Goal: Task Accomplishment & Management: Manage account settings

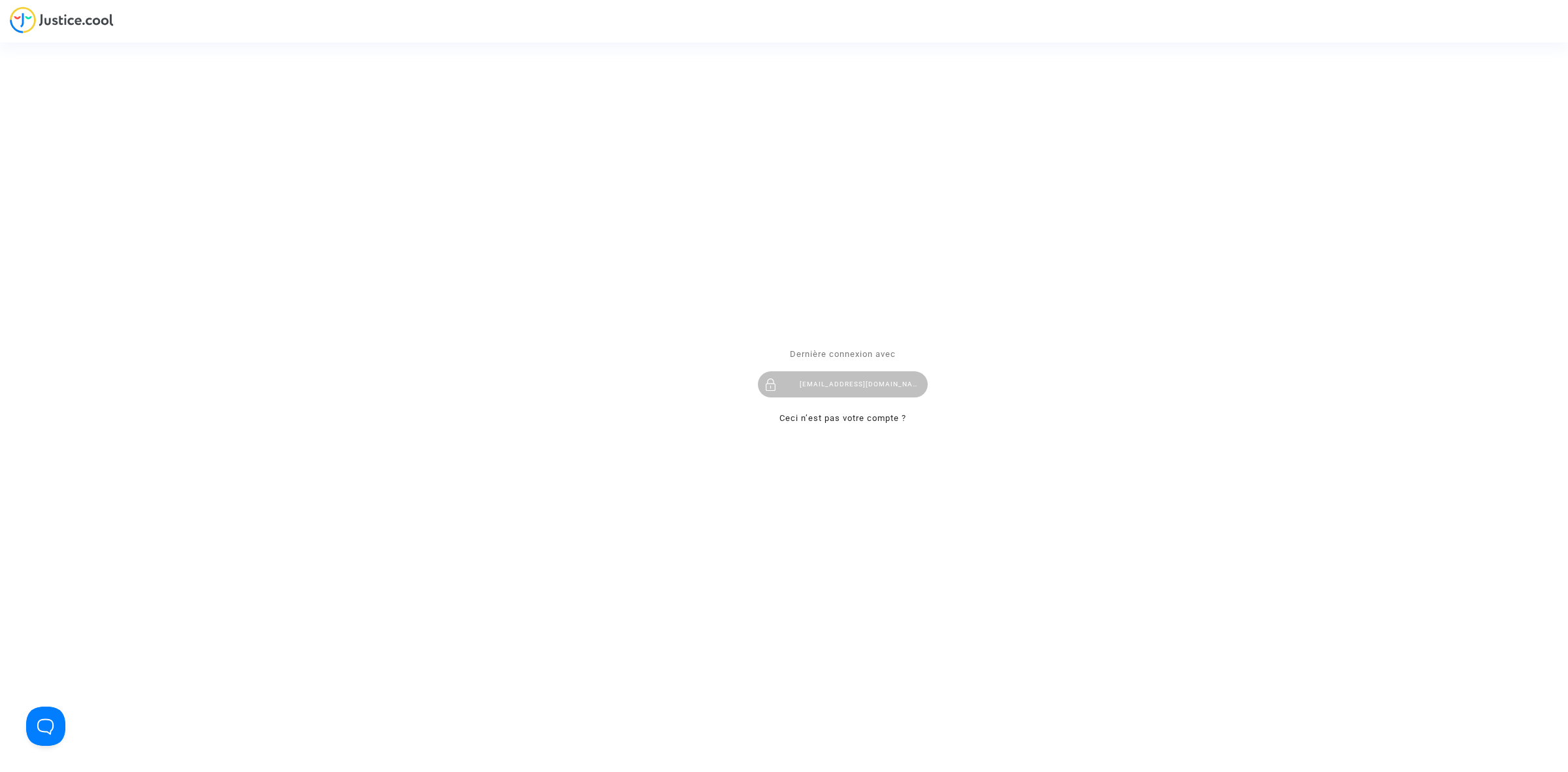
drag, startPoint x: 852, startPoint y: 370, endPoint x: 844, endPoint y: 370, distance: 8.0
click at [848, 370] on div "Dernière connexion avec hibo@pitcher-avocat.fr Ceci n’est pas votre compte ?" at bounding box center [843, 386] width 170 height 80
click at [837, 377] on div "hibo@pitcher-avocat.fr" at bounding box center [843, 384] width 170 height 26
click at [856, 386] on div "[EMAIL_ADDRESS][DOMAIN_NAME]" at bounding box center [843, 384] width 170 height 26
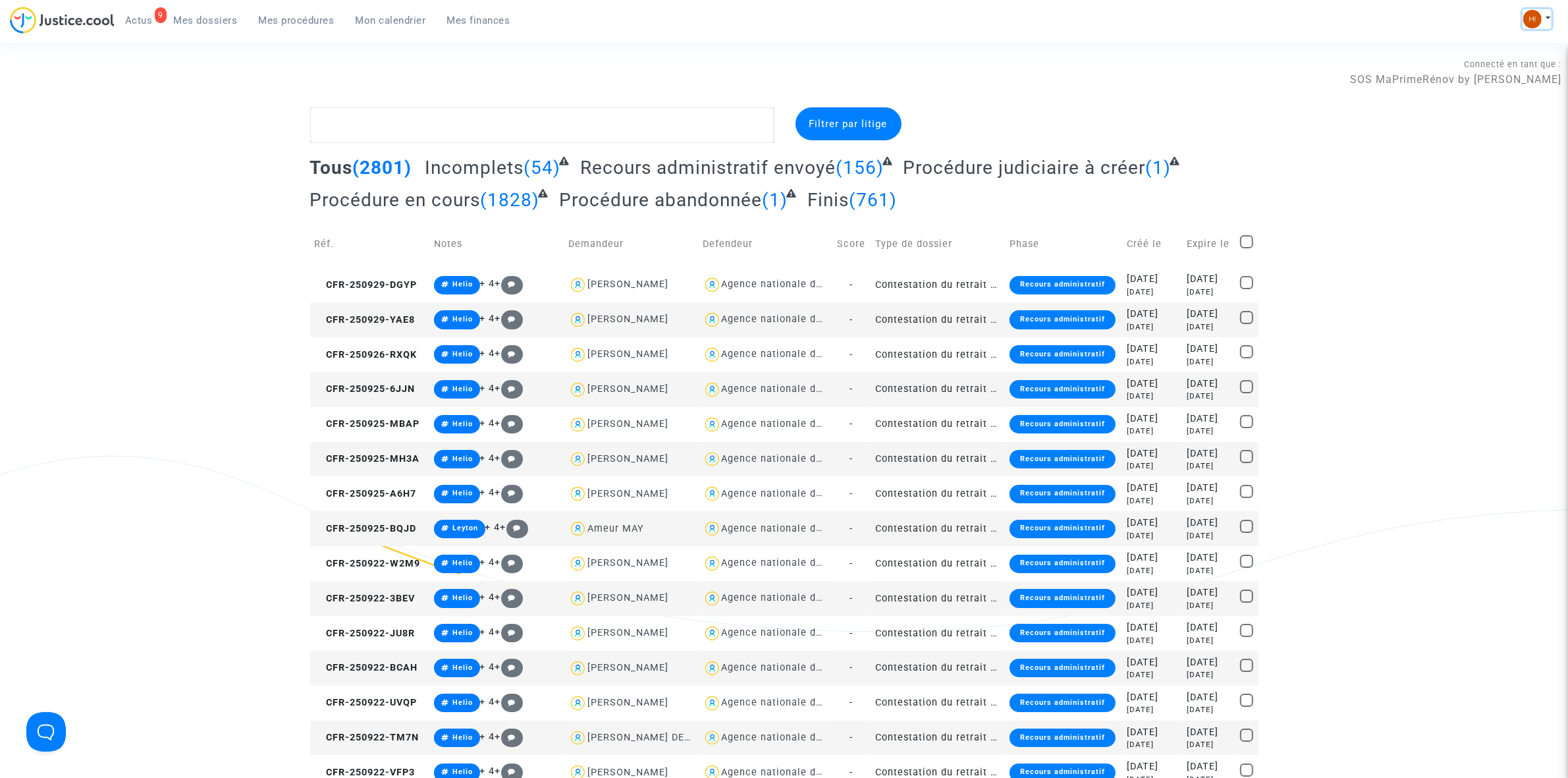
click at [1534, 13] on img at bounding box center [1533, 19] width 18 height 18
click at [1499, 64] on link "Changer de compte" at bounding box center [1484, 68] width 133 height 21
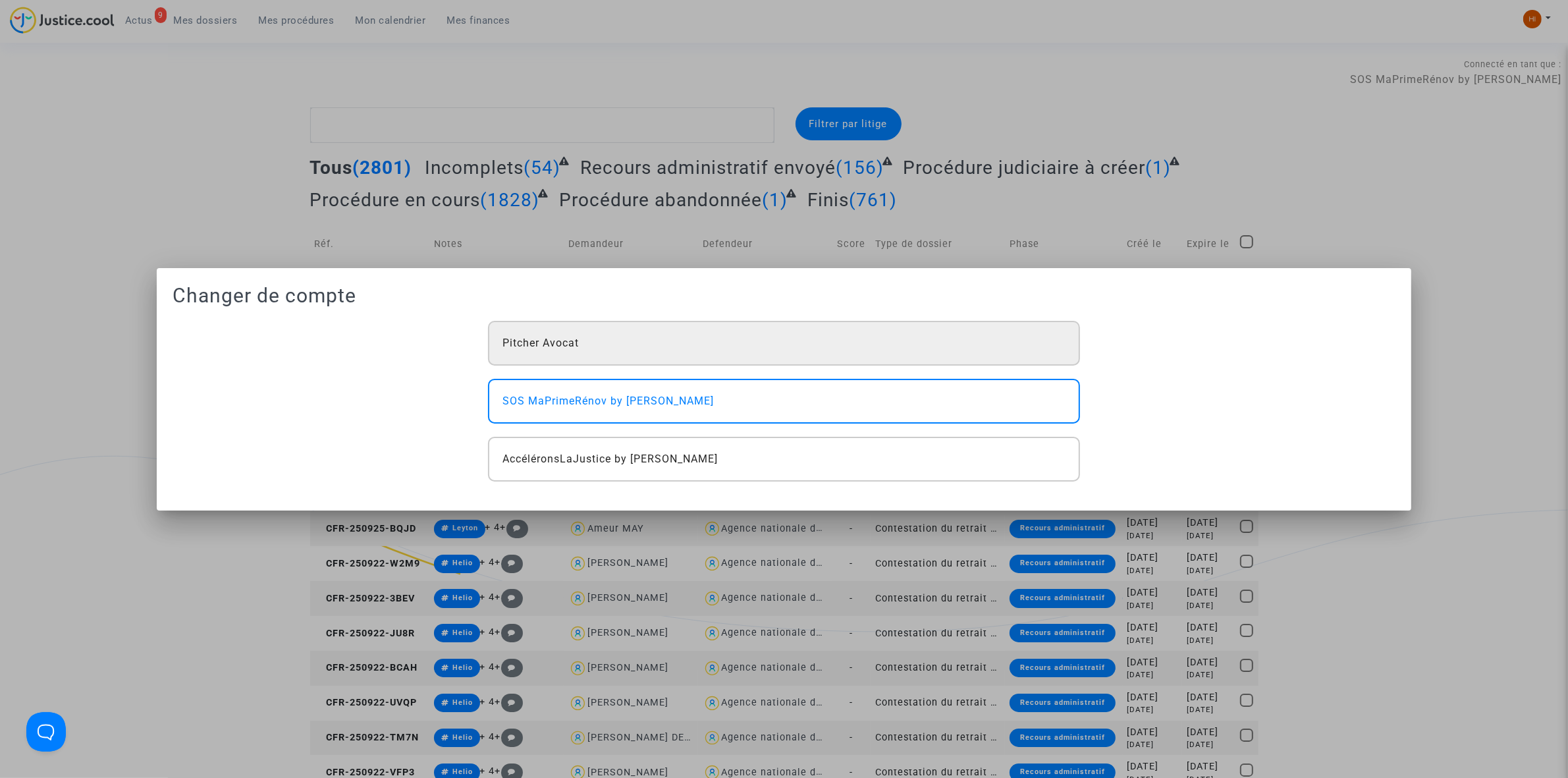
click at [1036, 331] on div "Pitcher Avocat" at bounding box center [784, 343] width 592 height 45
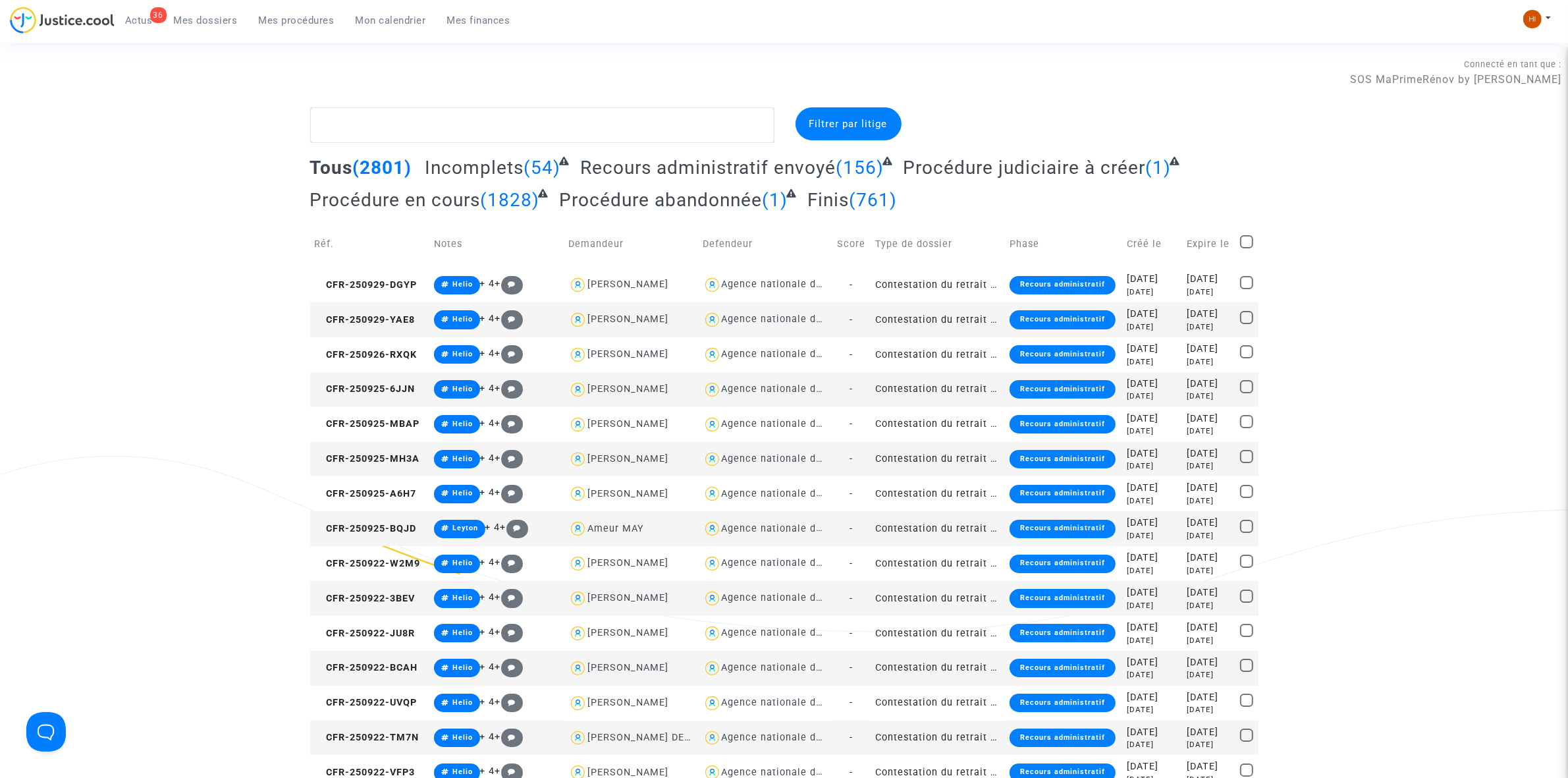
click at [372, 18] on span "Mon calendrier" at bounding box center [391, 20] width 70 height 11
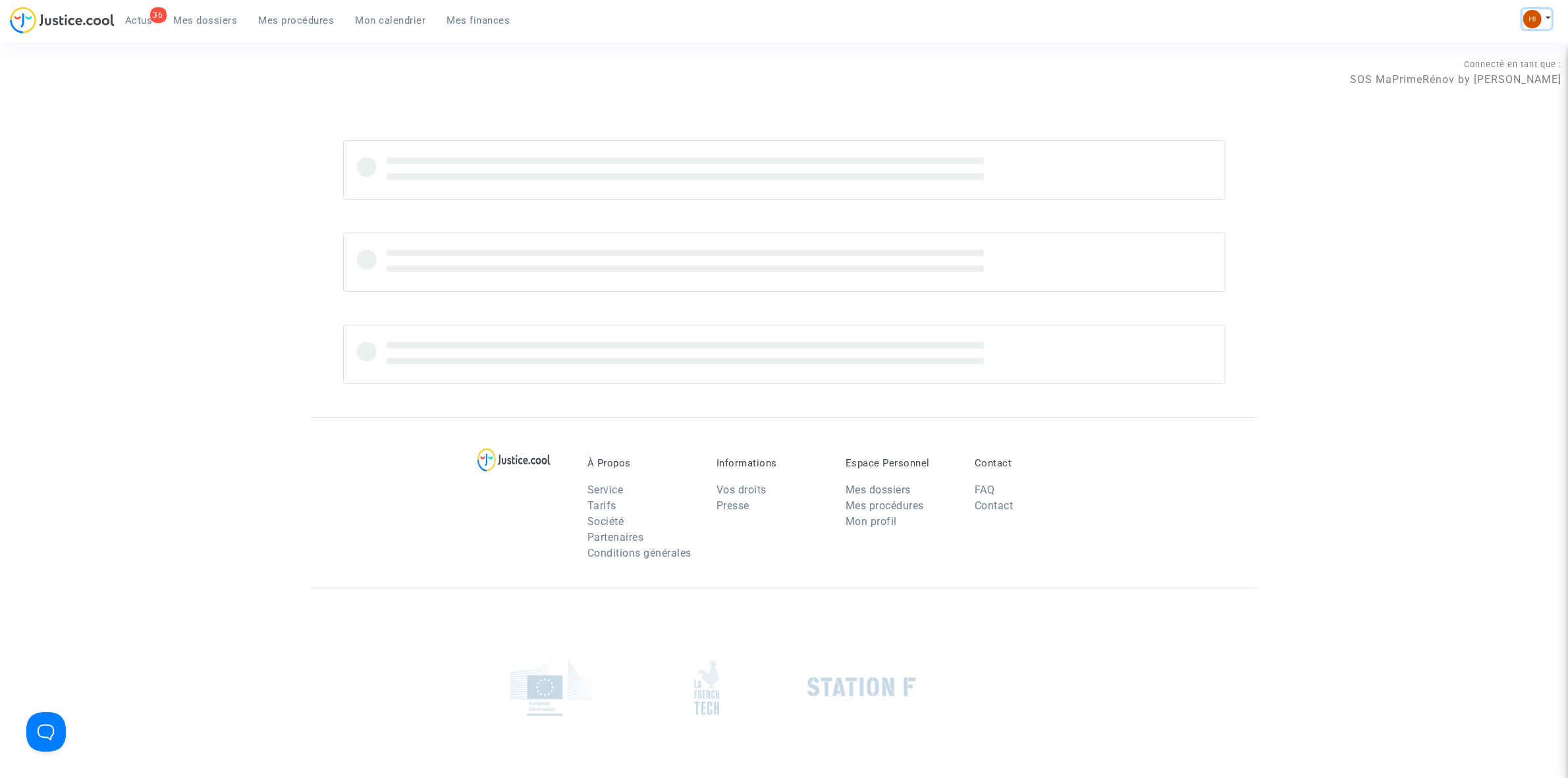
click at [1537, 26] on img at bounding box center [1533, 19] width 18 height 18
click at [1529, 69] on link "Changer de compte" at bounding box center [1484, 68] width 133 height 21
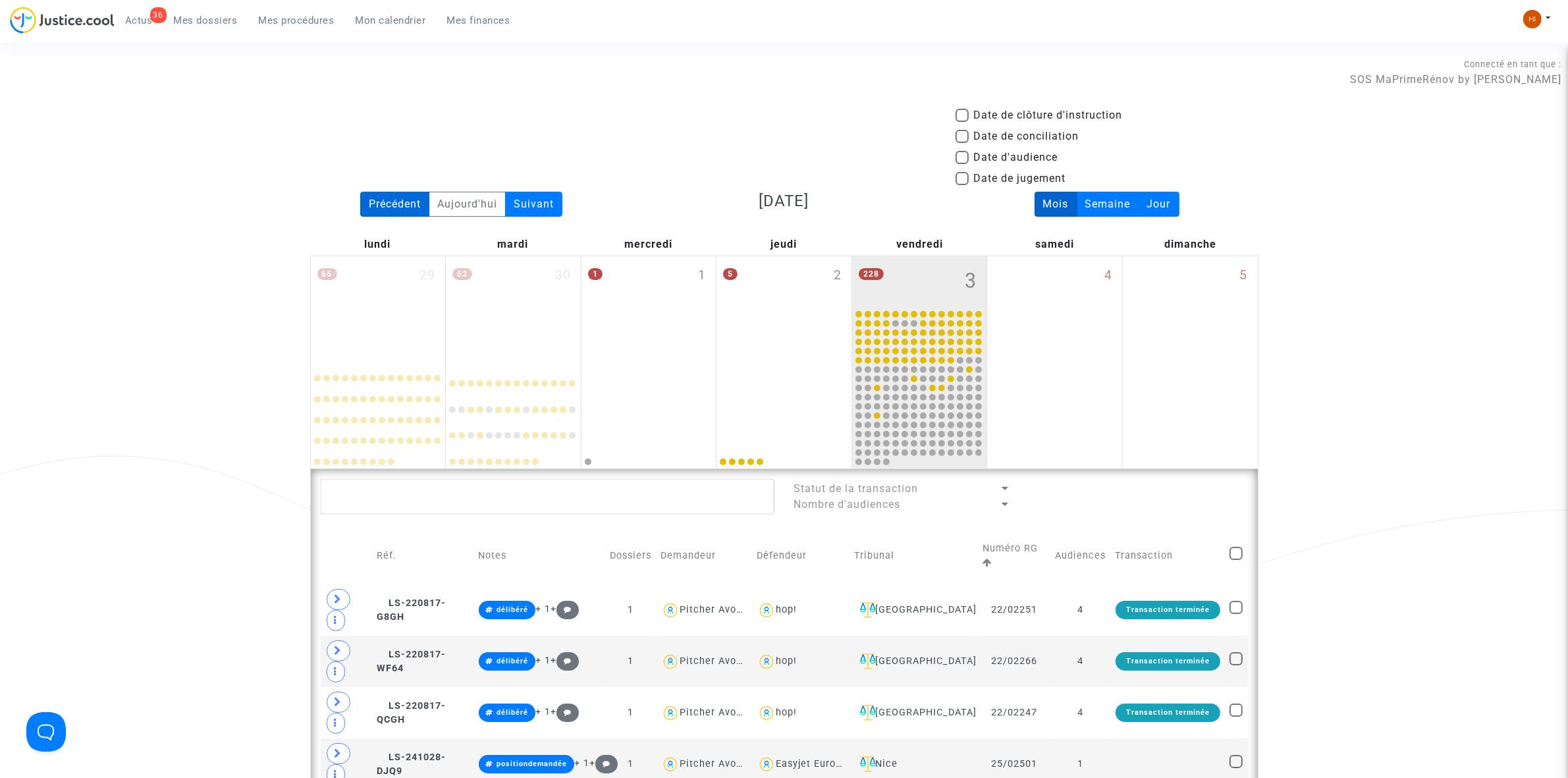
click at [393, 207] on div "Précédent" at bounding box center [395, 204] width 69 height 25
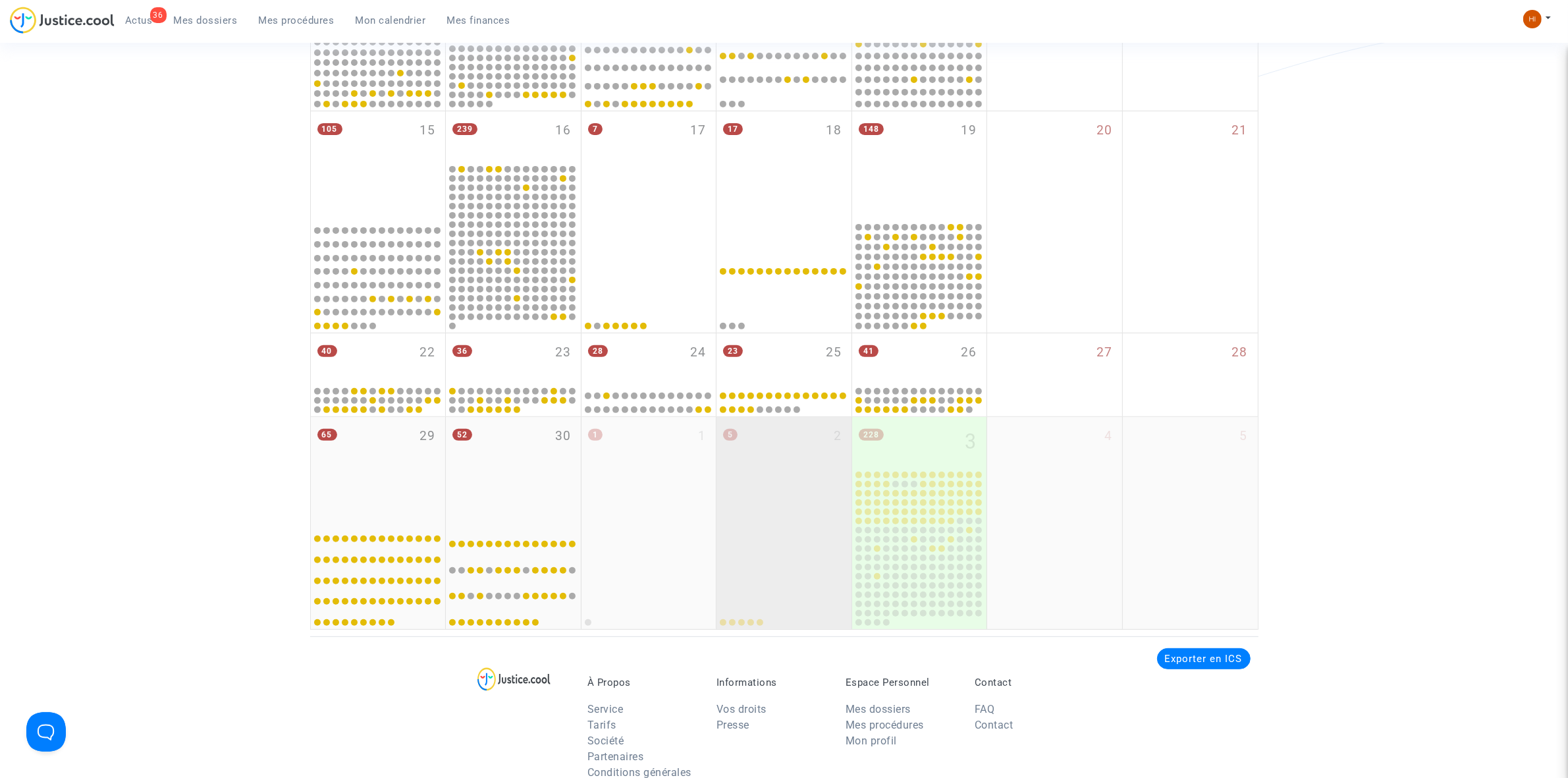
scroll to position [576, 0]
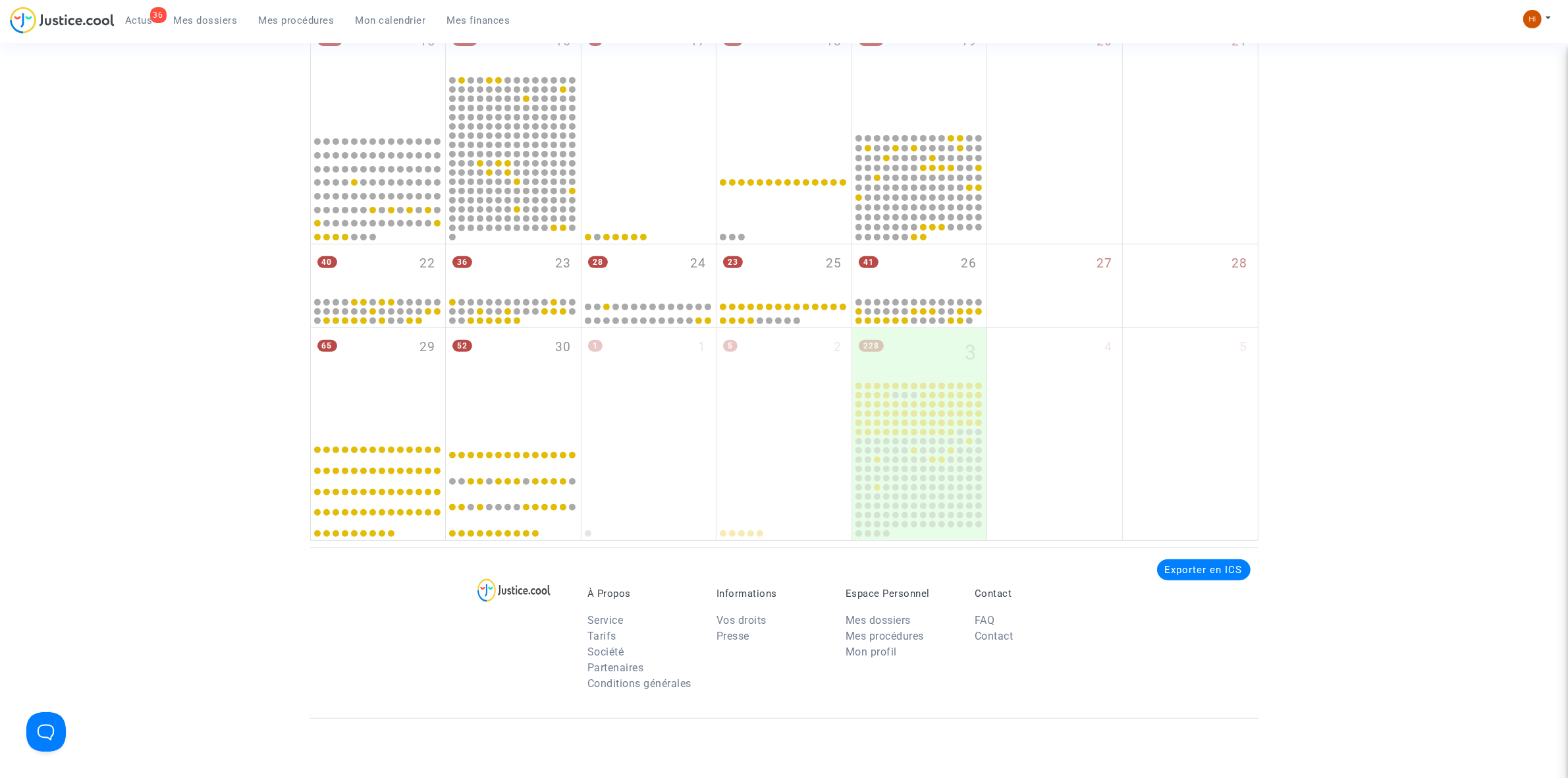
click at [916, 270] on div "41 26" at bounding box center [920, 270] width 135 height 52
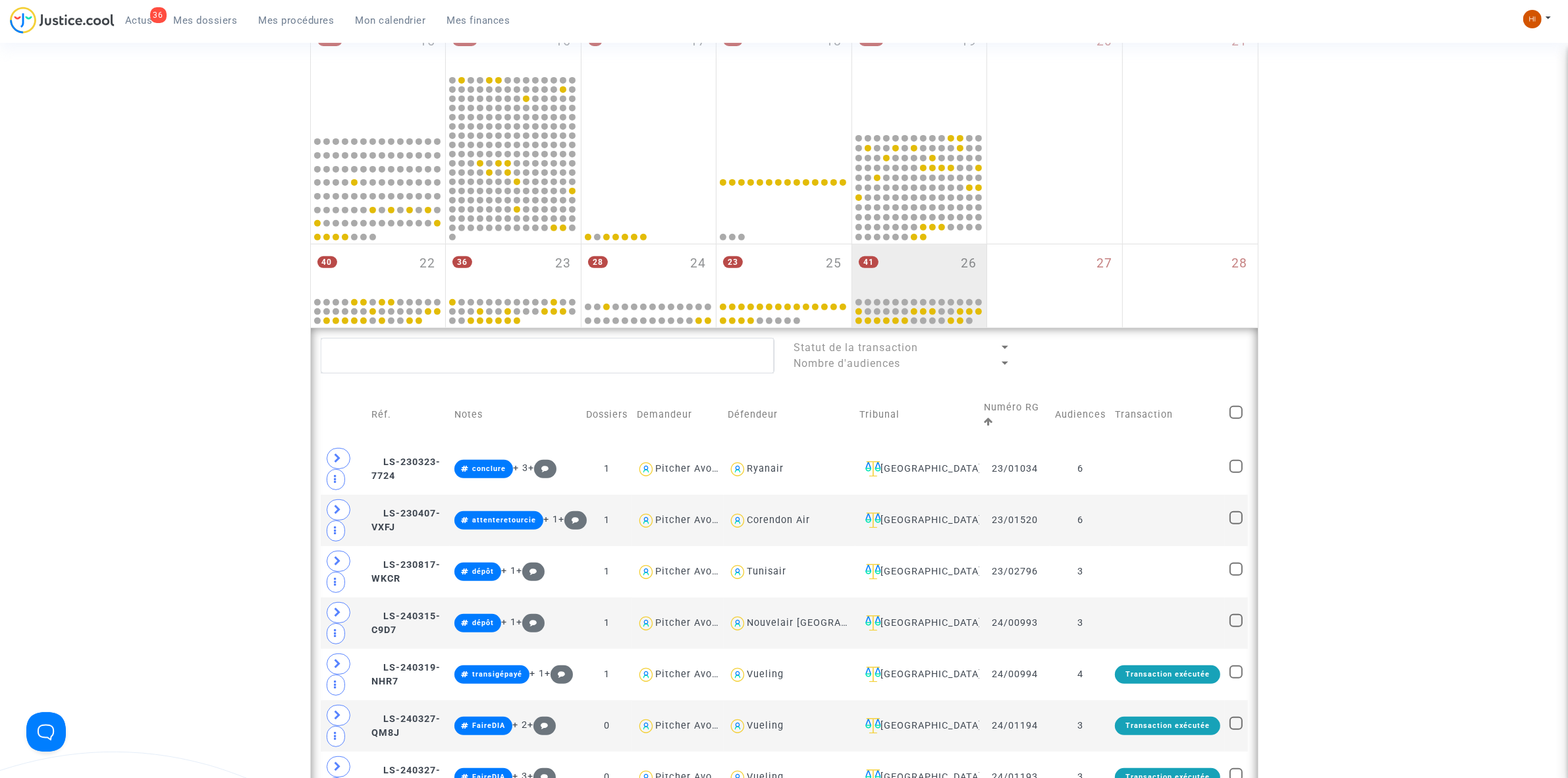
drag, startPoint x: 744, startPoint y: 271, endPoint x: 25, endPoint y: 350, distance: 723.3
click at [744, 271] on div "23 25" at bounding box center [784, 270] width 135 height 52
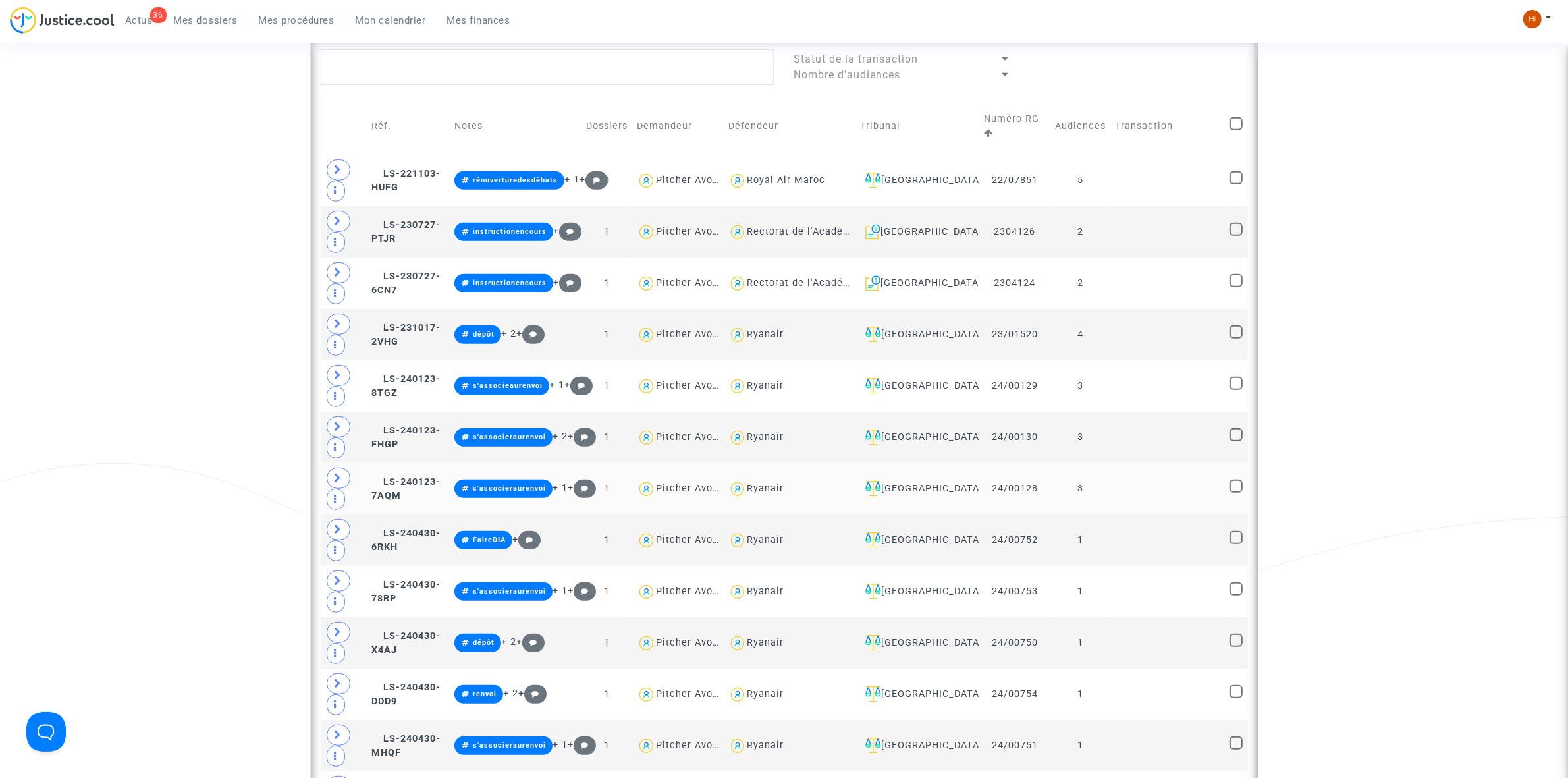
scroll to position [906, 0]
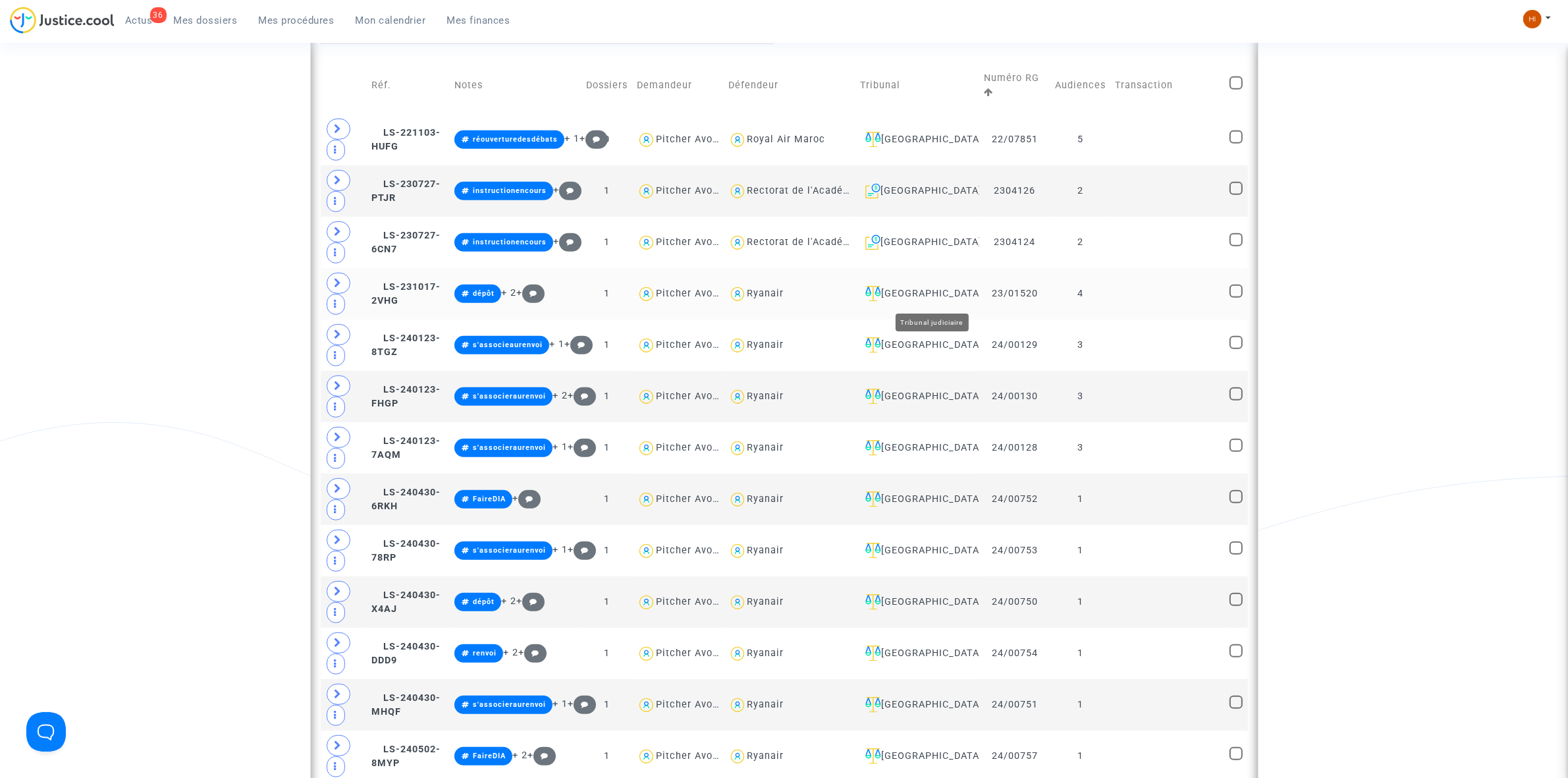
click at [949, 292] on div "[GEOGRAPHIC_DATA]" at bounding box center [917, 293] width 115 height 16
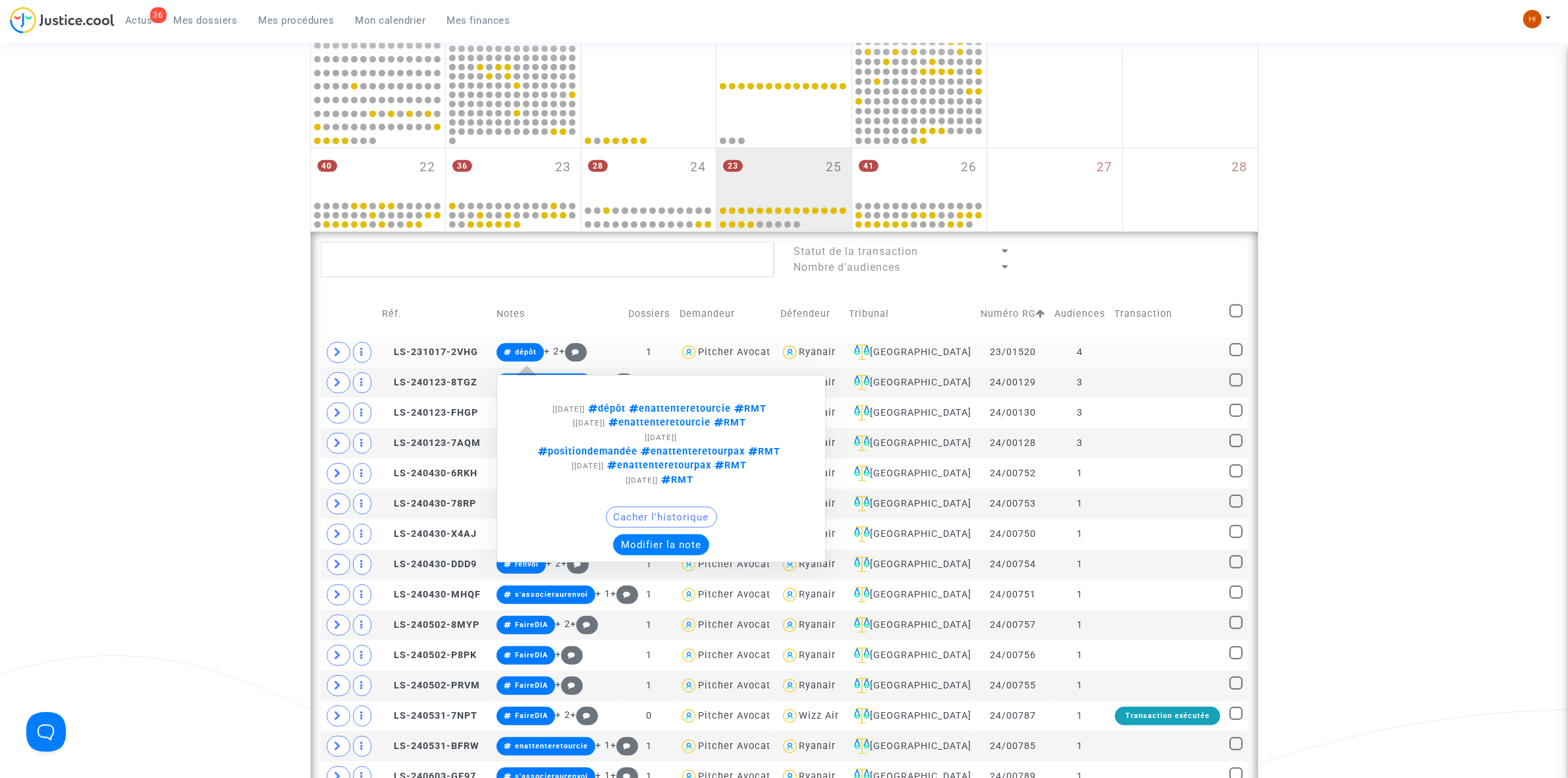
scroll to position [494, 0]
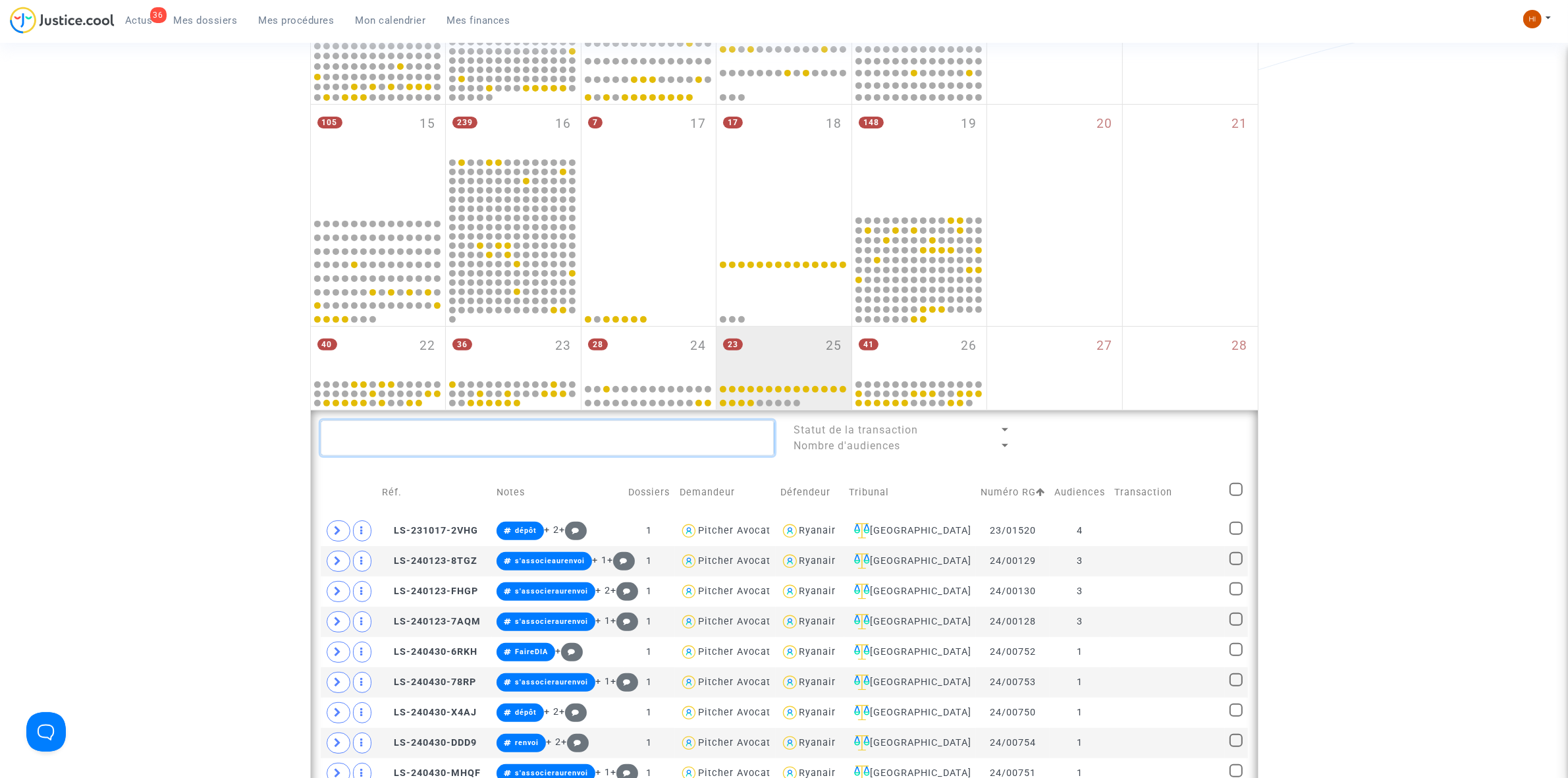
click at [475, 449] on textarea at bounding box center [548, 438] width 454 height 35
paste textarea "[PERSON_NAME]"
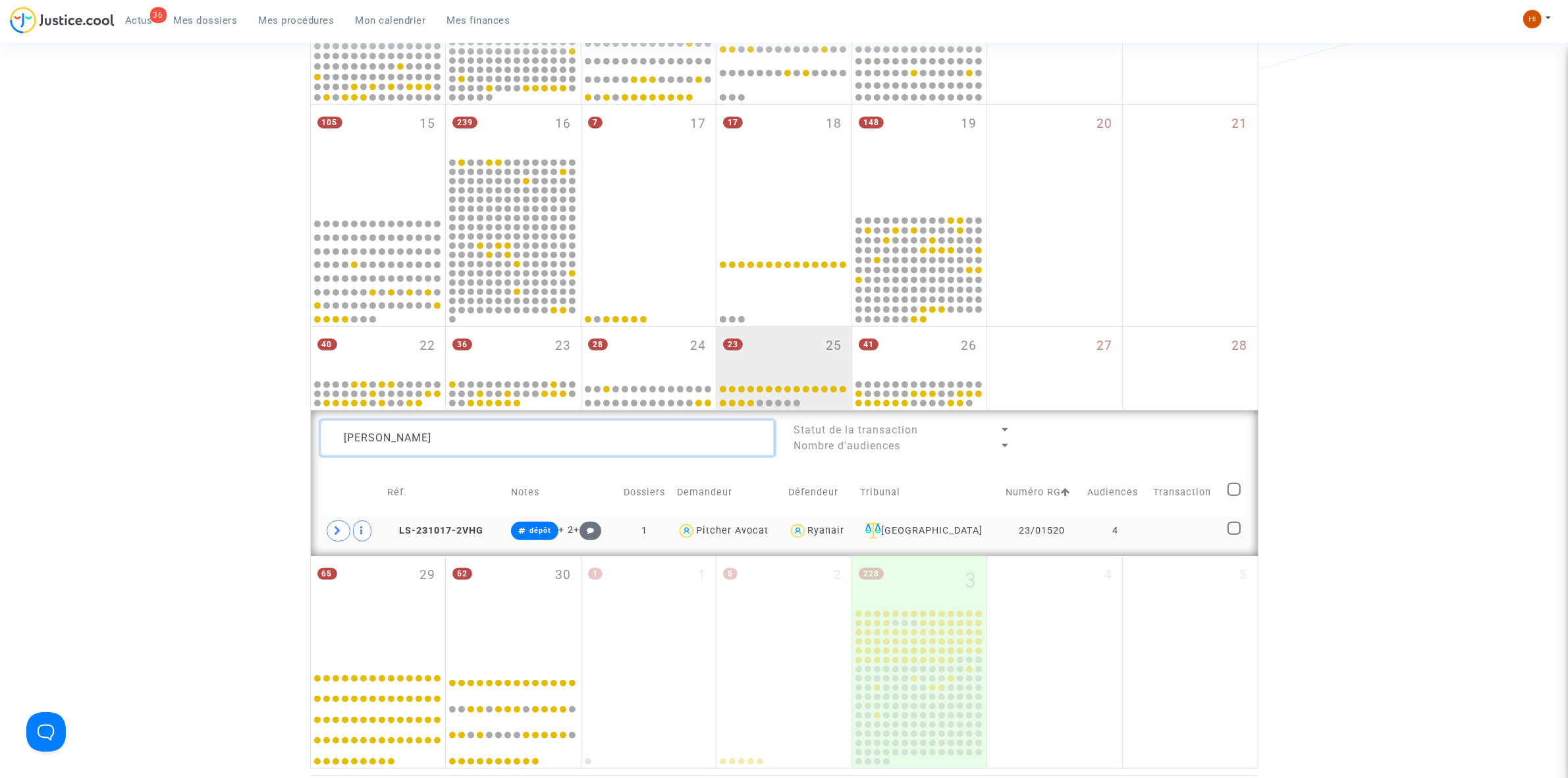
type textarea "[PERSON_NAME]"
click at [1156, 531] on td at bounding box center [1185, 530] width 75 height 30
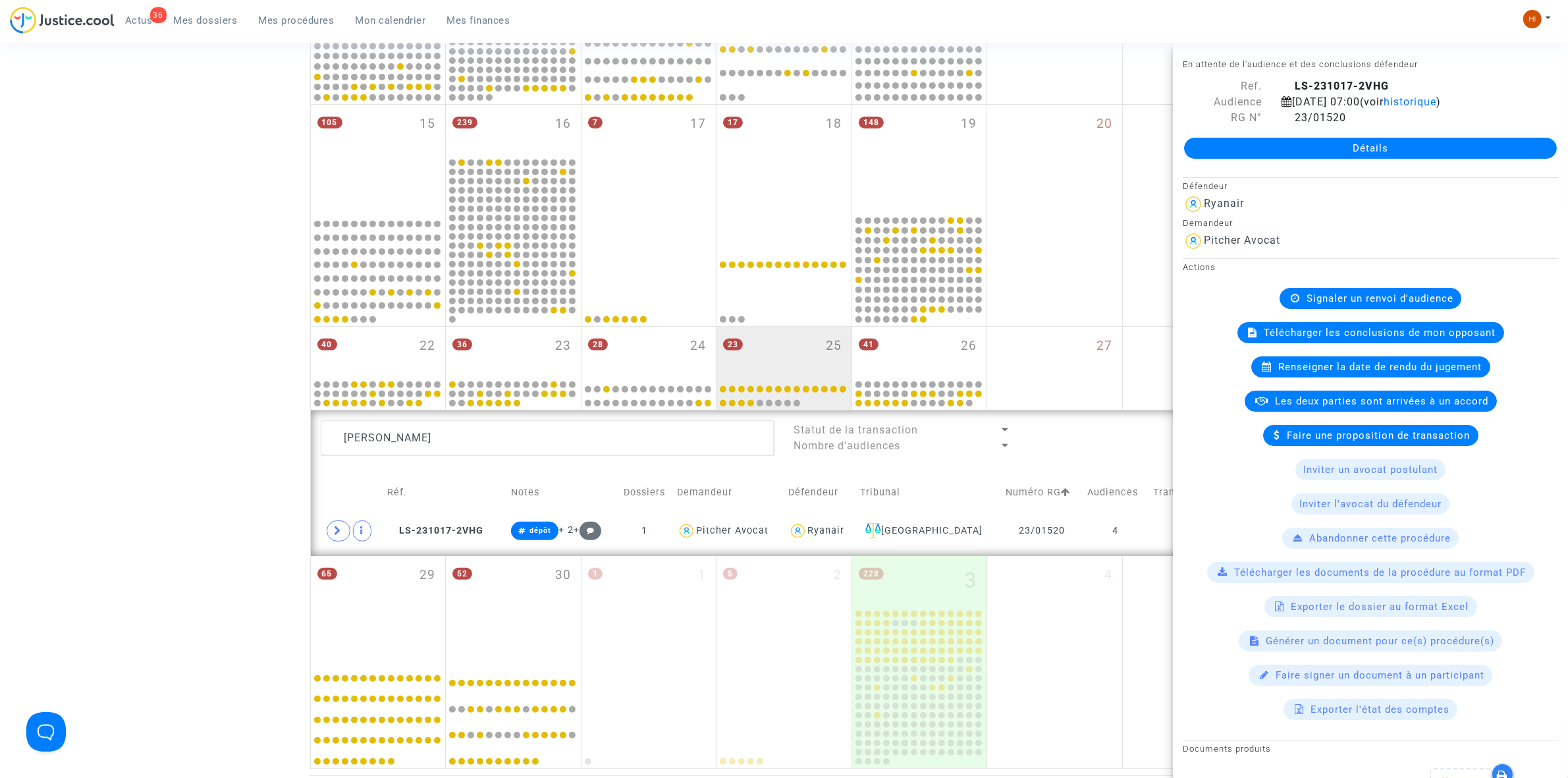
click at [1331, 304] on span "Signaler un renvoi d'audience" at bounding box center [1379, 298] width 147 height 11
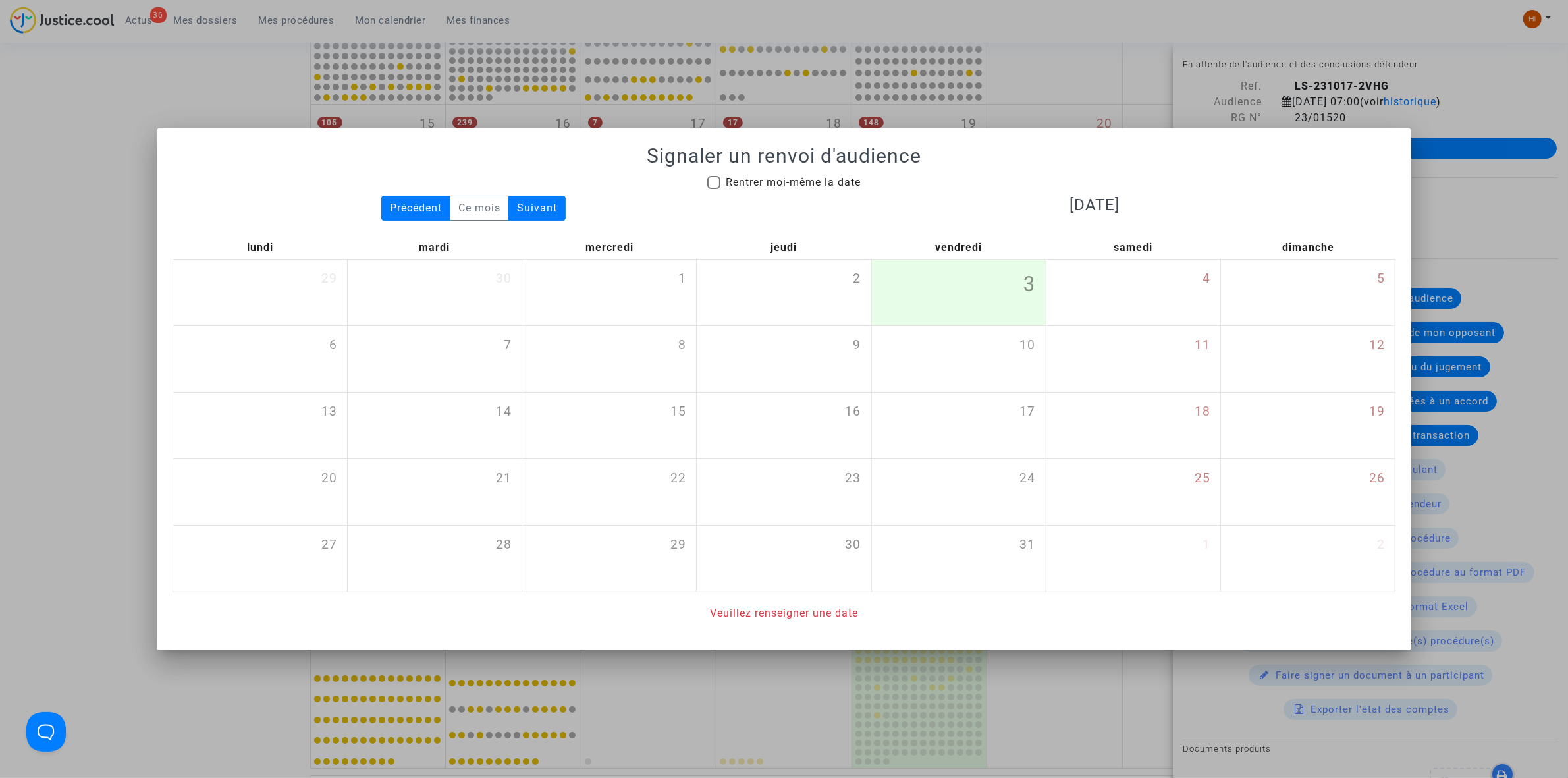
click at [806, 186] on span "Rentrer moi-même la date" at bounding box center [793, 182] width 135 height 12
click at [714, 189] on input "Rentrer moi-même la date" at bounding box center [713, 189] width 1 height 1
checkbox input "true"
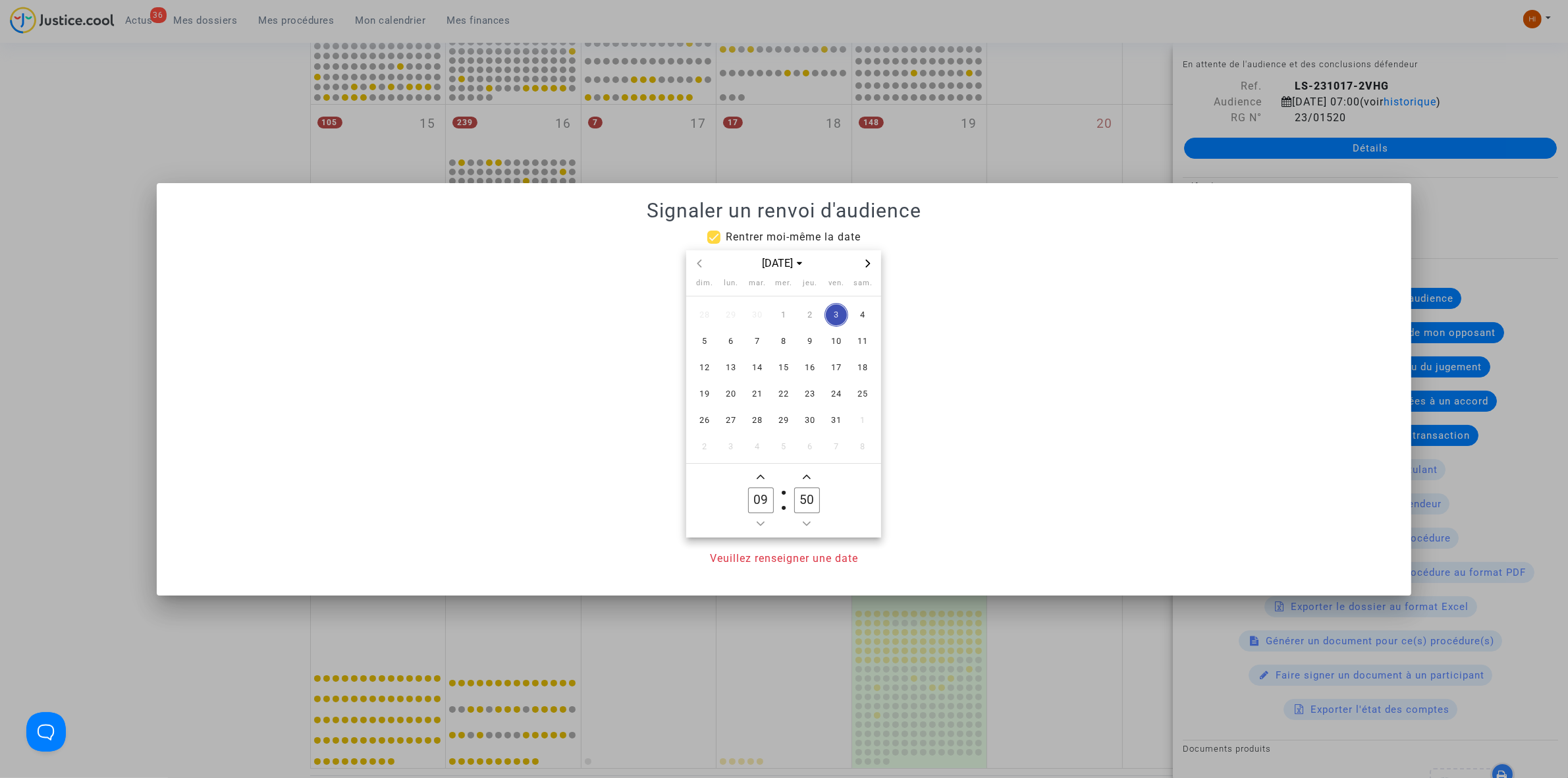
click at [873, 275] on div "[DATE]" at bounding box center [784, 263] width 195 height 27
click at [873, 274] on div "[DATE]" at bounding box center [784, 263] width 195 height 27
click at [864, 260] on icon "Next month" at bounding box center [868, 264] width 8 height 8
click at [810, 428] on span "27" at bounding box center [810, 420] width 24 height 24
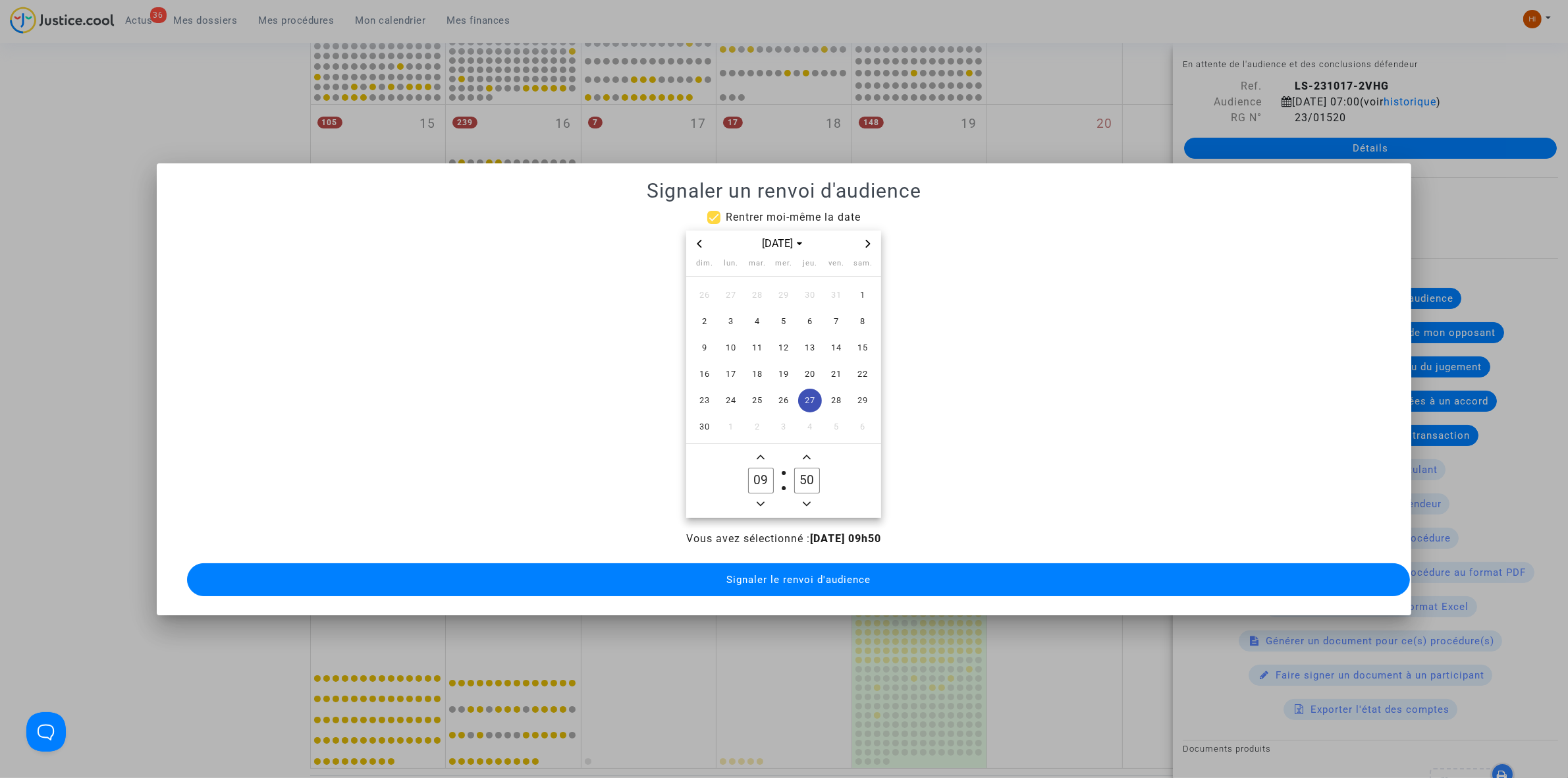
click at [817, 467] on input "50" at bounding box center [807, 480] width 25 height 25
click at [813, 467] on input "50" at bounding box center [807, 480] width 25 height 25
click at [805, 459] on owl-date-time-timer-box "50 Minute" at bounding box center [807, 480] width 46 height 63
click at [810, 481] on input "50" at bounding box center [807, 480] width 25 height 25
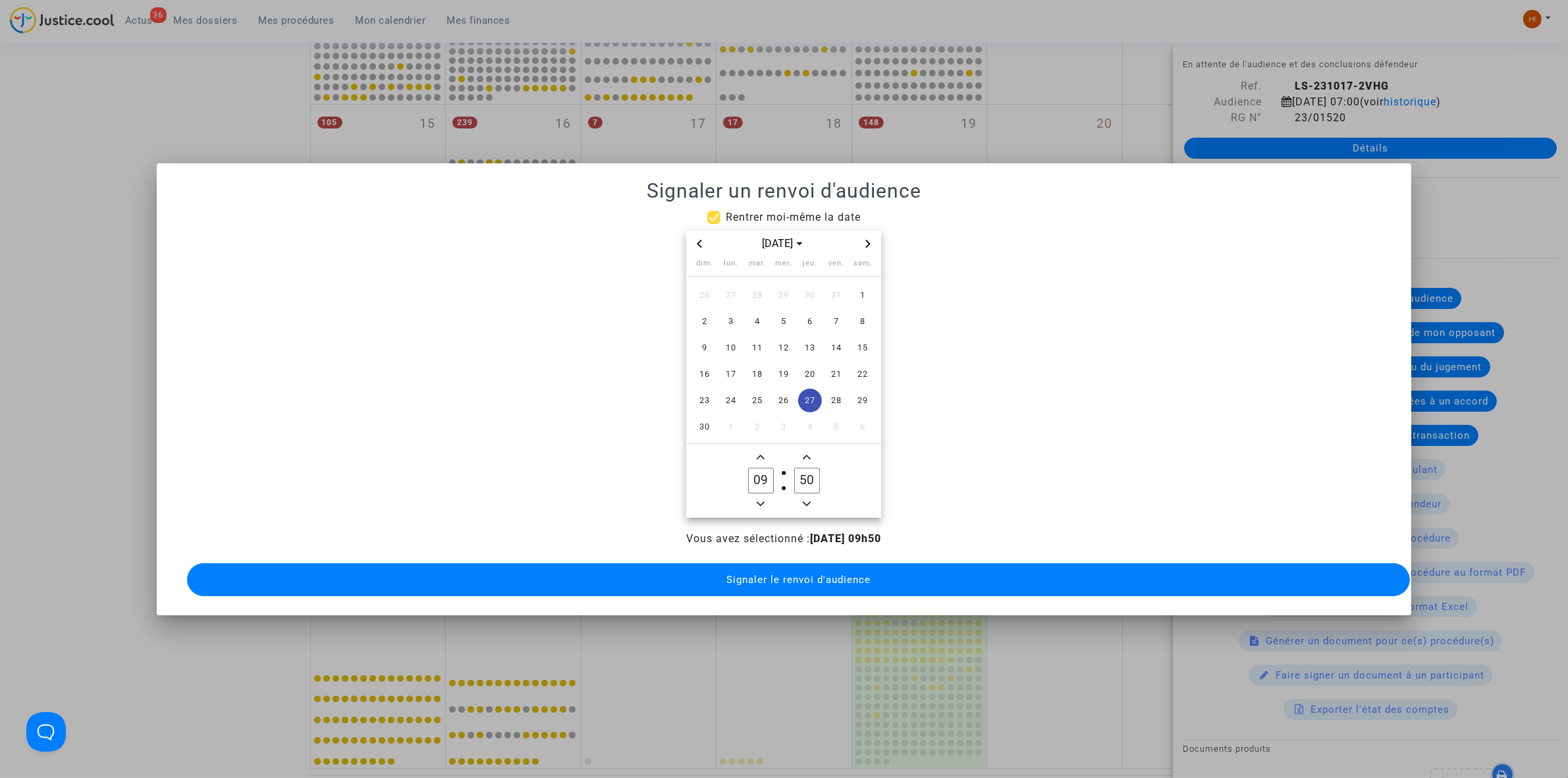
click at [810, 481] on input "50" at bounding box center [807, 480] width 25 height 25
type input "00"
click at [790, 584] on button "Signaler le renvoi d'audience" at bounding box center [798, 580] width 1223 height 33
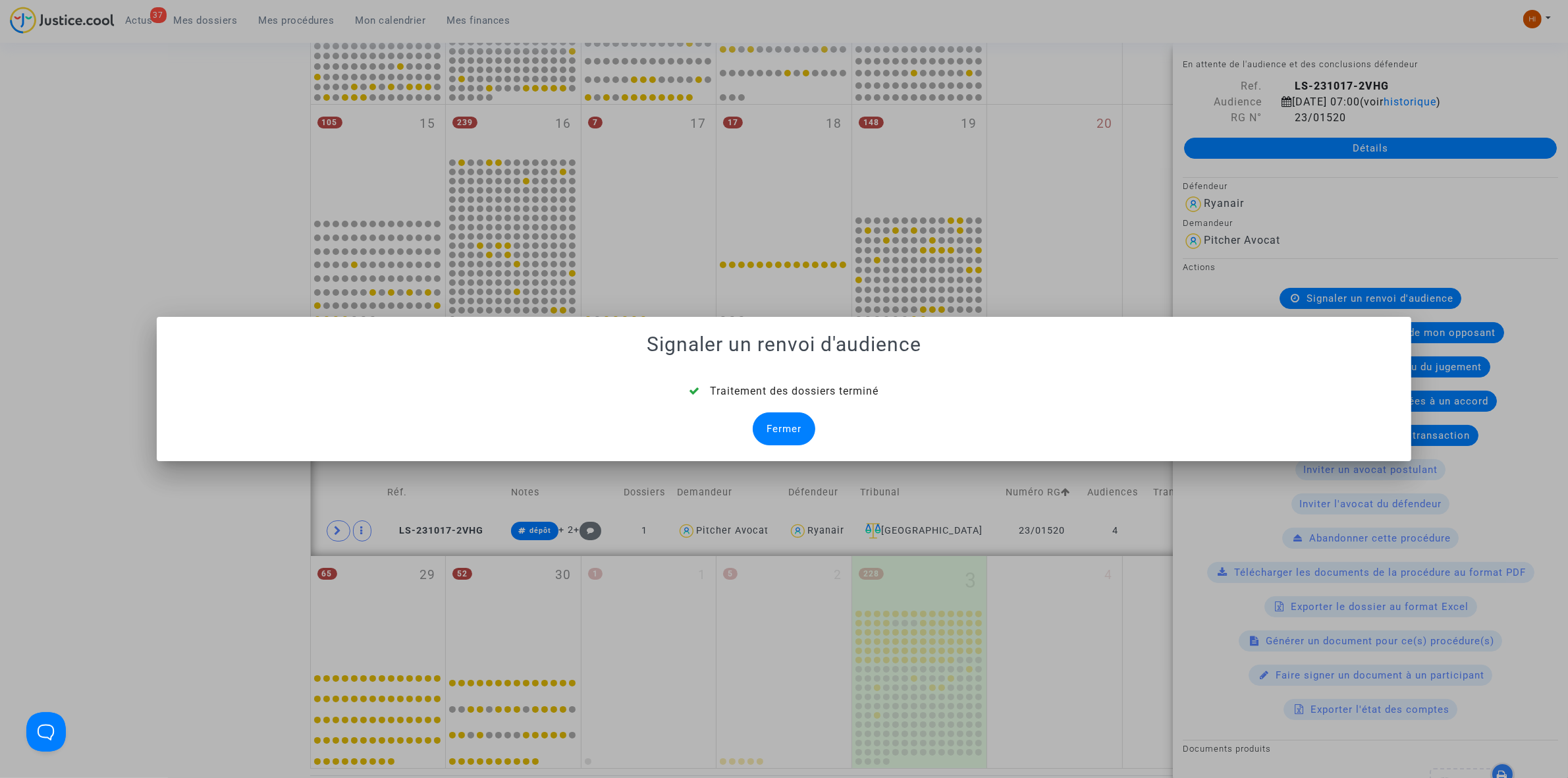
click at [809, 434] on div "Fermer" at bounding box center [784, 429] width 62 height 33
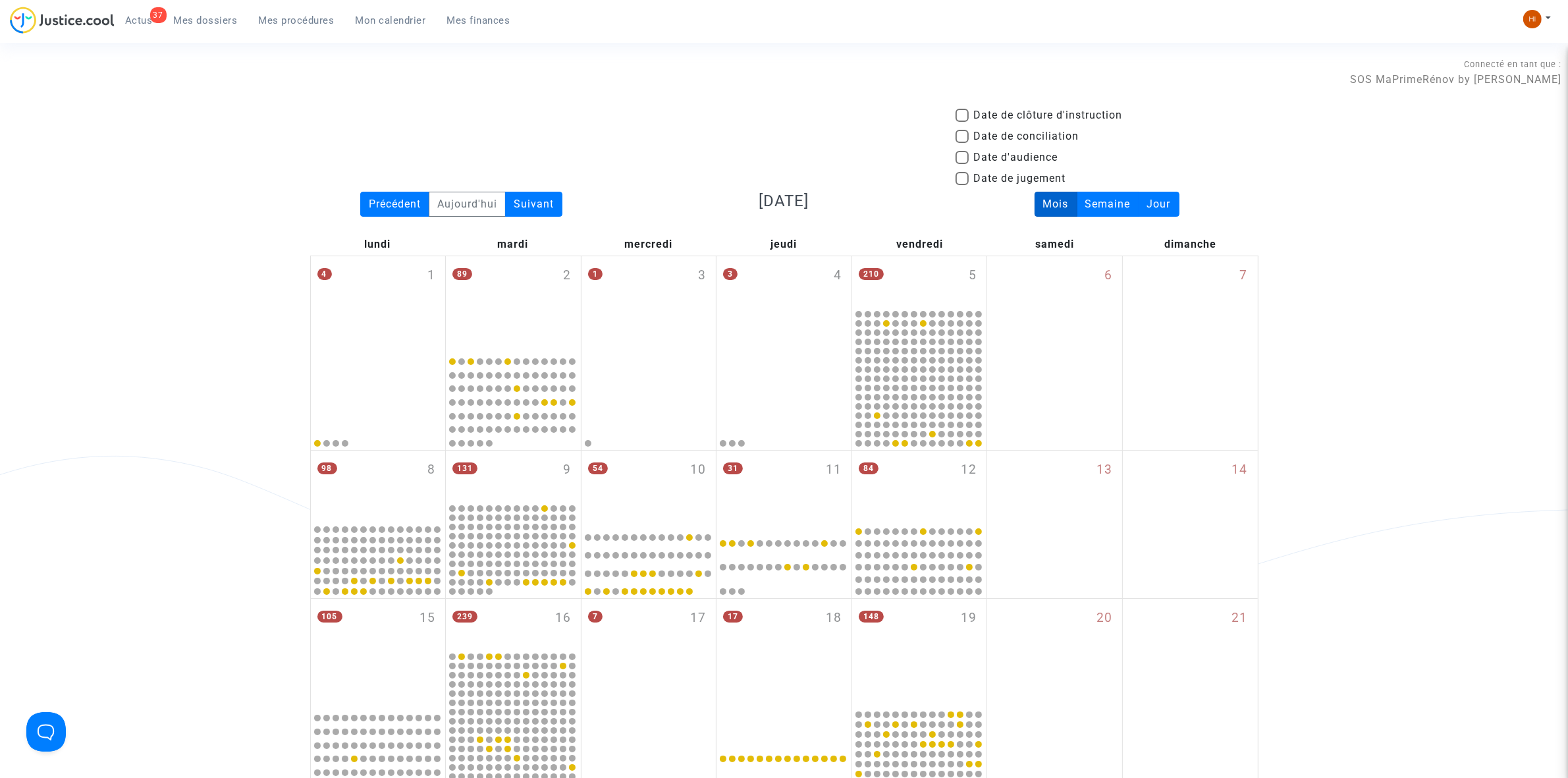
scroll to position [494, 0]
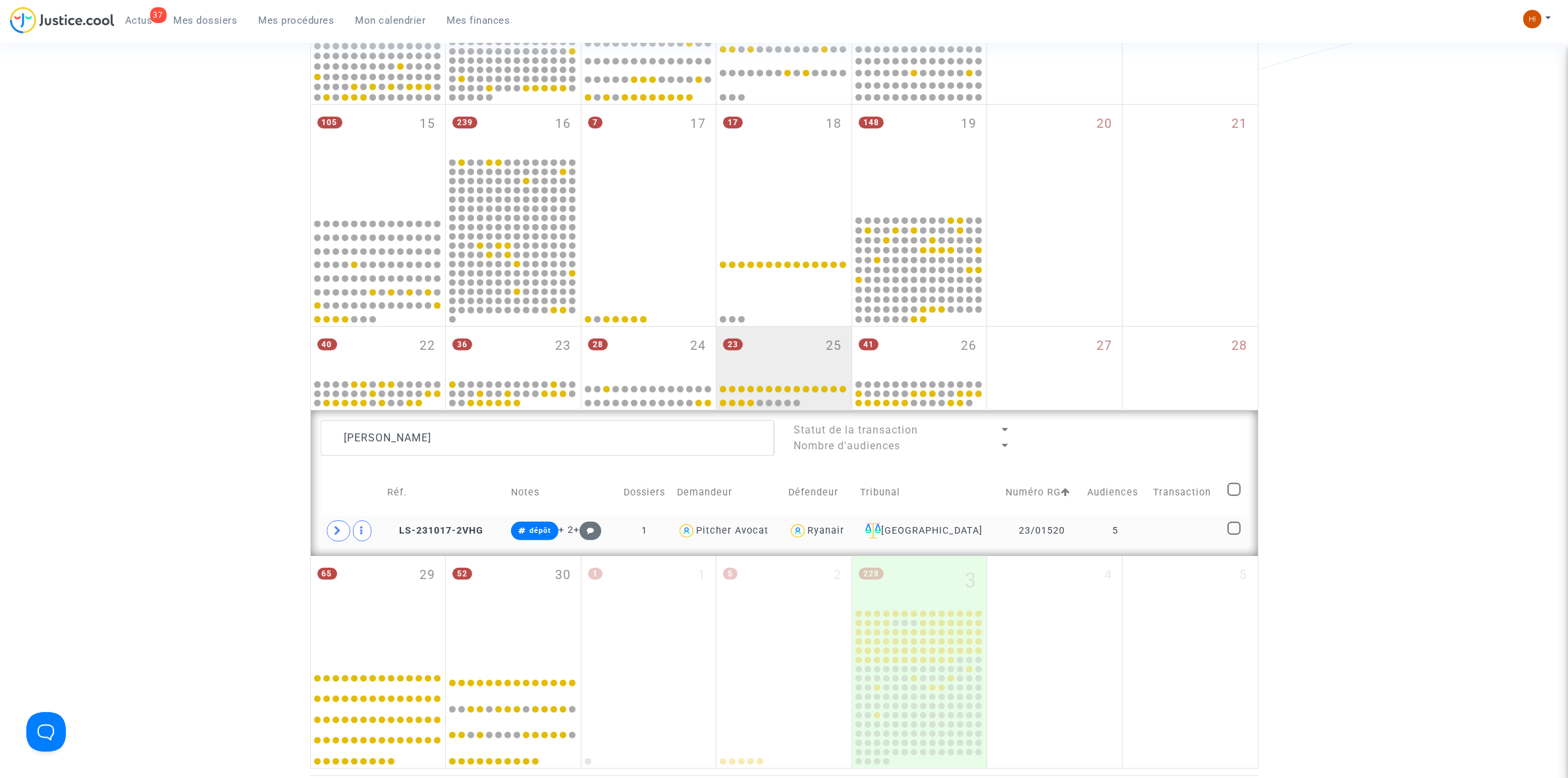
click at [1150, 538] on td at bounding box center [1185, 530] width 75 height 30
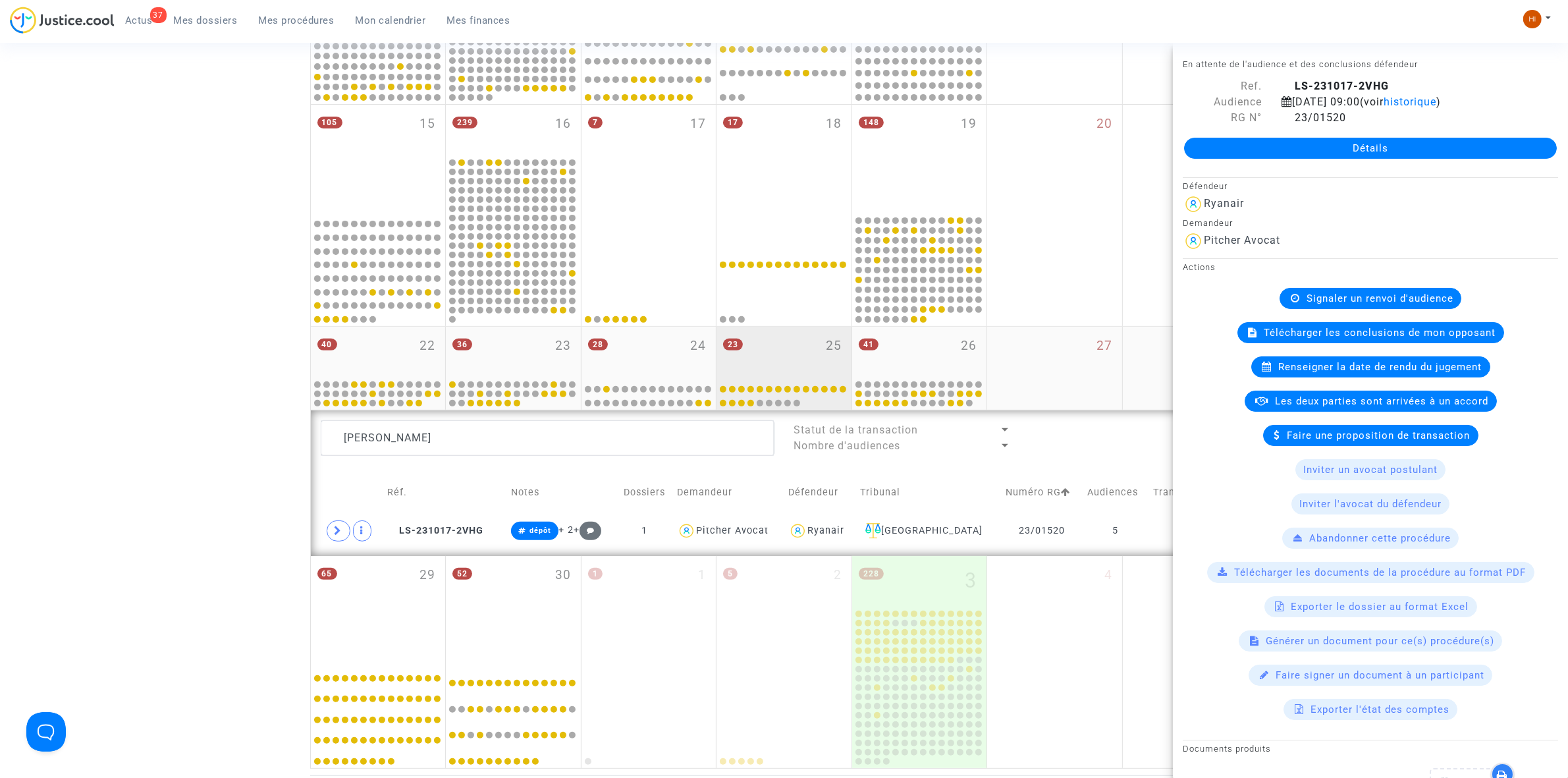
click at [748, 351] on div "23 25" at bounding box center [784, 353] width 135 height 52
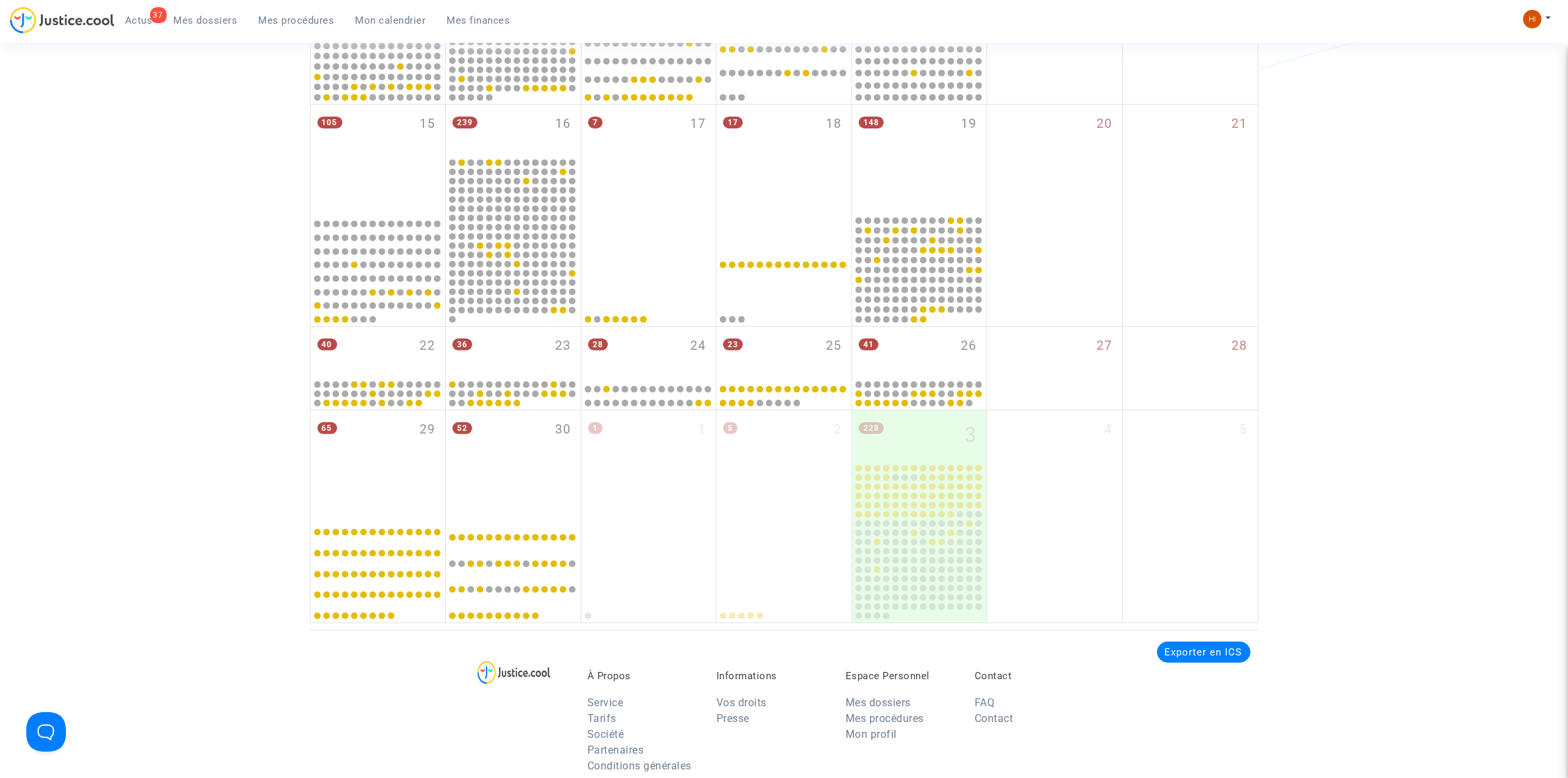
click at [347, 703] on div "À Propos Service Tarifs Société Partenaires Conditions générales Informations V…" at bounding box center [784, 715] width 948 height 171
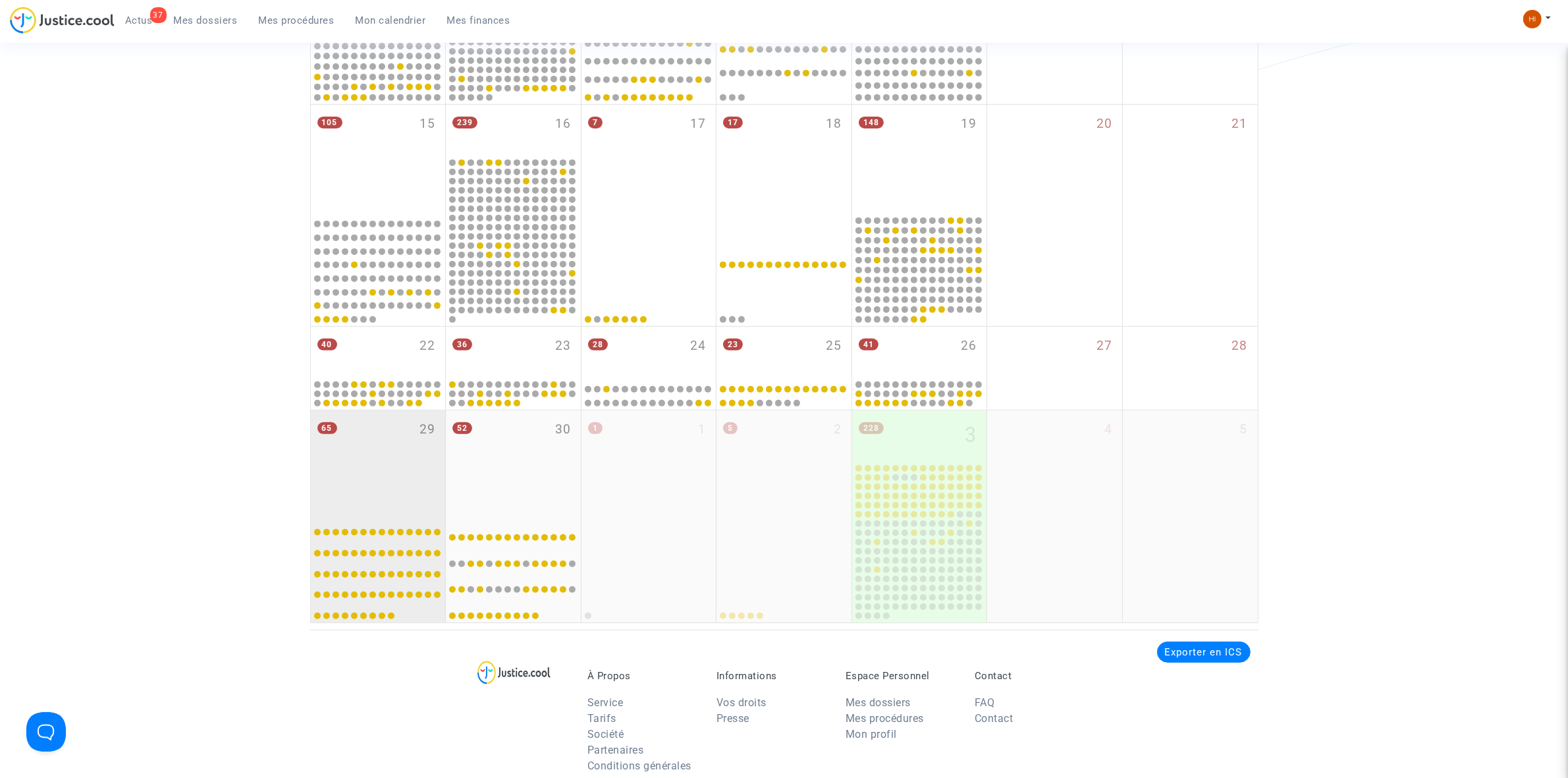
click at [407, 473] on div "65 29" at bounding box center [378, 462] width 135 height 104
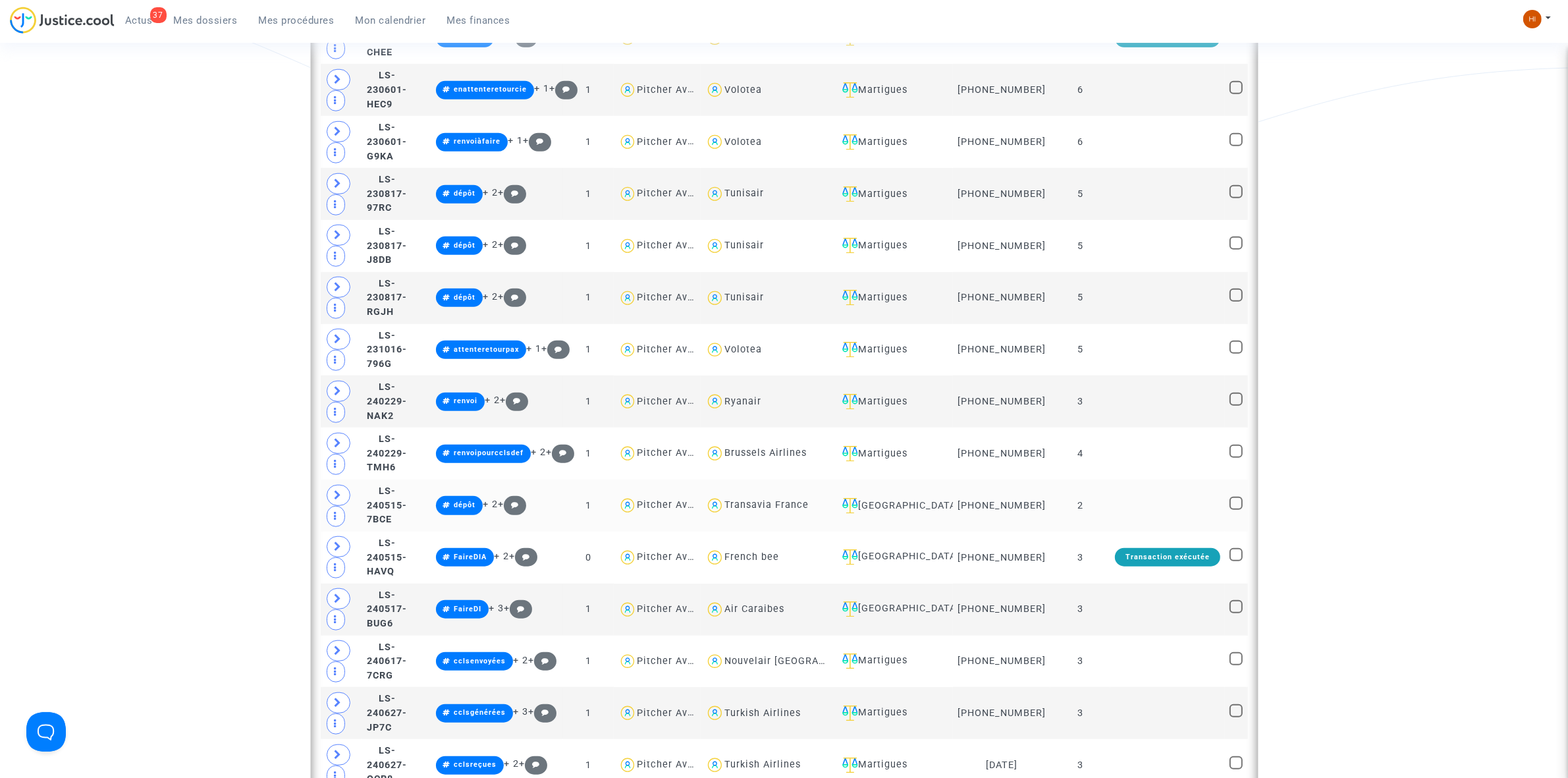
scroll to position [1494, 0]
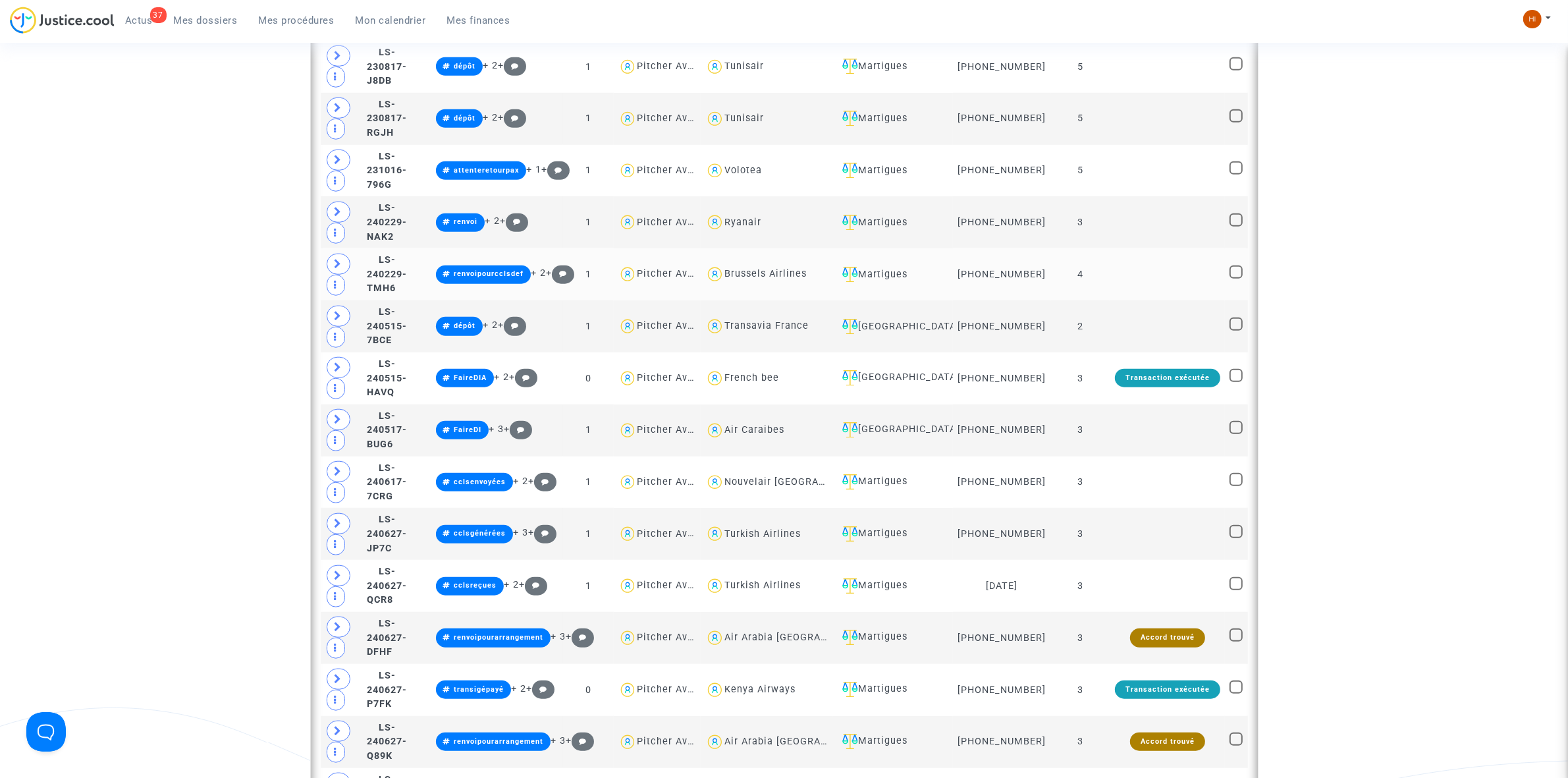
click at [1116, 279] on td at bounding box center [1168, 274] width 115 height 52
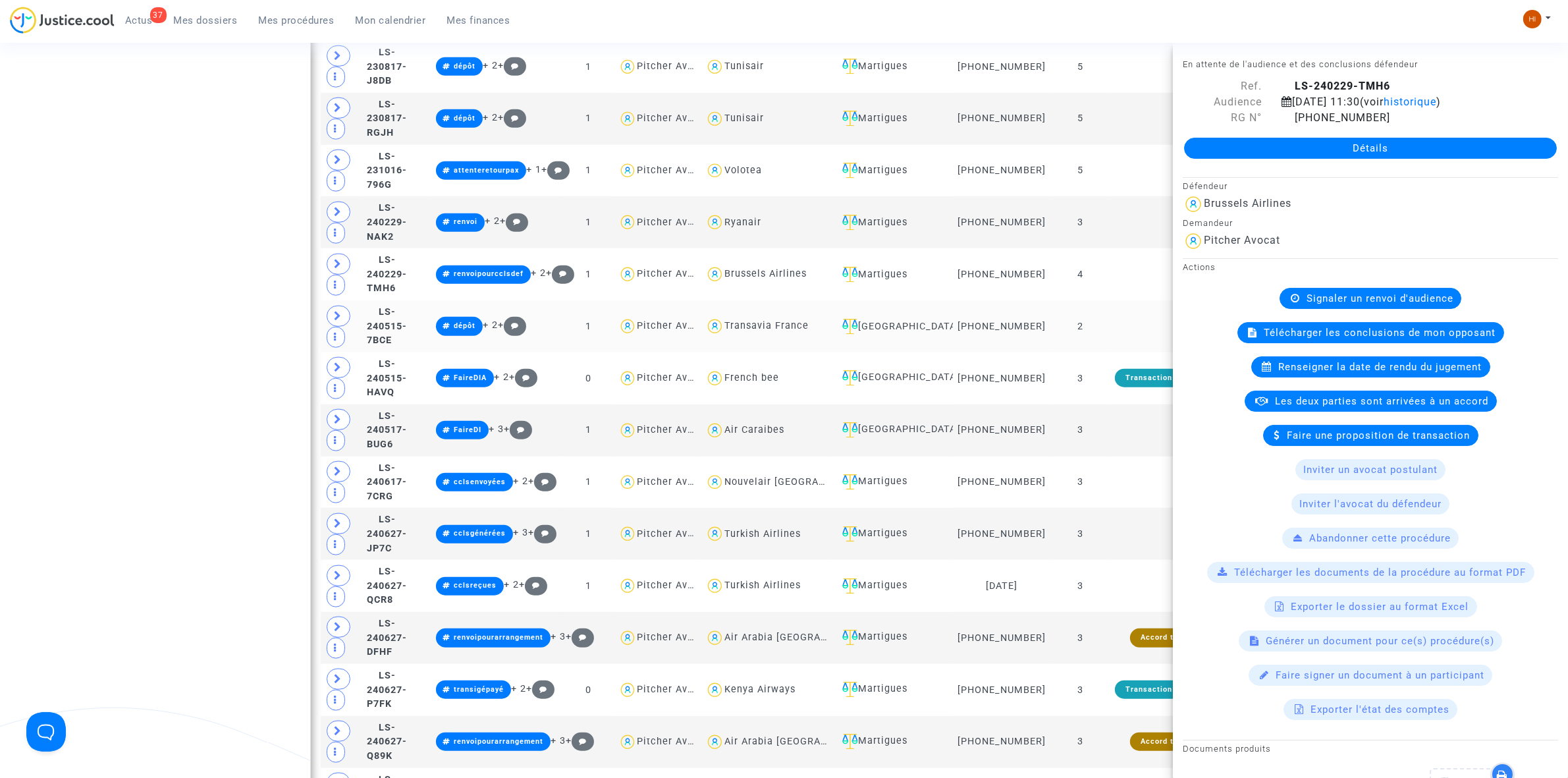
click at [1131, 334] on td at bounding box center [1168, 325] width 115 height 52
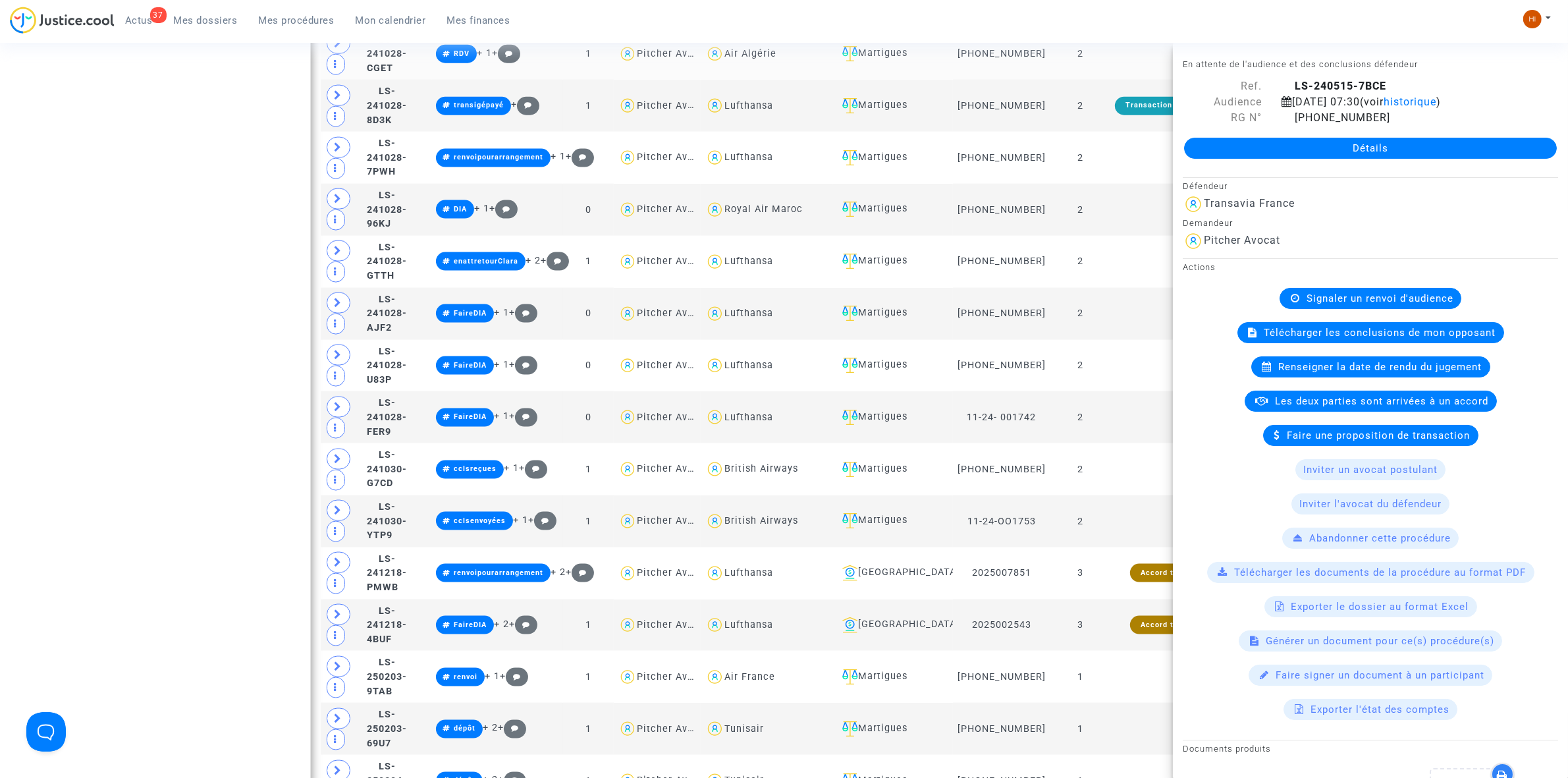
scroll to position [2235, 0]
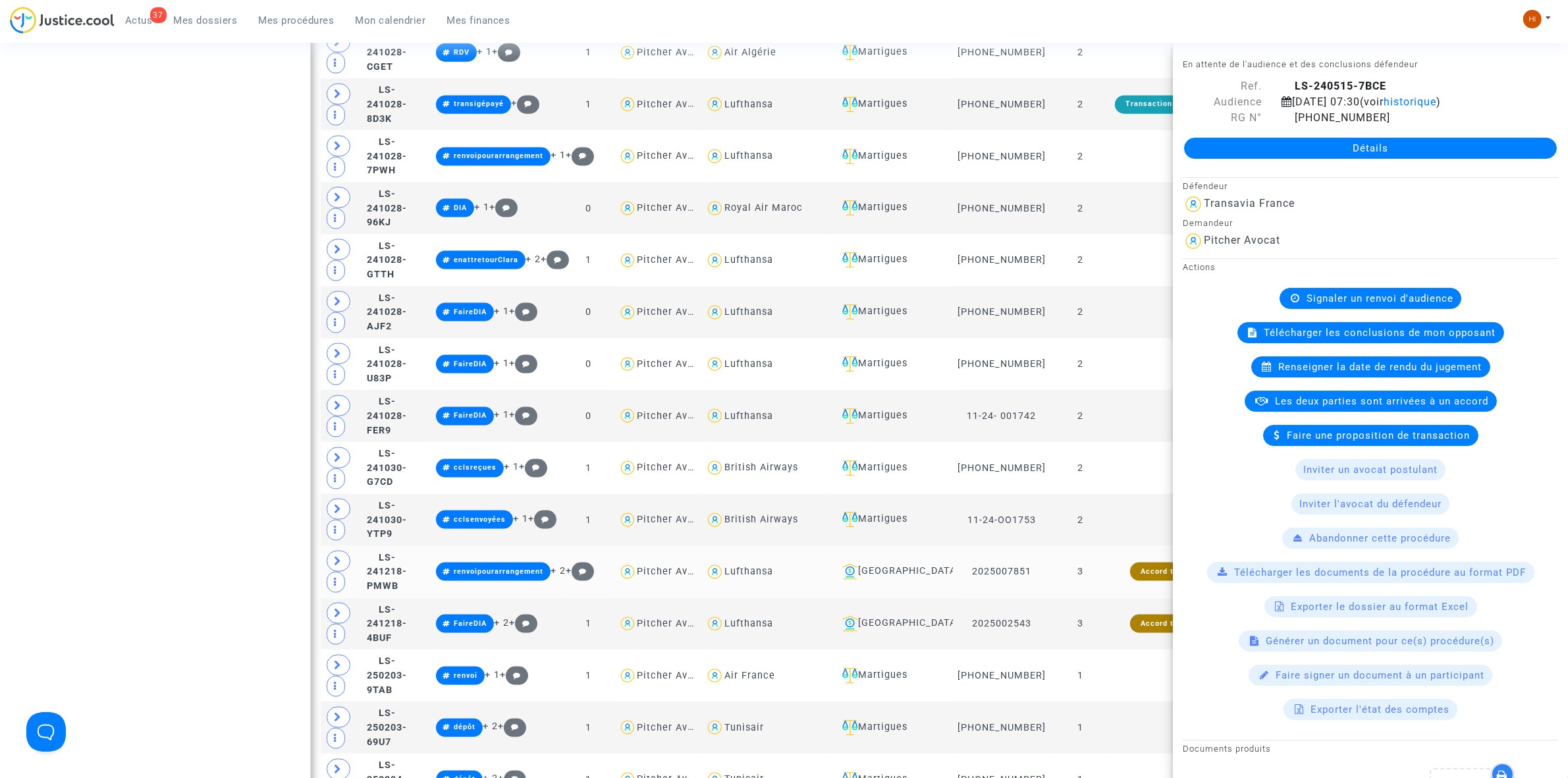
click at [1104, 585] on td "3" at bounding box center [1080, 571] width 60 height 52
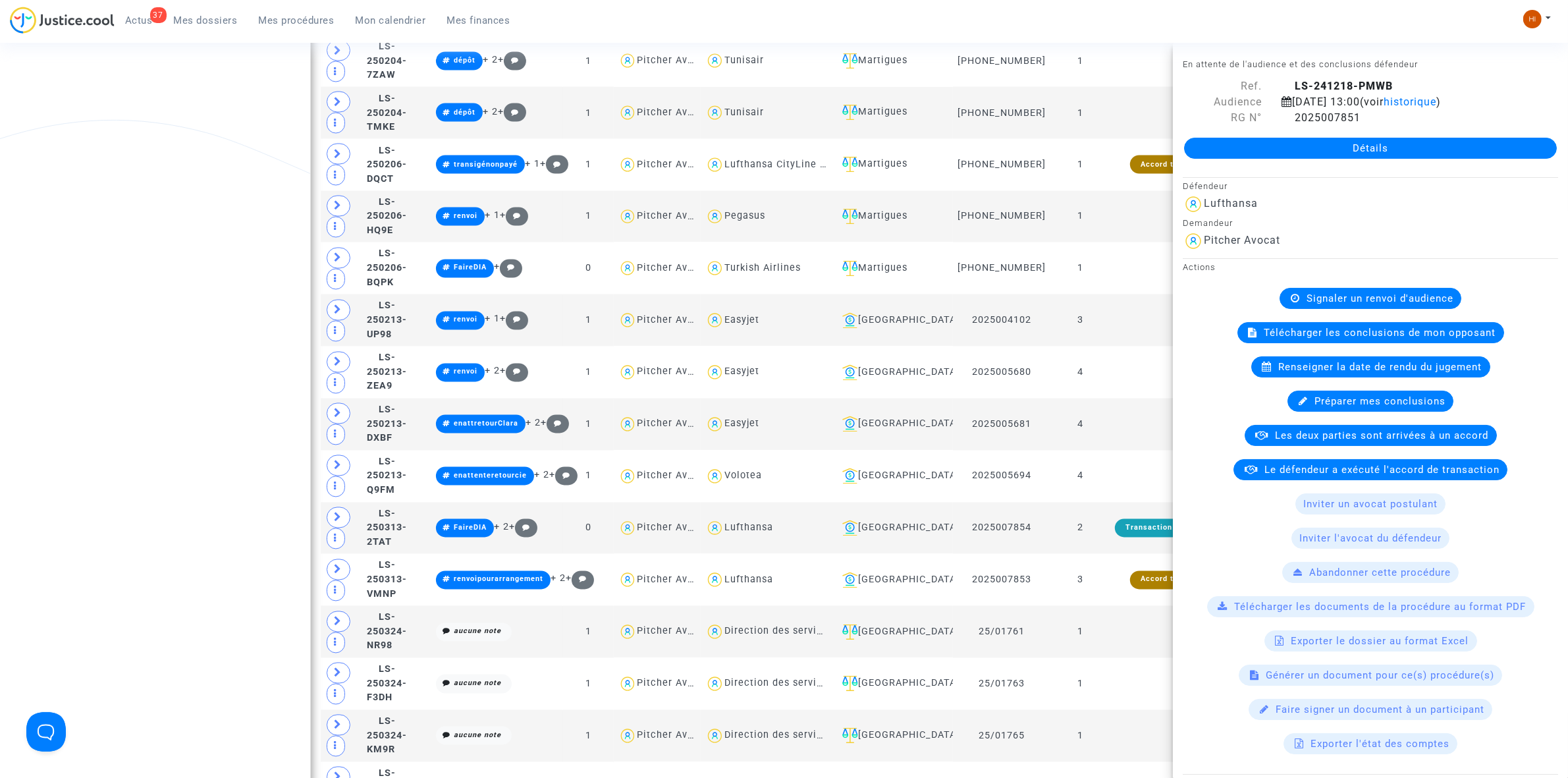
scroll to position [2975, 0]
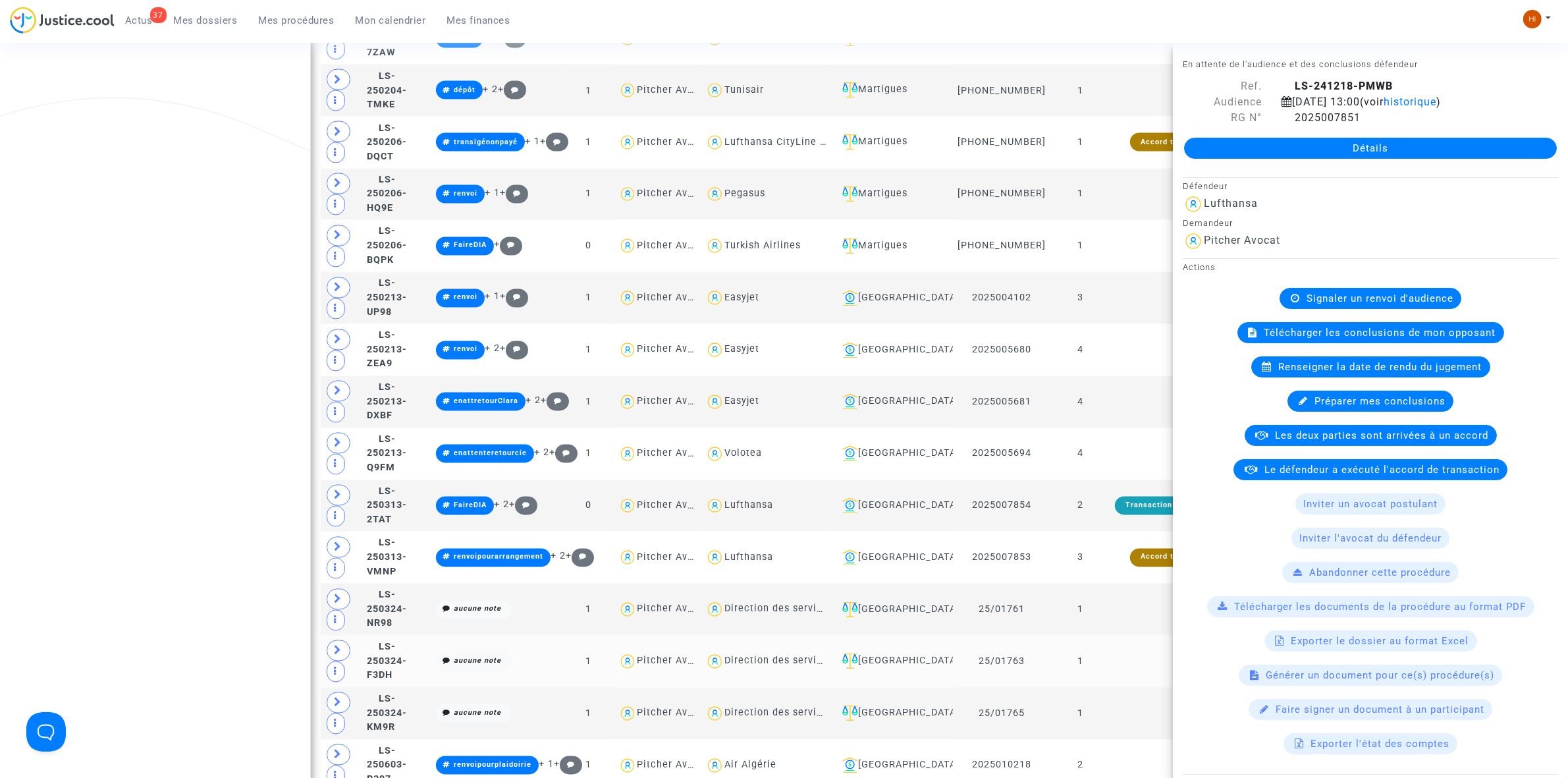
drag, startPoint x: 1104, startPoint y: 631, endPoint x: 1111, endPoint y: 662, distance: 31.8
click at [1103, 633] on td "1" at bounding box center [1080, 609] width 60 height 52
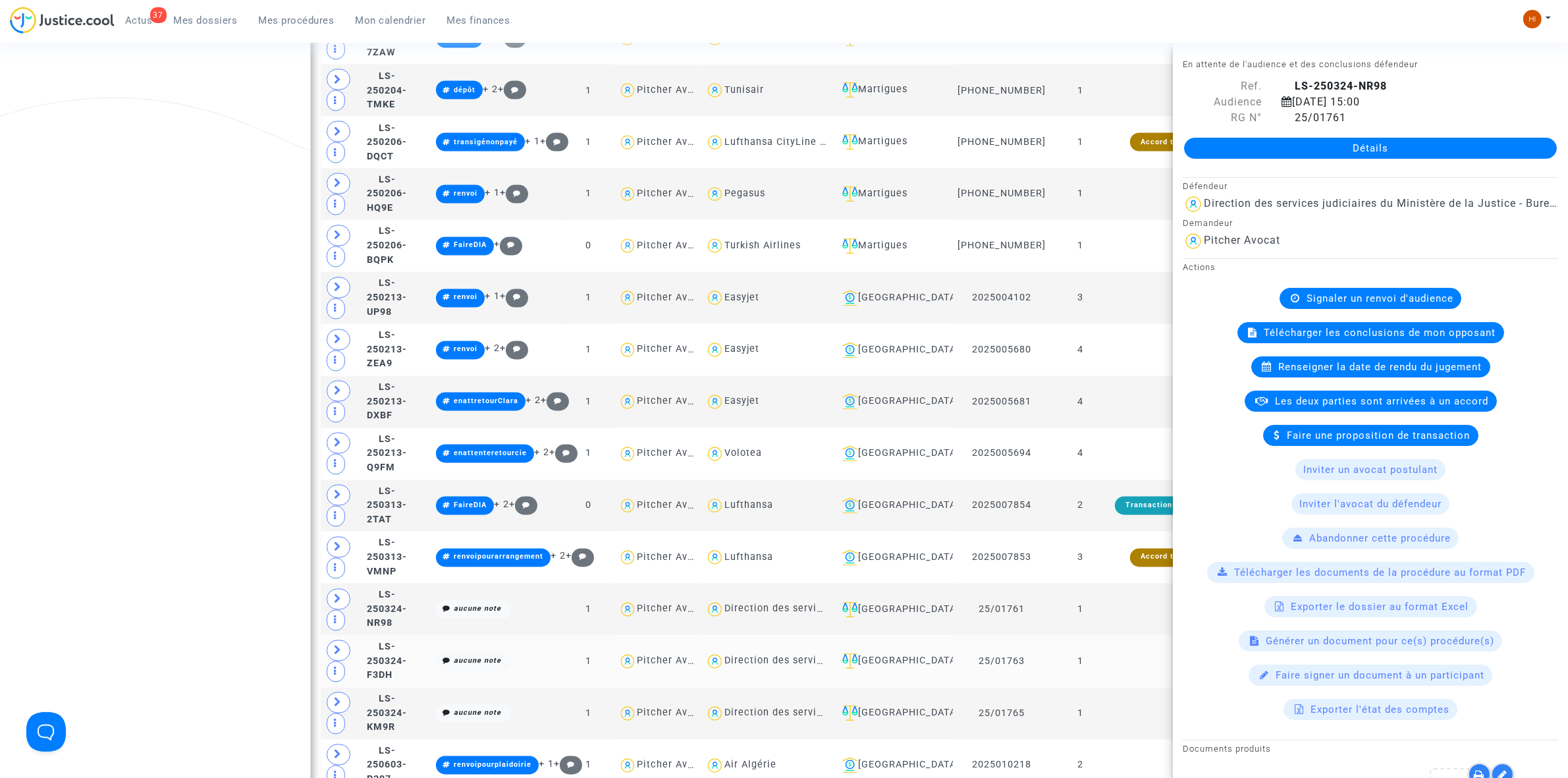
click at [1108, 672] on td "1" at bounding box center [1080, 661] width 60 height 52
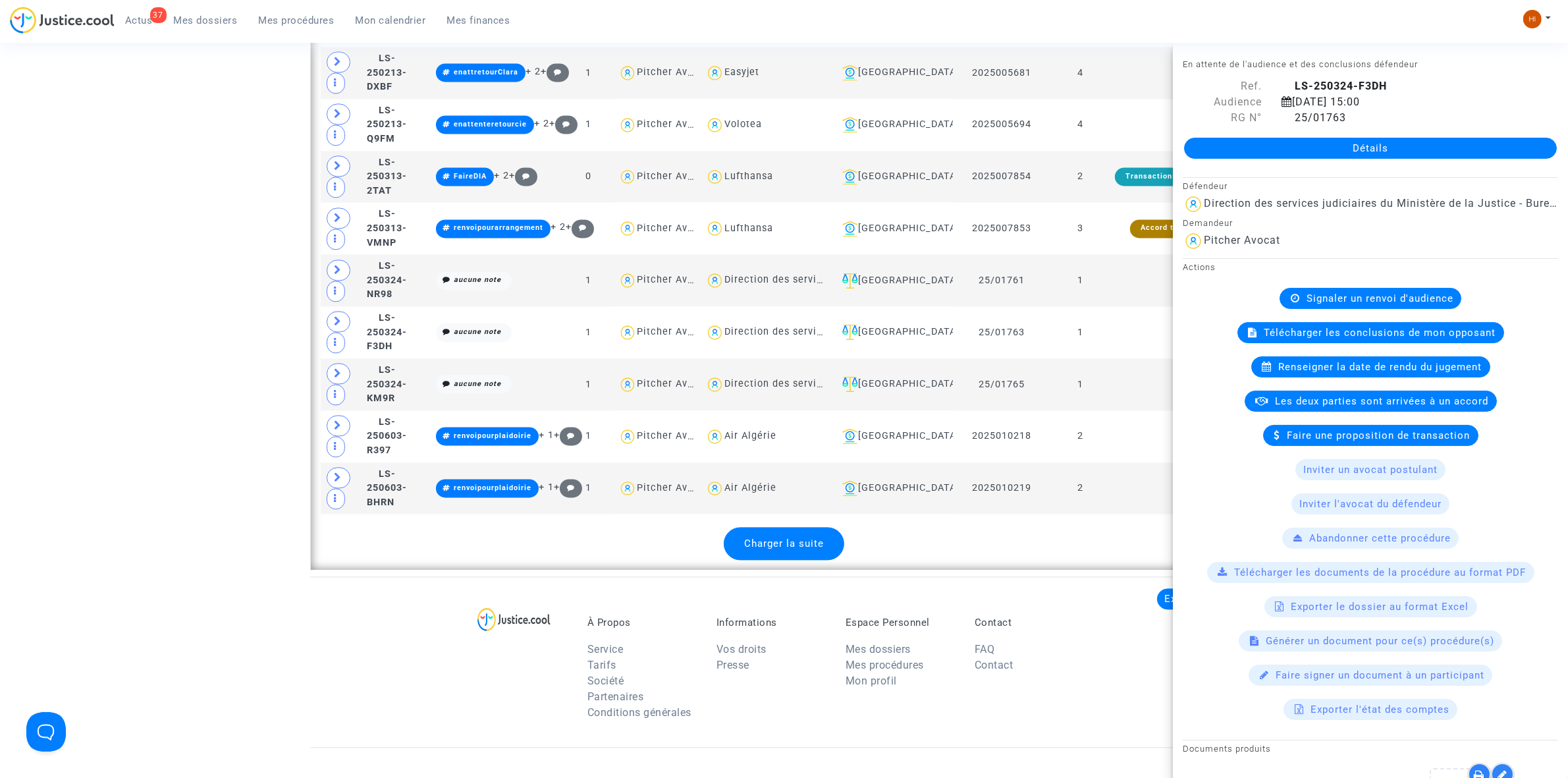
drag, startPoint x: 802, startPoint y: 547, endPoint x: 802, endPoint y: 555, distance: 8.0
click at [802, 553] on div "Charger la suite" at bounding box center [784, 544] width 120 height 33
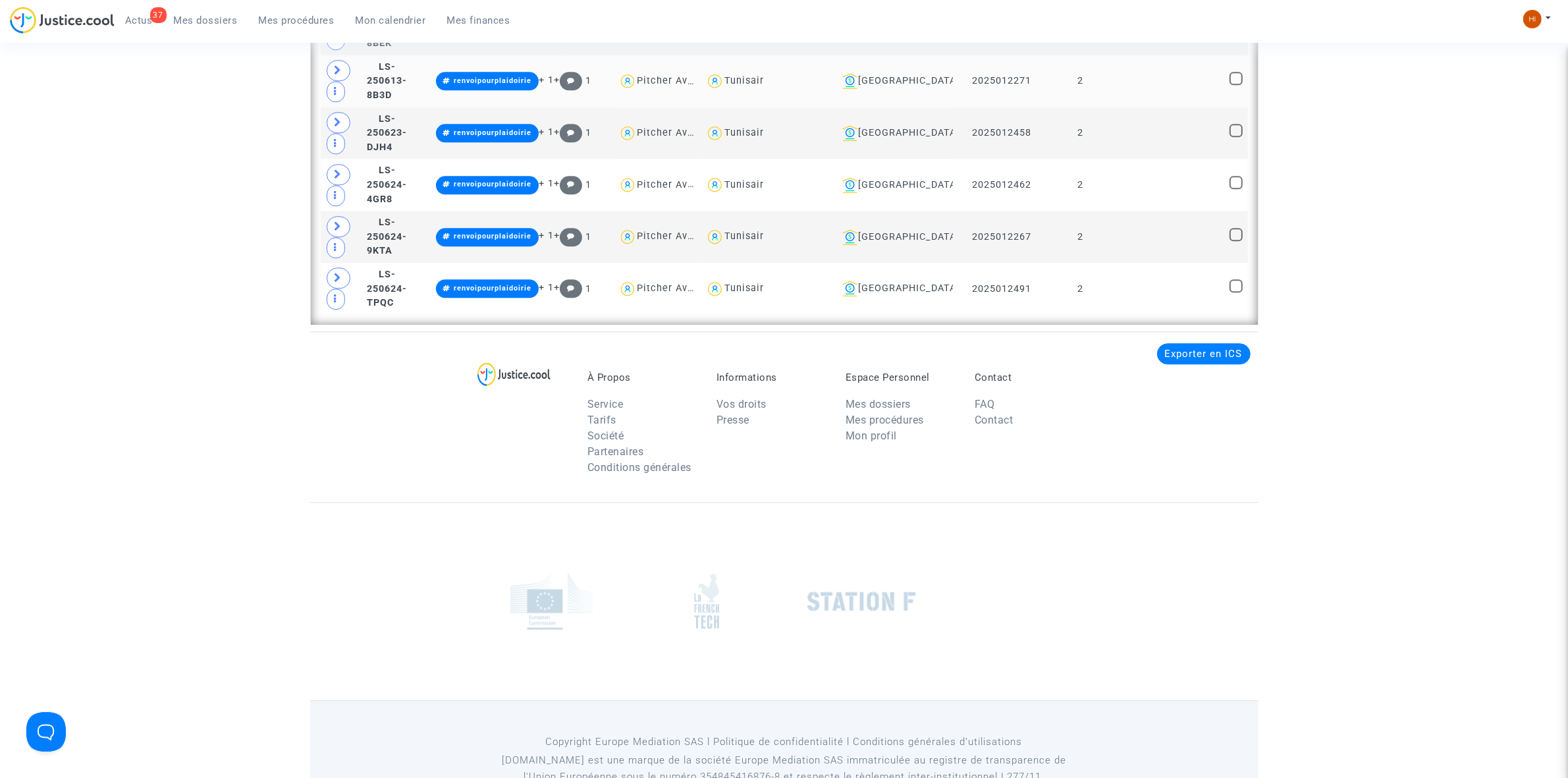
scroll to position [4293, 0]
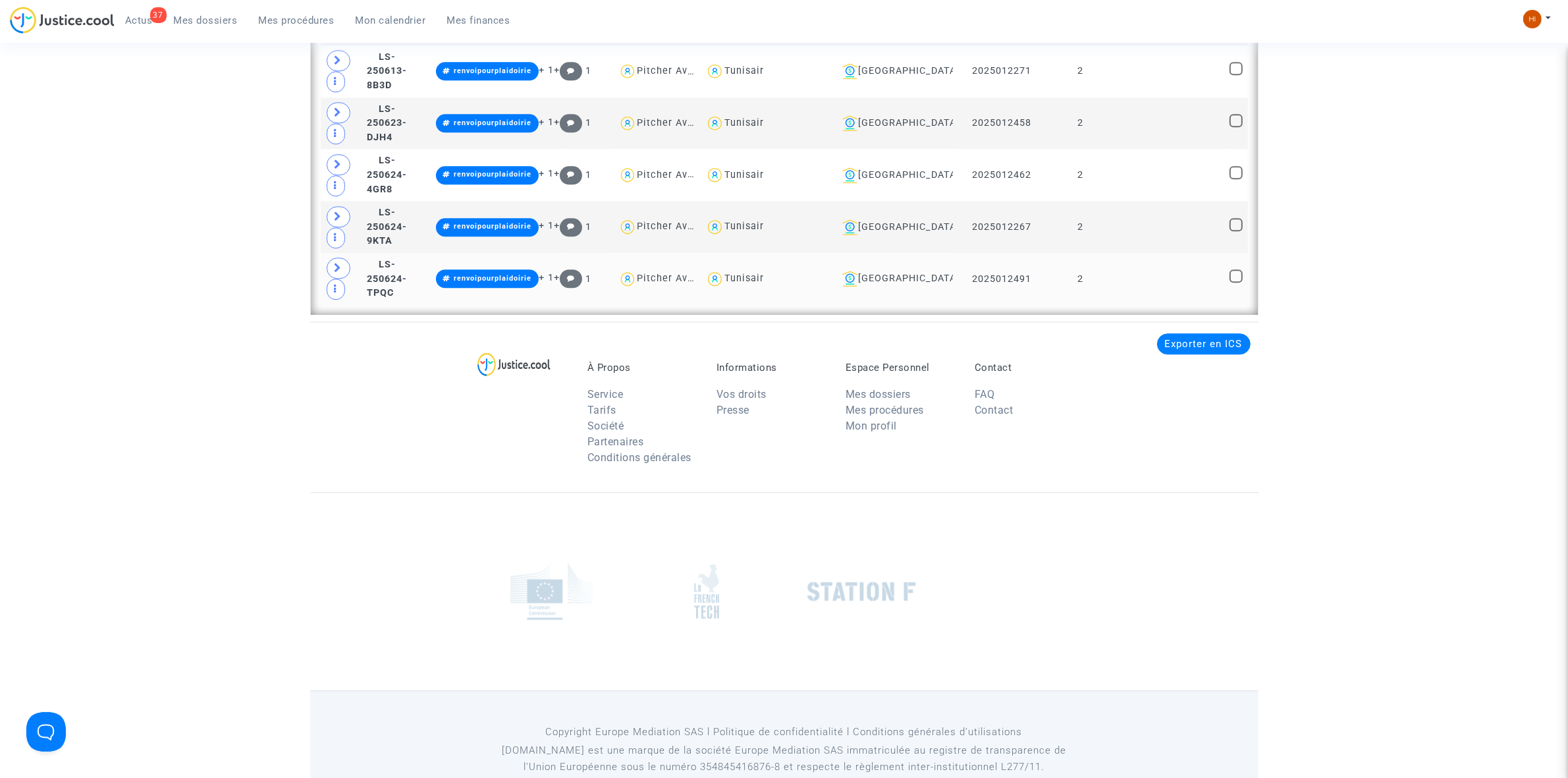
click at [1183, 292] on td at bounding box center [1168, 279] width 115 height 52
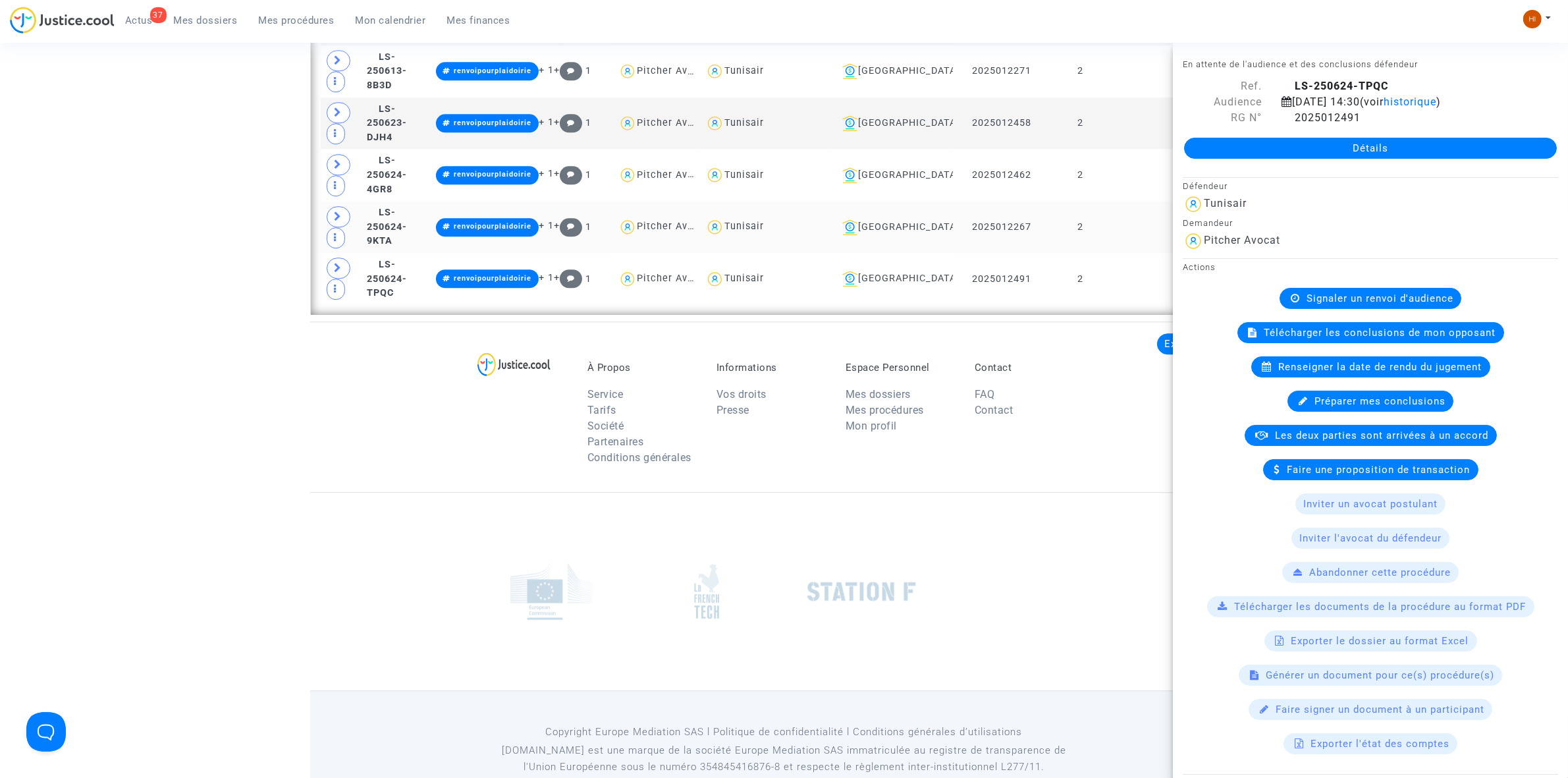
click at [1144, 243] on td at bounding box center [1168, 226] width 115 height 52
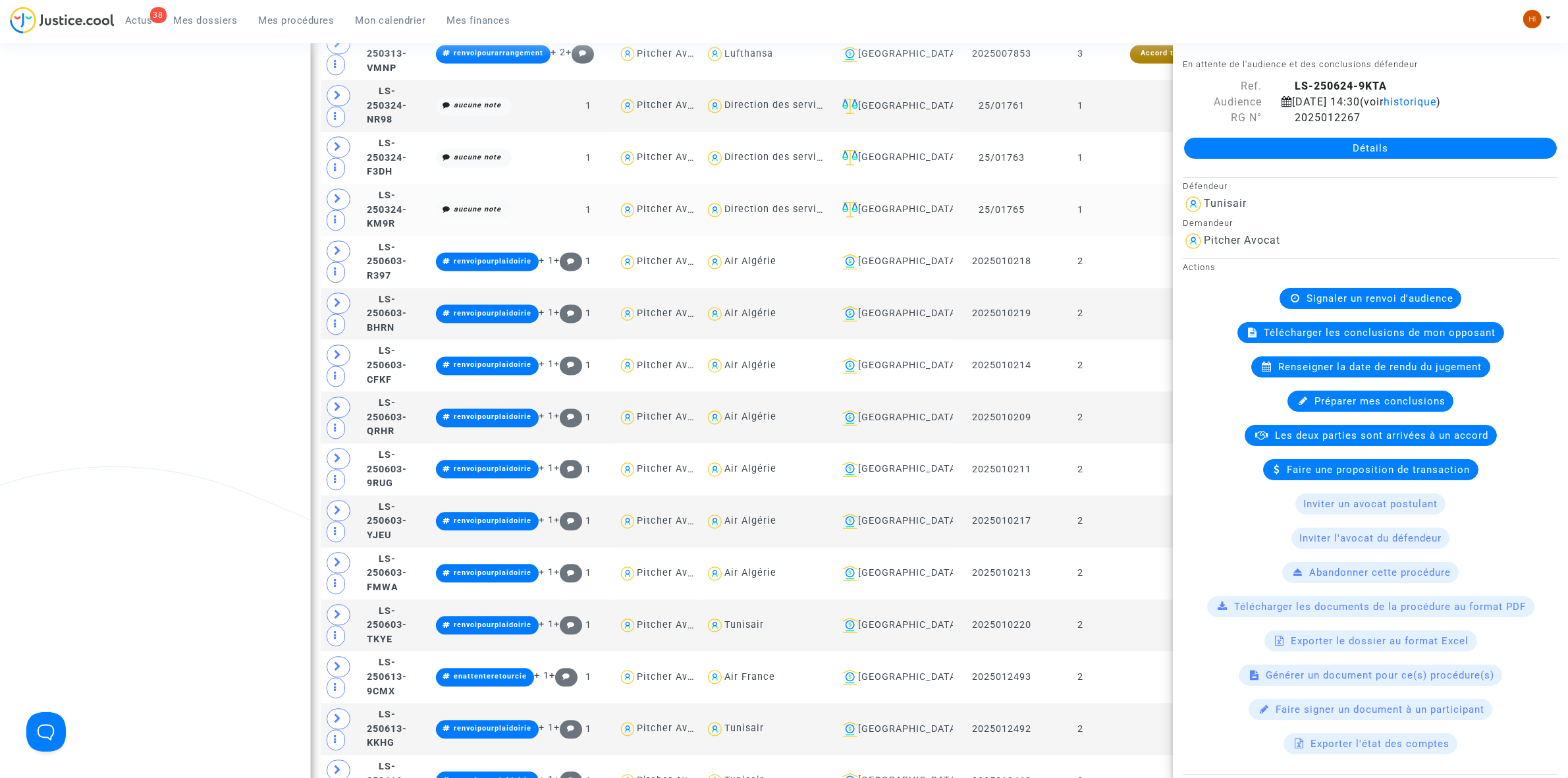
scroll to position [3469, 0]
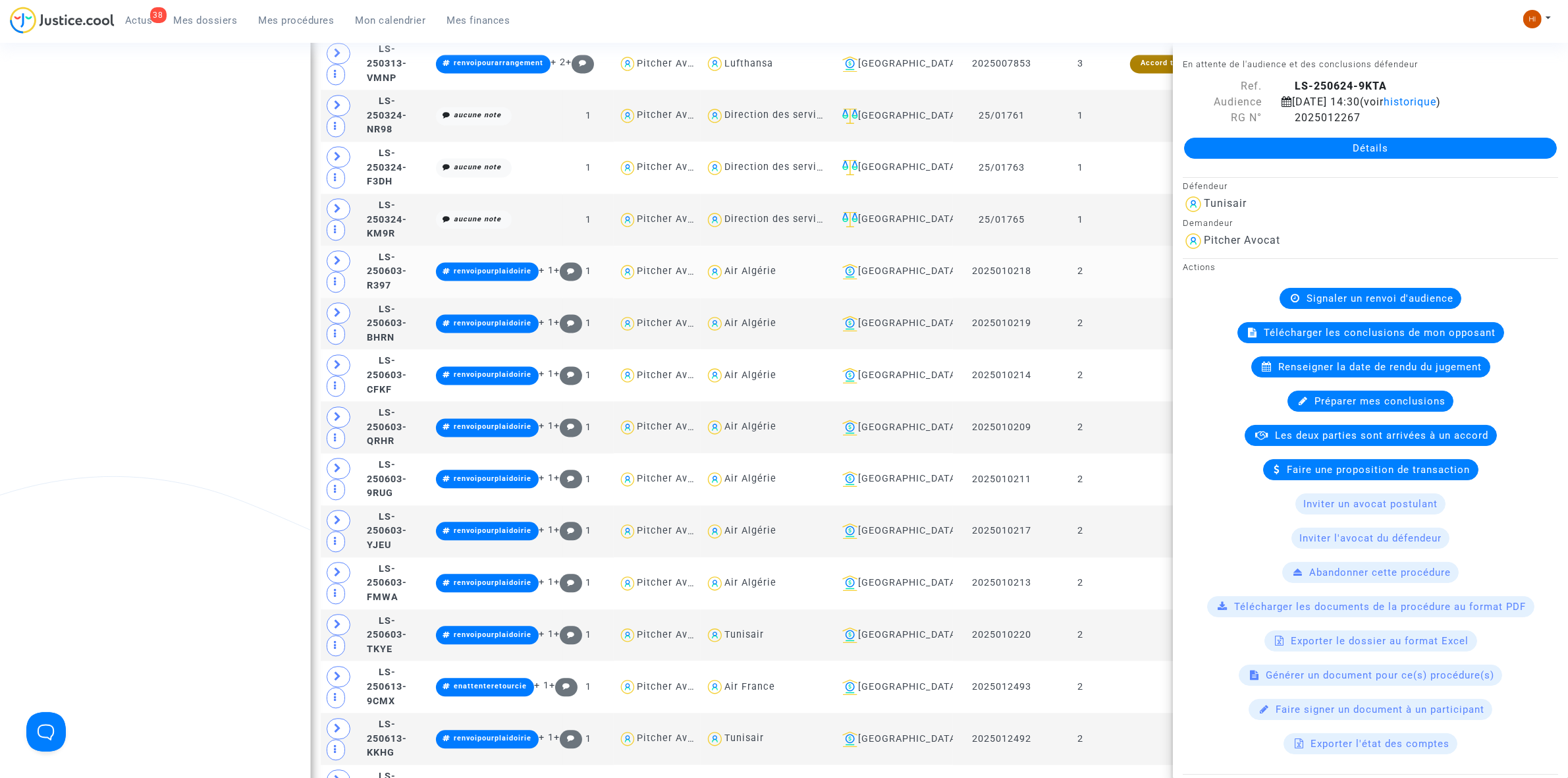
click at [1110, 298] on td "2" at bounding box center [1080, 271] width 60 height 52
click at [1110, 291] on td "2" at bounding box center [1080, 271] width 60 height 52
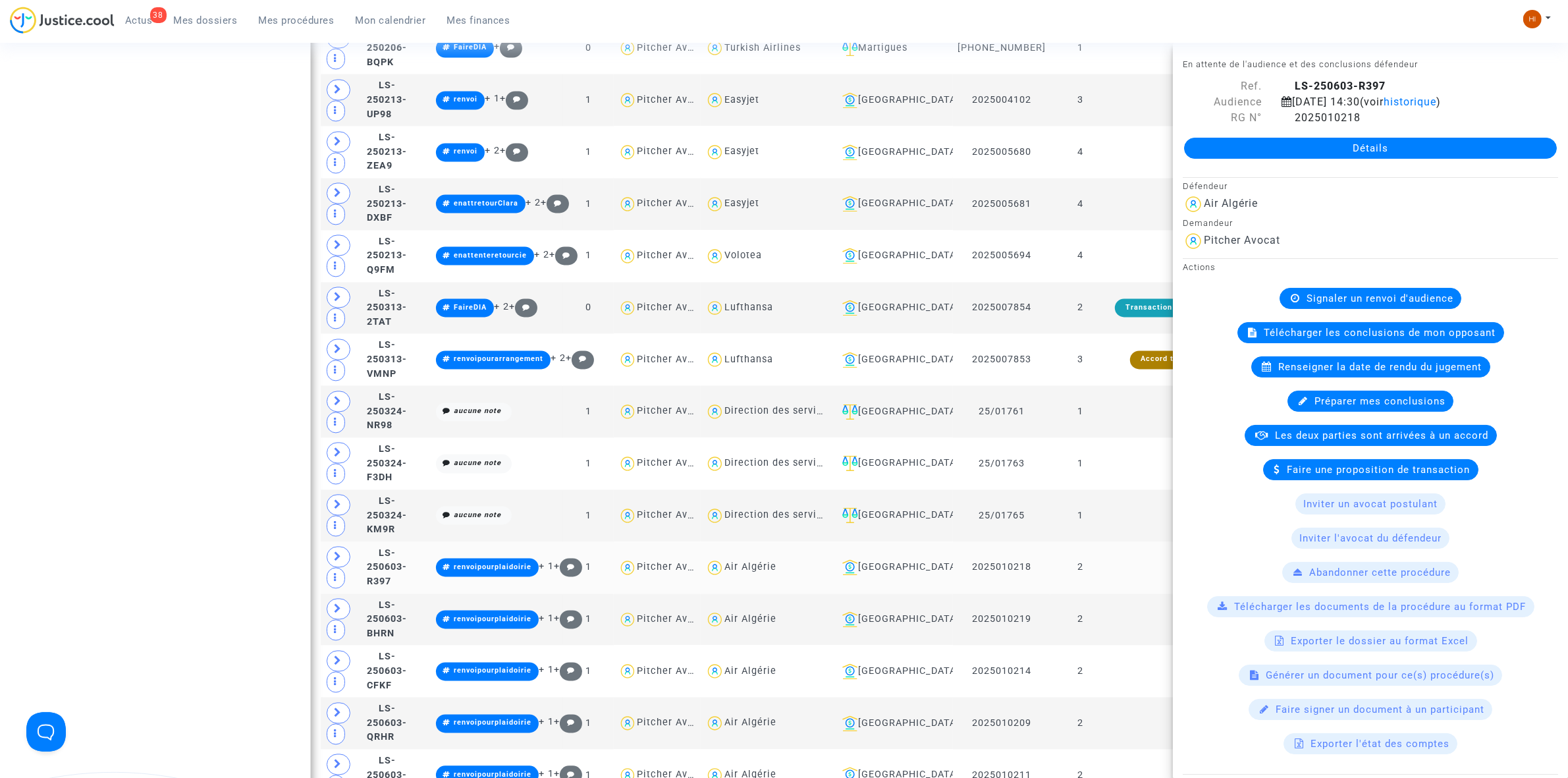
scroll to position [3140, 0]
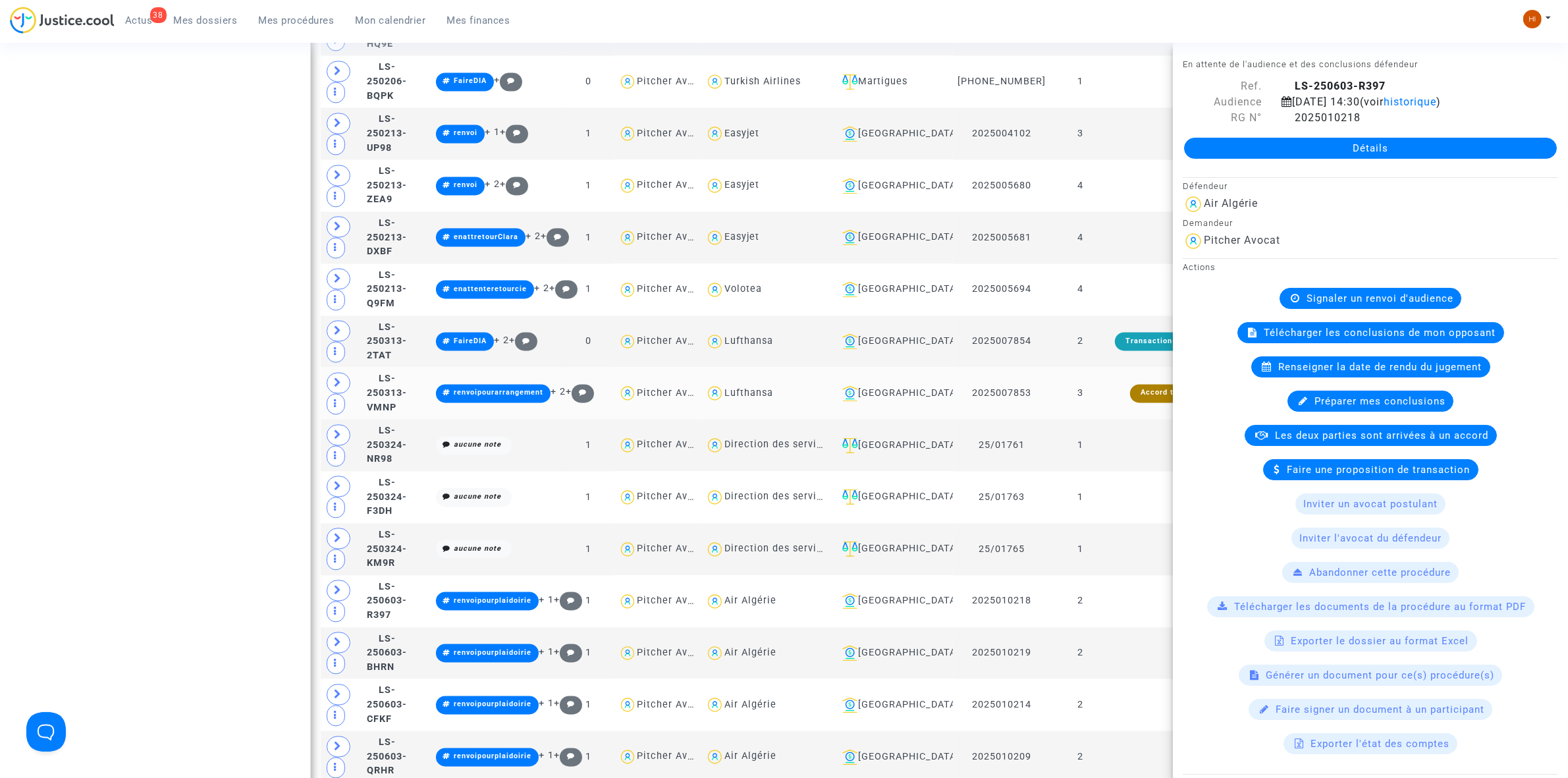
click at [1094, 399] on td "3" at bounding box center [1080, 393] width 60 height 52
click at [1091, 367] on td "2" at bounding box center [1080, 341] width 60 height 52
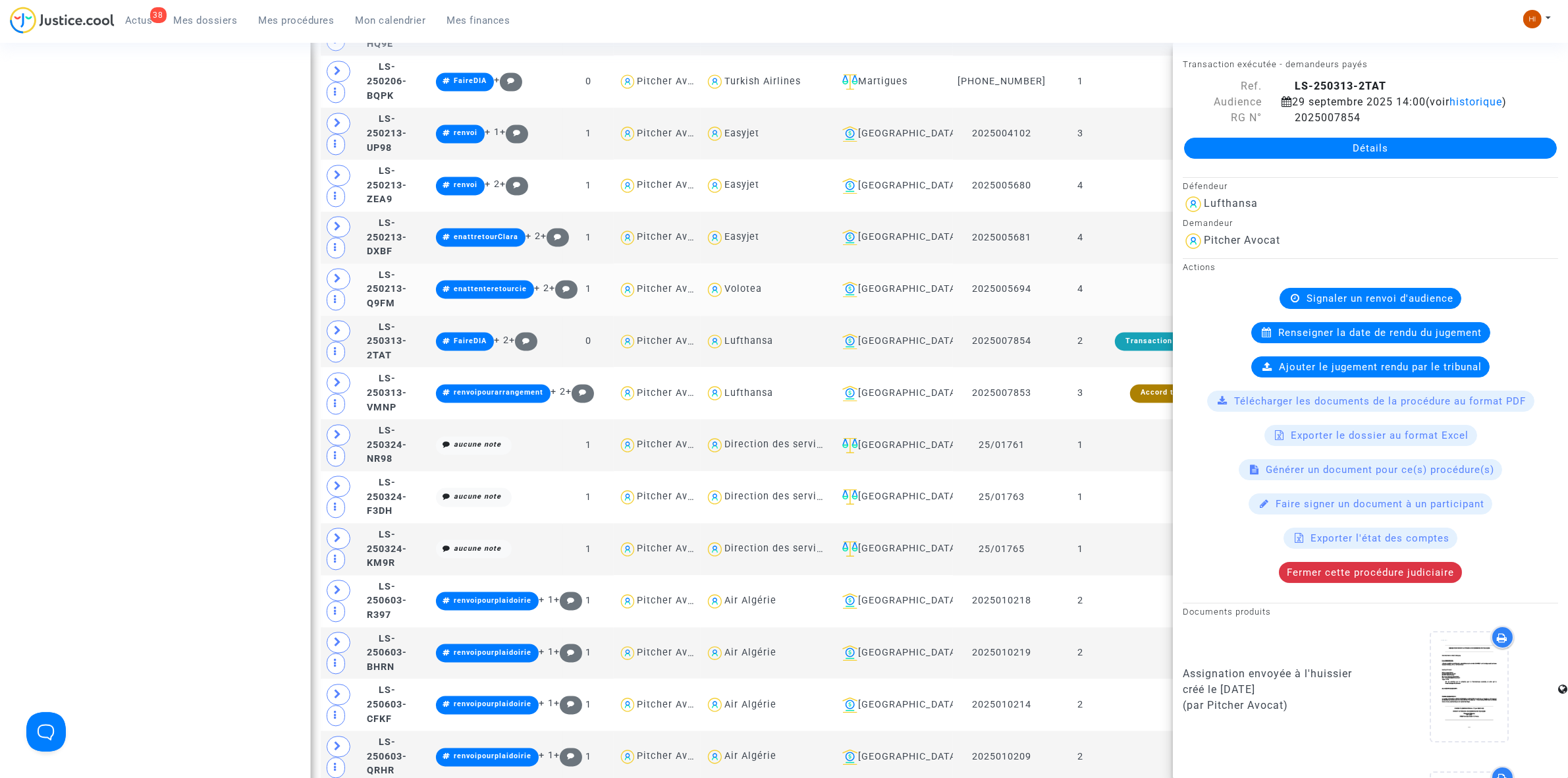
click at [1107, 300] on td "4" at bounding box center [1080, 289] width 60 height 52
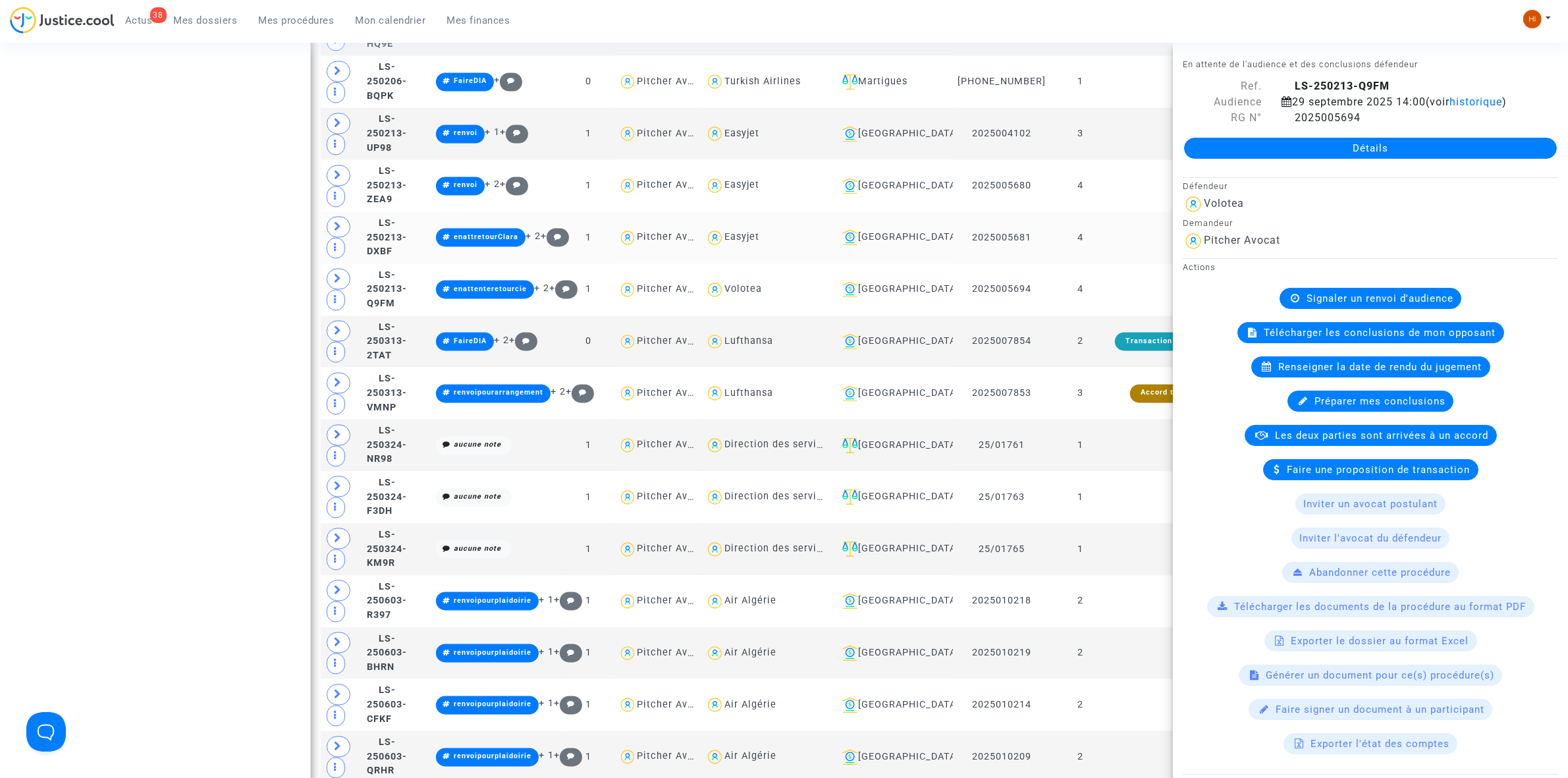
click at [1123, 259] on td at bounding box center [1168, 237] width 115 height 52
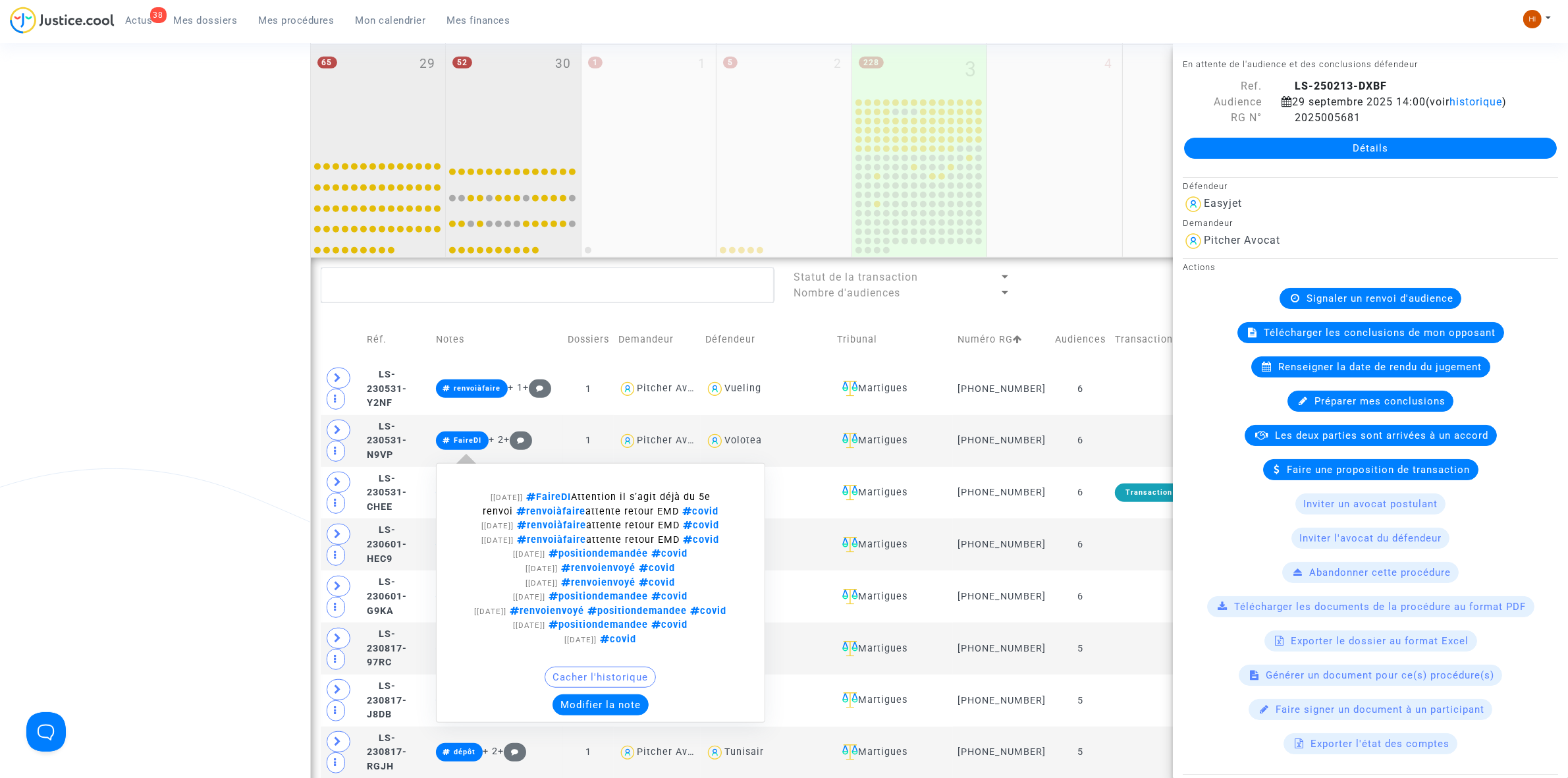
scroll to position [835, 0]
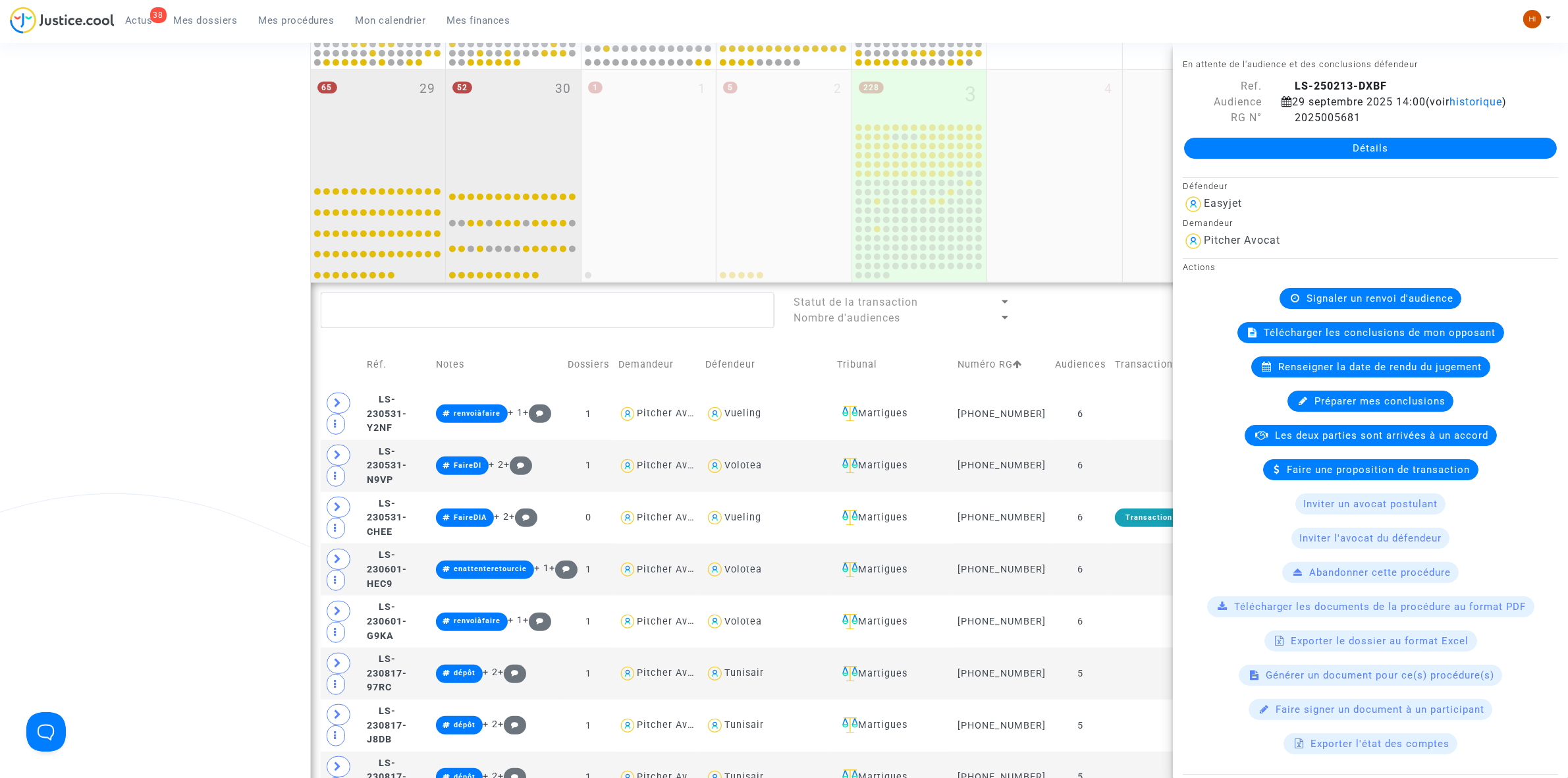
click at [516, 136] on div "52 30" at bounding box center [513, 121] width 135 height 104
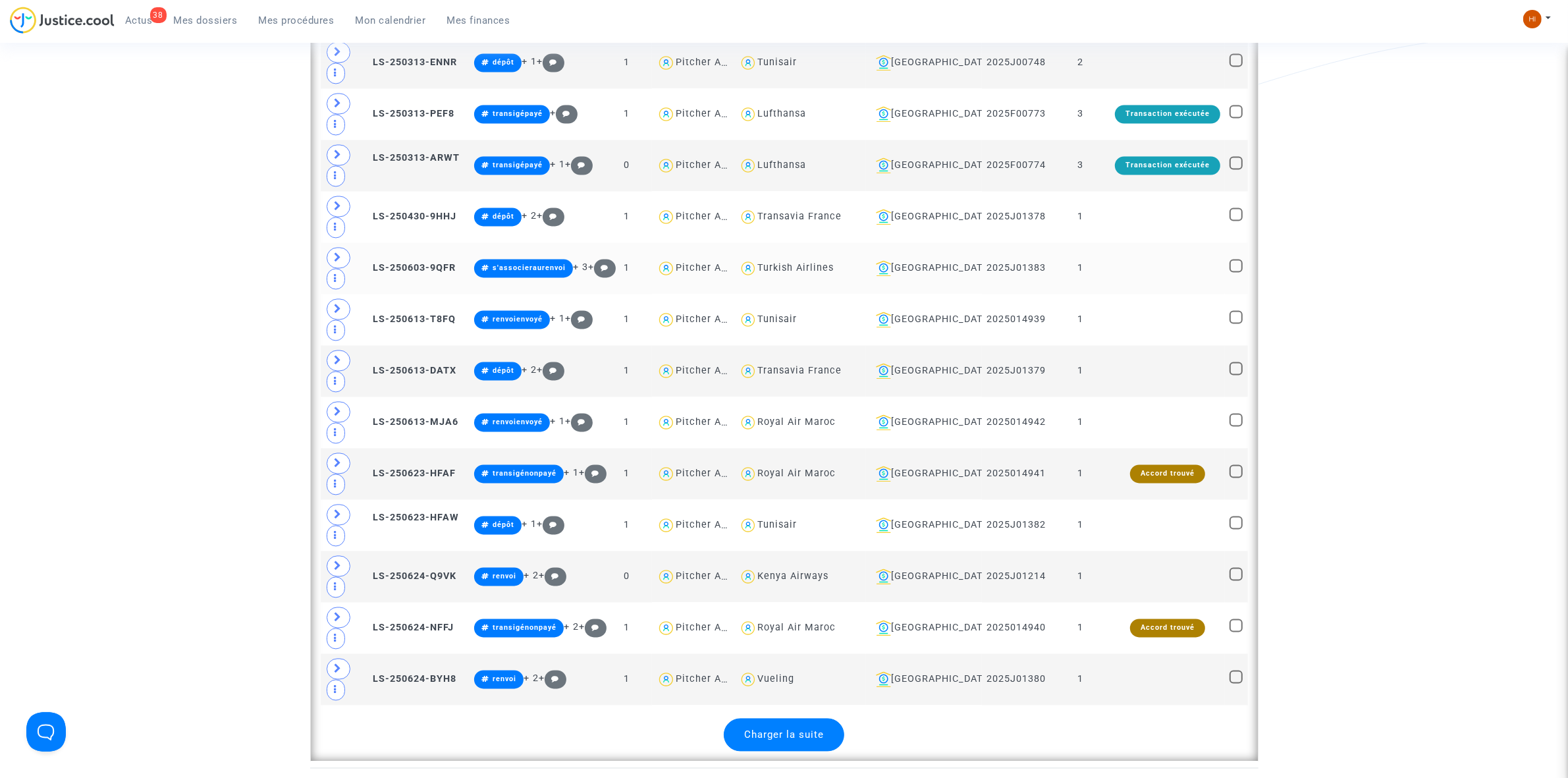
scroll to position [3140, 0]
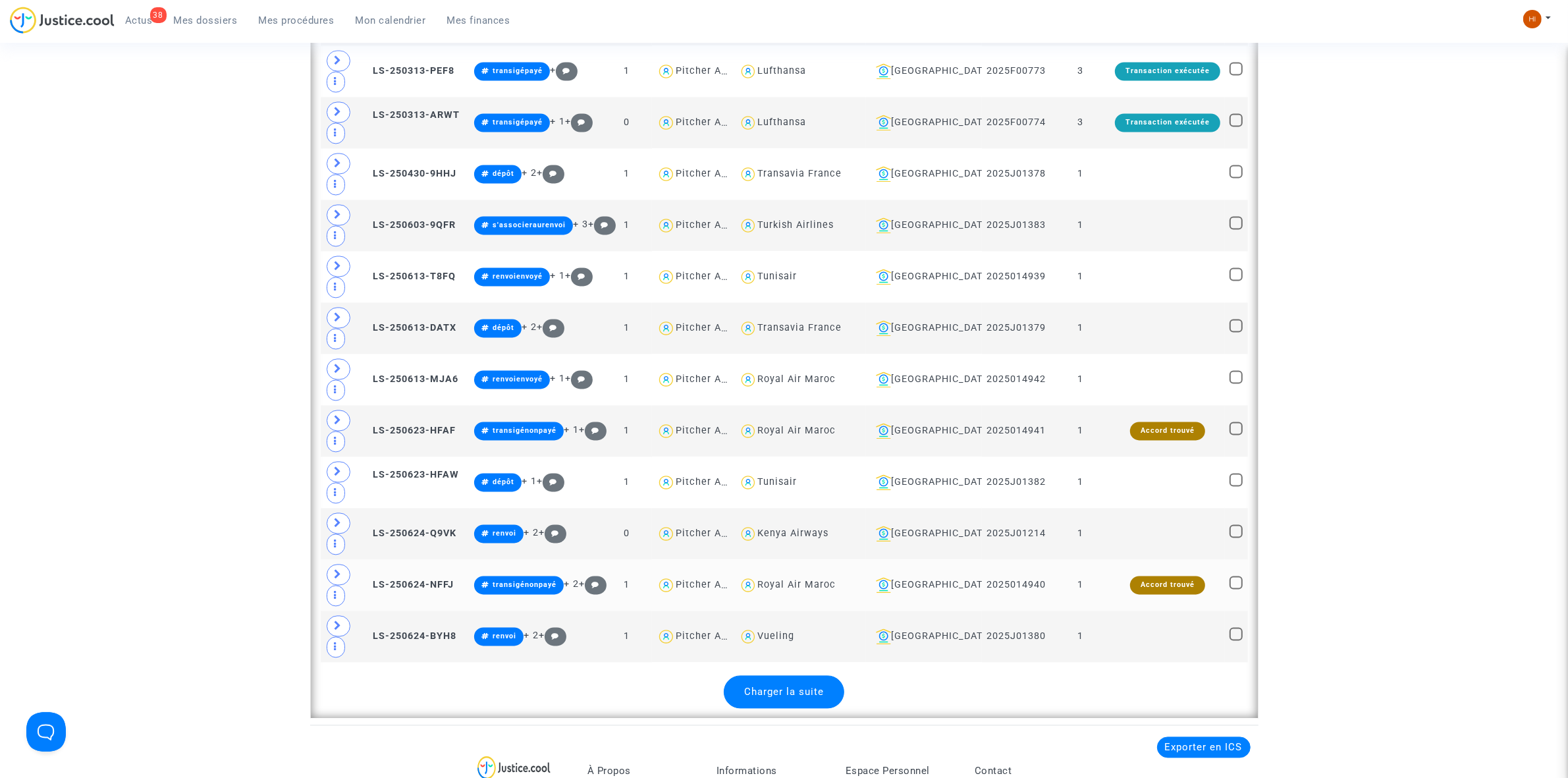
drag, startPoint x: 815, startPoint y: 735, endPoint x: 863, endPoint y: 609, distance: 134.8
click at [815, 708] on div "Charger la suite" at bounding box center [784, 692] width 120 height 33
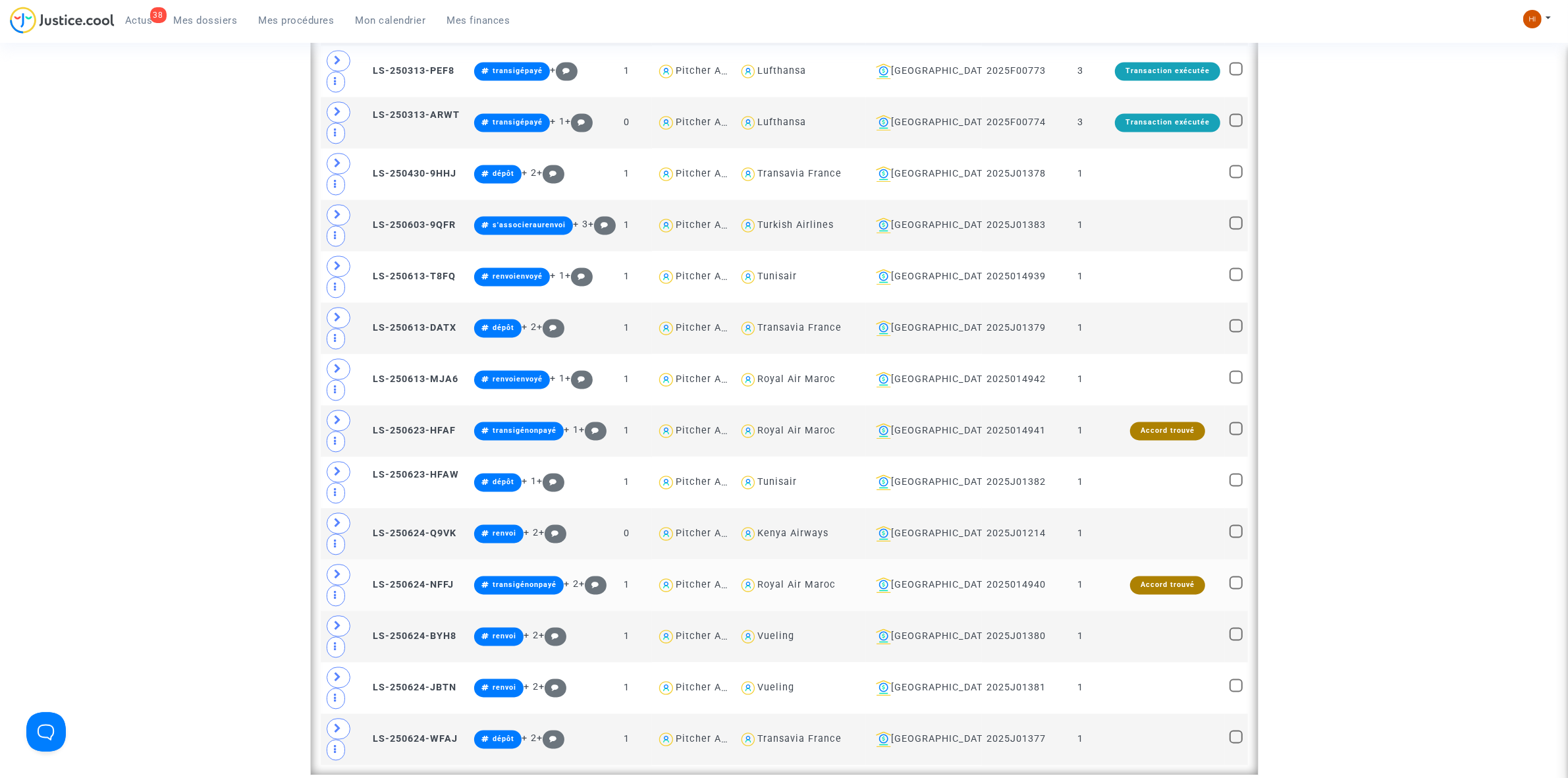
click at [1120, 611] on td "Accord trouvé" at bounding box center [1168, 585] width 115 height 52
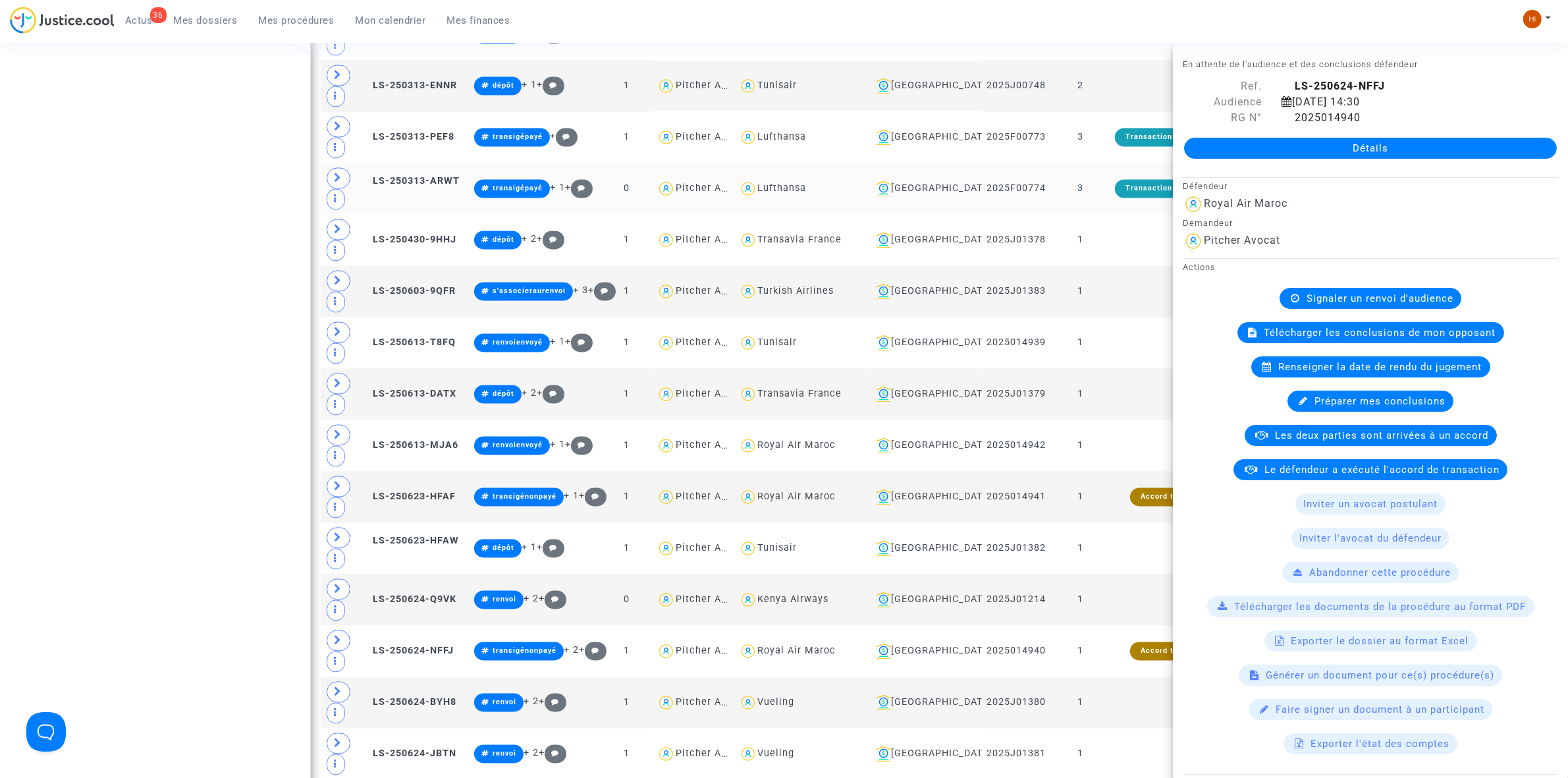
scroll to position [3058, 0]
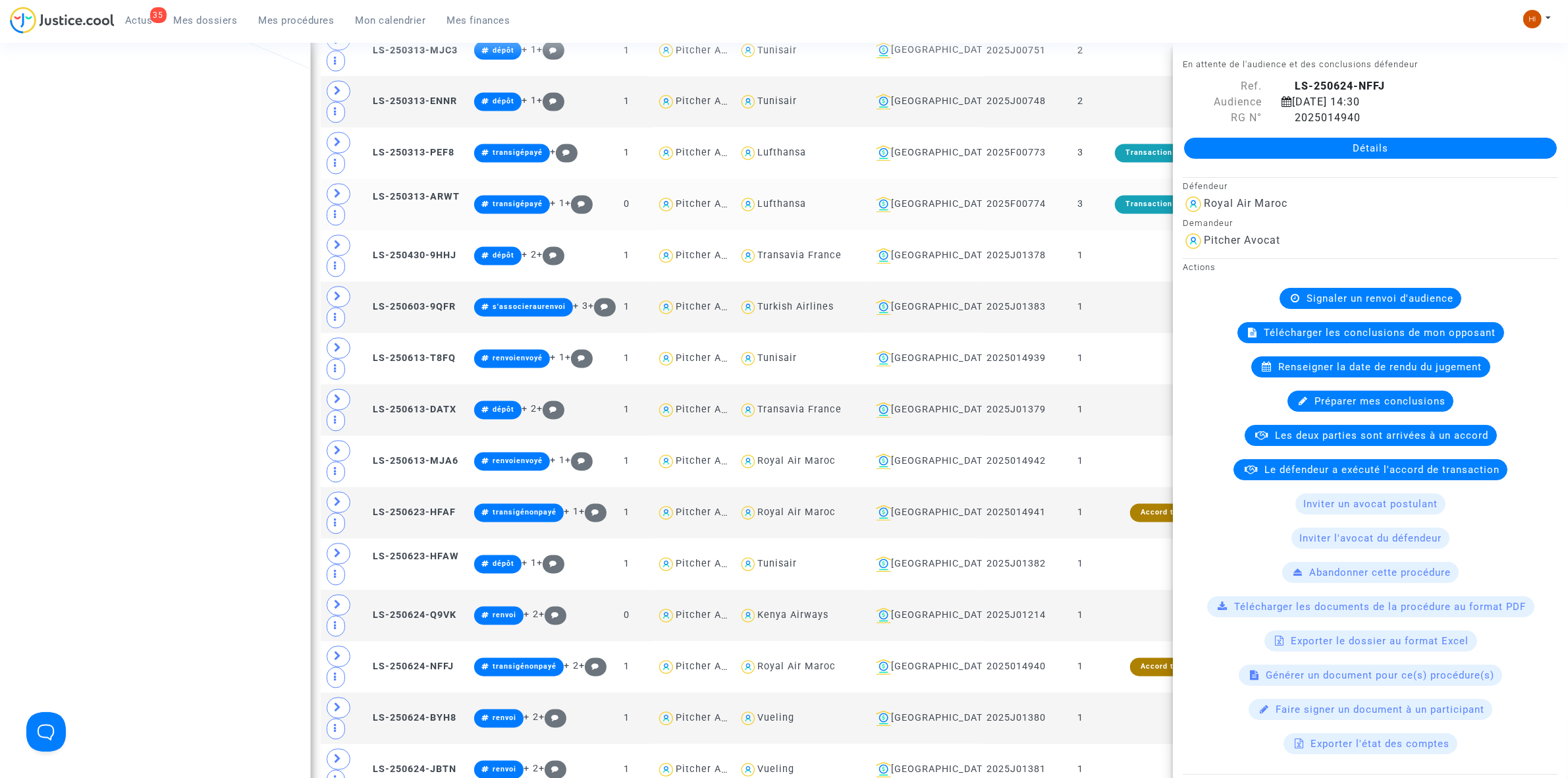
click at [1088, 230] on td "3" at bounding box center [1080, 205] width 60 height 52
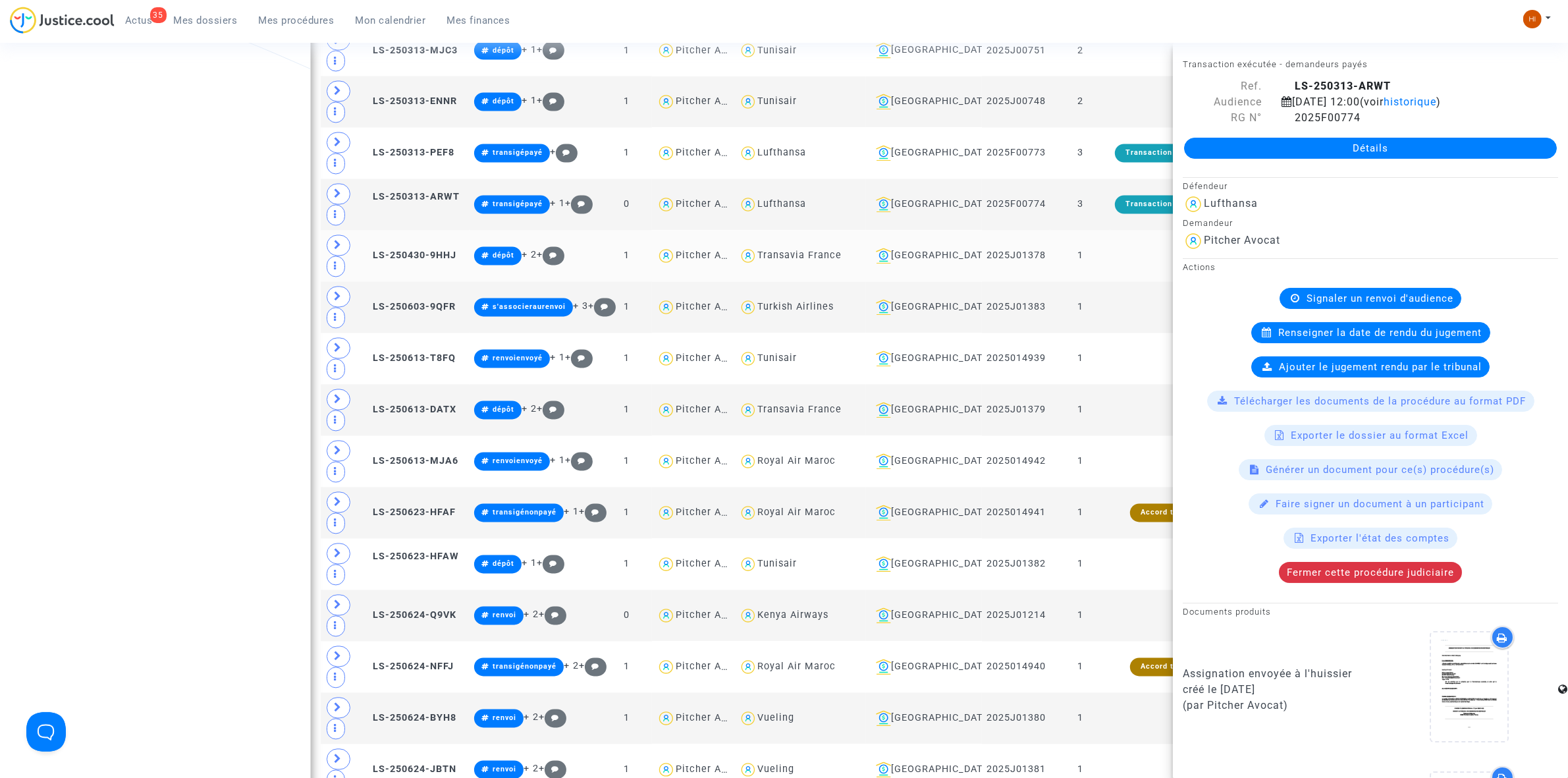
click at [1111, 282] on td at bounding box center [1168, 256] width 115 height 52
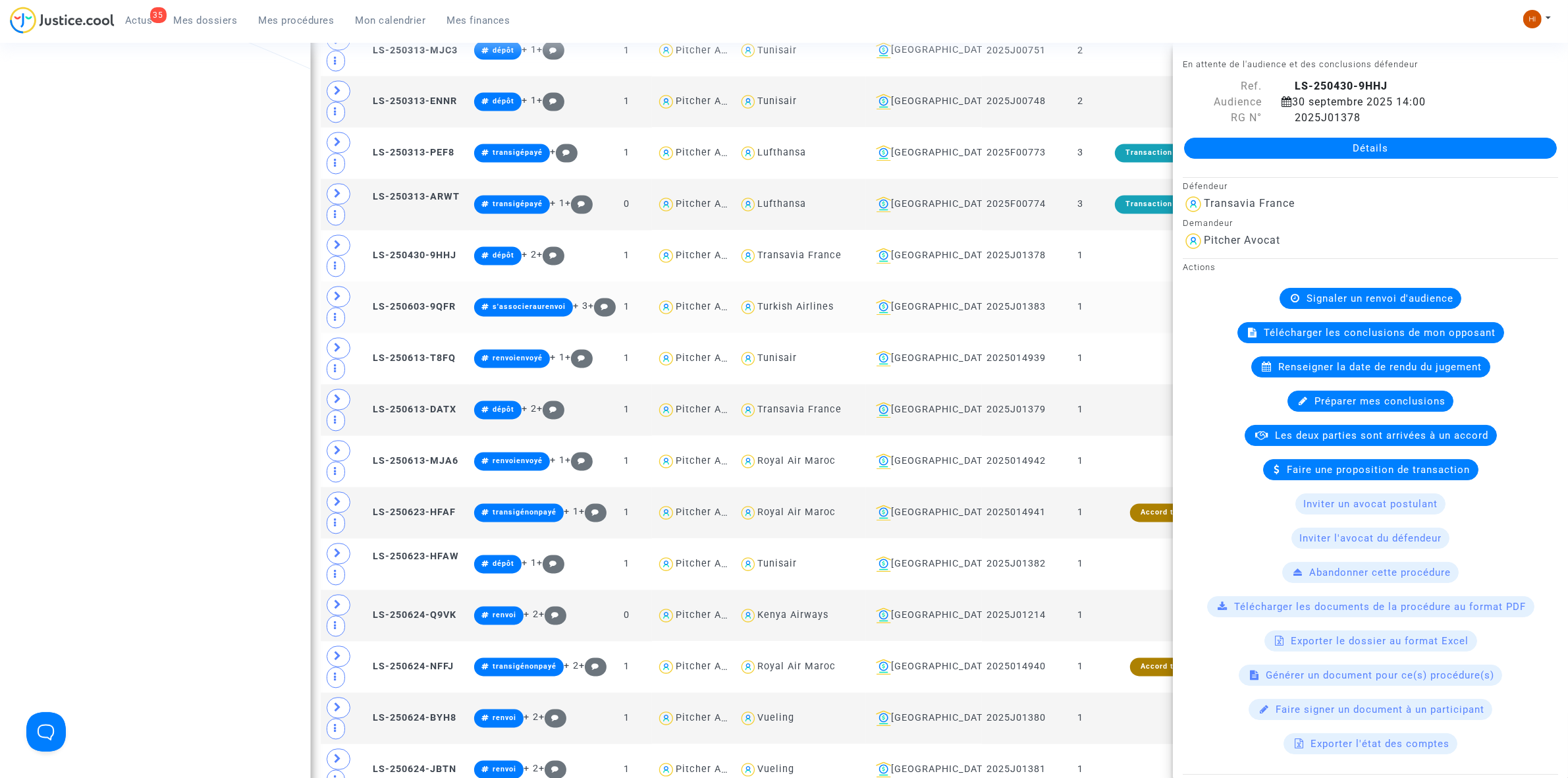
click at [1120, 315] on td at bounding box center [1168, 307] width 115 height 52
click at [1111, 282] on td at bounding box center [1168, 256] width 115 height 52
click at [1111, 327] on td "1" at bounding box center [1080, 307] width 60 height 52
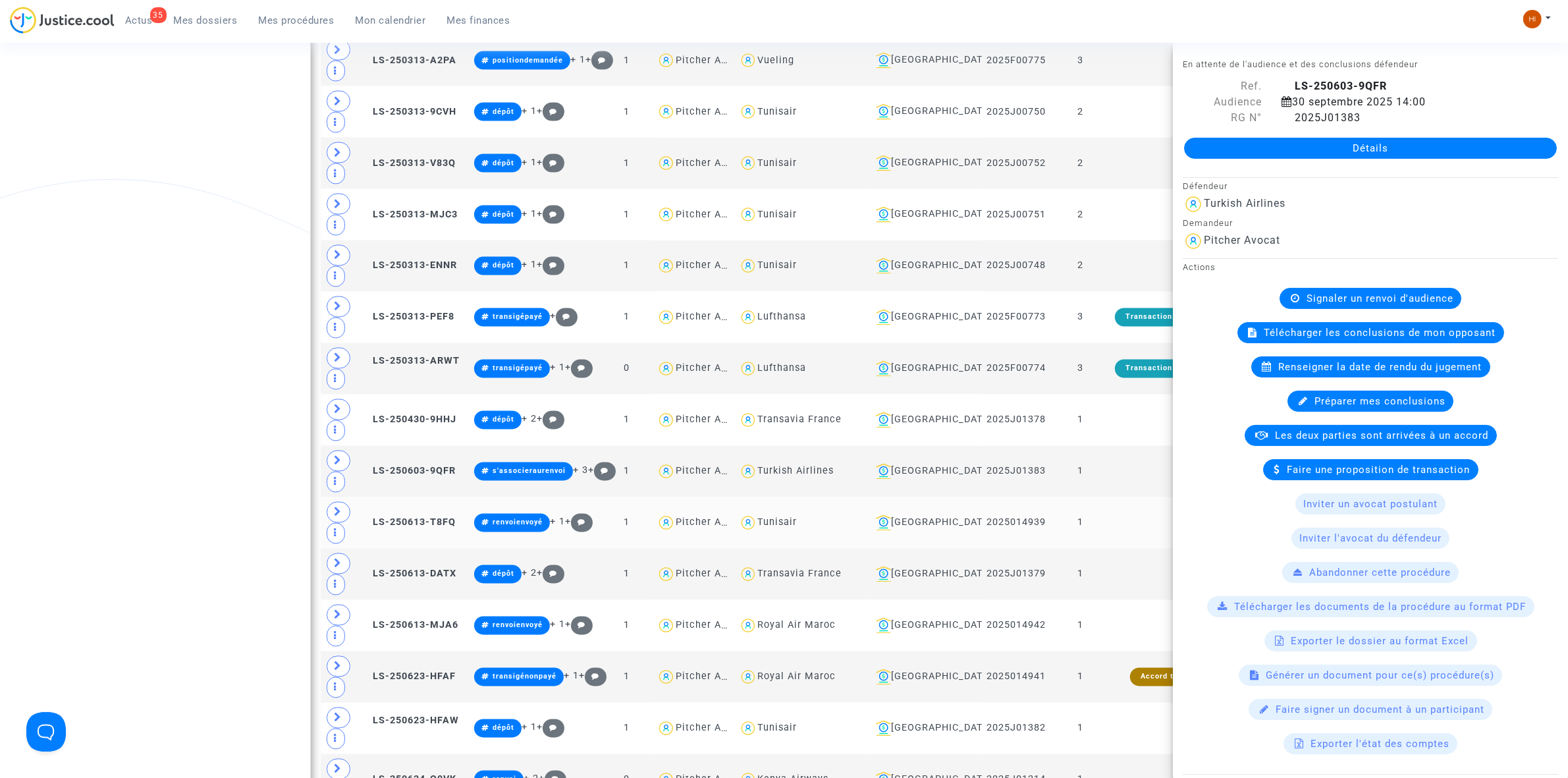
scroll to position [2893, 0]
click at [1136, 293] on td at bounding box center [1168, 266] width 115 height 52
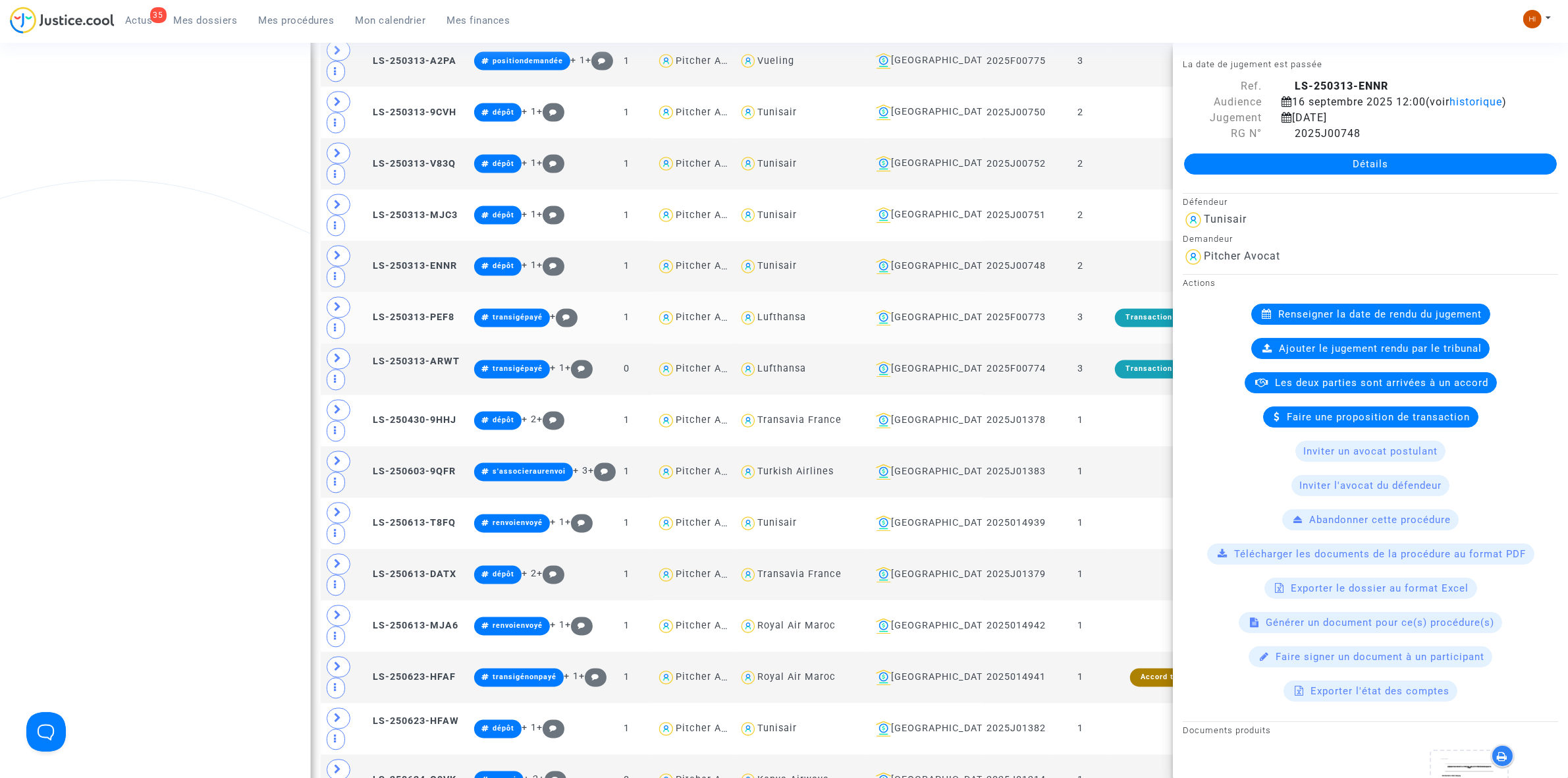
click at [1115, 344] on td "Transaction exécutée" at bounding box center [1168, 318] width 115 height 52
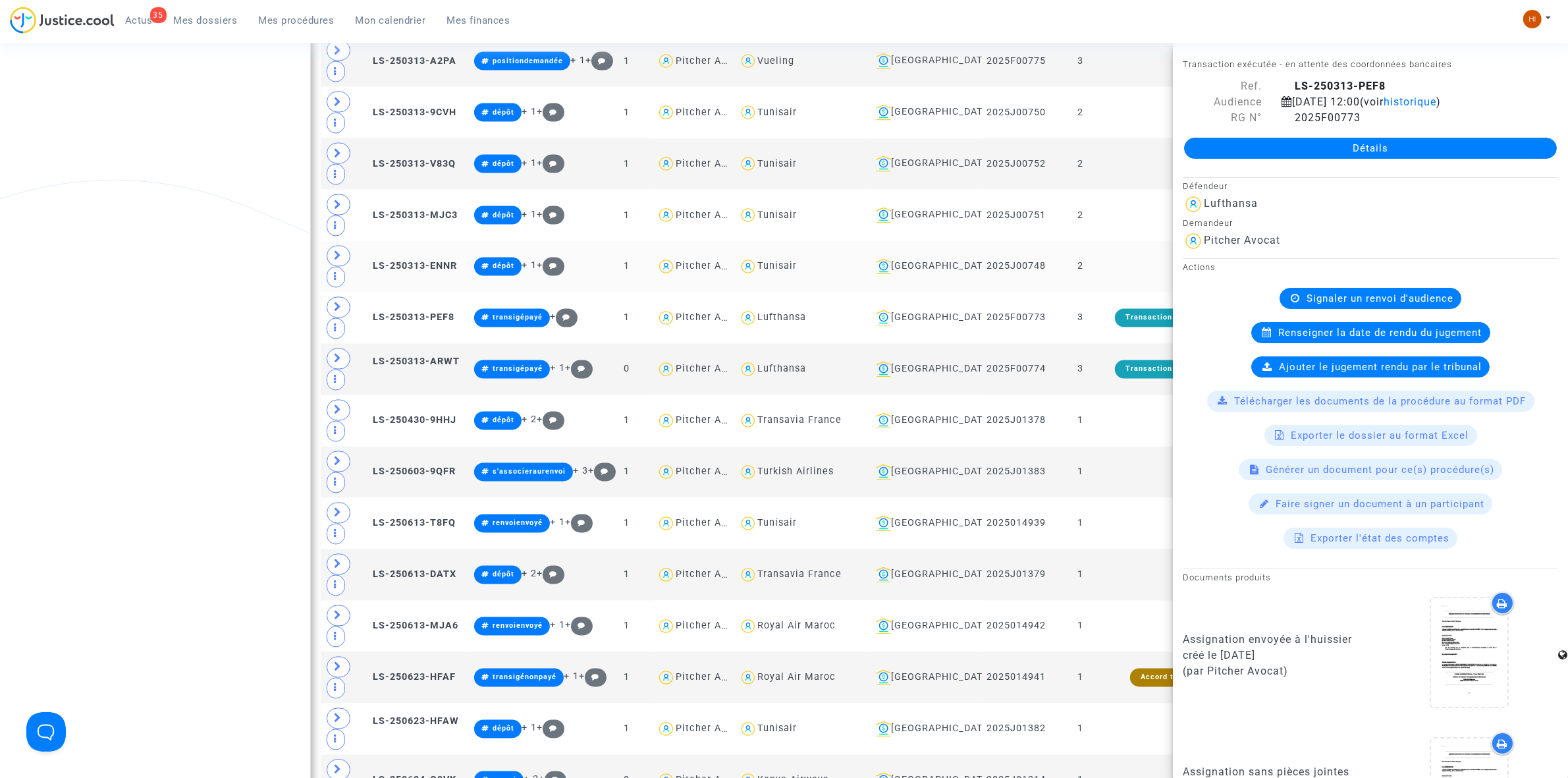
click at [1115, 293] on td at bounding box center [1168, 266] width 115 height 52
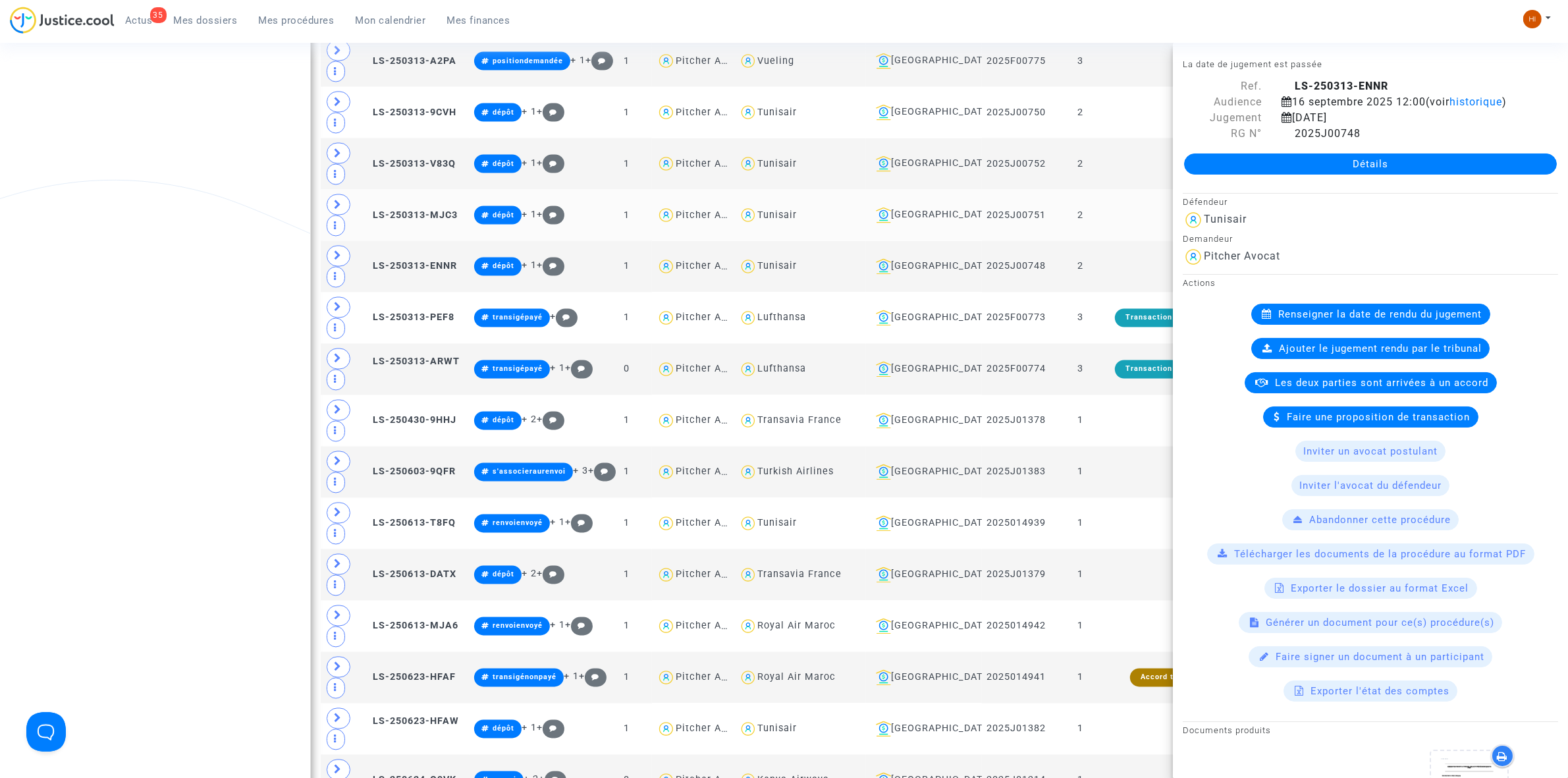
click at [1129, 234] on td at bounding box center [1168, 215] width 115 height 52
click at [1108, 172] on td "2" at bounding box center [1080, 164] width 60 height 52
click at [1101, 189] on td "2" at bounding box center [1080, 164] width 60 height 52
click at [1104, 237] on td "2" at bounding box center [1080, 215] width 60 height 52
click at [1128, 282] on td at bounding box center [1168, 266] width 115 height 52
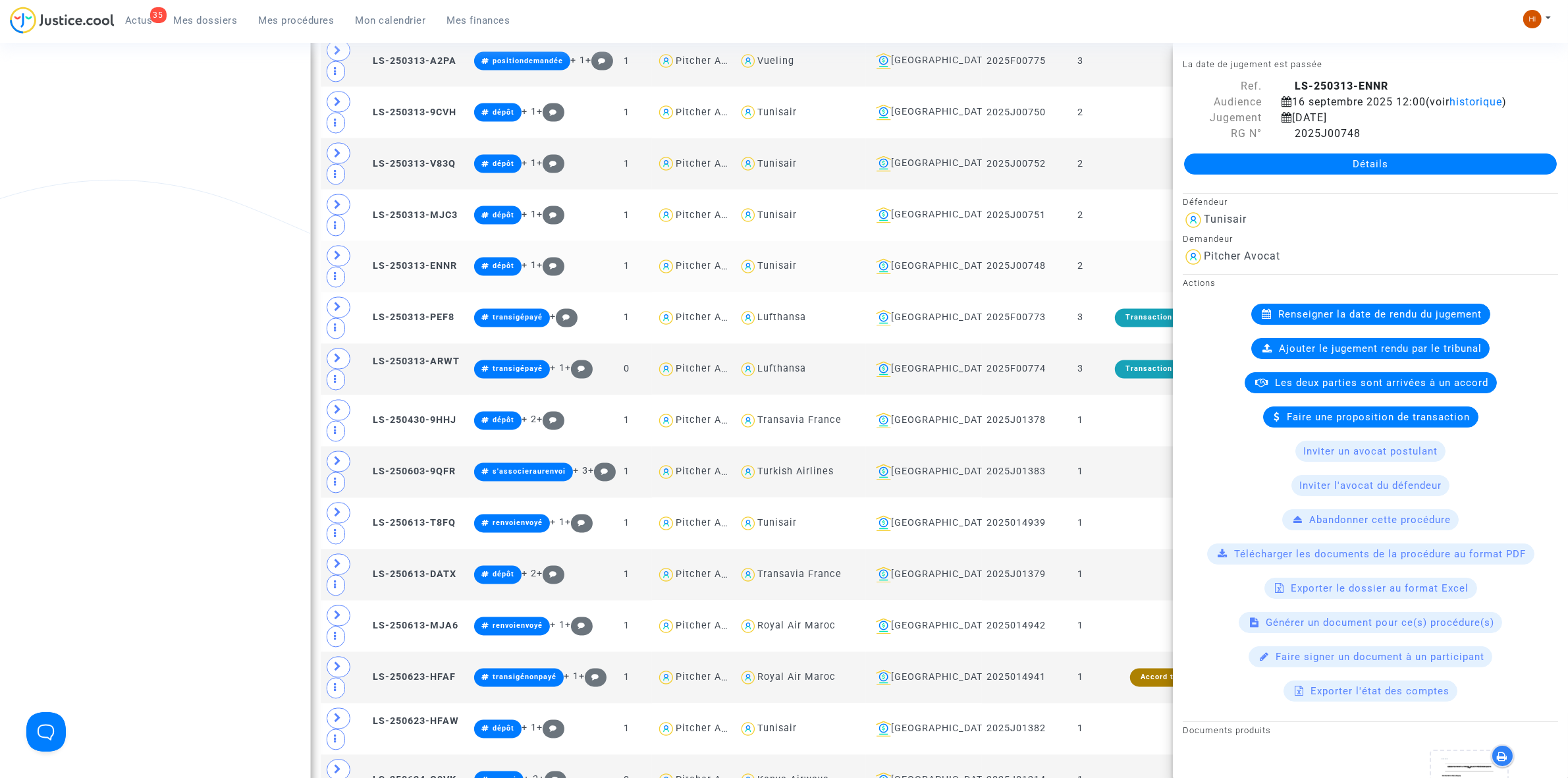
click at [1130, 287] on td at bounding box center [1168, 266] width 115 height 52
click at [1131, 239] on td at bounding box center [1168, 215] width 115 height 52
click at [1123, 189] on td at bounding box center [1168, 164] width 115 height 52
click at [1093, 133] on td "2" at bounding box center [1080, 112] width 60 height 52
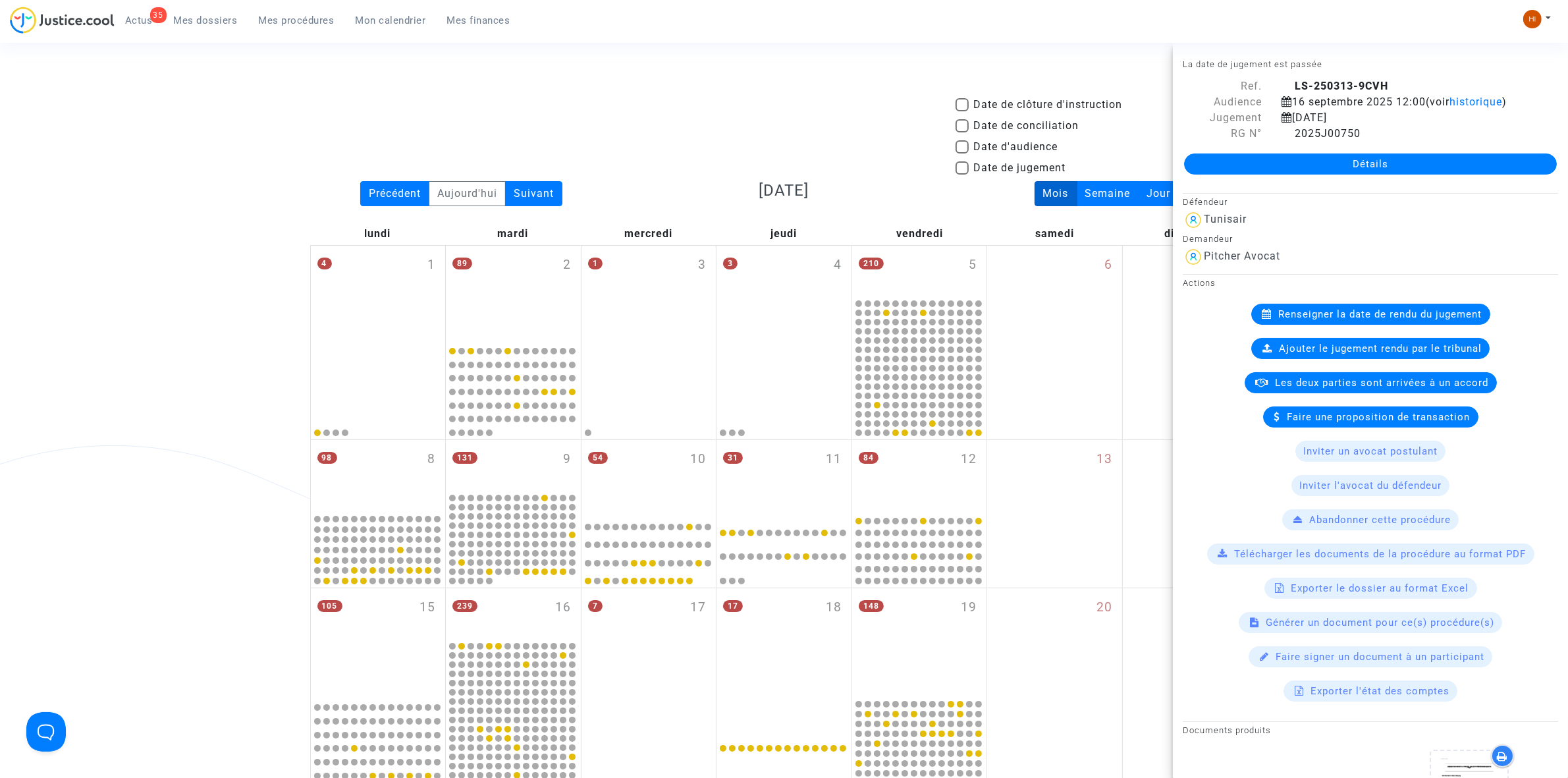
scroll to position [0, 0]
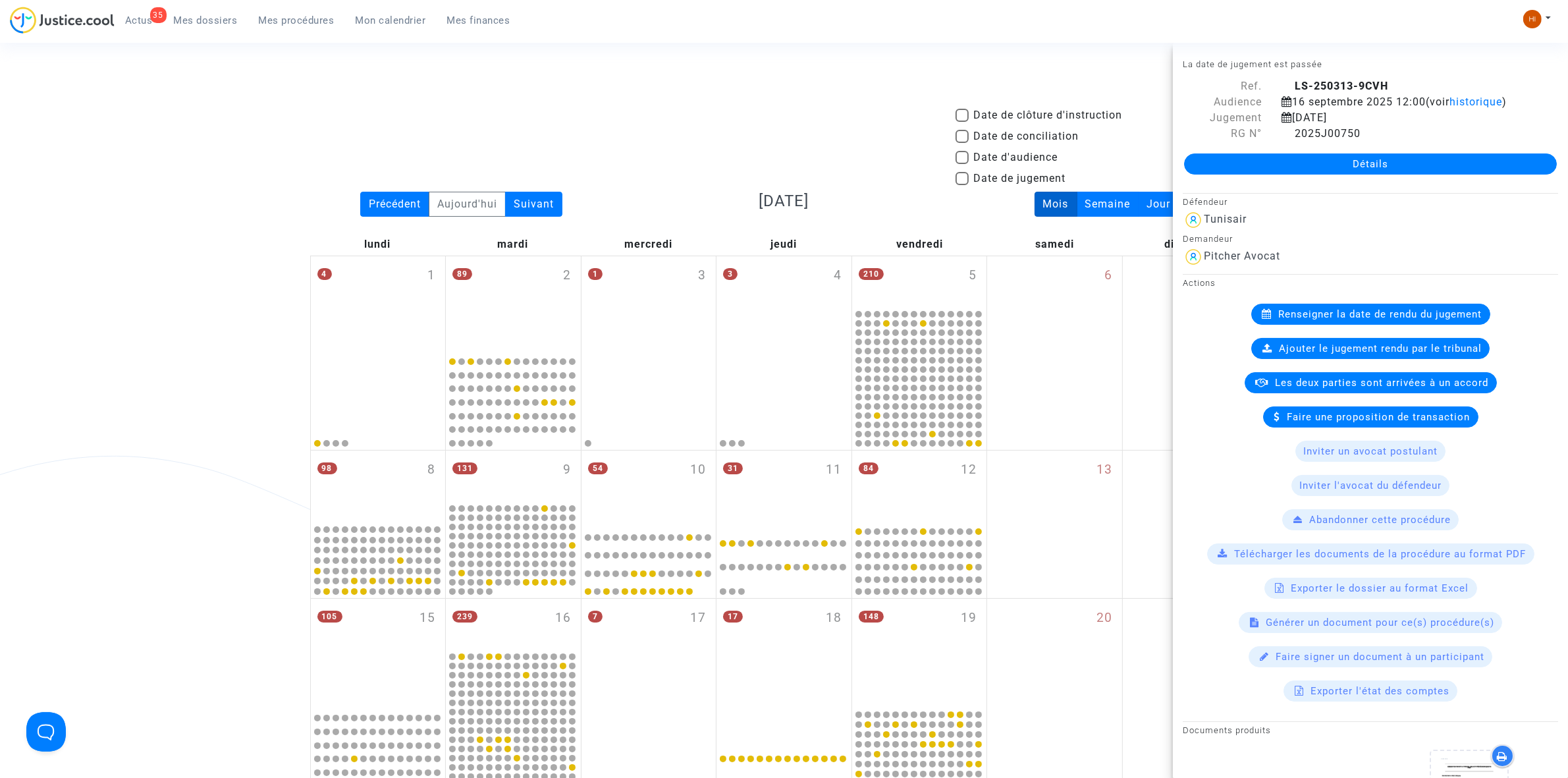
click at [1009, 153] on span "Date d'audience" at bounding box center [1016, 157] width 84 height 16
click at [962, 164] on input "Date d'audience" at bounding box center [961, 164] width 1 height 1
checkbox input "true"
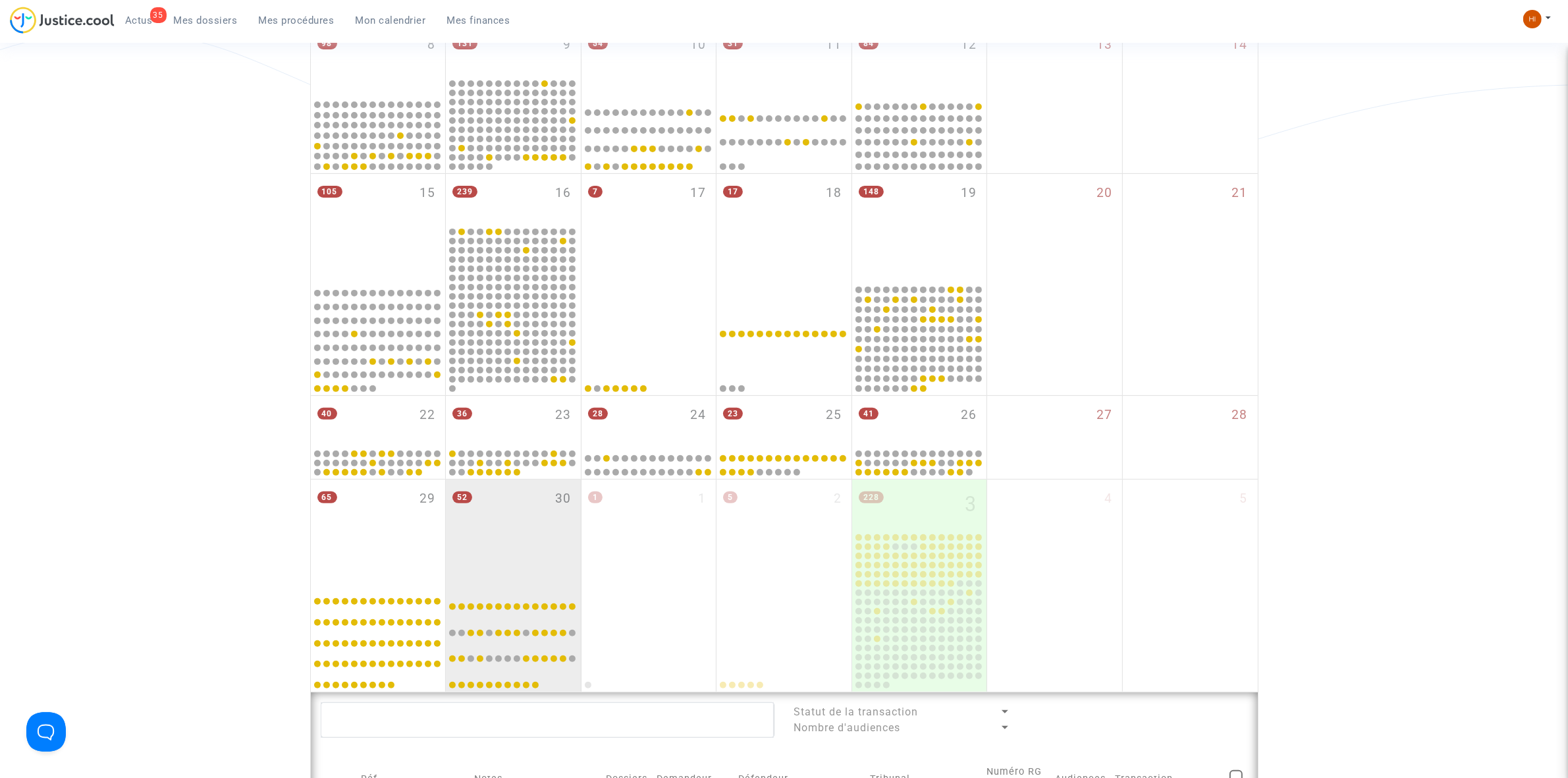
scroll to position [741, 0]
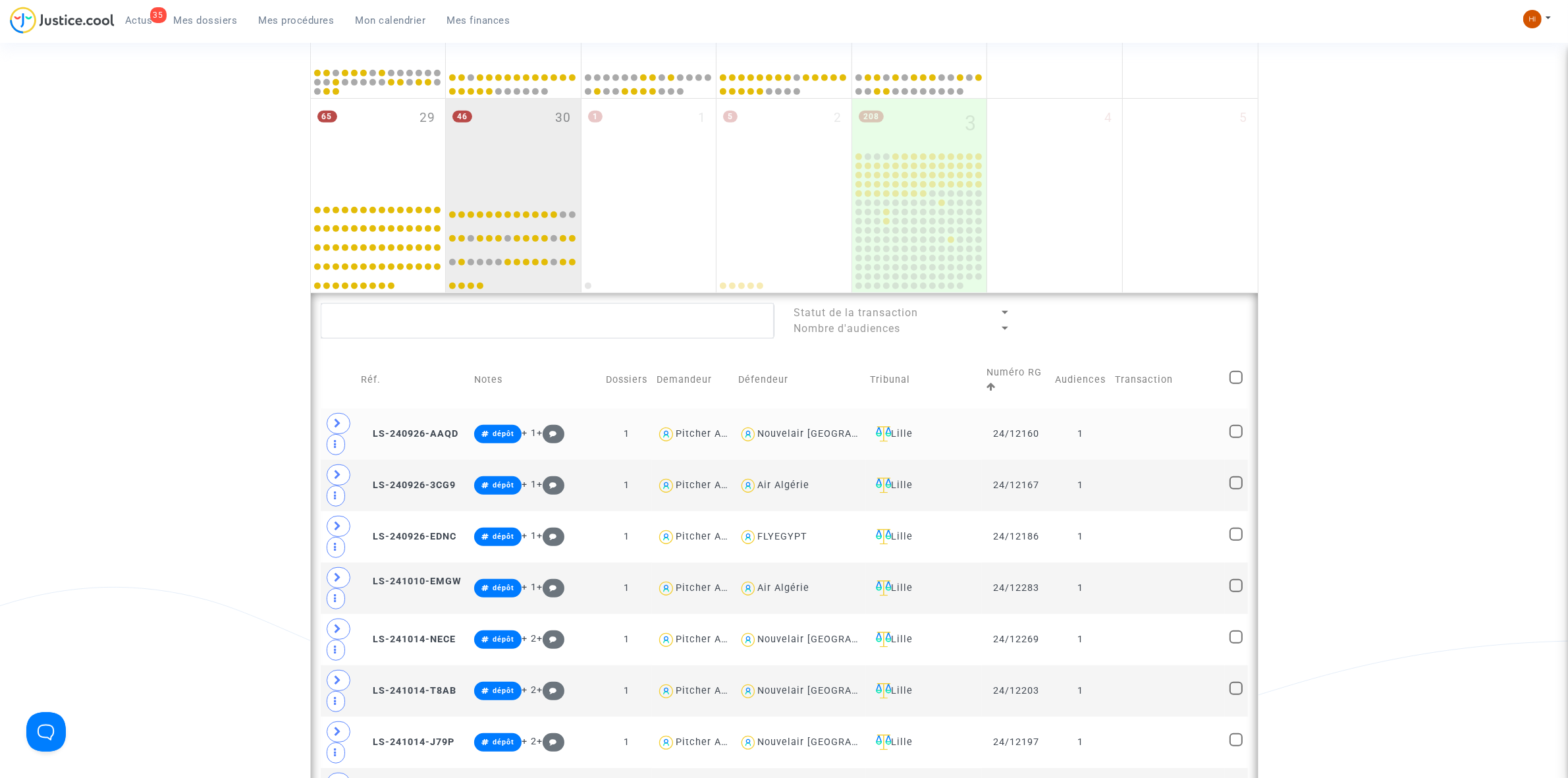
click at [1111, 439] on td "1" at bounding box center [1080, 434] width 60 height 52
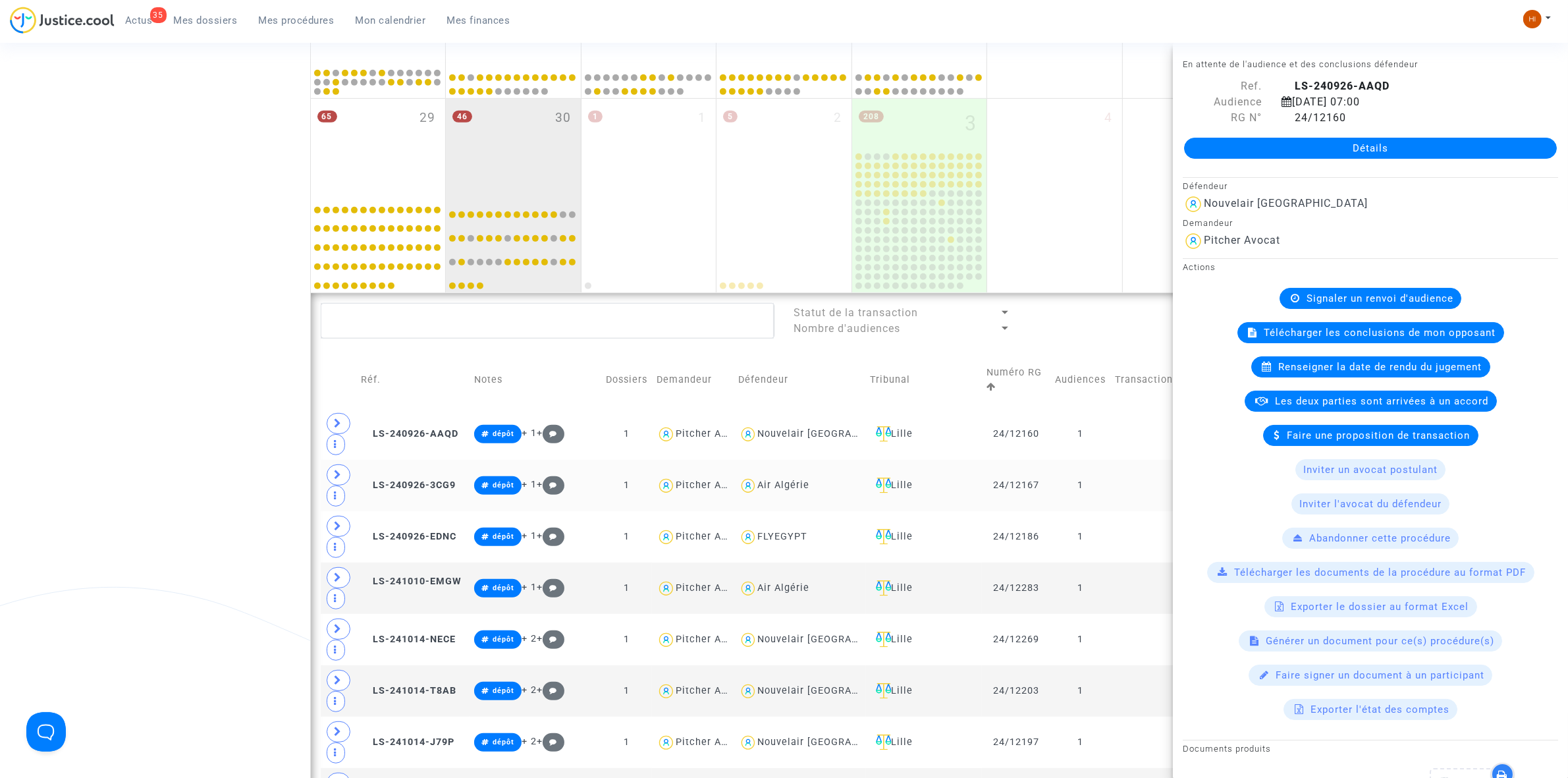
click at [1108, 491] on td "1" at bounding box center [1080, 485] width 60 height 52
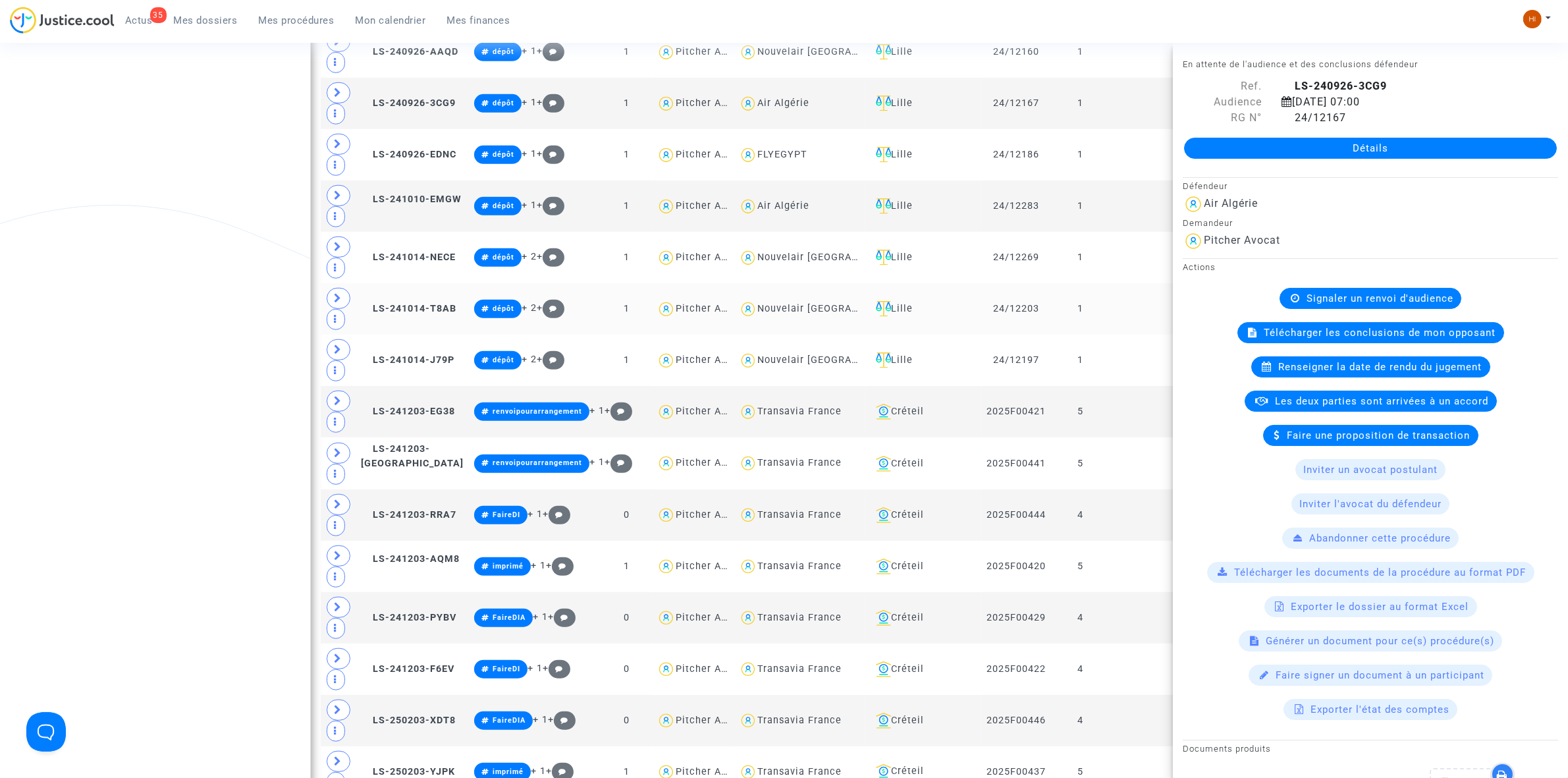
scroll to position [1153, 0]
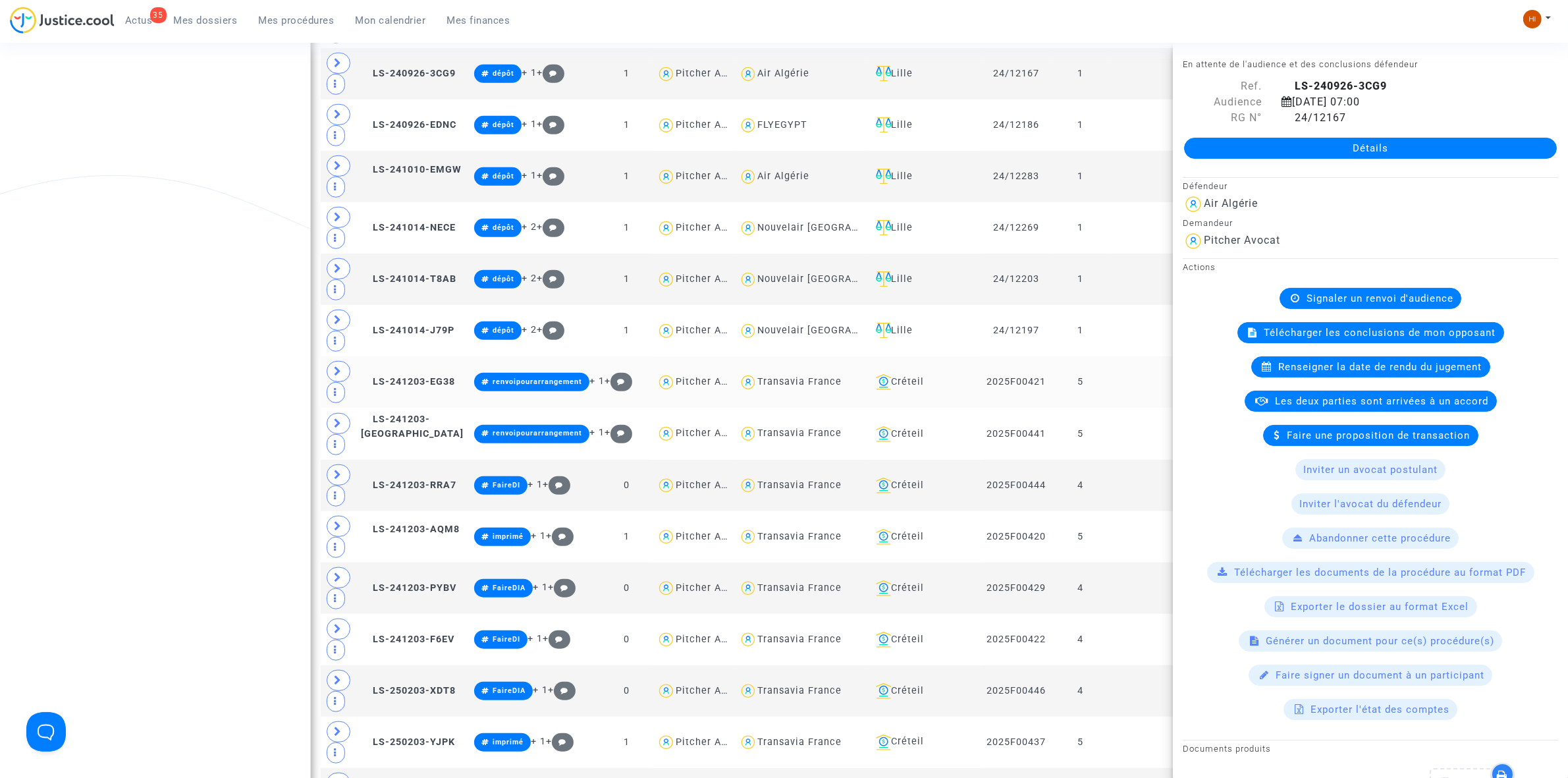
click at [1125, 380] on td at bounding box center [1168, 382] width 115 height 52
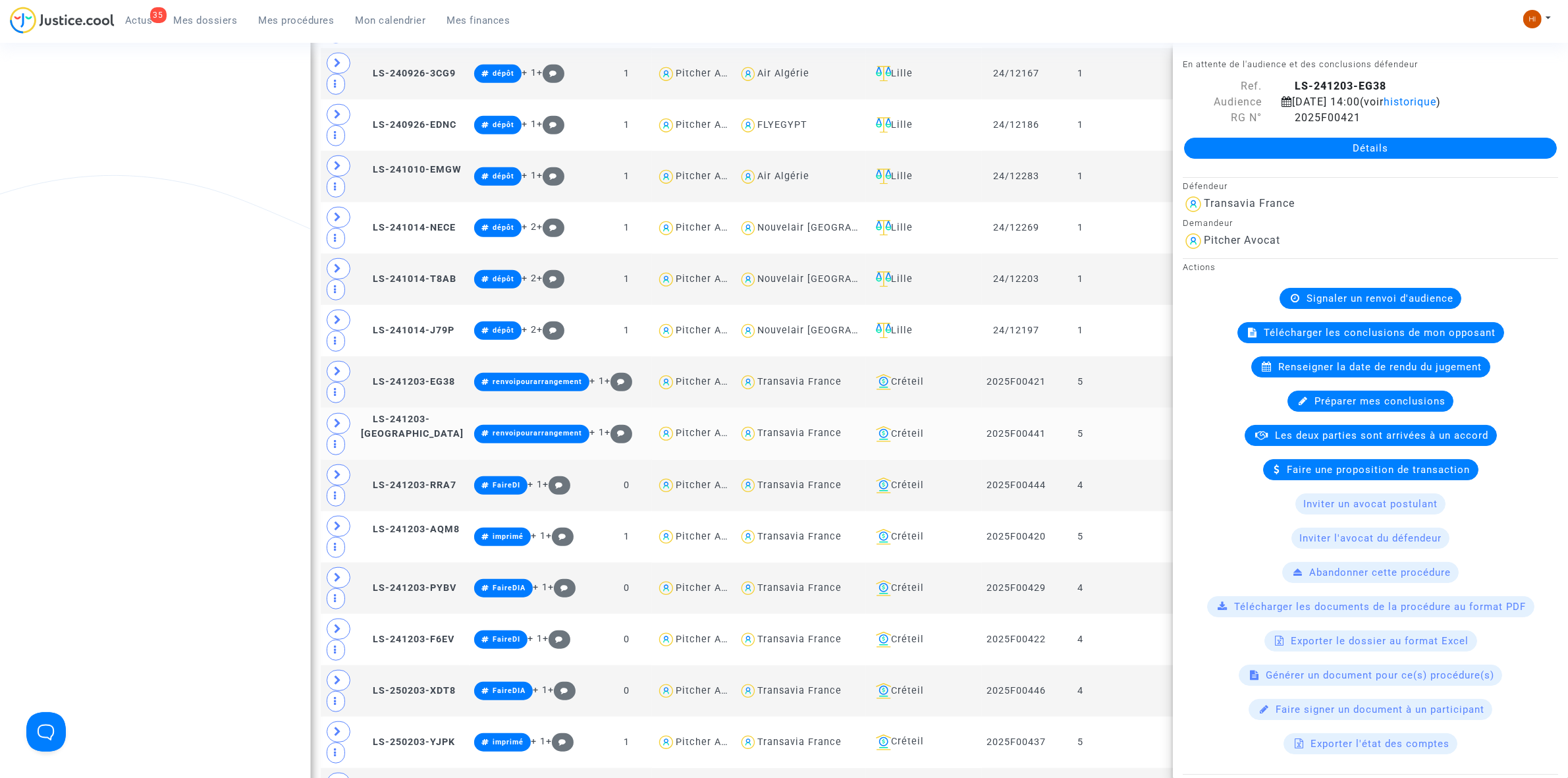
click at [1136, 432] on td at bounding box center [1168, 433] width 115 height 52
click at [1125, 460] on td at bounding box center [1168, 433] width 115 height 52
click at [1139, 493] on td at bounding box center [1168, 485] width 115 height 52
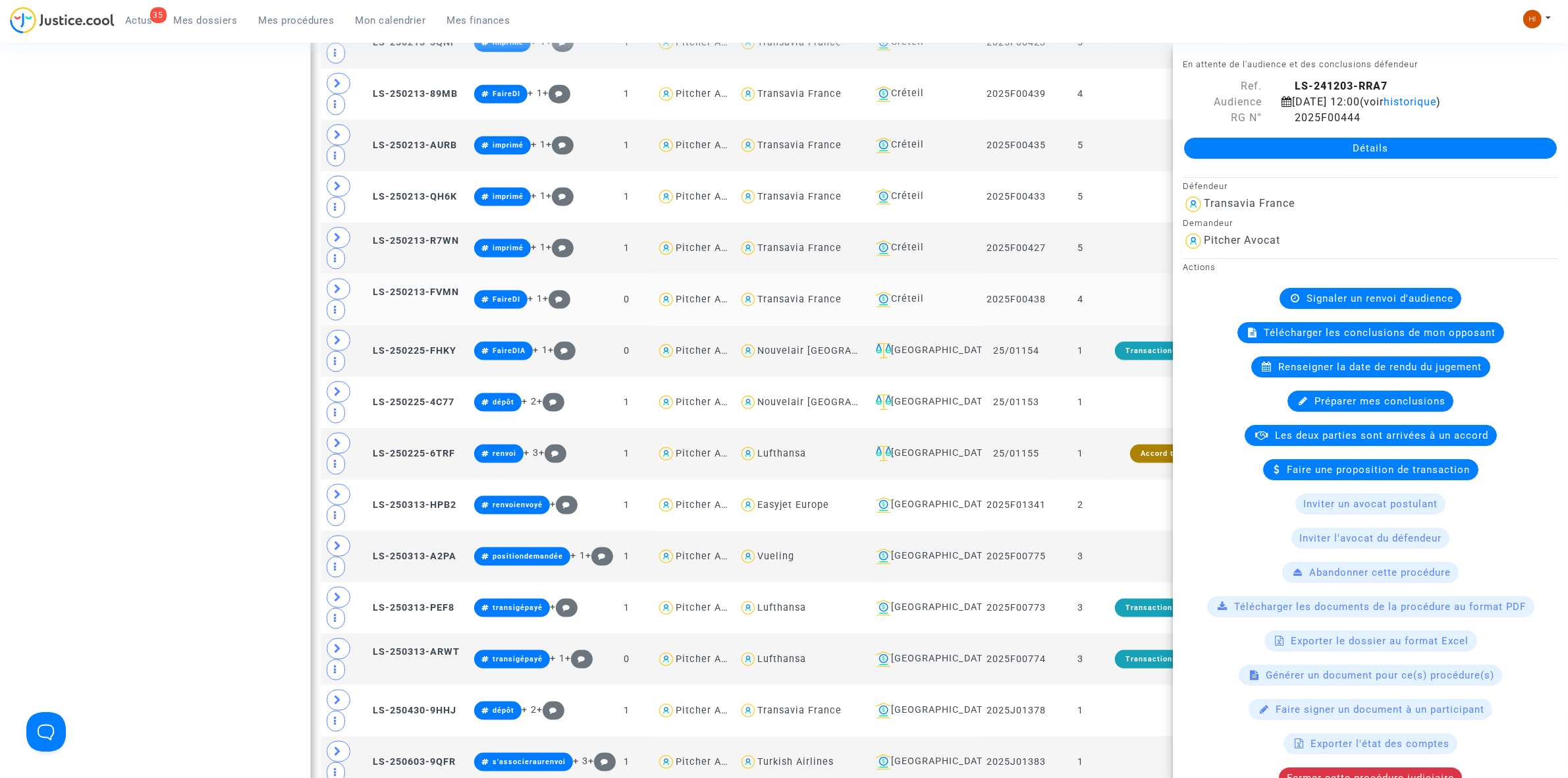
scroll to position [2223, 0]
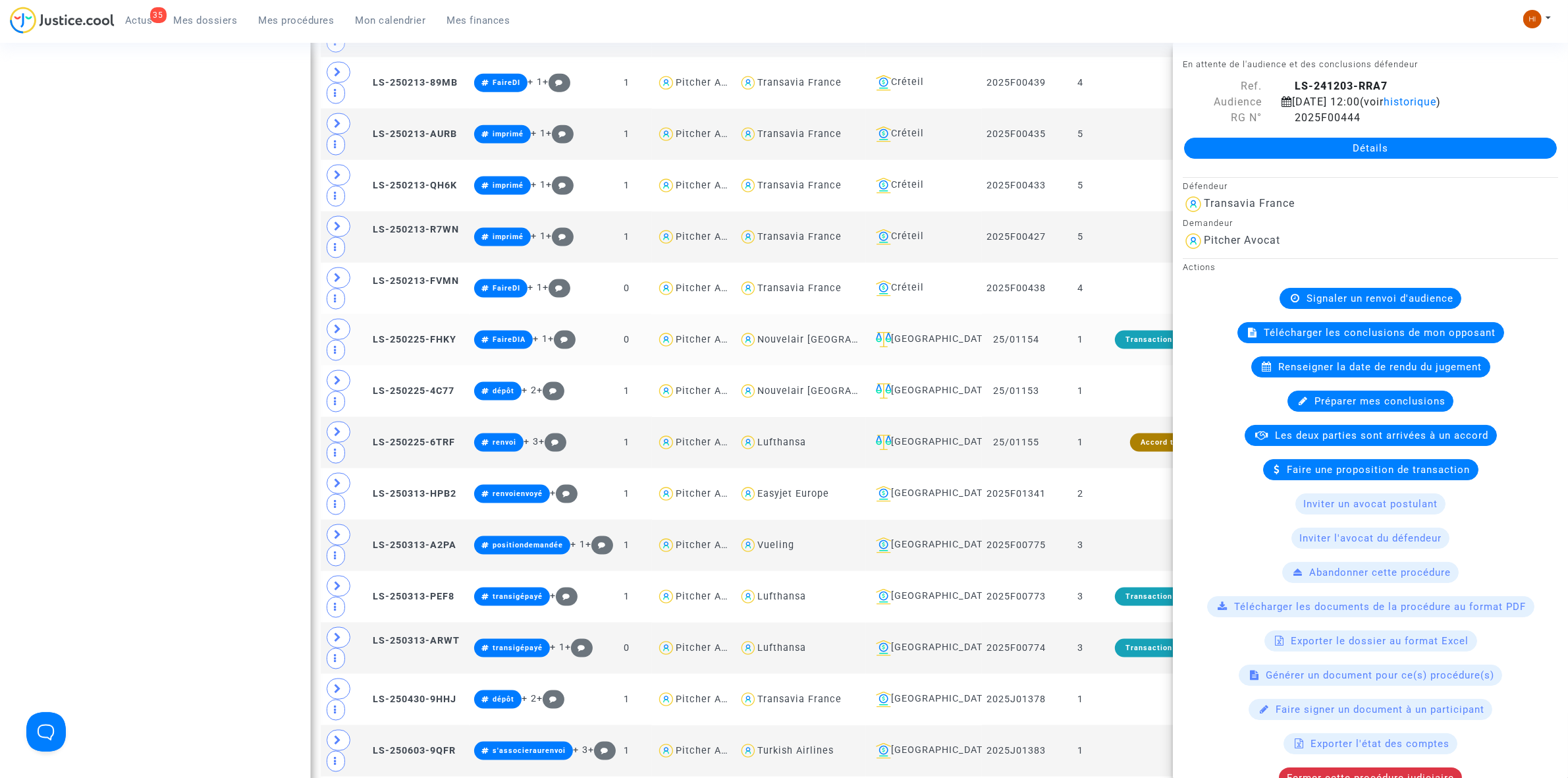
click at [1111, 361] on td "Transaction exécutée" at bounding box center [1168, 339] width 115 height 52
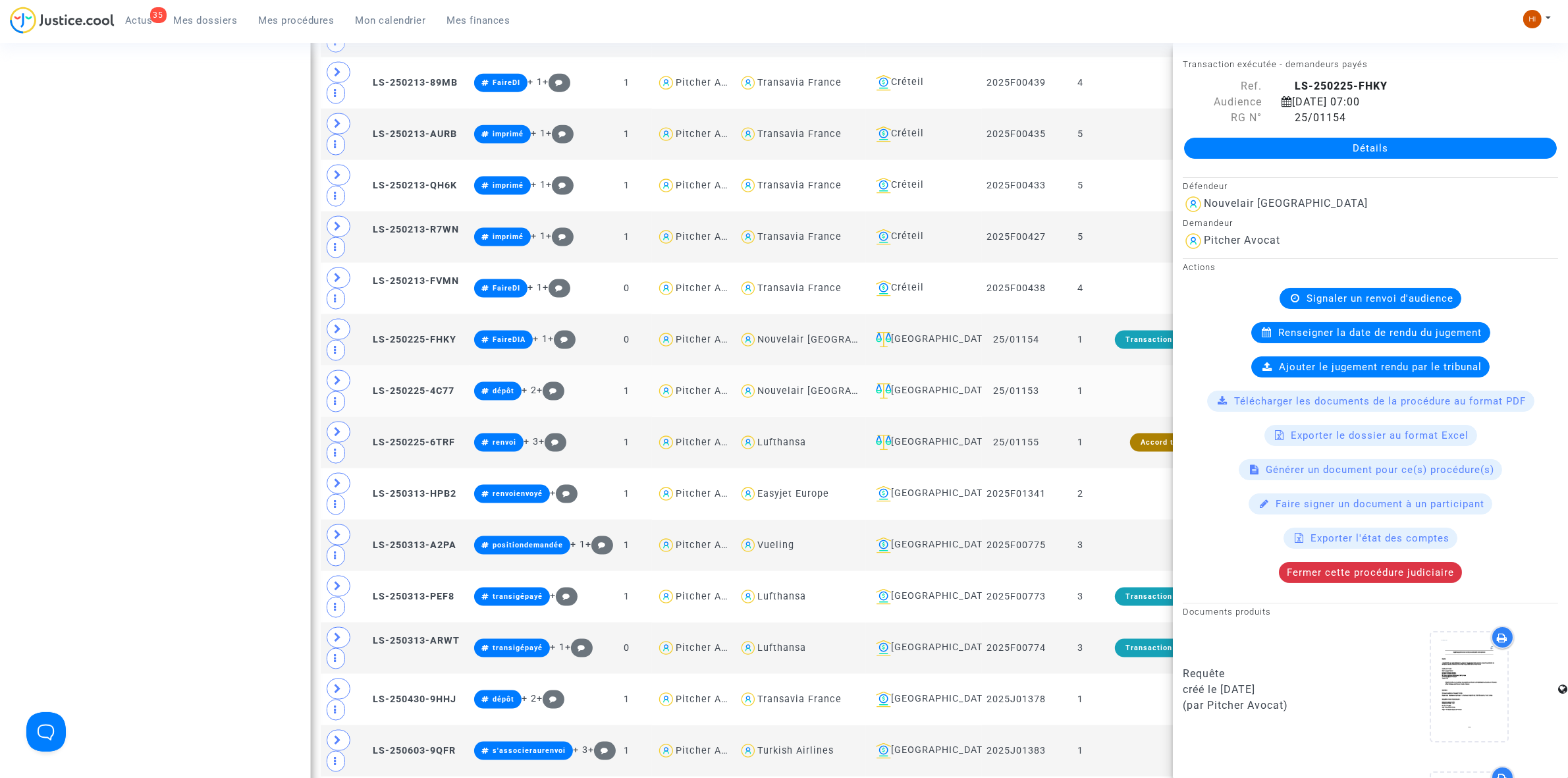
click at [1134, 403] on td at bounding box center [1168, 391] width 115 height 52
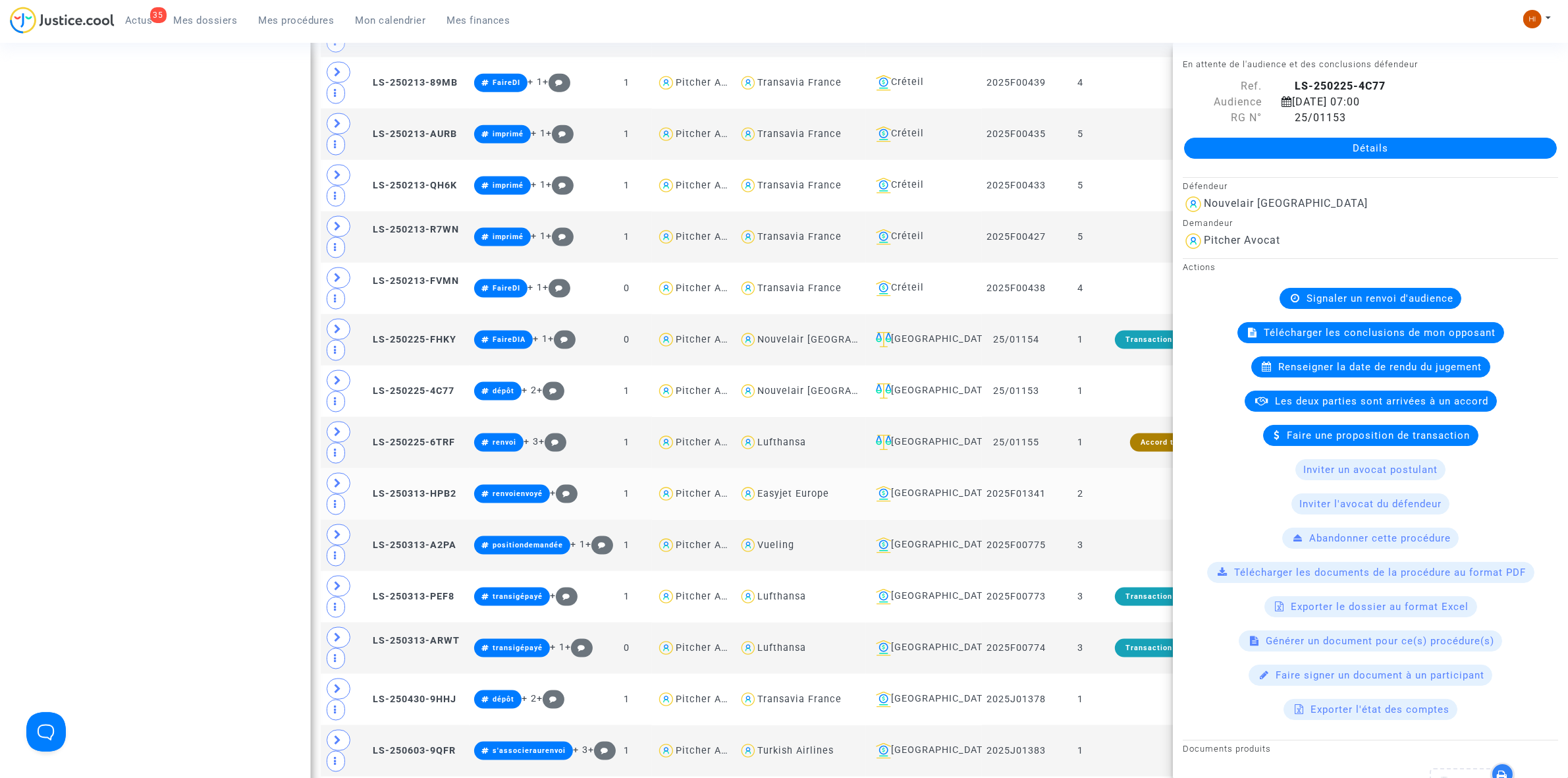
click at [1098, 512] on td "2" at bounding box center [1080, 494] width 60 height 52
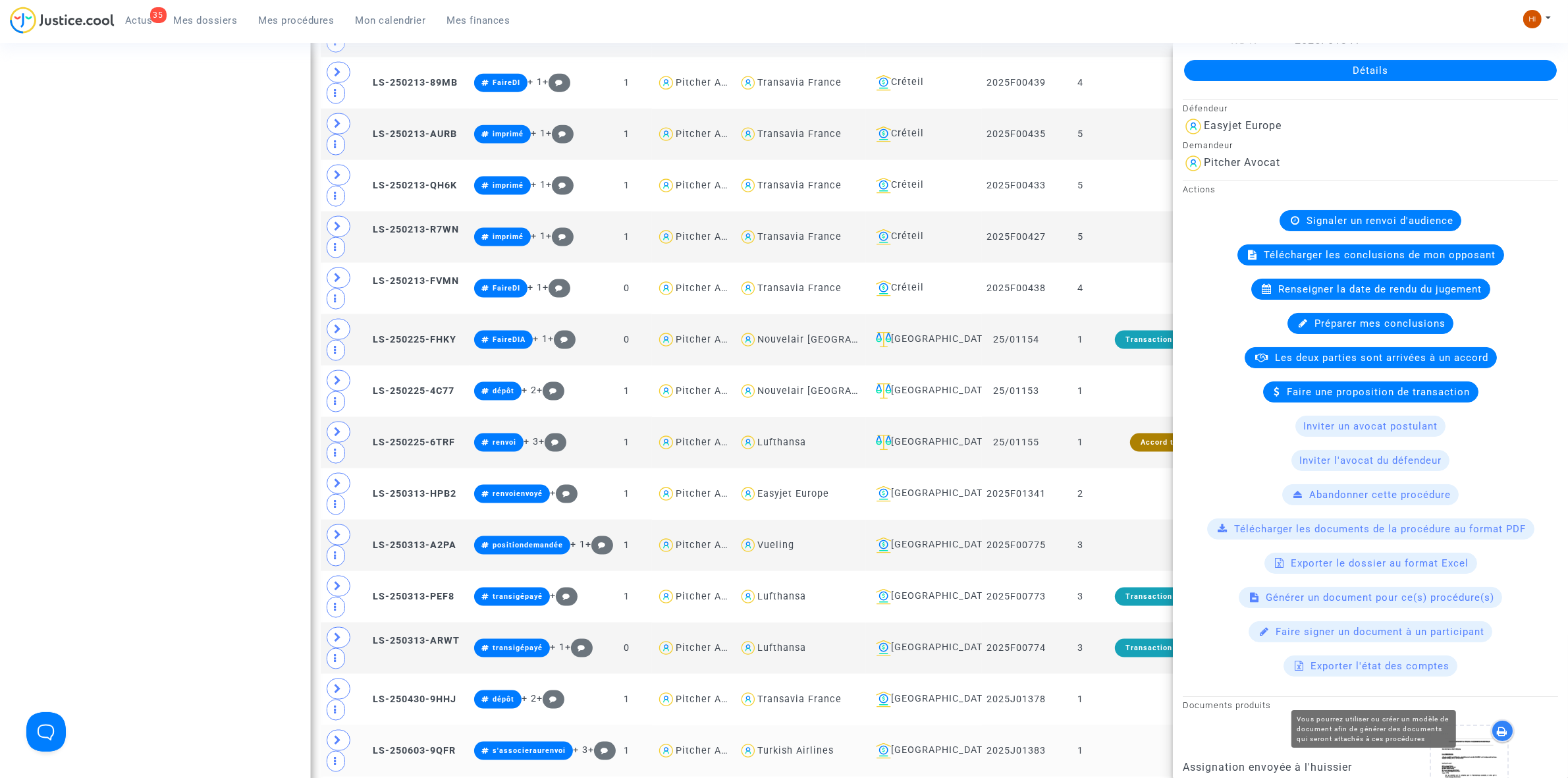
scroll to position [82, 0]
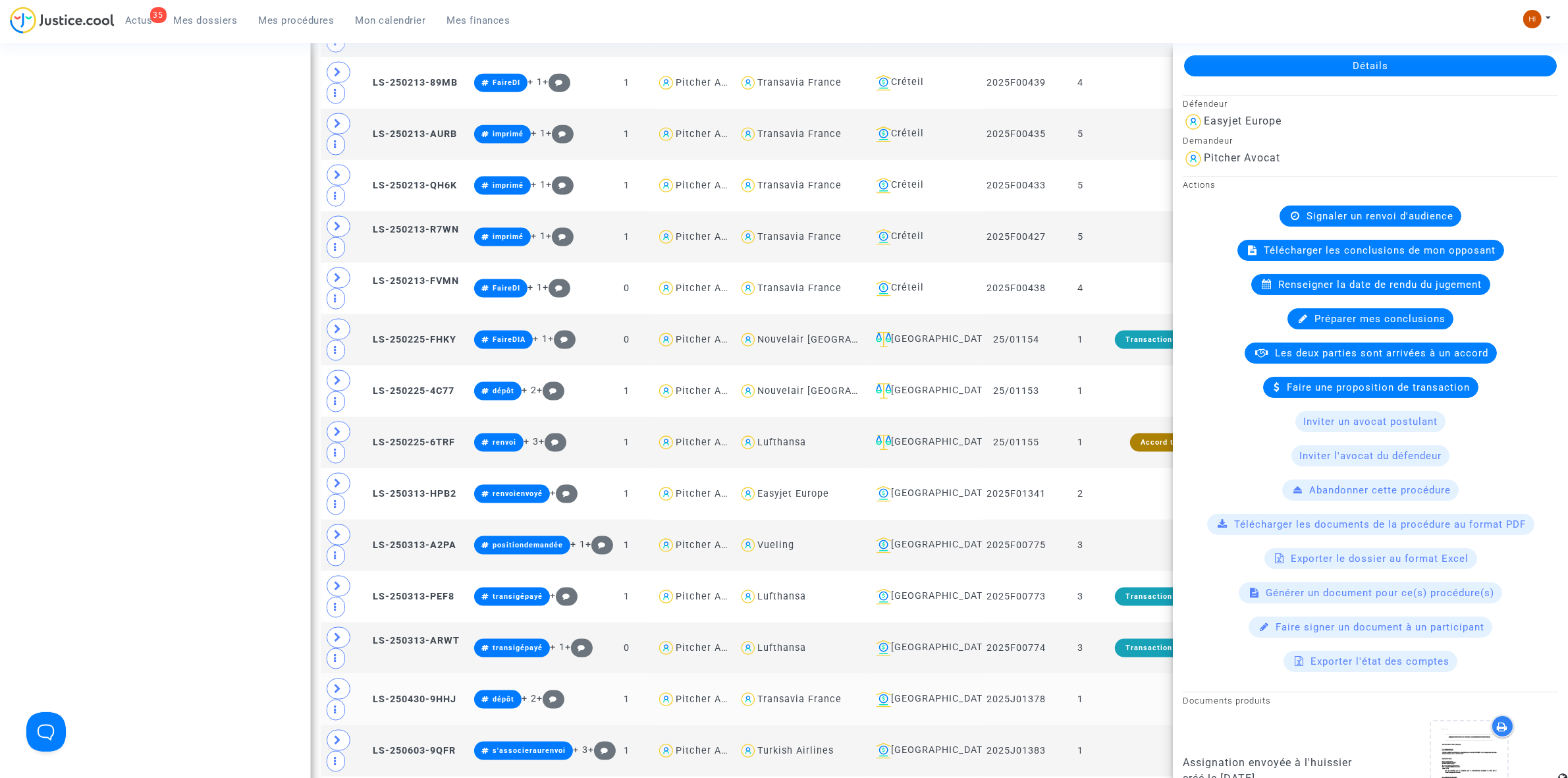
click at [1134, 710] on td at bounding box center [1168, 699] width 115 height 52
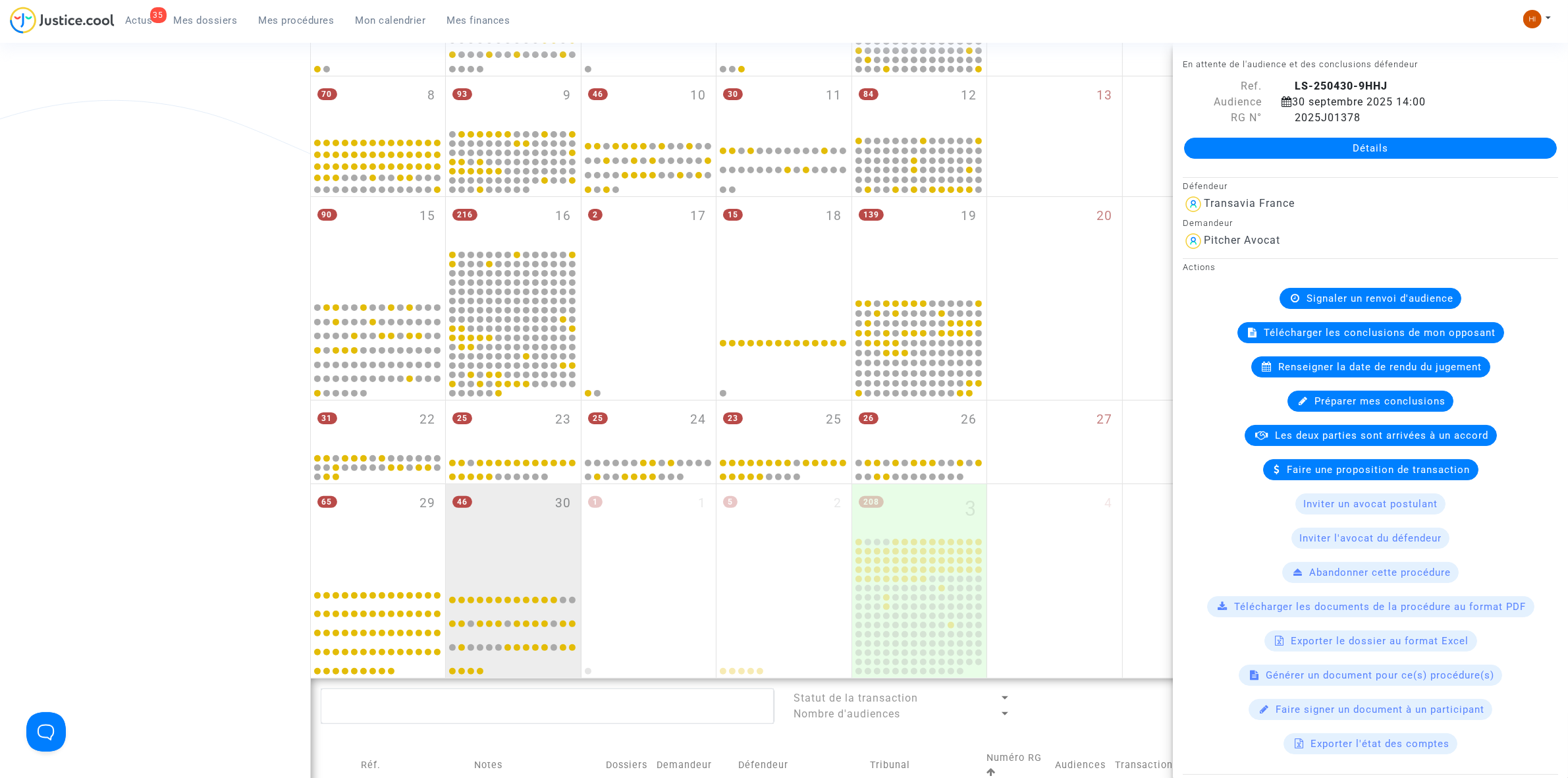
scroll to position [330, 0]
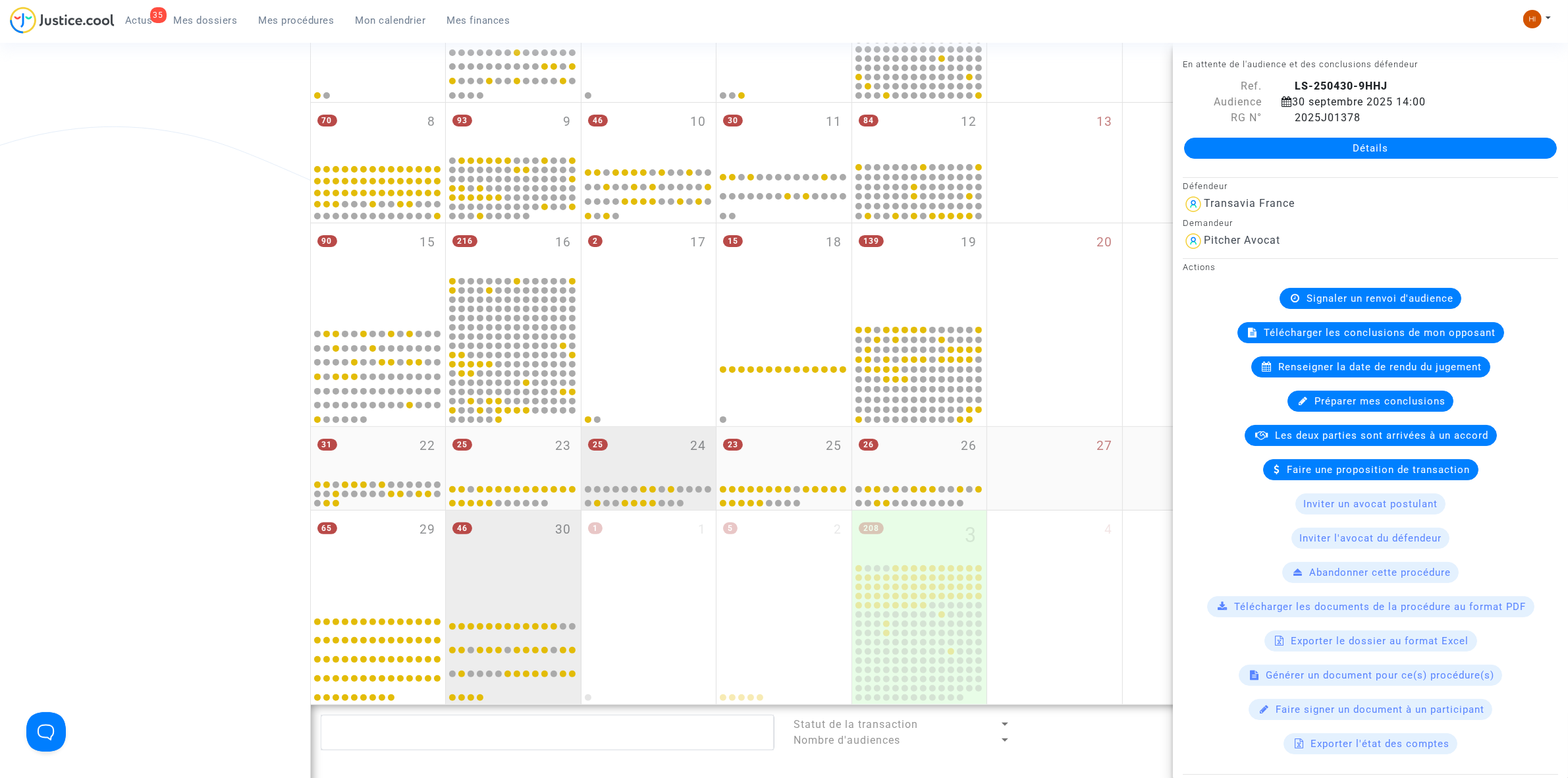
drag, startPoint x: 820, startPoint y: 449, endPoint x: 628, endPoint y: 434, distance: 192.6
click at [820, 449] on div "23 25" at bounding box center [784, 453] width 135 height 52
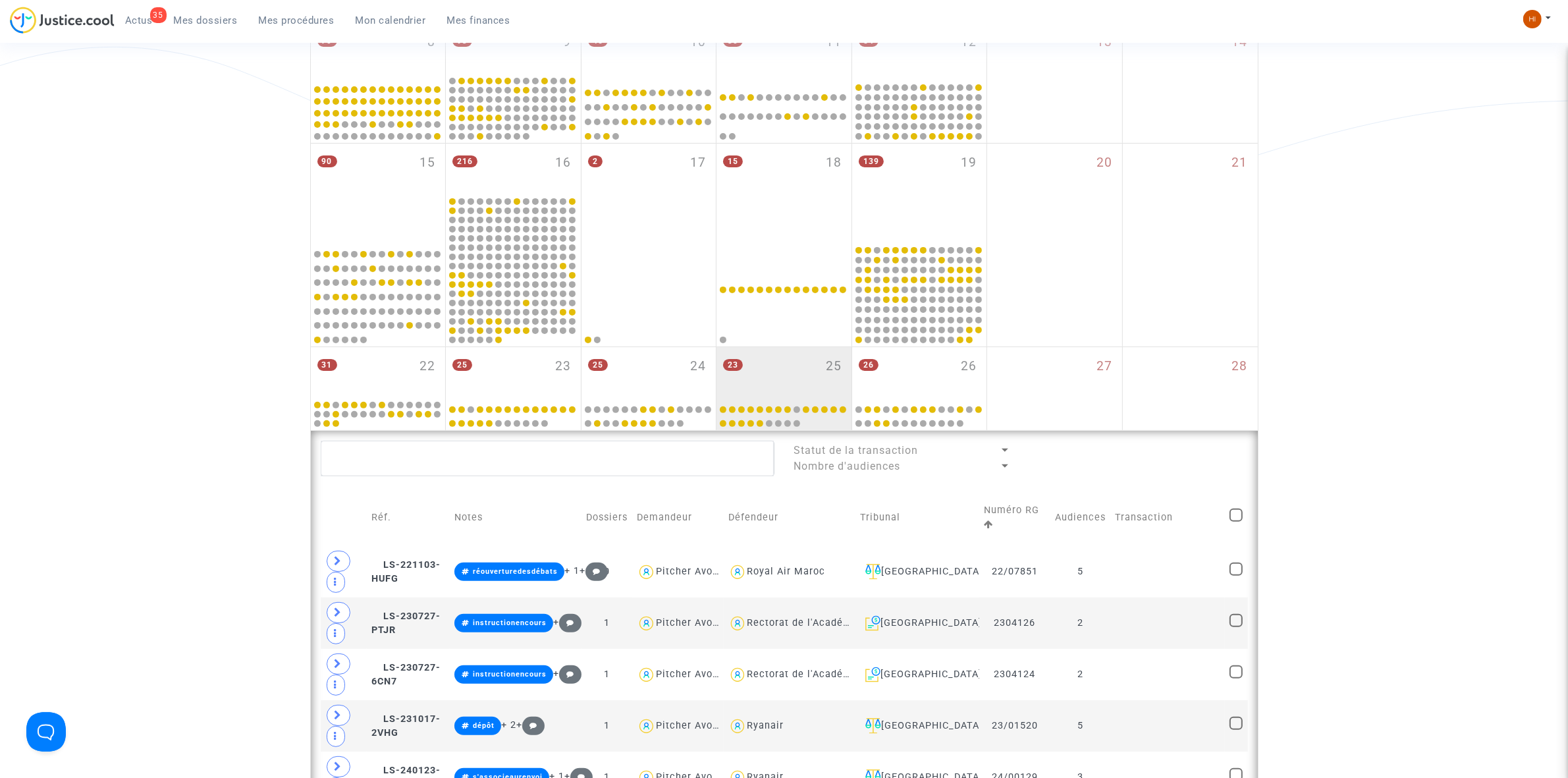
scroll to position [576, 0]
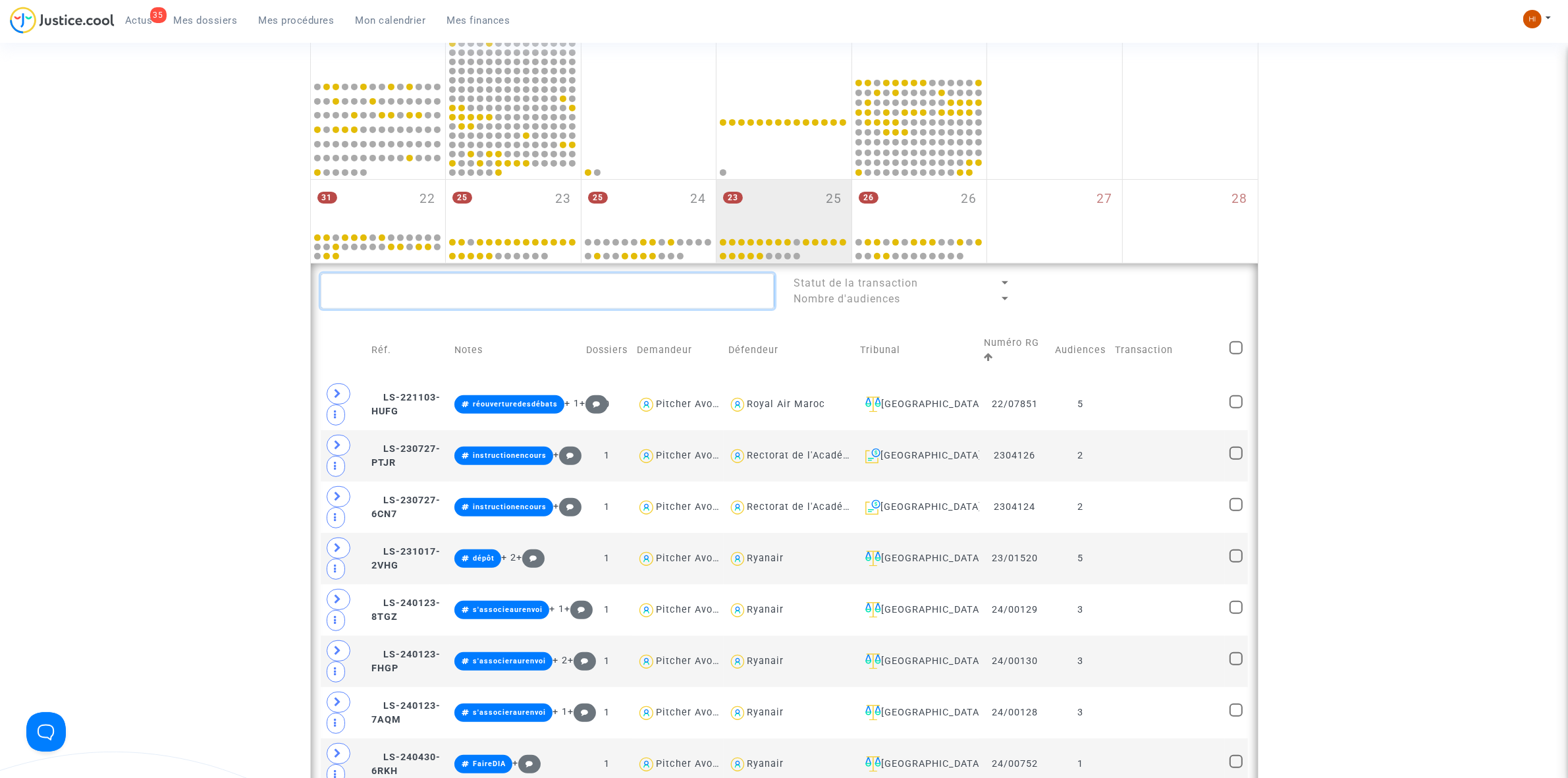
paste textarea "[PERSON_NAME]"
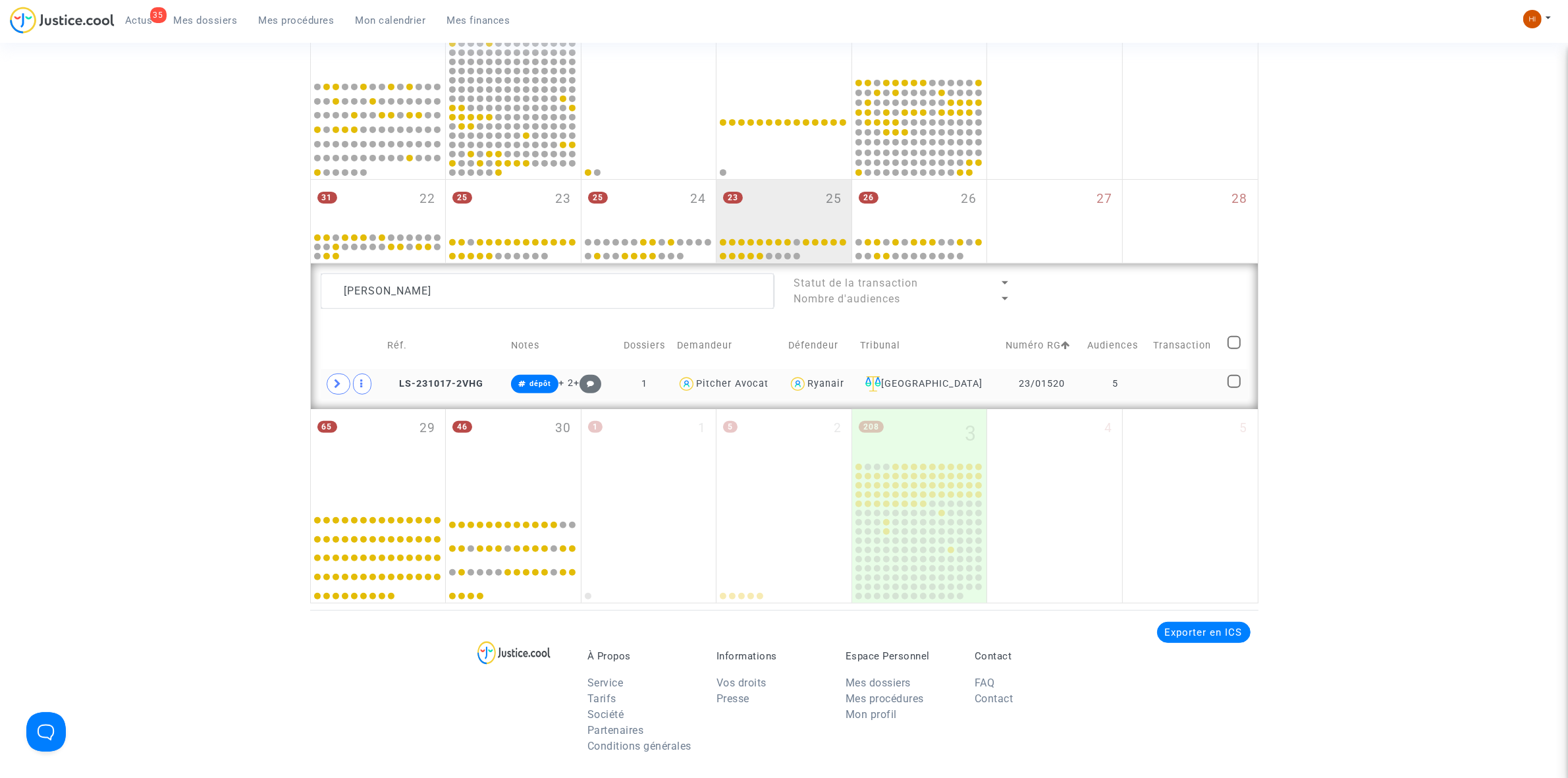
click at [1111, 380] on td "5" at bounding box center [1116, 384] width 66 height 30
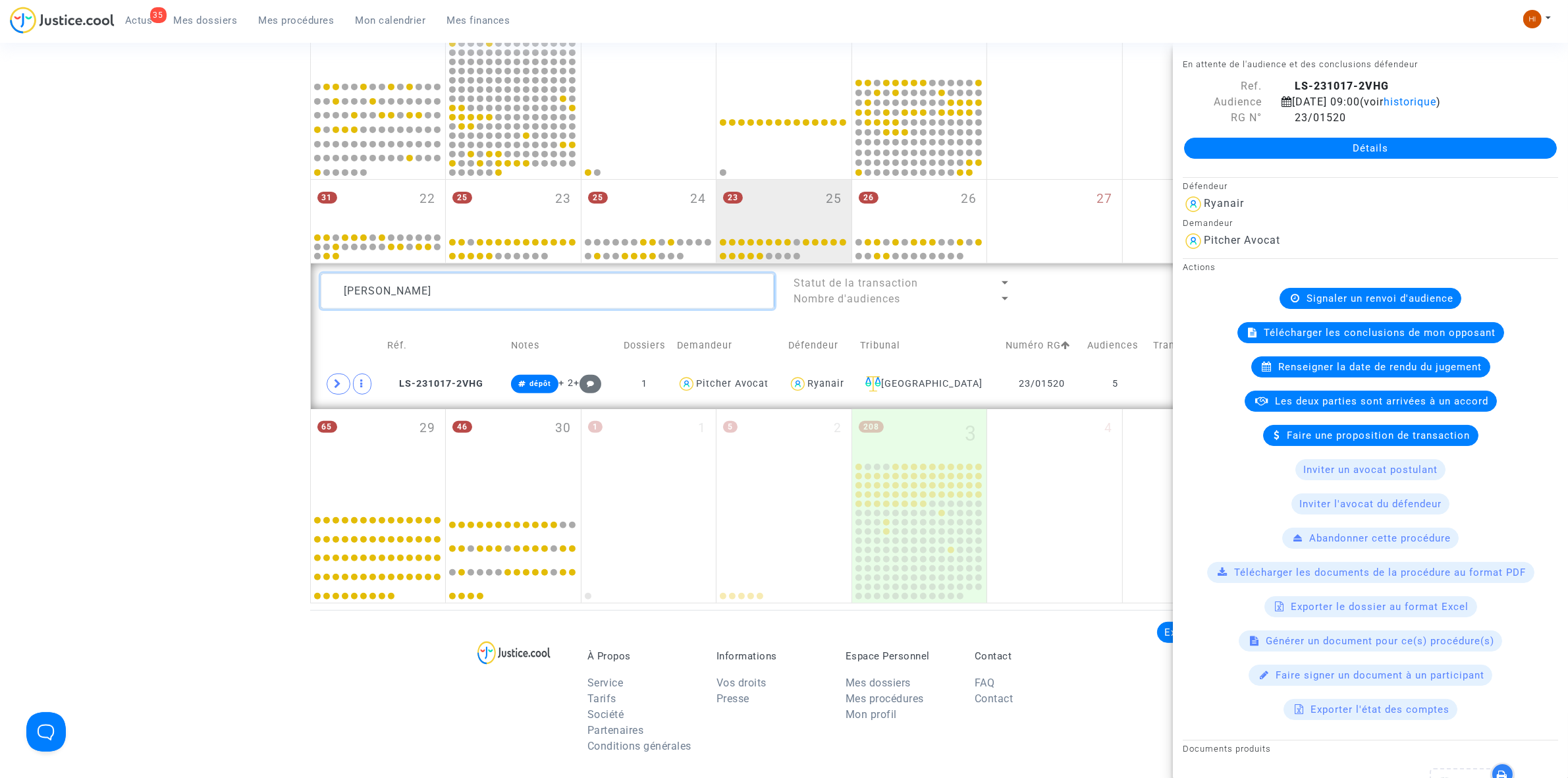
click at [655, 300] on textarea at bounding box center [548, 290] width 454 height 35
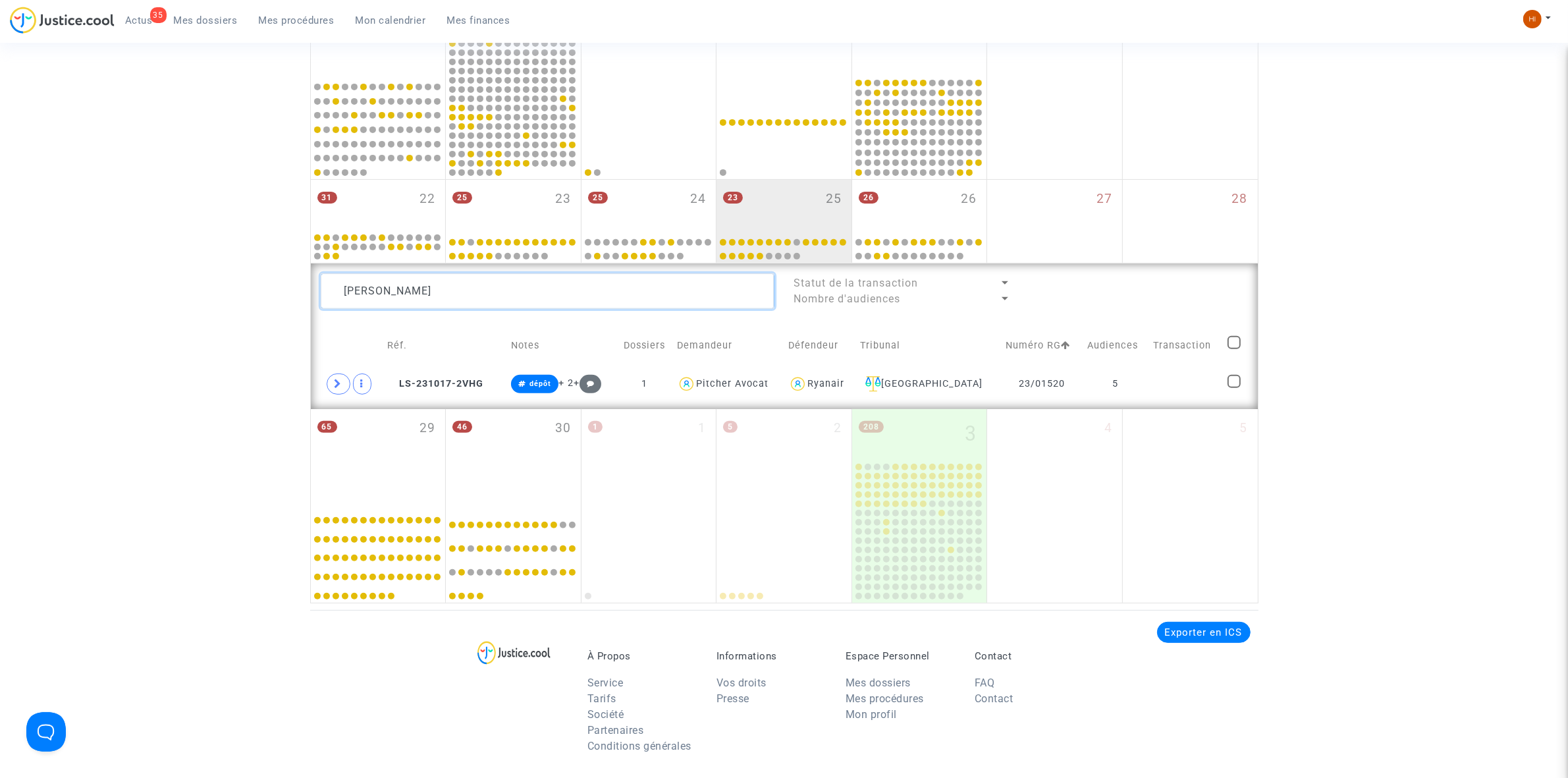
click at [655, 300] on textarea at bounding box center [548, 290] width 454 height 35
paste textarea "[PERSON_NAME]"
type textarea "[PERSON_NAME]"
click at [1141, 399] on td "3" at bounding box center [1121, 384] width 64 height 30
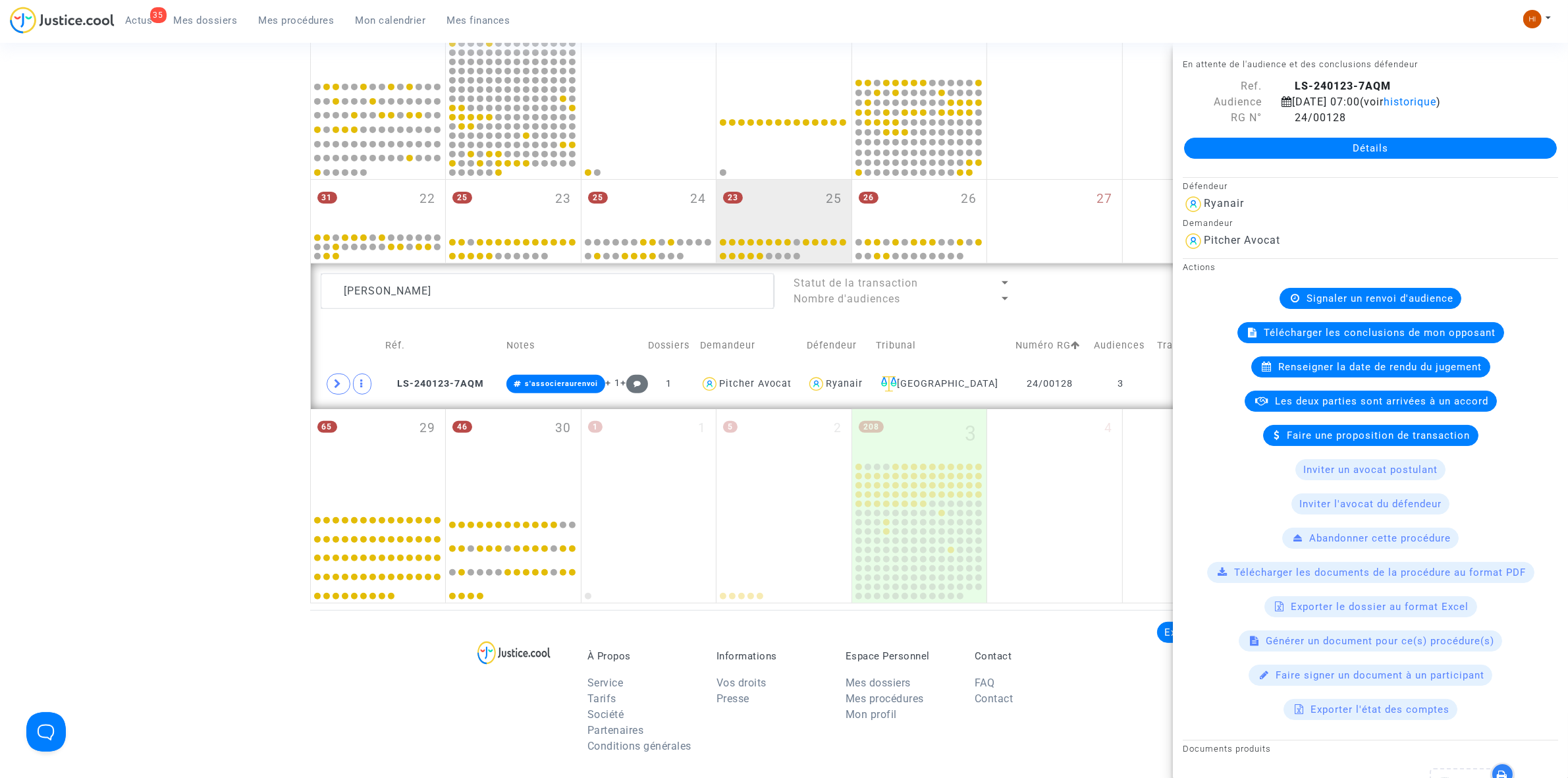
click at [1373, 304] on span "Signaler un renvoi d'audience" at bounding box center [1379, 298] width 147 height 11
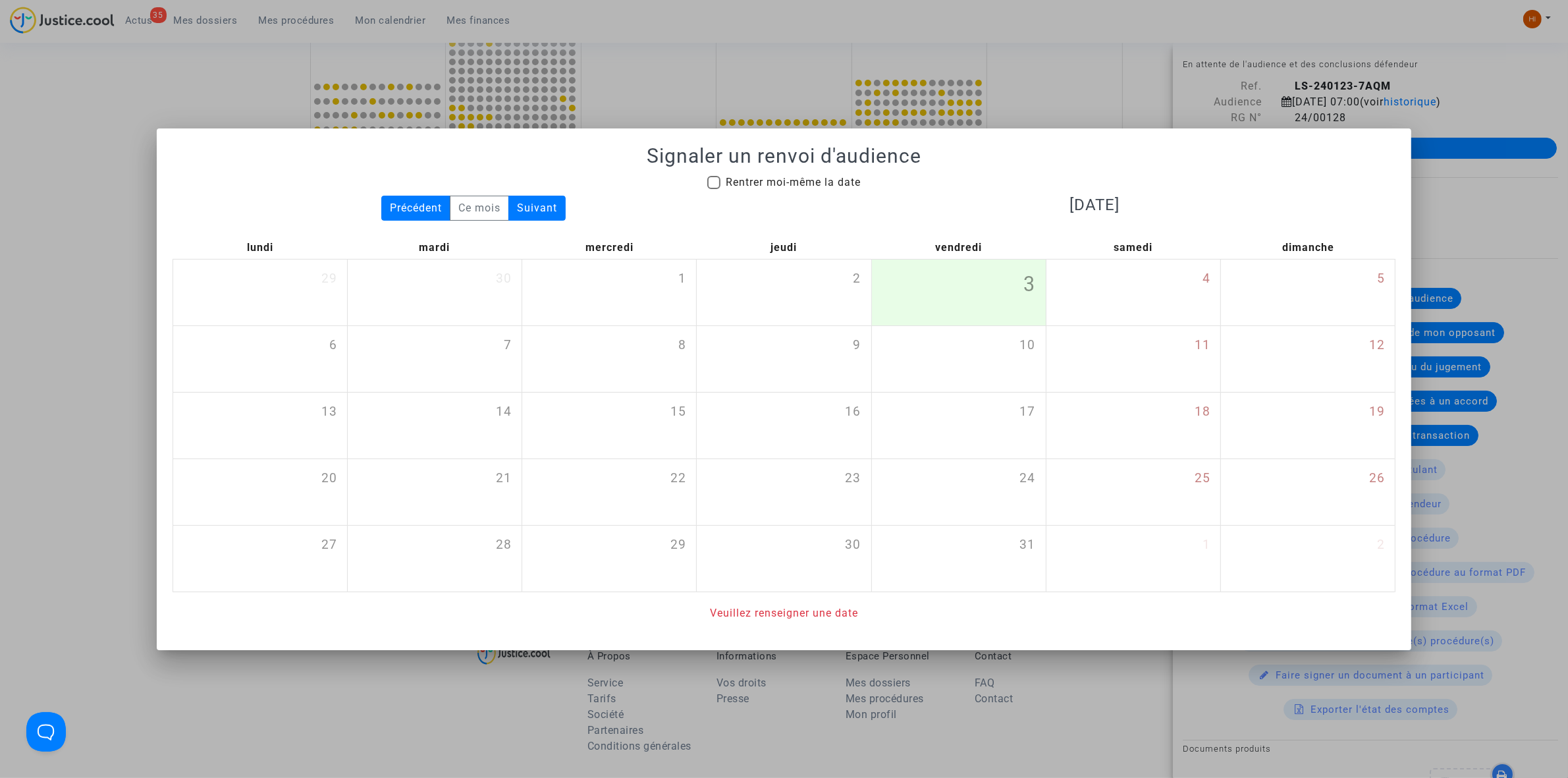
click at [803, 175] on span "Rentrer moi-même la date" at bounding box center [793, 182] width 135 height 16
click at [714, 189] on input "Rentrer moi-même la date" at bounding box center [713, 189] width 1 height 1
checkbox input "true"
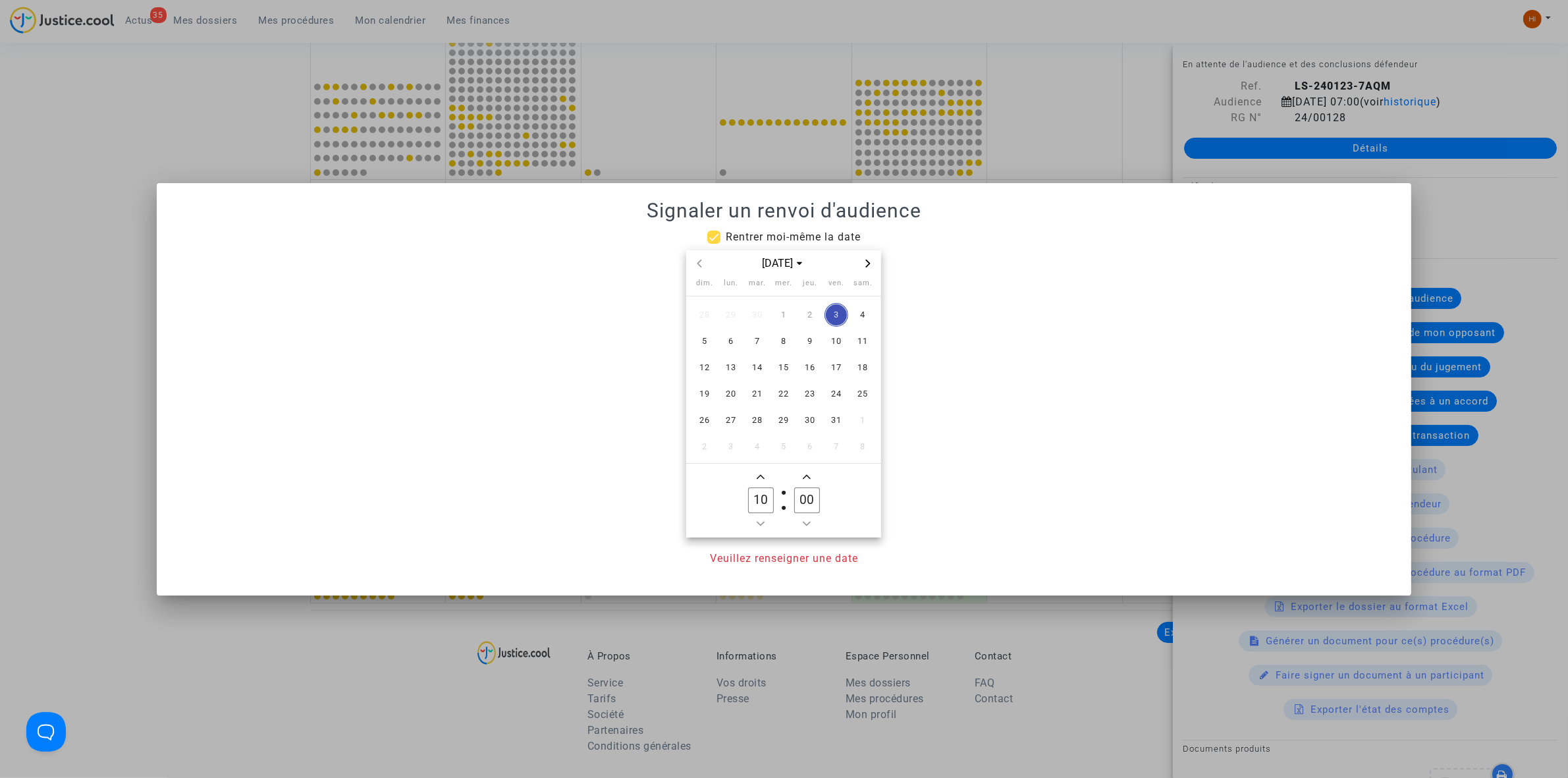
click at [873, 266] on span "Next month" at bounding box center [867, 263] width 16 height 16
click at [806, 420] on span "27" at bounding box center [810, 420] width 24 height 24
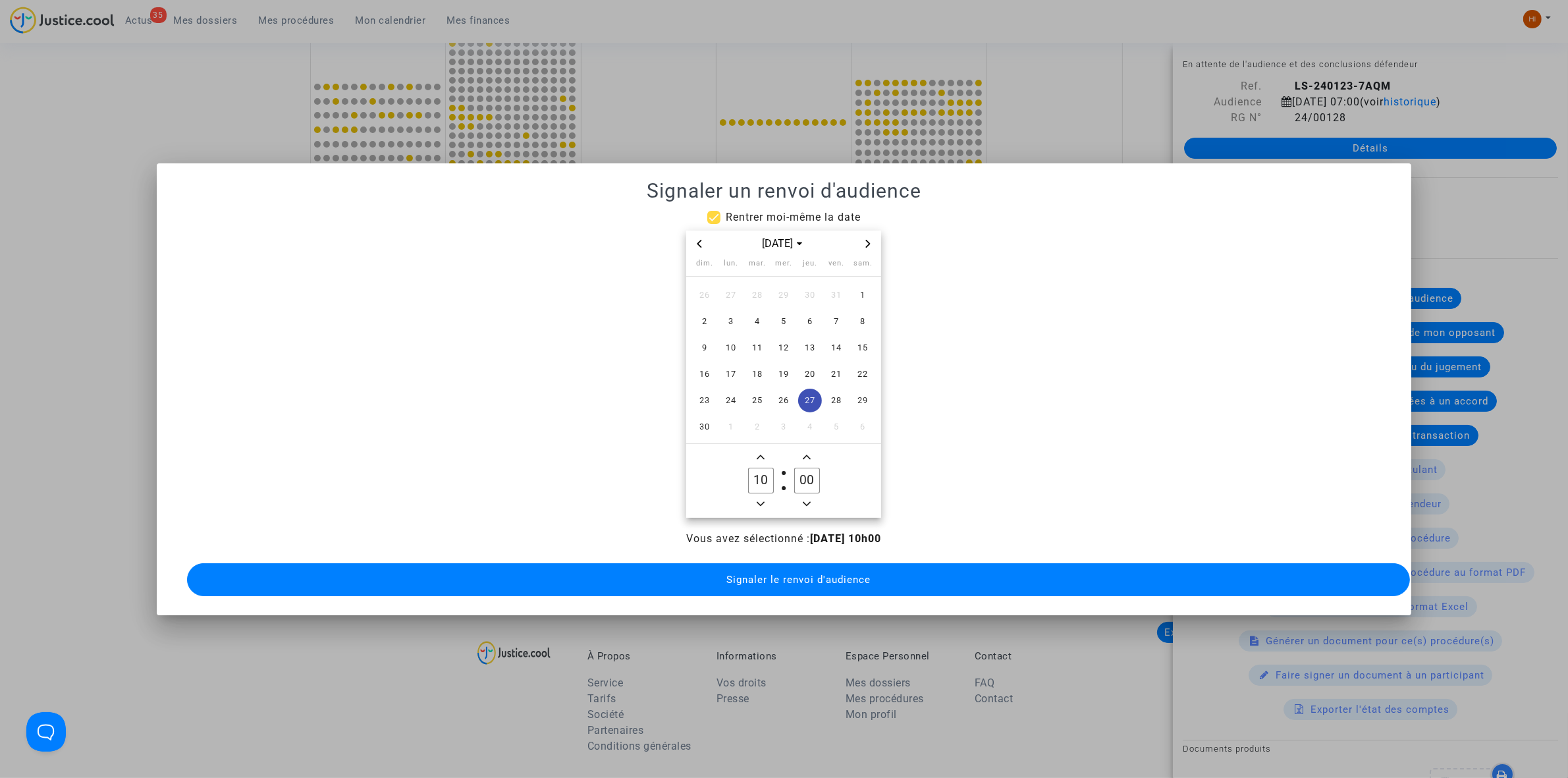
click at [762, 506] on owl-date-time-timer "10 Hour 00 Minute" at bounding box center [784, 481] width 195 height 74
click at [762, 488] on owl-date-time-timer-box "10 Hour" at bounding box center [761, 480] width 46 height 63
click at [762, 500] on icon "Minus a hour" at bounding box center [761, 504] width 8 height 8
type input "09"
click at [834, 575] on span "Signaler le renvoi d'audience" at bounding box center [798, 580] width 144 height 11
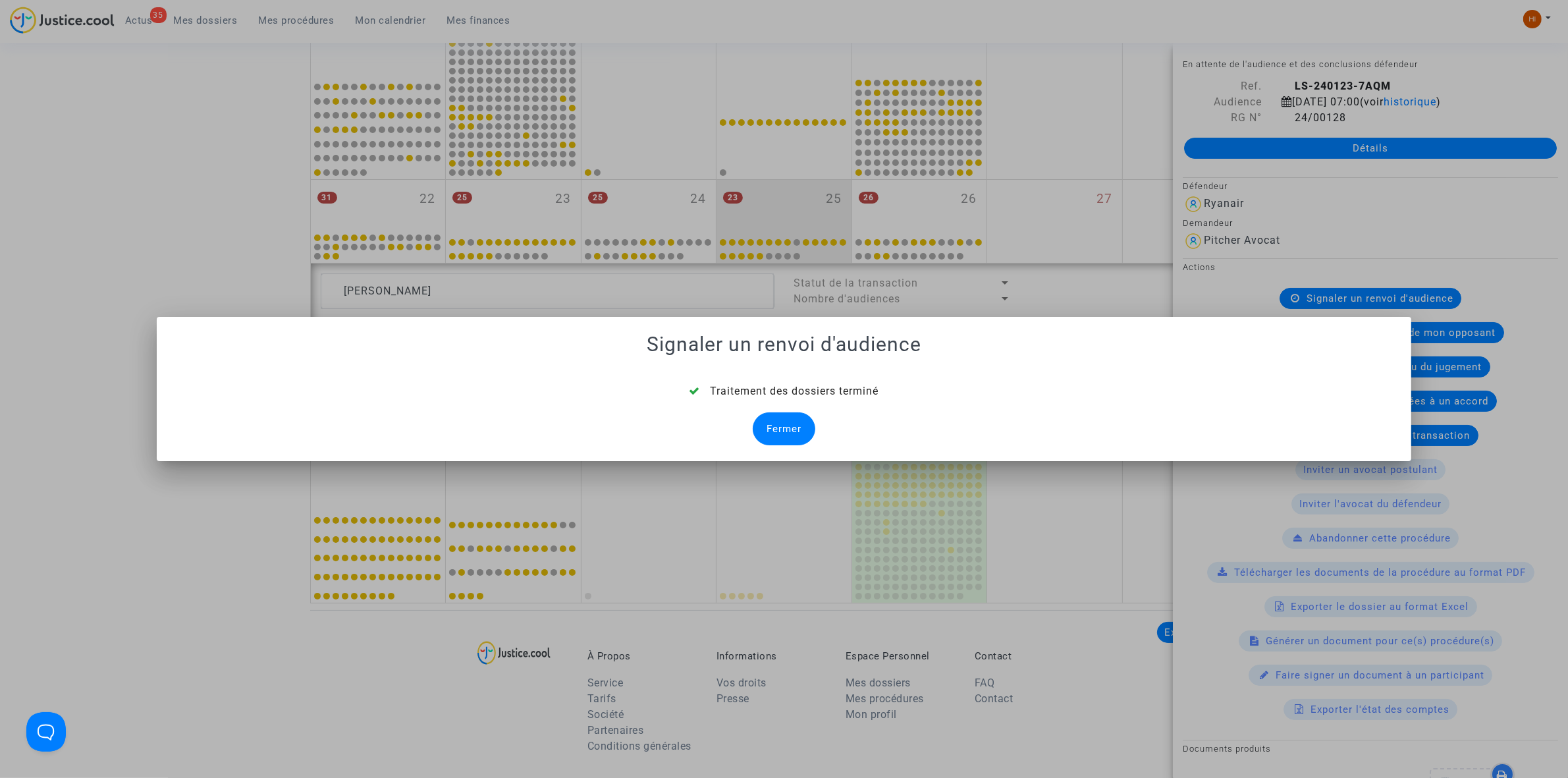
click at [764, 442] on div "Fermer" at bounding box center [784, 429] width 62 height 33
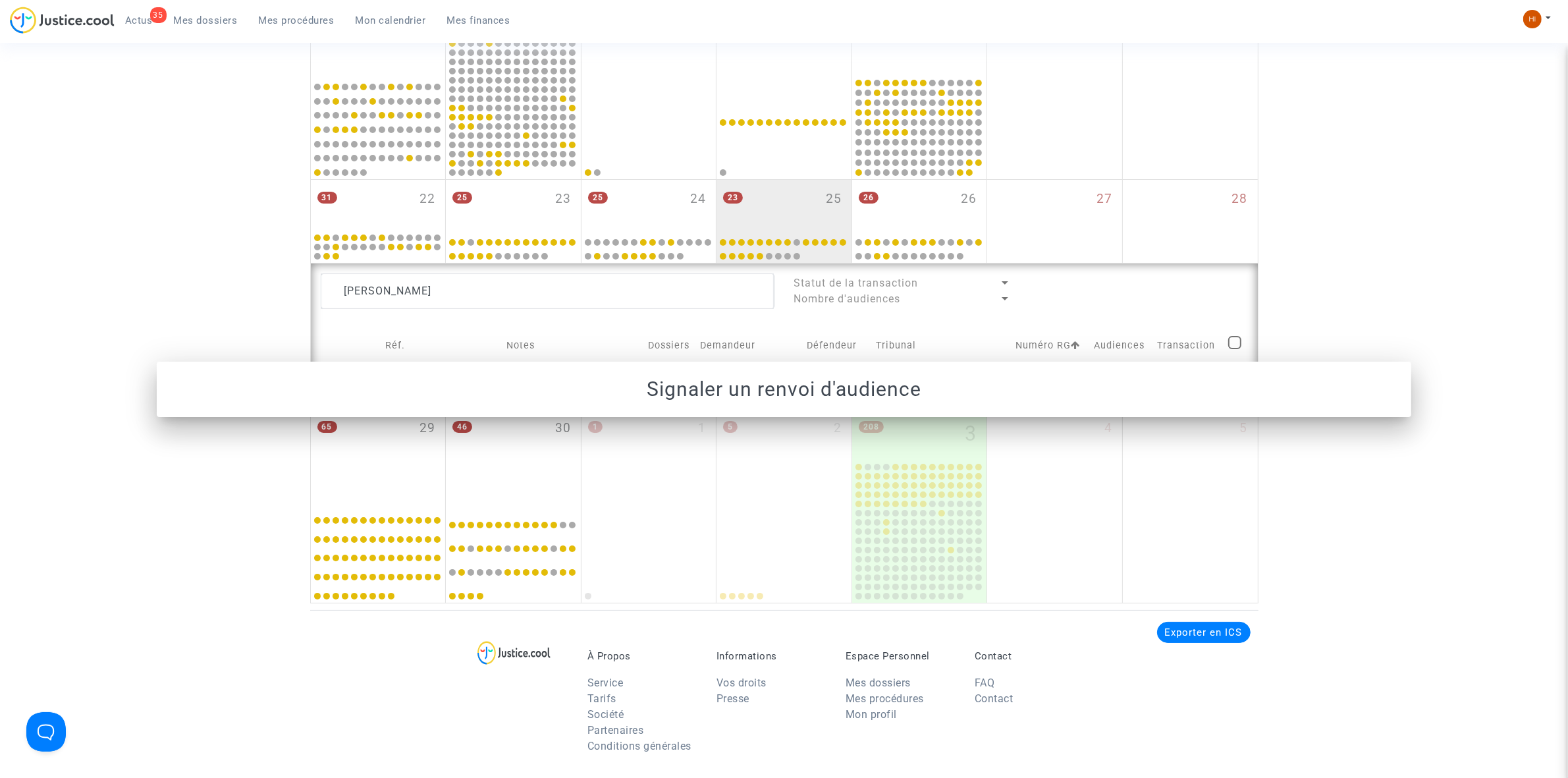
scroll to position [576, 0]
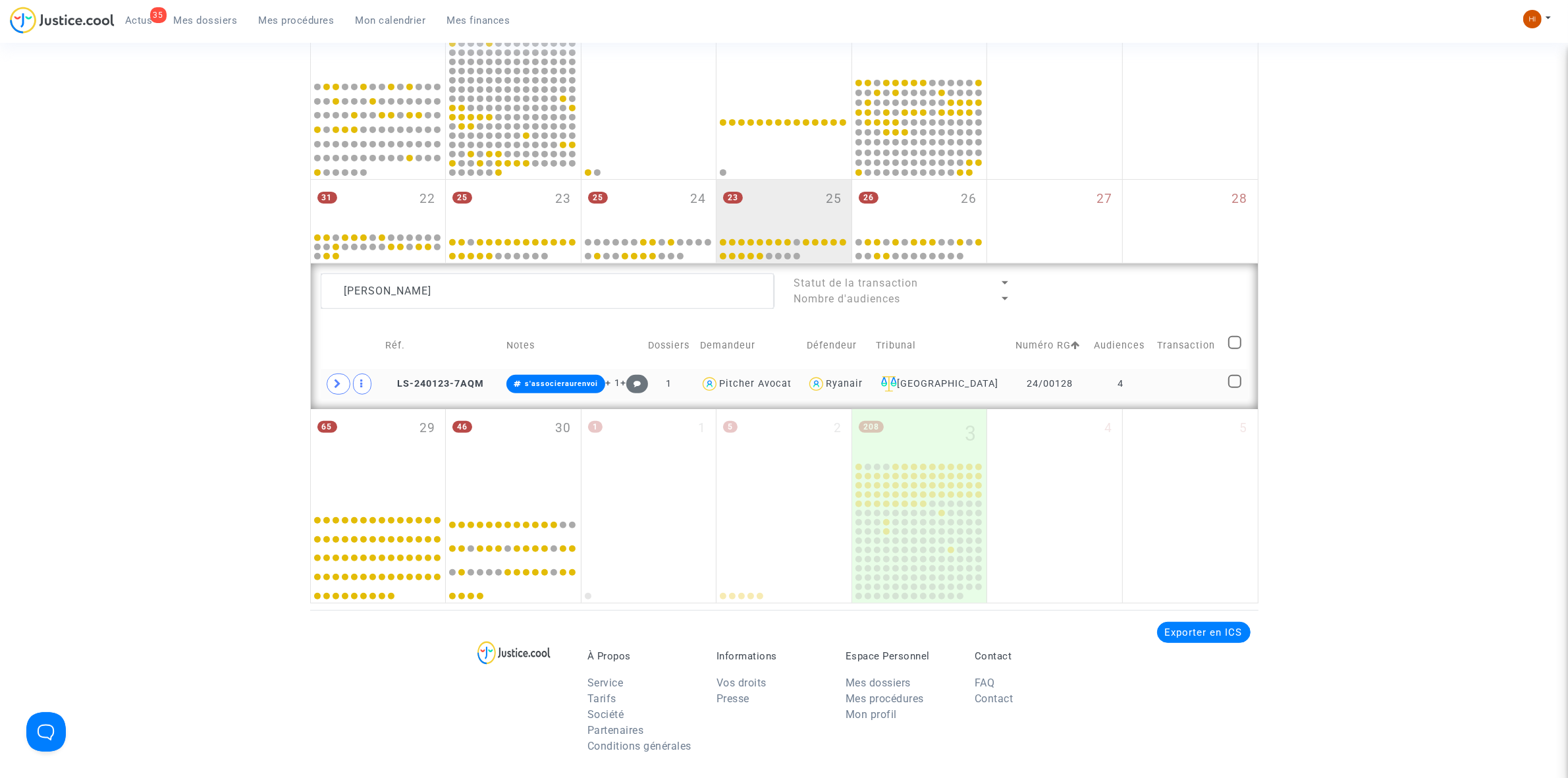
click at [1090, 384] on td "4" at bounding box center [1121, 384] width 64 height 30
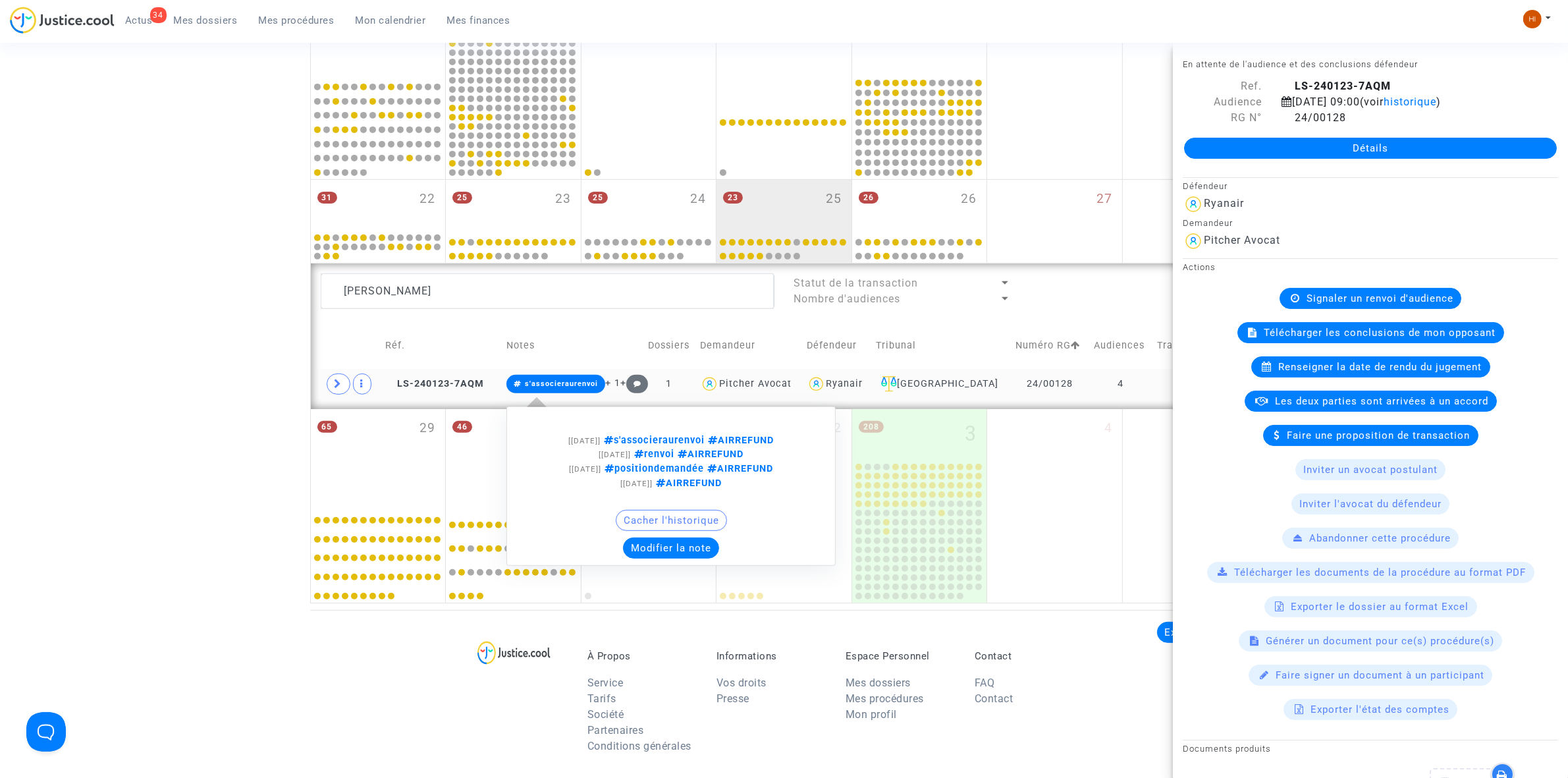
drag, startPoint x: 574, startPoint y: 389, endPoint x: 585, endPoint y: 404, distance: 18.6
click at [574, 389] on span "s'associeraurenvoi" at bounding box center [556, 384] width 99 height 18
click at [675, 544] on button "Modifier la note" at bounding box center [670, 548] width 96 height 21
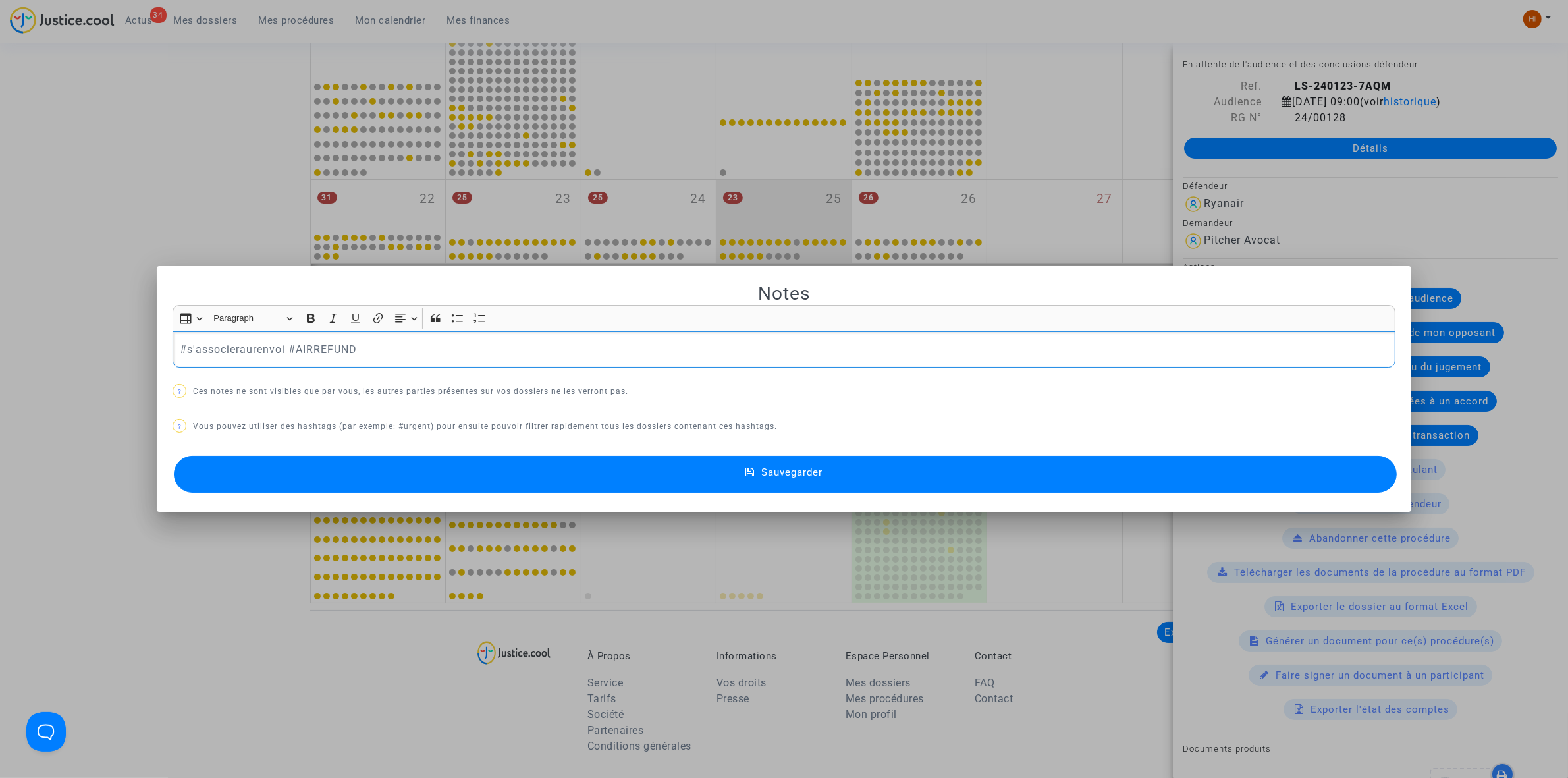
drag, startPoint x: 280, startPoint y: 350, endPoint x: 343, endPoint y: 250, distance: 118.2
click at [0, 204] on html "34 Actus Mes dossiers Mes procédures Mon calendrier Mes finances Mon profil Cha…" at bounding box center [784, 261] width 1568 height 1675
click at [530, 464] on button "Sauvegarder" at bounding box center [785, 474] width 1223 height 37
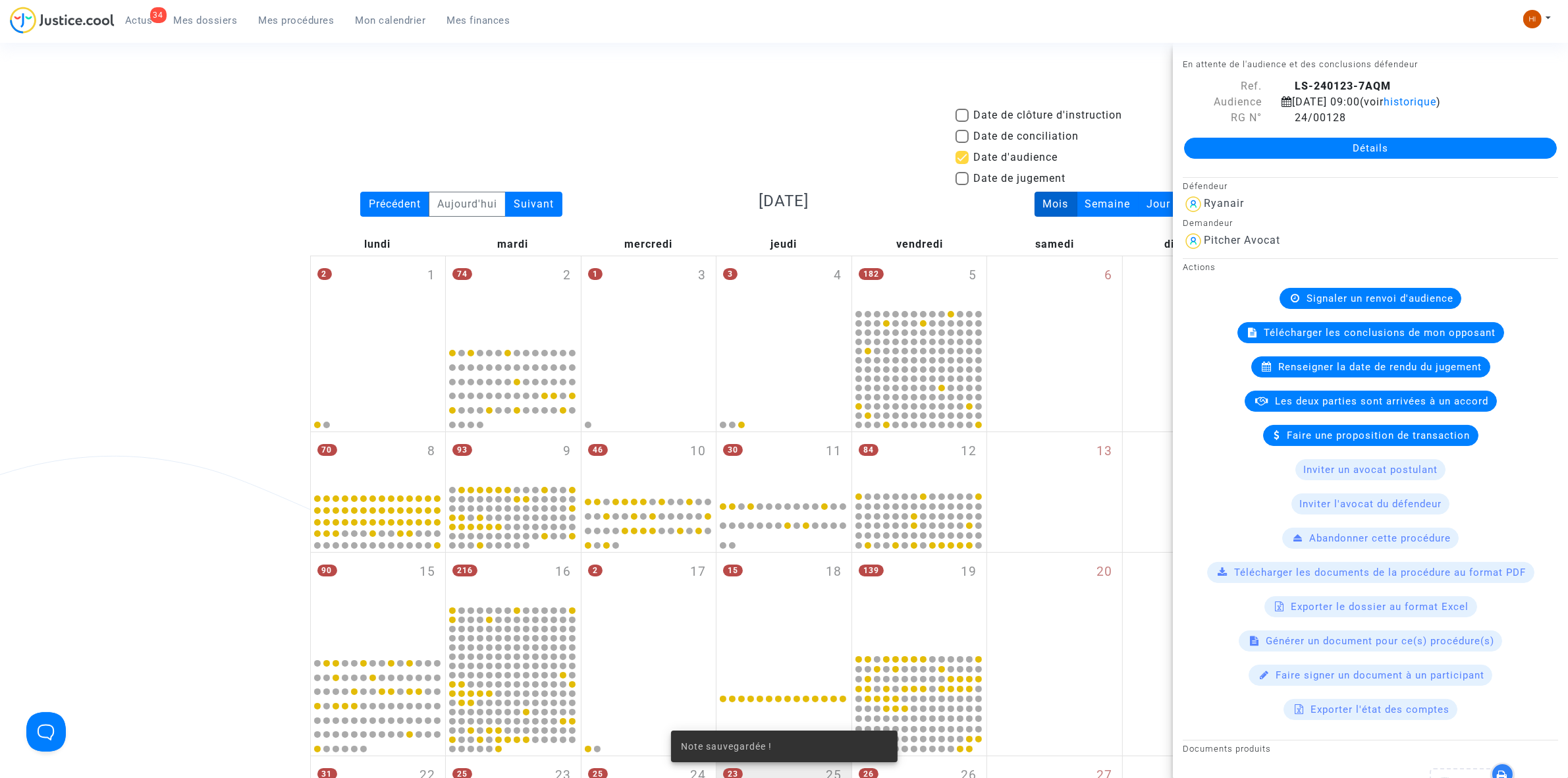
scroll to position [576, 0]
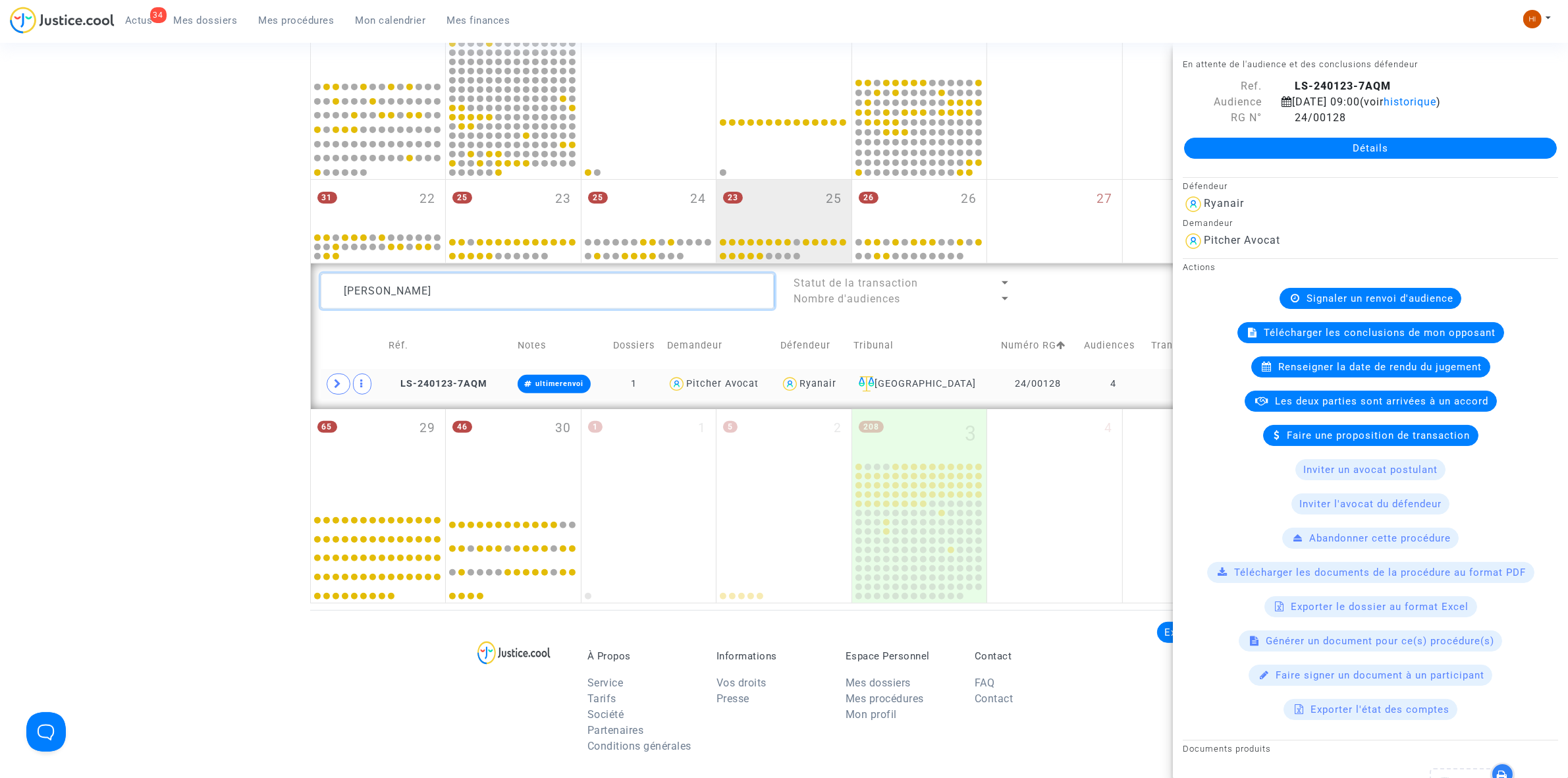
drag, startPoint x: 534, startPoint y: 290, endPoint x: -201, endPoint y: 315, distance: 735.4
click at [0, 315] on html "34 Actus Mes dossiers Mes procédures Mon calendrier Mes finances Mon profil Cha…" at bounding box center [784, 261] width 1568 height 1675
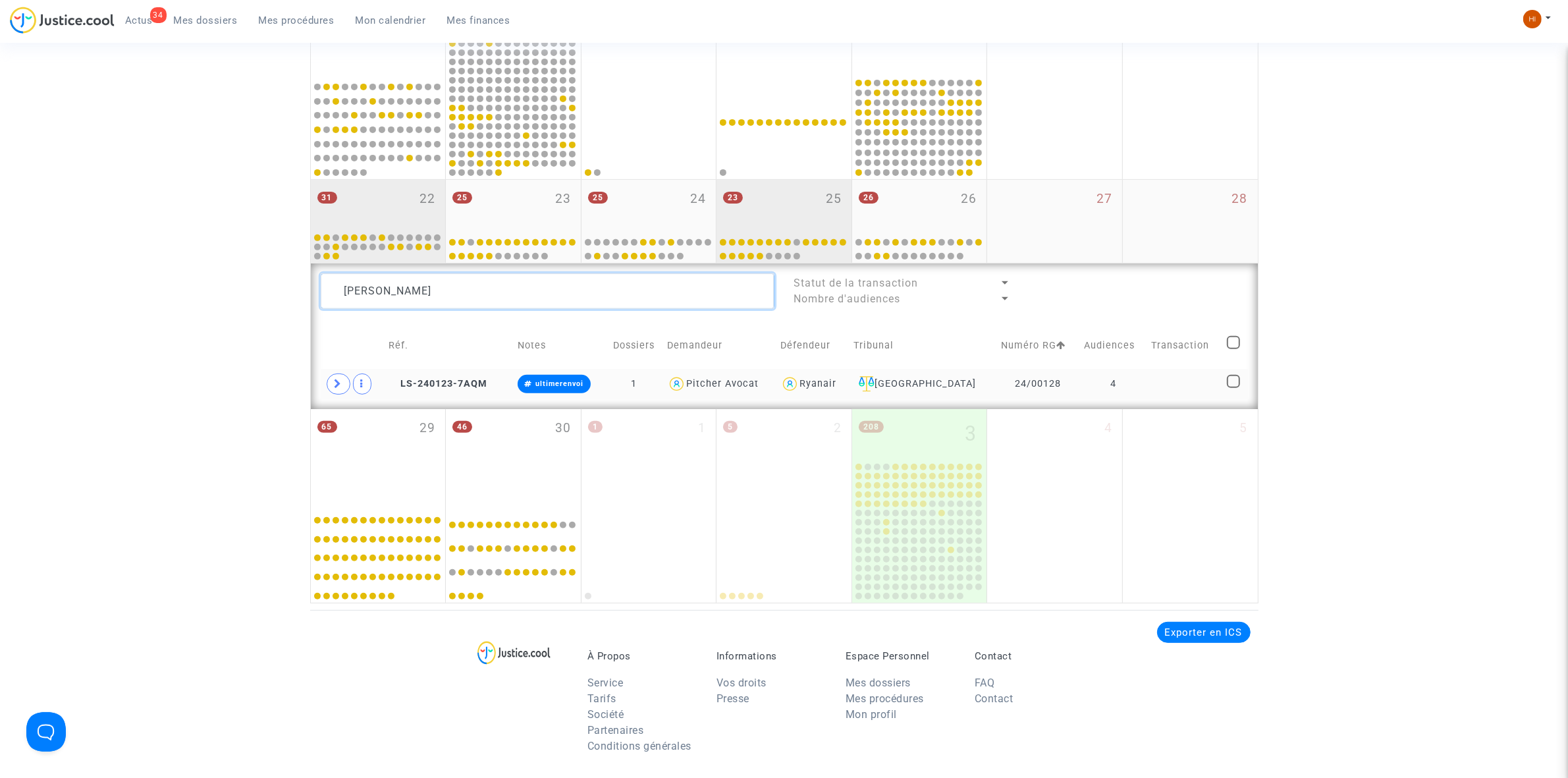
paste textarea "[PERSON_NAME]"
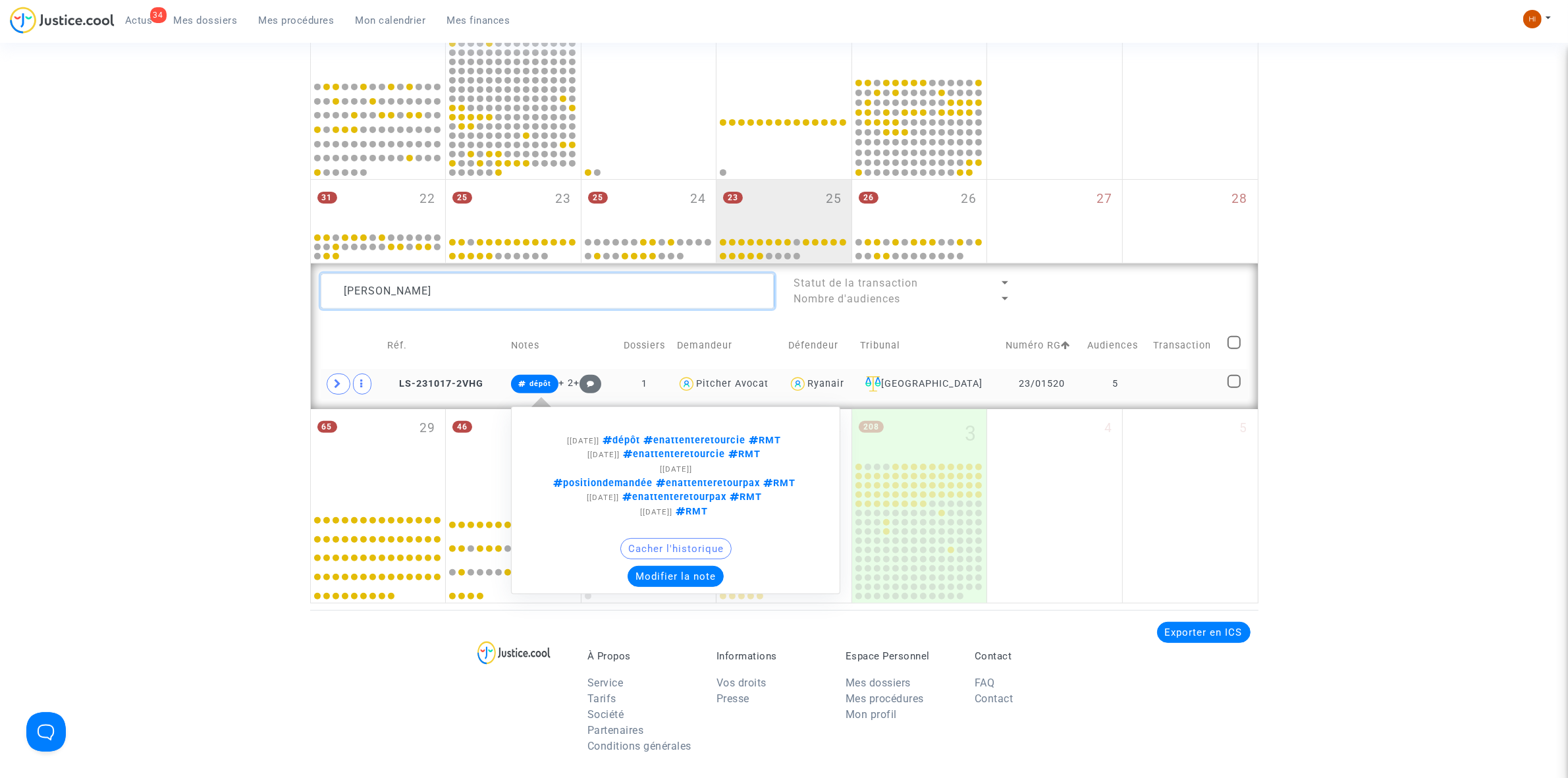
type textarea "[PERSON_NAME]"
click at [552, 384] on span "dépôt" at bounding box center [540, 384] width 22 height 8
click at [545, 380] on span "dépôt" at bounding box center [540, 384] width 22 height 8
click at [683, 578] on button "Modifier la note" at bounding box center [675, 576] width 96 height 21
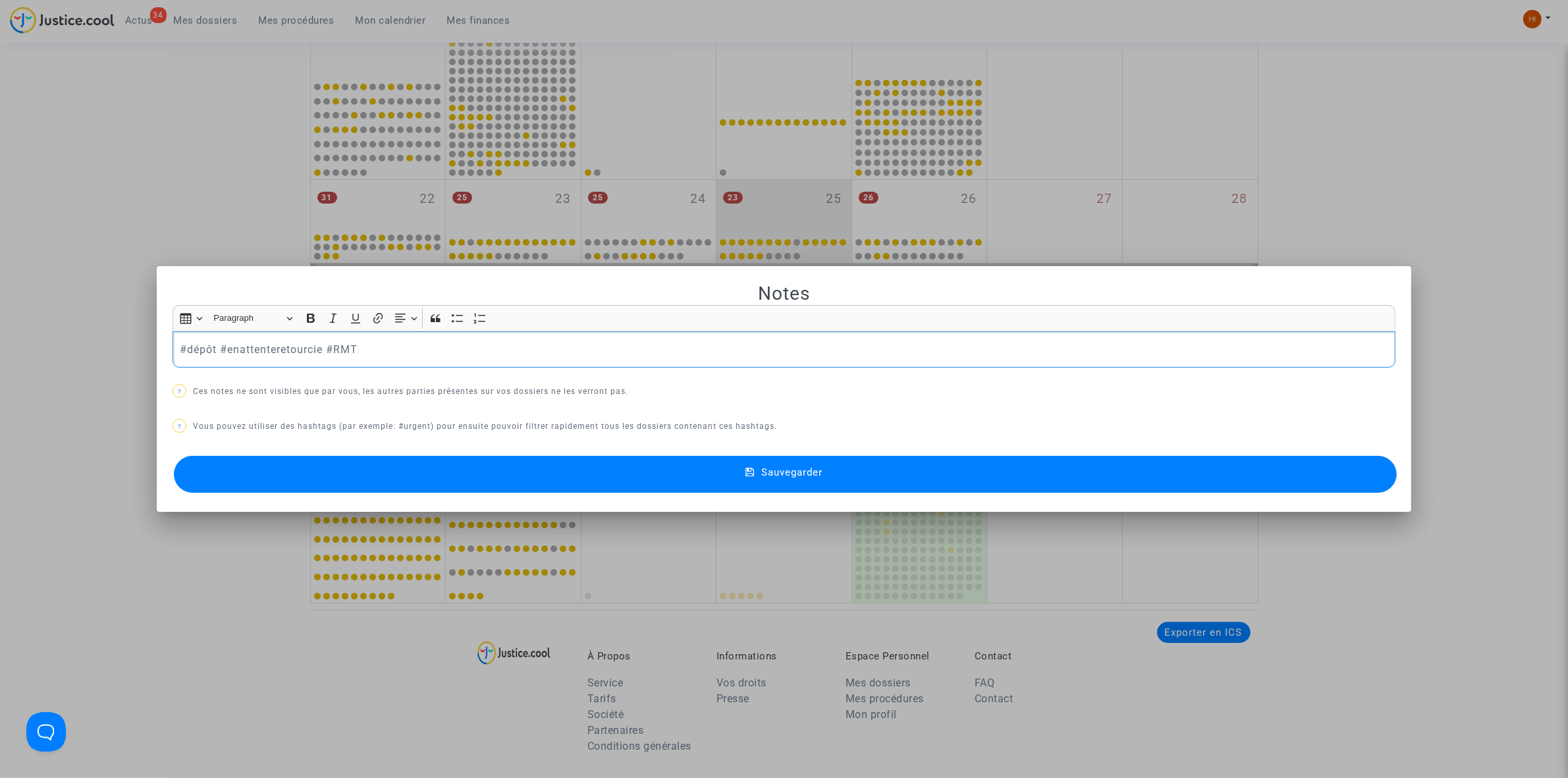
drag, startPoint x: 209, startPoint y: 347, endPoint x: -184, endPoint y: 347, distance: 393.0
click at [0, 347] on html "34 Actus Mes dossiers Mes procédures Mon calendrier Mes finances Mon profil Cha…" at bounding box center [784, 261] width 1568 height 1675
click at [854, 475] on button "Sauvegarder" at bounding box center [785, 474] width 1223 height 37
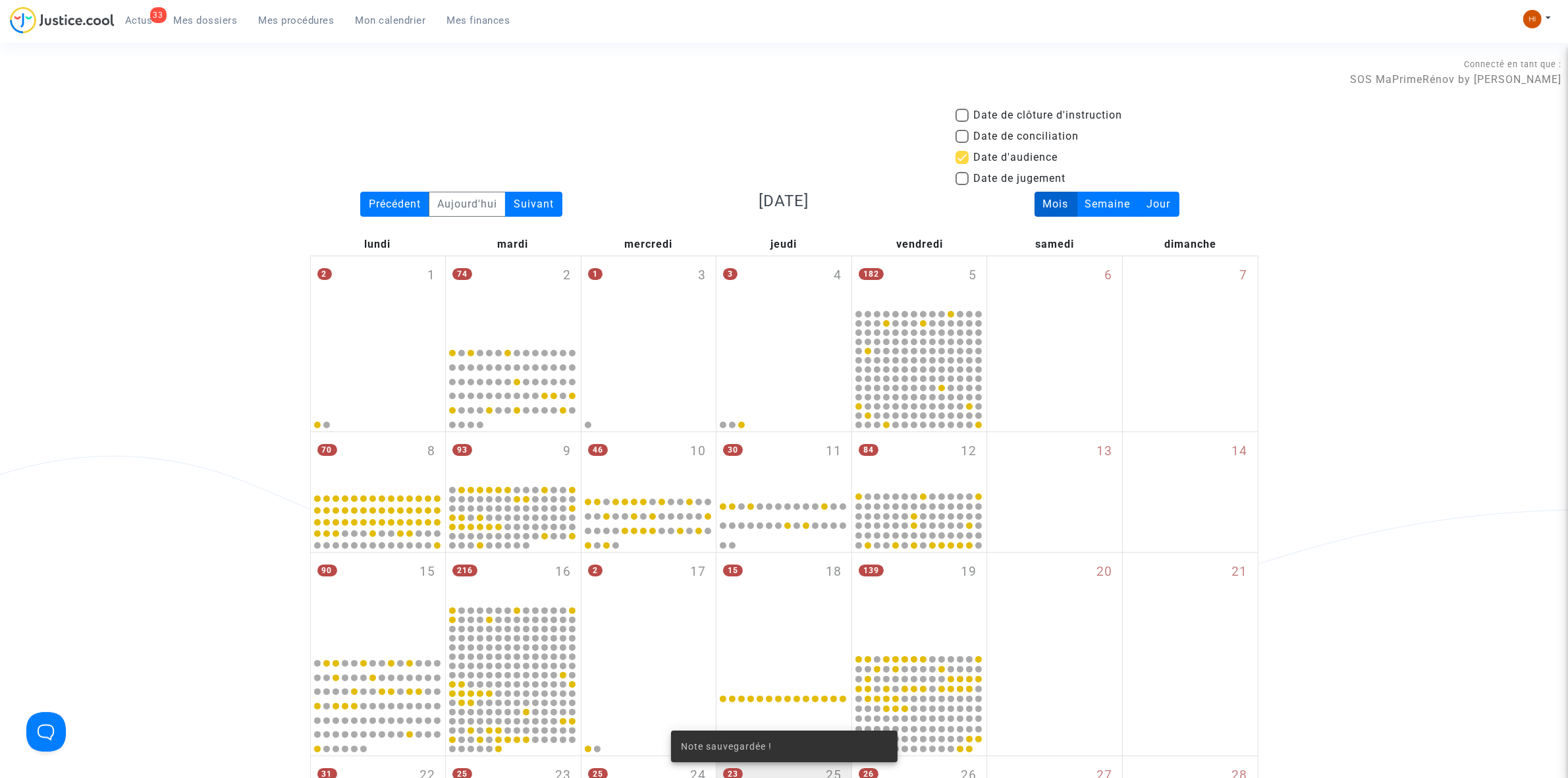
scroll to position [576, 0]
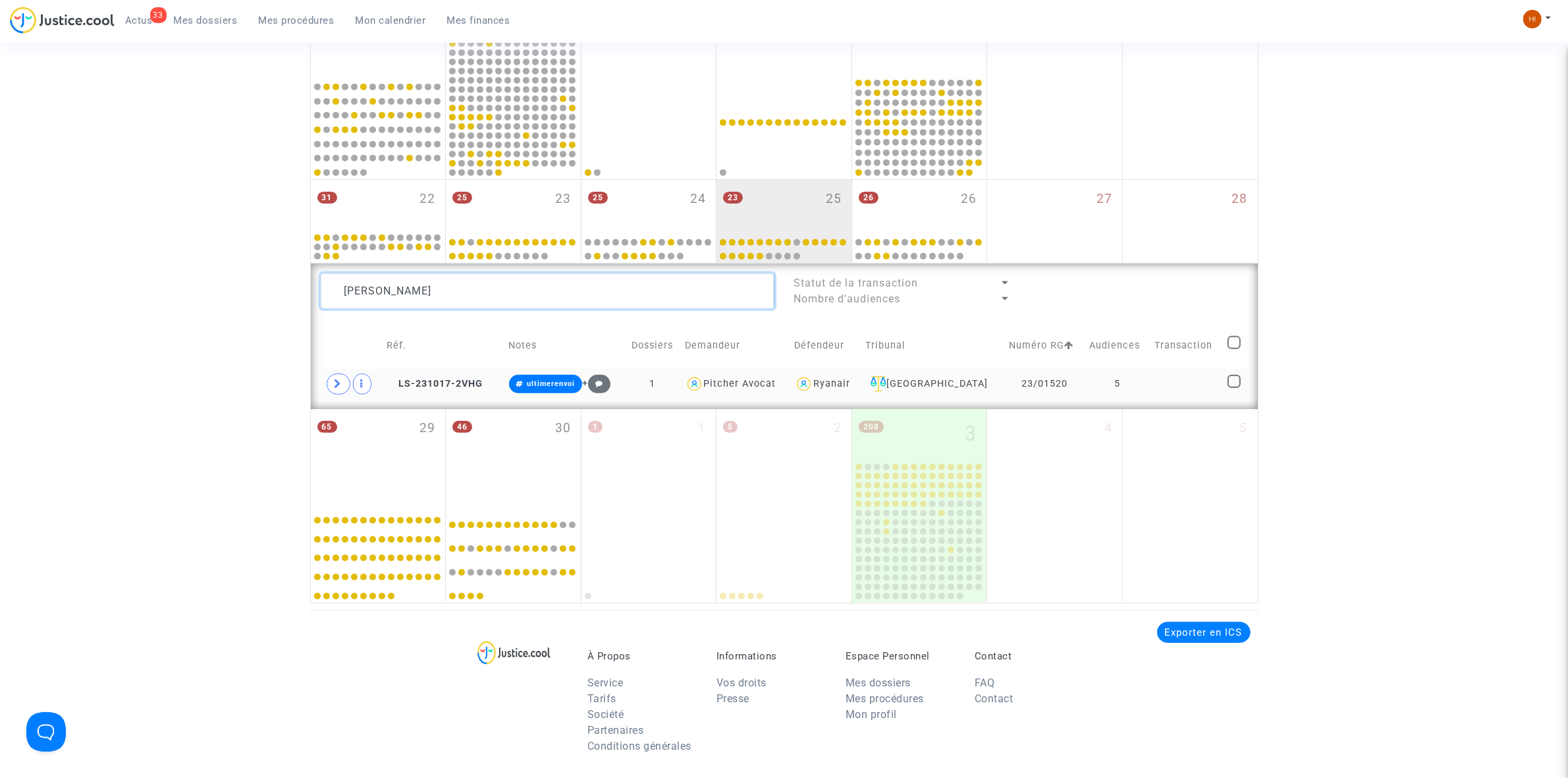
click at [511, 304] on textarea at bounding box center [548, 290] width 454 height 35
click at [577, 291] on textarea at bounding box center [548, 290] width 454 height 35
paste textarea "[PERSON_NAME]"
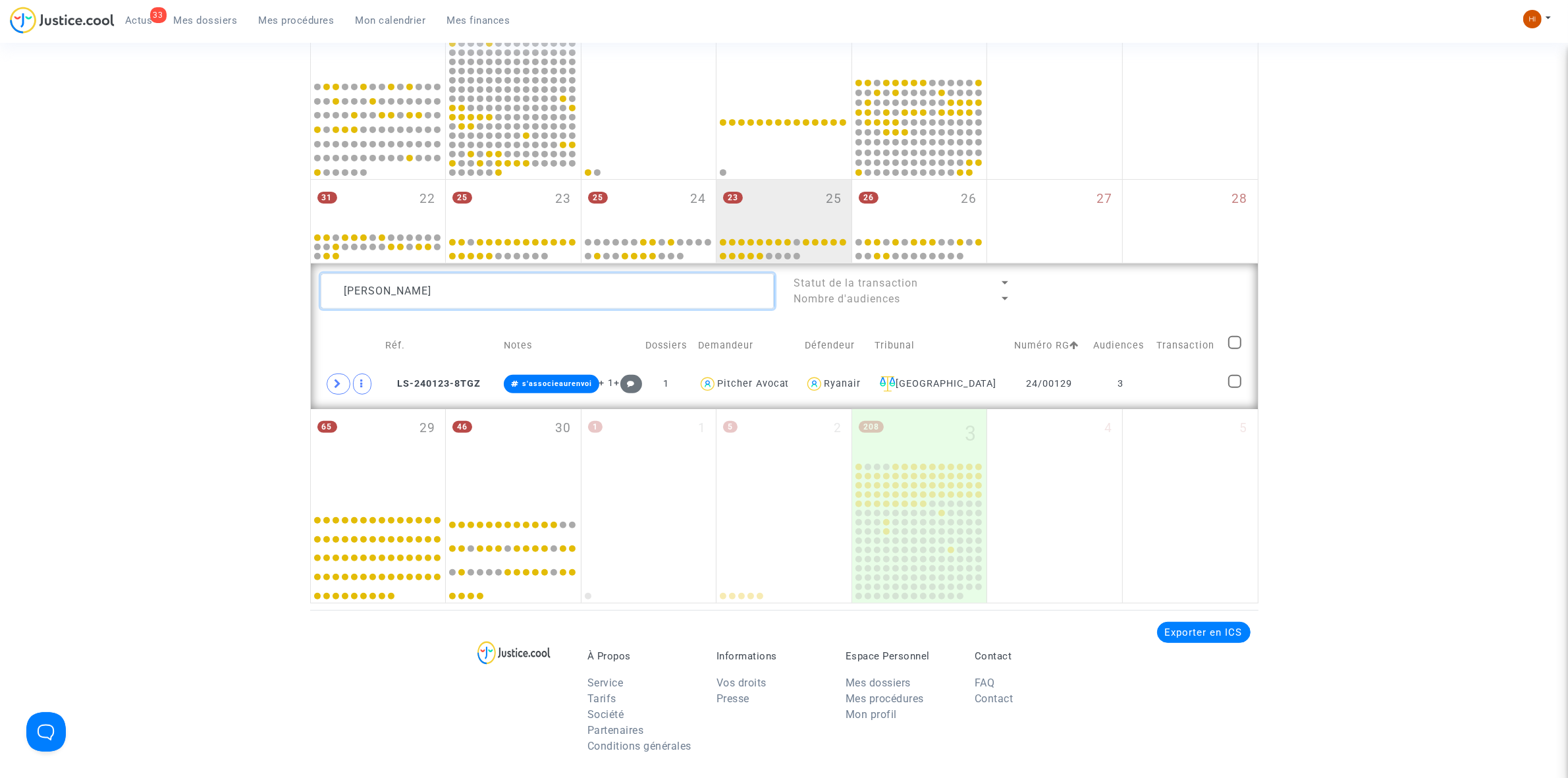
type textarea "[PERSON_NAME]"
click at [1201, 401] on div "[DEMOGRAPHIC_DATA][PERSON_NAME] Statut de la transaction Nombre d'audiences Réf…" at bounding box center [784, 336] width 947 height 146
click at [1195, 386] on td at bounding box center [1188, 384] width 72 height 30
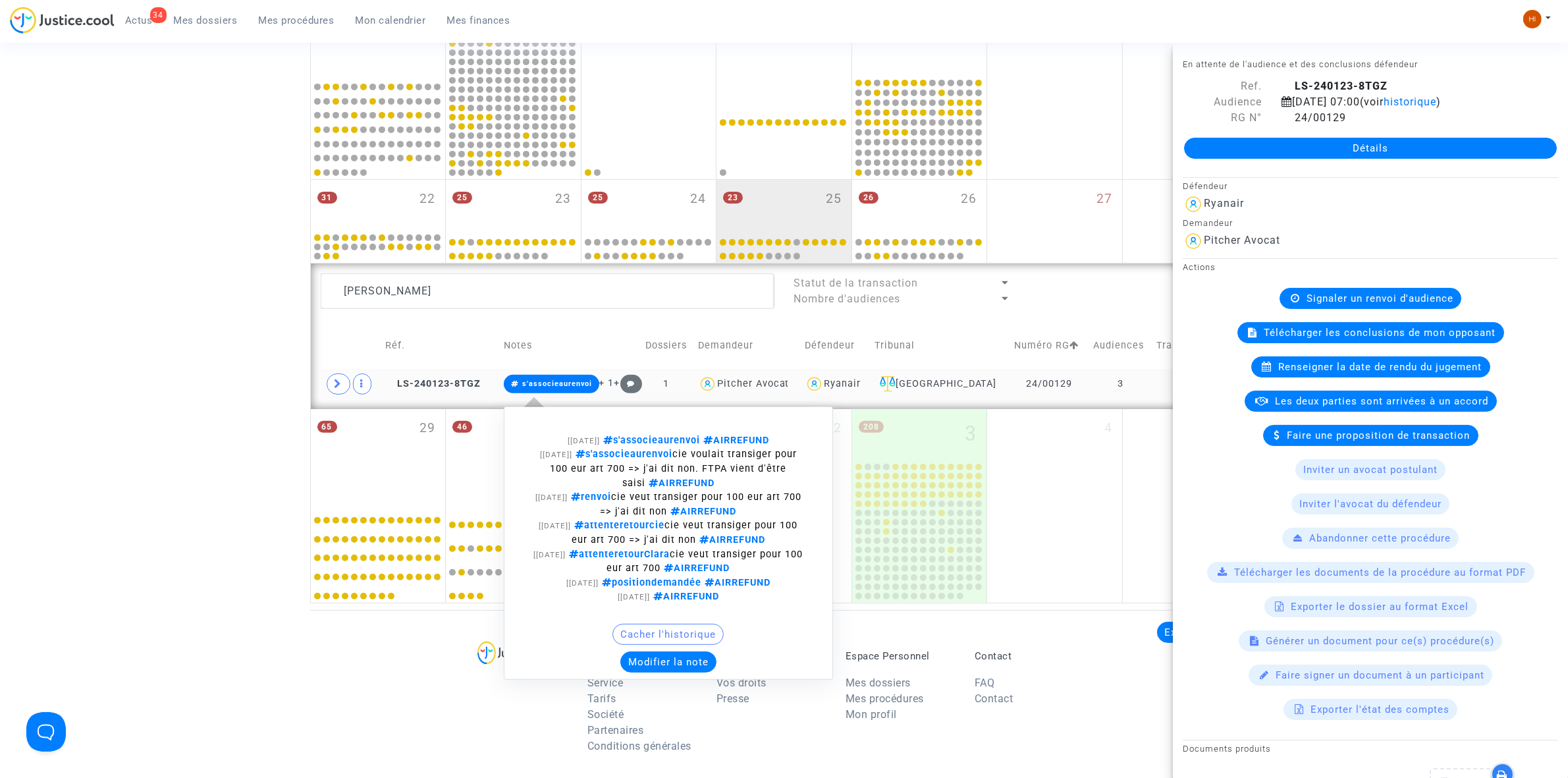
click at [571, 376] on span "s'associeaurenvoi" at bounding box center [552, 384] width 96 height 18
click at [698, 666] on button "Modifier la note" at bounding box center [668, 662] width 96 height 21
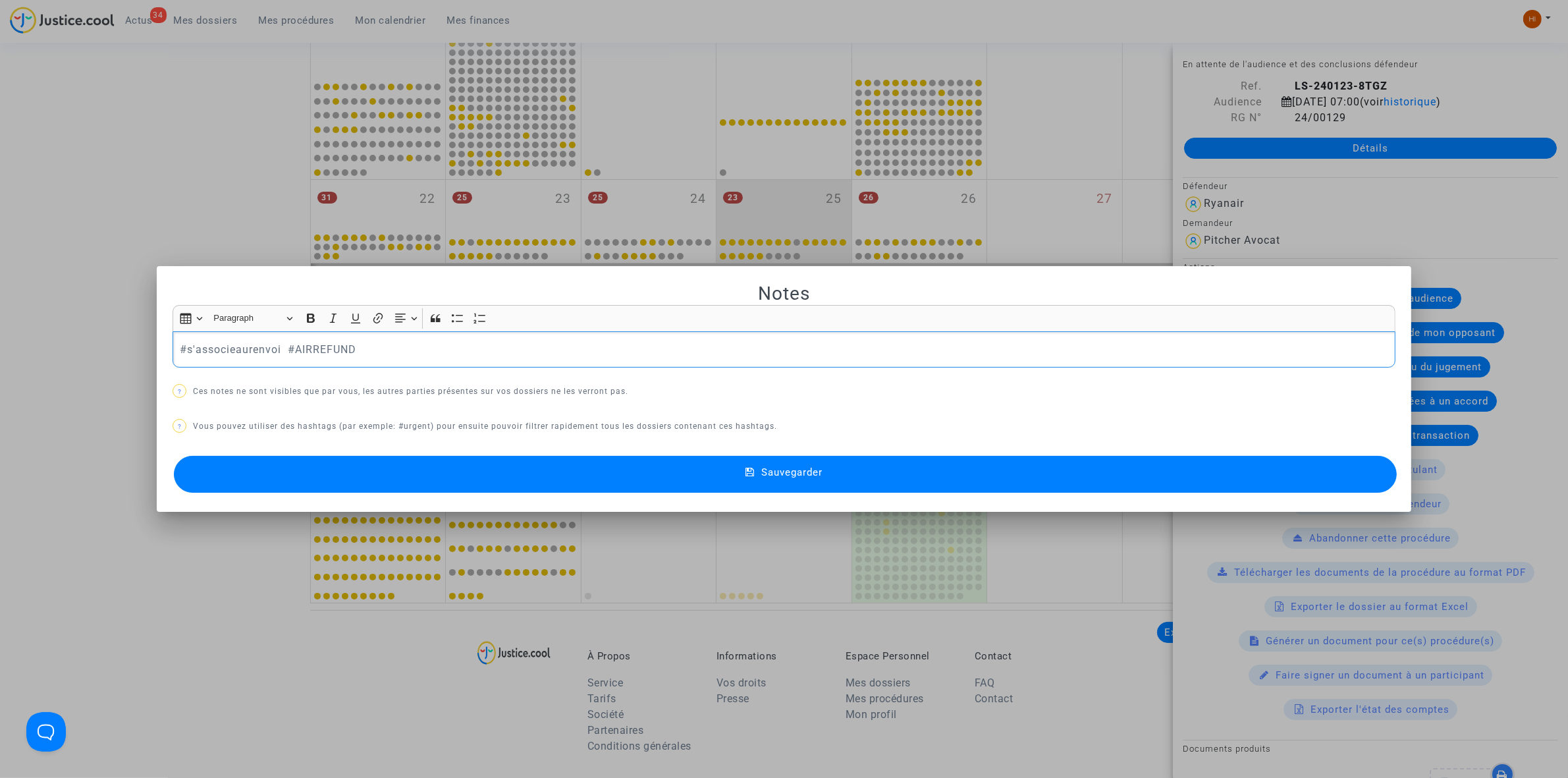
drag, startPoint x: 281, startPoint y: 353, endPoint x: 129, endPoint y: 364, distance: 152.4
click at [130, 364] on div "Notes Rich Text Editor Insert table Insert table Heading Paragraph Paragraph He…" at bounding box center [784, 389] width 1568 height 778
click at [458, 459] on button "Sauvegarder" at bounding box center [785, 474] width 1223 height 37
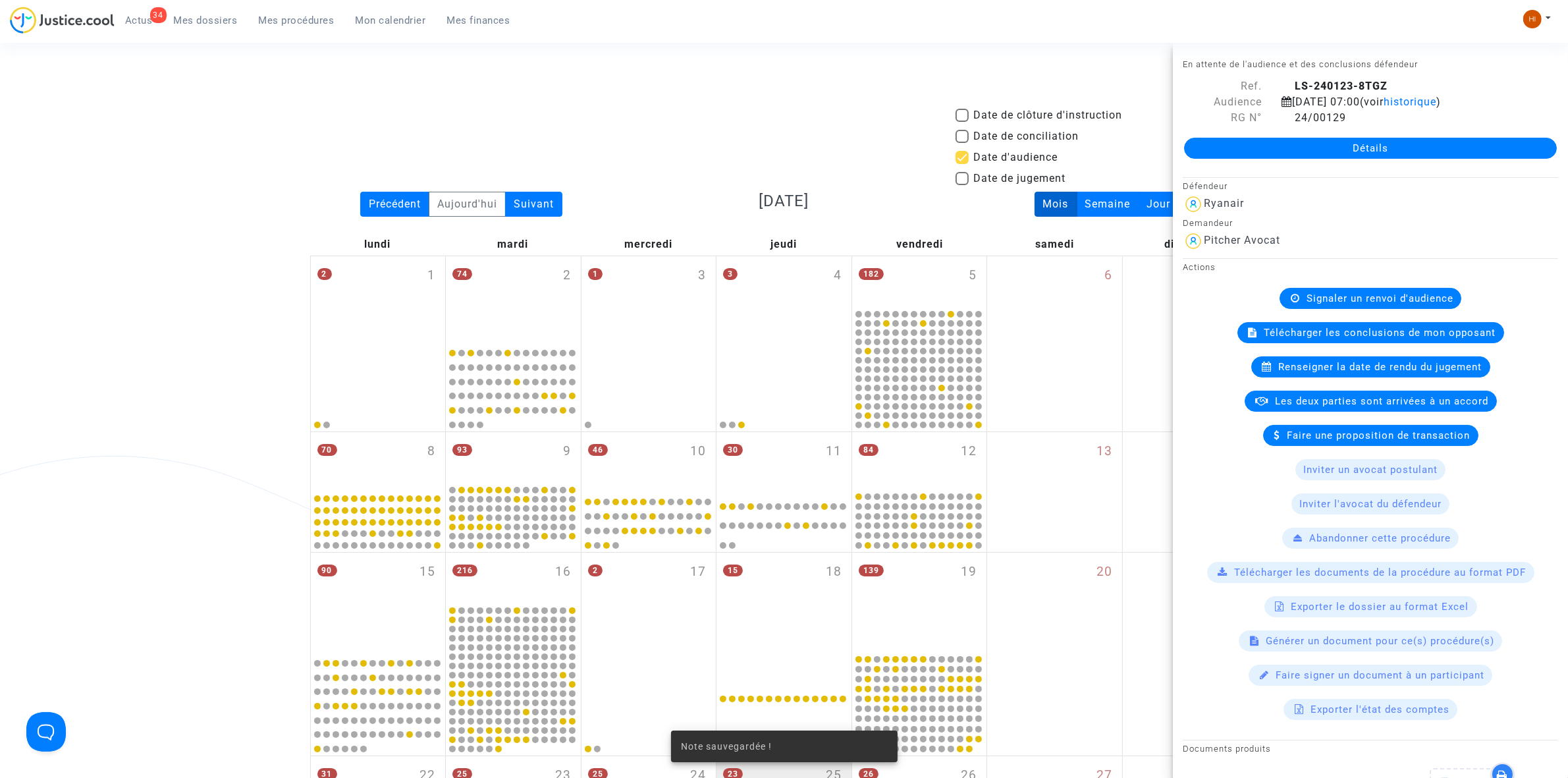
scroll to position [576, 0]
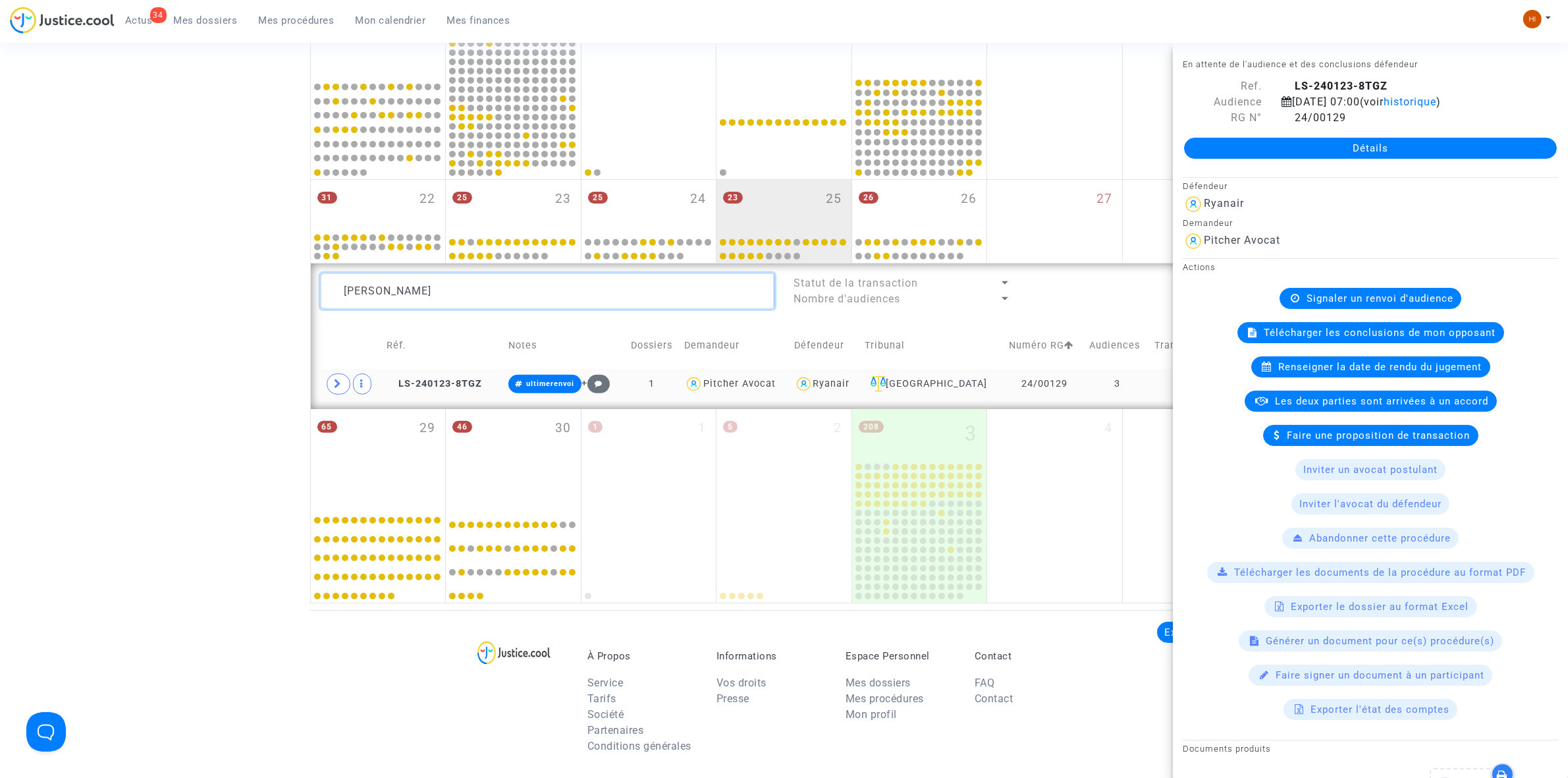
drag, startPoint x: 393, startPoint y: 302, endPoint x: 184, endPoint y: 297, distance: 209.1
click at [185, 297] on div "Date de clôture d'instruction Date de conciliation Date d'audience Date de juge…" at bounding box center [784, 67] width 1568 height 1072
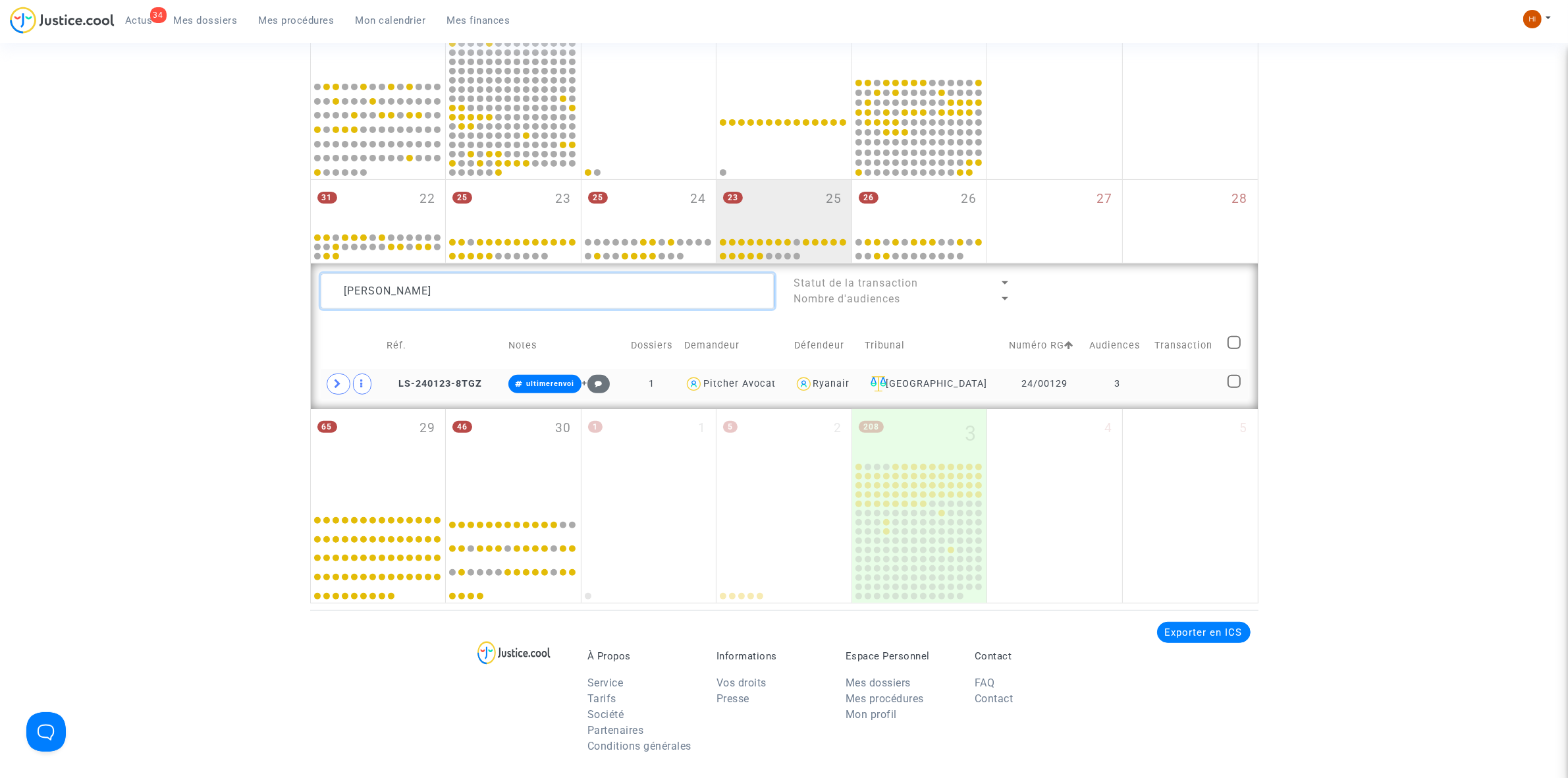
paste textarea "[PERSON_NAME]"
type textarea "[PERSON_NAME]"
click at [1141, 390] on td "3" at bounding box center [1120, 384] width 64 height 30
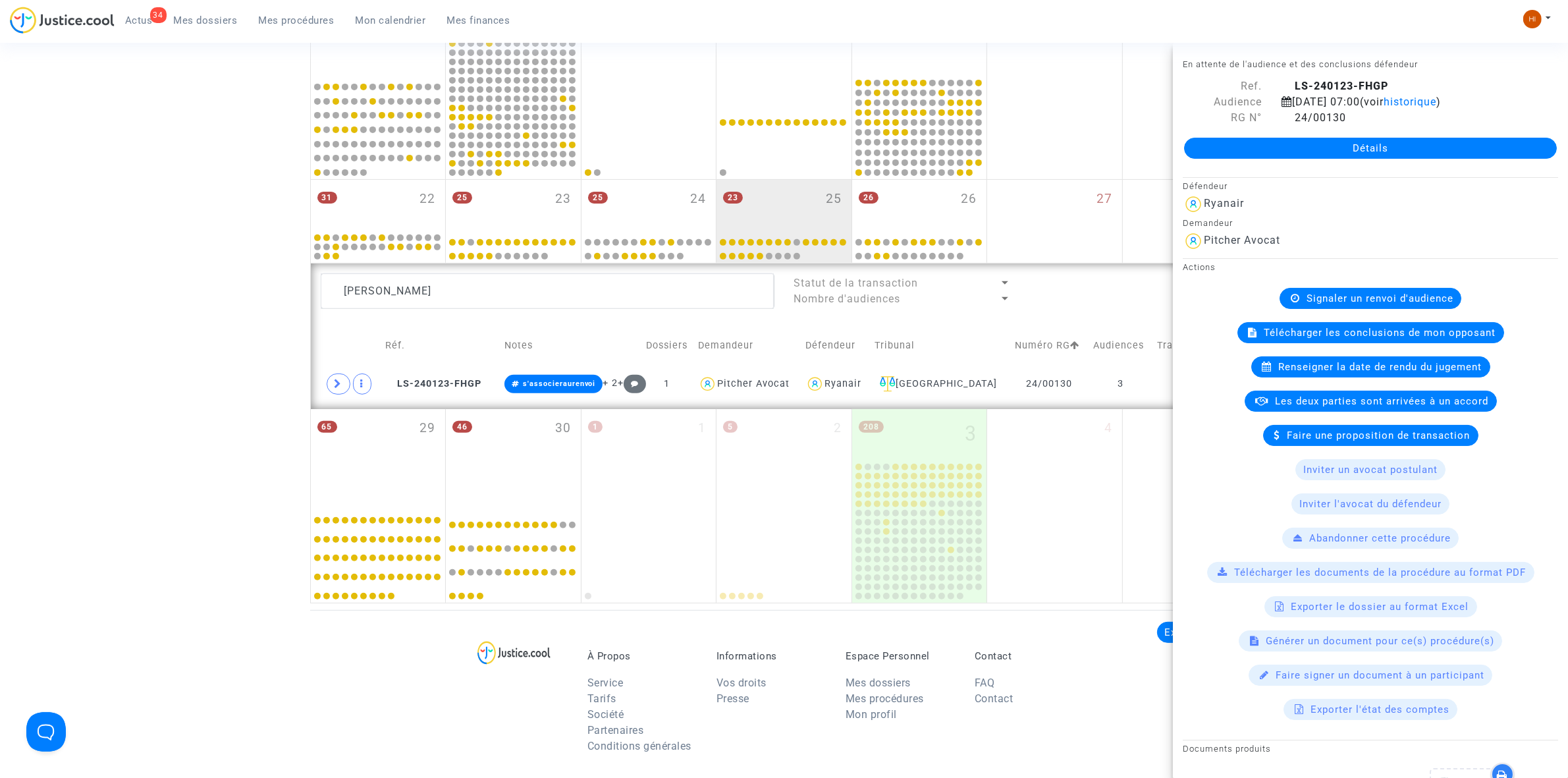
click at [1344, 304] on span "Signaler un renvoi d'audience" at bounding box center [1379, 298] width 147 height 11
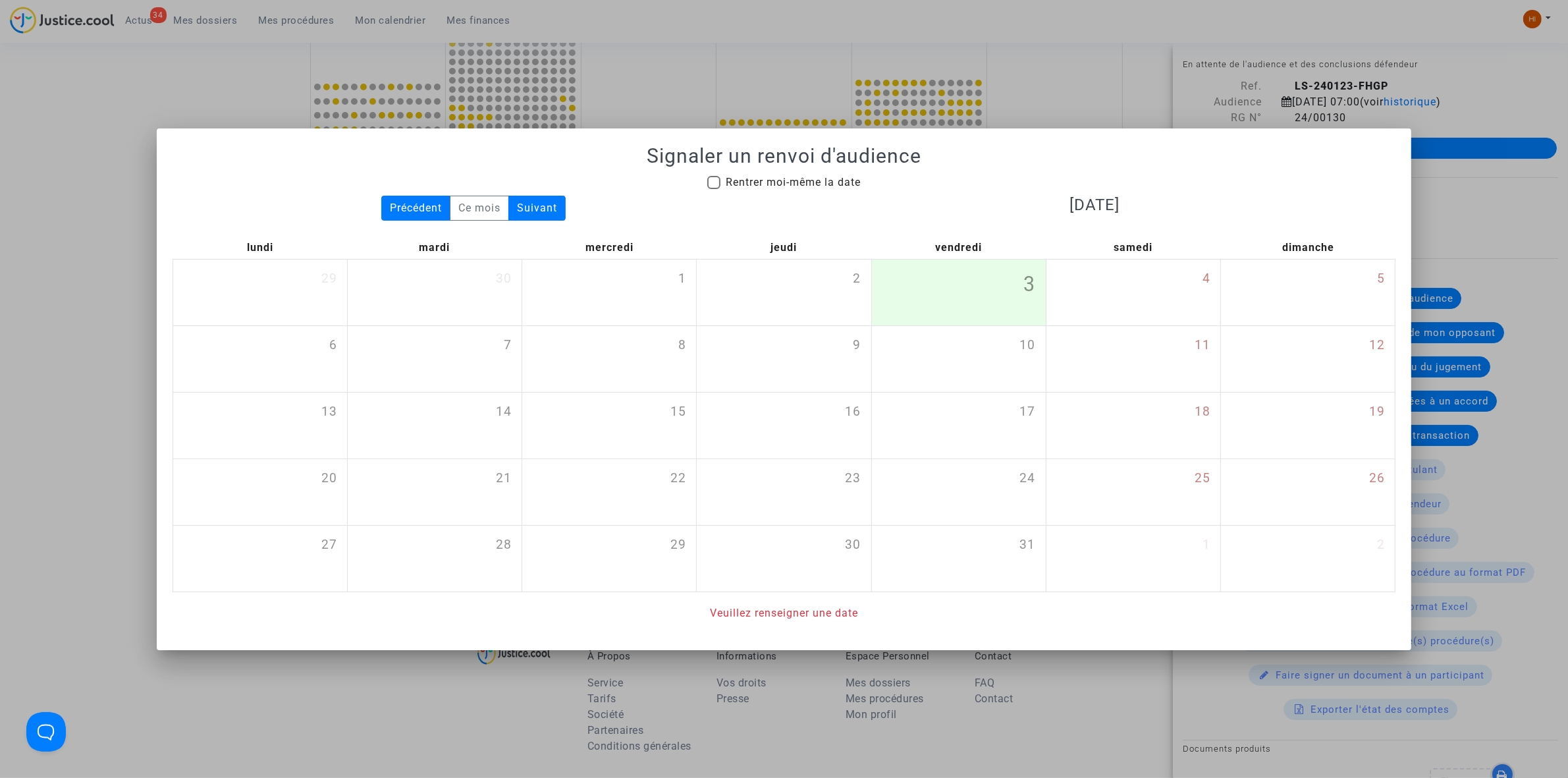
click at [732, 183] on span "Rentrer moi-même la date" at bounding box center [793, 182] width 135 height 12
click at [714, 189] on input "Rentrer moi-même la date" at bounding box center [713, 189] width 1 height 1
checkbox input "true"
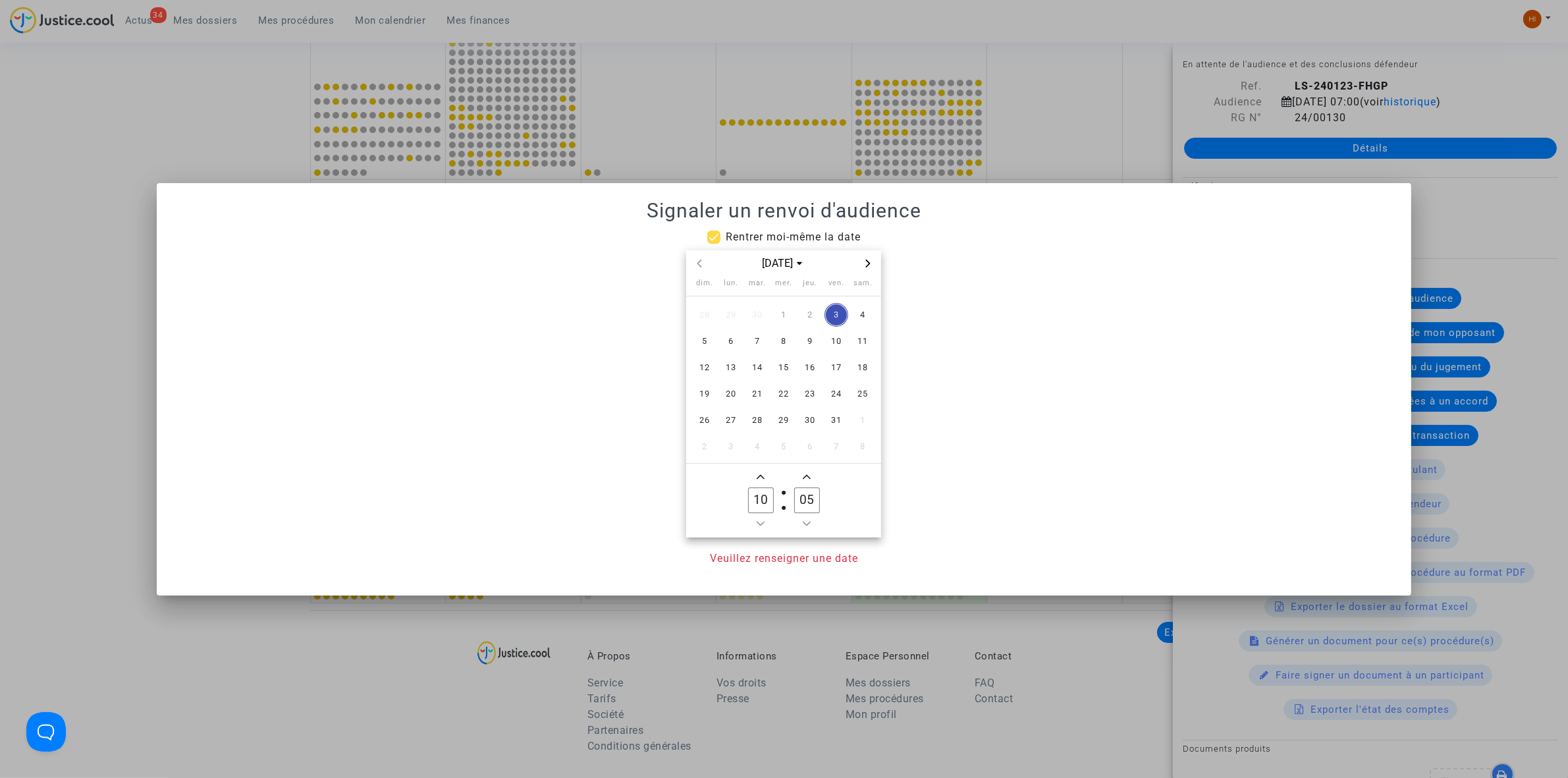
click at [867, 268] on span "Next month" at bounding box center [867, 263] width 16 height 16
click at [834, 428] on span "28" at bounding box center [836, 420] width 24 height 24
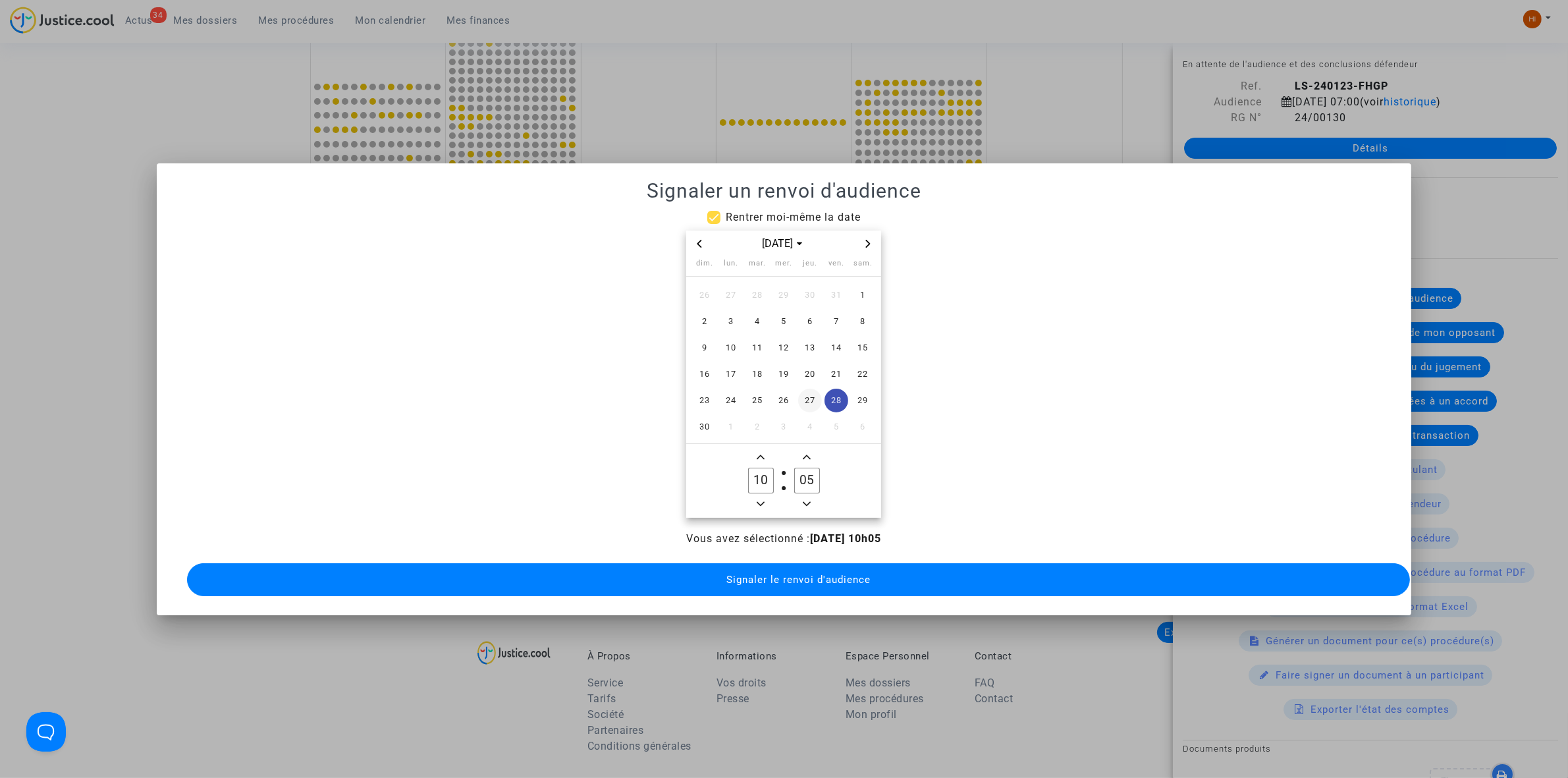
click at [811, 398] on span "27" at bounding box center [810, 400] width 24 height 24
click at [765, 500] on icon "Minus a hour" at bounding box center [761, 504] width 8 height 8
type input "09"
click at [804, 471] on input "05" at bounding box center [807, 480] width 25 height 25
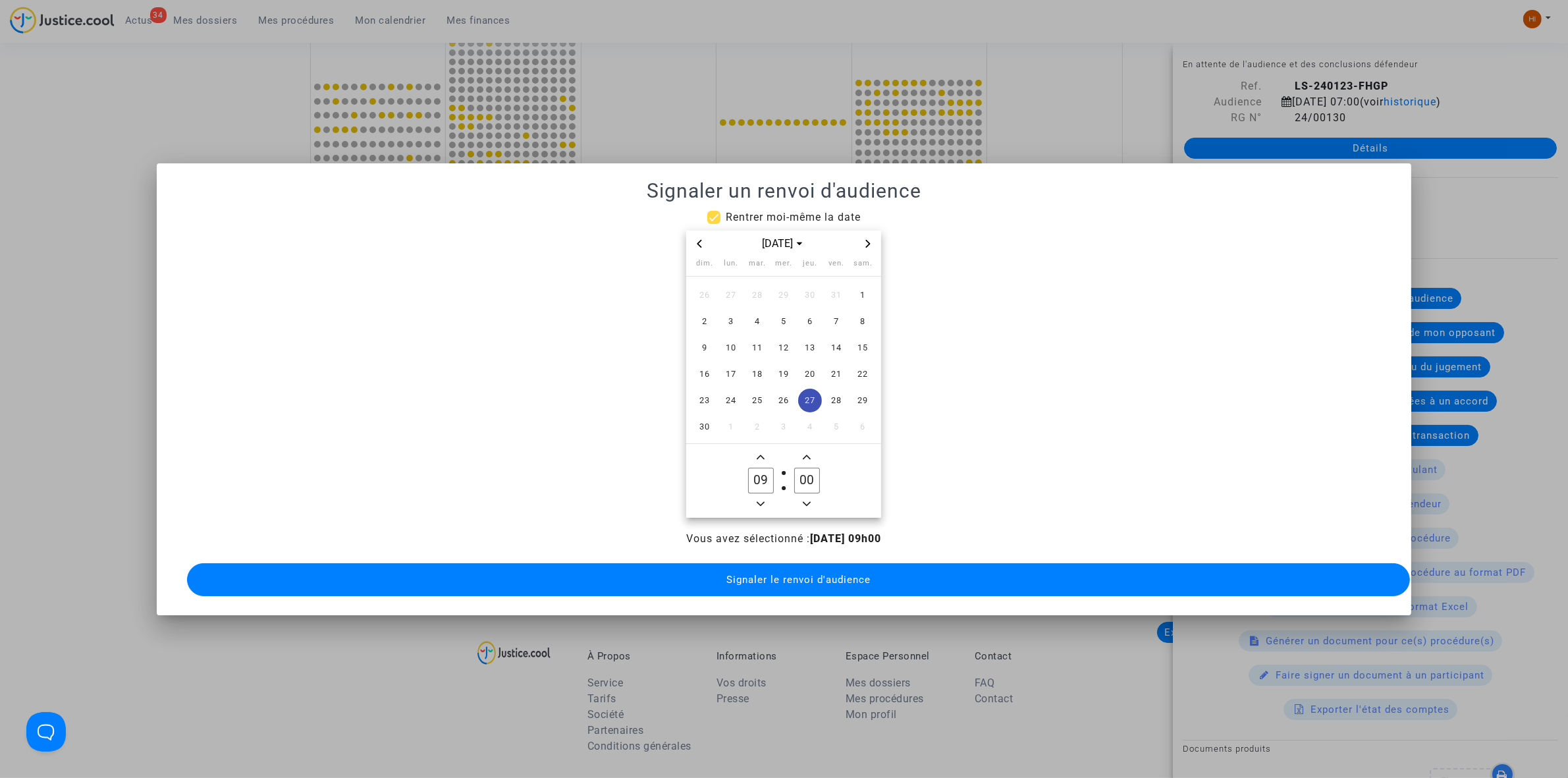
type input "00"
click at [769, 574] on span "Signaler le renvoi d'audience" at bounding box center [798, 580] width 144 height 11
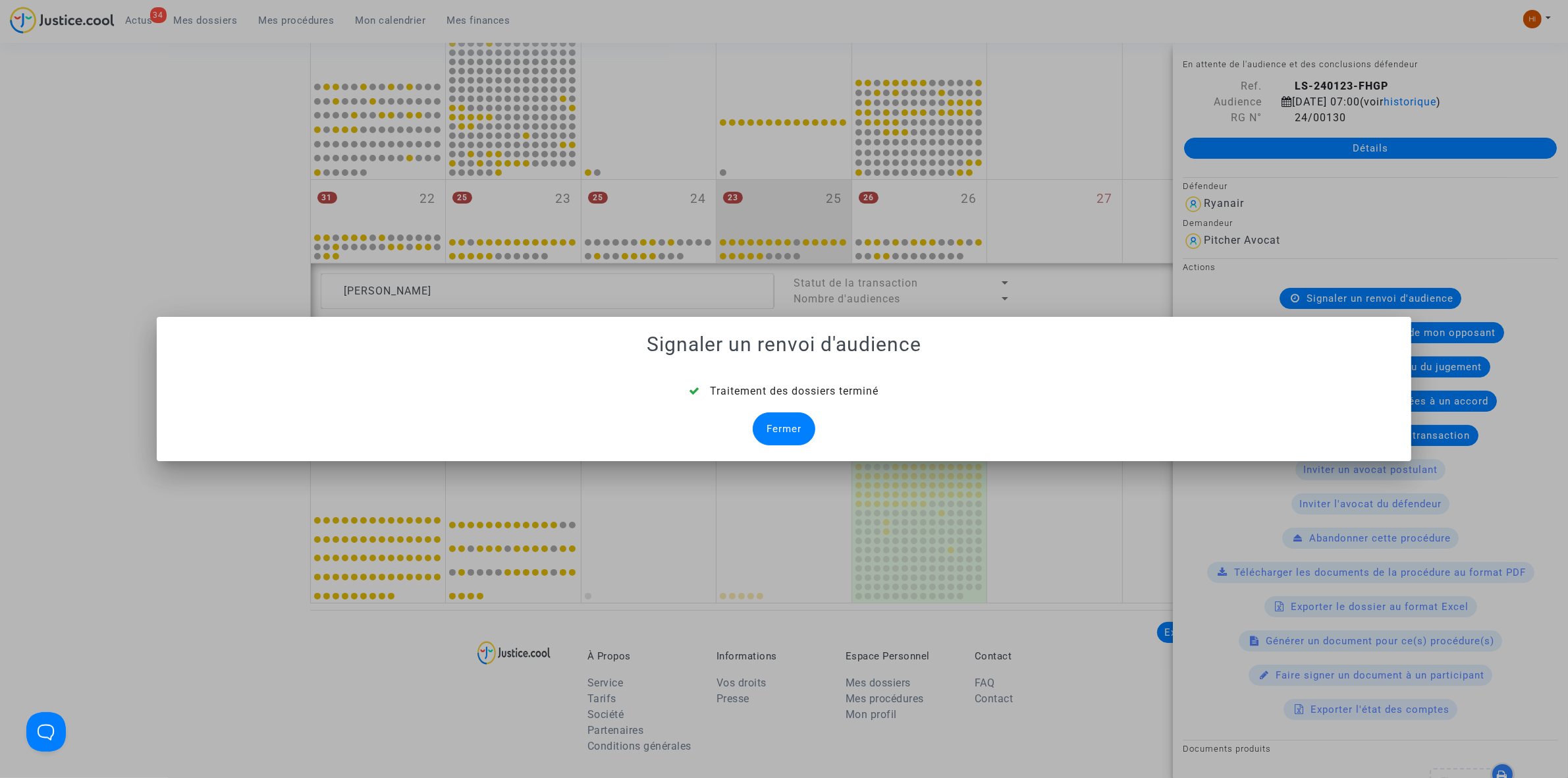
click at [812, 430] on div "Fermer" at bounding box center [784, 429] width 62 height 33
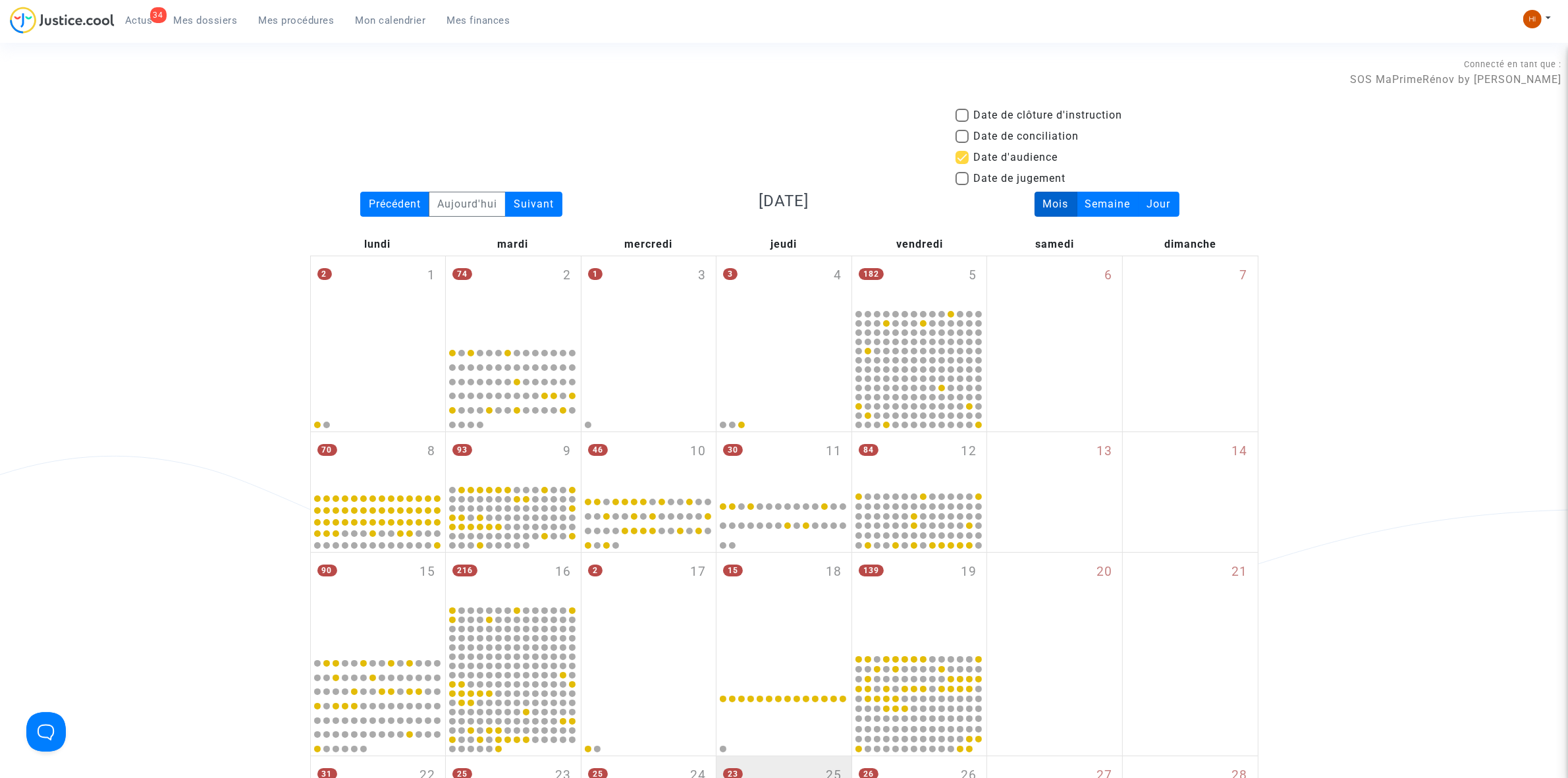
scroll to position [576, 0]
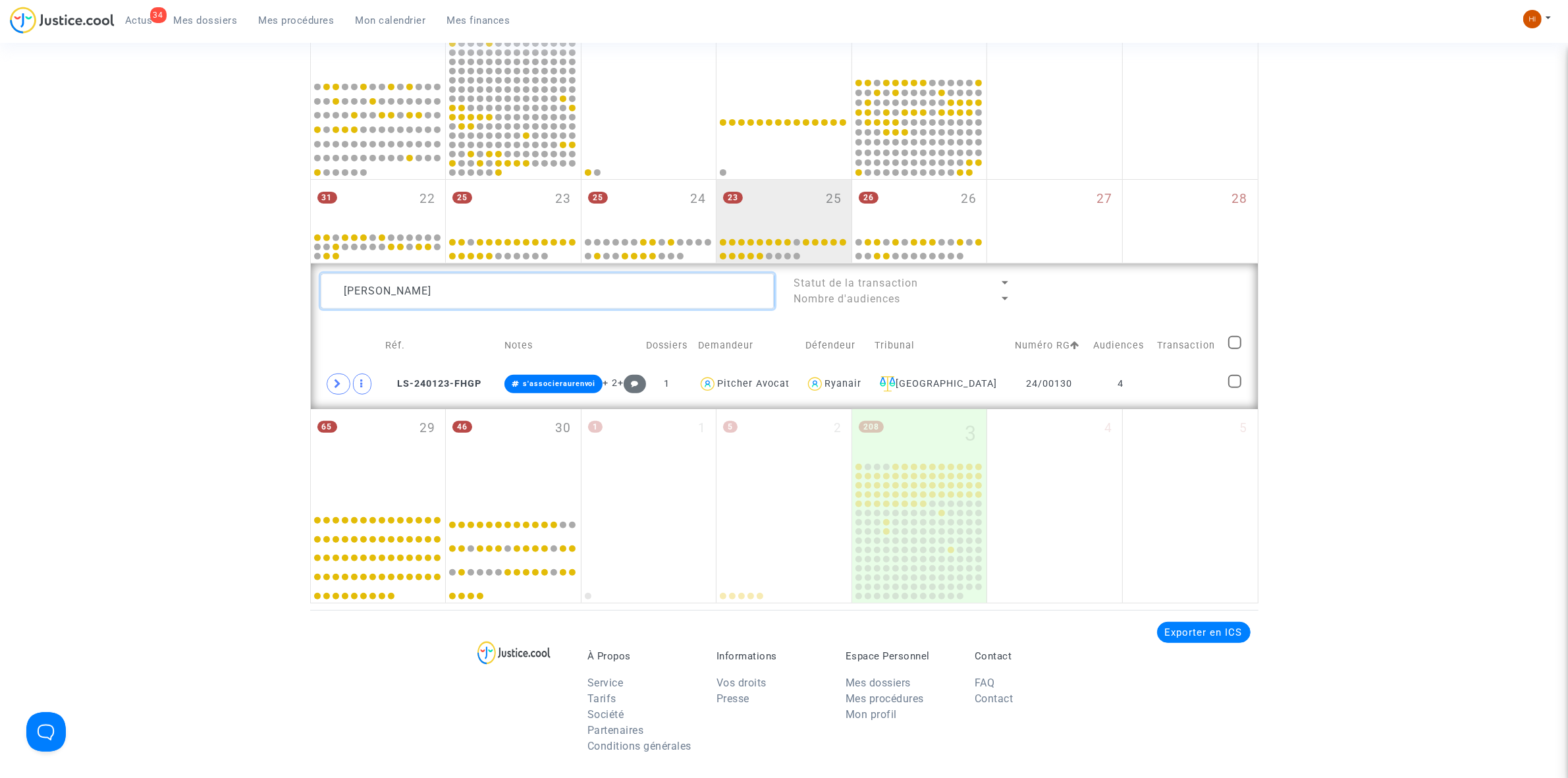
click at [648, 302] on textarea at bounding box center [548, 290] width 454 height 35
paste textarea "[PERSON_NAME]"
click at [1206, 393] on td at bounding box center [1185, 384] width 75 height 30
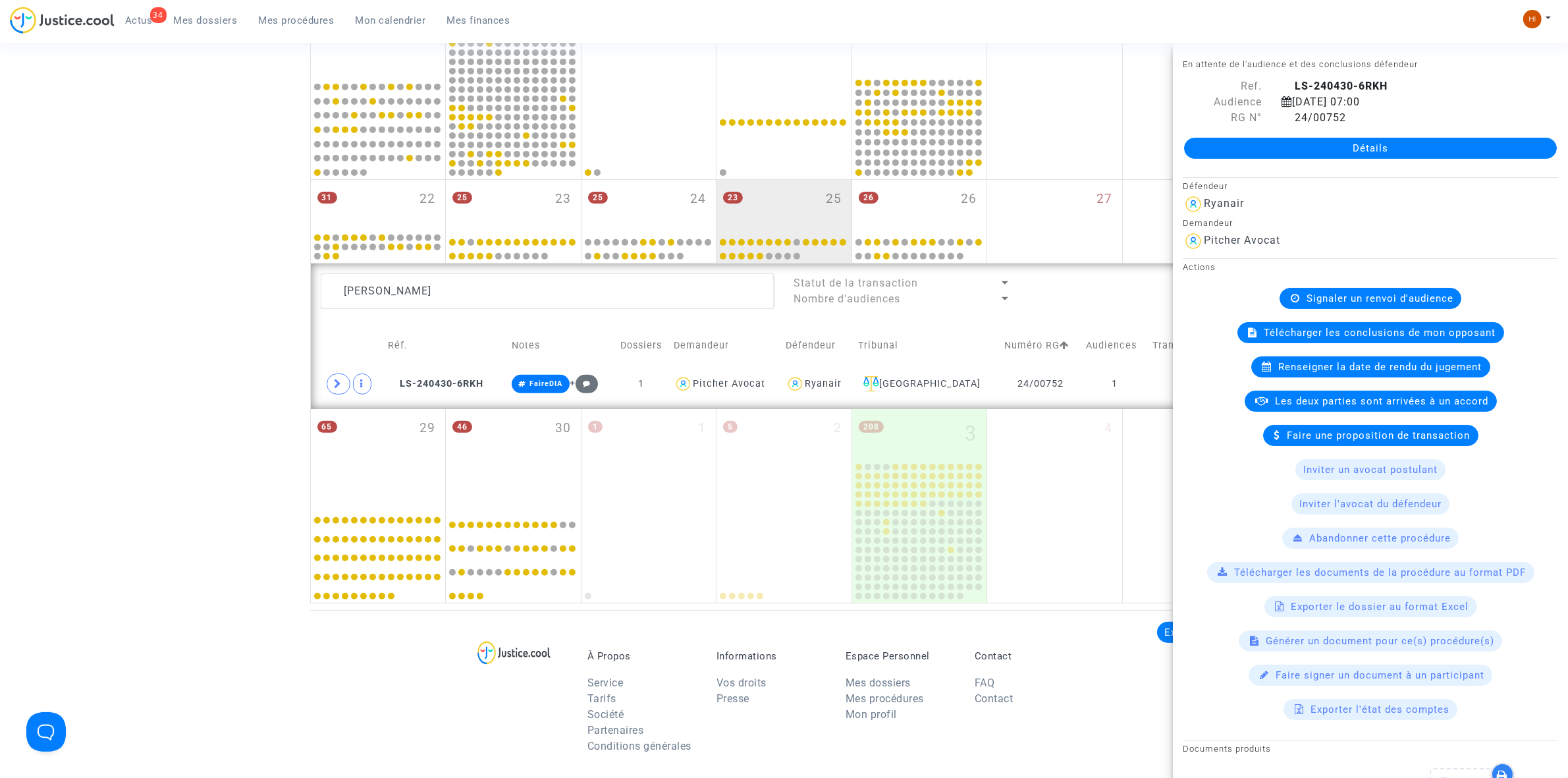
click at [1316, 364] on span "Renseigner la date de rendu du jugement" at bounding box center [1380, 366] width 203 height 11
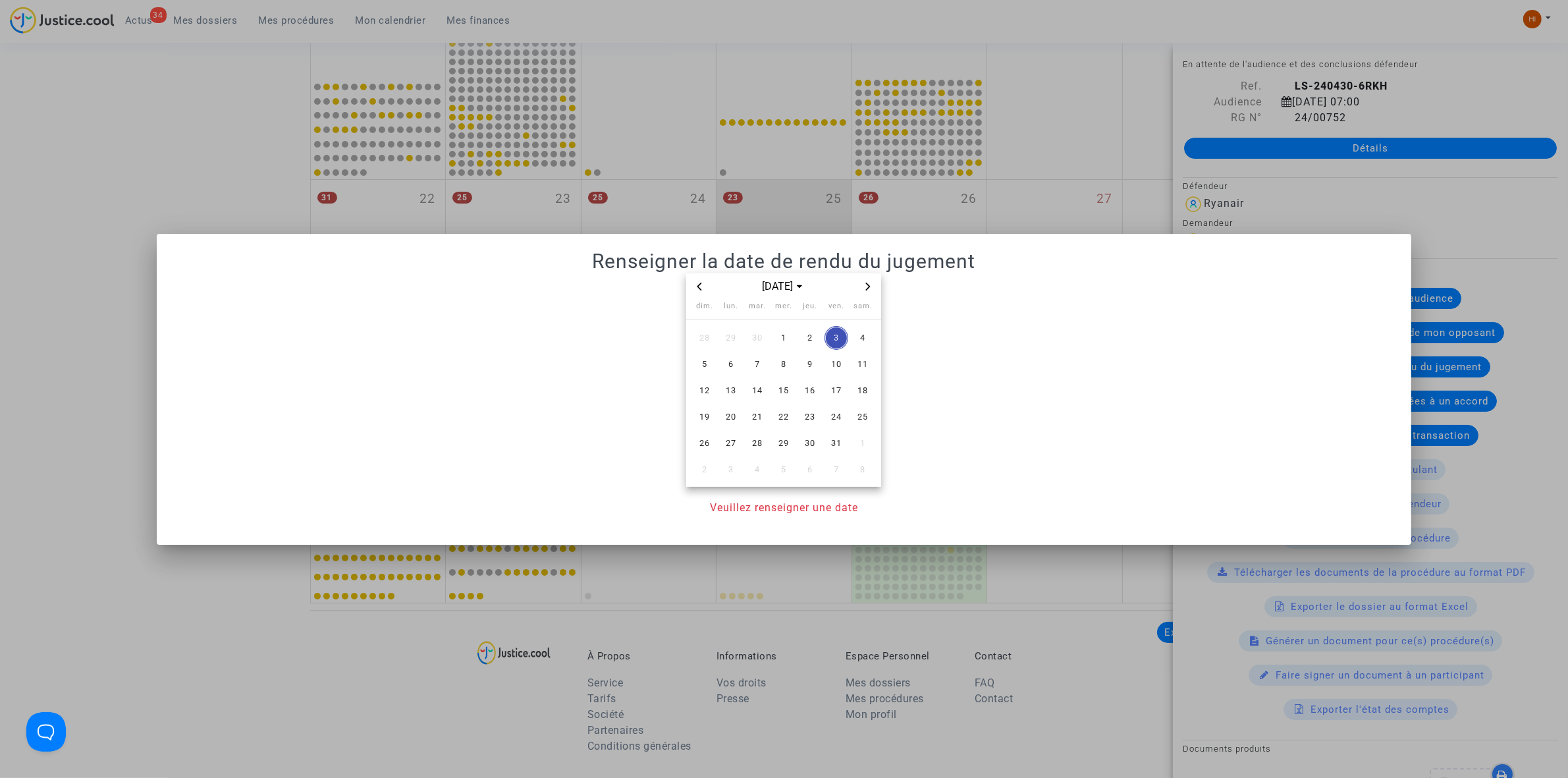
click at [695, 288] on span "Previous month" at bounding box center [699, 286] width 16 height 16
click at [808, 412] on span "25" at bounding box center [810, 416] width 24 height 24
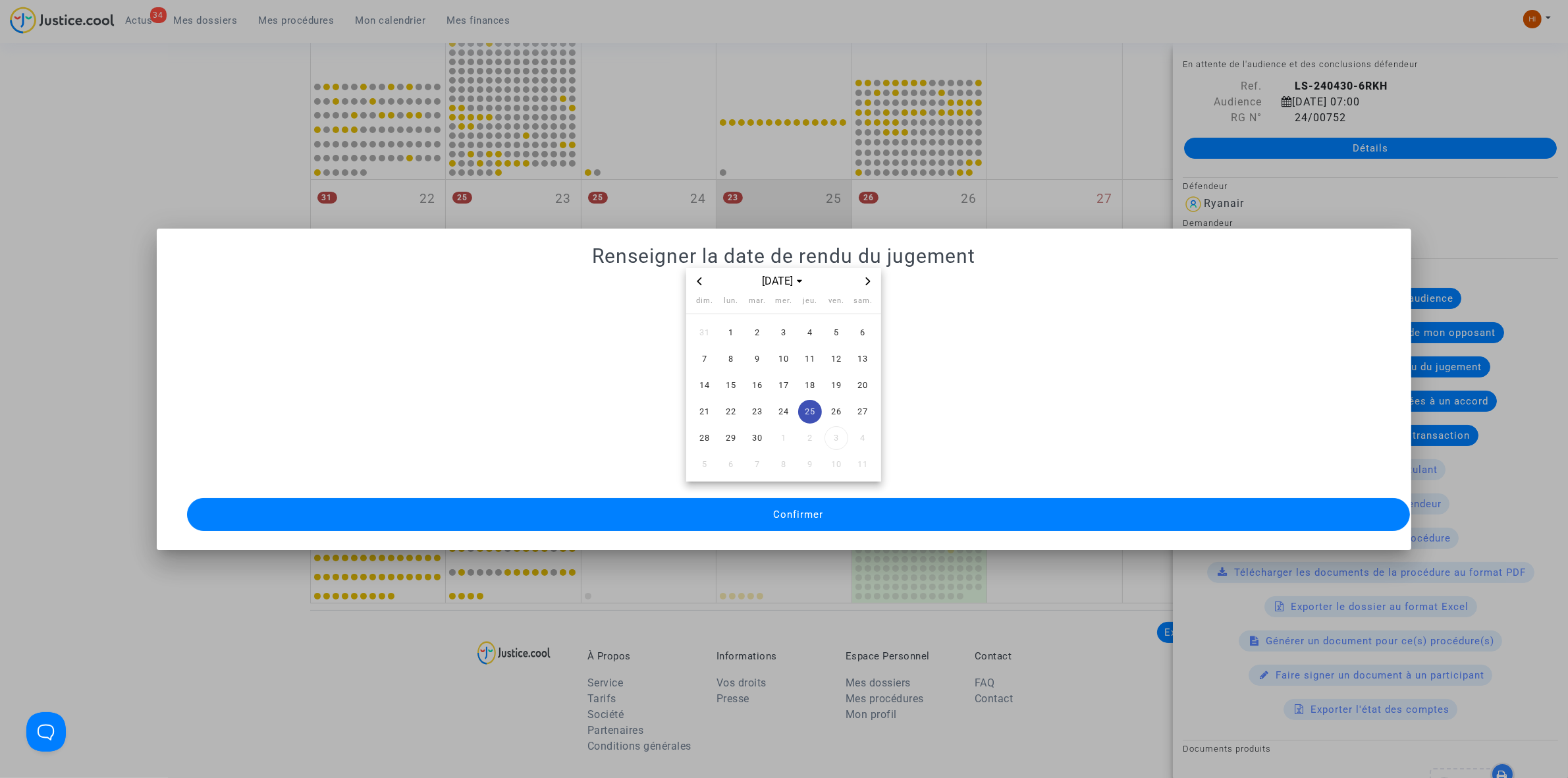
click at [784, 516] on button "Confirmer" at bounding box center [798, 514] width 1223 height 33
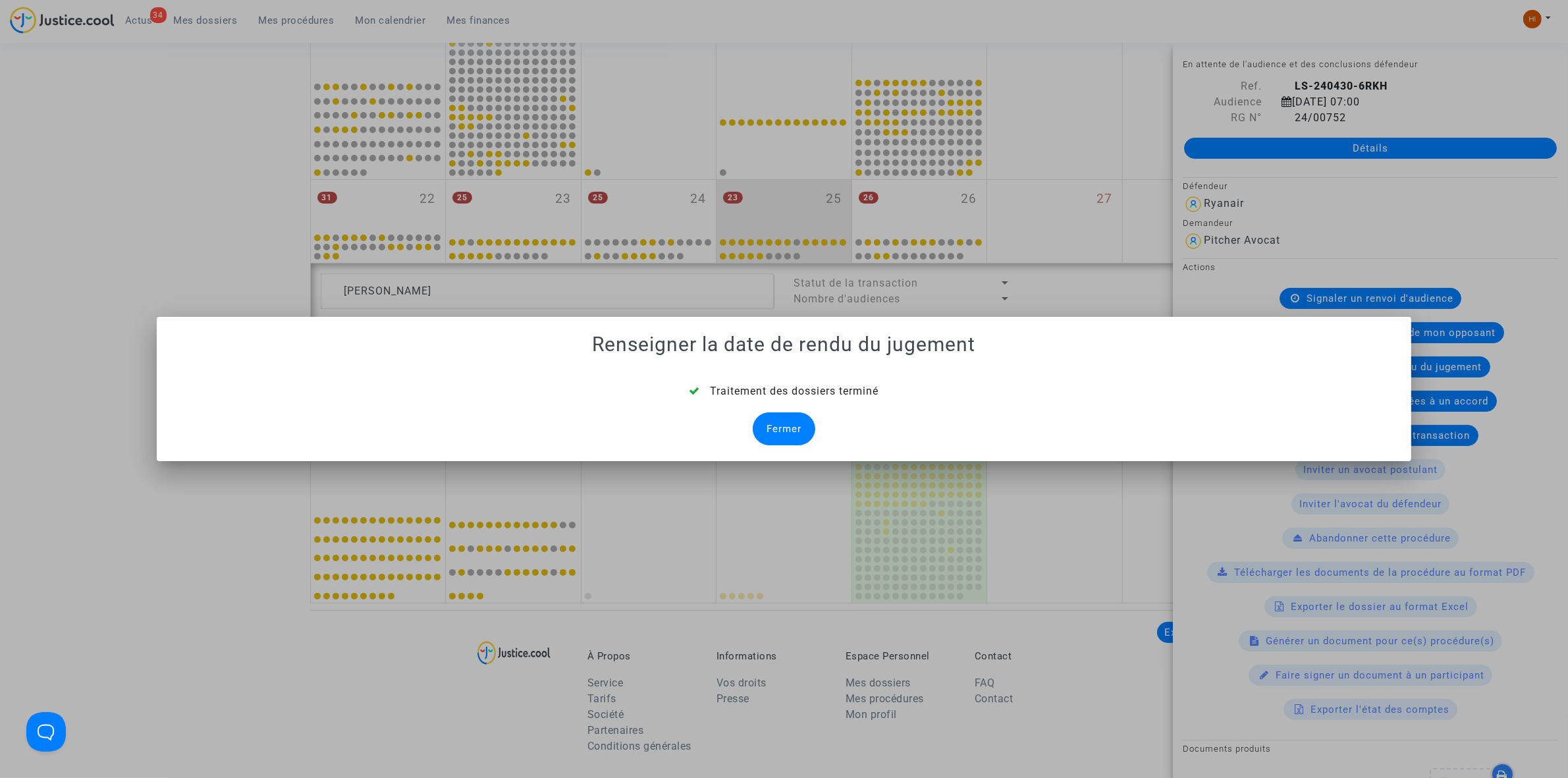
click at [784, 425] on div "Fermer" at bounding box center [784, 429] width 62 height 33
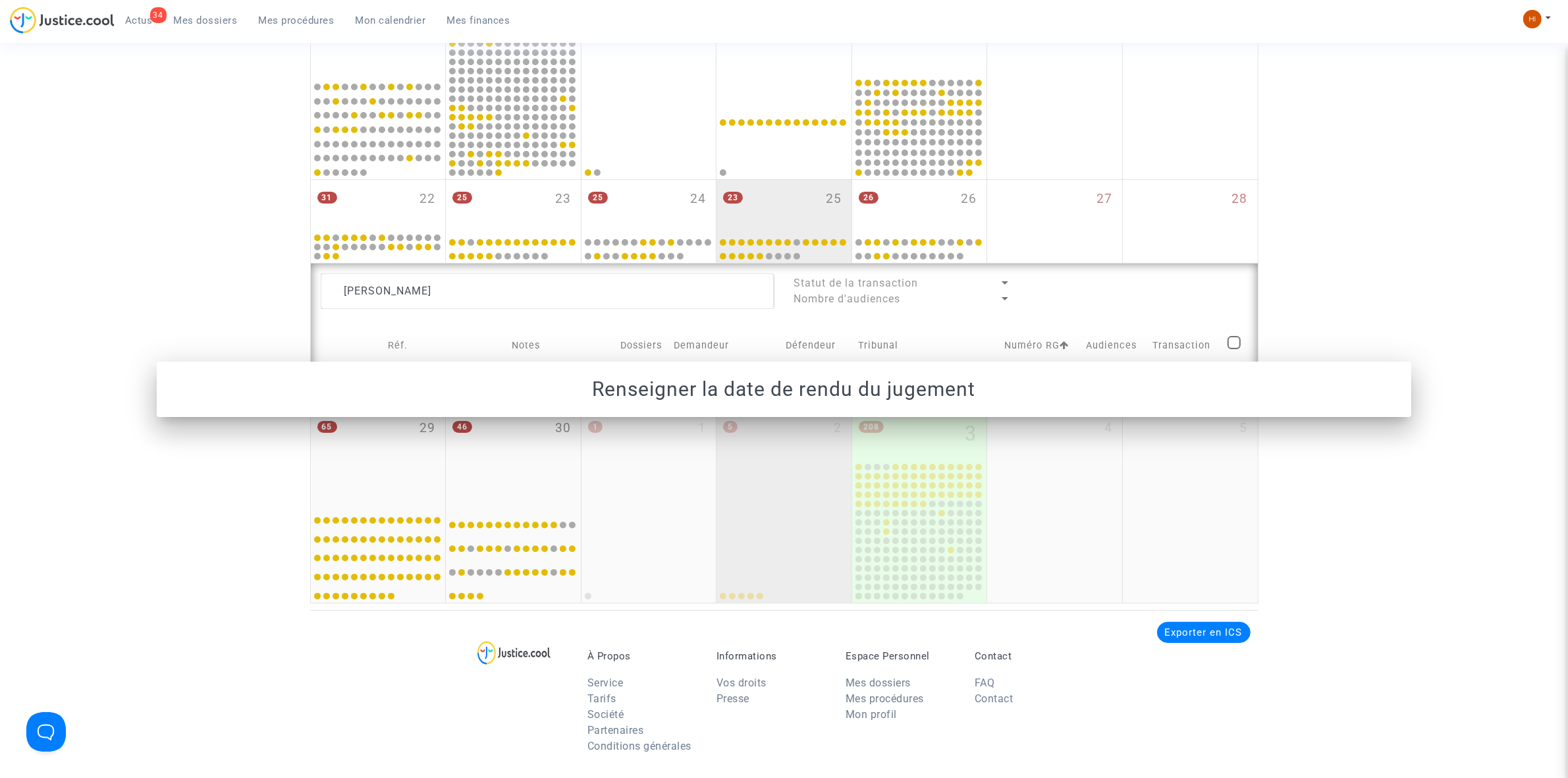
scroll to position [576, 0]
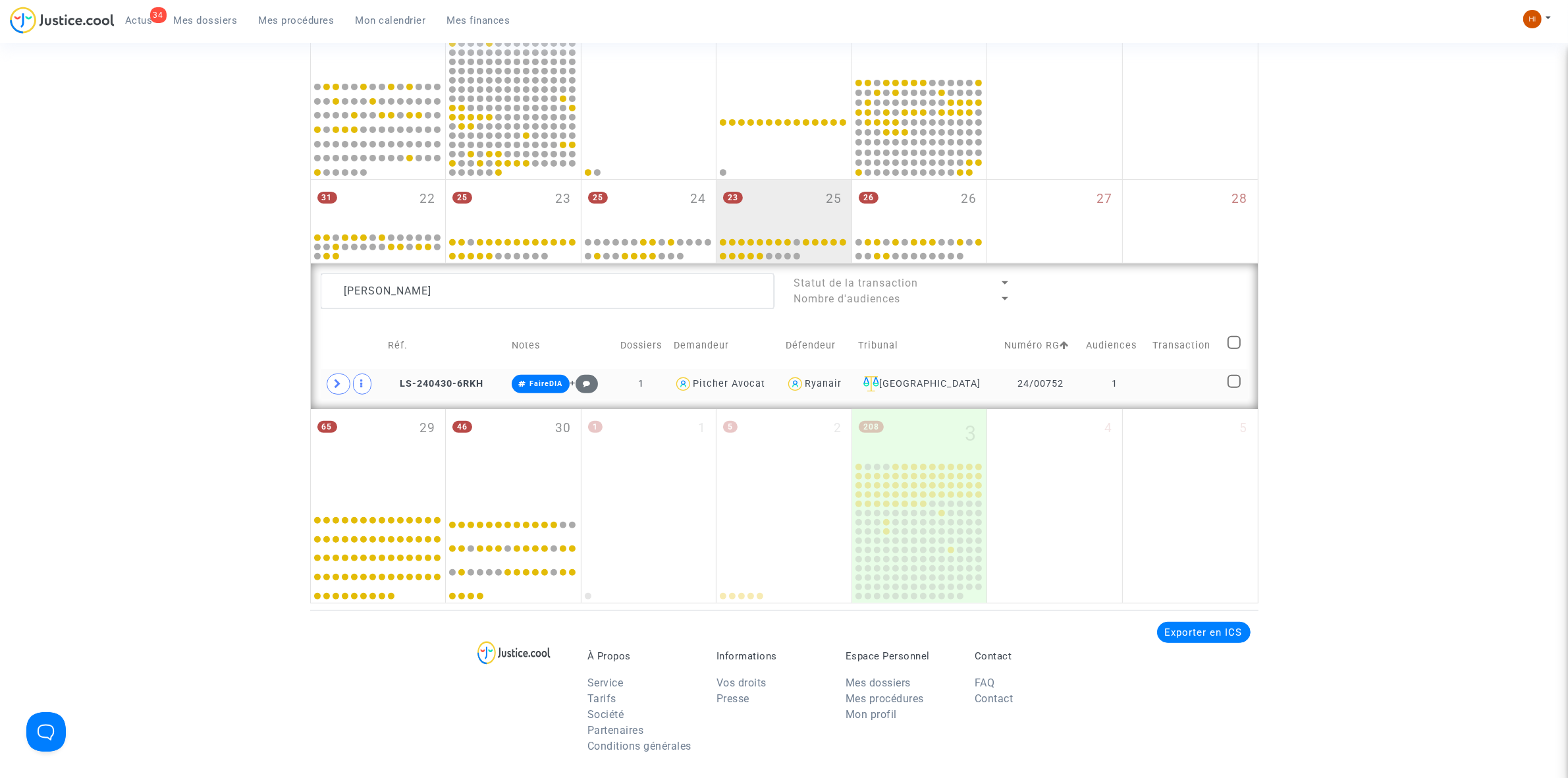
click at [1140, 374] on td "1" at bounding box center [1114, 384] width 66 height 30
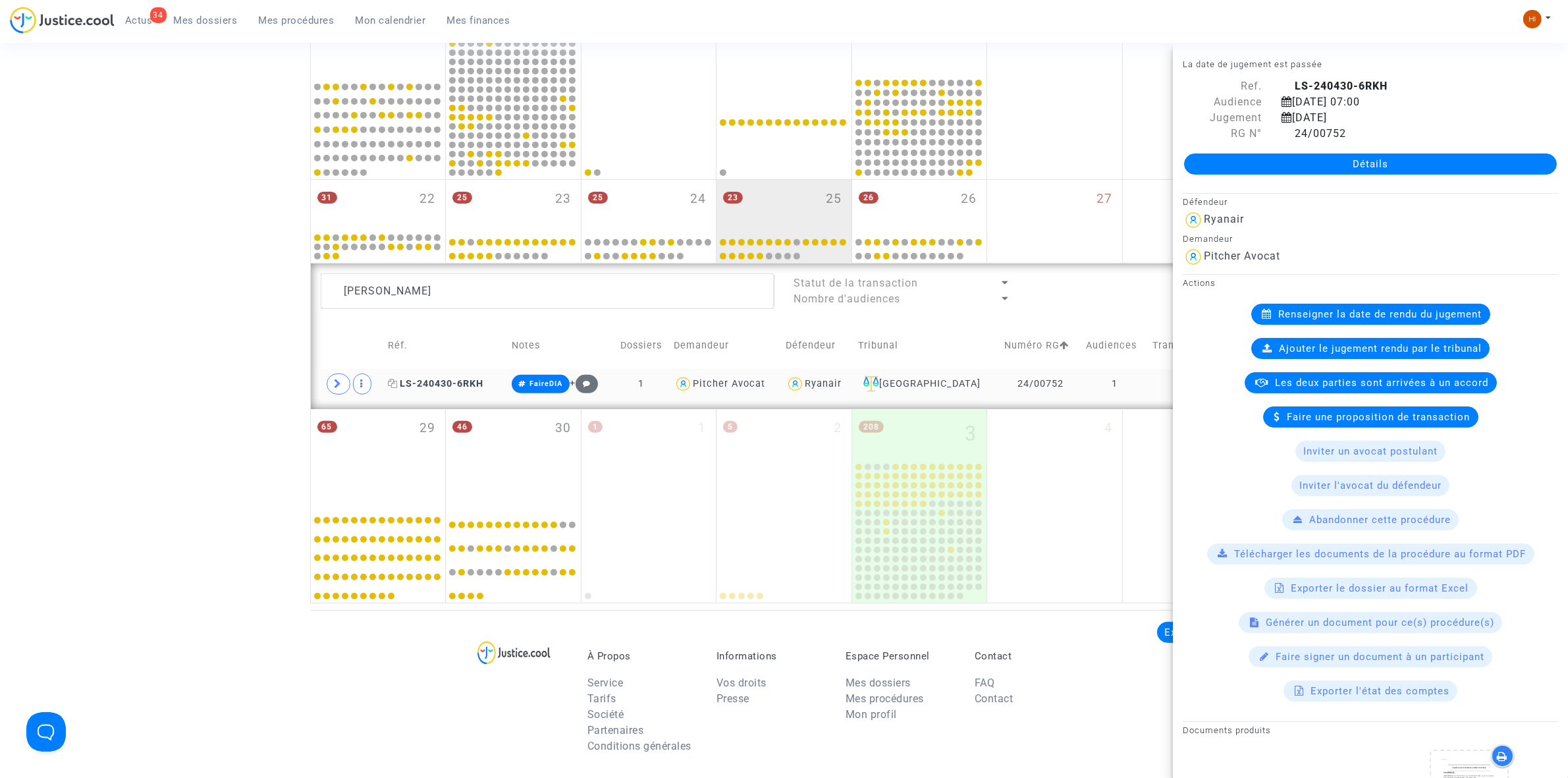
click at [470, 389] on span "LS-240430-6RKH" at bounding box center [435, 384] width 96 height 11
click at [467, 287] on textarea at bounding box center [548, 290] width 454 height 35
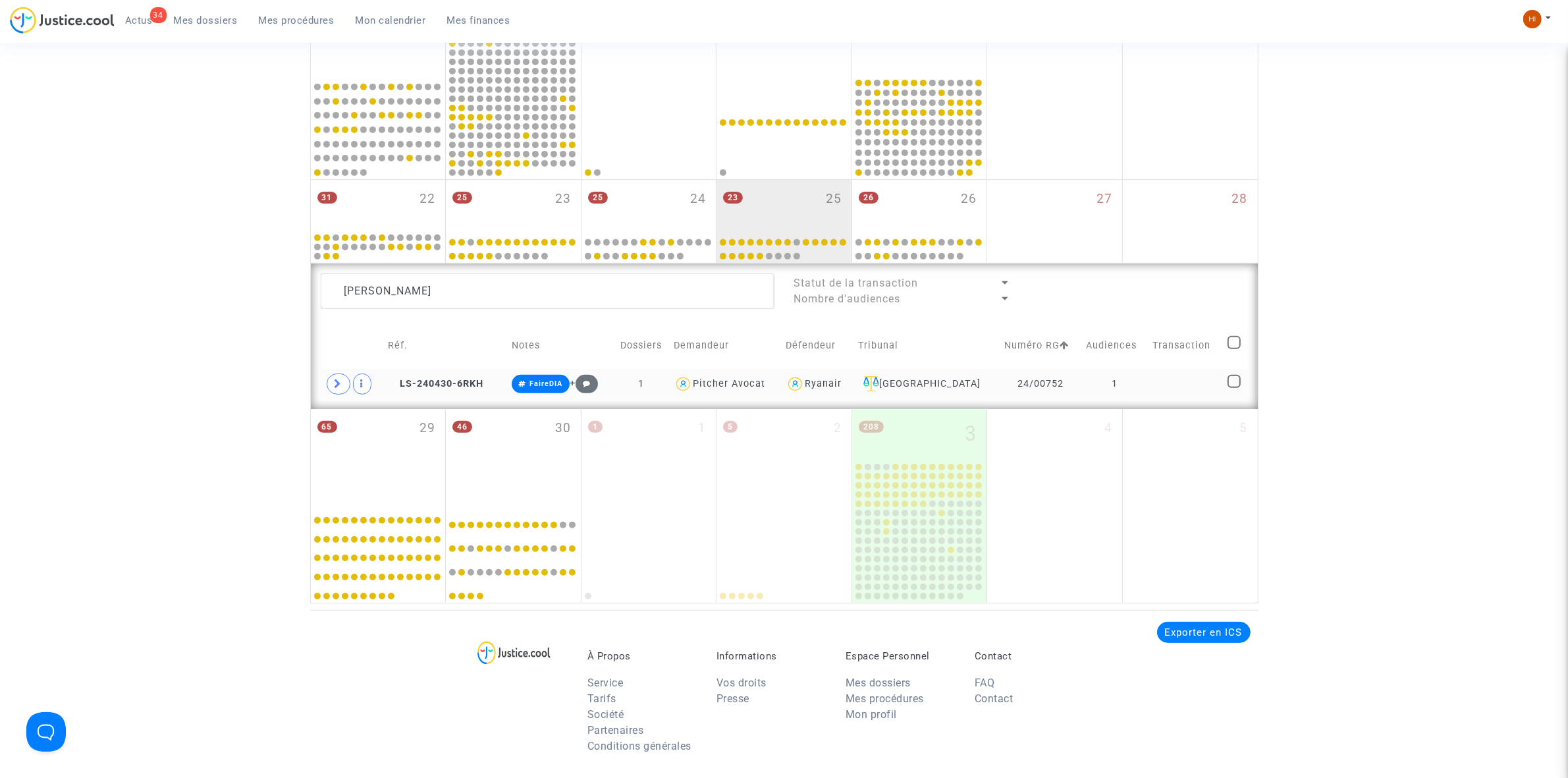
click at [465, 394] on td "LS-240430-6RKH" at bounding box center [445, 384] width 124 height 30
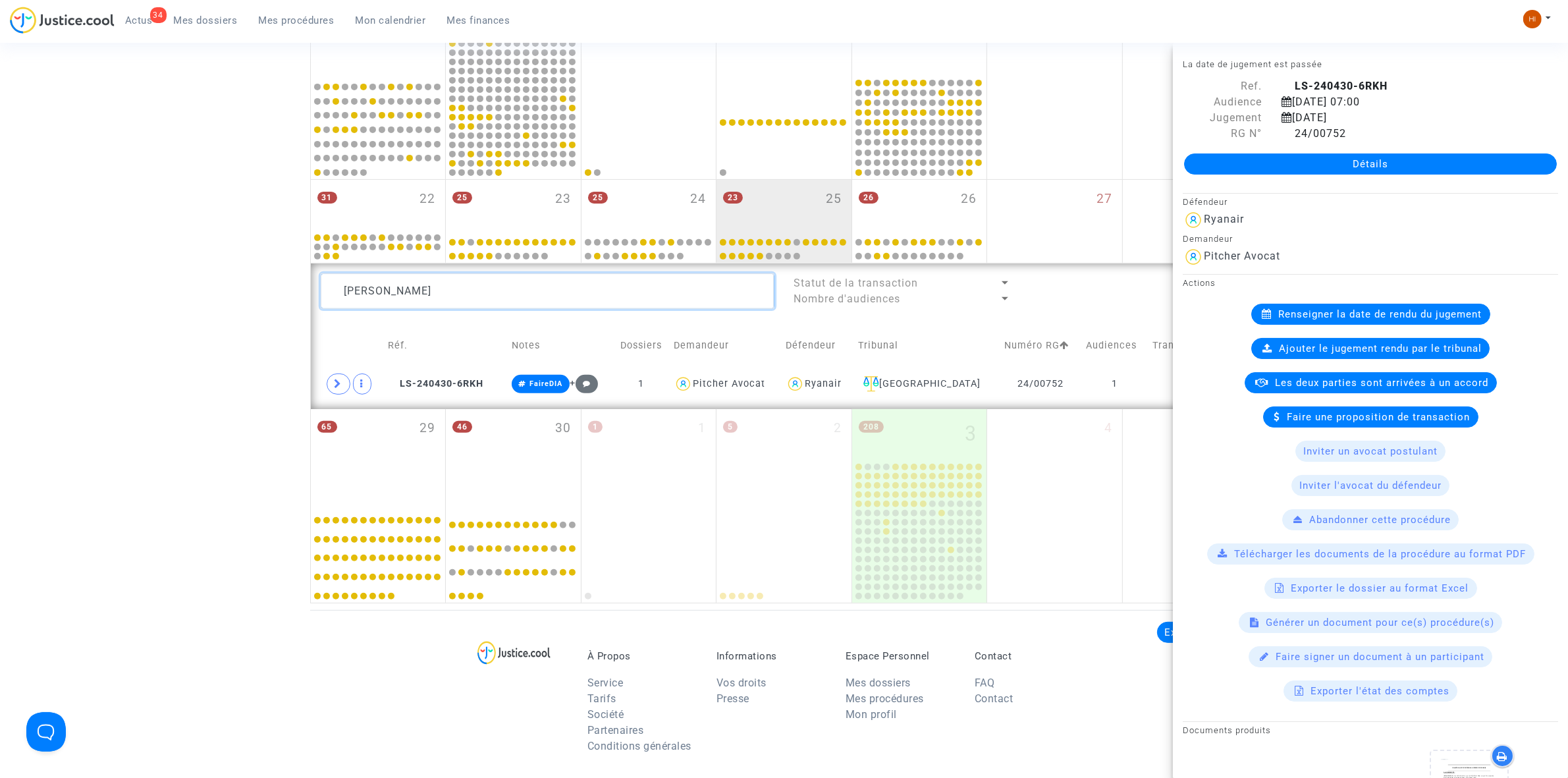
click at [466, 281] on textarea at bounding box center [548, 290] width 454 height 35
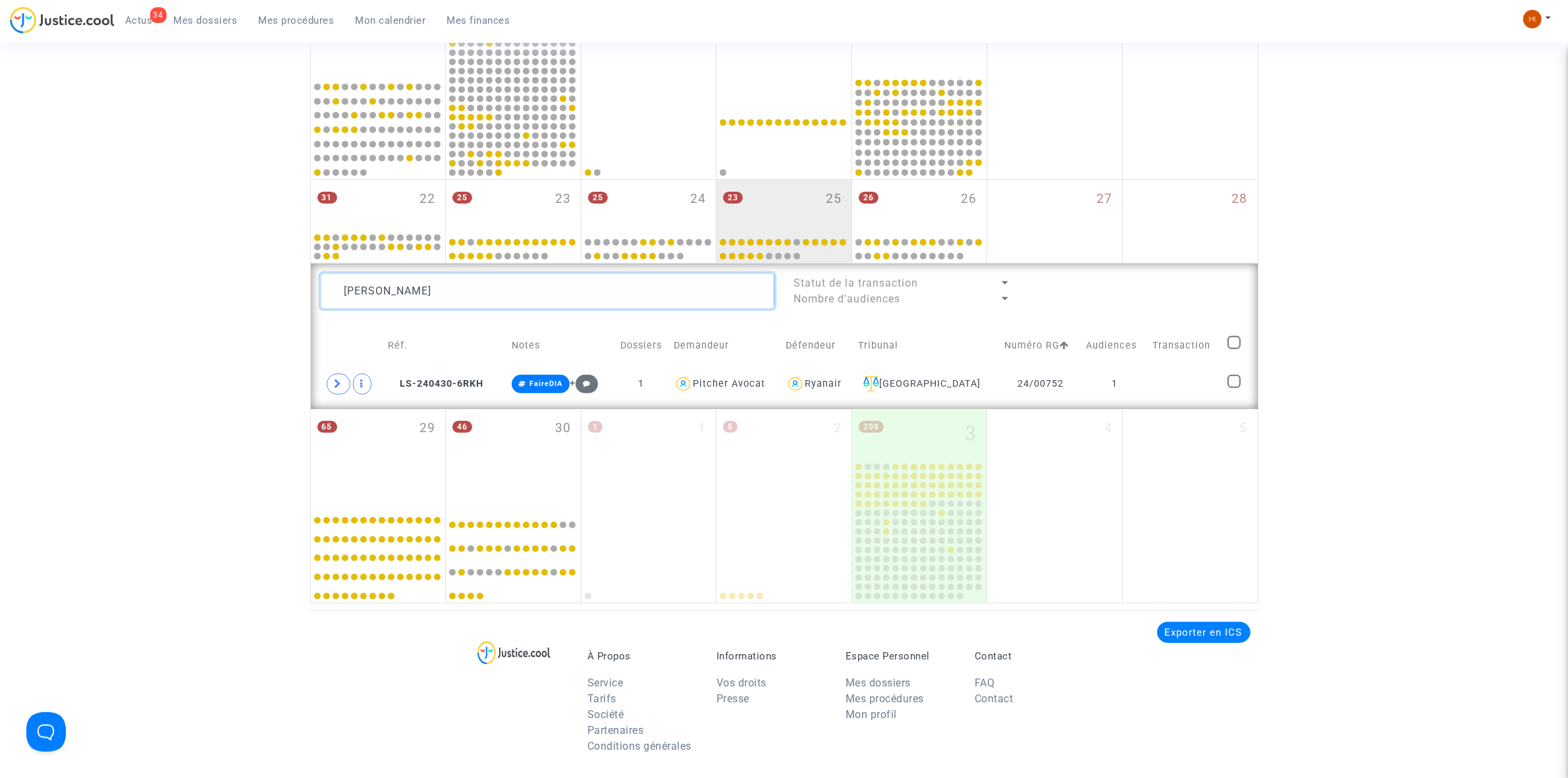
click at [466, 281] on textarea at bounding box center [548, 290] width 454 height 35
paste textarea "[PERSON_NAME]"
type textarea "[PERSON_NAME]"
click at [1157, 394] on td at bounding box center [1188, 384] width 72 height 30
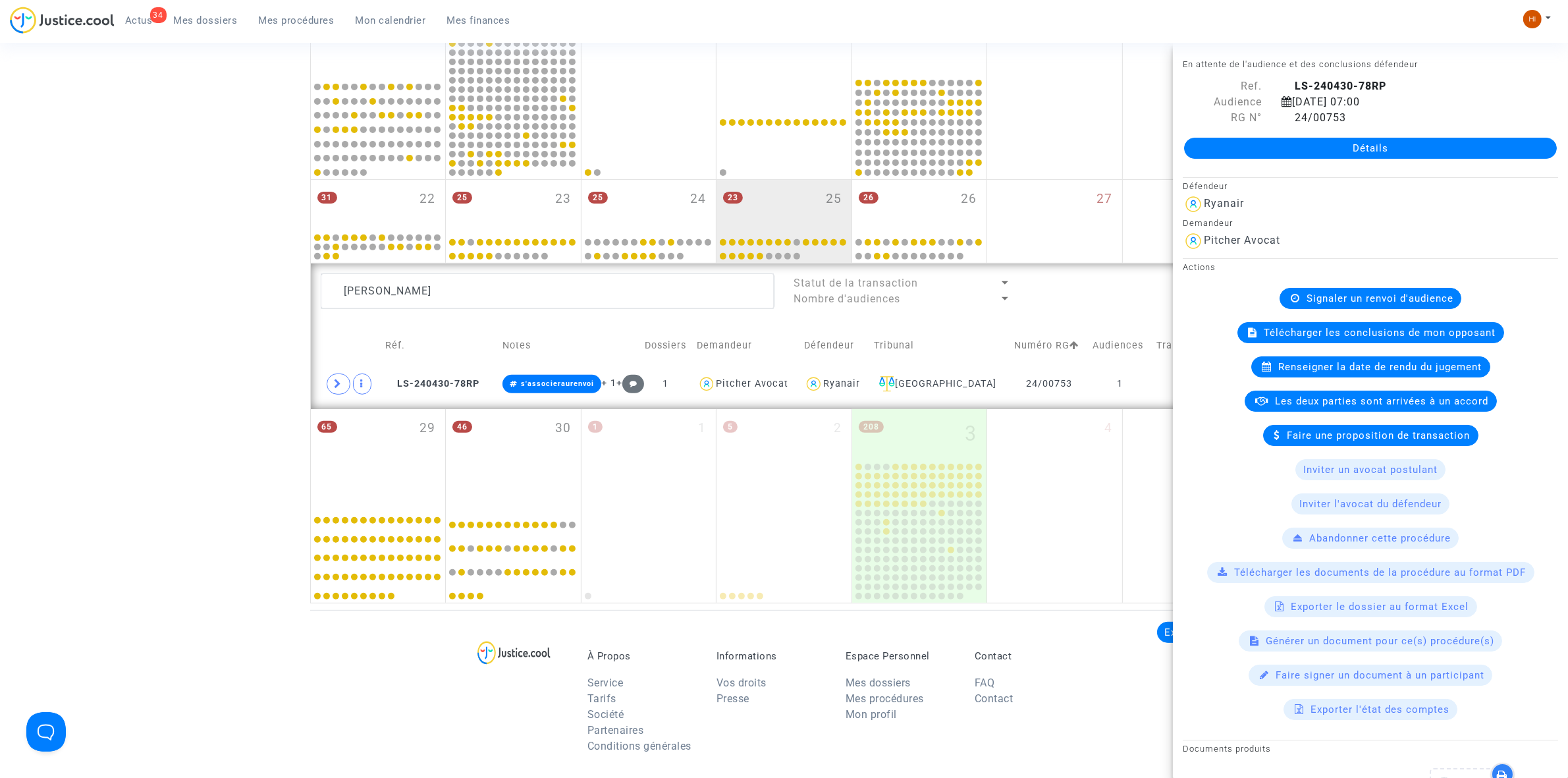
click at [1342, 297] on span "Signaler un renvoi d'audience" at bounding box center [1379, 298] width 147 height 11
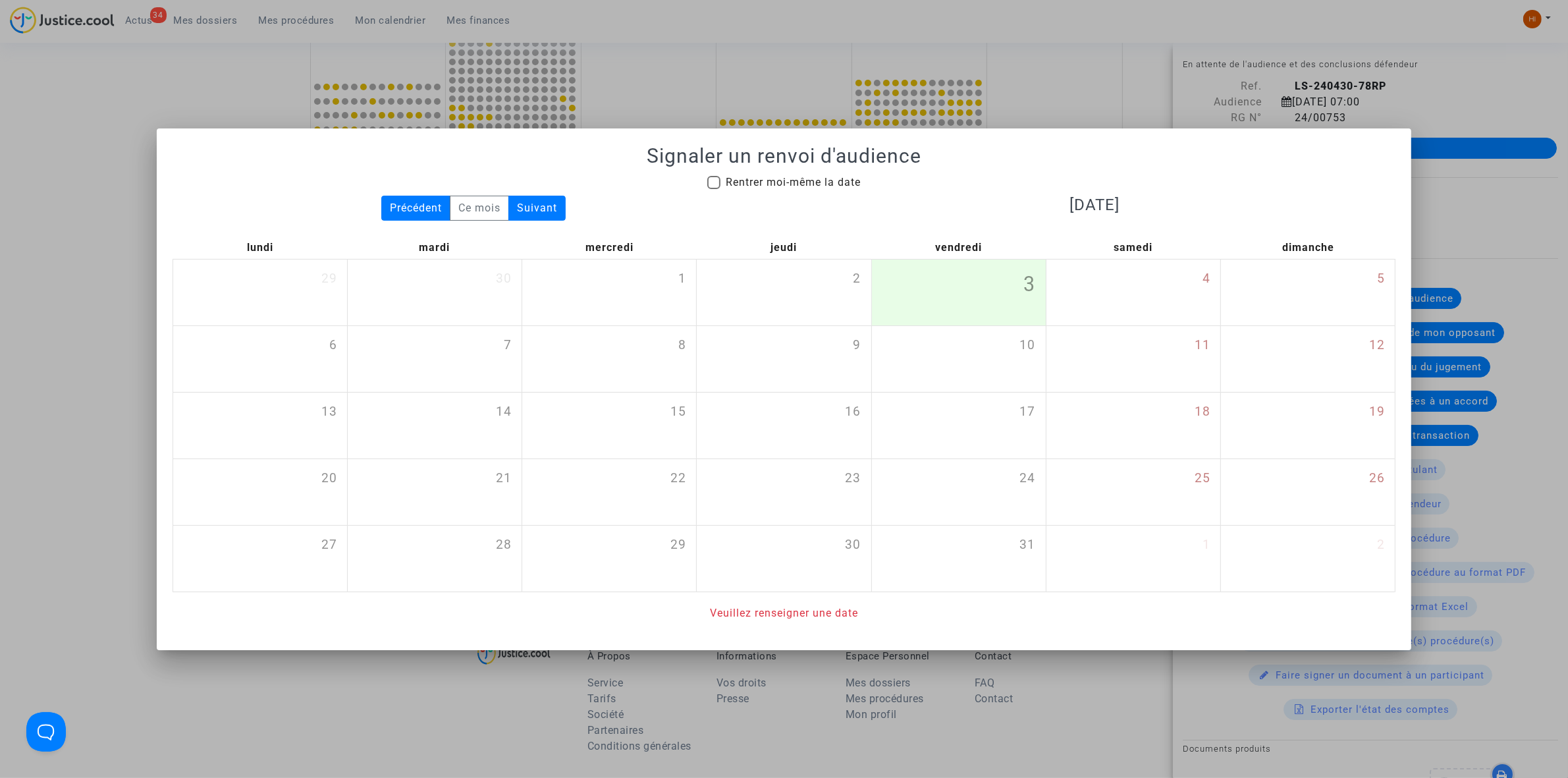
click at [749, 178] on span "Rentrer moi-même la date" at bounding box center [793, 182] width 135 height 12
click at [714, 189] on input "Rentrer moi-même la date" at bounding box center [713, 189] width 1 height 1
checkbox input "true"
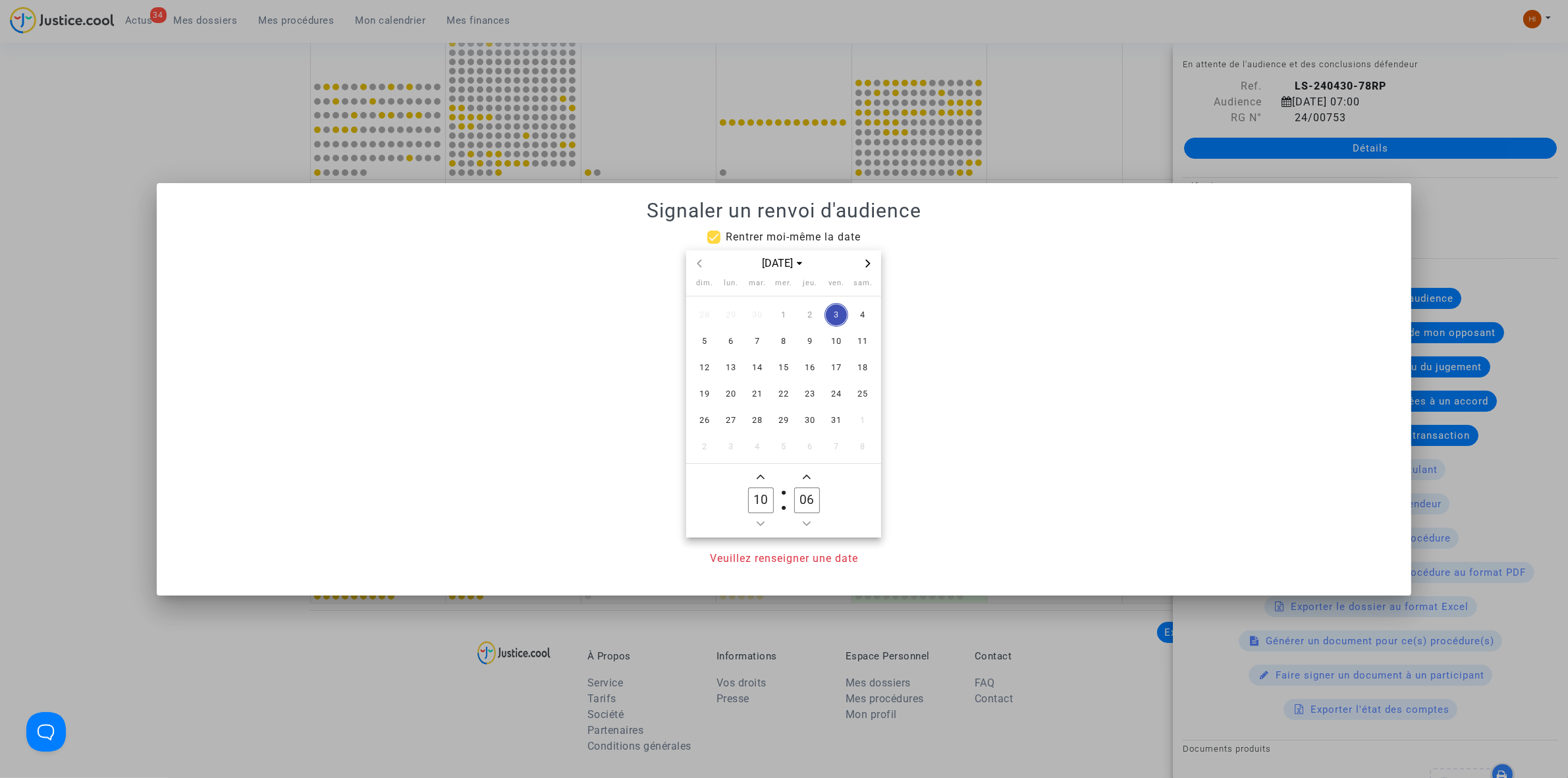
click at [879, 265] on div "[DATE]" at bounding box center [784, 263] width 195 height 27
click at [868, 267] on span "Next month" at bounding box center [867, 263] width 16 height 16
click at [814, 419] on span "27" at bounding box center [810, 420] width 24 height 24
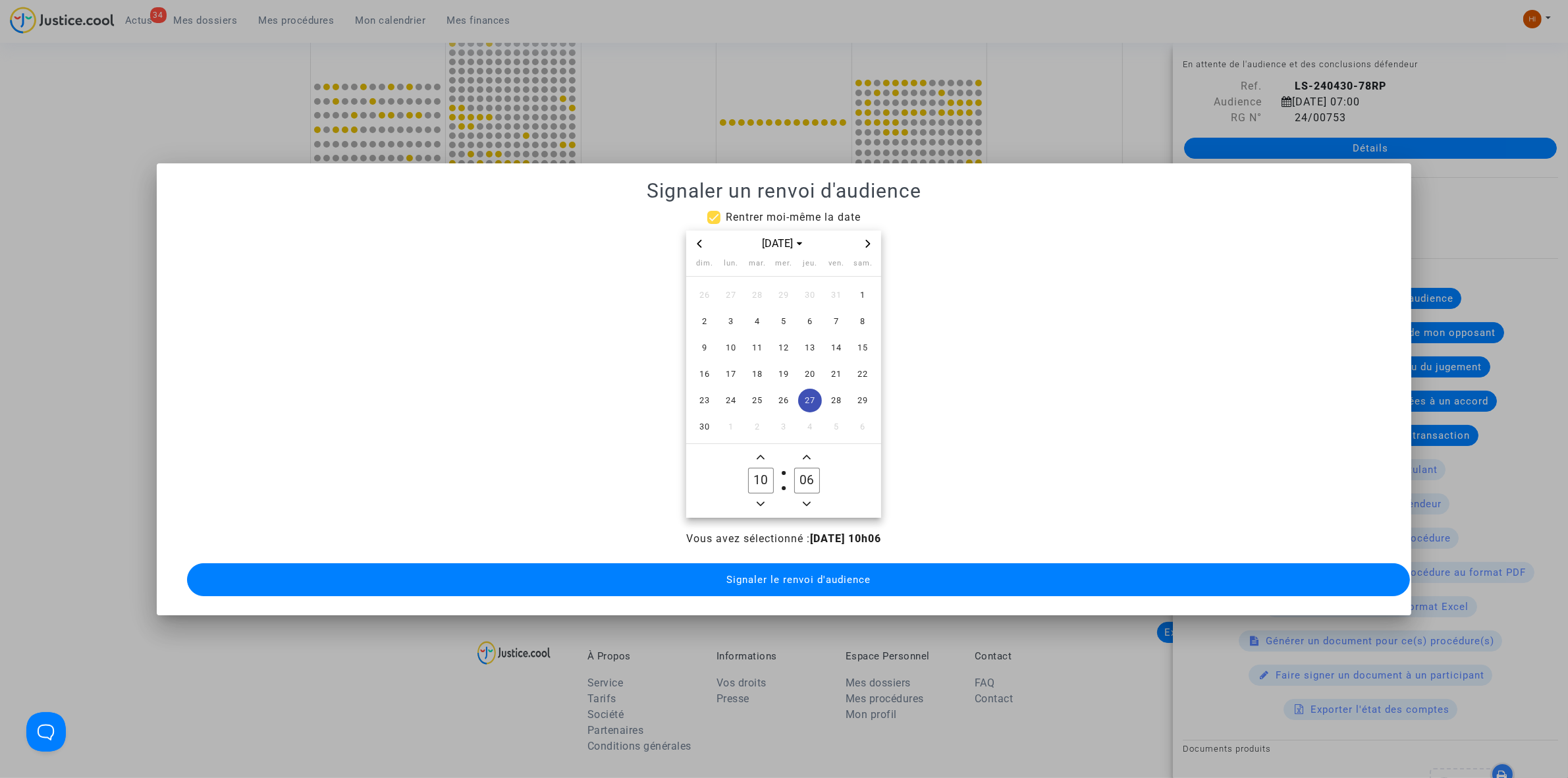
click at [761, 502] on span "Minus a hour" at bounding box center [760, 503] width 16 height 16
type input "09"
click at [811, 478] on input "06" at bounding box center [807, 480] width 25 height 25
type input "00"
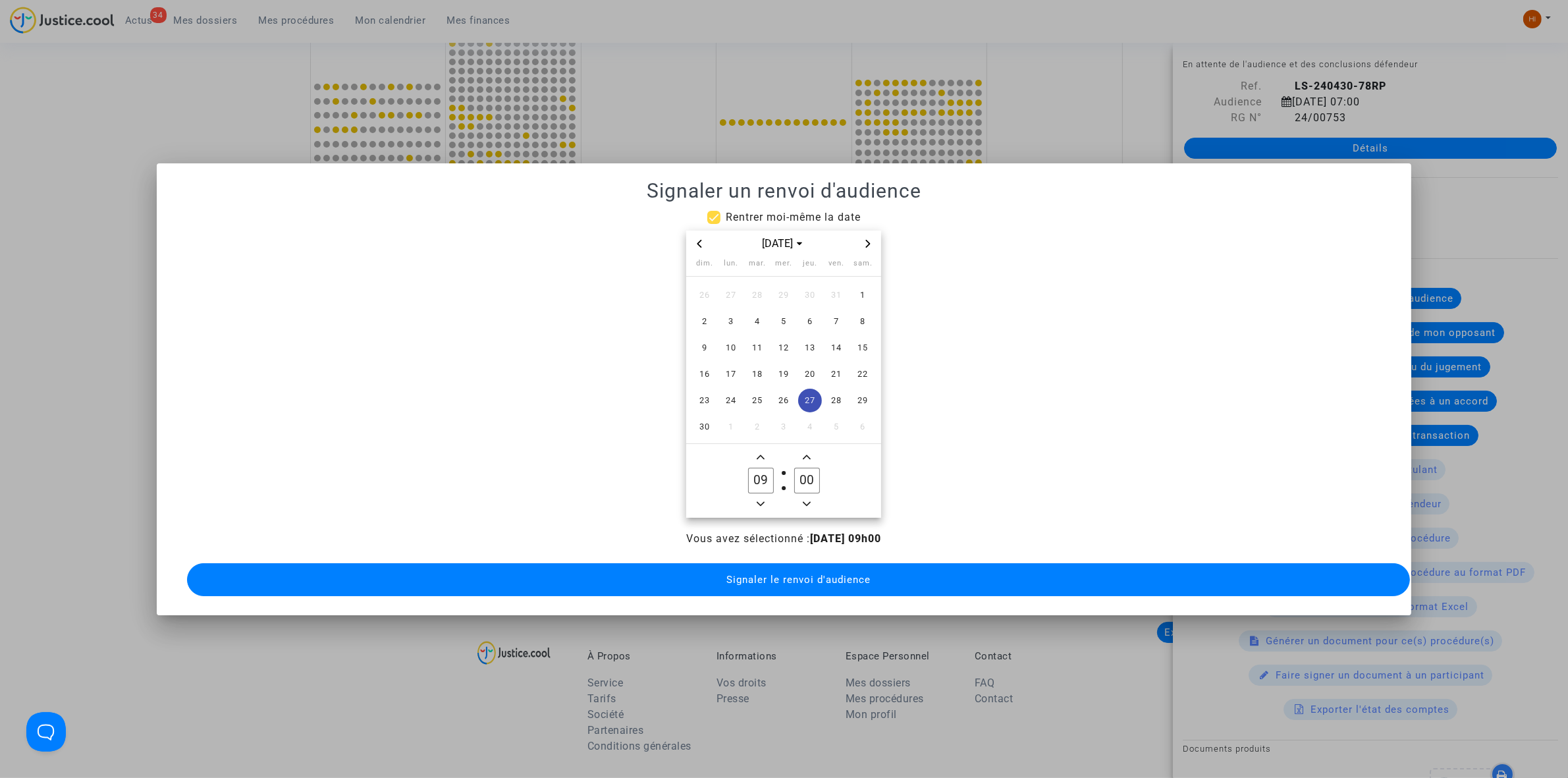
click at [741, 577] on span "Signaler le renvoi d'audience" at bounding box center [798, 580] width 144 height 11
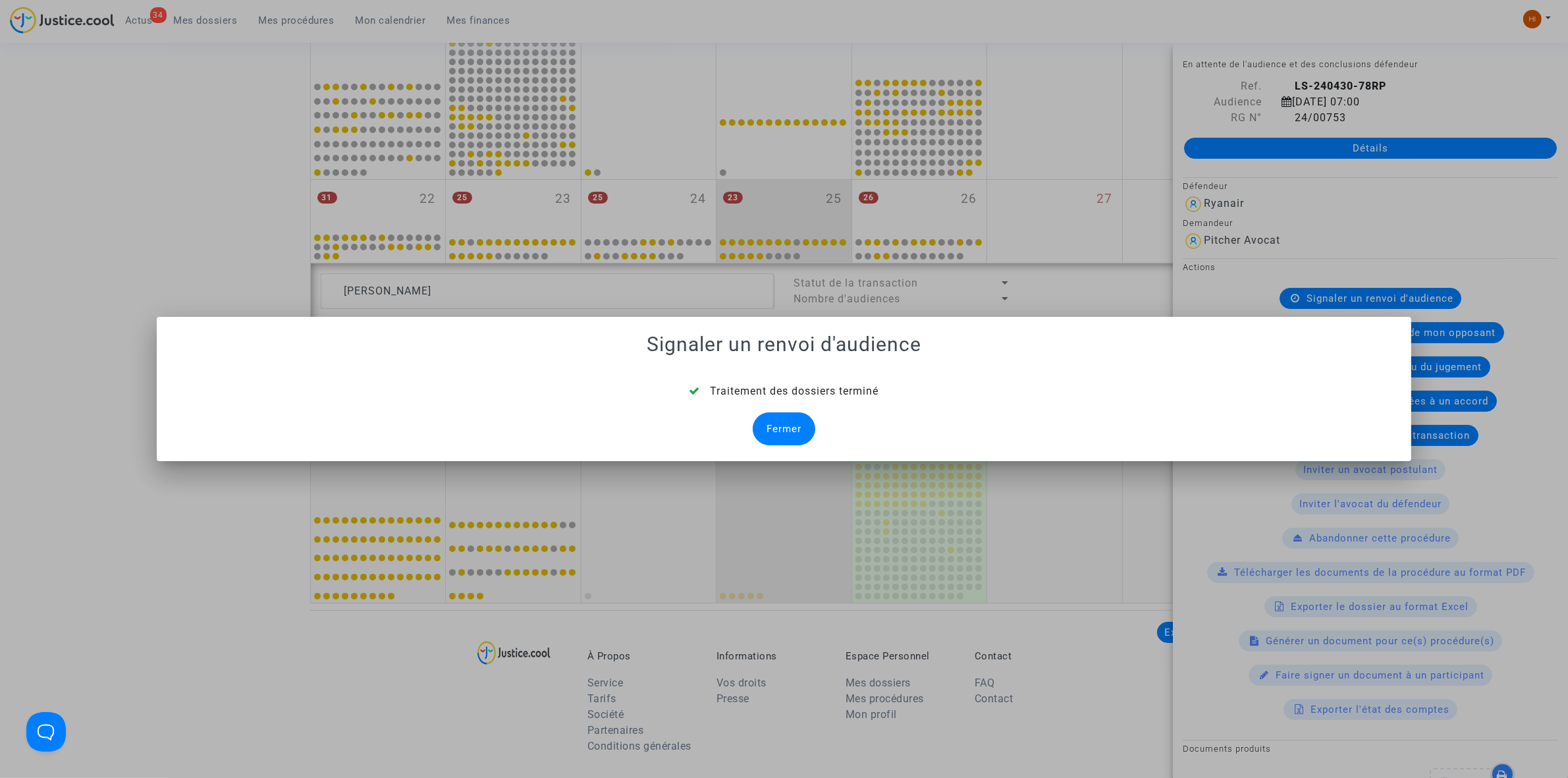
drag, startPoint x: 793, startPoint y: 430, endPoint x: 716, endPoint y: 426, distance: 77.1
click at [793, 430] on div "Fermer" at bounding box center [784, 429] width 62 height 33
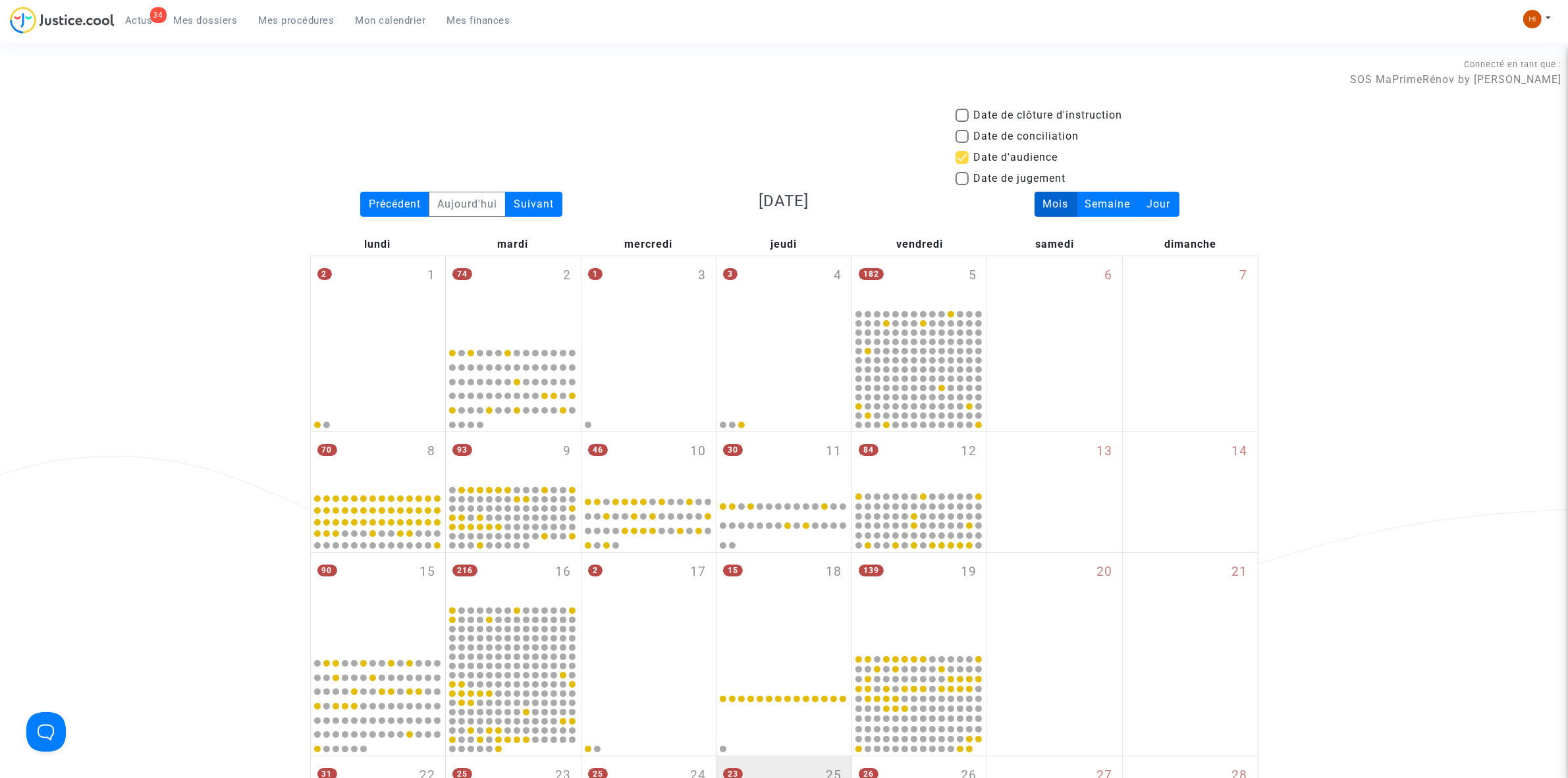
scroll to position [576, 0]
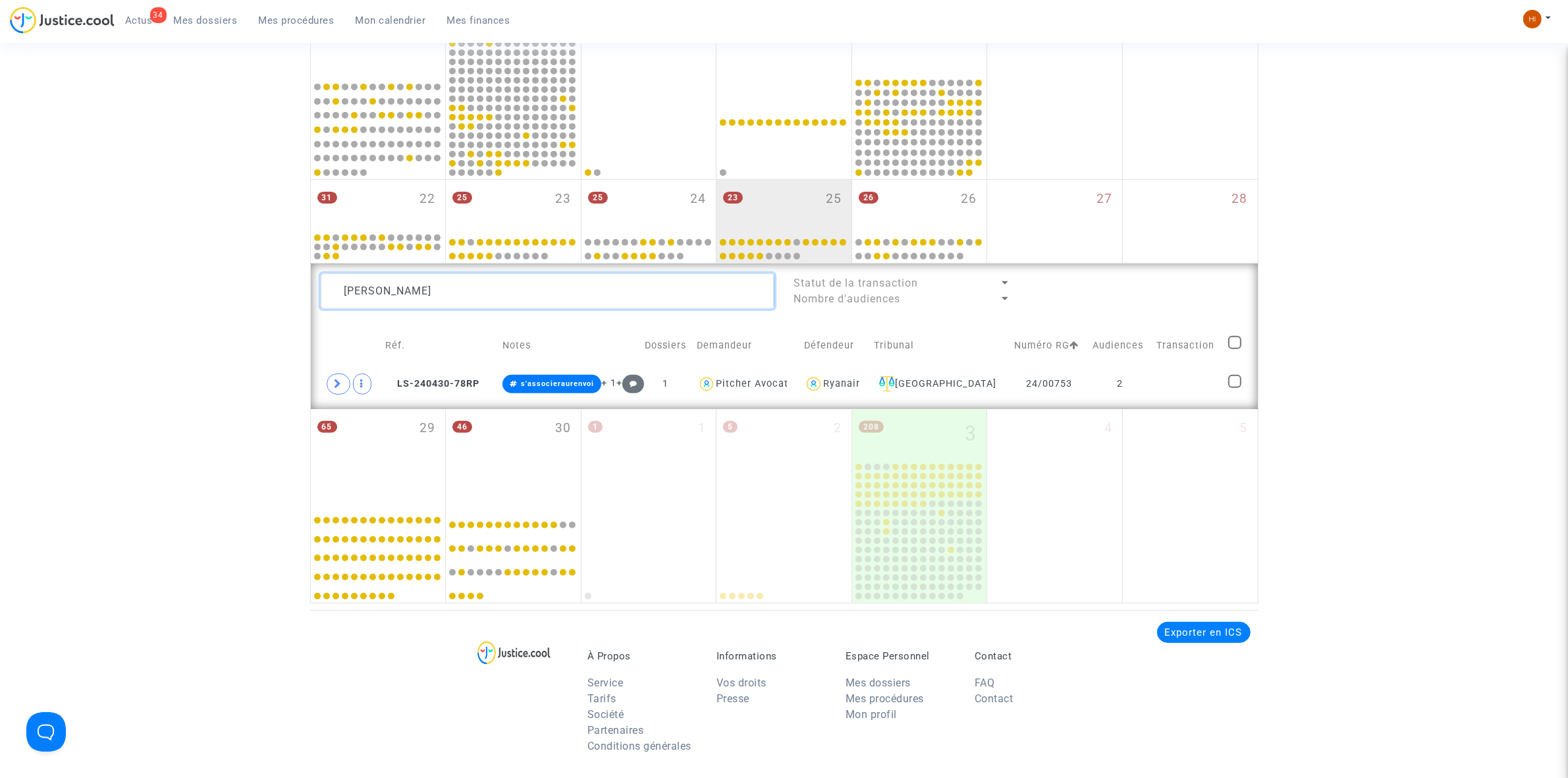
click at [538, 292] on textarea at bounding box center [548, 290] width 454 height 35
paste textarea "[PERSON_NAME]"
type textarea "[PERSON_NAME]"
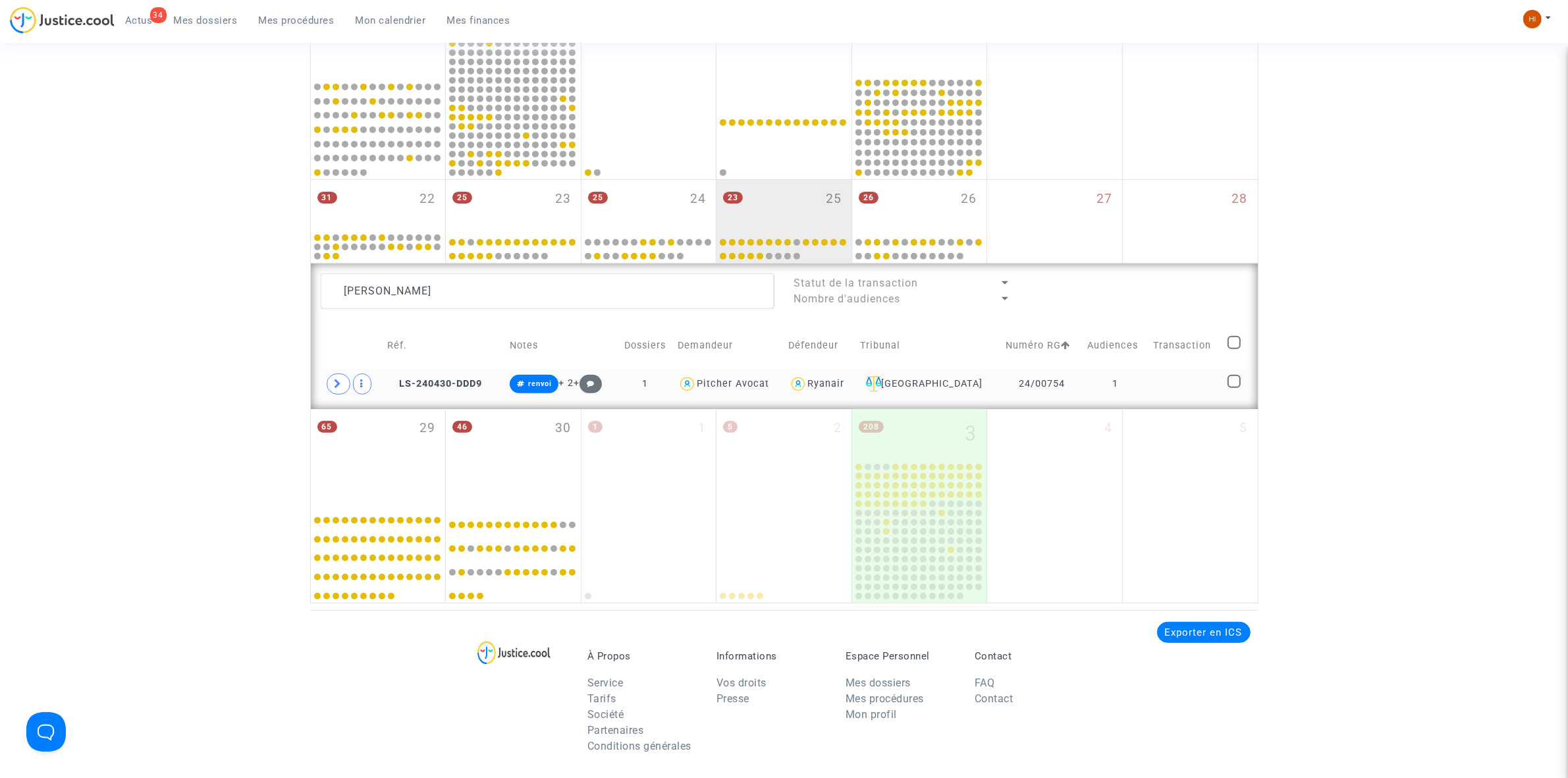
click at [1207, 383] on td at bounding box center [1185, 384] width 75 height 30
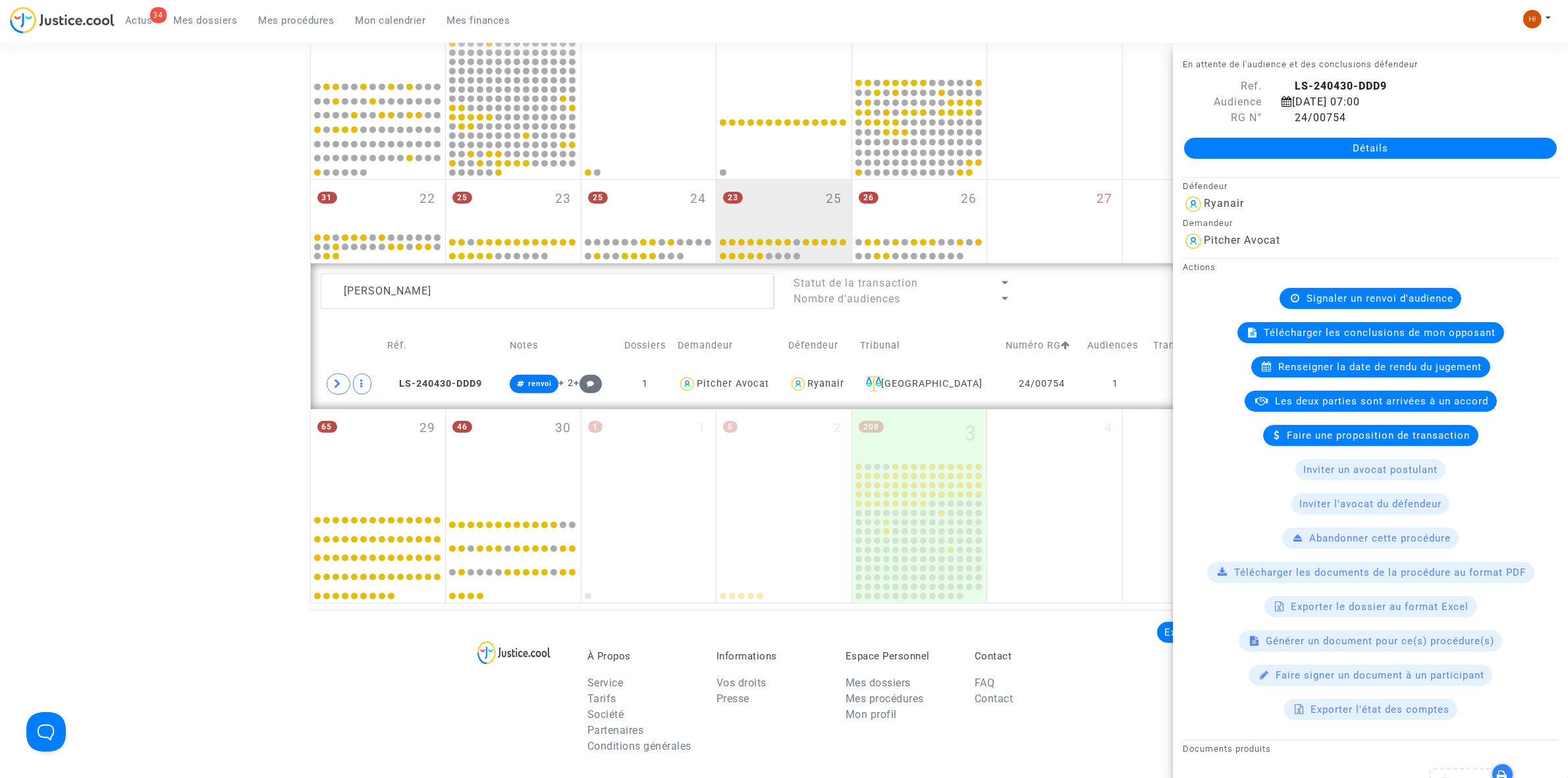
click at [1322, 303] on span "Signaler un renvoi d'audience" at bounding box center [1379, 298] width 147 height 11
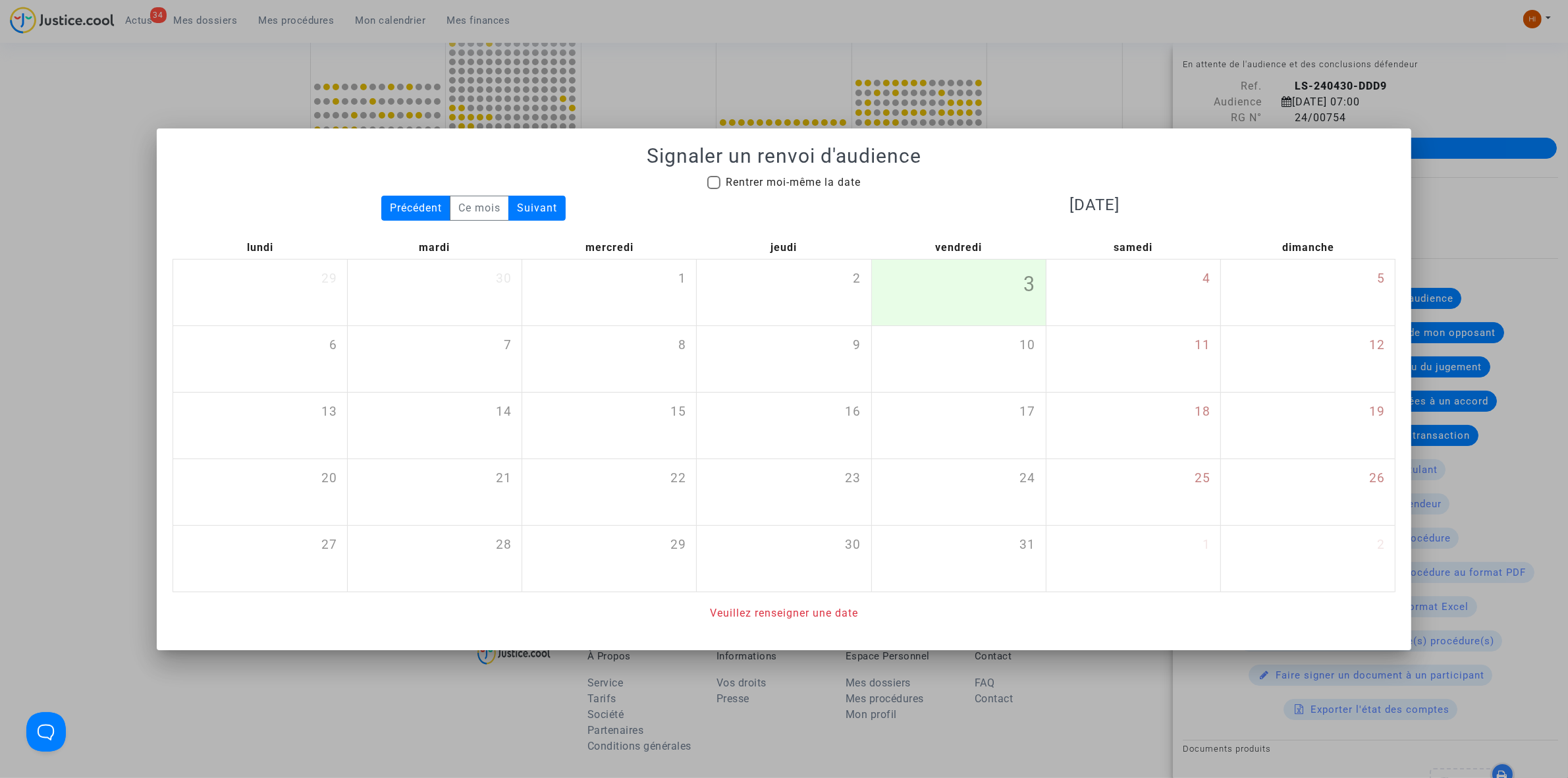
click at [766, 183] on span "Rentrer moi-même la date" at bounding box center [793, 182] width 135 height 12
click at [714, 189] on input "Rentrer moi-même la date" at bounding box center [713, 189] width 1 height 1
checkbox input "true"
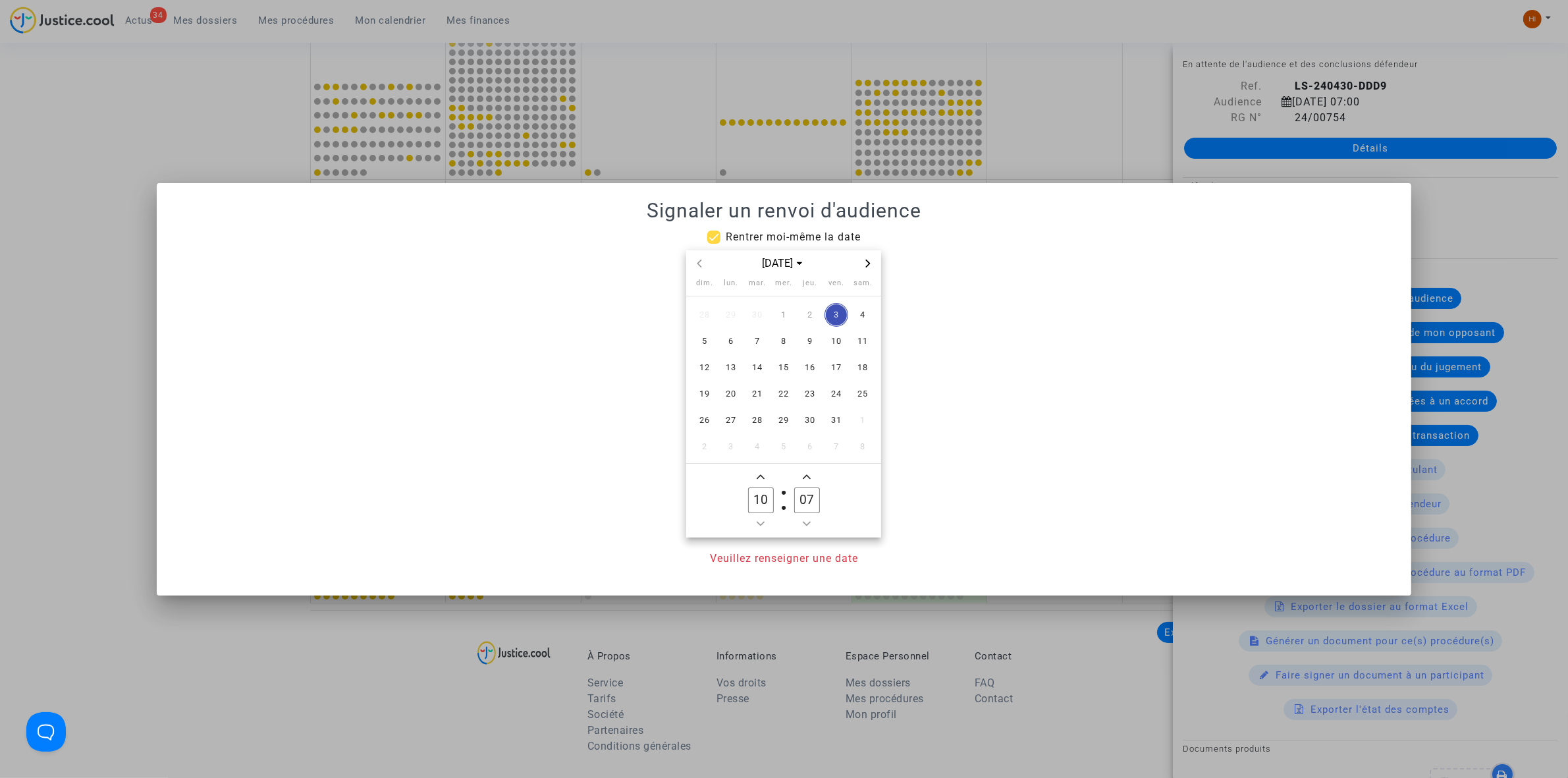
click at [861, 264] on span "Next month" at bounding box center [867, 263] width 16 height 16
click at [808, 424] on span "27" at bounding box center [810, 420] width 24 height 24
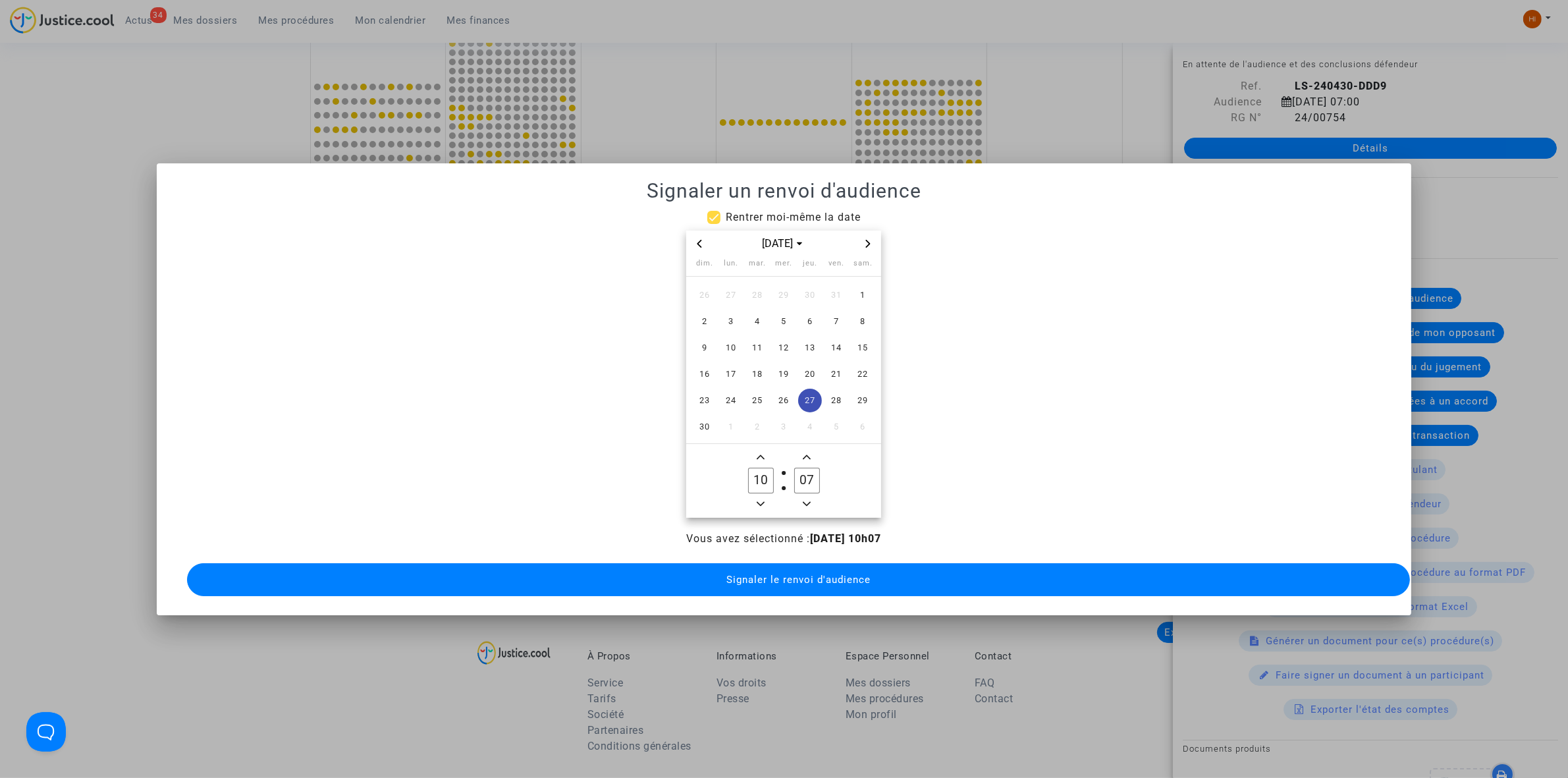
click at [757, 501] on icon "Minus a hour" at bounding box center [761, 504] width 8 height 8
type input "09"
click at [807, 471] on input "07" at bounding box center [807, 480] width 25 height 25
click at [808, 471] on input "07" at bounding box center [807, 480] width 25 height 25
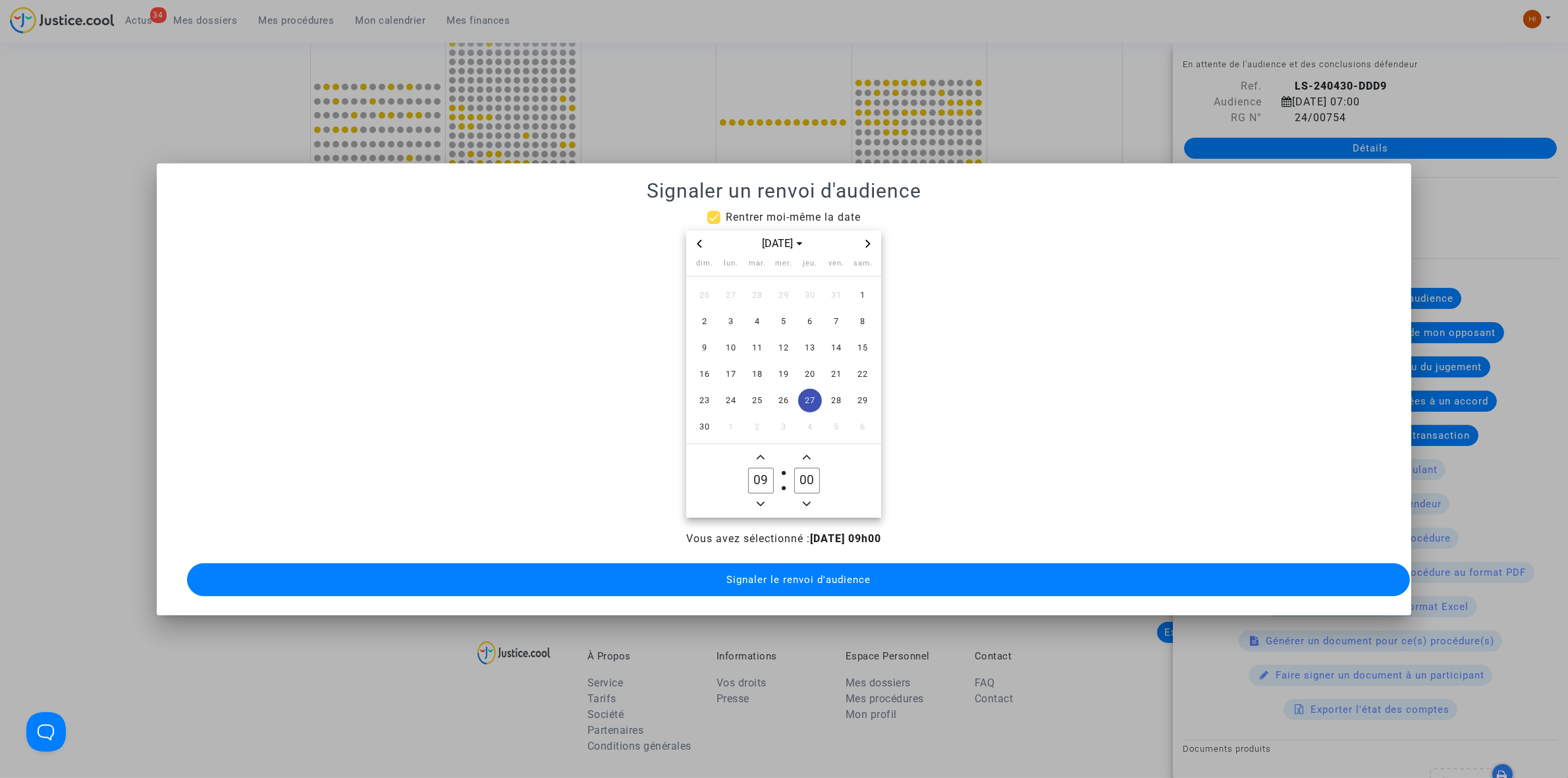
type input "00"
click at [766, 578] on button "Signaler le renvoi d'audience" at bounding box center [798, 580] width 1223 height 33
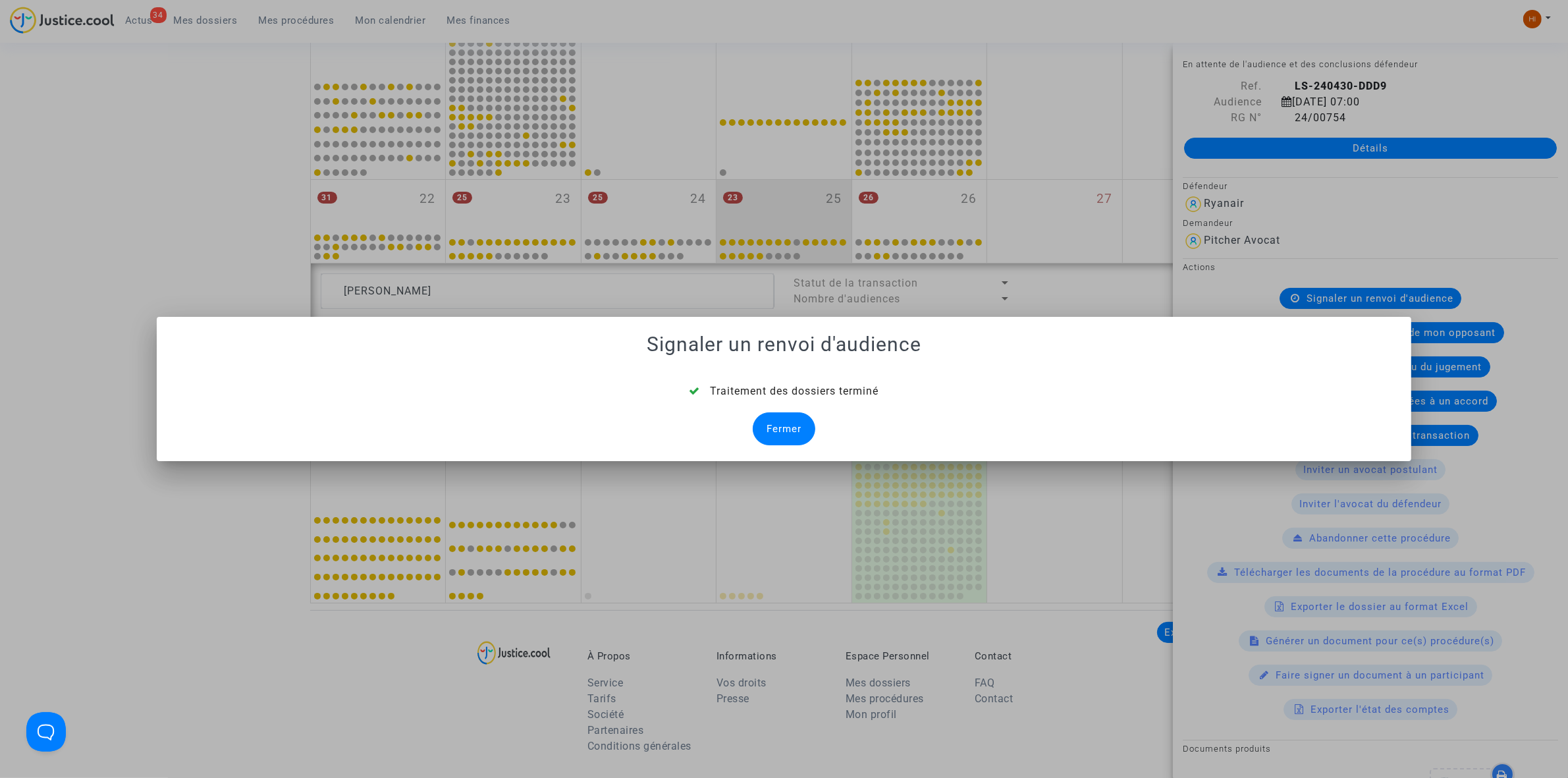
click at [779, 434] on div "Fermer" at bounding box center [784, 429] width 62 height 33
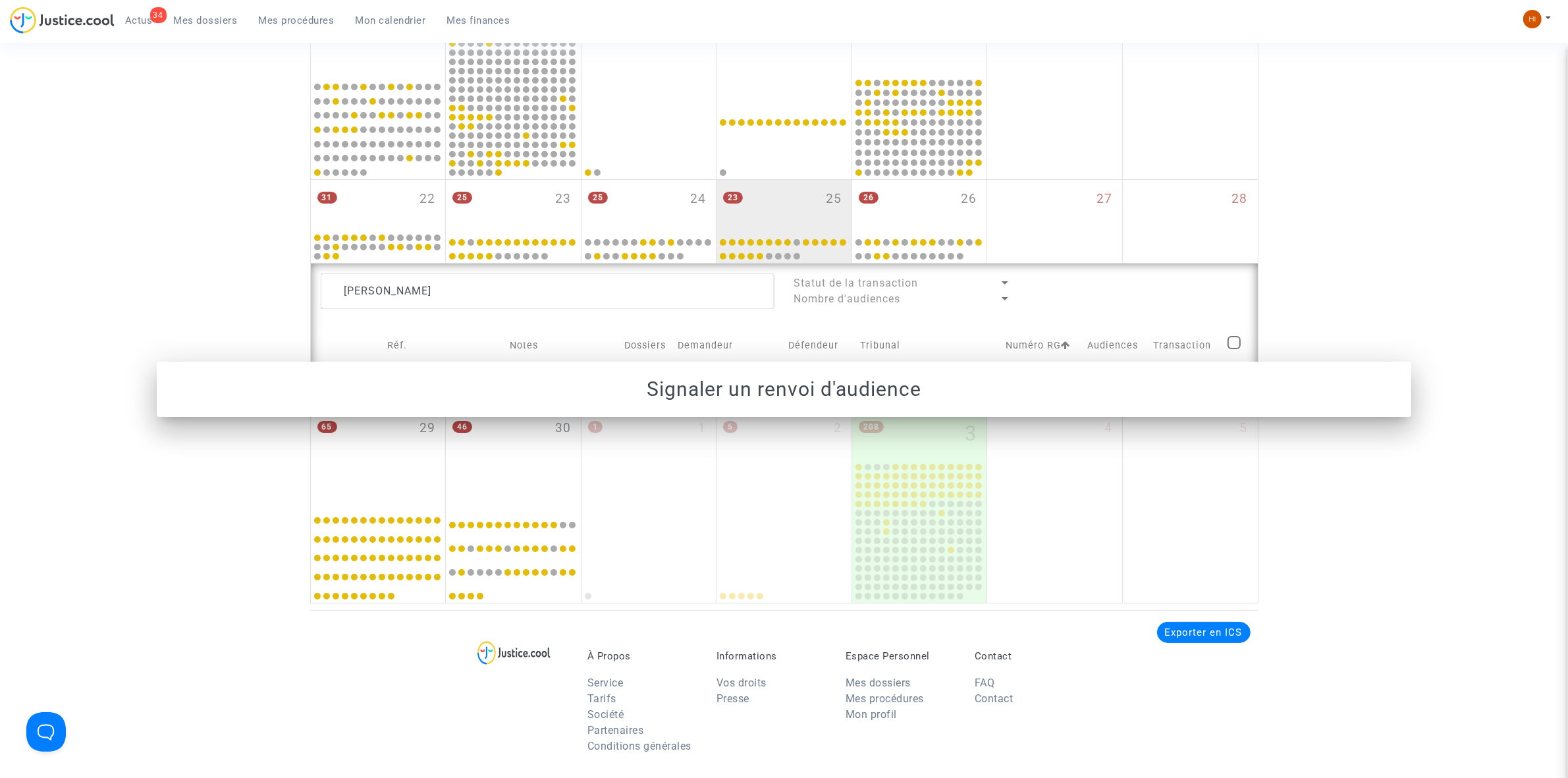
scroll to position [576, 0]
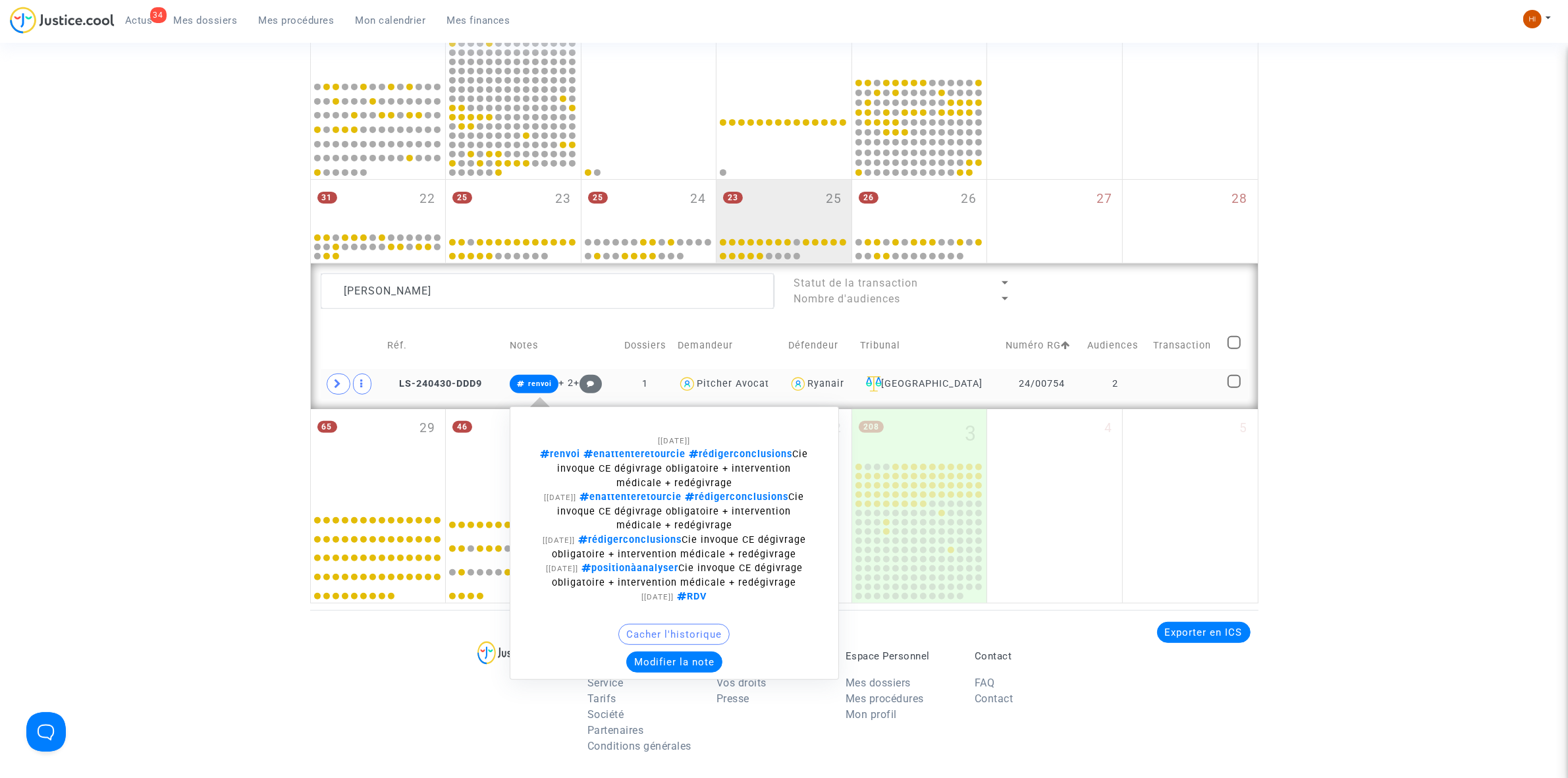
click at [545, 382] on span "renvoi" at bounding box center [539, 384] width 24 height 8
click at [672, 672] on button "Modifier la note" at bounding box center [674, 662] width 96 height 21
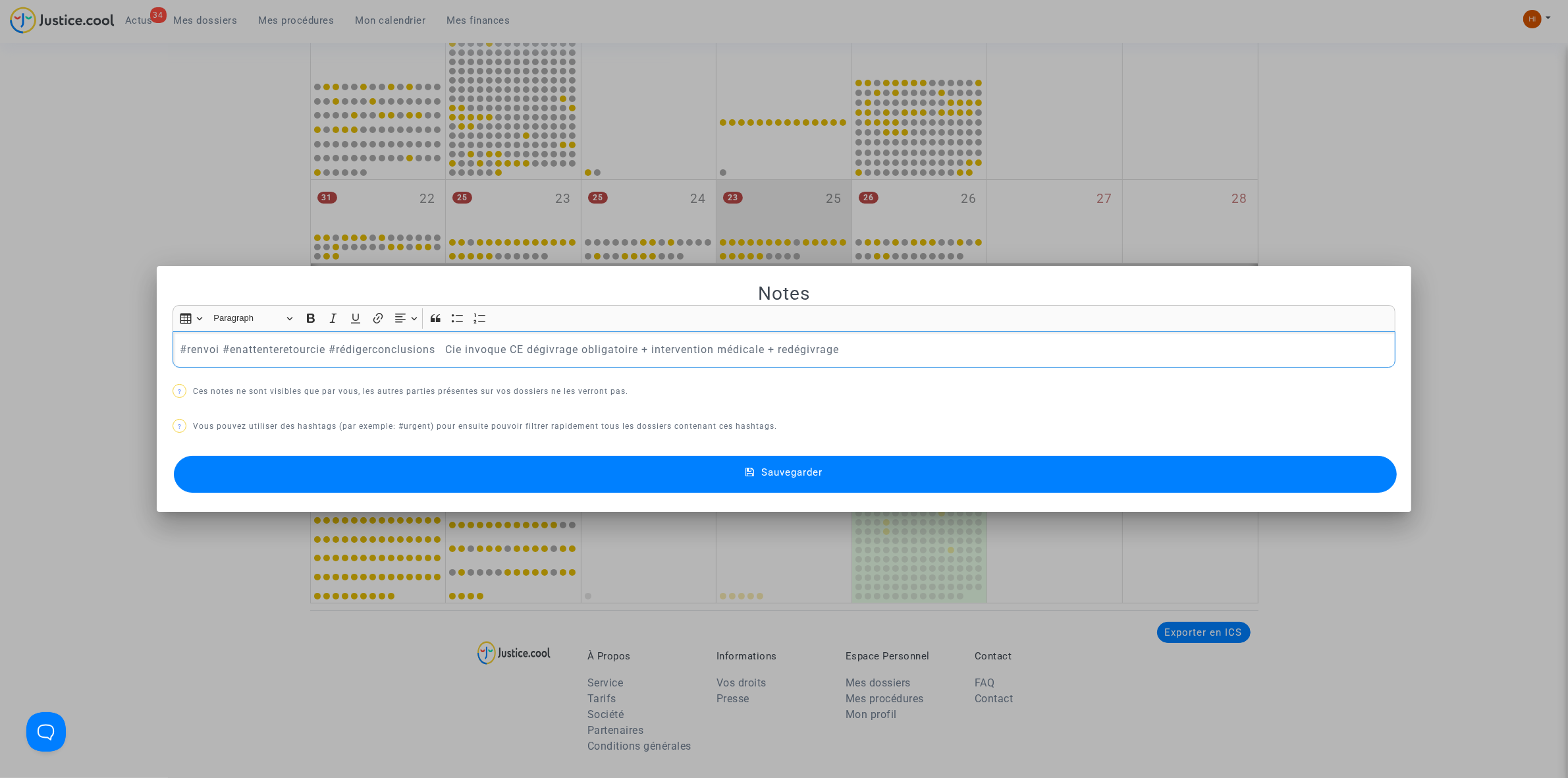
click at [202, 228] on div at bounding box center [784, 389] width 1568 height 778
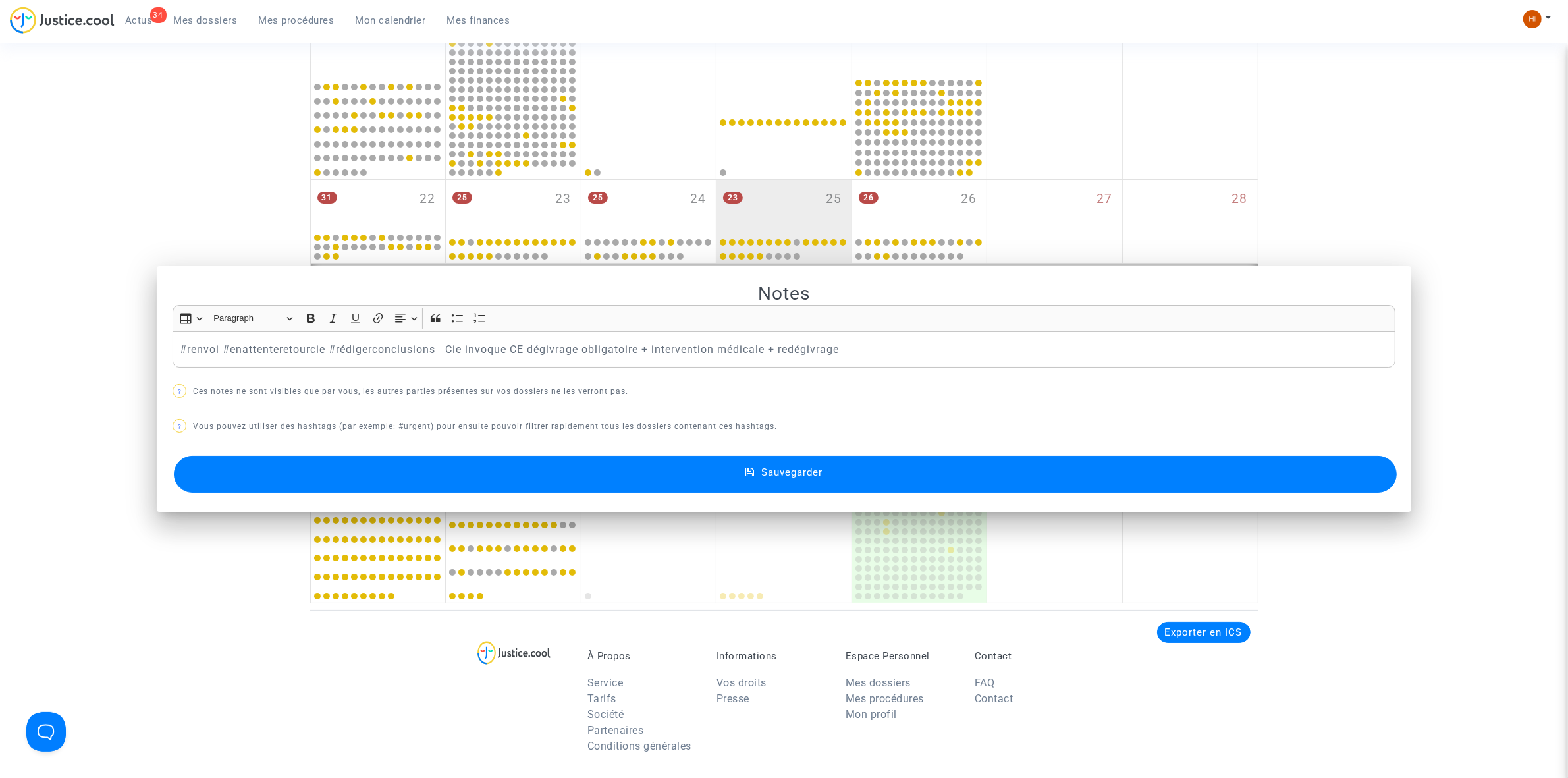
scroll to position [576, 0]
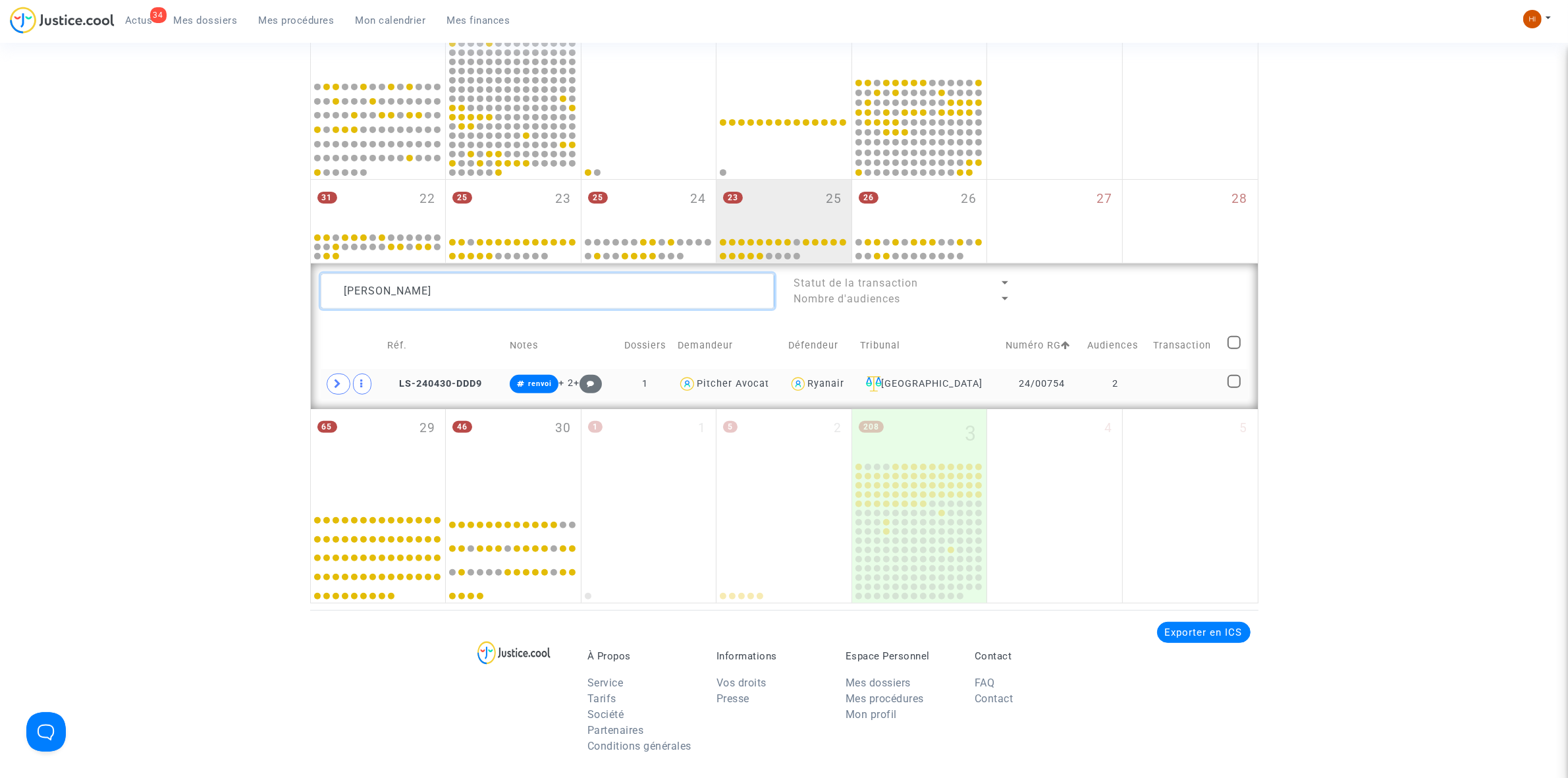
click at [581, 307] on textarea at bounding box center [548, 290] width 454 height 35
paste textarea "[PERSON_NAME]"
type textarea "[PERSON_NAME]"
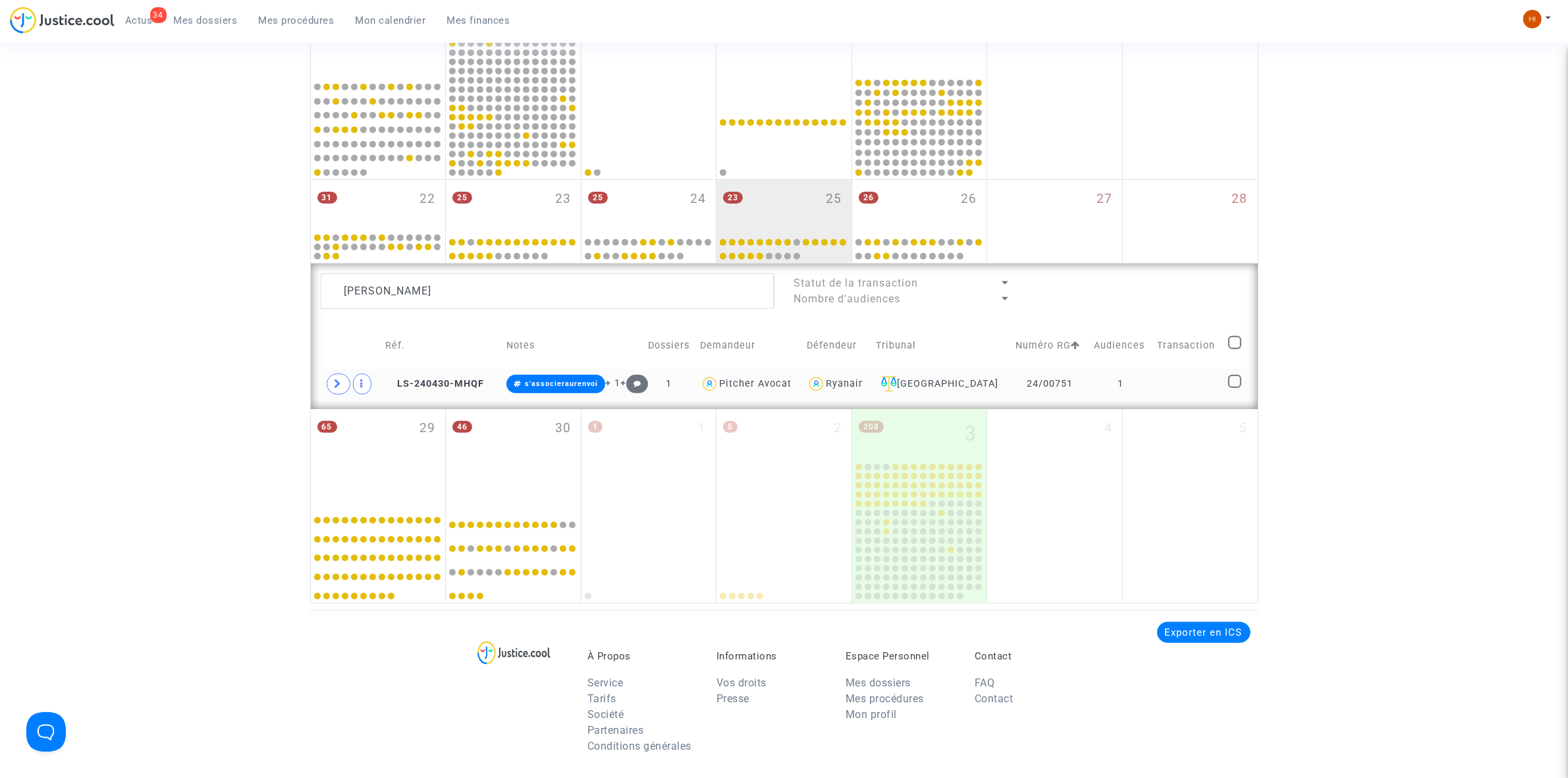
click at [1121, 386] on td "1" at bounding box center [1121, 384] width 64 height 30
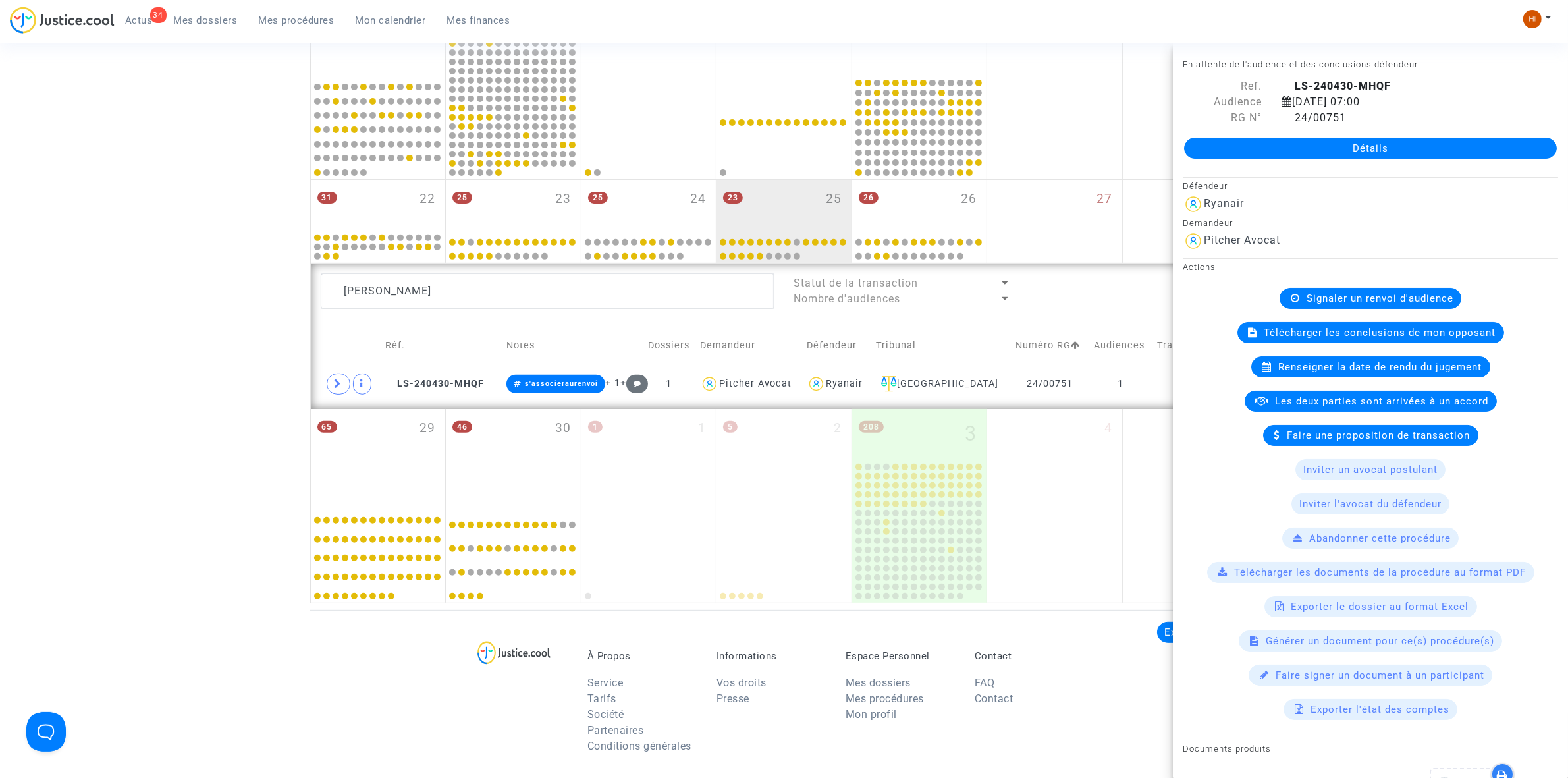
click at [1359, 298] on span "Signaler un renvoi d'audience" at bounding box center [1379, 298] width 147 height 11
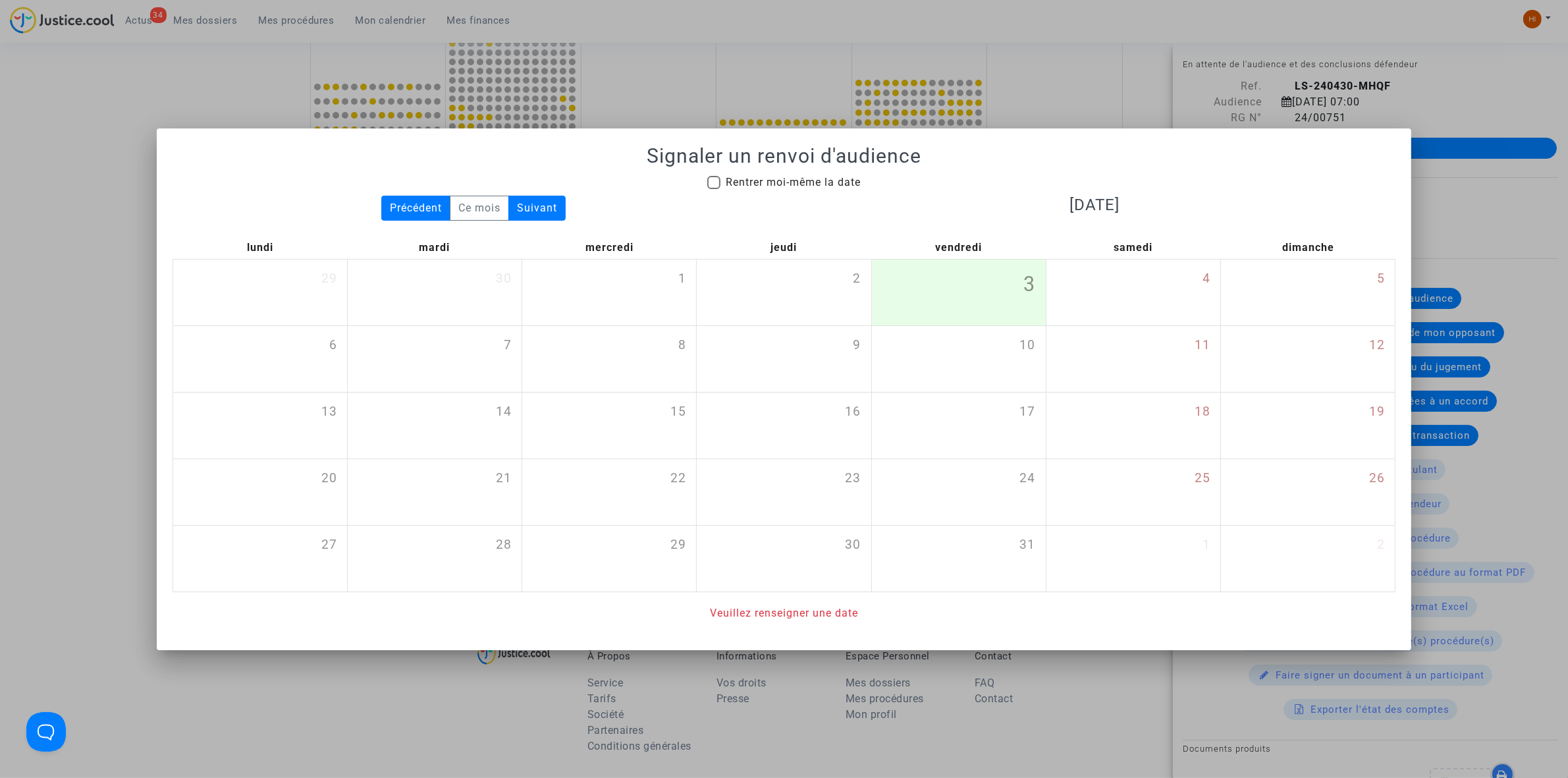
click at [719, 180] on span at bounding box center [714, 183] width 13 height 13
click at [714, 189] on input "Rentrer moi-même la date" at bounding box center [713, 189] width 1 height 1
checkbox input "true"
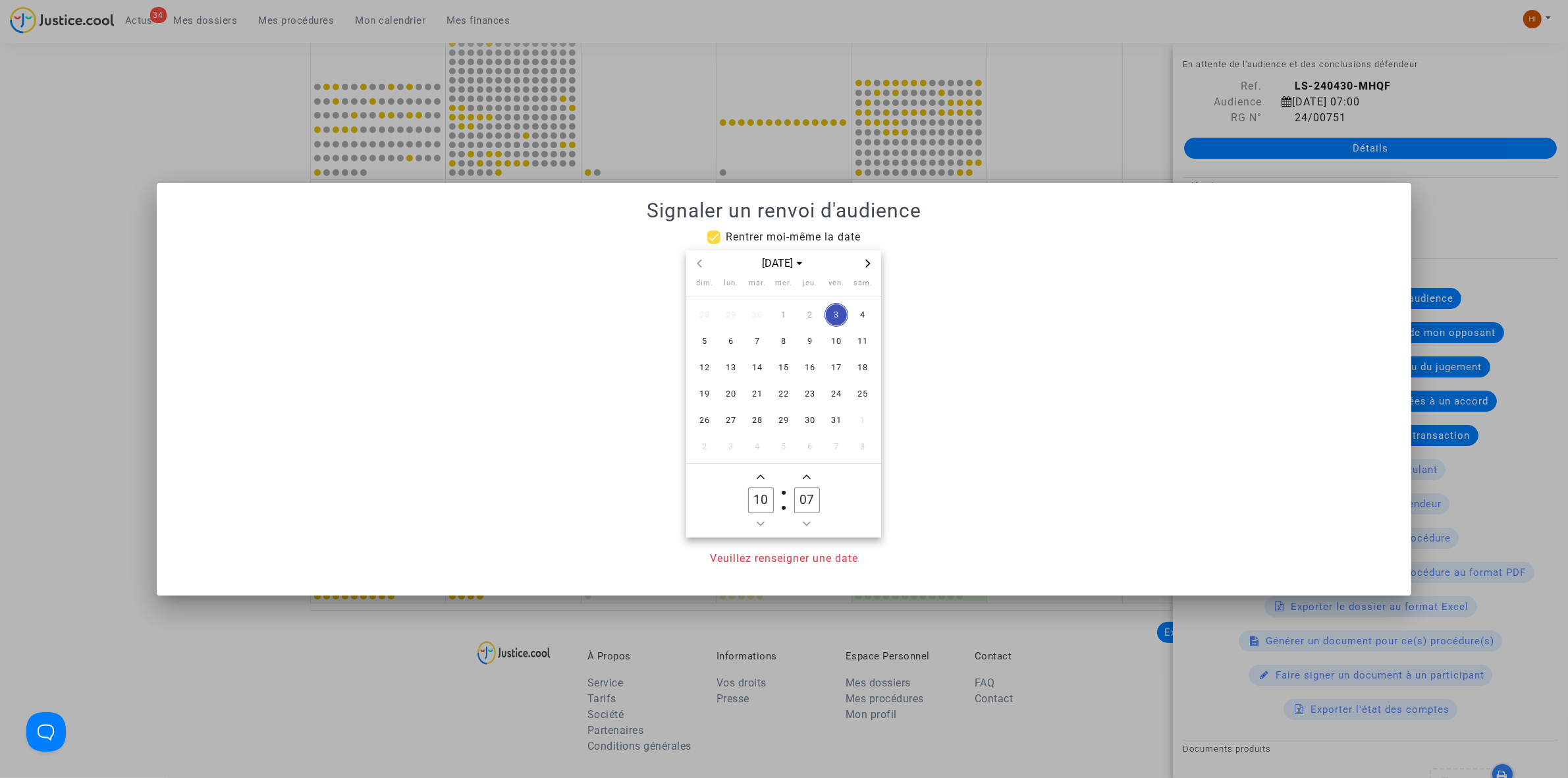
click at [879, 262] on div "[DATE]" at bounding box center [784, 263] width 195 height 27
click at [870, 262] on icon "Next month" at bounding box center [868, 264] width 8 height 8
click at [807, 420] on span "27" at bounding box center [810, 420] width 24 height 24
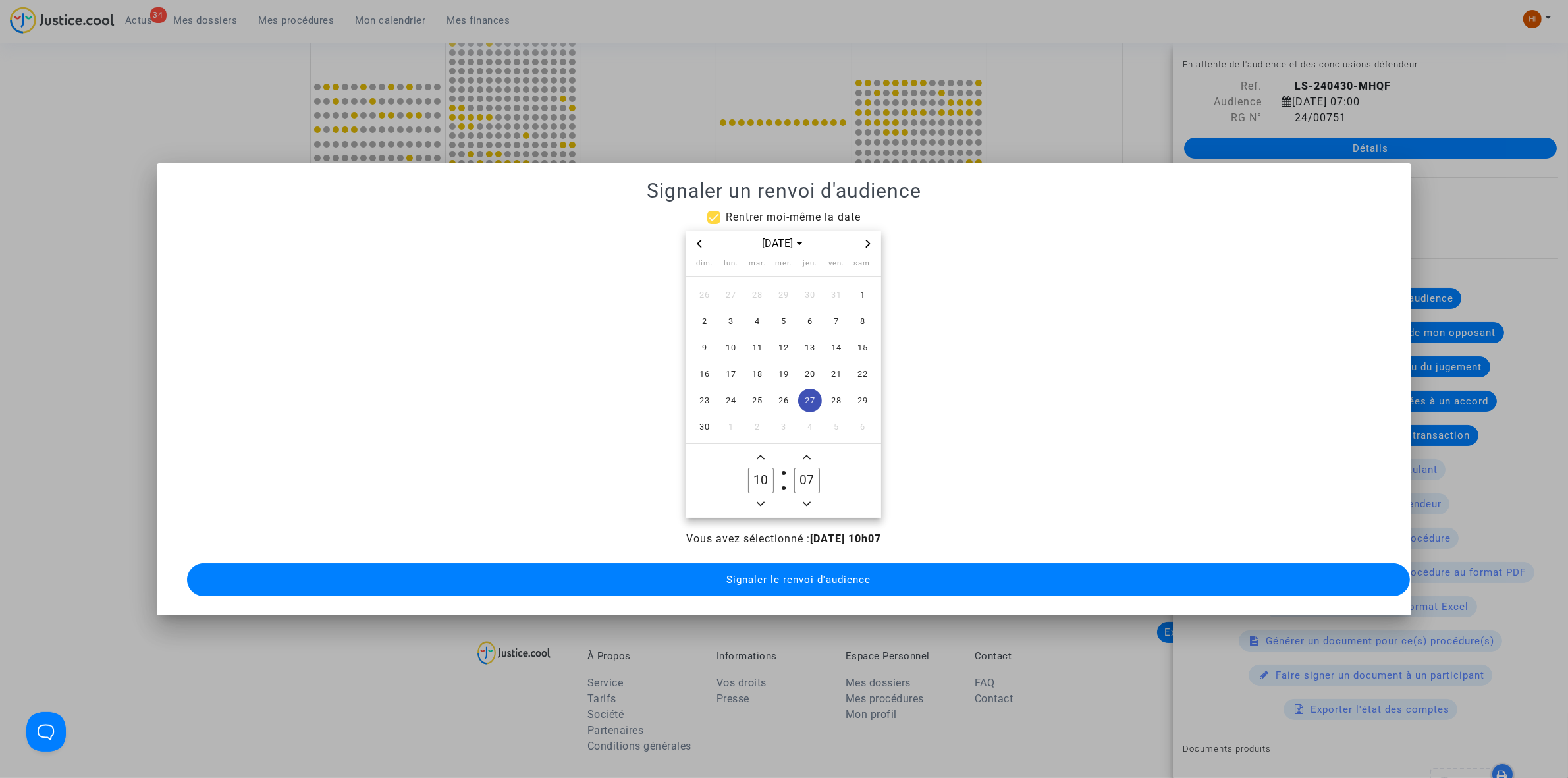
click at [759, 502] on span "Minus a hour" at bounding box center [760, 503] width 16 height 16
type input "09"
click at [811, 476] on input "07" at bounding box center [807, 480] width 25 height 25
type input "00"
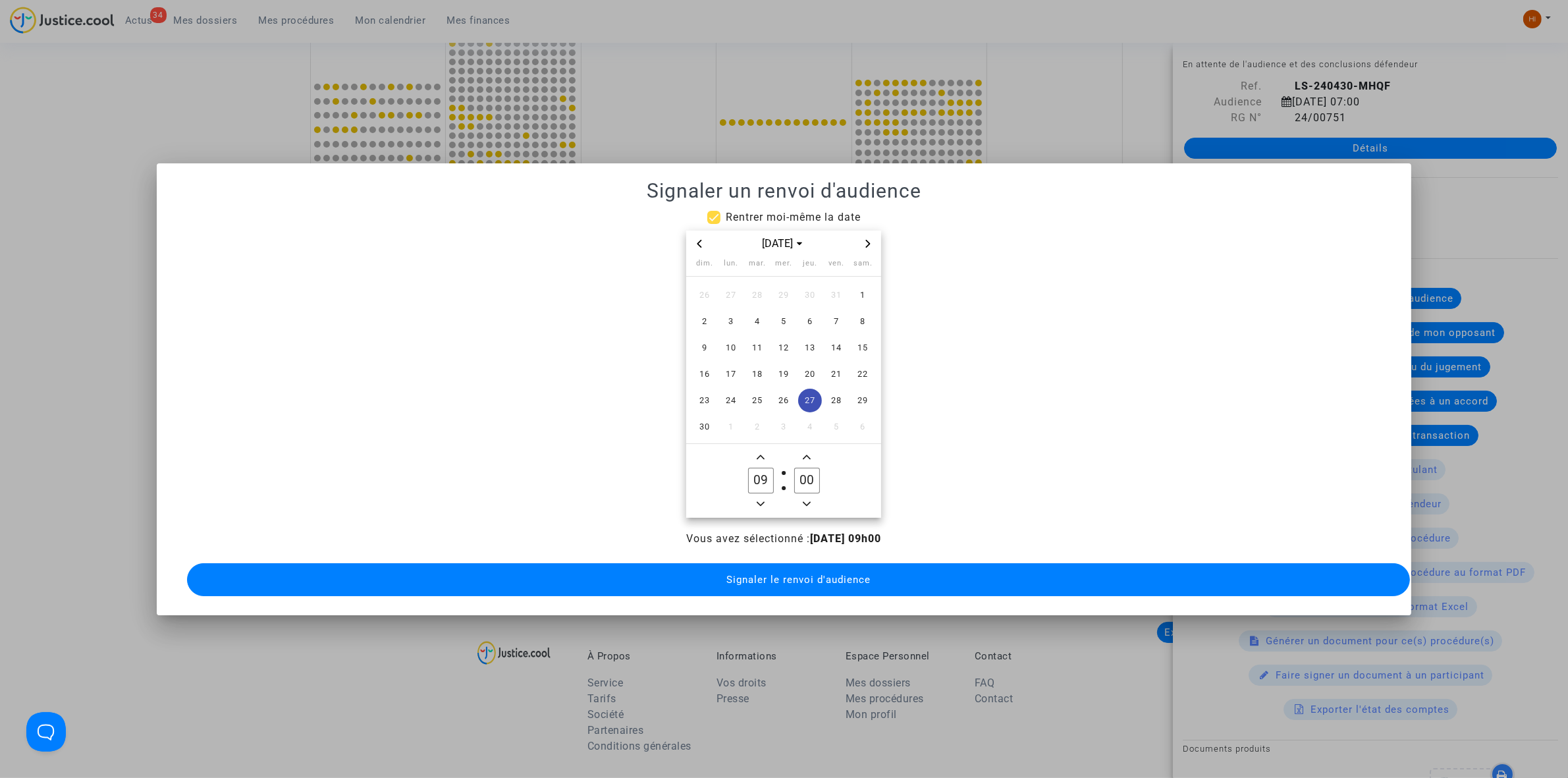
click at [769, 563] on button "Signaler le renvoi d'audience" at bounding box center [798, 580] width 1223 height 33
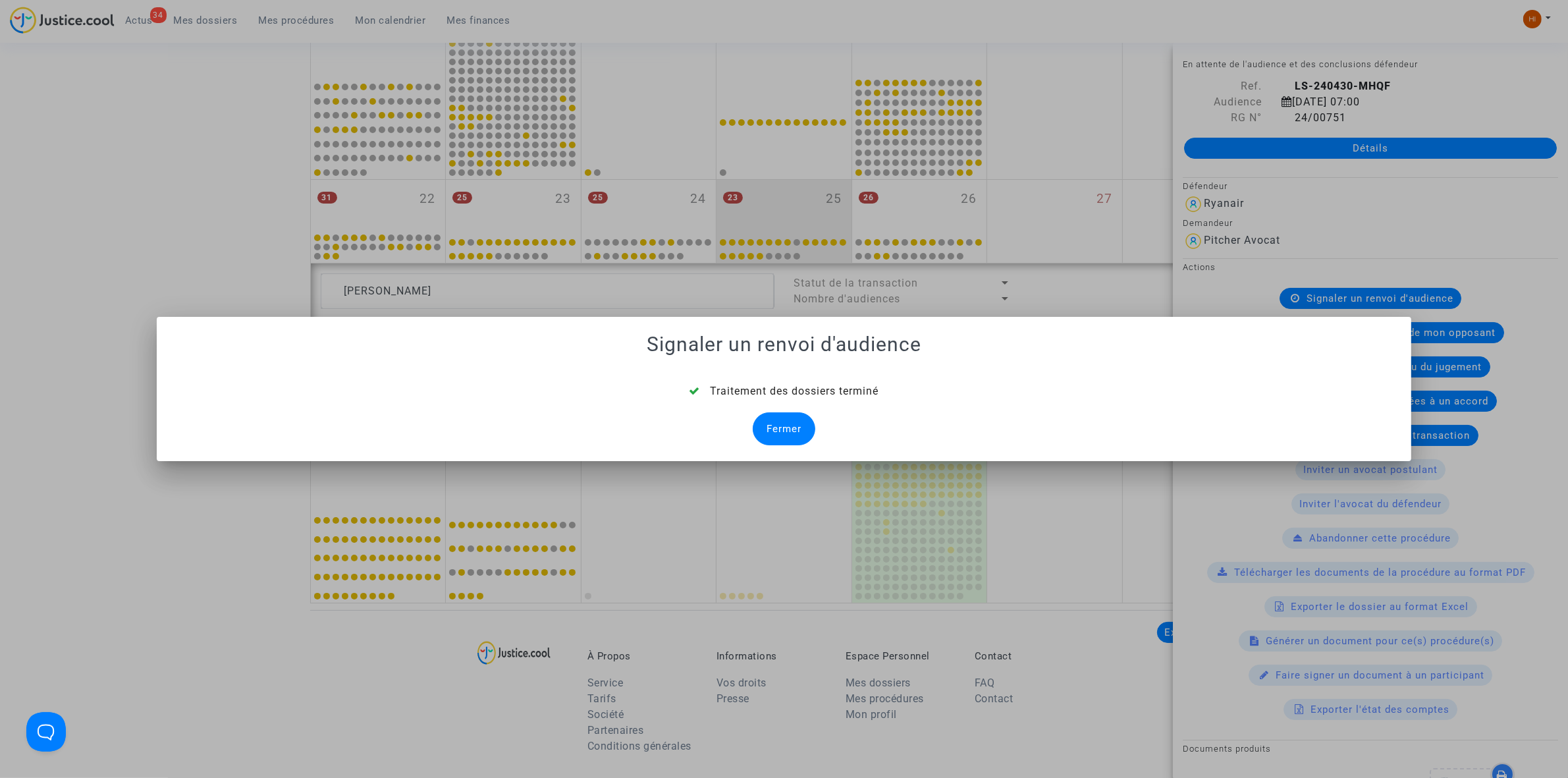
drag, startPoint x: 798, startPoint y: 426, endPoint x: 789, endPoint y: 426, distance: 9.0
click at [797, 426] on div "Fermer" at bounding box center [784, 429] width 62 height 33
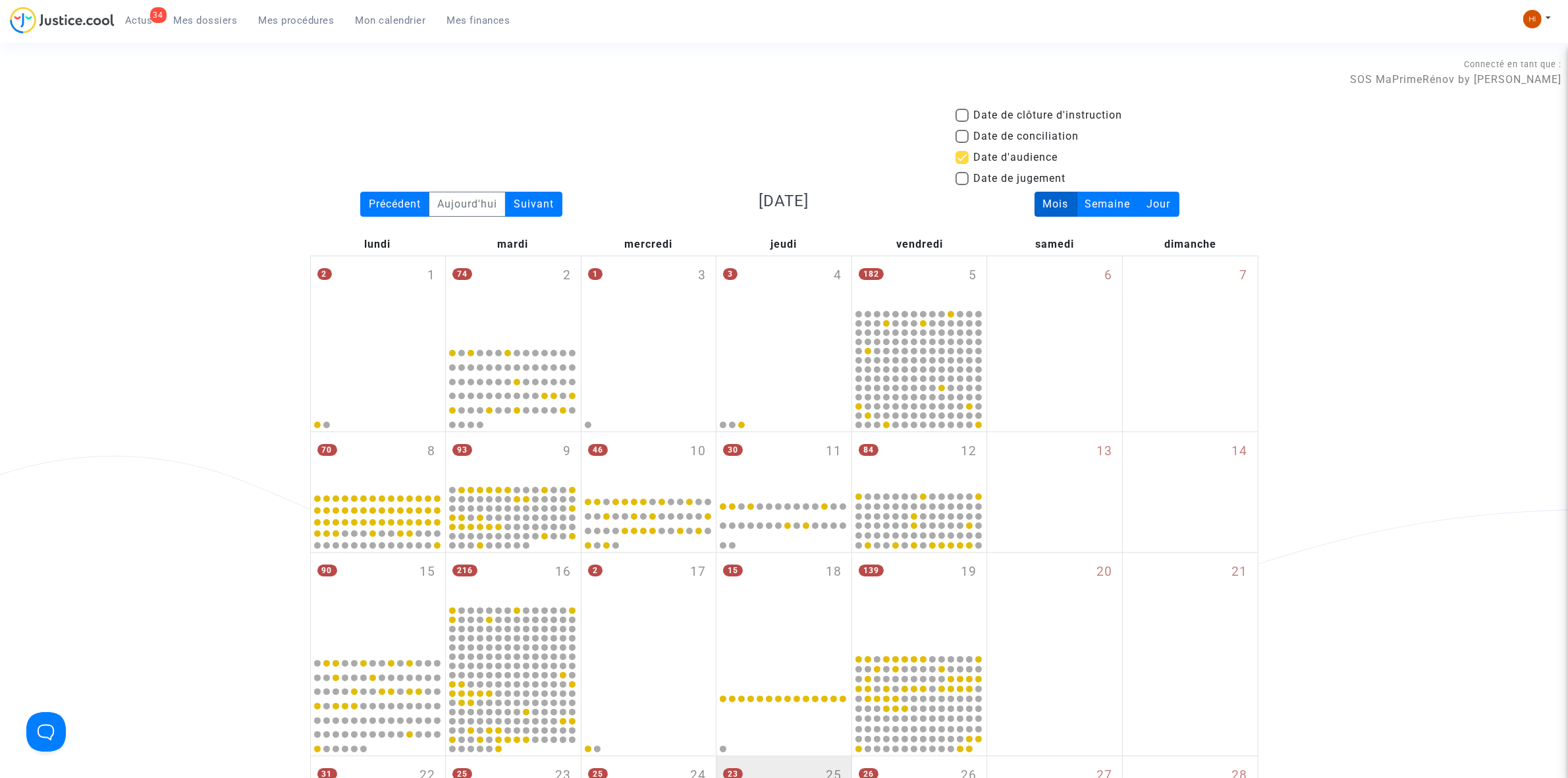
scroll to position [576, 0]
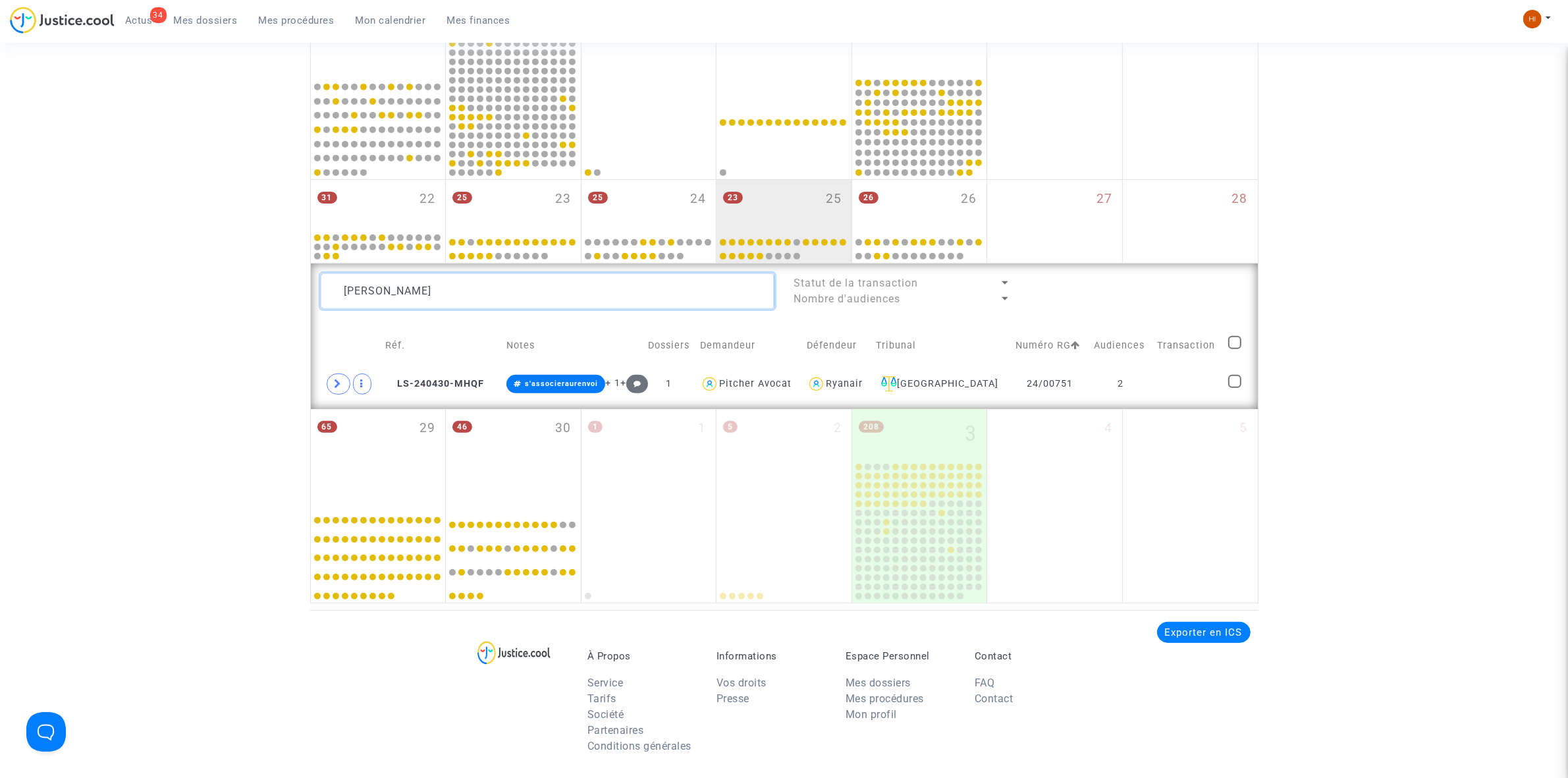
drag, startPoint x: 578, startPoint y: 285, endPoint x: 15, endPoint y: 243, distance: 564.6
click at [45, 246] on div "Date de clôture d'instruction Date de conciliation Date d'audience Date de juge…" at bounding box center [784, 67] width 1568 height 1072
paste textarea "Hmida El Morabit"
type textarea "Hmida El Morabit"
click at [1123, 384] on td "1" at bounding box center [1115, 384] width 66 height 30
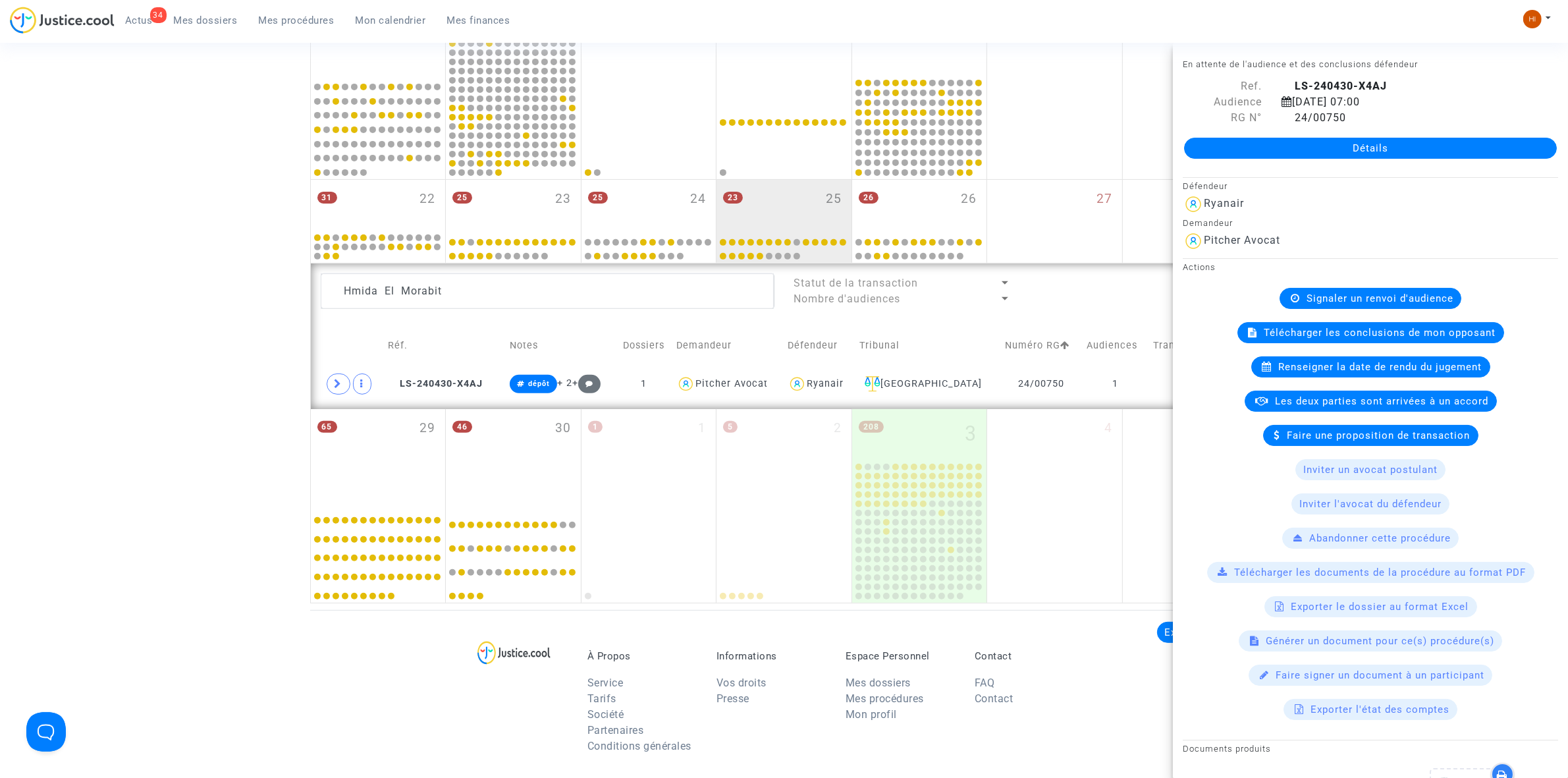
click at [1337, 300] on span "Signaler un renvoi d'audience" at bounding box center [1379, 298] width 147 height 11
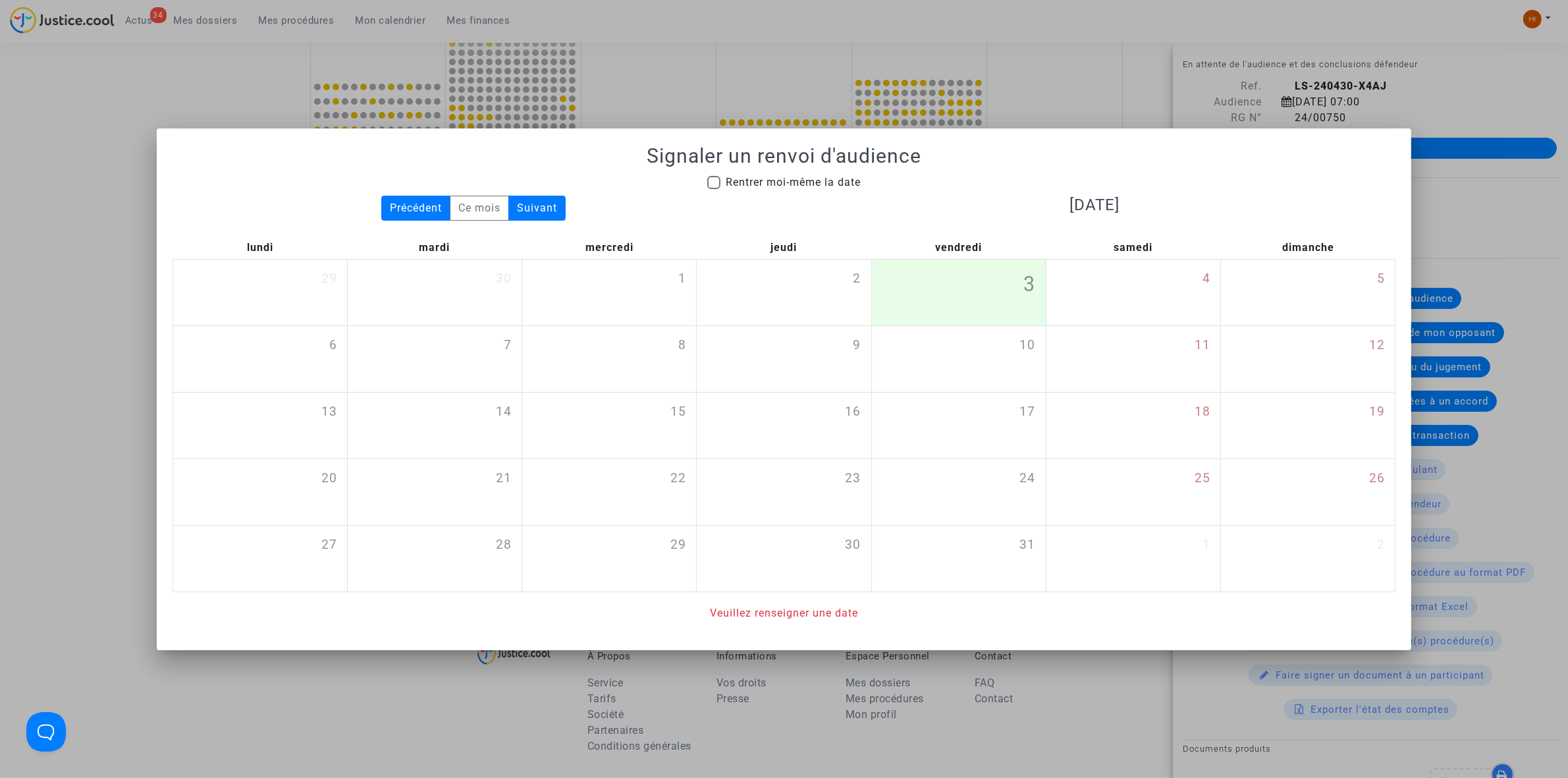
click at [770, 176] on span "Rentrer moi-même la date" at bounding box center [793, 182] width 135 height 12
click at [714, 189] on input "Rentrer moi-même la date" at bounding box center [713, 189] width 1 height 1
checkbox input "true"
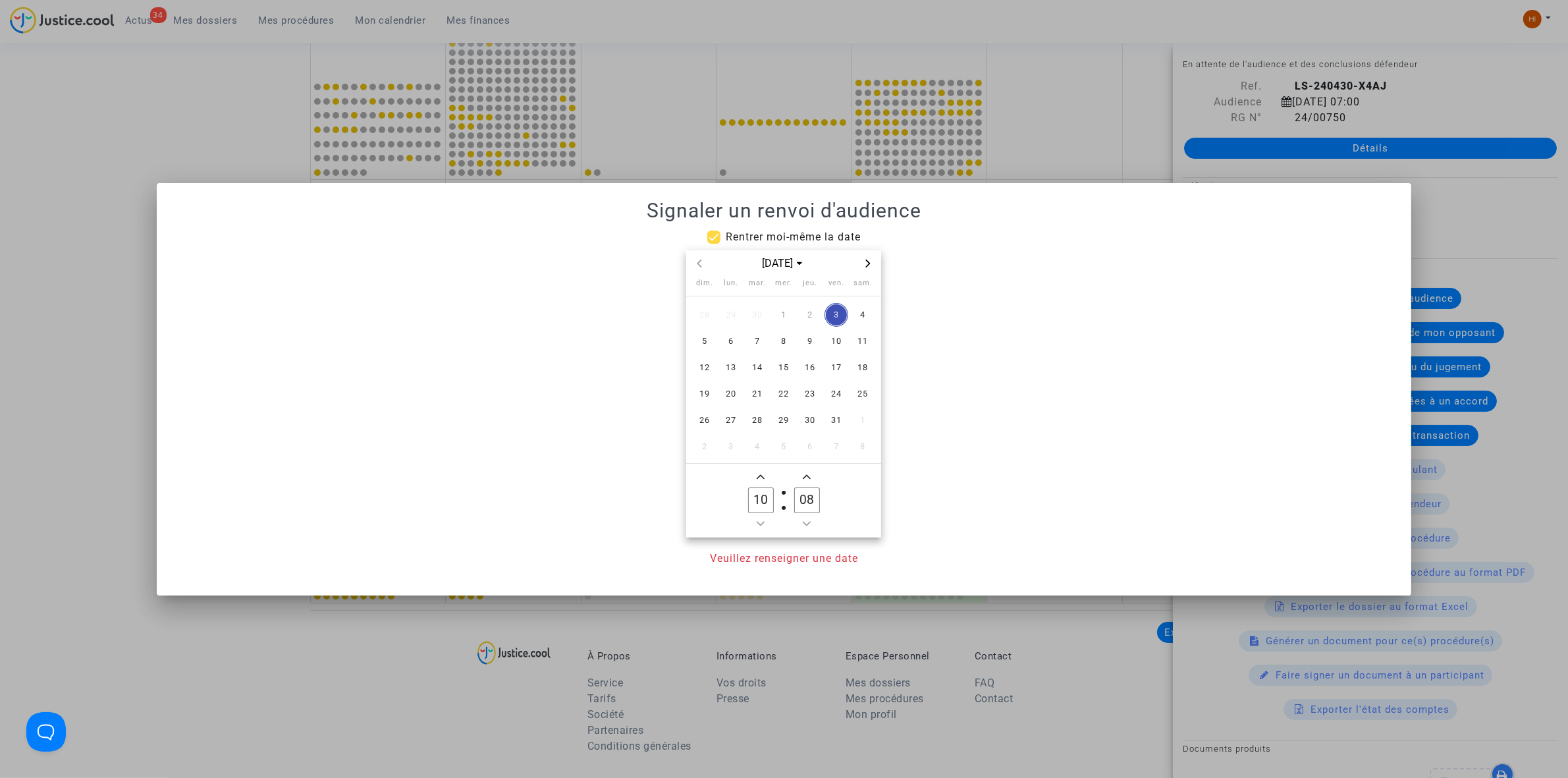
click at [876, 262] on div "[DATE]" at bounding box center [784, 263] width 195 height 27
click at [871, 264] on icon "Next month" at bounding box center [868, 264] width 8 height 8
click at [227, 150] on div at bounding box center [784, 389] width 1568 height 778
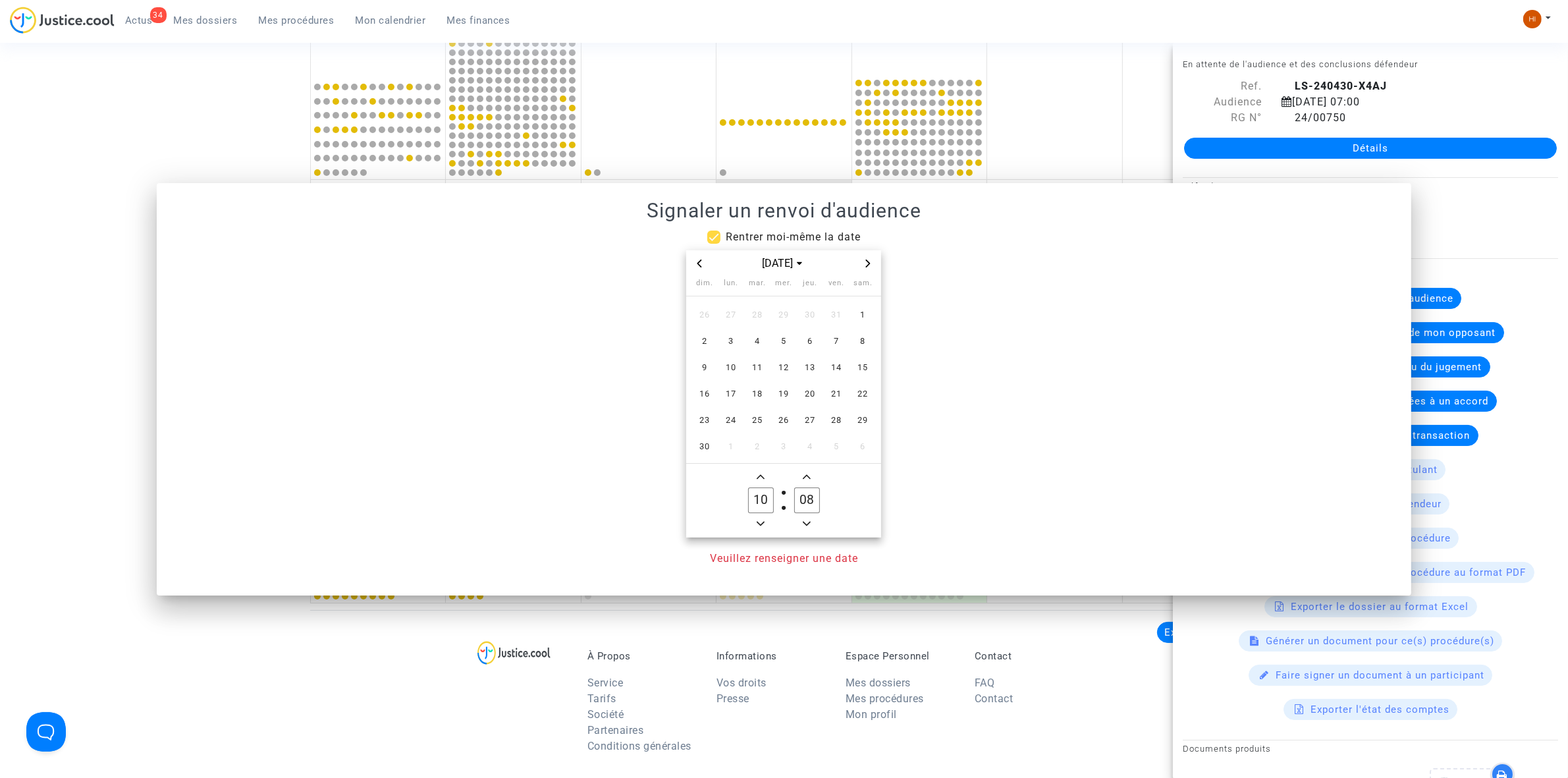
scroll to position [576, 0]
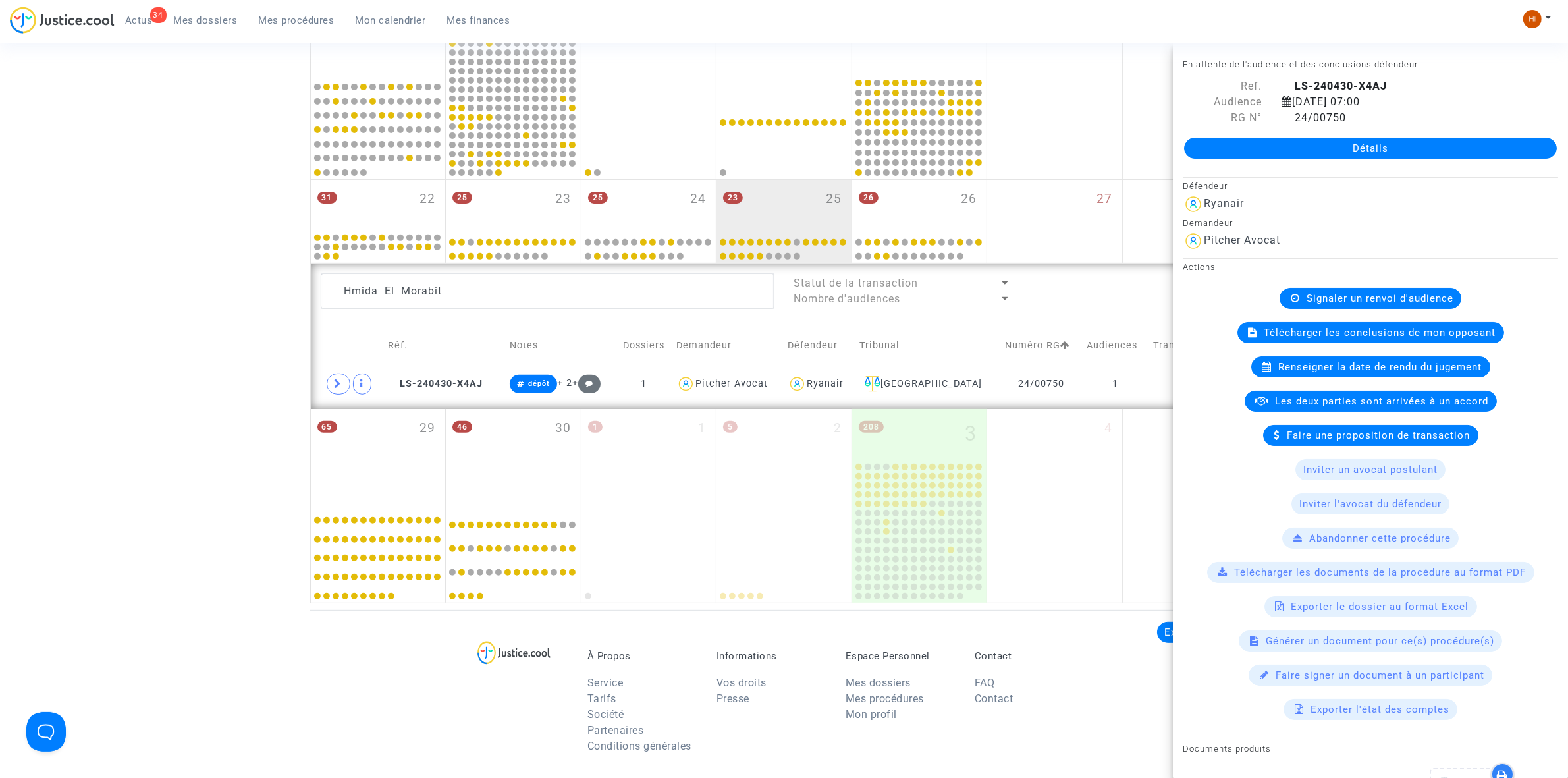
click at [1296, 301] on div "Signaler un renvoi d'audience" at bounding box center [1370, 298] width 182 height 21
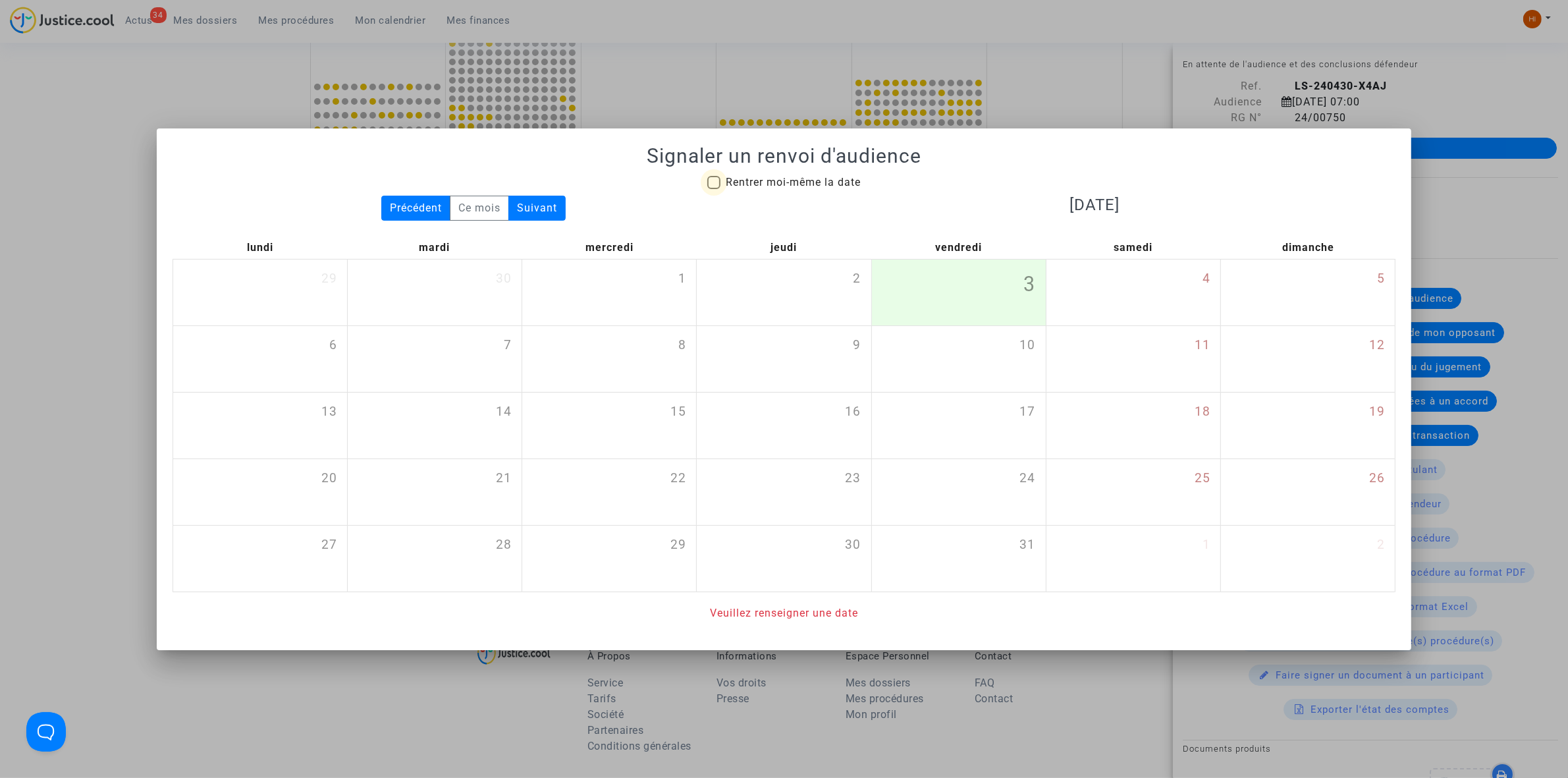
drag, startPoint x: 769, startPoint y: 181, endPoint x: 832, endPoint y: 224, distance: 76.3
click at [768, 180] on span "Rentrer moi-même la date" at bounding box center [793, 182] width 135 height 12
click at [714, 189] on input "Rentrer moi-même la date" at bounding box center [713, 189] width 1 height 1
checkbox input "true"
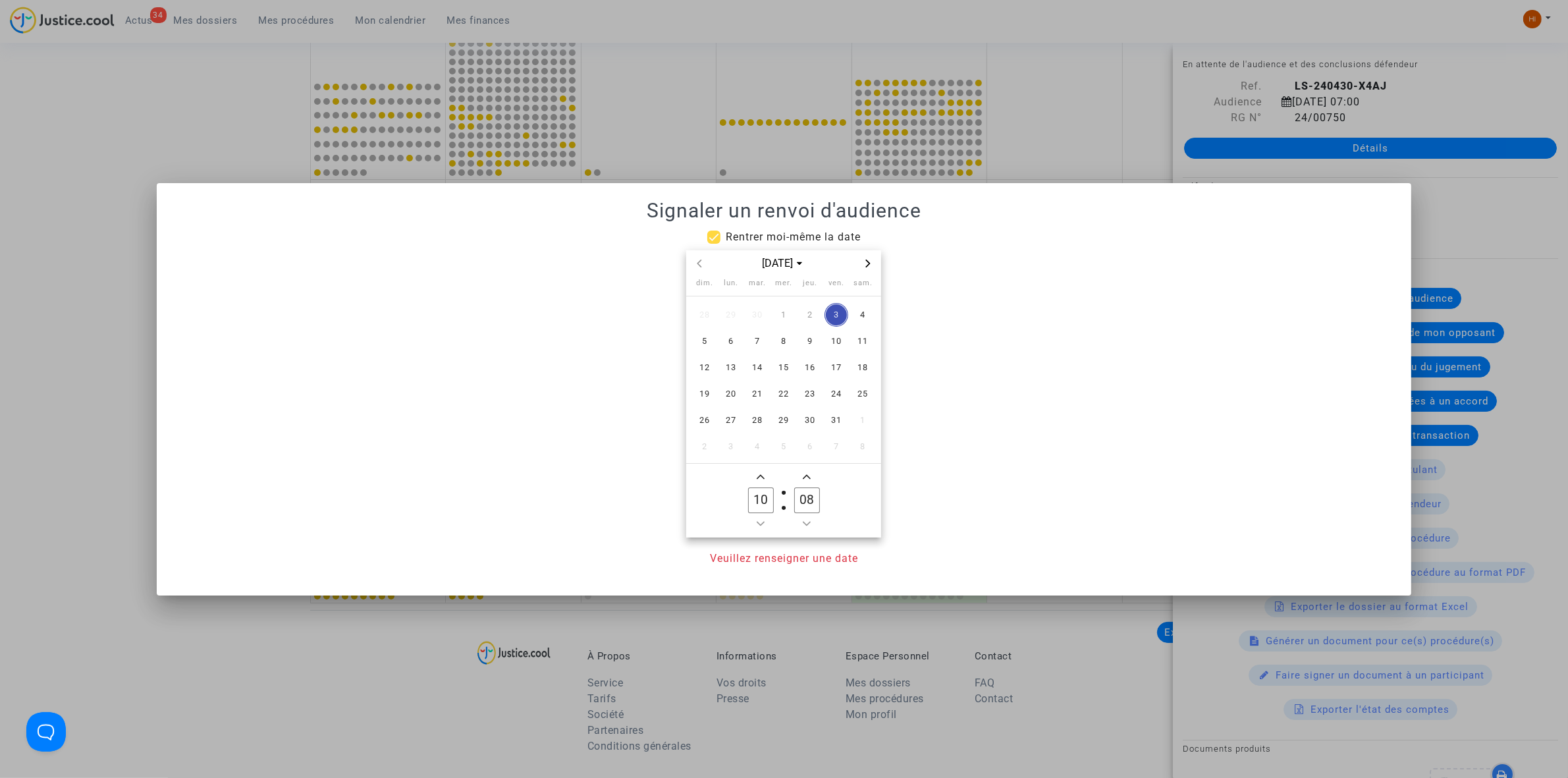
click at [865, 264] on icon "Next month" at bounding box center [868, 264] width 8 height 8
click at [818, 417] on span "27" at bounding box center [810, 420] width 24 height 24
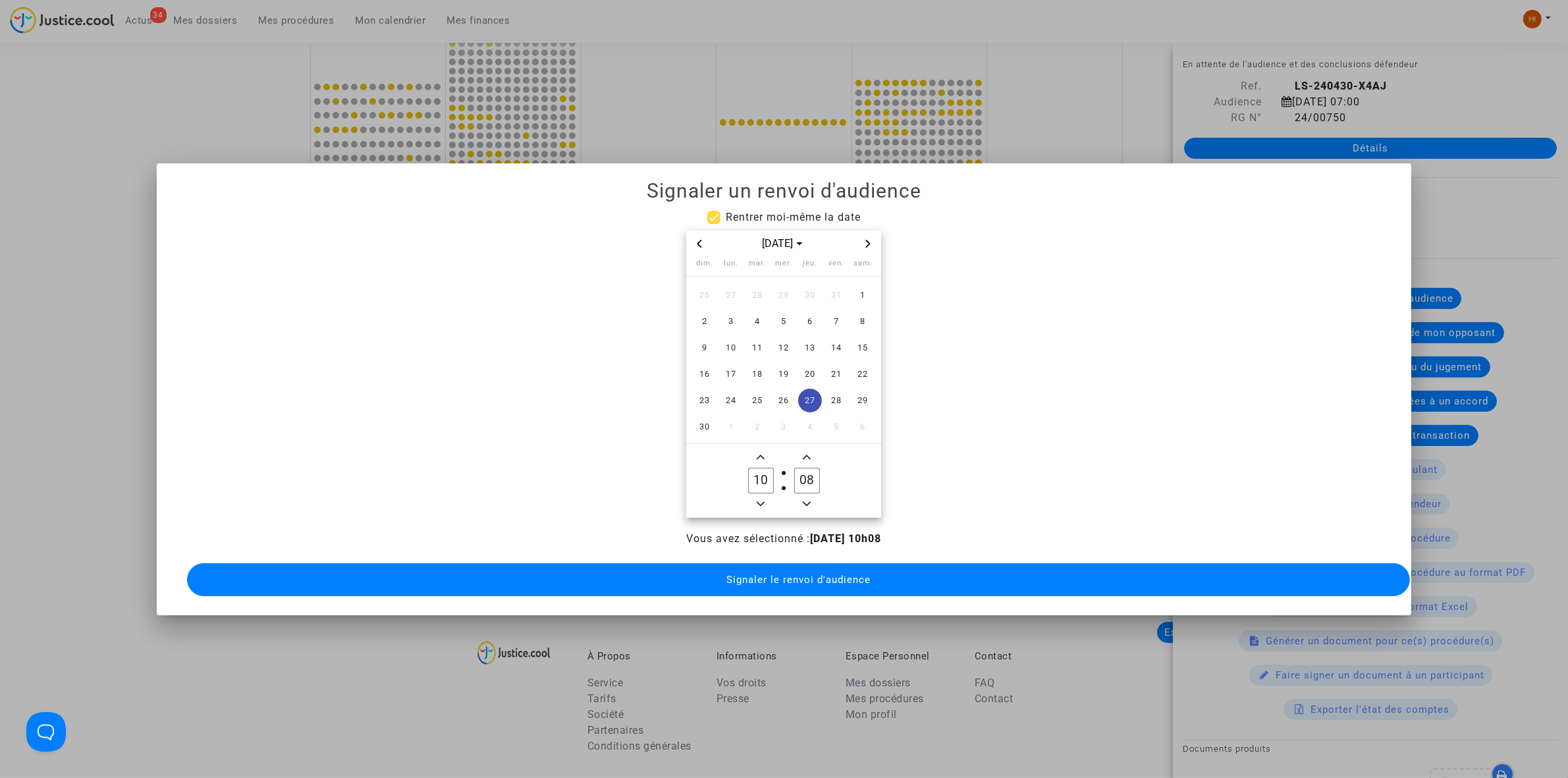
drag, startPoint x: 761, startPoint y: 491, endPoint x: 794, endPoint y: 485, distance: 33.5
click at [761, 496] on span "Minus a hour" at bounding box center [760, 503] width 16 height 16
type input "09"
click at [805, 476] on input "08" at bounding box center [807, 480] width 25 height 25
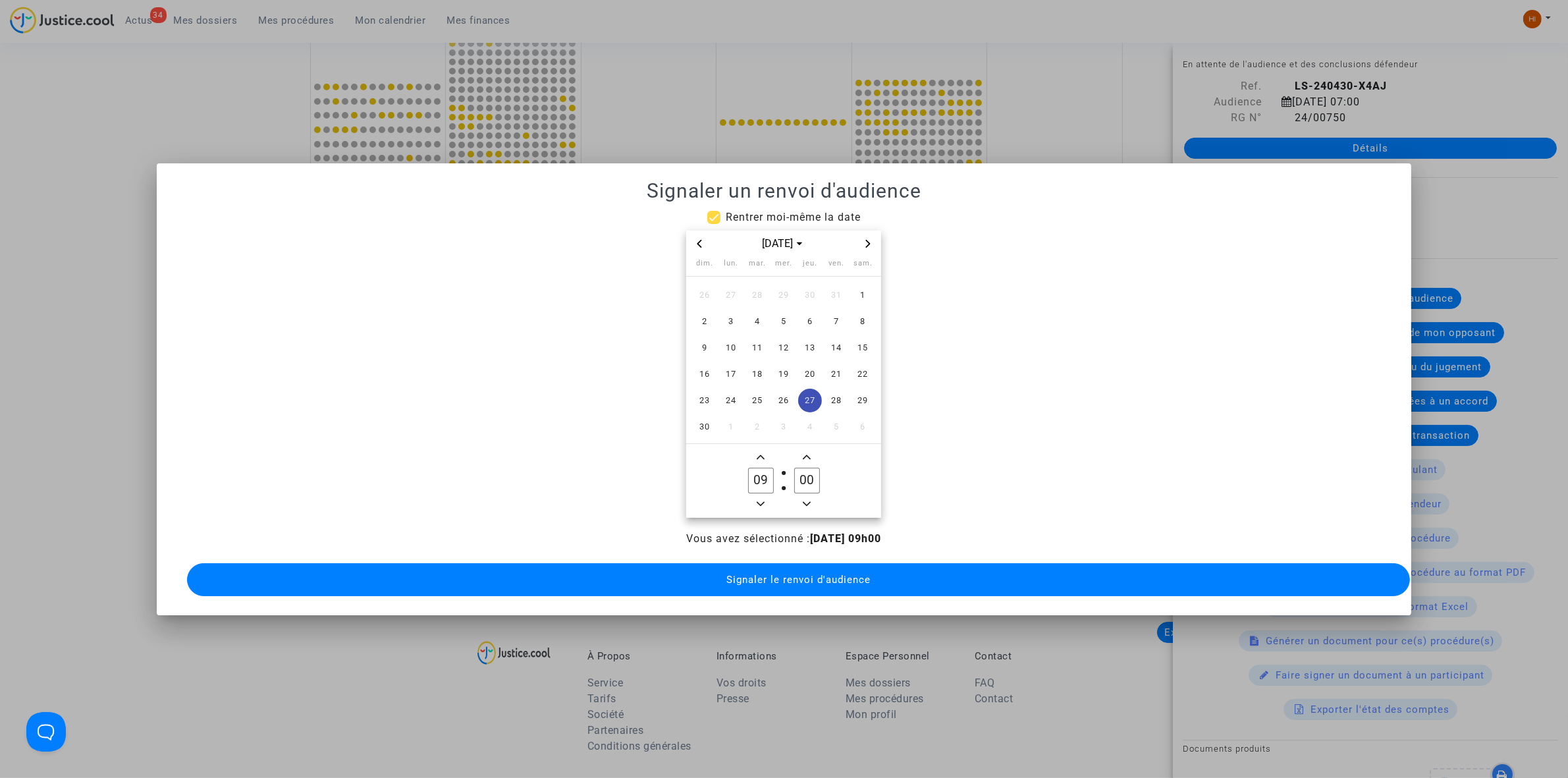
type input "00"
click at [769, 574] on span "Signaler le renvoi d'audience" at bounding box center [798, 580] width 144 height 11
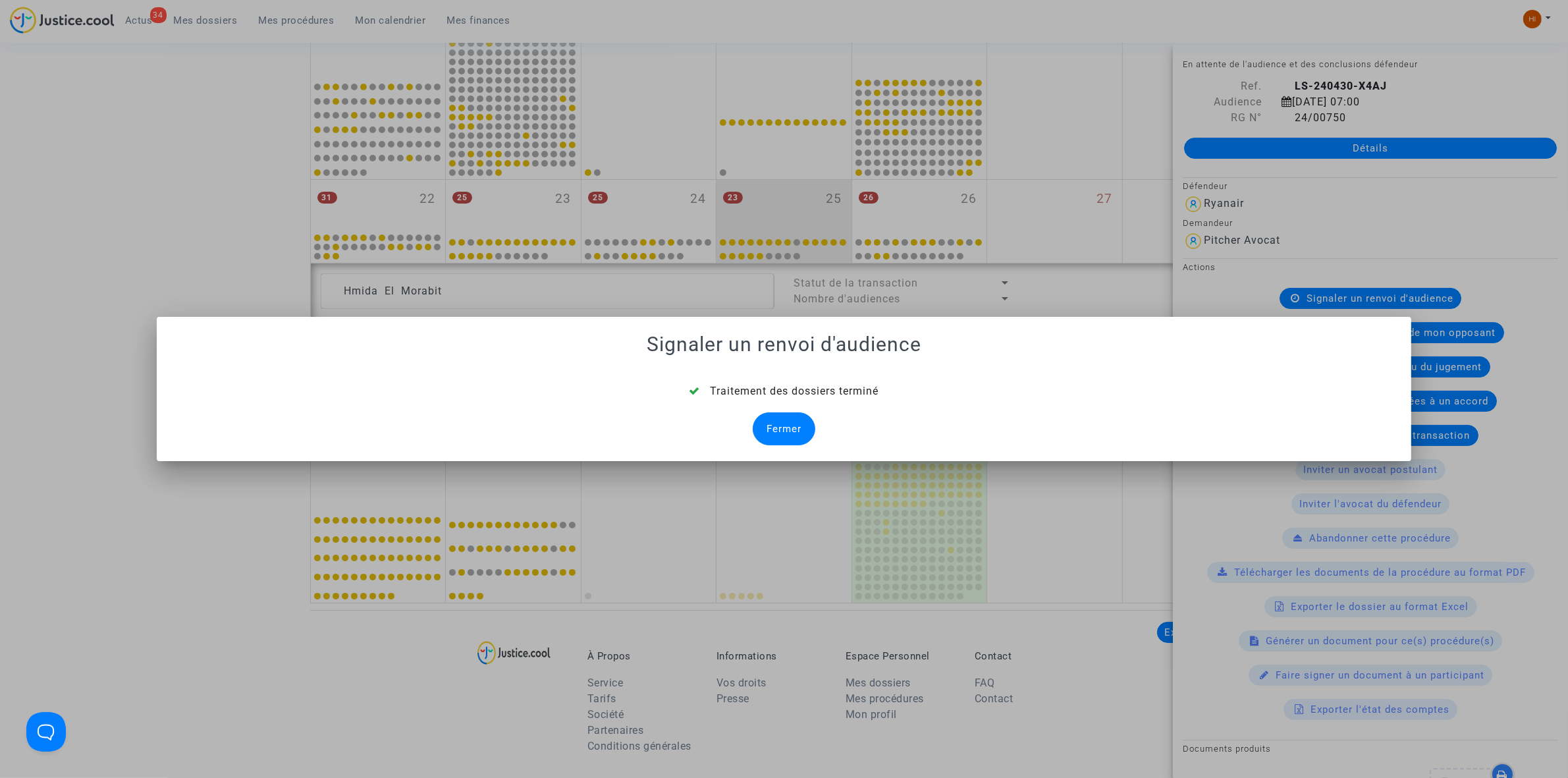
click at [790, 434] on div "Fermer" at bounding box center [784, 429] width 62 height 33
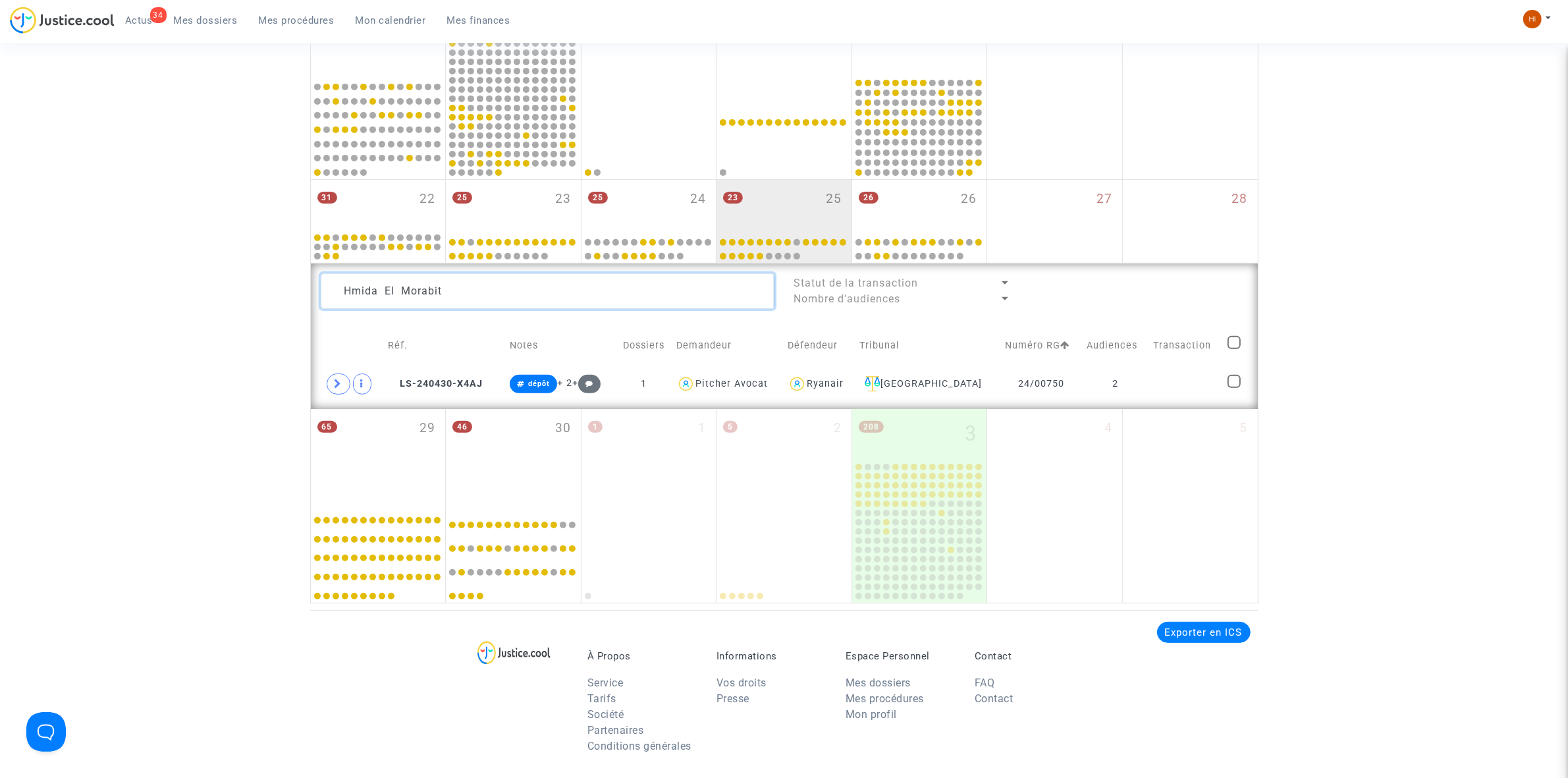
drag, startPoint x: 353, startPoint y: 275, endPoint x: 120, endPoint y: 249, distance: 234.4
click at [114, 243] on div "Date de clôture d'instruction Date de conciliation Date d'audience Date de juge…" at bounding box center [784, 67] width 1568 height 1072
paste textarea "[PERSON_NAME]"
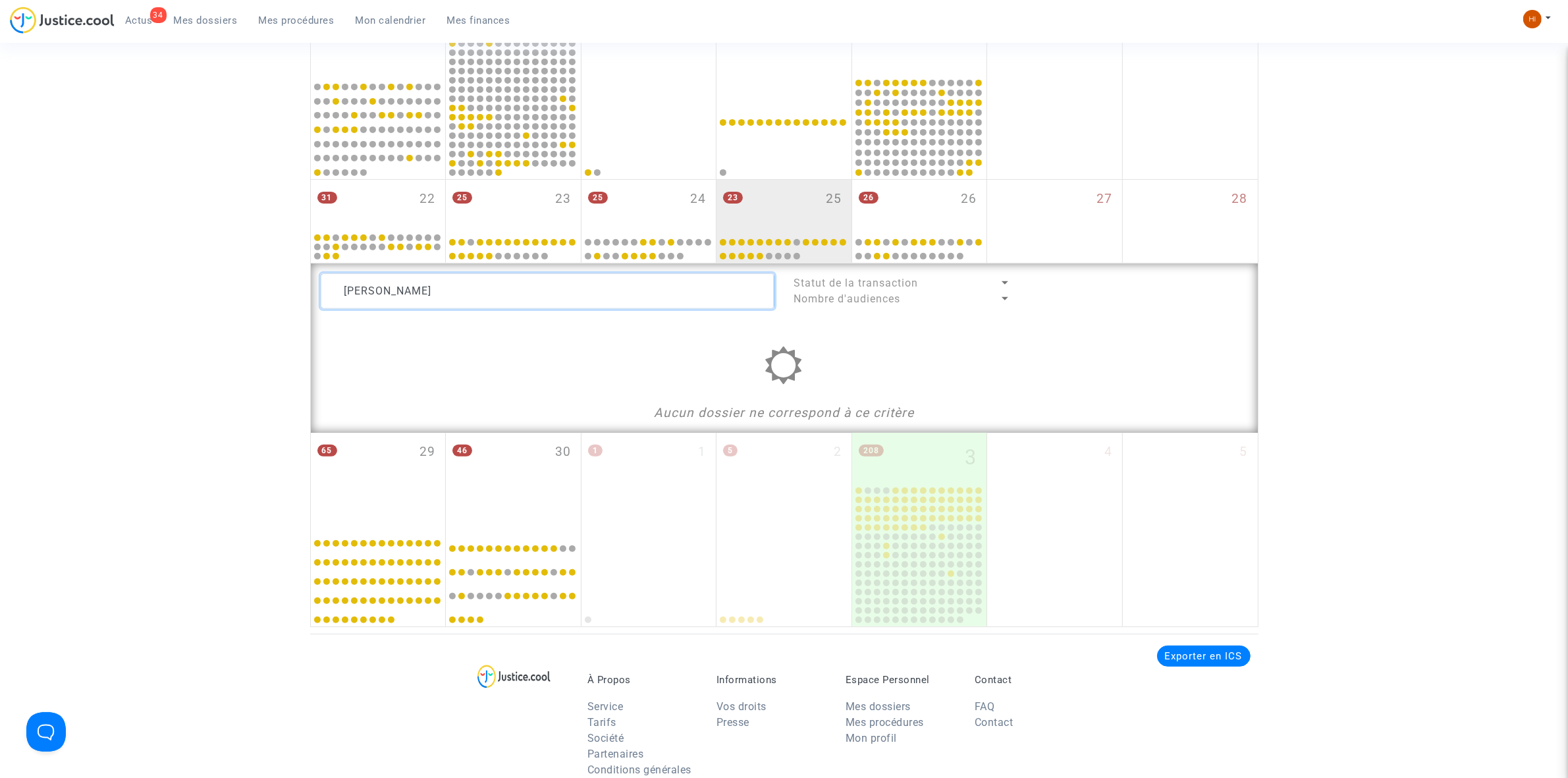
drag, startPoint x: 407, startPoint y: 289, endPoint x: -5, endPoint y: 248, distance: 414.0
click at [0, 248] on html "34 Actus Mes dossiers Mes procédures Mon calendrier Mes finances Mon profil Cha…" at bounding box center [784, 273] width 1568 height 1699
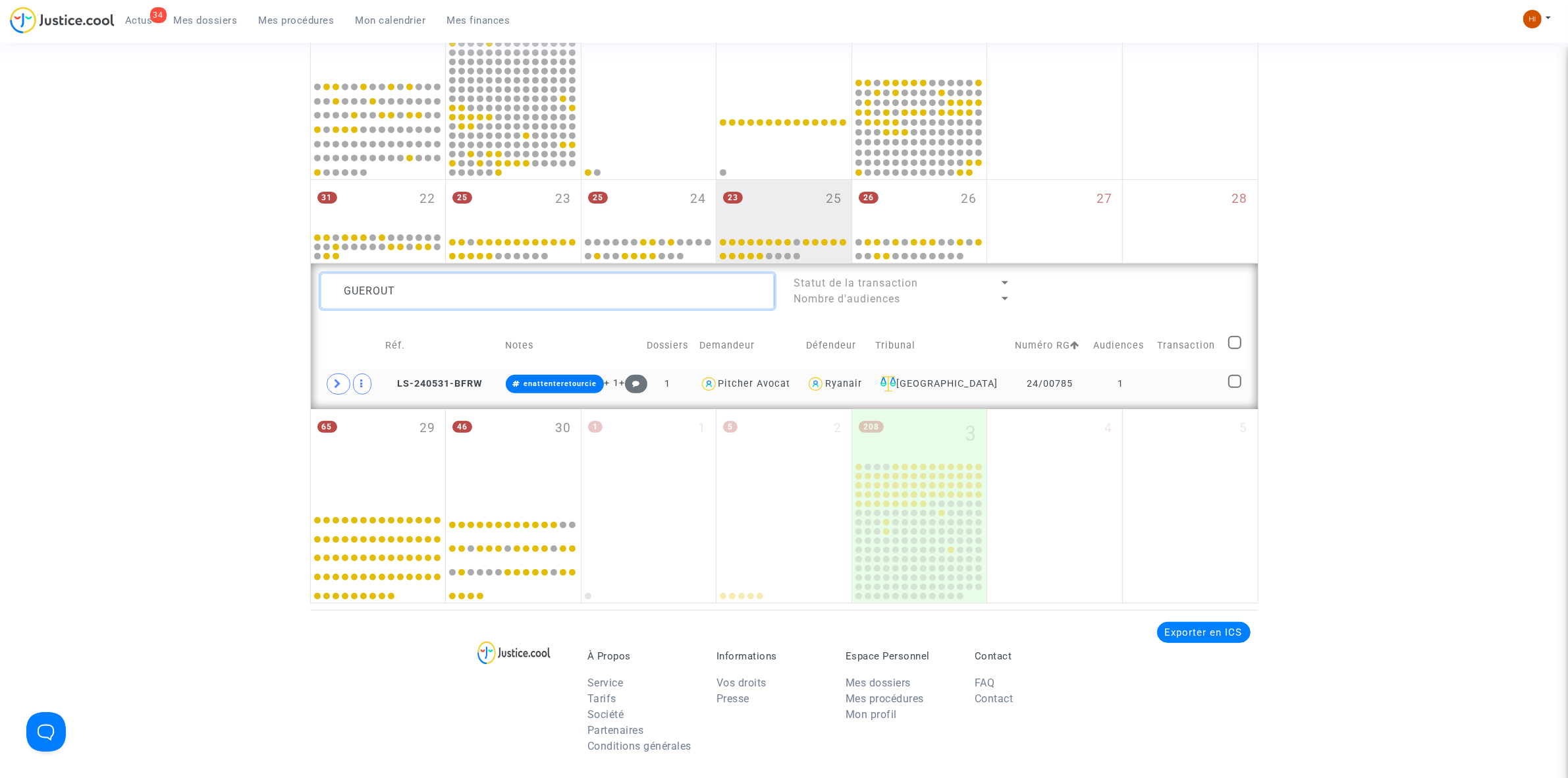
type textarea "GUEROUT"
click at [1120, 396] on td "1" at bounding box center [1120, 384] width 64 height 30
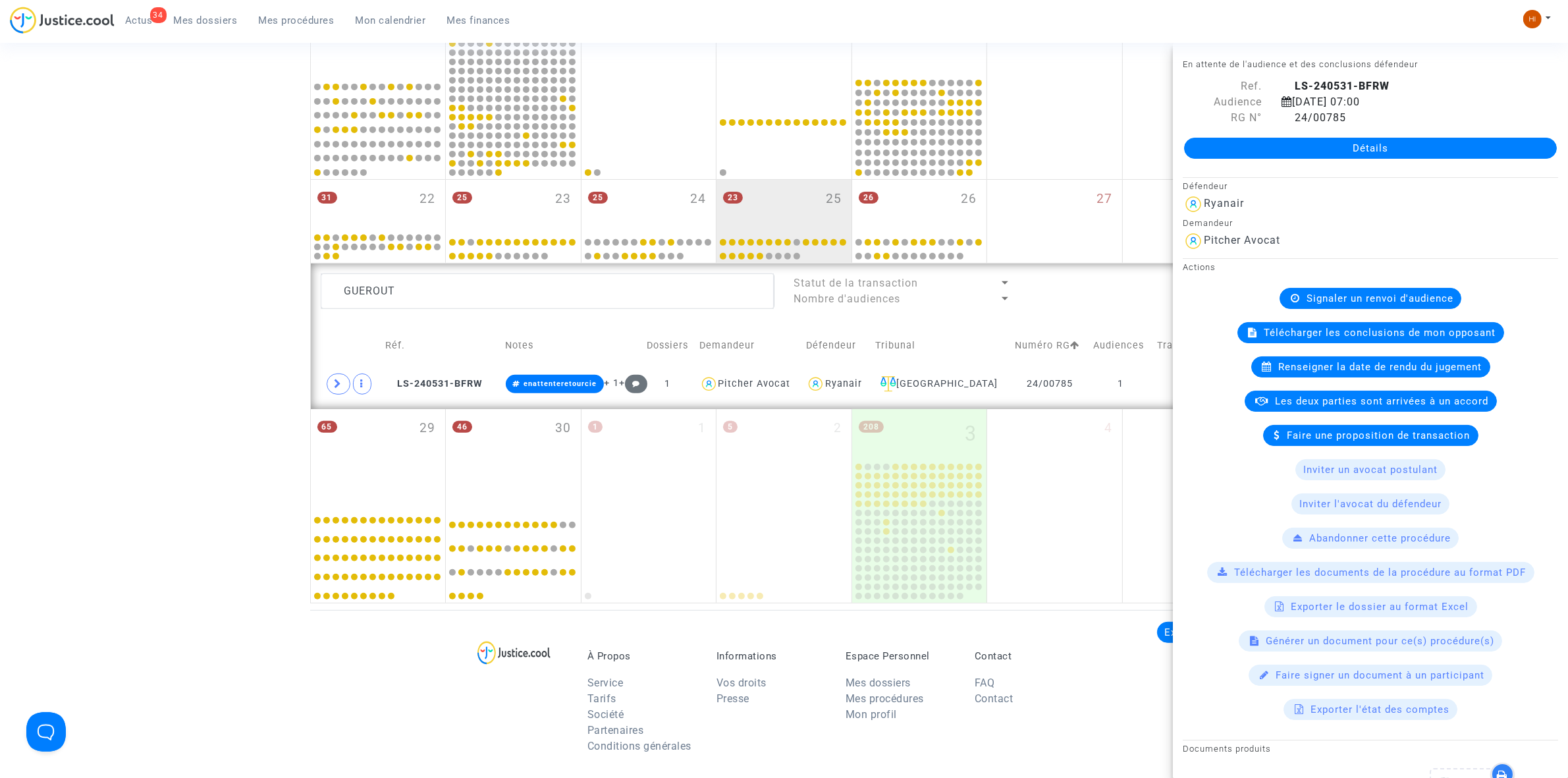
click at [1334, 294] on span "Signaler un renvoi d'audience" at bounding box center [1379, 298] width 147 height 11
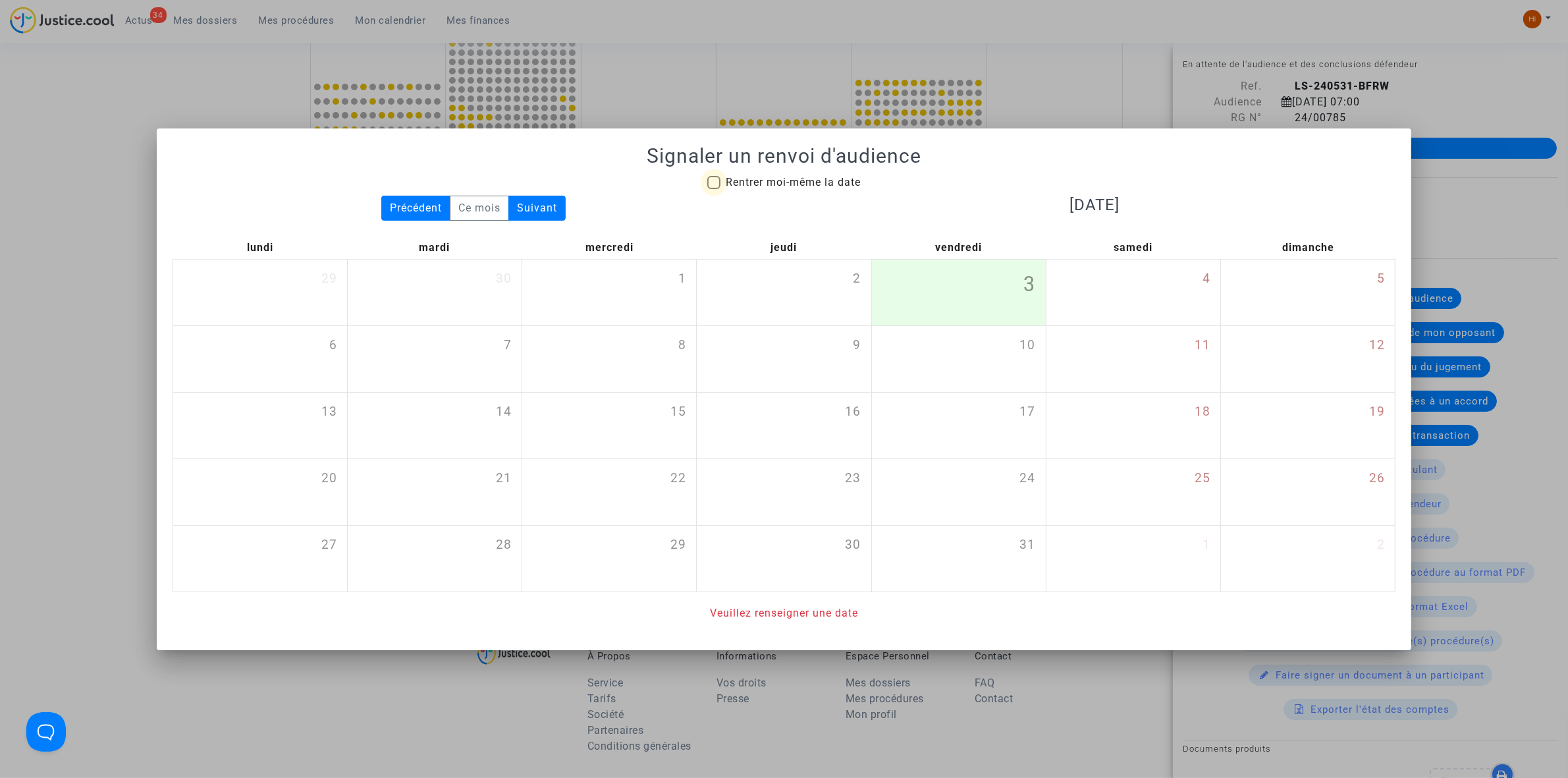
drag, startPoint x: 842, startPoint y: 181, endPoint x: 842, endPoint y: 191, distance: 10.0
click at [840, 181] on span "Rentrer moi-même la date" at bounding box center [793, 182] width 135 height 12
click at [714, 189] on input "Rentrer moi-même la date" at bounding box center [713, 189] width 1 height 1
checkbox input "true"
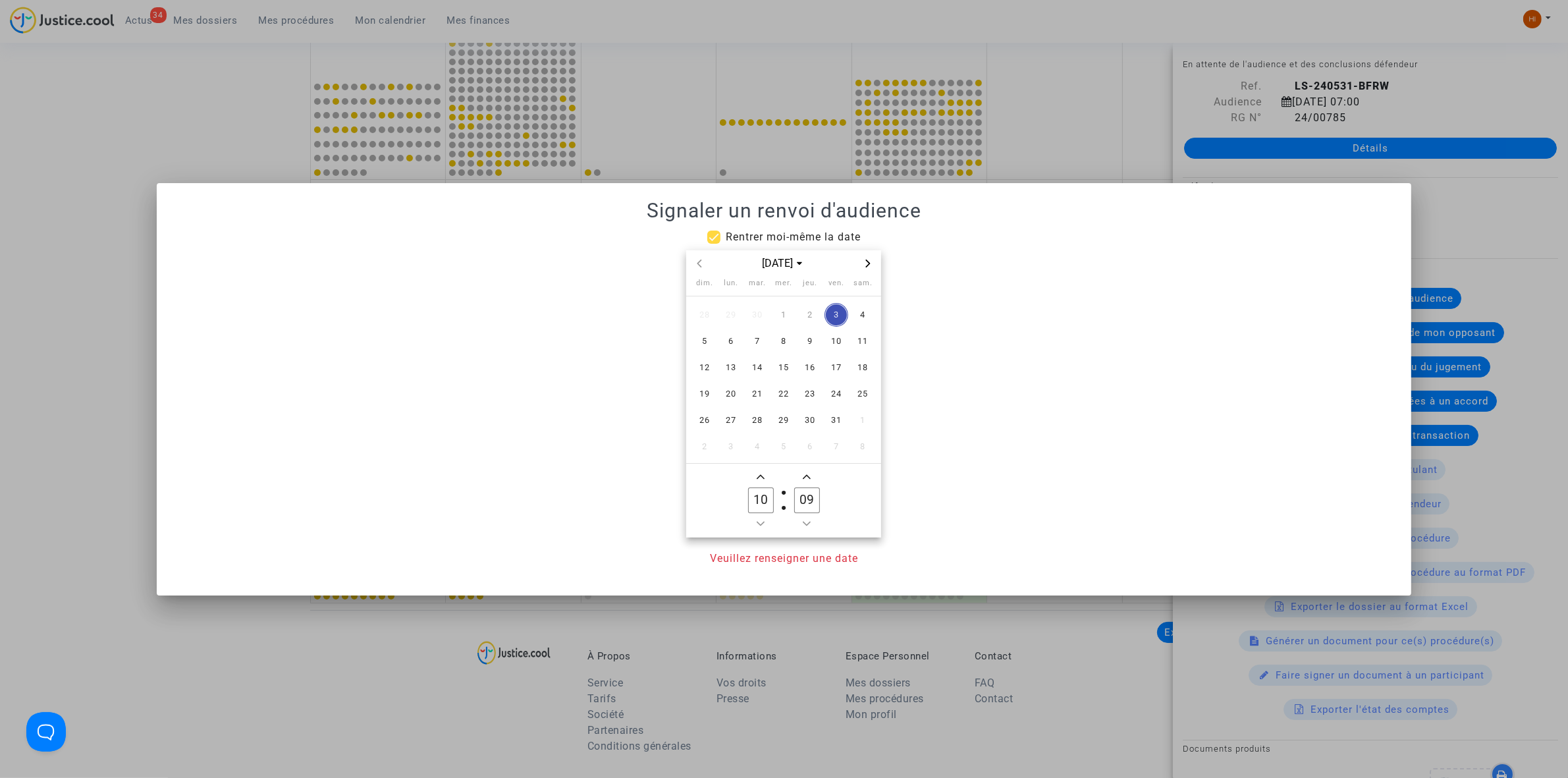
click at [867, 256] on span "Next month" at bounding box center [867, 263] width 16 height 16
click at [870, 260] on icon "Next month" at bounding box center [868, 264] width 8 height 8
click at [814, 371] on span "18" at bounding box center [810, 367] width 24 height 24
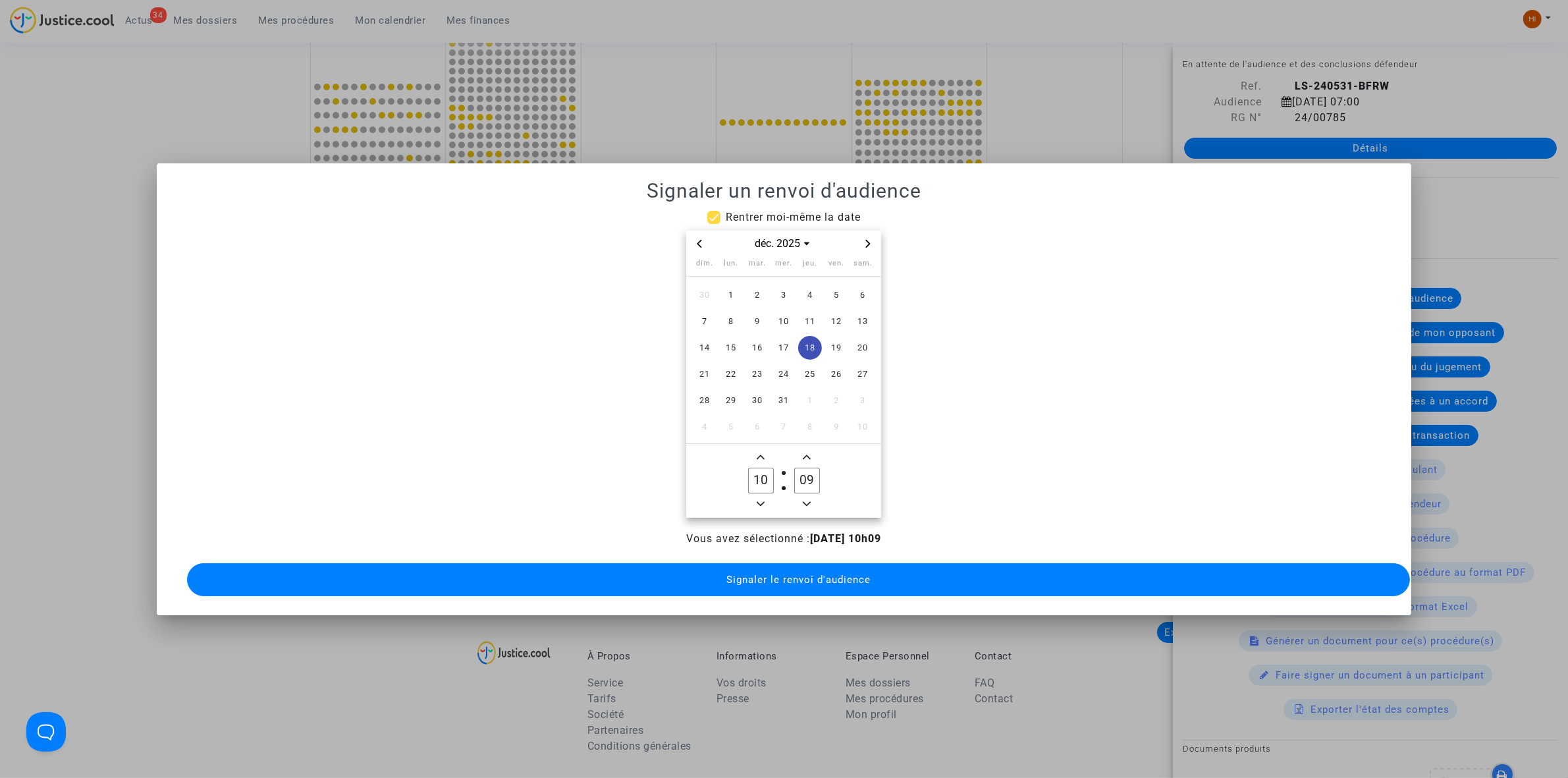
drag, startPoint x: 762, startPoint y: 494, endPoint x: 818, endPoint y: 478, distance: 58.2
click at [761, 500] on icon "Minus a hour" at bounding box center [761, 504] width 8 height 8
type input "09"
click at [818, 478] on input "09" at bounding box center [807, 480] width 25 height 25
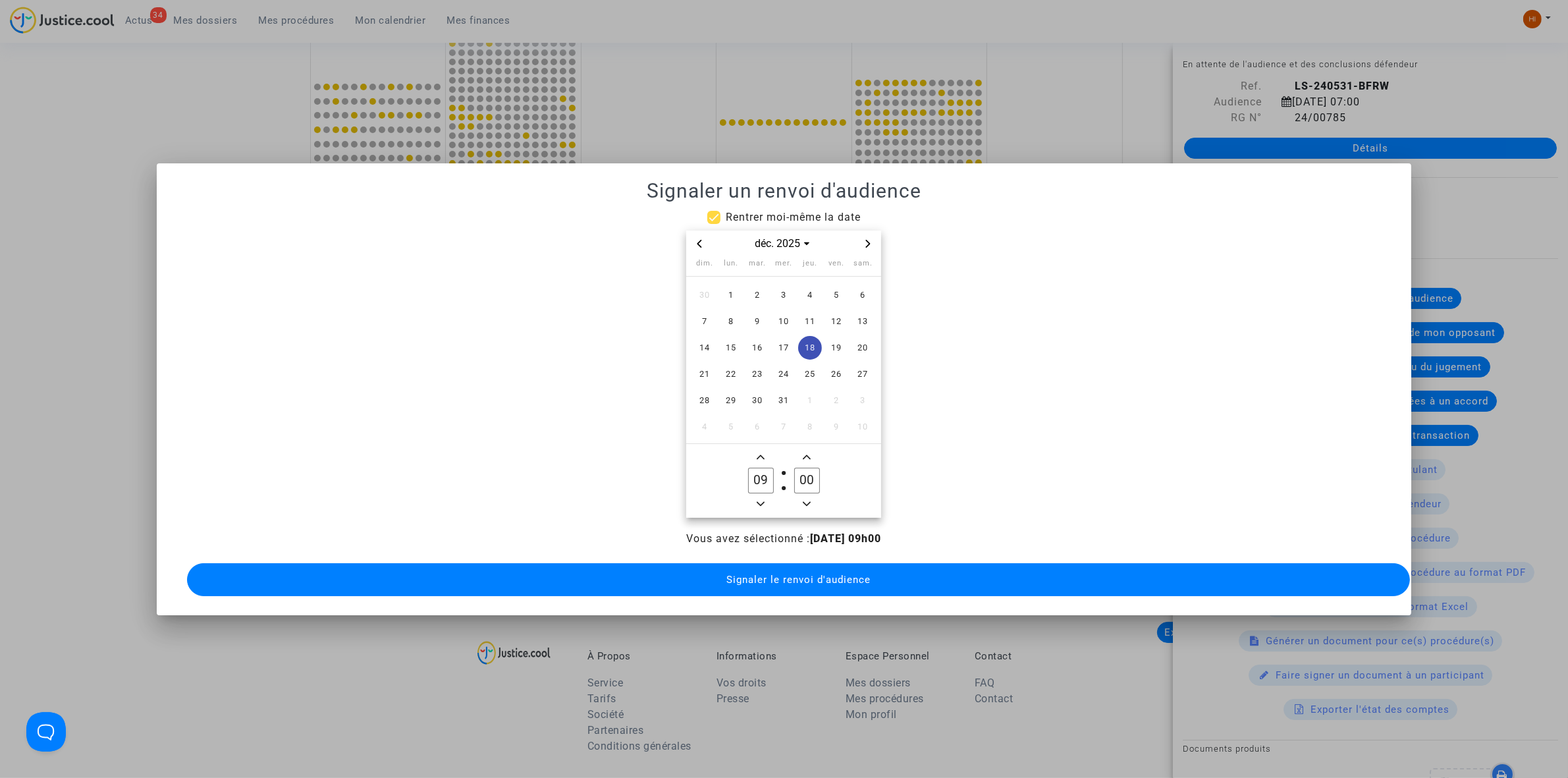
type input "00"
drag, startPoint x: 816, startPoint y: 548, endPoint x: 813, endPoint y: 566, distance: 18.2
click at [816, 550] on div "Vous avez sélectionné : [DATE] 09h00 Signaler le renvoi d'audience" at bounding box center [784, 566] width 1223 height 69
click at [813, 574] on span "Signaler le renvoi d'audience" at bounding box center [798, 580] width 144 height 11
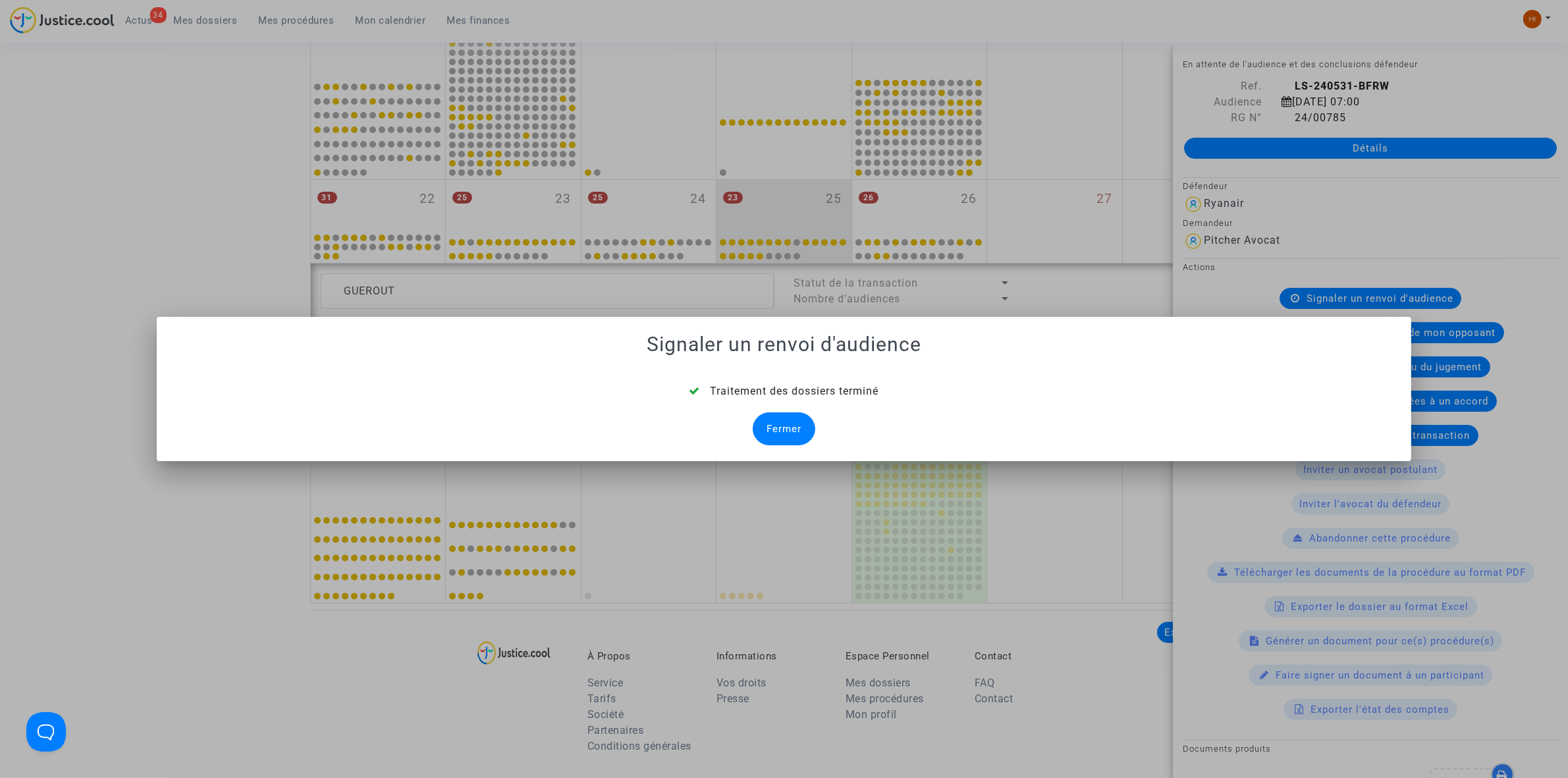
click at [813, 433] on div "Fermer" at bounding box center [784, 429] width 62 height 33
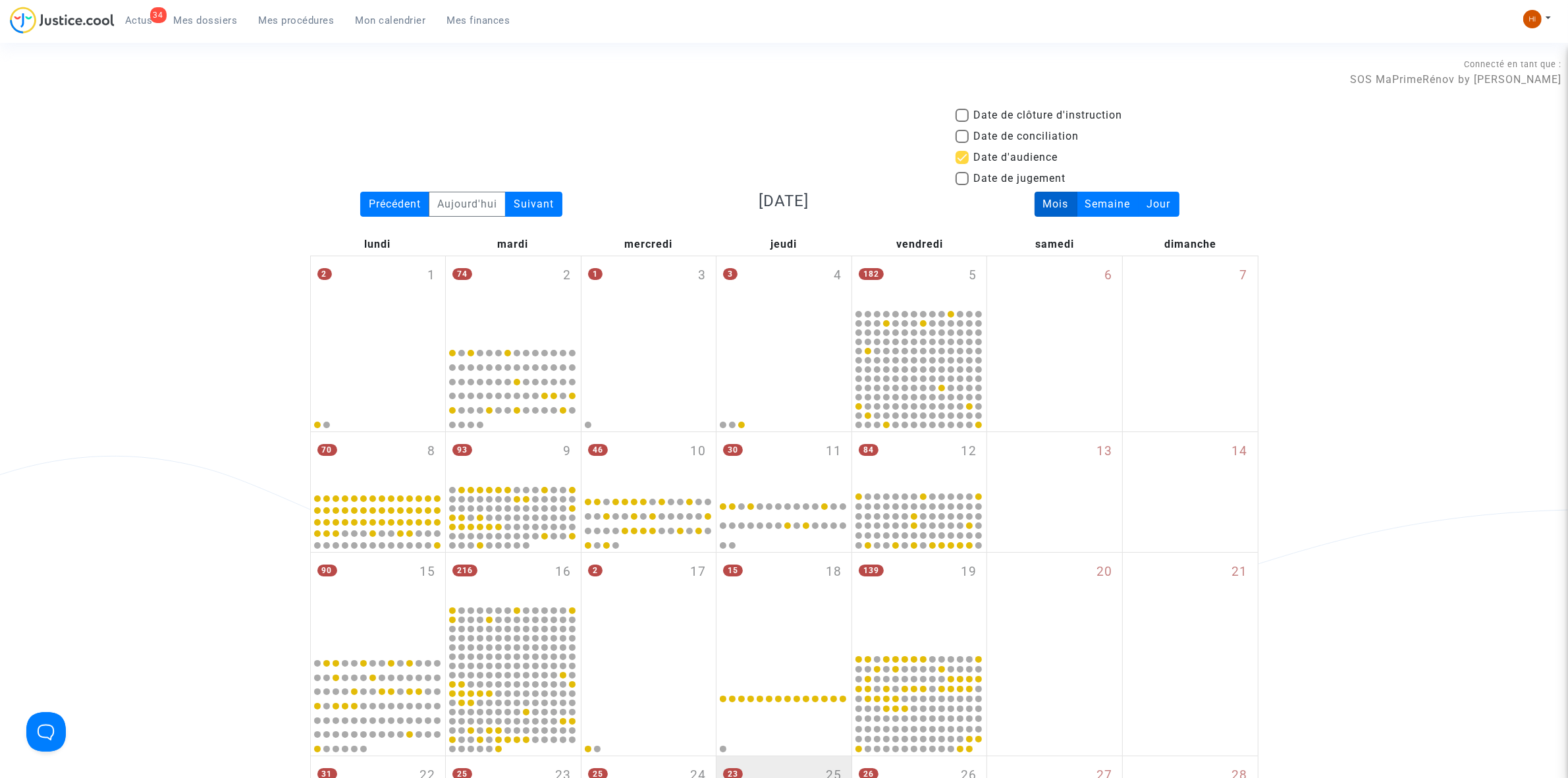
scroll to position [576, 0]
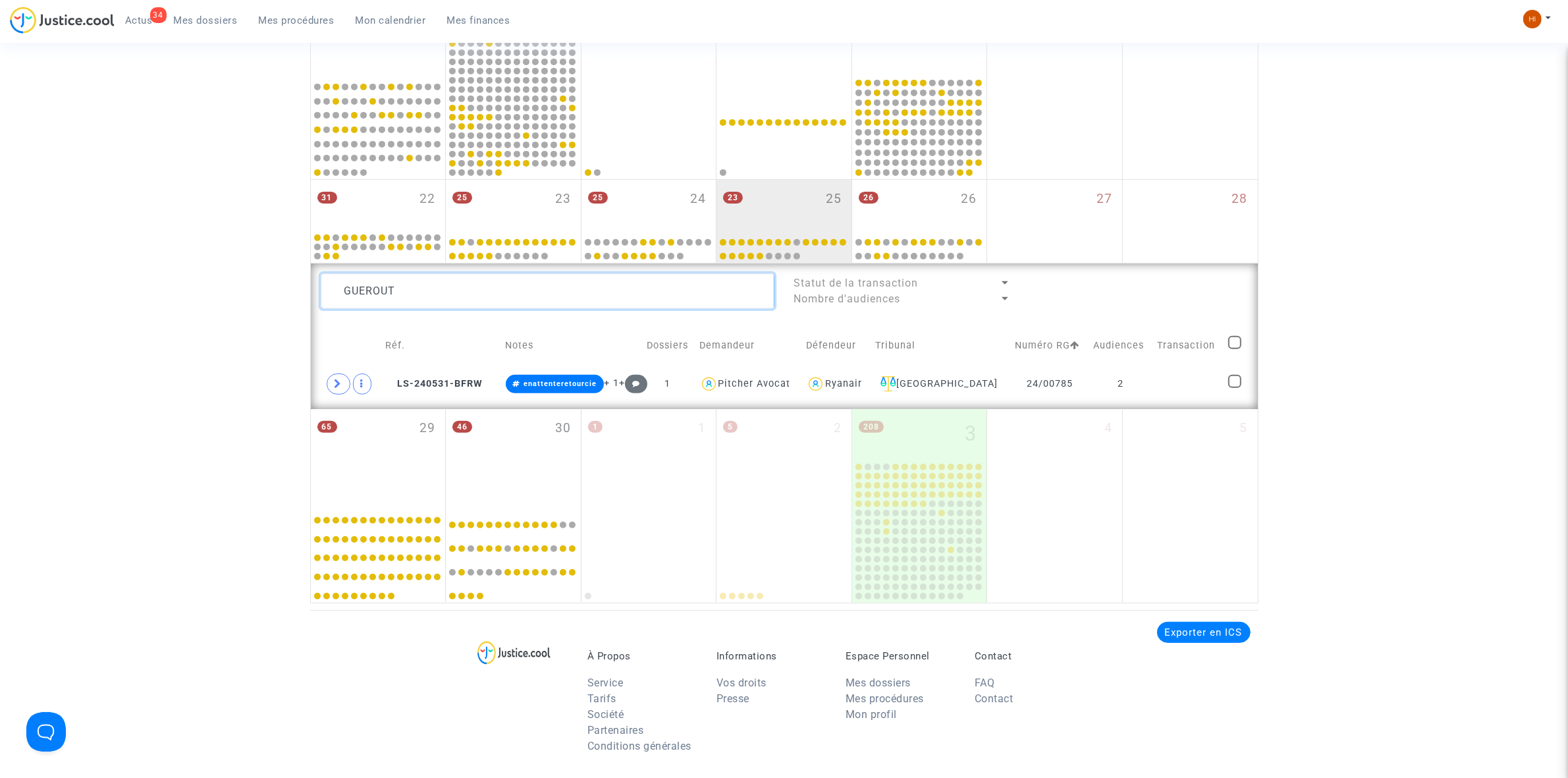
drag, startPoint x: 558, startPoint y: 298, endPoint x: -15, endPoint y: 227, distance: 577.4
click at [0, 227] on html "34 Actus Mes dossiers Mes procédures Mon calendrier Mes finances Mon profil Cha…" at bounding box center [784, 261] width 1568 height 1675
paste textarea "[PERSON_NAME]"
type textarea "[PERSON_NAME]"
click at [1154, 386] on td at bounding box center [1188, 384] width 72 height 30
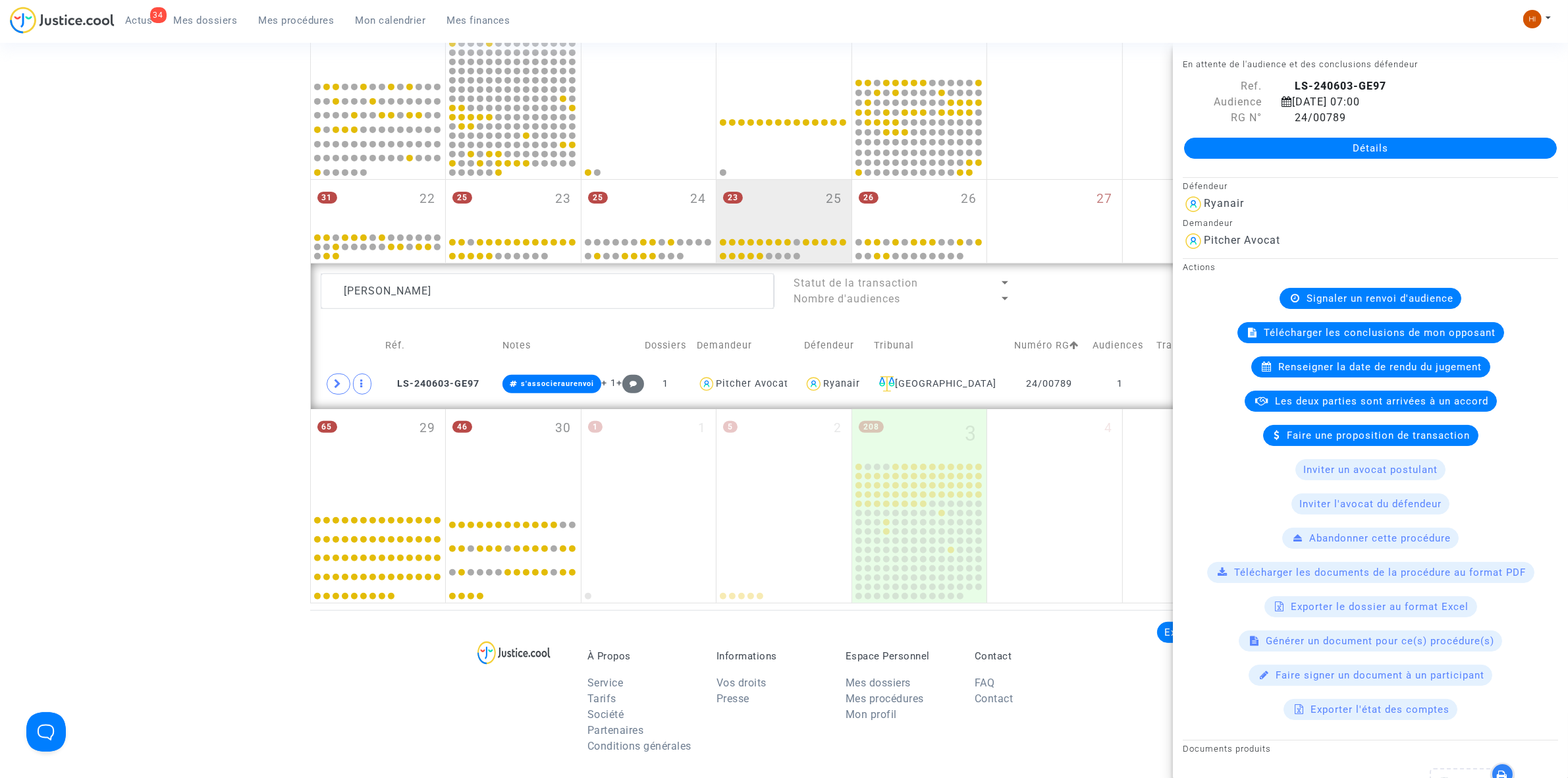
click at [1291, 300] on icon at bounding box center [1295, 298] width 9 height 10
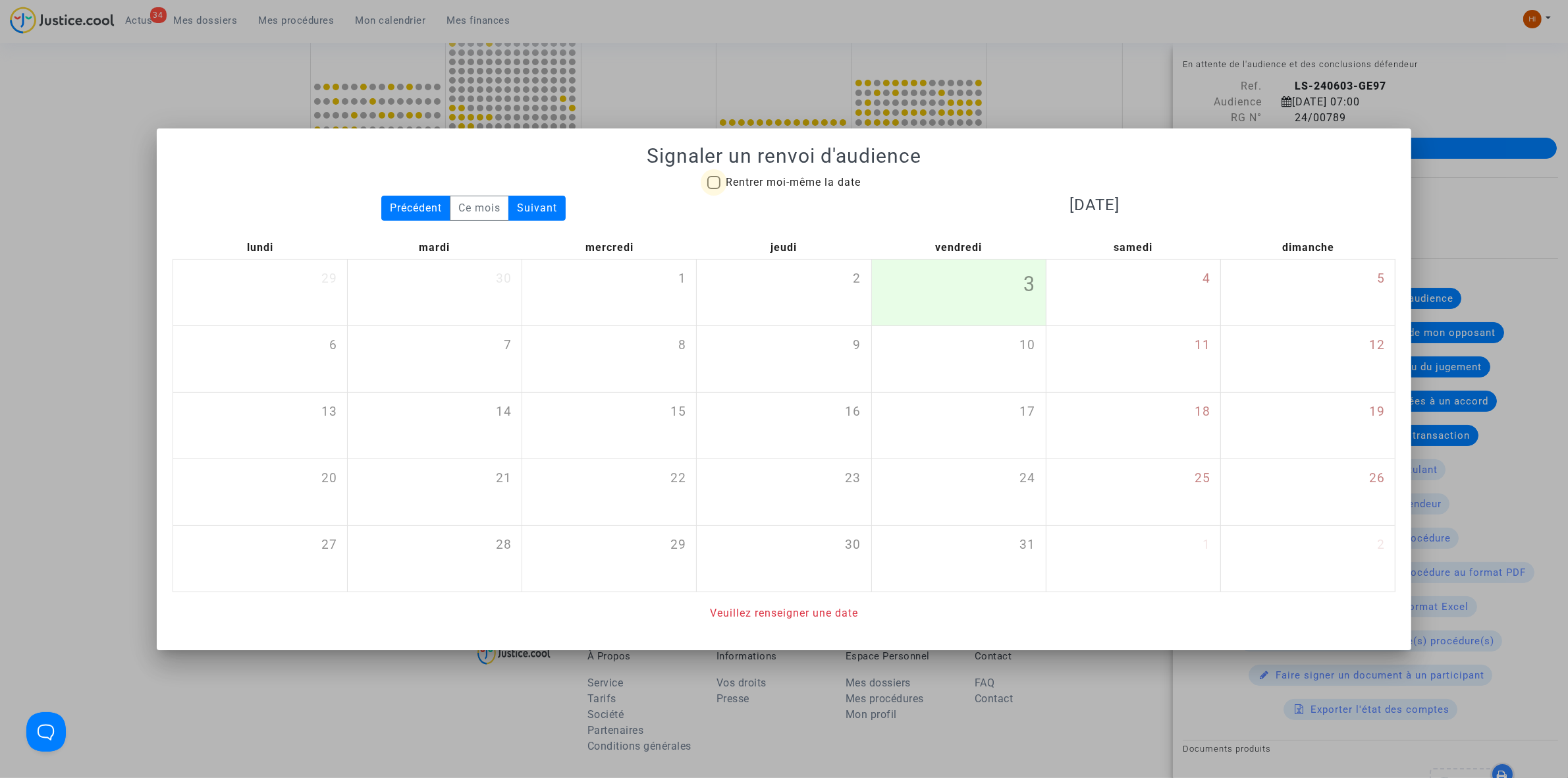
click at [776, 186] on span "Rentrer moi-même la date" at bounding box center [793, 182] width 135 height 12
click at [714, 189] on input "Rentrer moi-même la date" at bounding box center [713, 189] width 1 height 1
checkbox input "true"
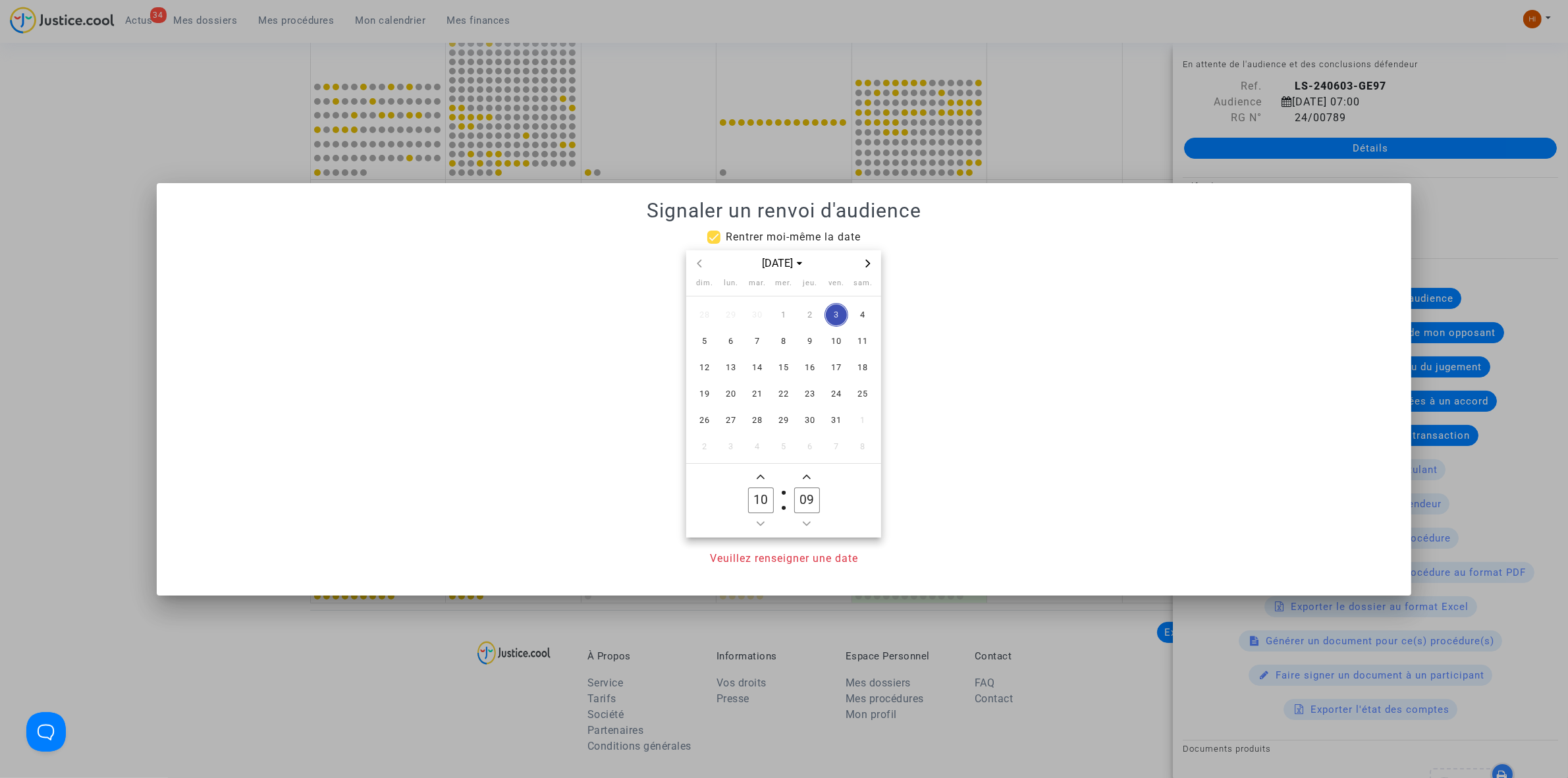
click at [870, 262] on icon "Next month" at bounding box center [869, 264] width 5 height 8
click at [868, 263] on icon "Next month" at bounding box center [868, 264] width 8 height 8
click at [812, 374] on span "18" at bounding box center [810, 367] width 24 height 24
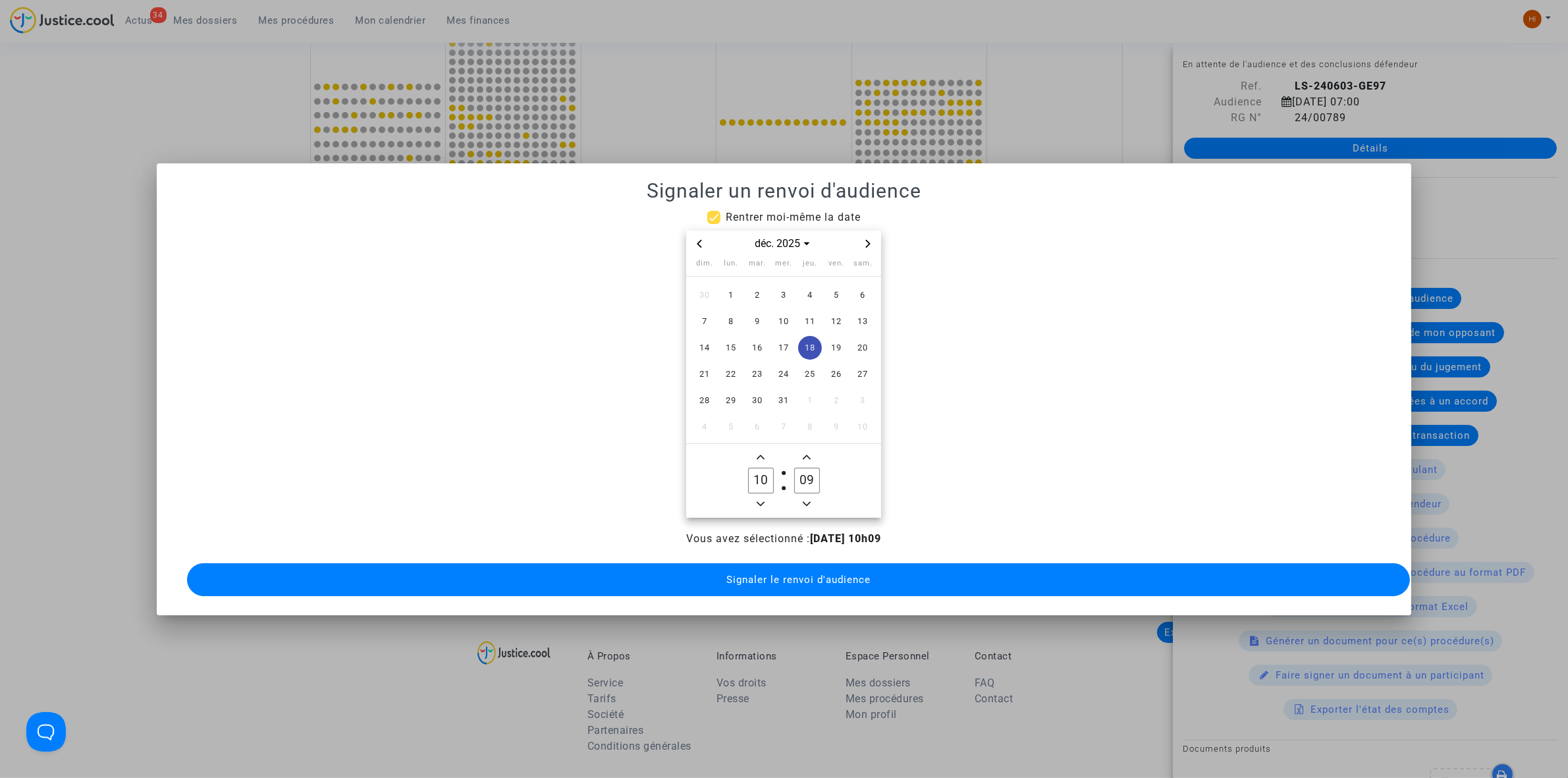
click at [762, 500] on icon "Minus a hour" at bounding box center [761, 504] width 8 height 8
type input "09"
click at [805, 468] on input "09" at bounding box center [807, 480] width 25 height 25
type input "00"
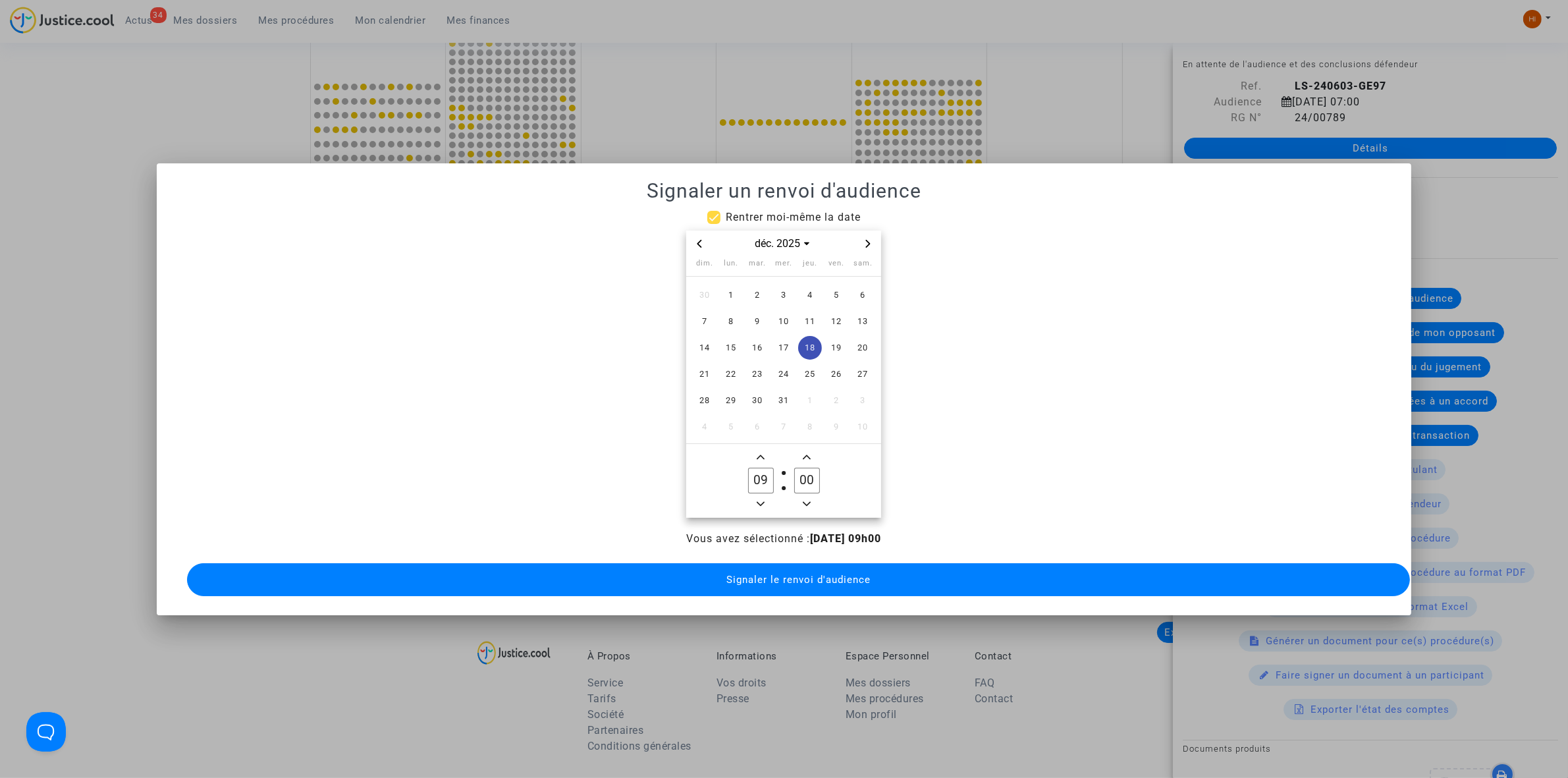
click at [790, 574] on span "Signaler le renvoi d'audience" at bounding box center [798, 580] width 144 height 11
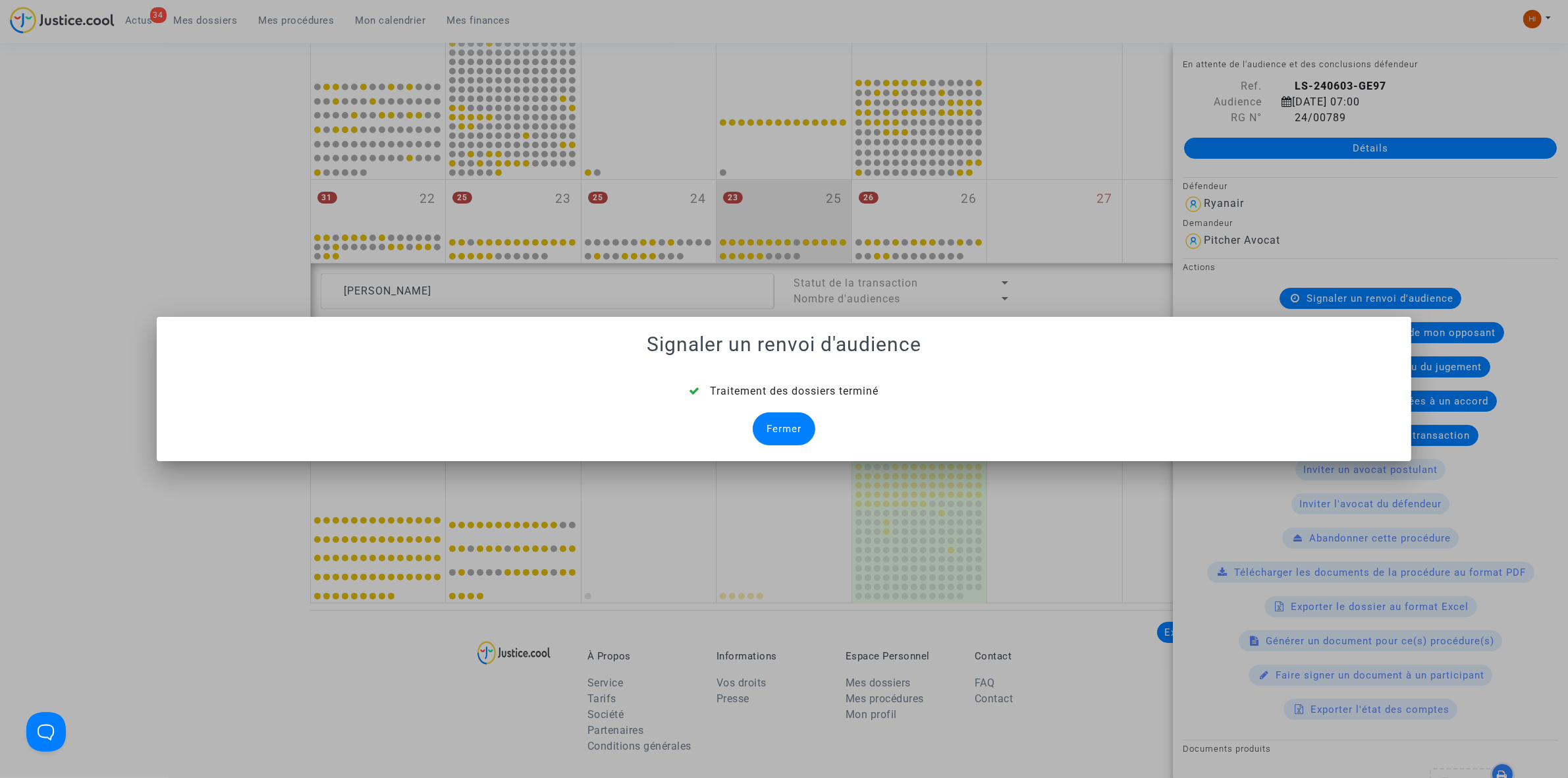
click at [768, 406] on div "Traitement des dossiers terminé Fermer" at bounding box center [784, 415] width 1223 height 62
click at [770, 432] on div "Fermer" at bounding box center [784, 429] width 62 height 33
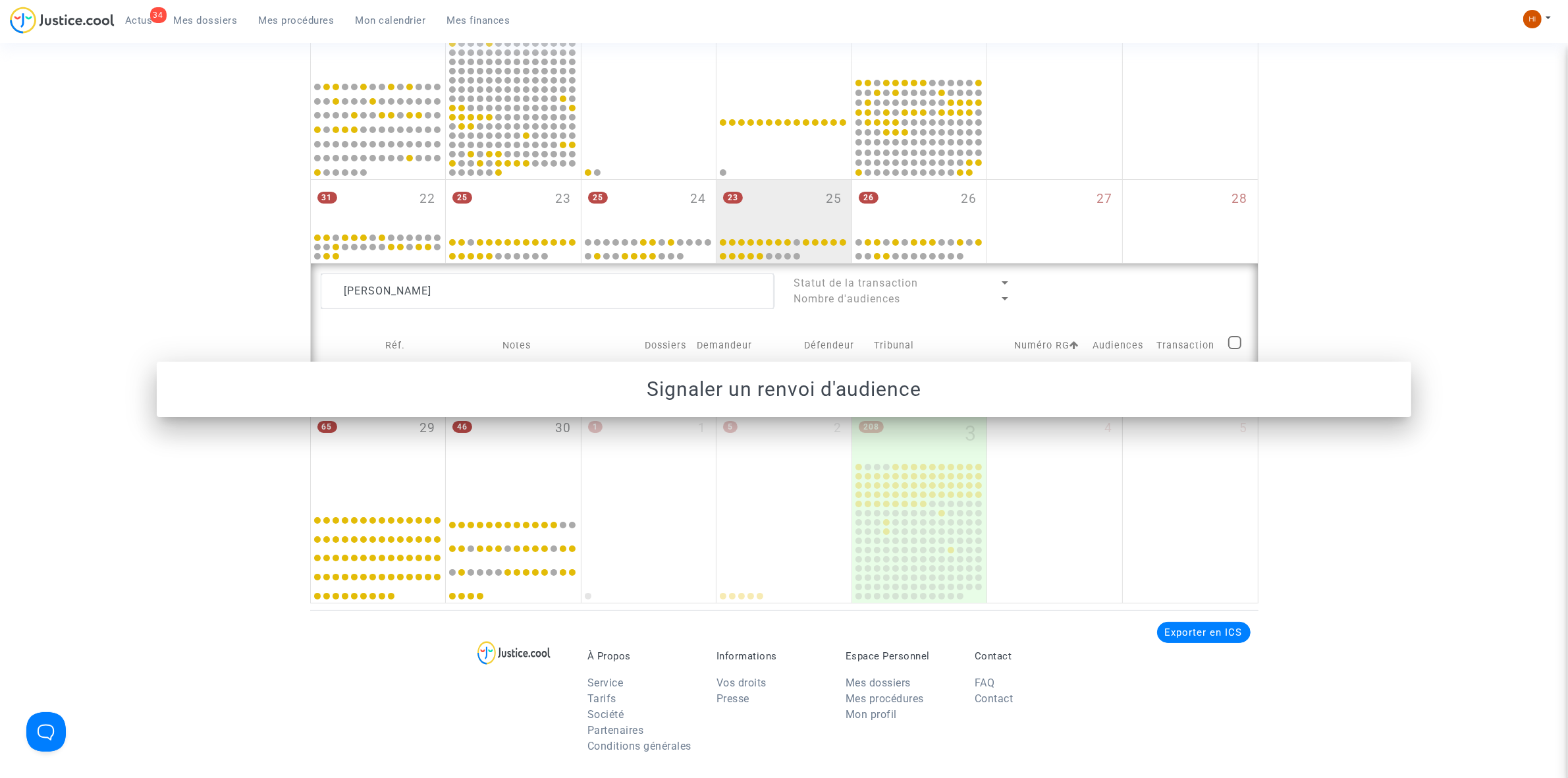
scroll to position [576, 0]
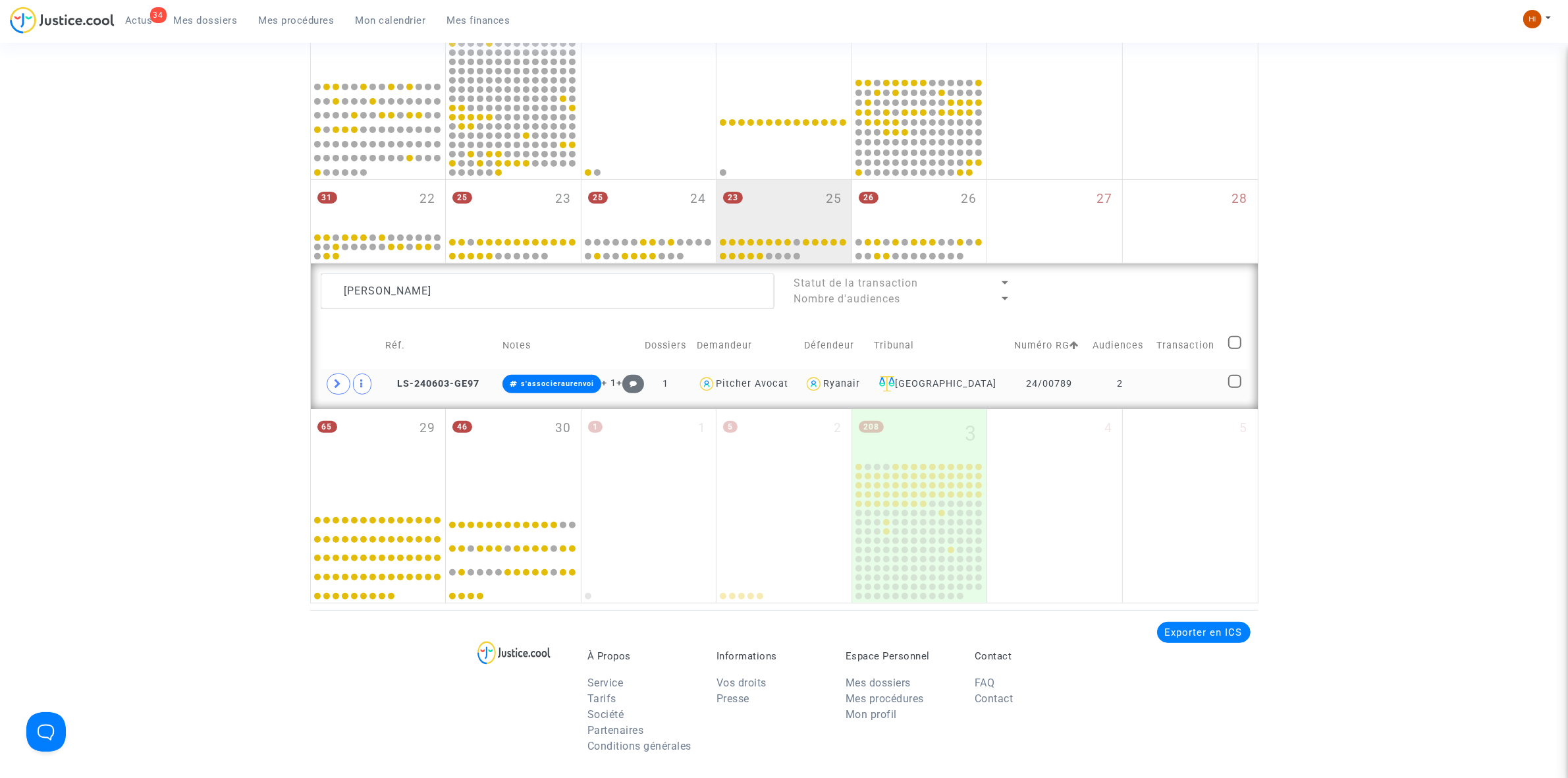
click at [443, 377] on td "LS-240603-GE97" at bounding box center [439, 384] width 117 height 30
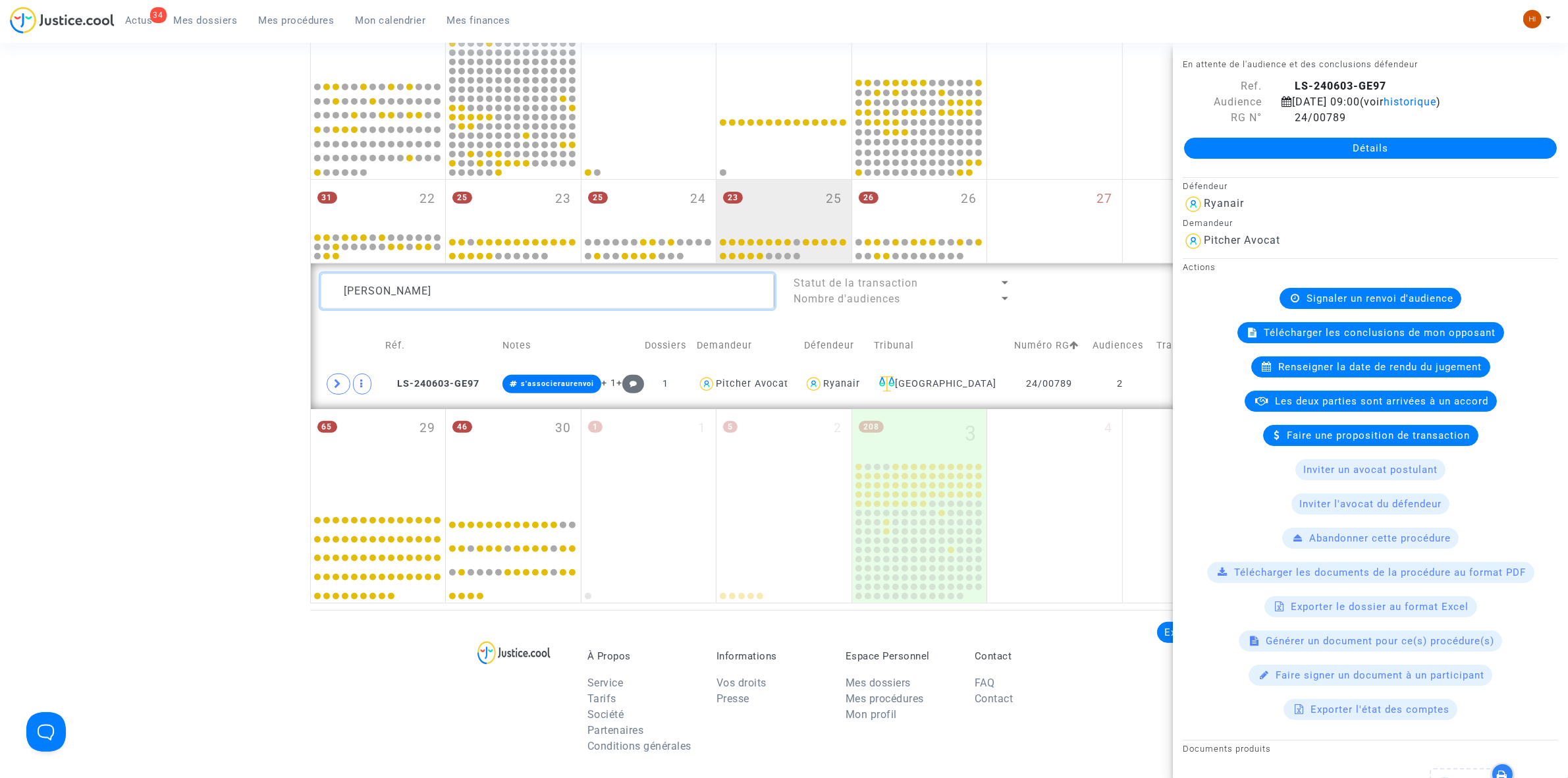
click at [535, 288] on textarea at bounding box center [548, 290] width 454 height 35
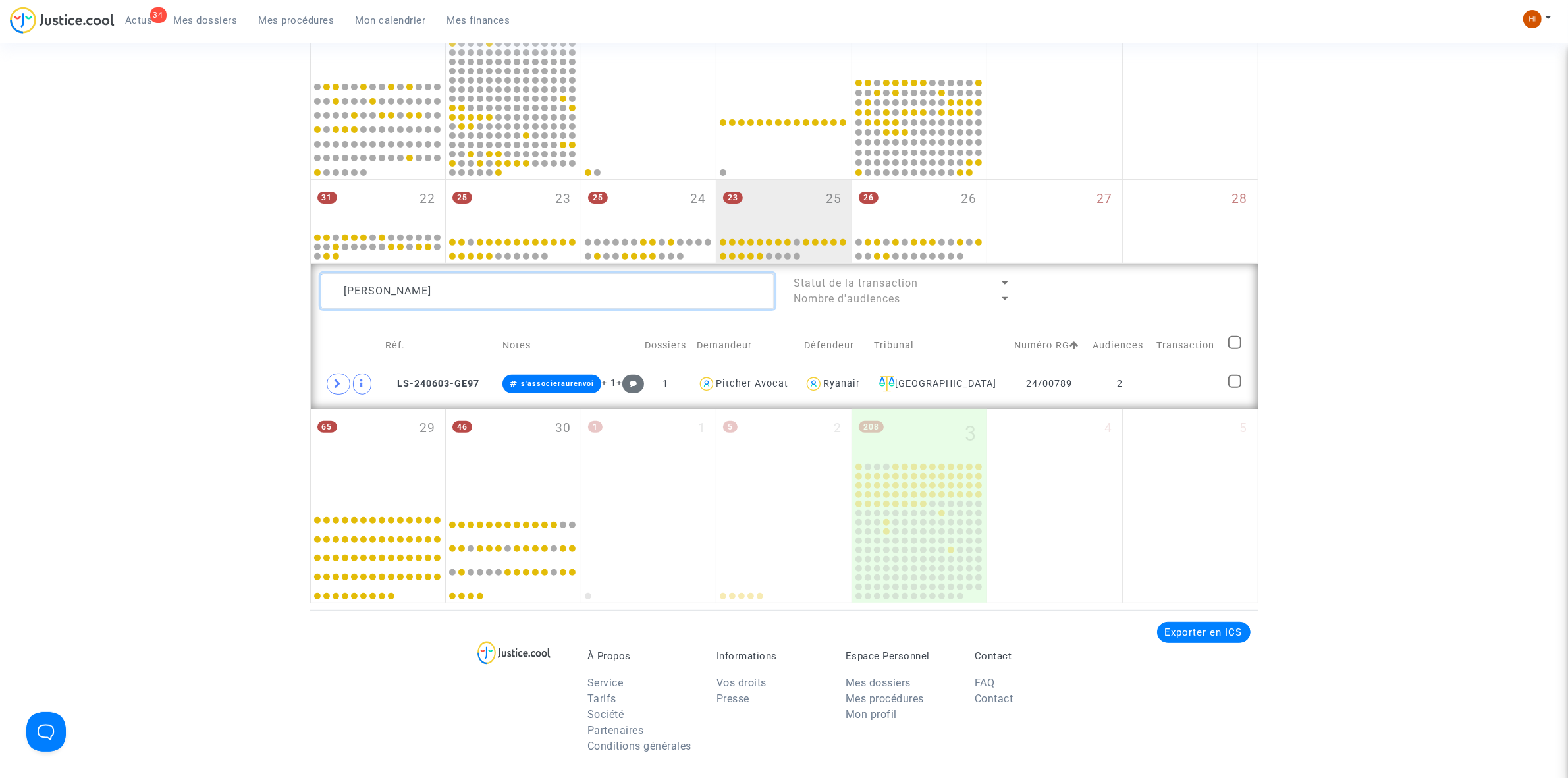
click at [535, 288] on textarea at bounding box center [548, 290] width 454 height 35
paste textarea "[PERSON_NAME]"
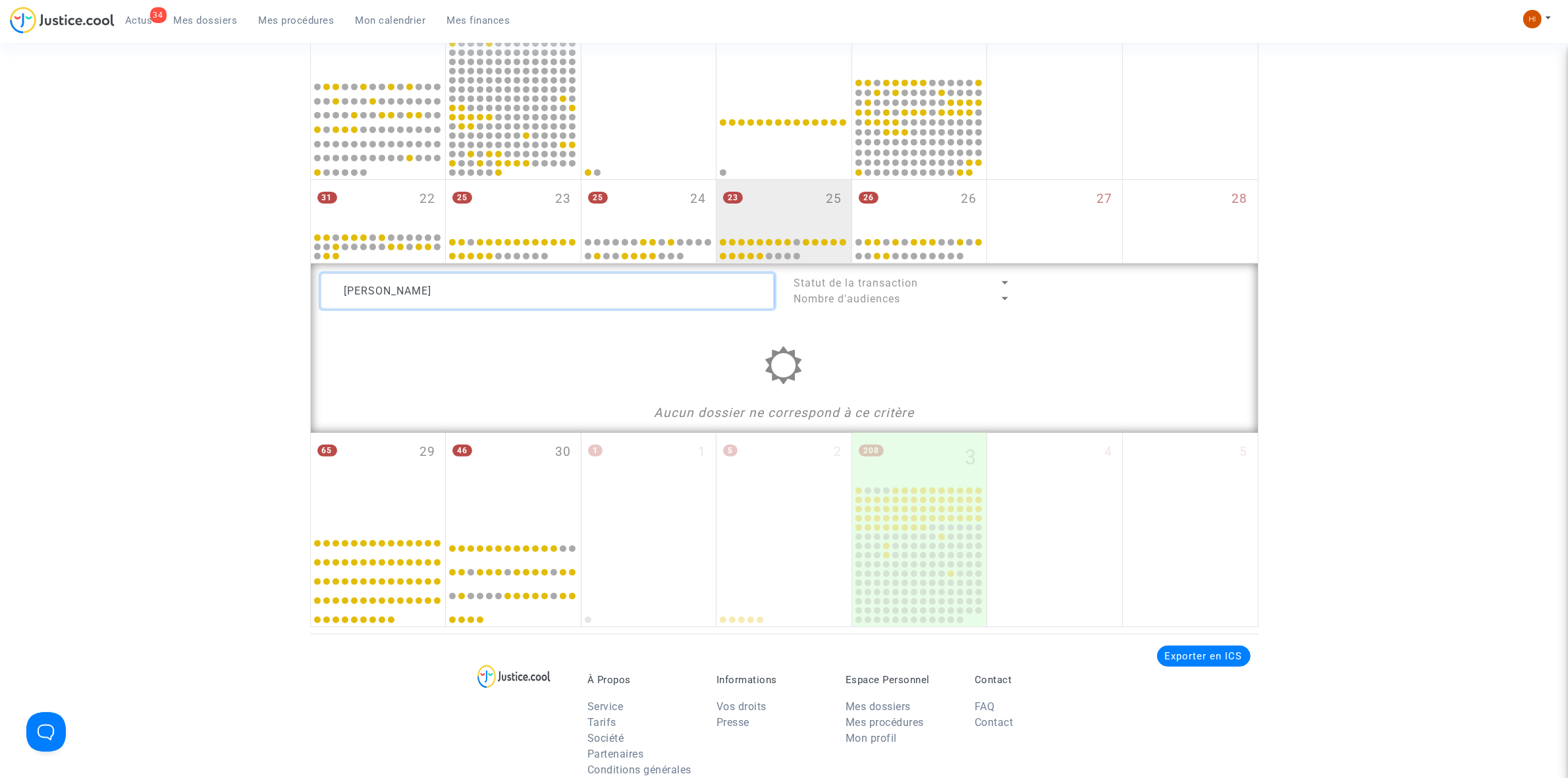
drag, startPoint x: 392, startPoint y: 293, endPoint x: 202, endPoint y: 280, distance: 190.4
click at [210, 285] on div "Date de clôture d'instruction Date de conciliation Date d'audience Date de juge…" at bounding box center [784, 79] width 1568 height 1096
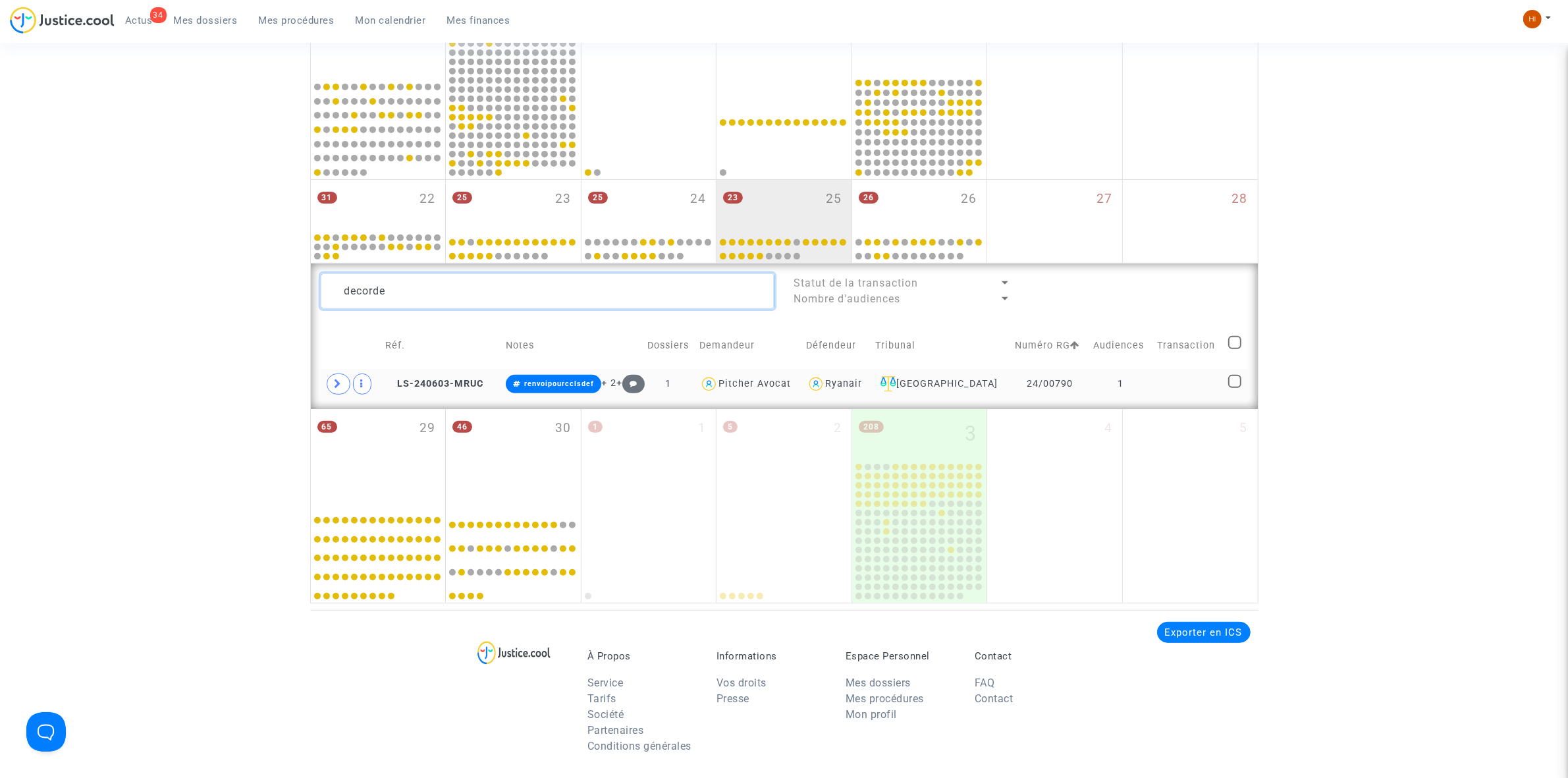
type textarea "decorde"
click at [1147, 390] on td "1" at bounding box center [1121, 384] width 64 height 30
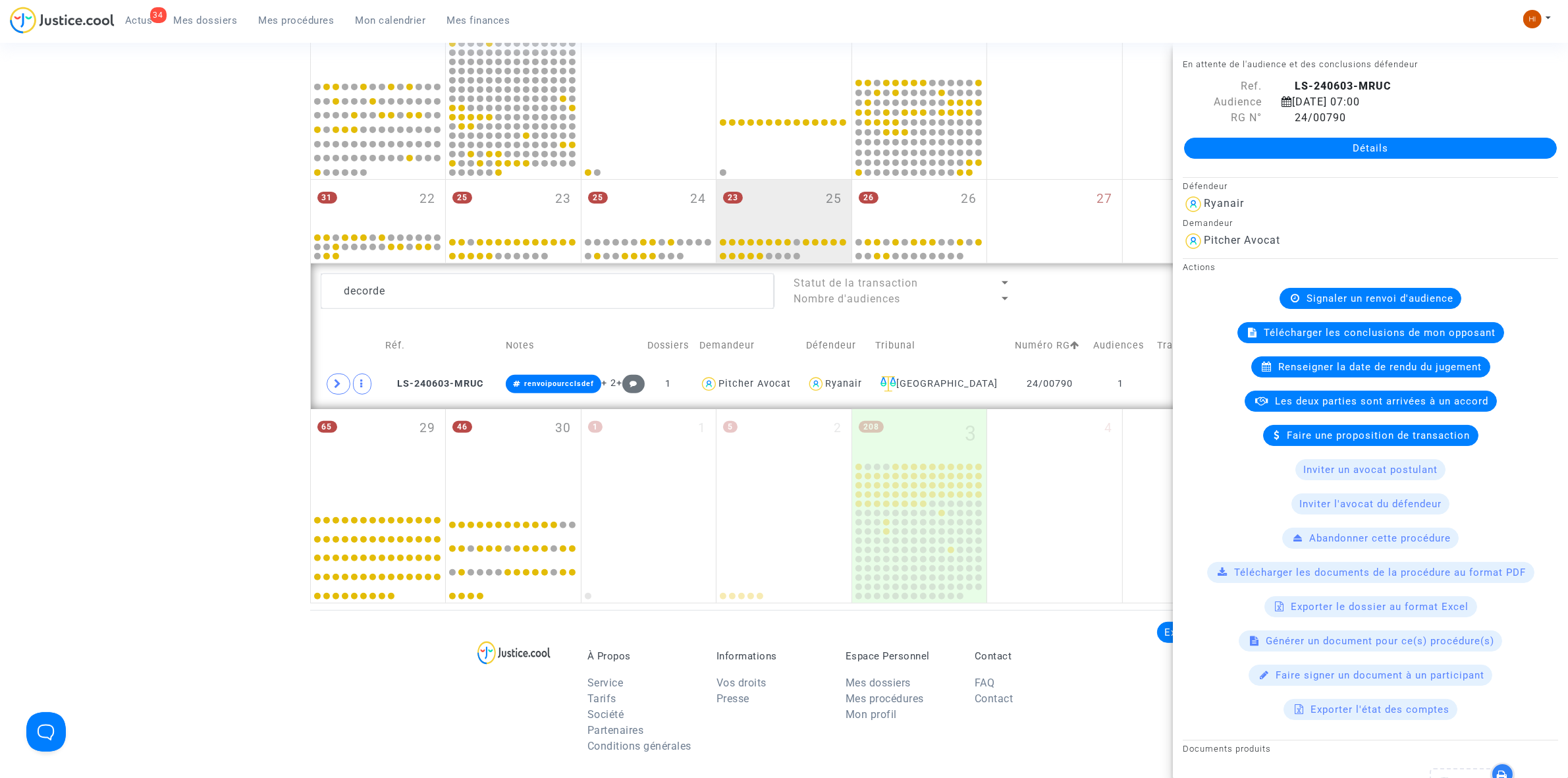
click at [1322, 307] on div "Signaler un renvoi d'audience" at bounding box center [1370, 298] width 182 height 21
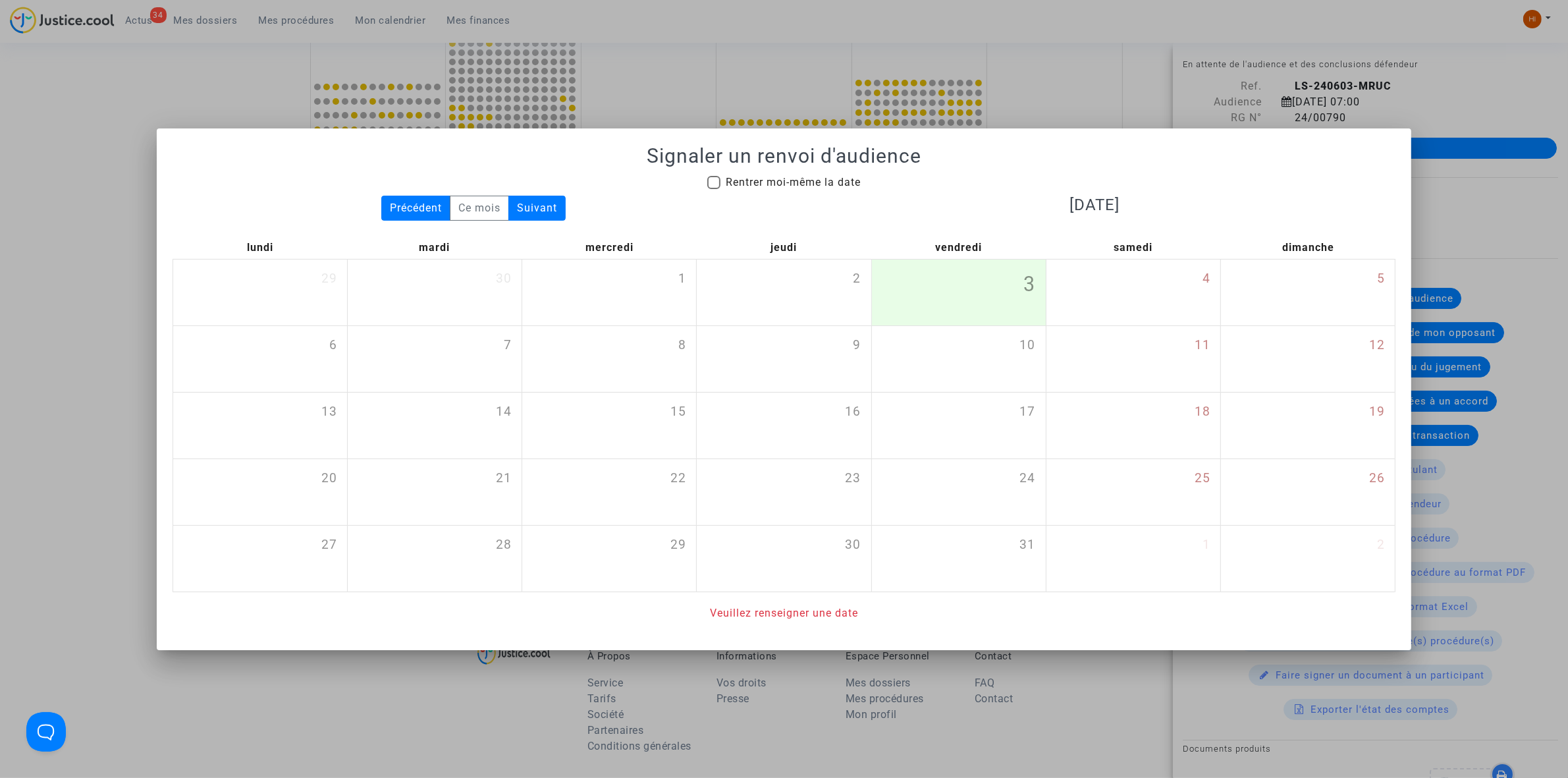
click at [772, 184] on span "Rentrer moi-même la date" at bounding box center [793, 182] width 135 height 12
click at [714, 189] on input "Rentrer moi-même la date" at bounding box center [713, 189] width 1 height 1
checkbox input "true"
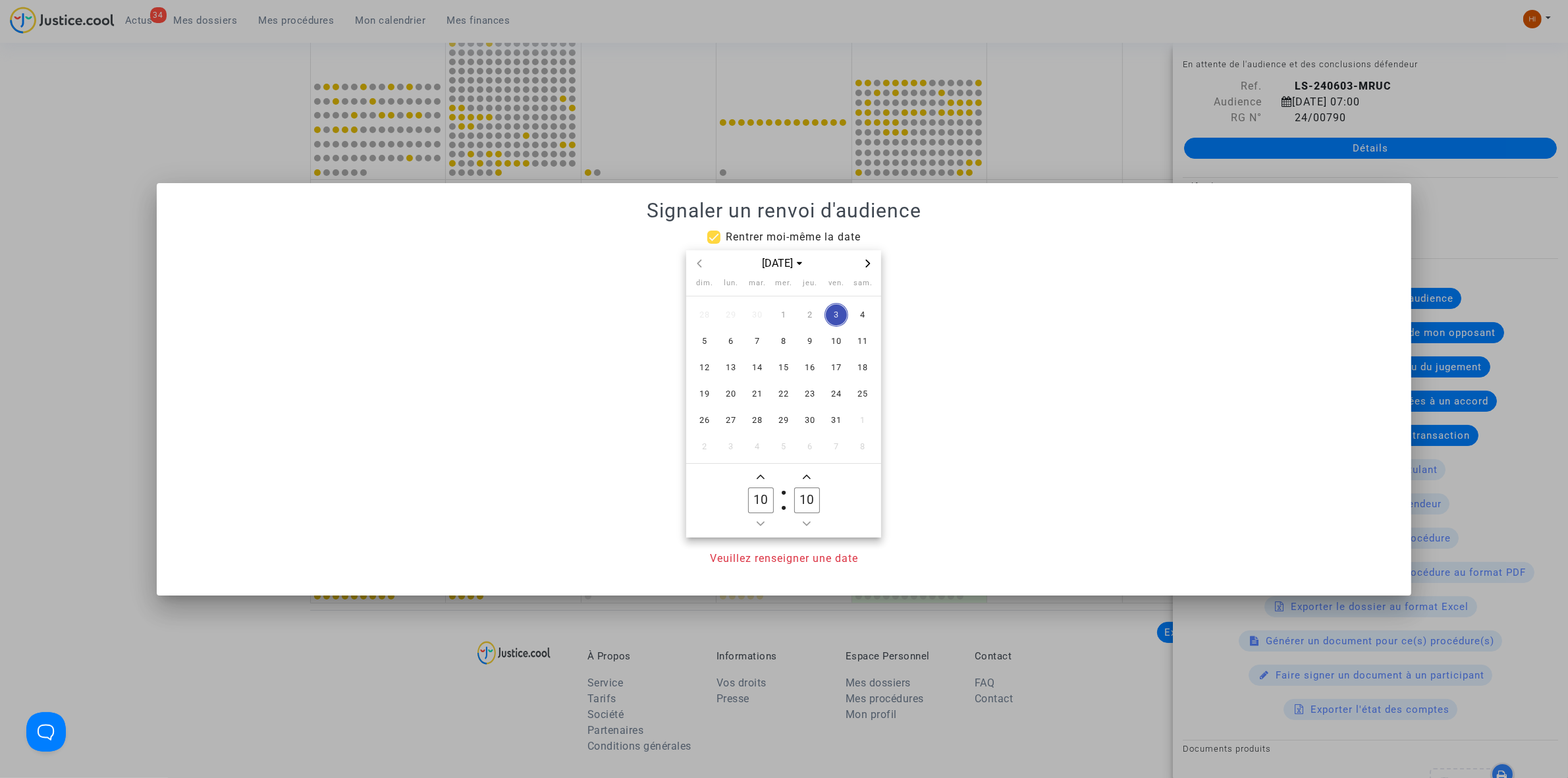
click at [868, 271] on span "Next month" at bounding box center [867, 263] width 16 height 16
click at [868, 269] on span "Next month" at bounding box center [867, 263] width 16 height 16
click at [808, 366] on span "18" at bounding box center [810, 367] width 24 height 24
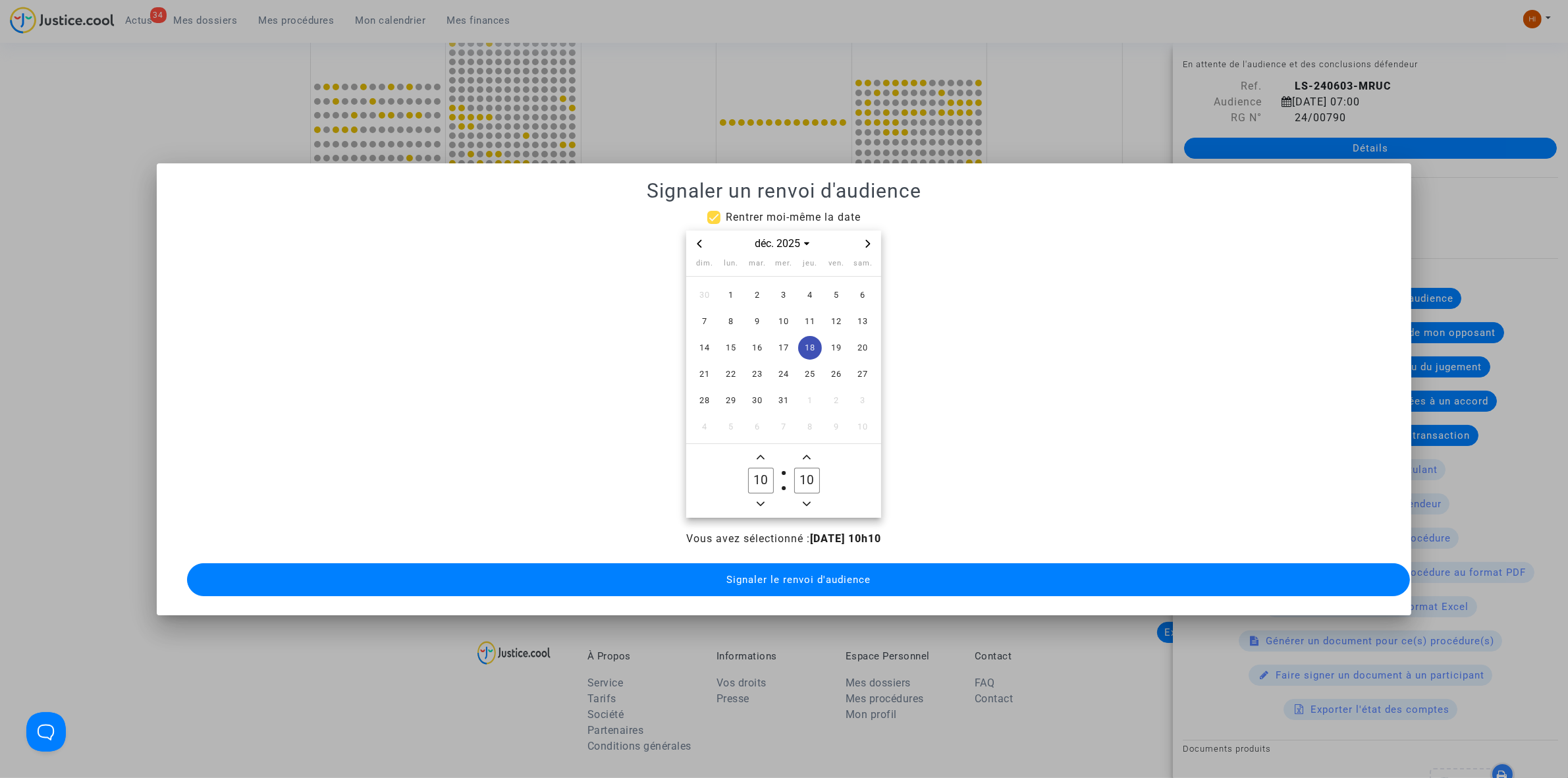
click at [762, 501] on icon "Minus a hour" at bounding box center [761, 504] width 8 height 8
type input "09"
click at [807, 481] on input "10" at bounding box center [807, 480] width 25 height 25
type input "00"
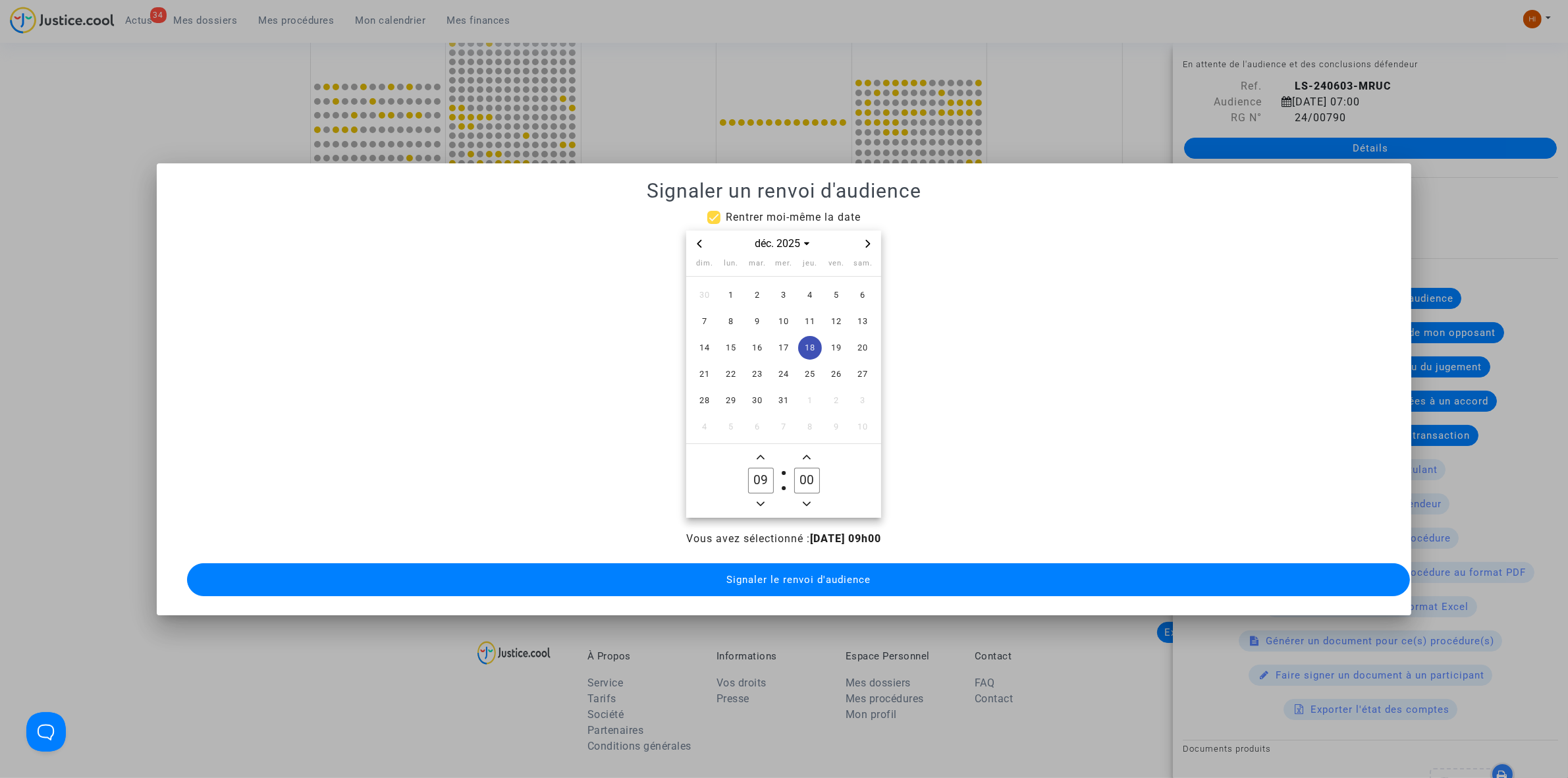
click at [781, 584] on button "Signaler le renvoi d'audience" at bounding box center [798, 580] width 1223 height 33
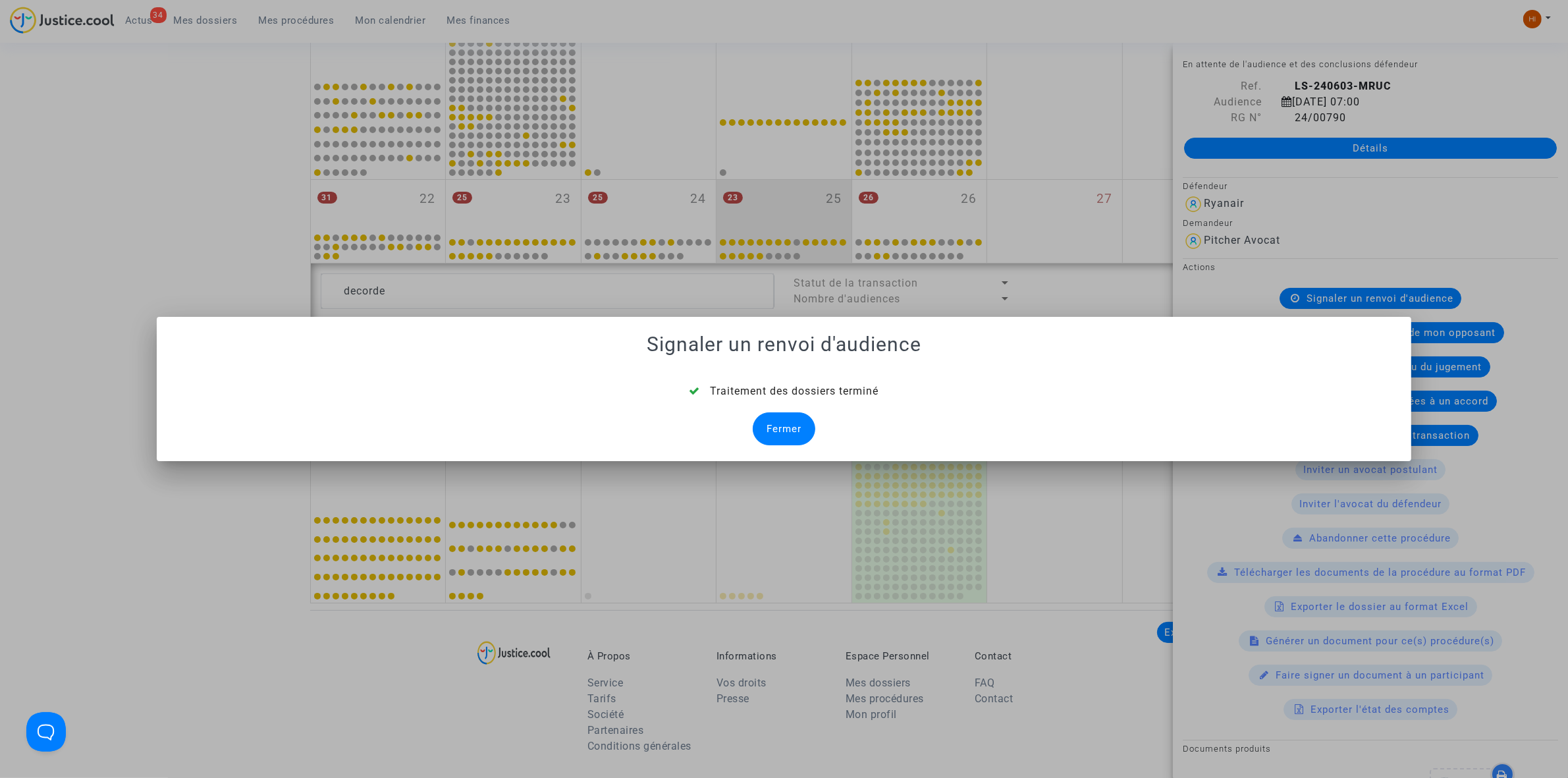
click at [785, 422] on div "Fermer" at bounding box center [784, 429] width 62 height 33
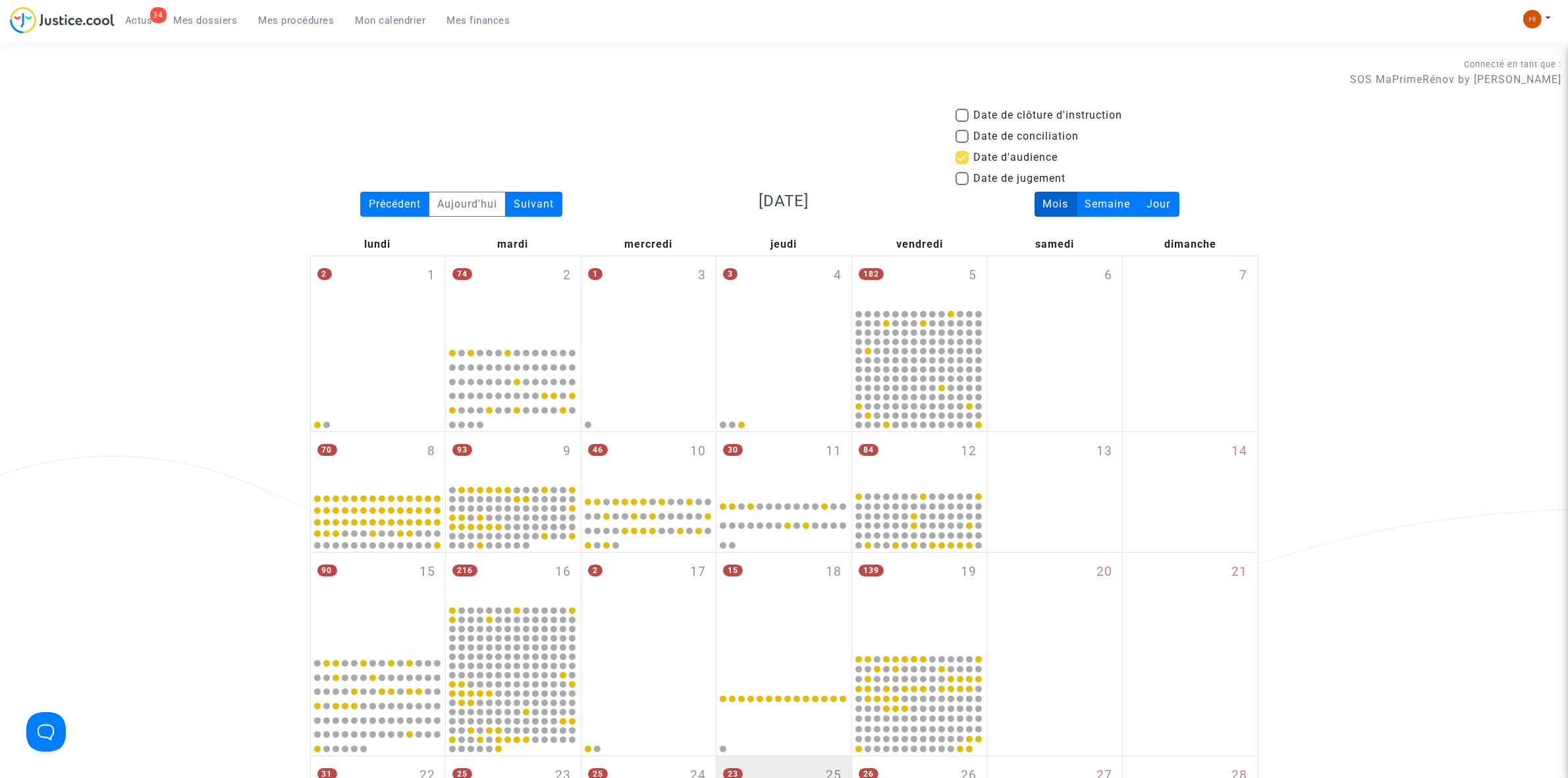
scroll to position [576, 0]
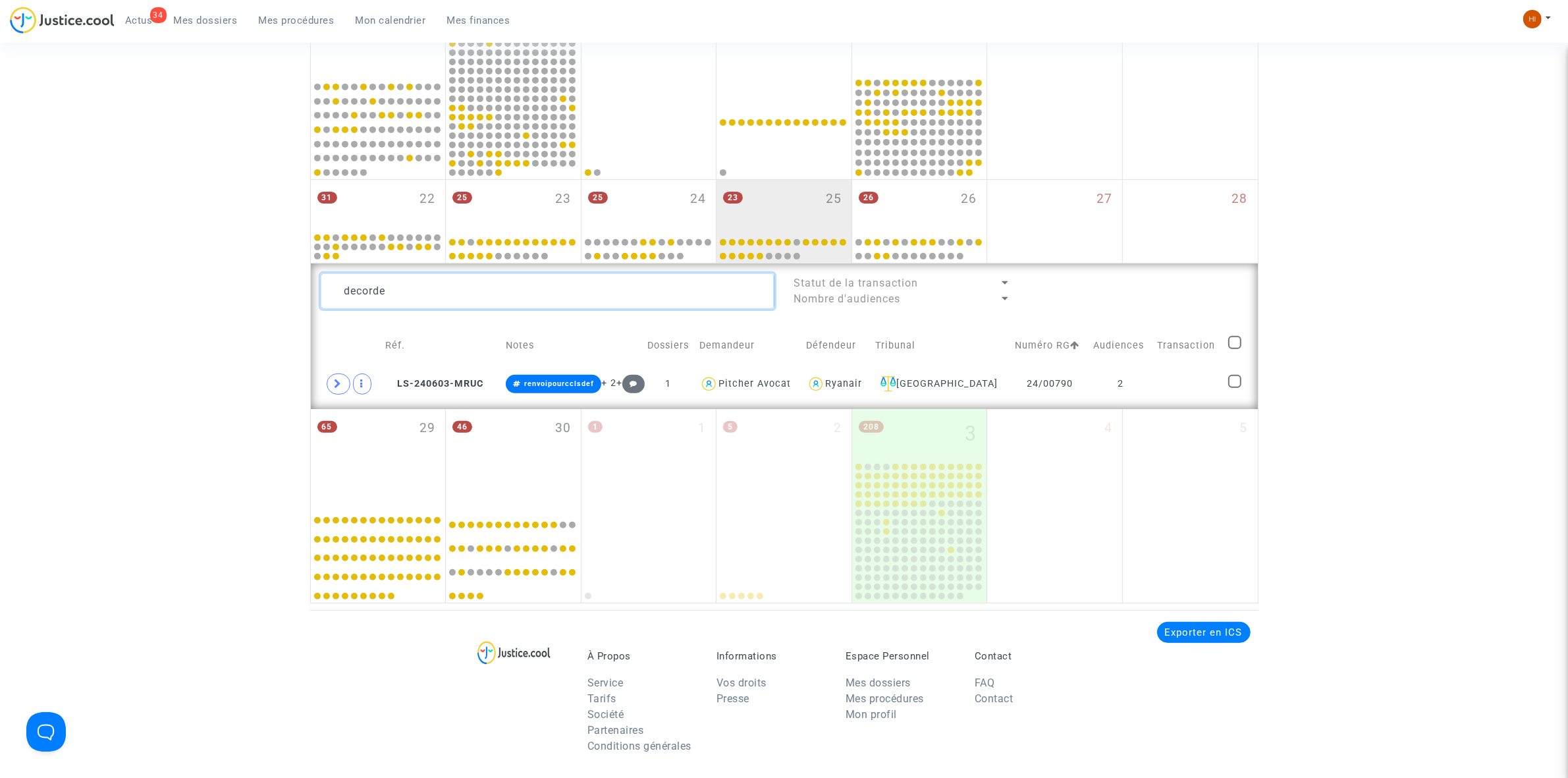
click at [502, 287] on textarea at bounding box center [548, 290] width 454 height 35
paste textarea "CAMBRON"
type textarea "CAMBRON"
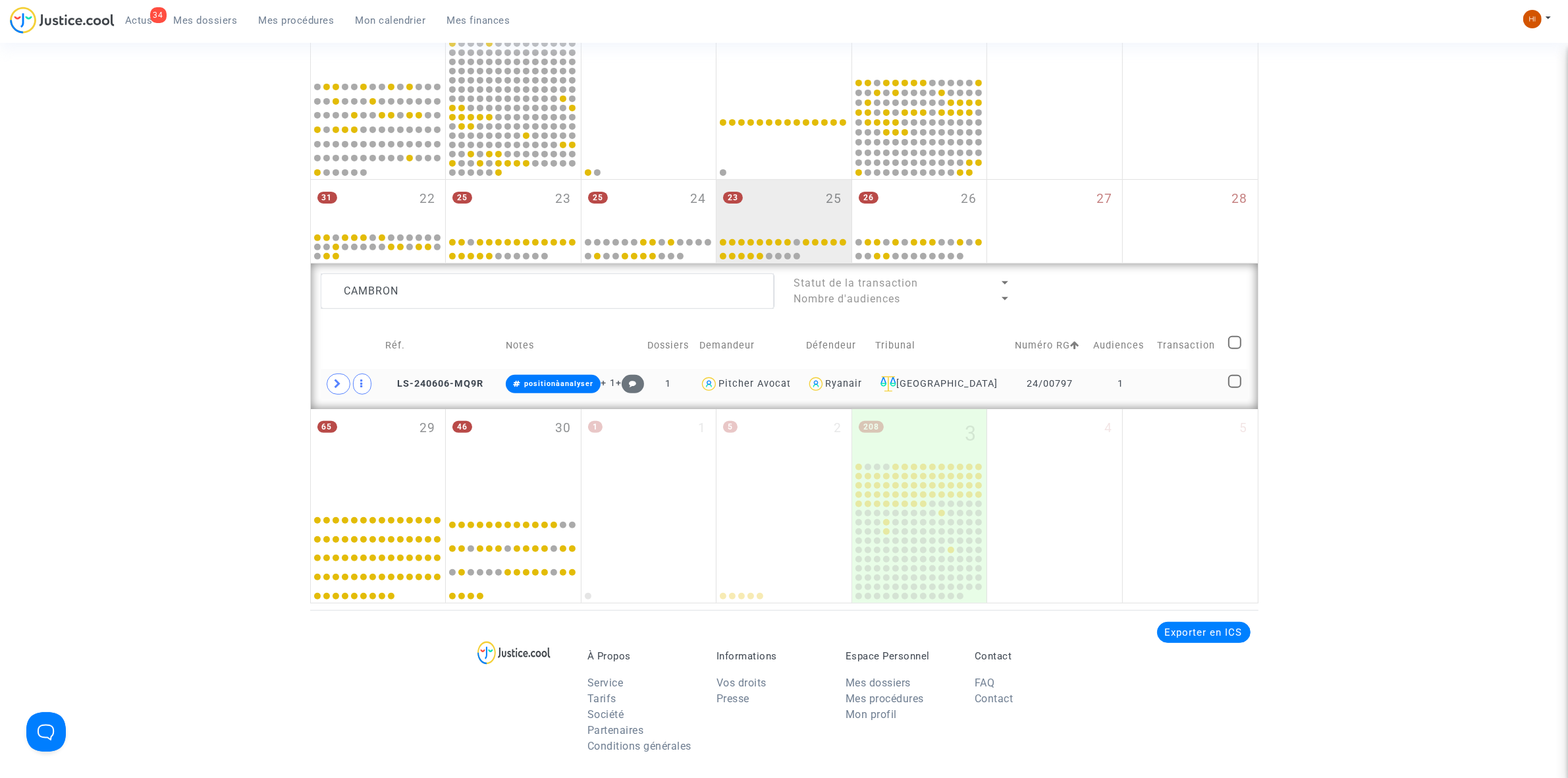
click at [1090, 377] on td "1" at bounding box center [1121, 384] width 64 height 30
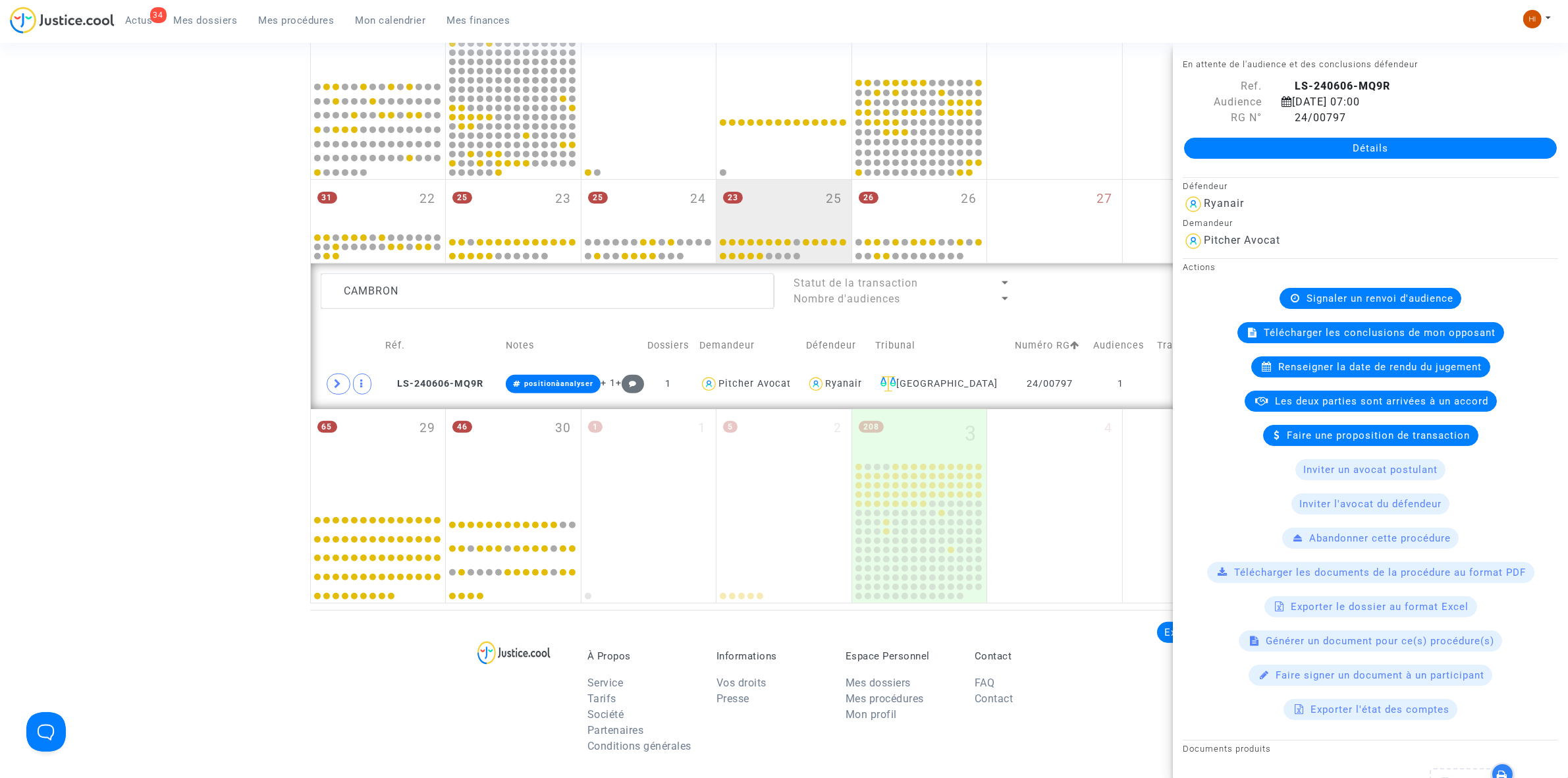
click at [1319, 302] on span "Signaler un renvoi d'audience" at bounding box center [1379, 298] width 147 height 11
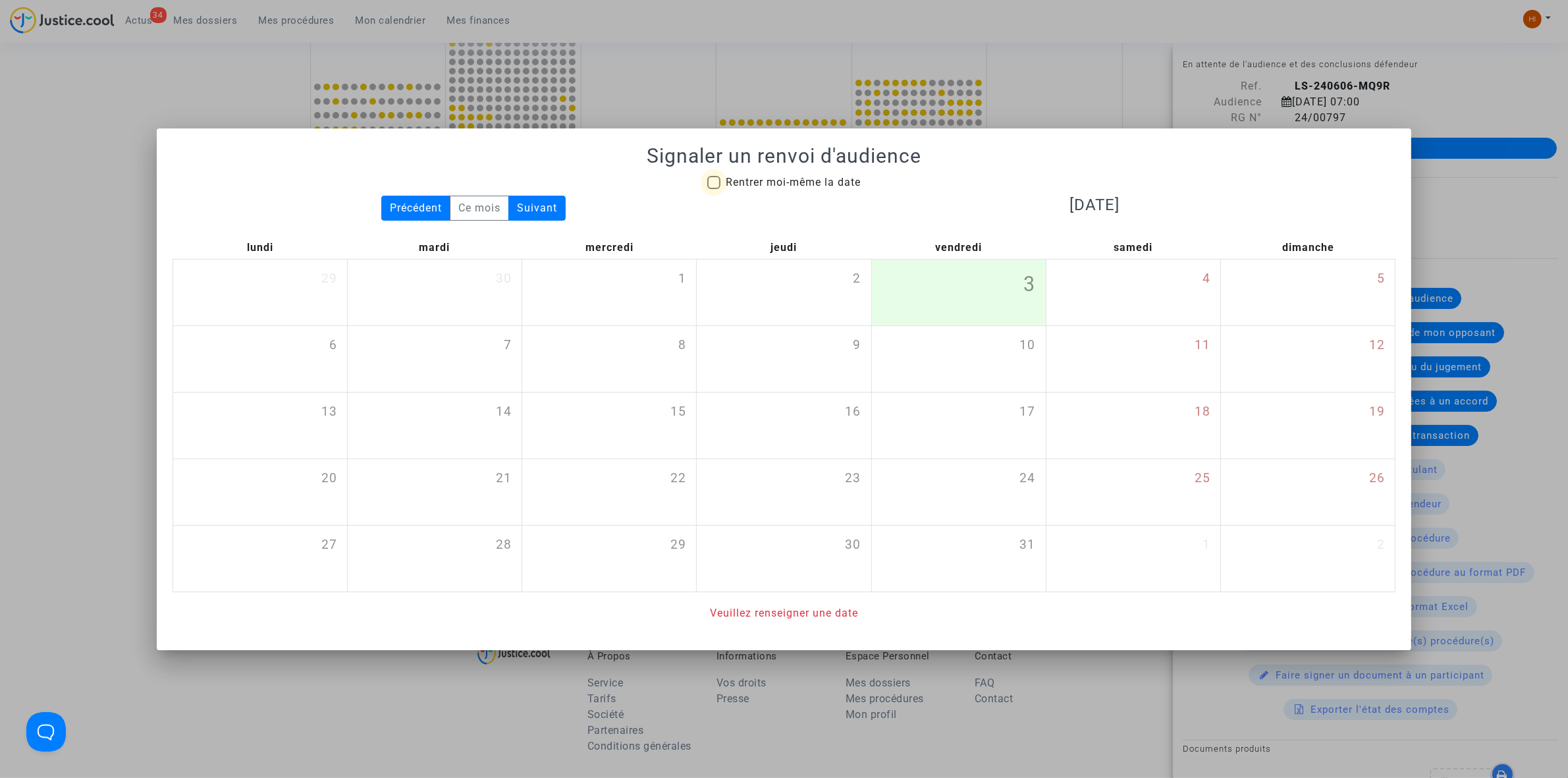
click at [788, 183] on span "Rentrer moi-même la date" at bounding box center [793, 182] width 135 height 12
click at [714, 189] on input "Rentrer moi-même la date" at bounding box center [713, 189] width 1 height 1
checkbox input "true"
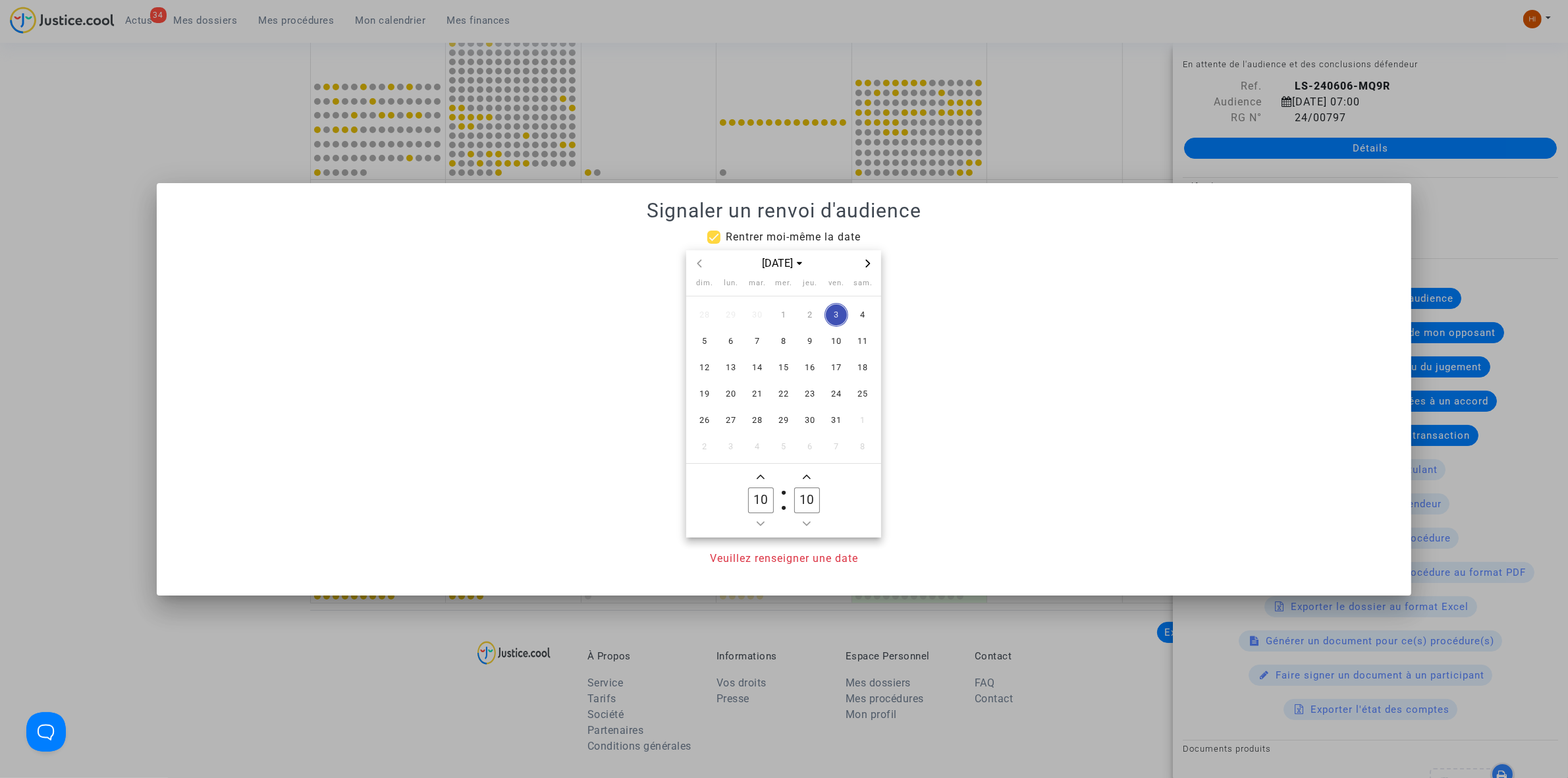
click at [866, 262] on icon "Next month" at bounding box center [868, 264] width 8 height 8
click at [808, 371] on span "18" at bounding box center [810, 367] width 24 height 24
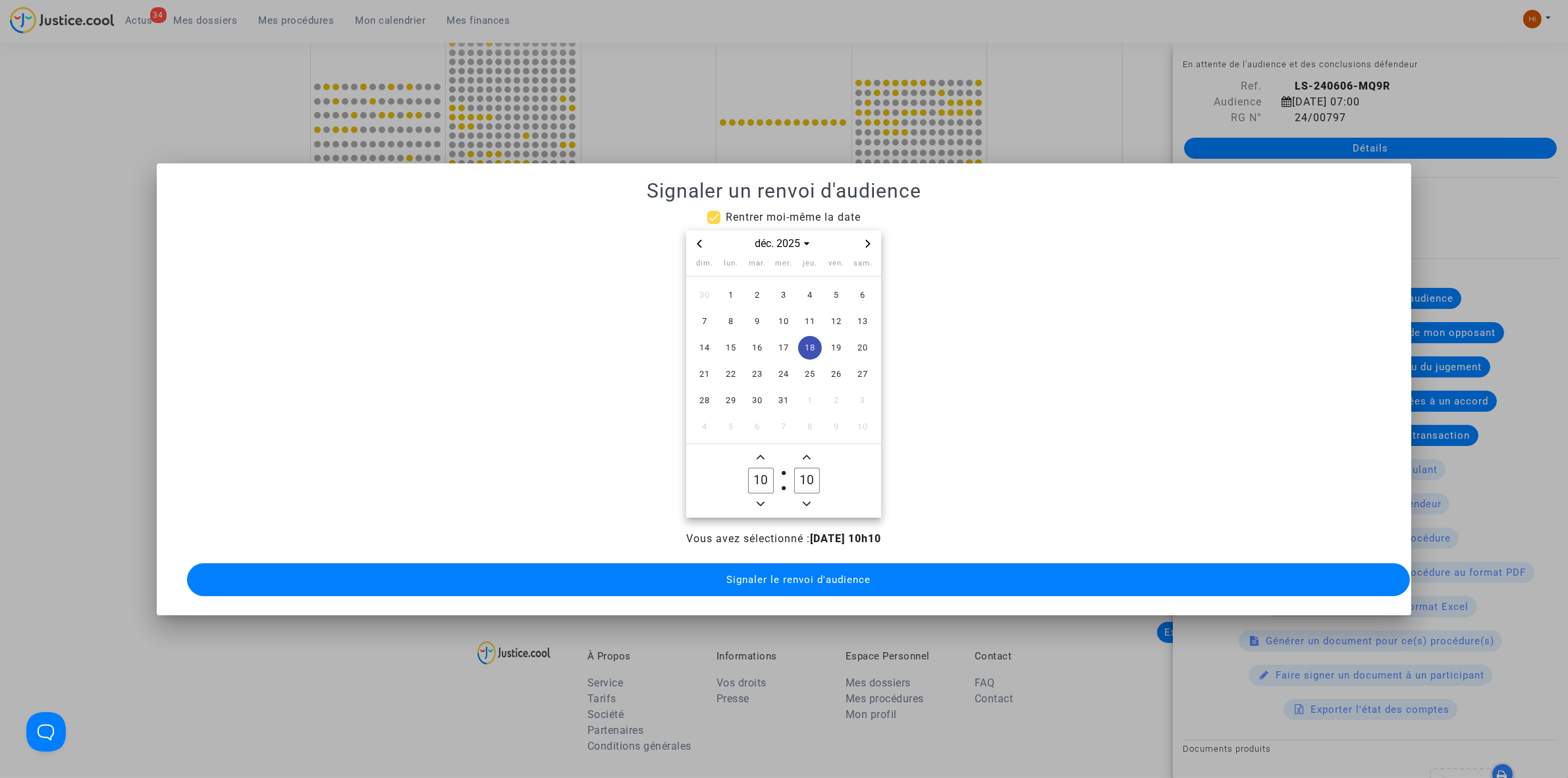
click at [761, 501] on icon "Minus a hour" at bounding box center [761, 503] width 8 height 5
type input "09"
click at [820, 468] on label "10 Minute" at bounding box center [807, 480] width 46 height 26
click at [820, 468] on input "10" at bounding box center [807, 480] width 25 height 25
click at [802, 478] on input "10" at bounding box center [807, 480] width 25 height 25
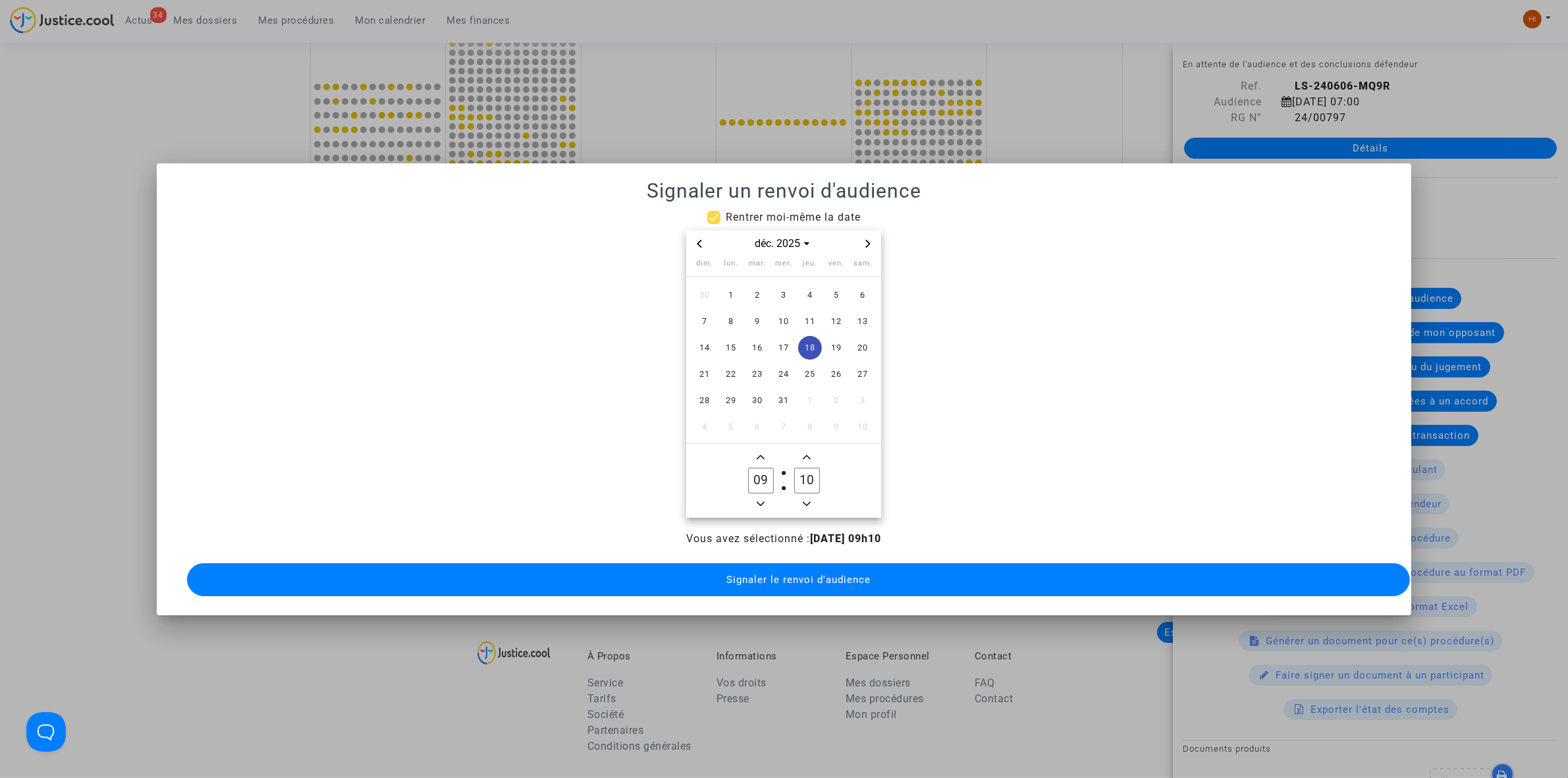
click at [802, 478] on input "10" at bounding box center [807, 480] width 25 height 25
type input "00"
click at [766, 581] on button "Signaler le renvoi d'audience" at bounding box center [798, 580] width 1223 height 33
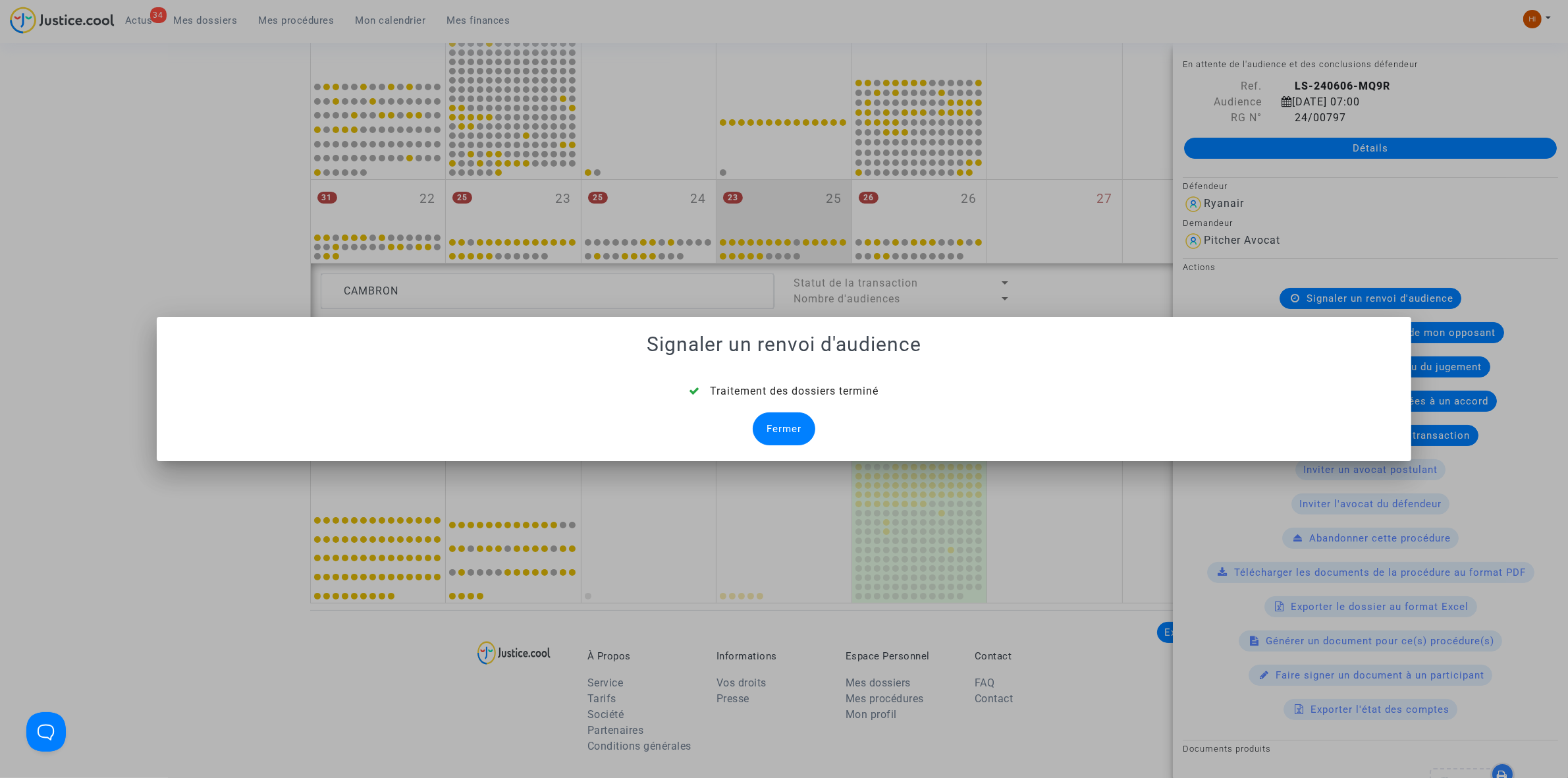
click at [793, 434] on div "Fermer" at bounding box center [784, 429] width 62 height 33
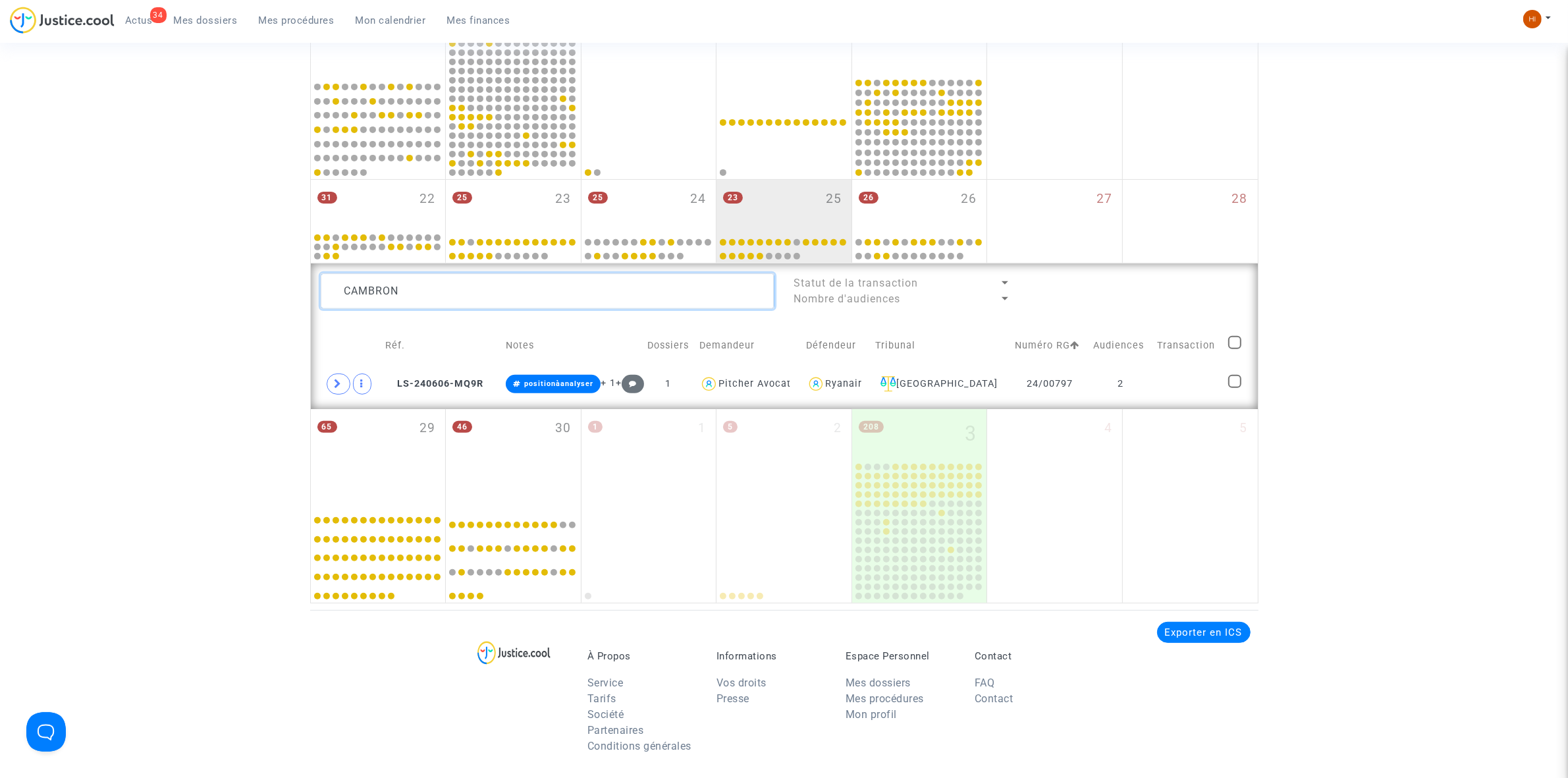
drag, startPoint x: 407, startPoint y: 290, endPoint x: 39, endPoint y: 295, distance: 368.0
click at [39, 295] on div "Date de clôture d'instruction Date de conciliation Date d'audience Date de juge…" at bounding box center [784, 67] width 1568 height 1072
paste textarea "Anoline Delaplace"
click at [1159, 384] on td at bounding box center [1185, 384] width 75 height 30
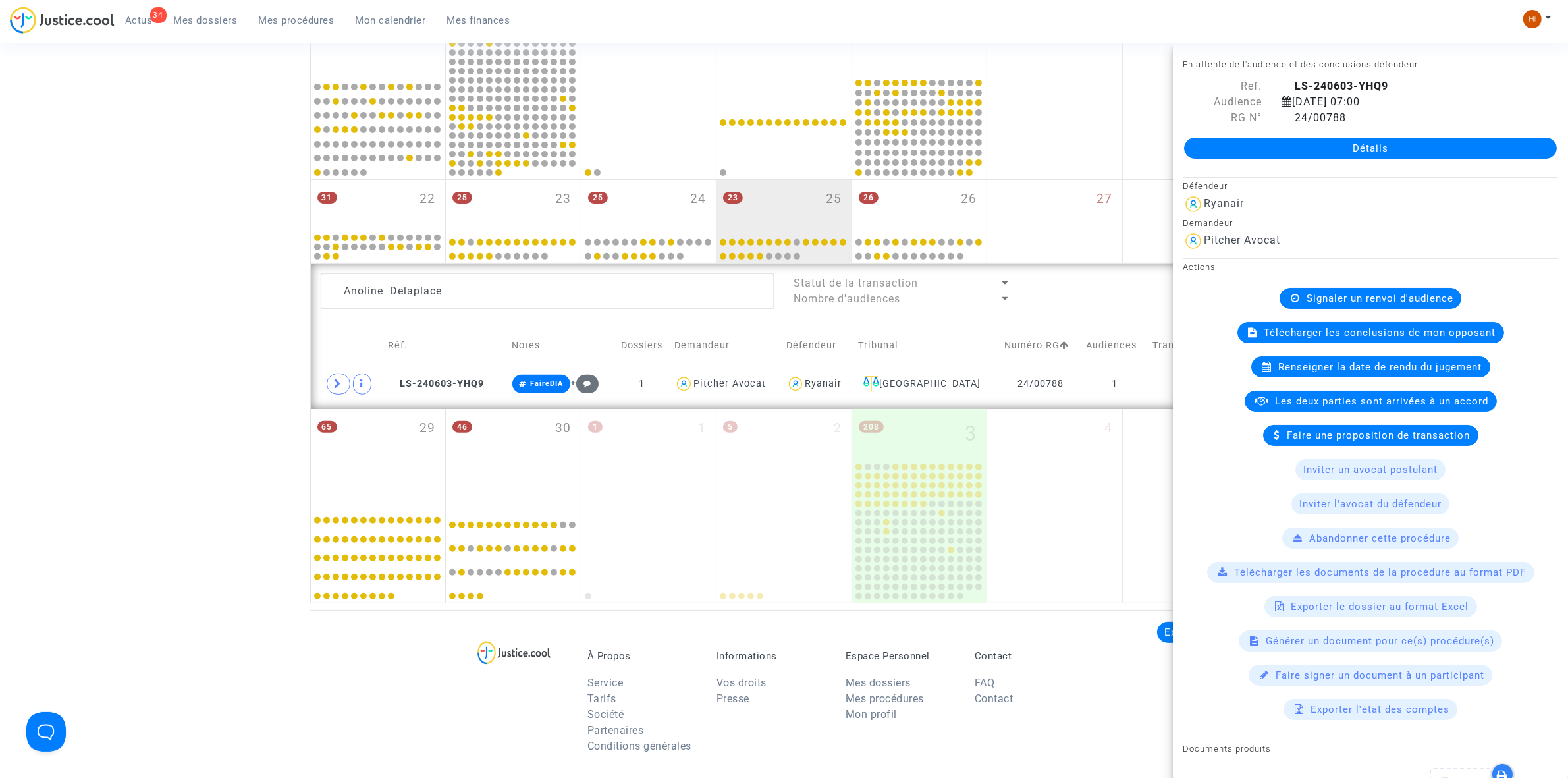
click at [1338, 364] on span "Renseigner la date de rendu du jugement" at bounding box center [1380, 366] width 203 height 11
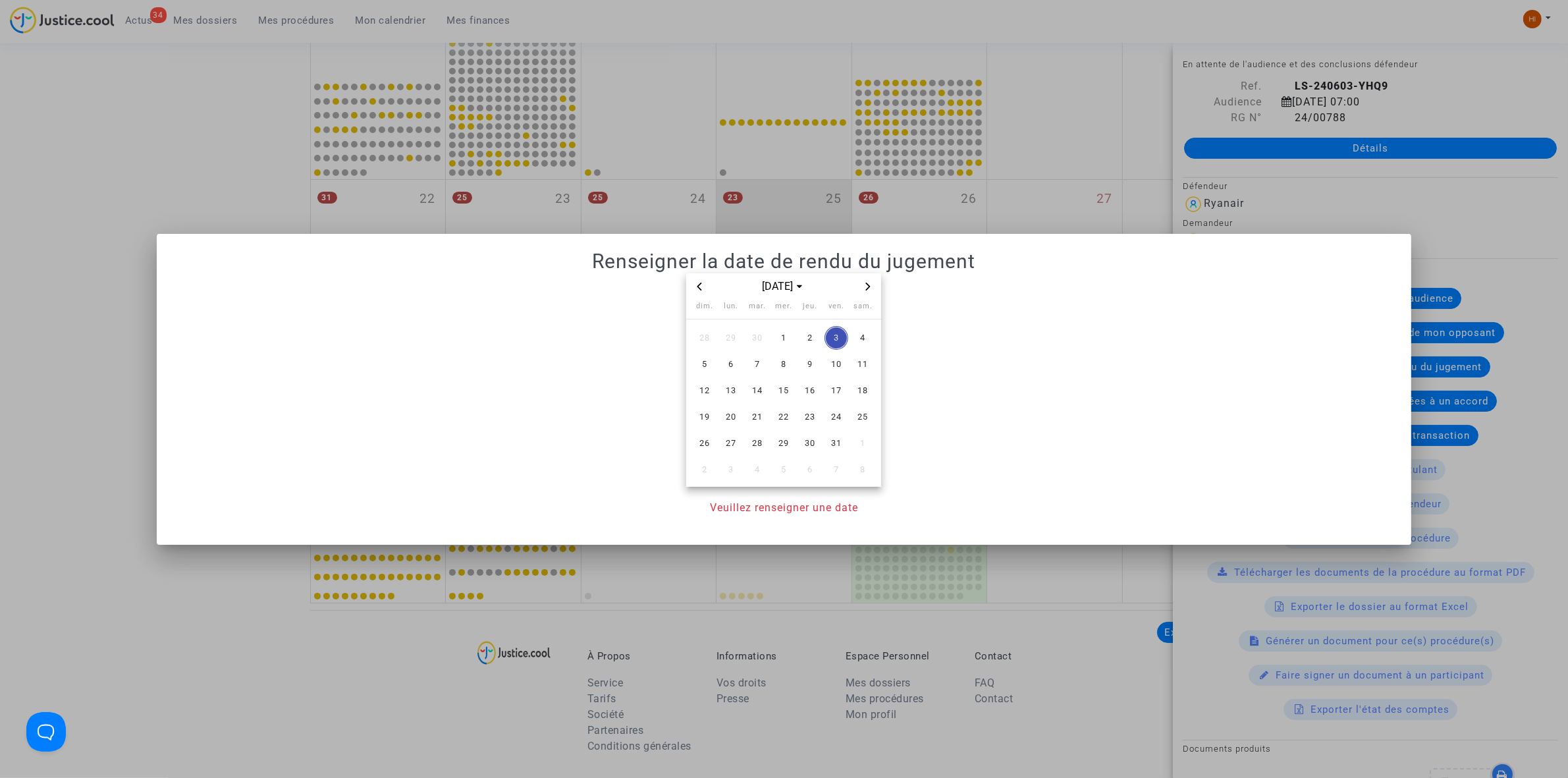
click at [702, 282] on icon "Previous month" at bounding box center [700, 286] width 5 height 8
drag, startPoint x: 814, startPoint y: 415, endPoint x: 815, endPoint y: 441, distance: 26.0
click at [814, 415] on span "25" at bounding box center [810, 416] width 24 height 24
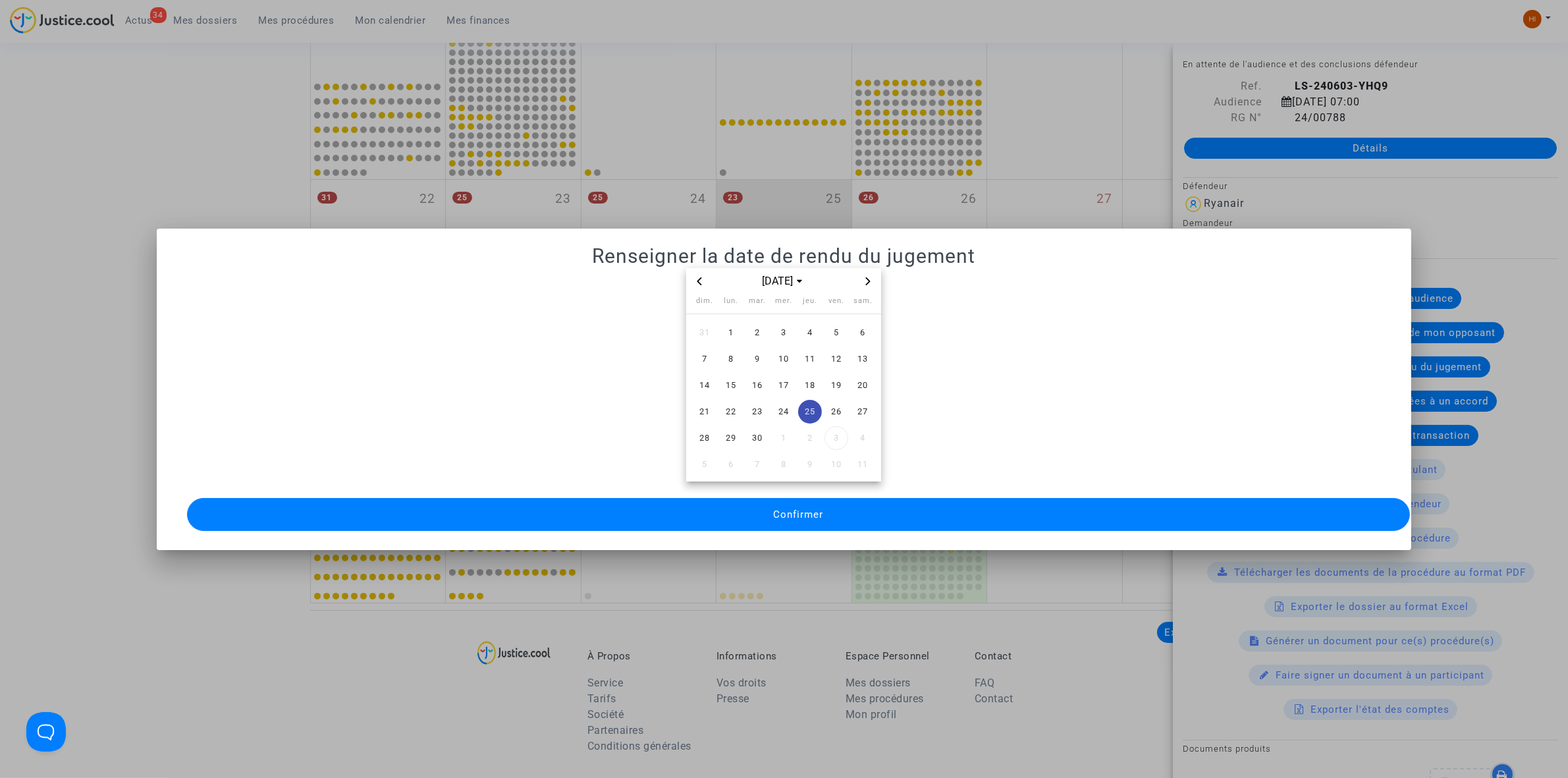
click at [809, 508] on span "Confirmer" at bounding box center [798, 514] width 50 height 11
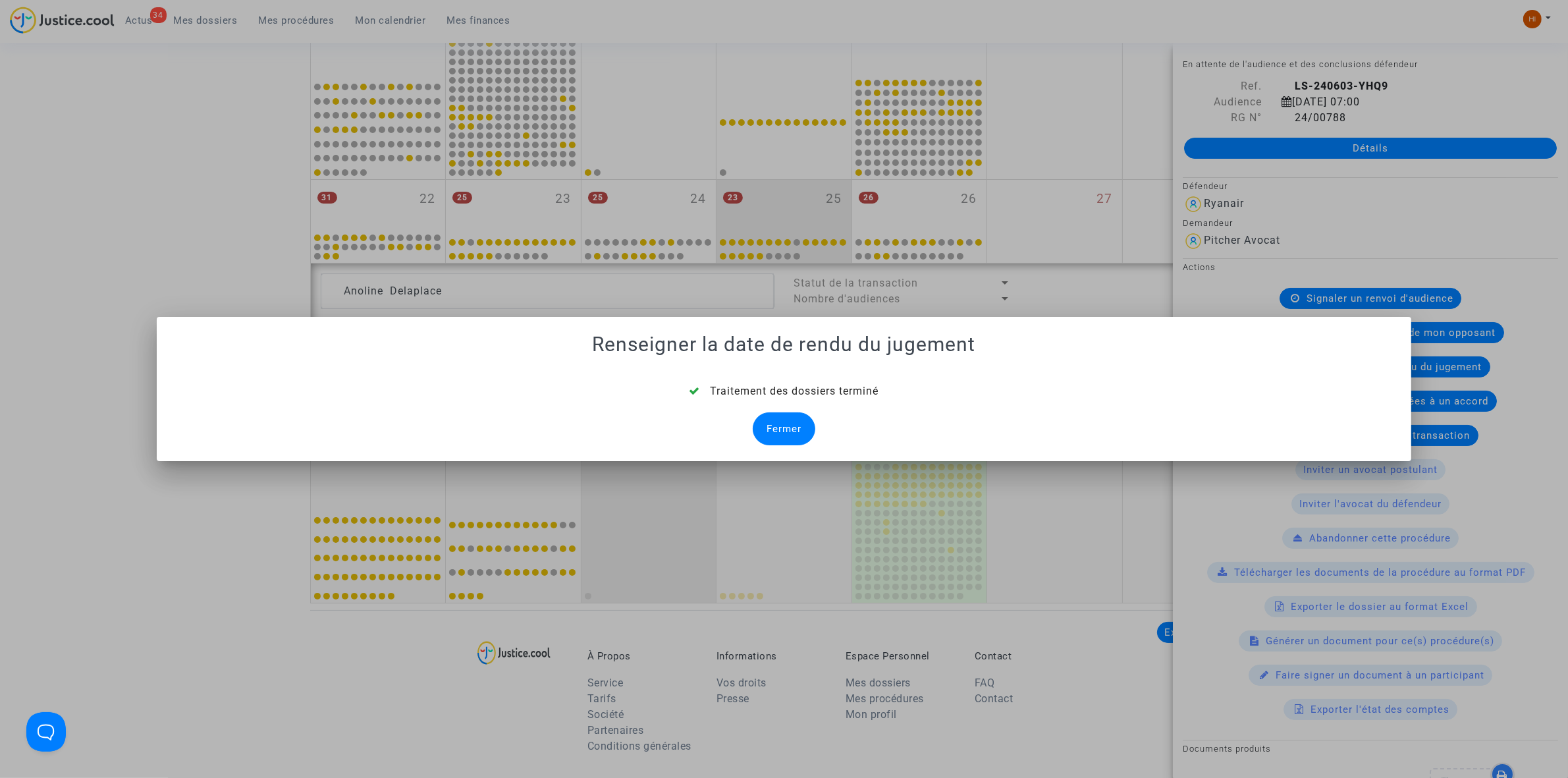
drag, startPoint x: 801, startPoint y: 421, endPoint x: 687, endPoint y: 431, distance: 114.4
click at [800, 422] on div "Fermer" at bounding box center [784, 429] width 62 height 33
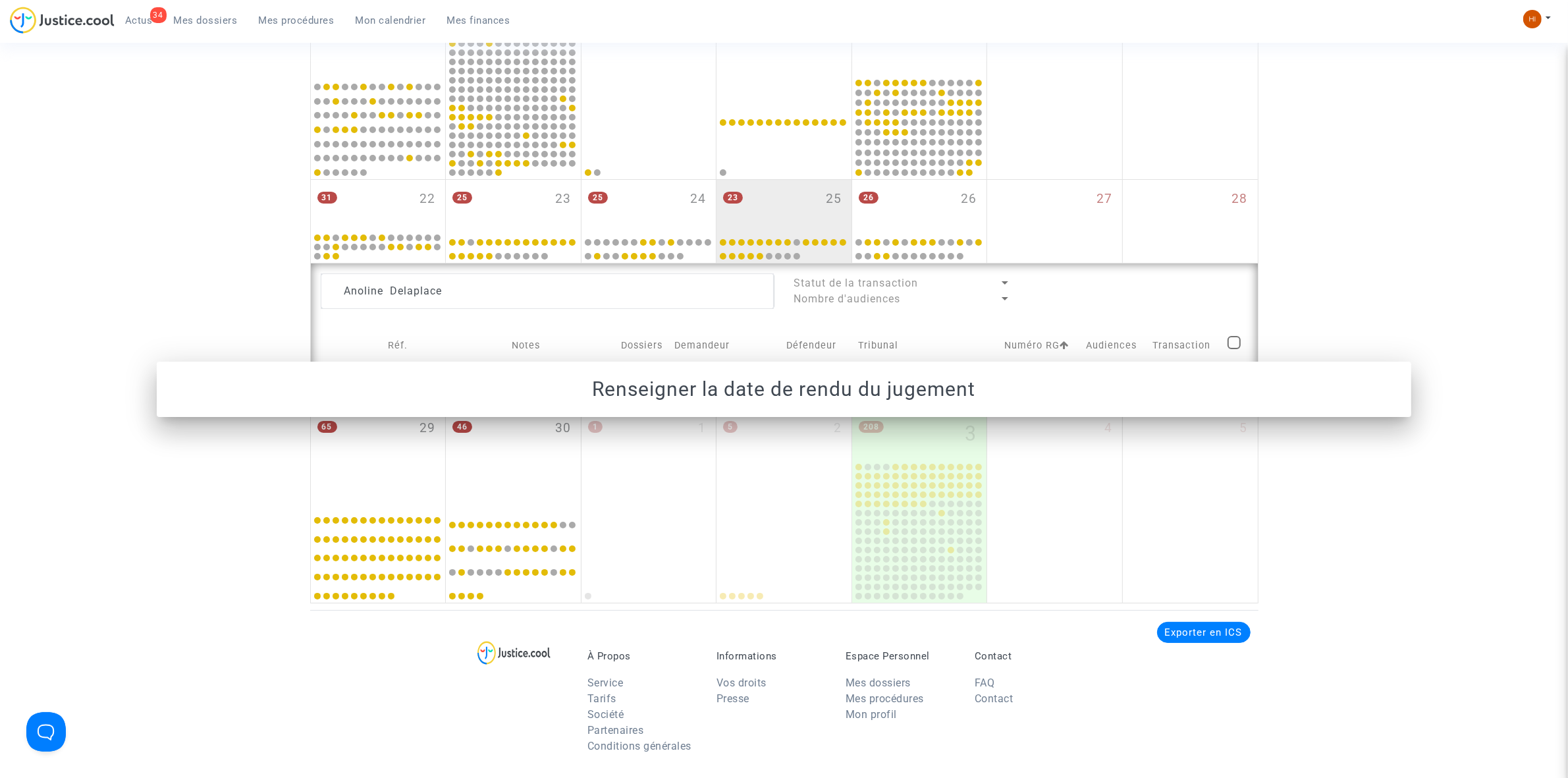
scroll to position [576, 0]
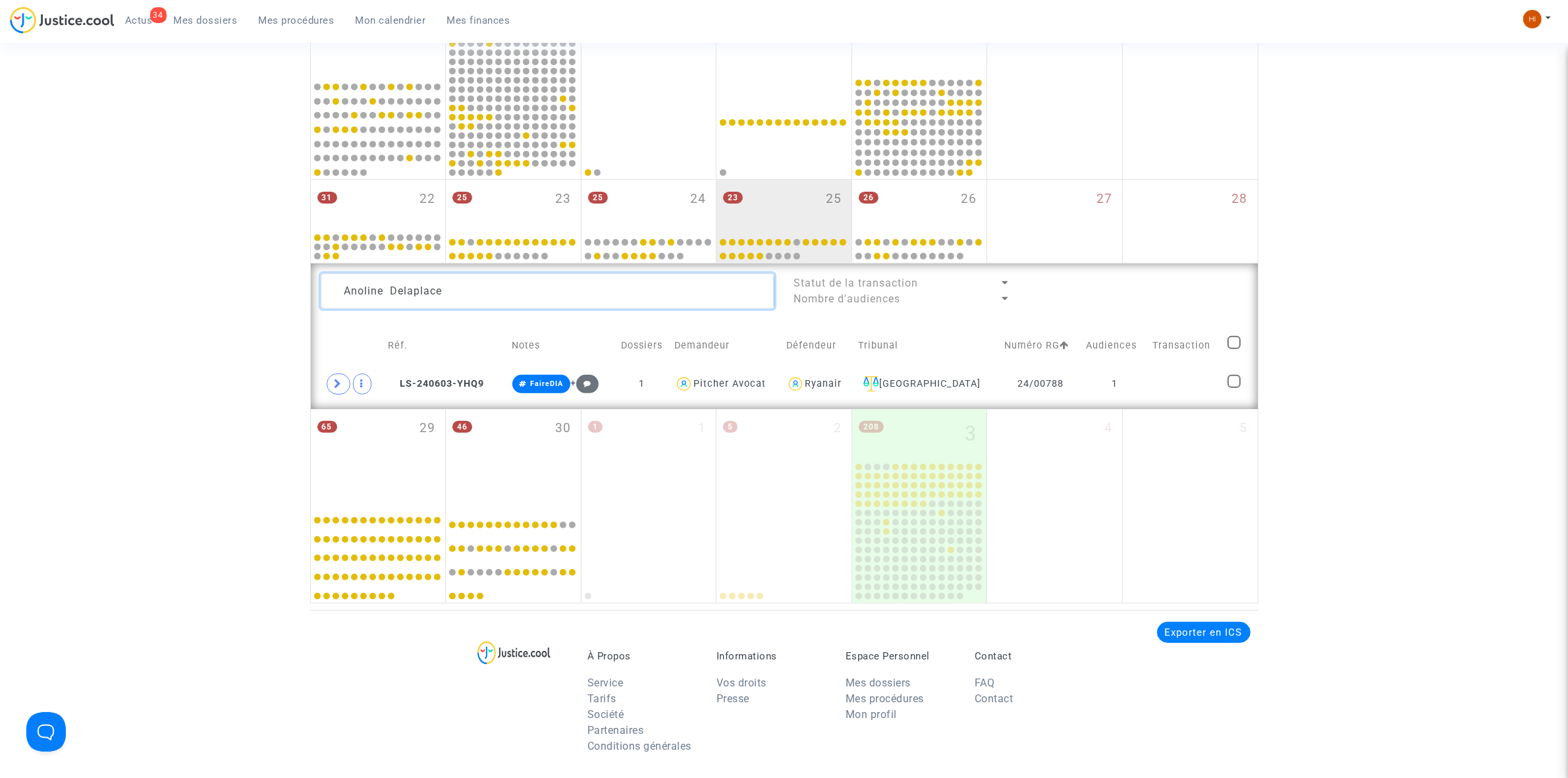
click at [0, 284] on html "34 Actus Mes dossiers Mes procédures Mon calendrier Mes finances Mon profil Cha…" at bounding box center [784, 261] width 1568 height 1675
paste textarea "[PERSON_NAME]"
click at [1078, 384] on td "1" at bounding box center [1075, 384] width 62 height 30
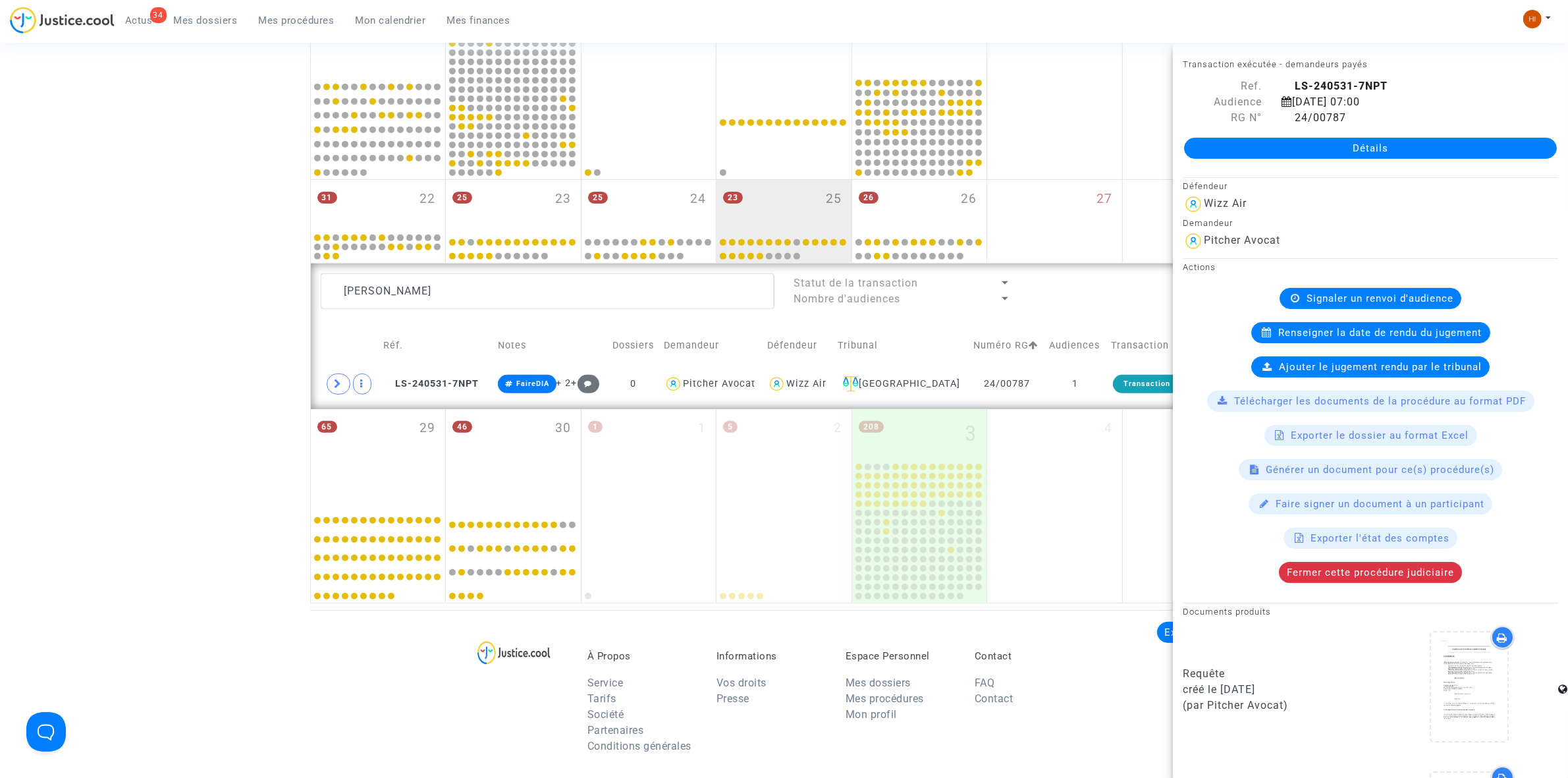
click at [1353, 339] on span "Renseigner la date de rendu du jugement" at bounding box center [1380, 333] width 203 height 11
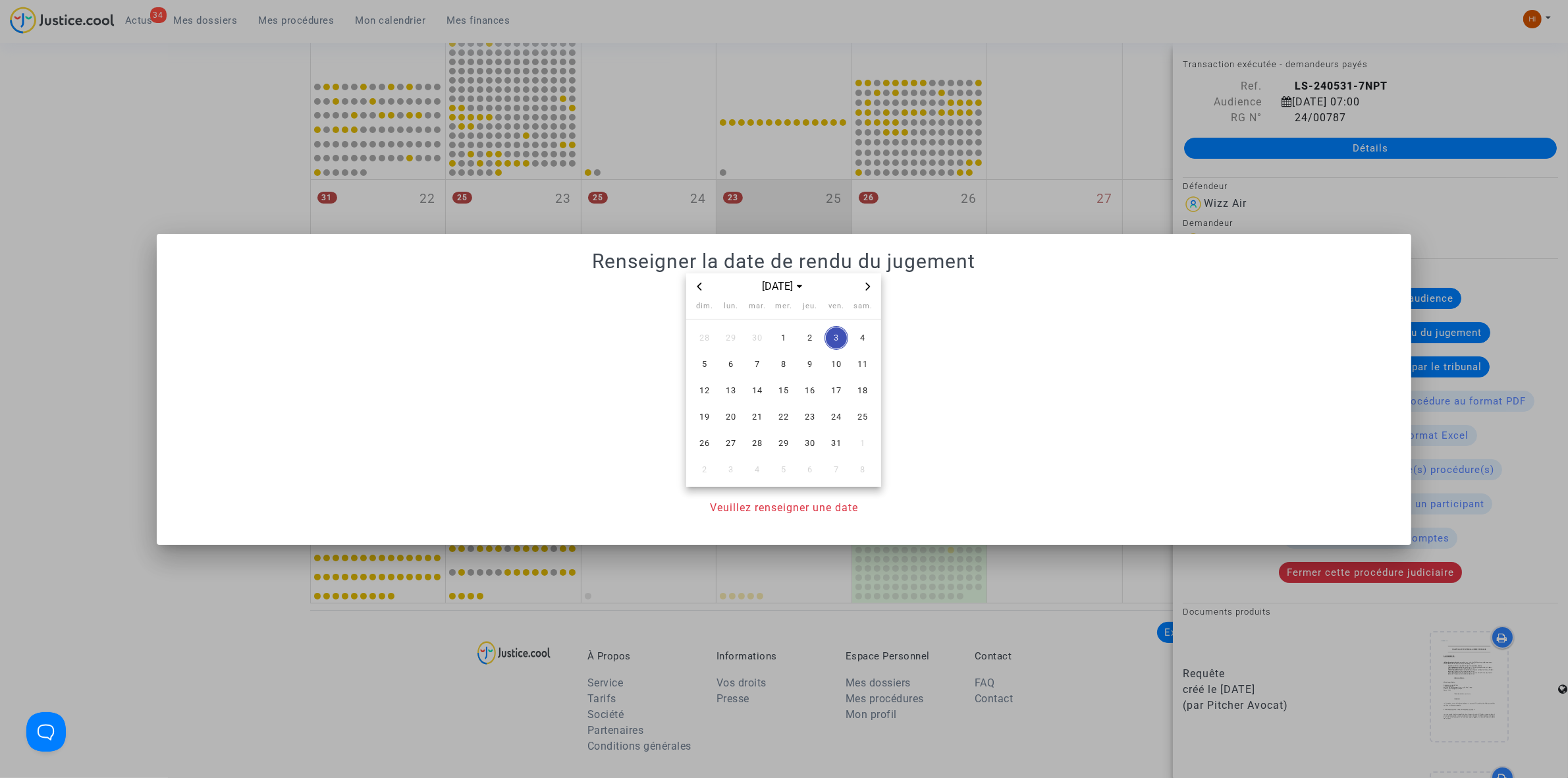
click at [696, 285] on icon "Previous month" at bounding box center [700, 287] width 8 height 8
click at [808, 413] on span "25" at bounding box center [810, 416] width 24 height 24
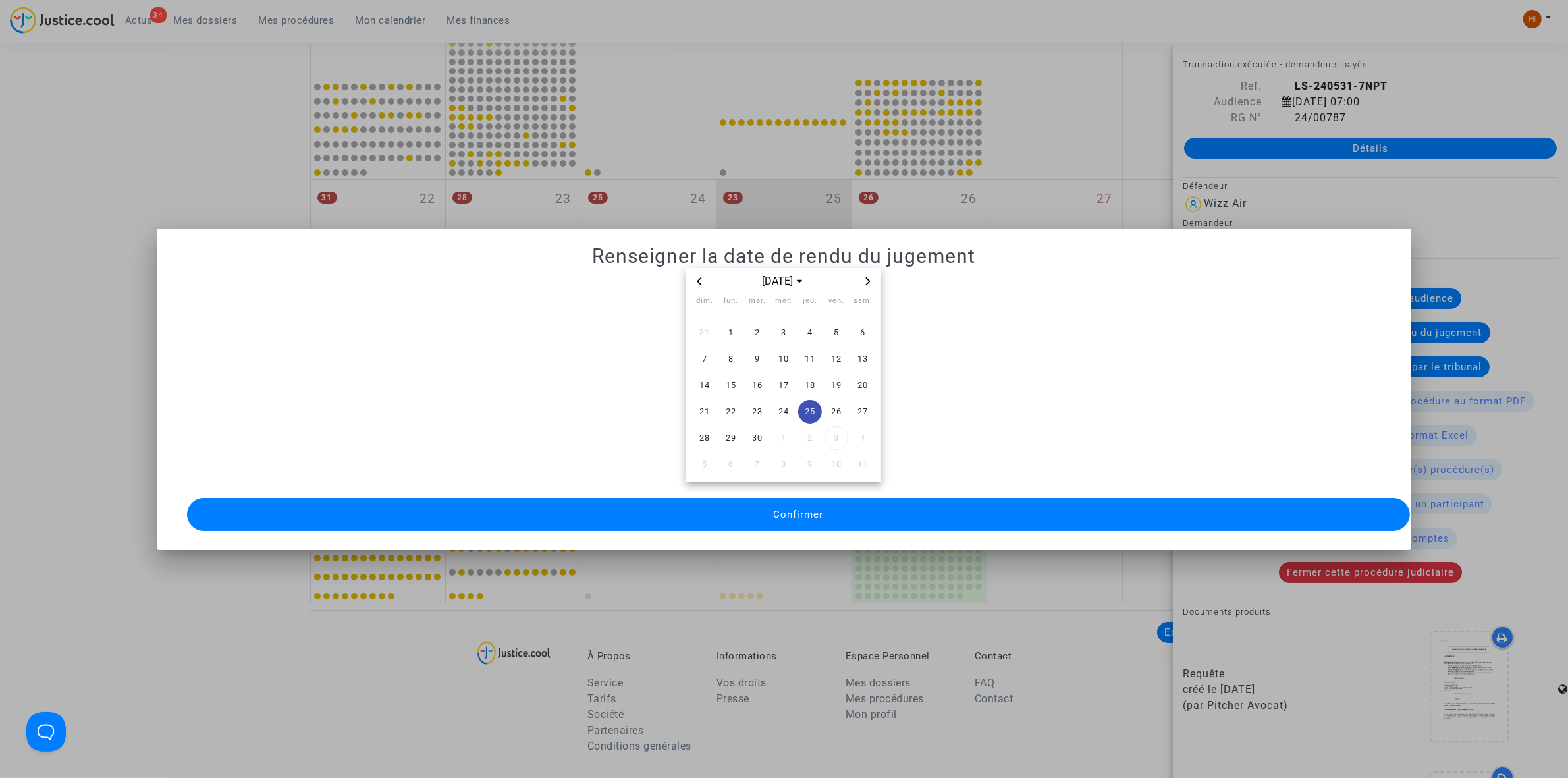
click at [798, 508] on span "Confirmer" at bounding box center [798, 514] width 50 height 11
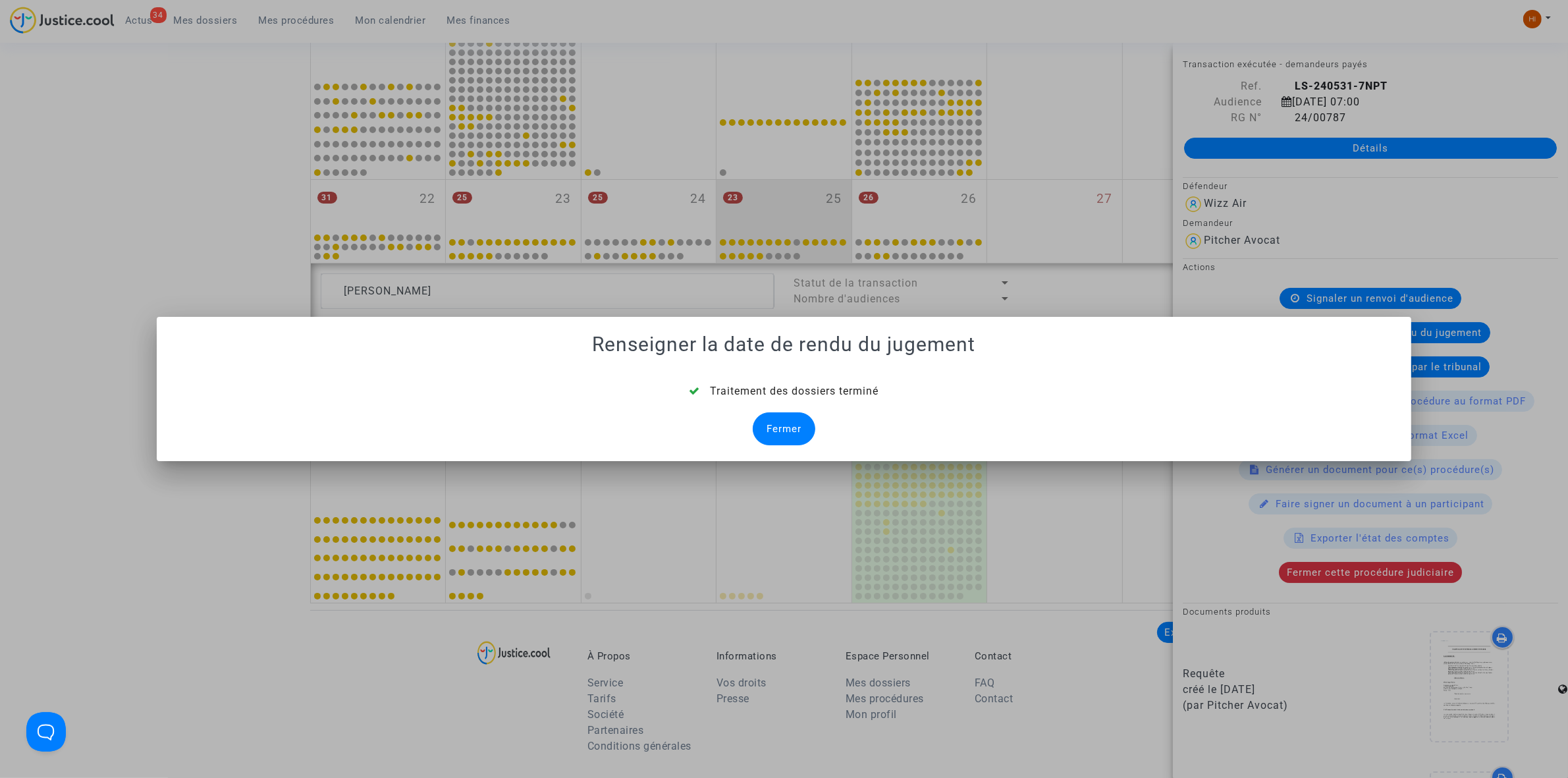
click at [796, 431] on div "Fermer" at bounding box center [784, 429] width 62 height 33
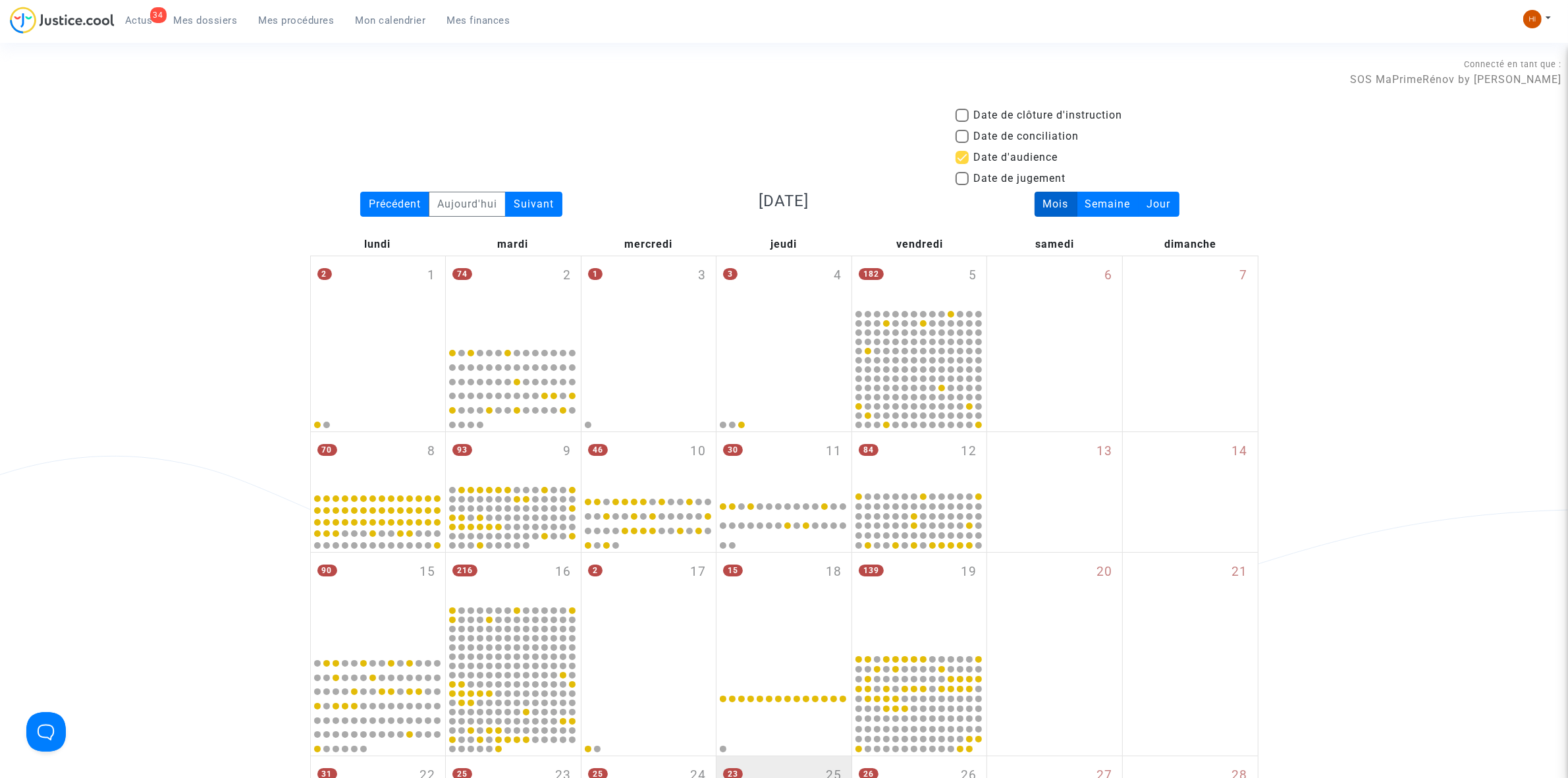
scroll to position [576, 0]
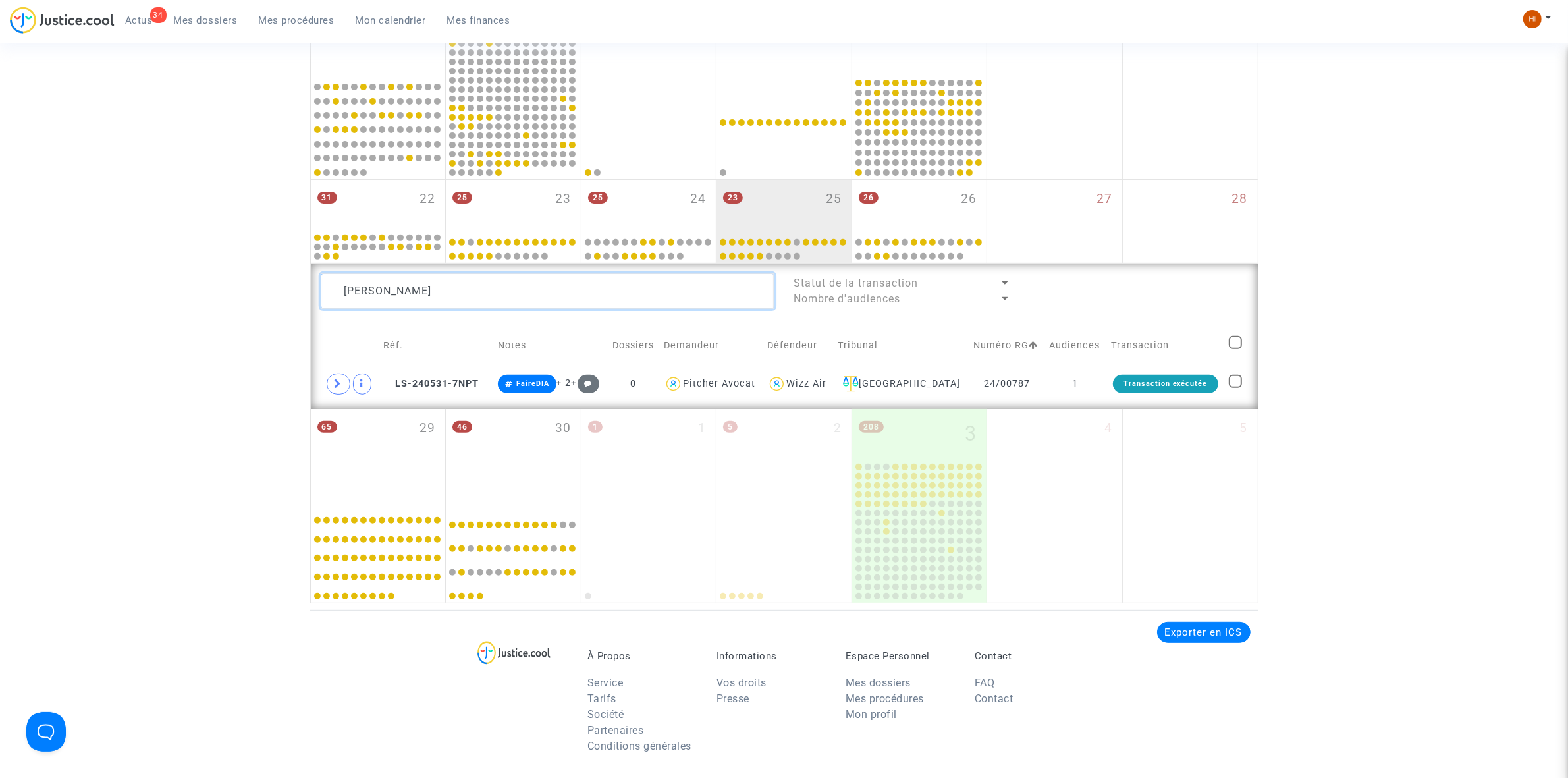
drag, startPoint x: 621, startPoint y: 288, endPoint x: 188, endPoint y: 294, distance: 433.0
click at [188, 294] on div "Date de clôture d'instruction Date de conciliation Date d'audience Date de juge…" at bounding box center [784, 67] width 1568 height 1072
paste textarea "aeva Moinet"
click at [1180, 393] on td at bounding box center [1185, 384] width 75 height 30
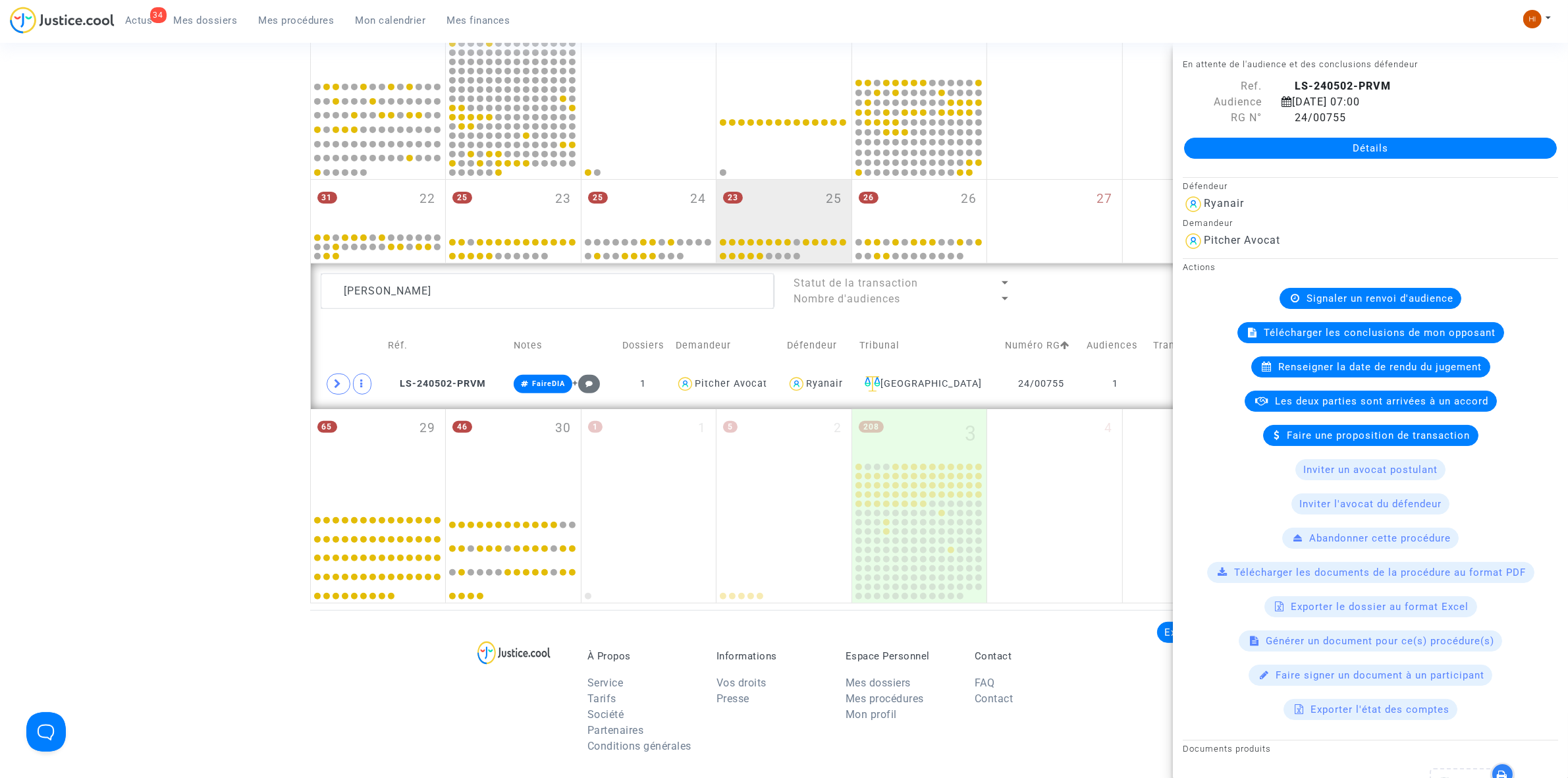
click at [1279, 371] on span "Renseigner la date de rendu du jugement" at bounding box center [1380, 366] width 203 height 11
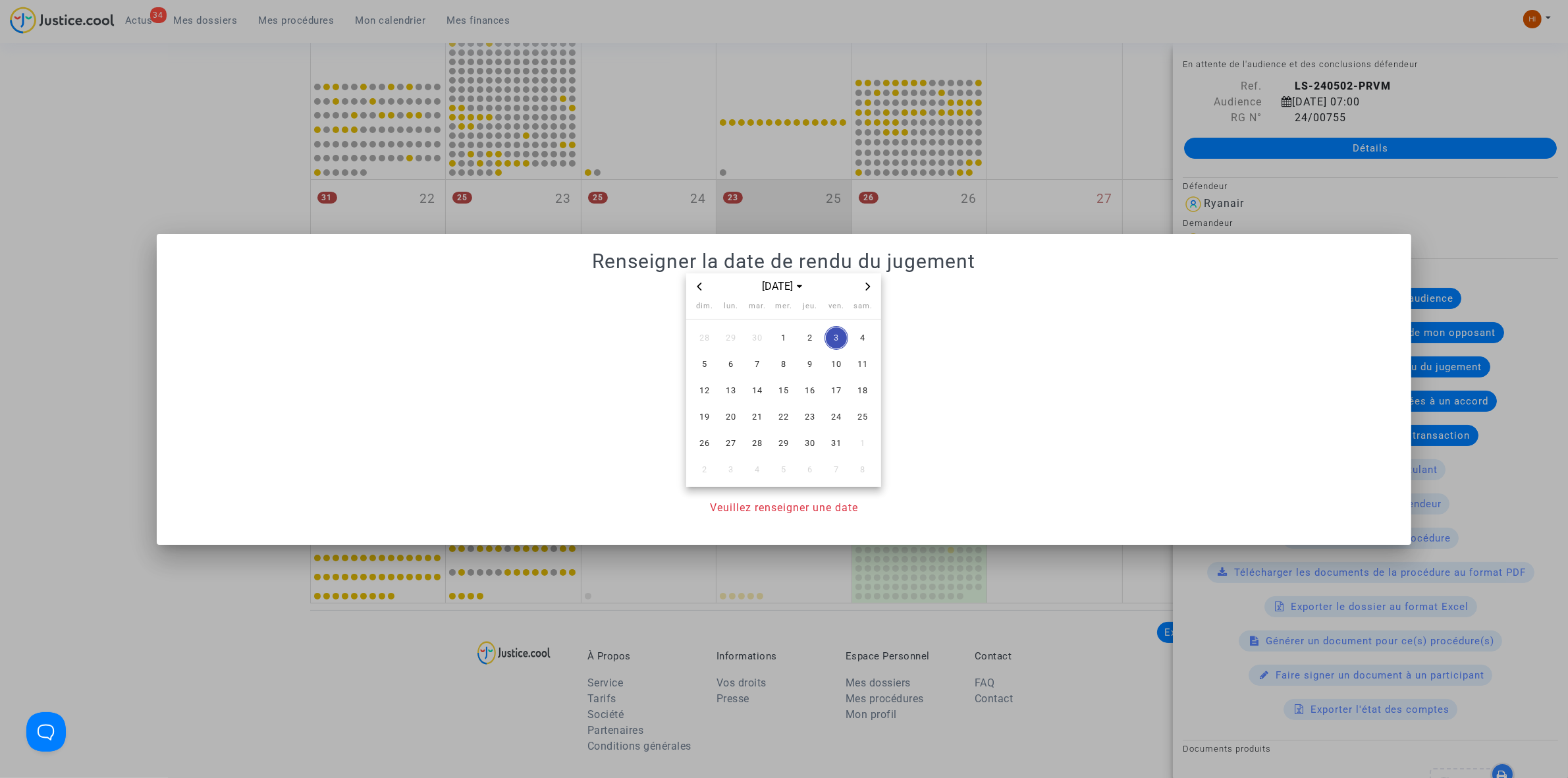
click at [692, 289] on span "Previous month" at bounding box center [699, 286] width 16 height 16
click at [808, 419] on span "25" at bounding box center [810, 416] width 24 height 24
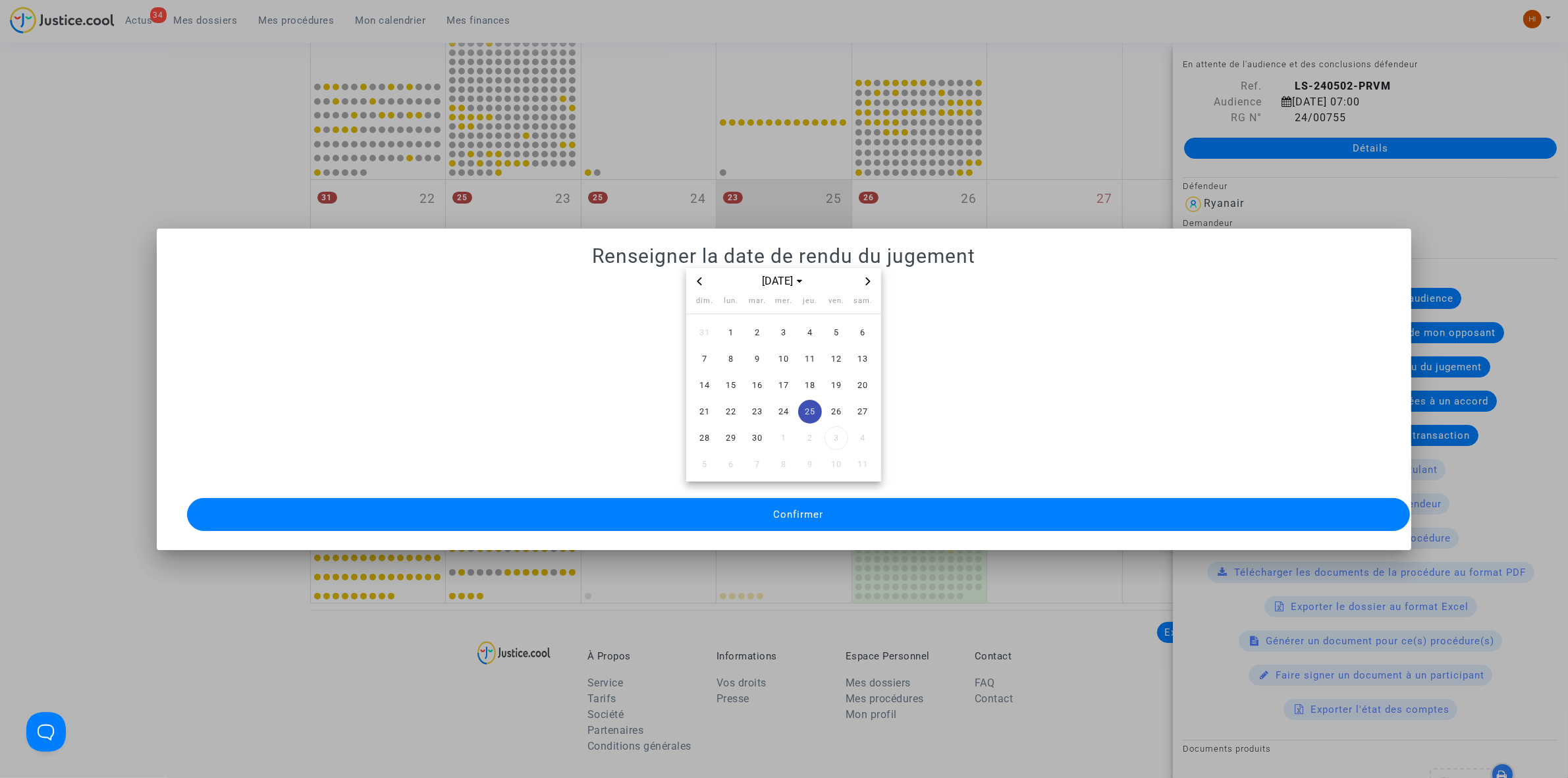
click at [811, 508] on span "Confirmer" at bounding box center [798, 514] width 50 height 11
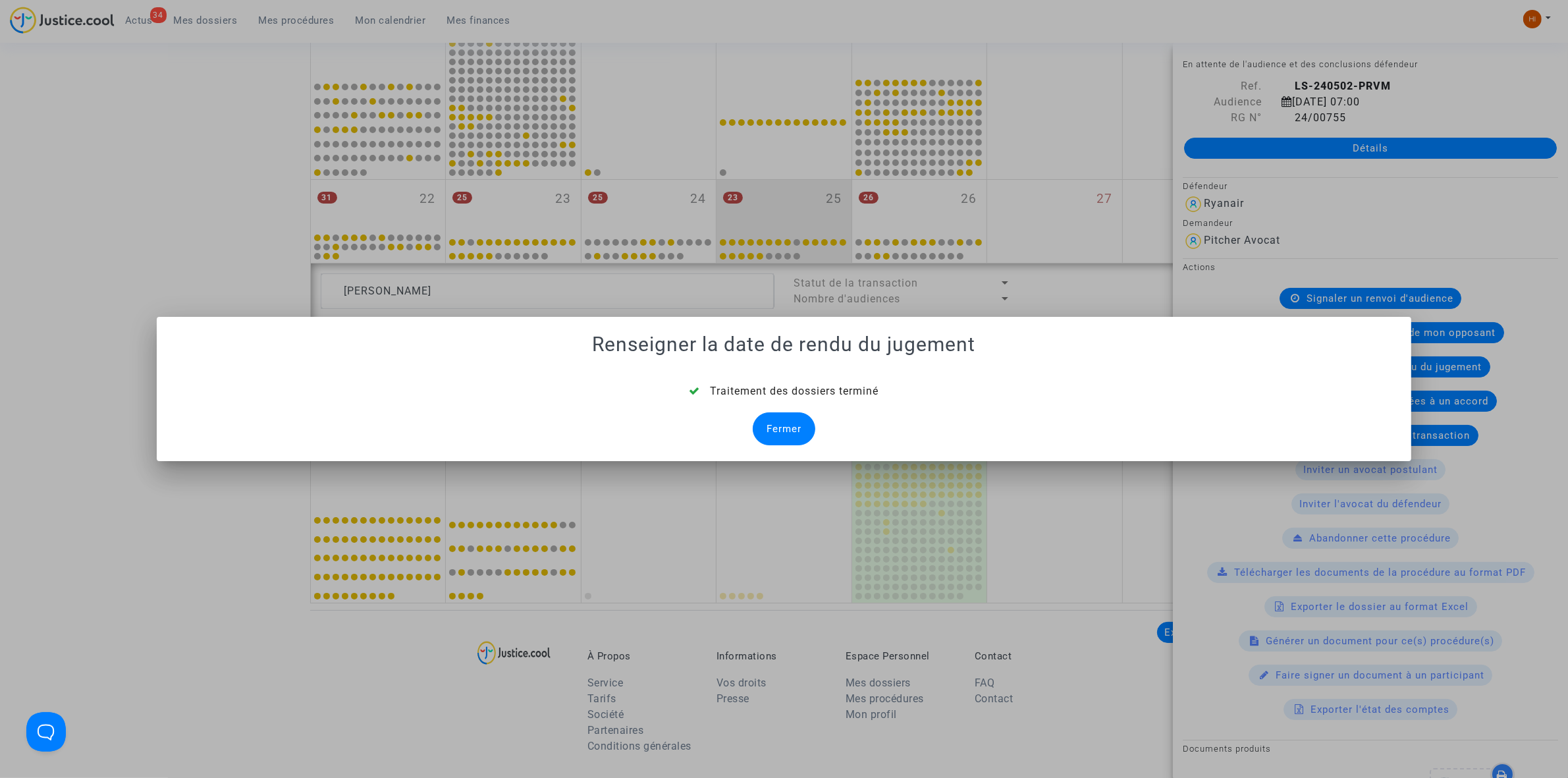
drag, startPoint x: 779, startPoint y: 425, endPoint x: 738, endPoint y: 407, distance: 44.8
click at [779, 425] on div "Fermer" at bounding box center [784, 429] width 62 height 33
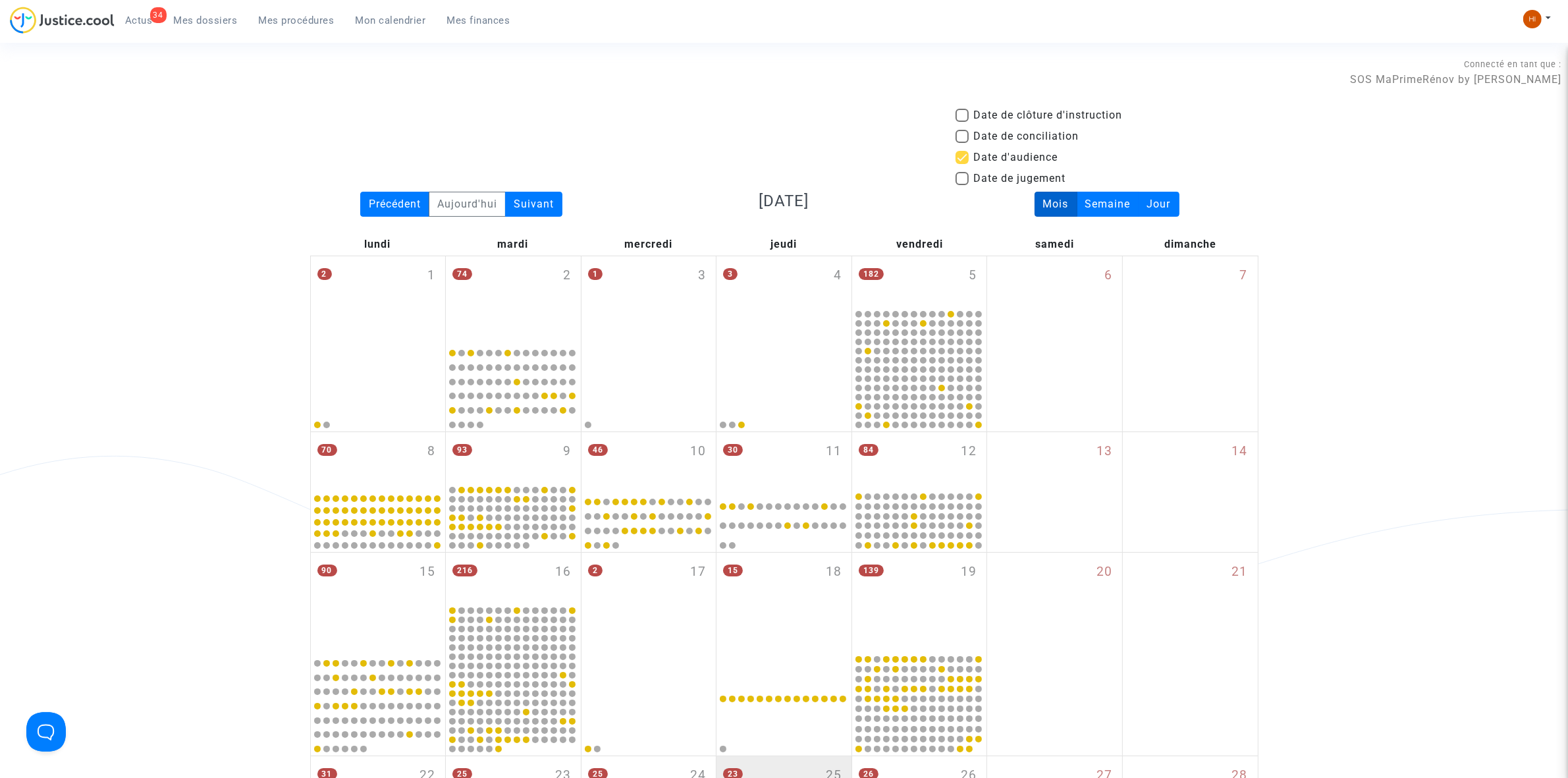
scroll to position [576, 0]
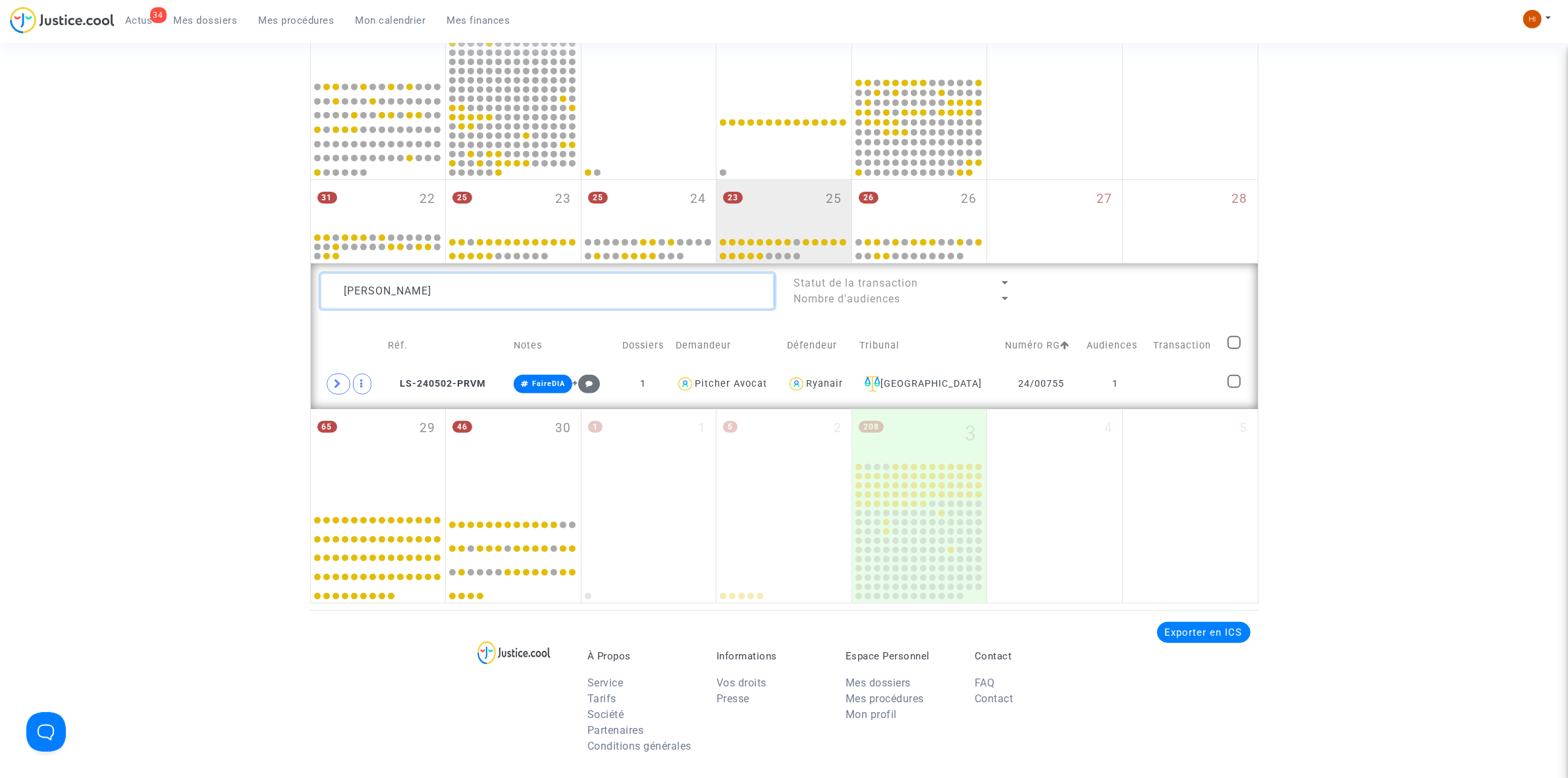
click at [529, 278] on textarea at bounding box center [548, 290] width 454 height 35
paste textarea "Schaetz"
drag, startPoint x: 1213, startPoint y: 394, endPoint x: 1232, endPoint y: 385, distance: 21.0
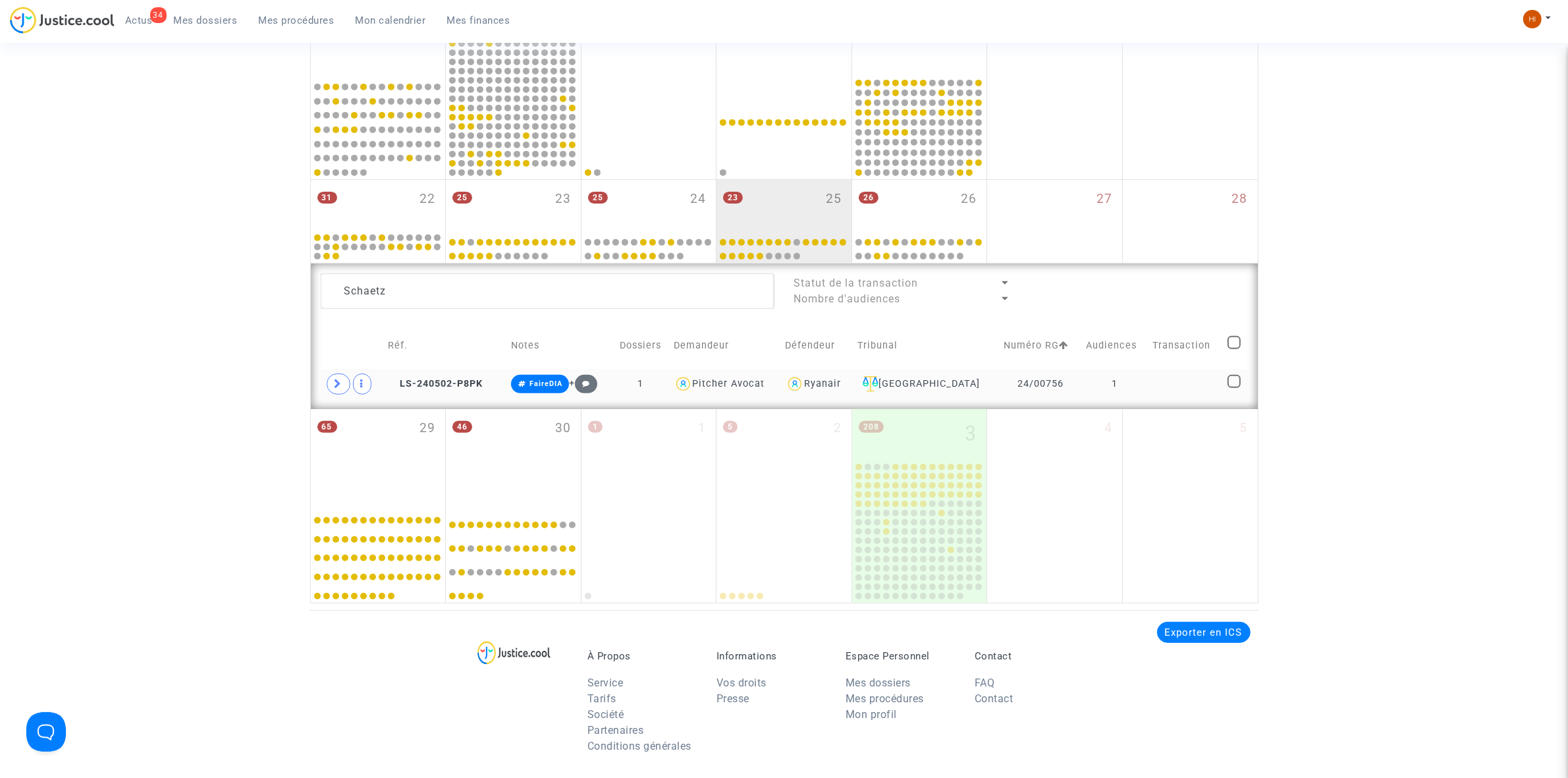
click at [1212, 394] on td at bounding box center [1185, 384] width 75 height 30
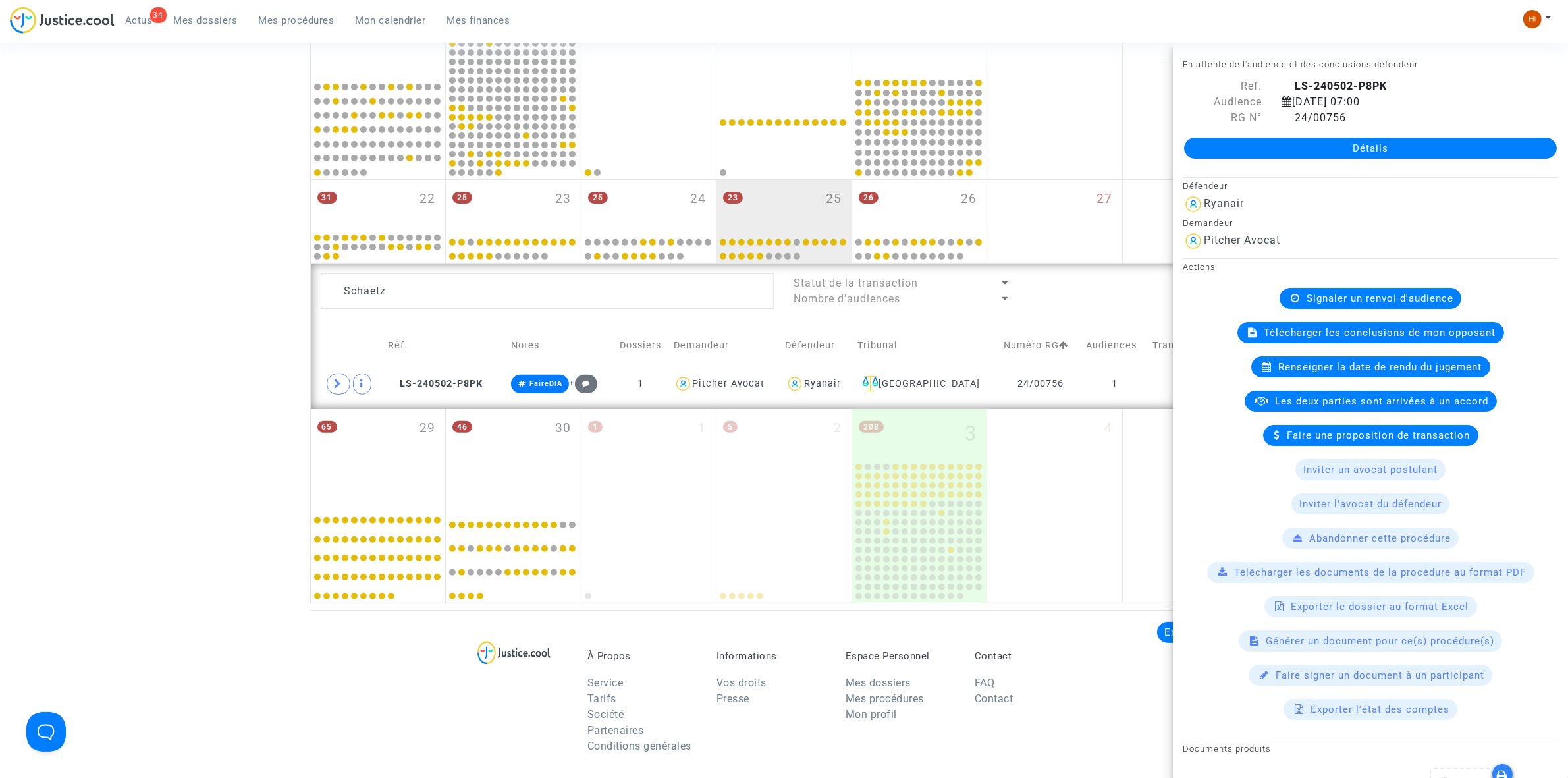
click at [1380, 373] on span "Renseigner la date de rendu du jugement" at bounding box center [1380, 366] width 203 height 11
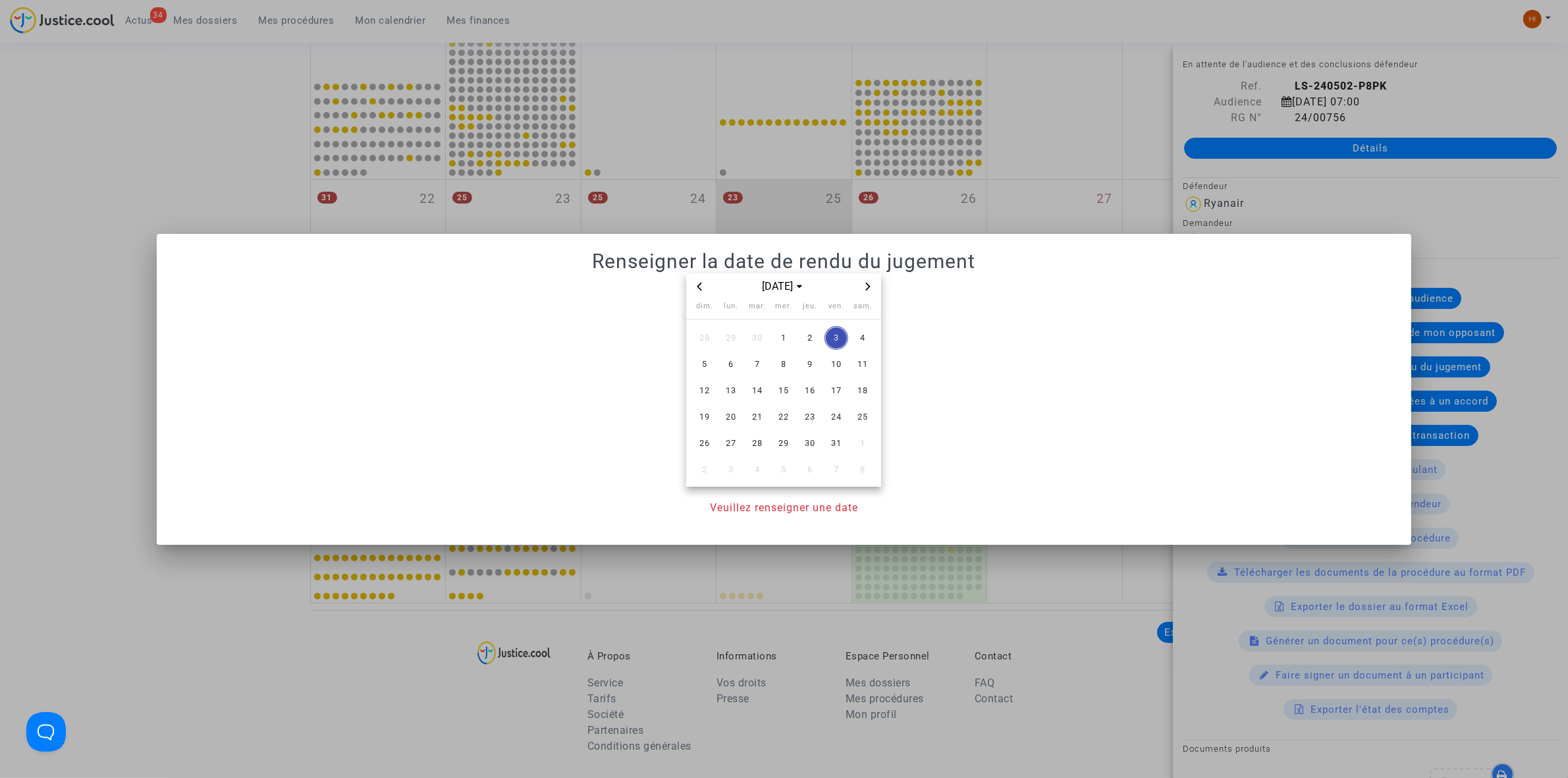
click at [702, 287] on icon "Previous month" at bounding box center [700, 287] width 8 height 8
click at [811, 425] on span "25" at bounding box center [810, 416] width 24 height 24
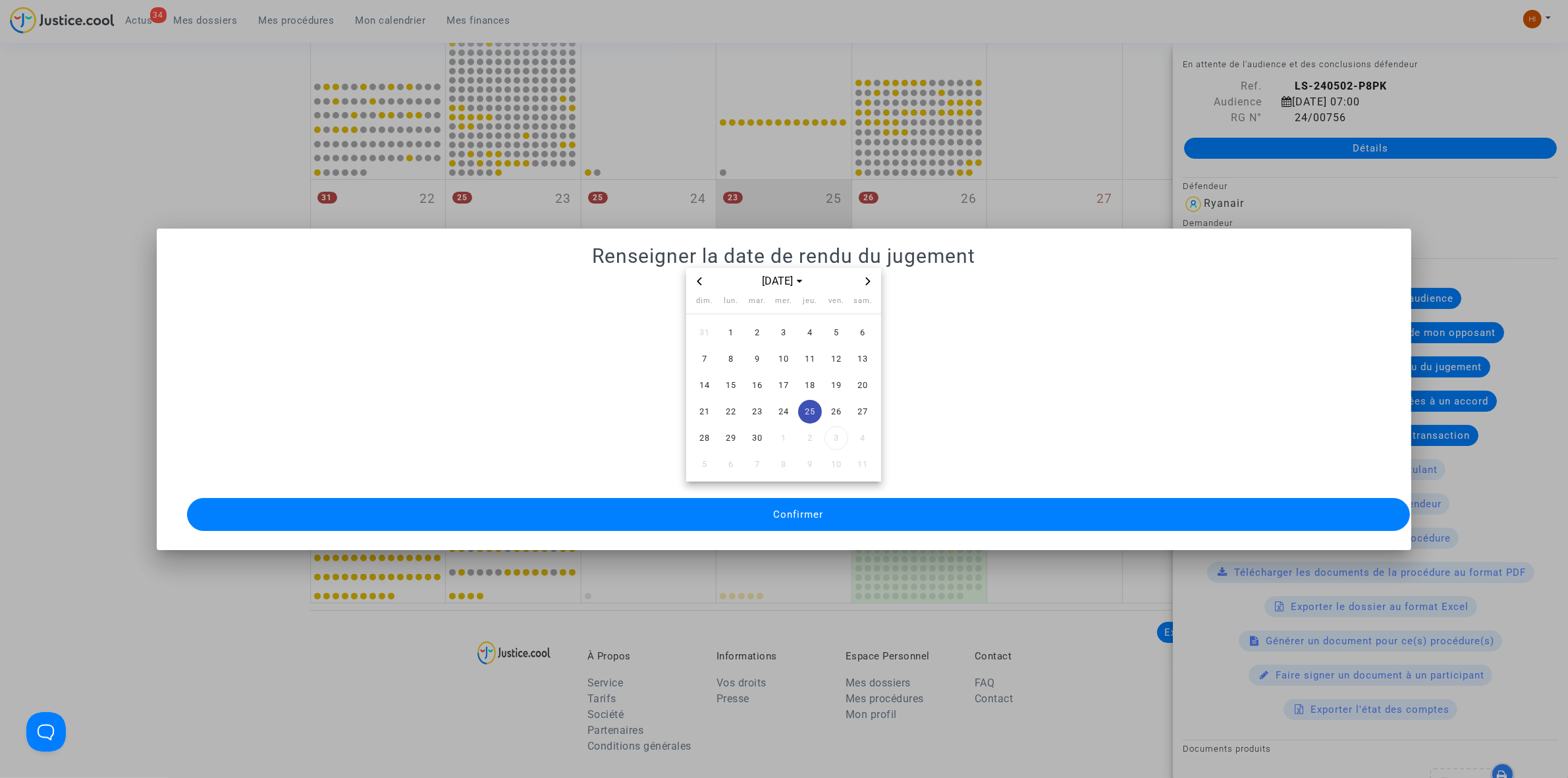
click at [771, 521] on button "Confirmer" at bounding box center [798, 514] width 1223 height 33
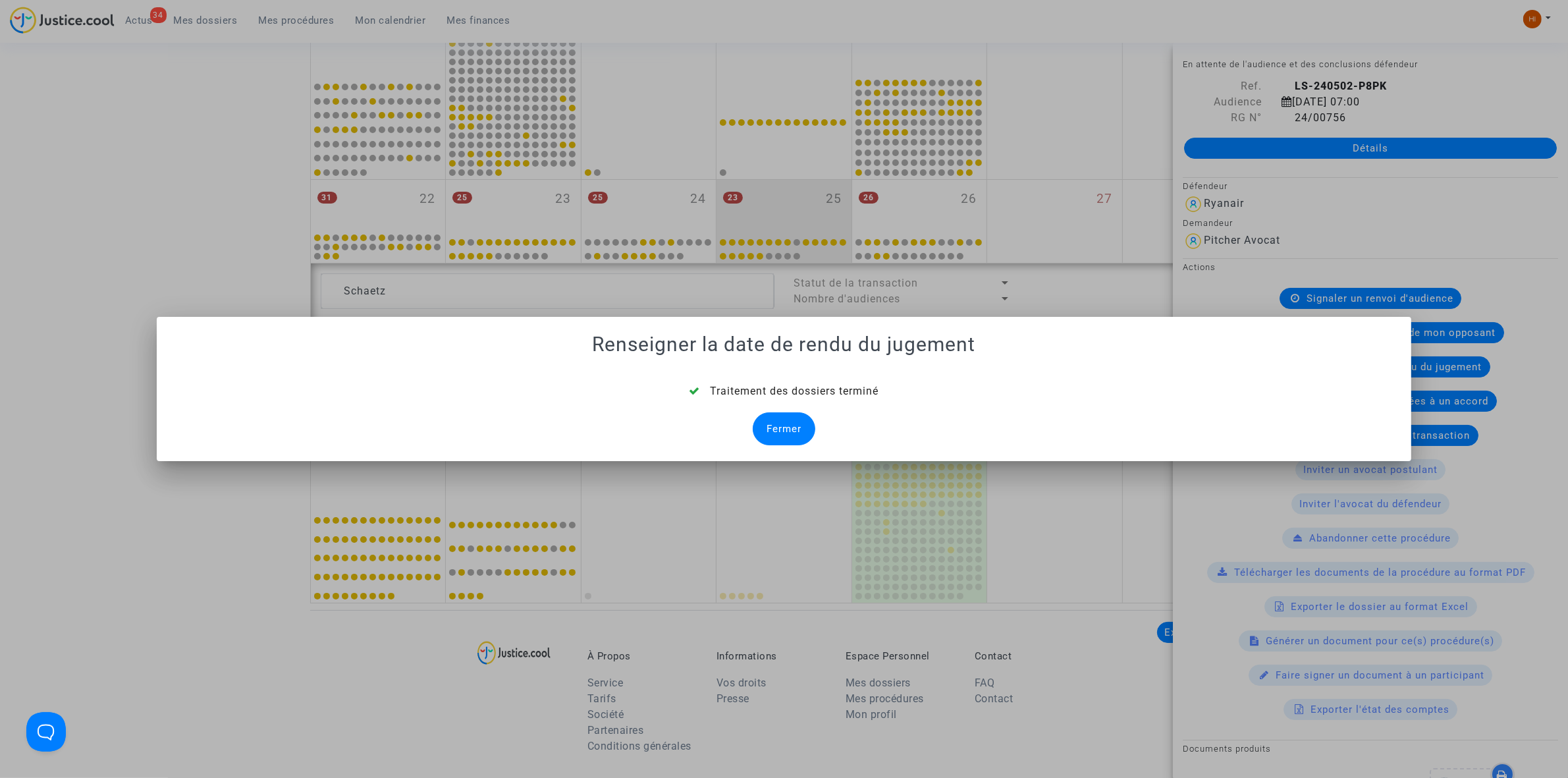
drag, startPoint x: 775, startPoint y: 424, endPoint x: 706, endPoint y: 394, distance: 75.2
click at [775, 424] on div "Fermer" at bounding box center [784, 429] width 62 height 33
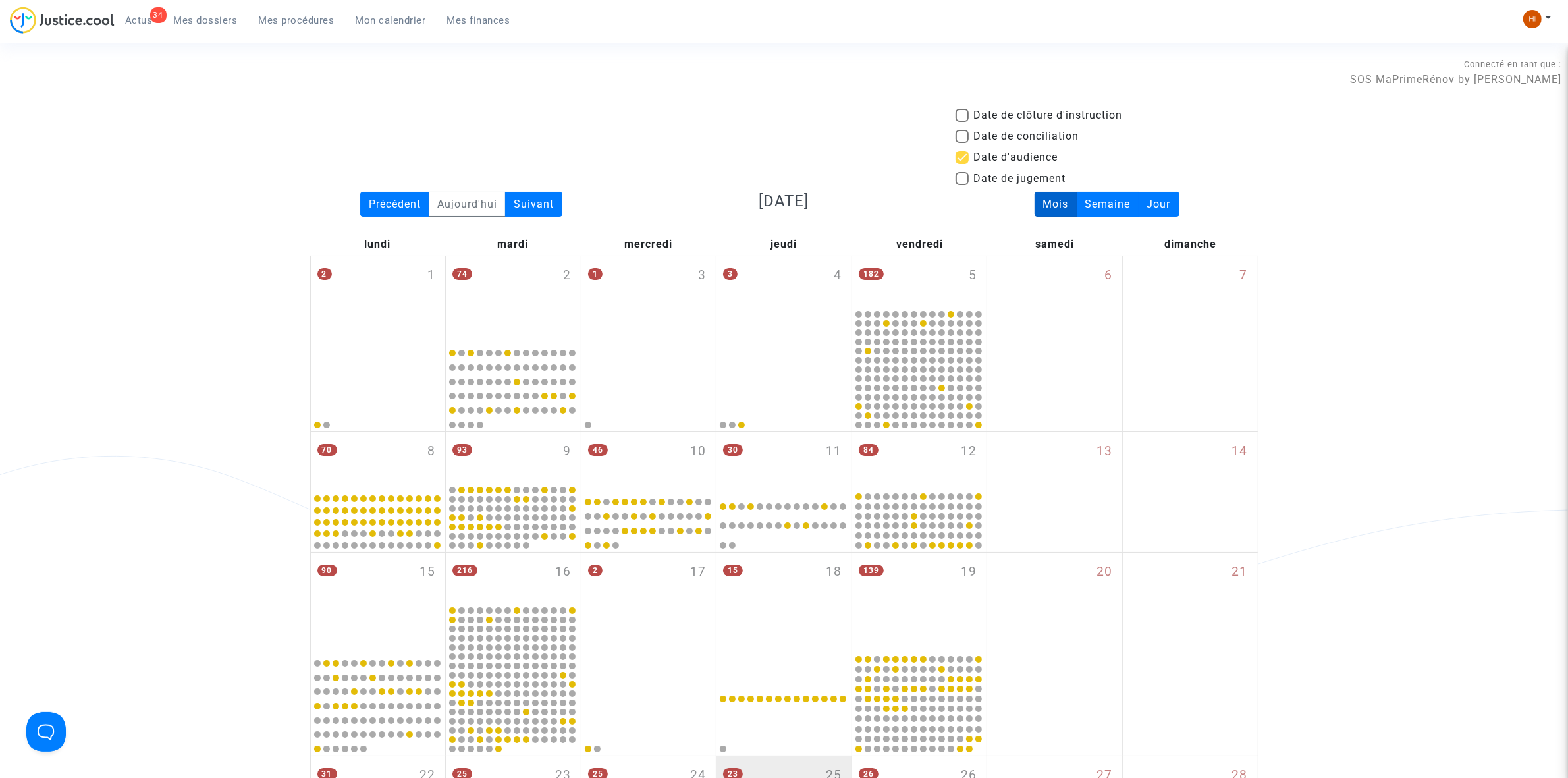
scroll to position [576, 0]
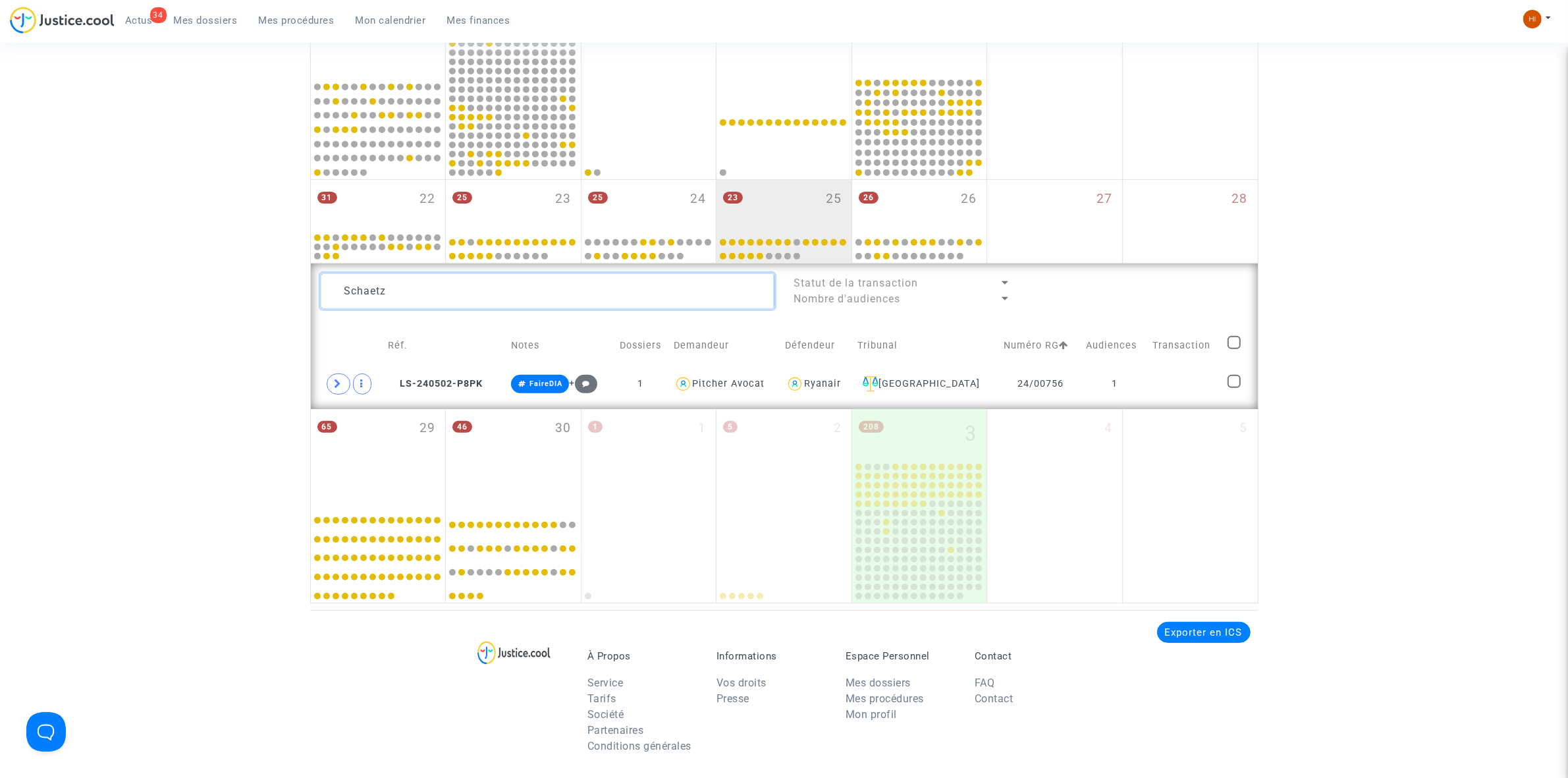
click at [554, 295] on textarea at bounding box center [548, 290] width 454 height 35
paste textarea "l [PERSON_NAME]"
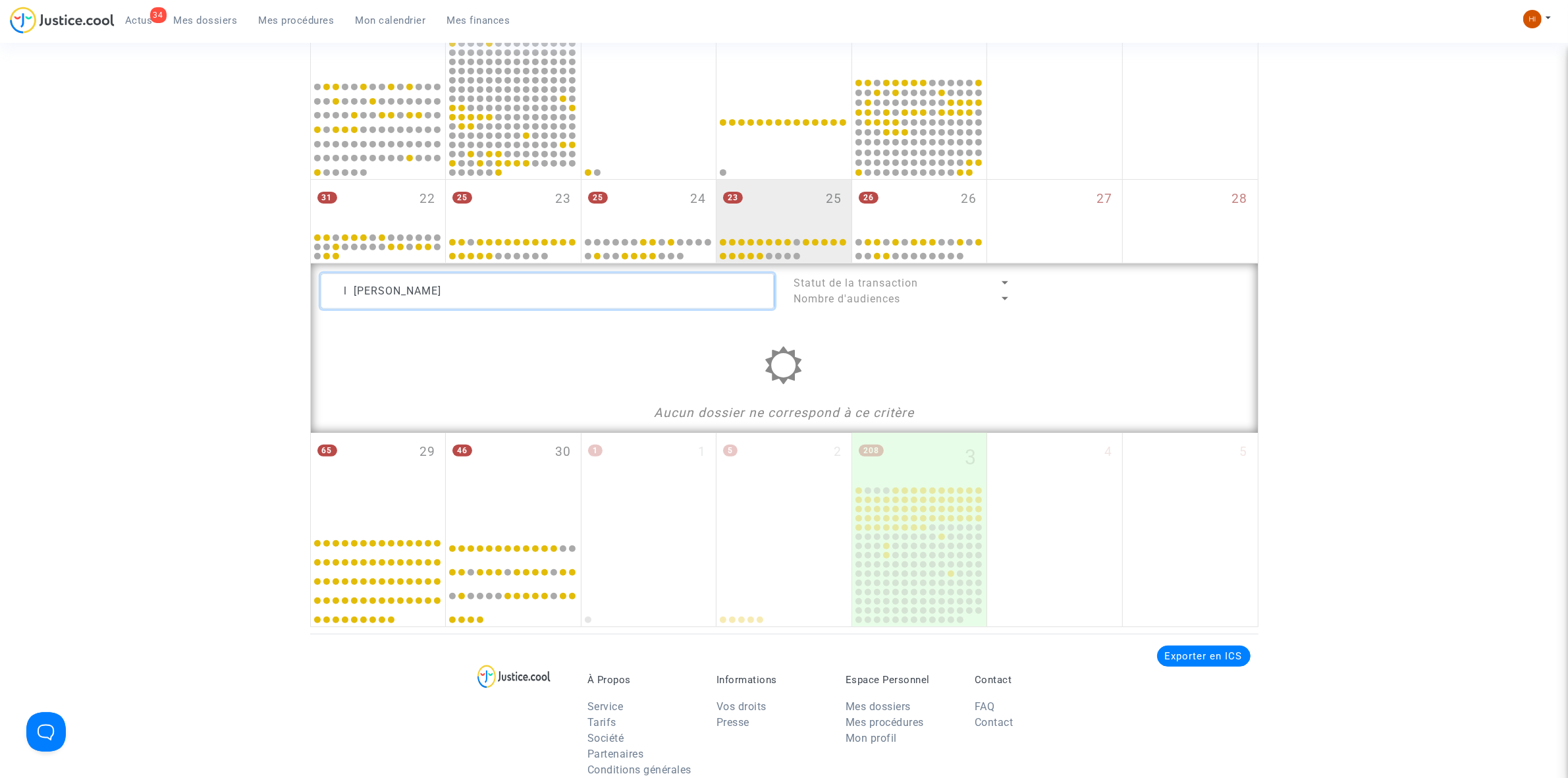
drag, startPoint x: 350, startPoint y: 290, endPoint x: 303, endPoint y: 293, distance: 47.1
click at [308, 293] on div "Date de clôture d'instruction Date de conciliation Date d'audience Date de juge…" at bounding box center [784, 79] width 1568 height 1096
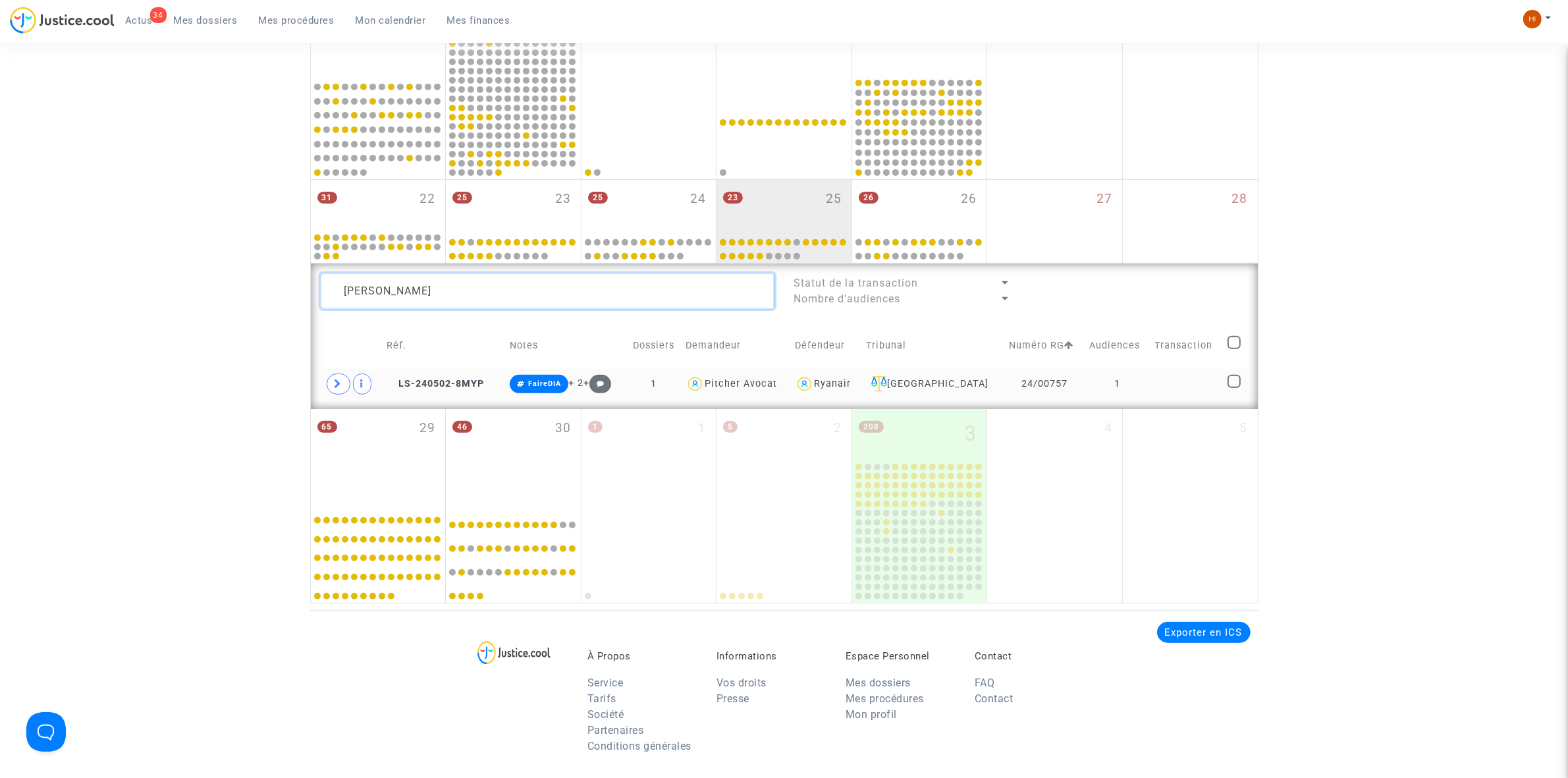
type textarea "[PERSON_NAME]"
click at [1161, 389] on td at bounding box center [1186, 384] width 73 height 30
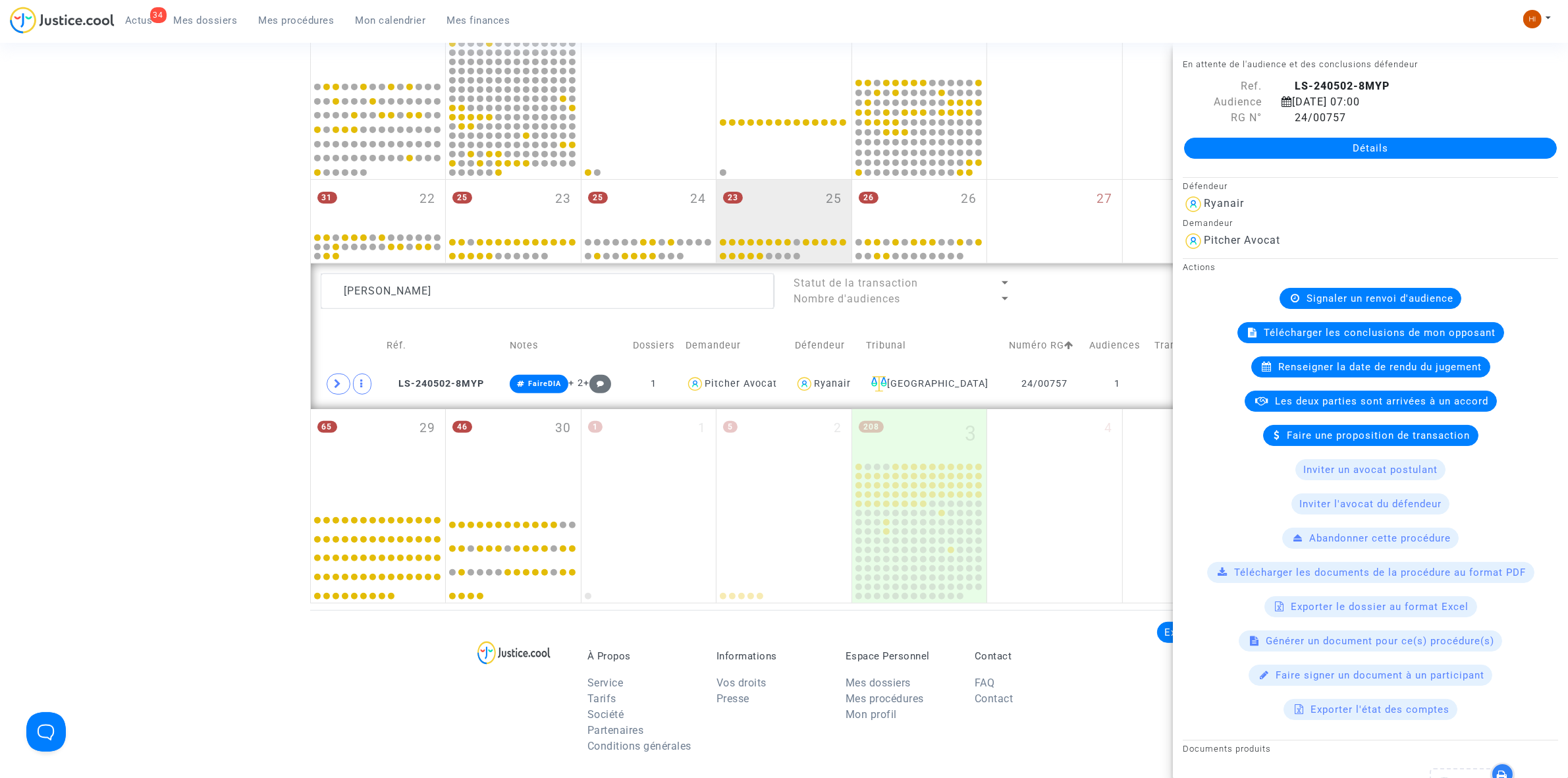
click at [1395, 366] on span "Renseigner la date de rendu du jugement" at bounding box center [1380, 366] width 203 height 11
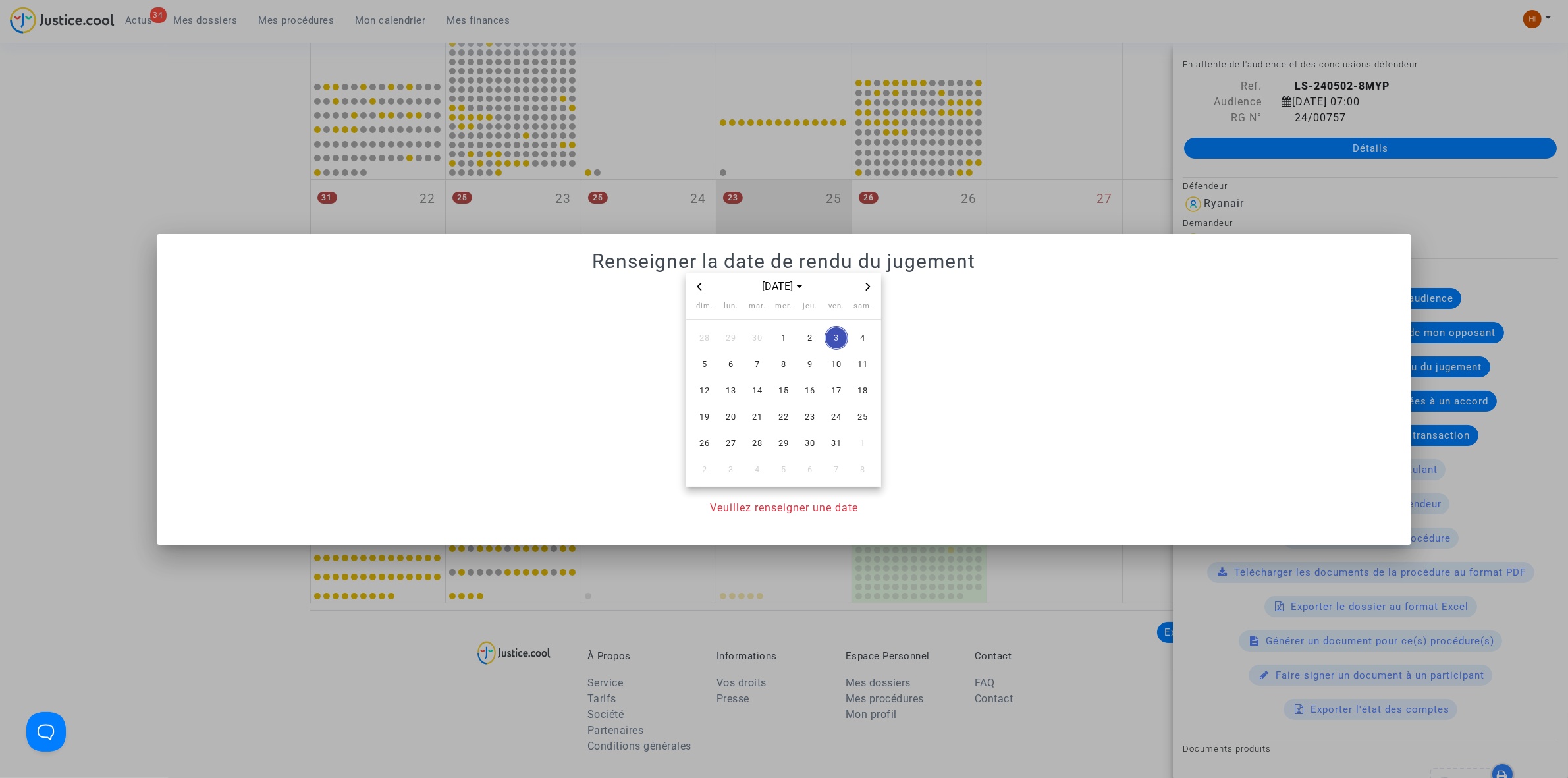
click at [702, 284] on icon "Previous month" at bounding box center [700, 287] width 8 height 8
click at [807, 416] on span "25" at bounding box center [810, 416] width 24 height 24
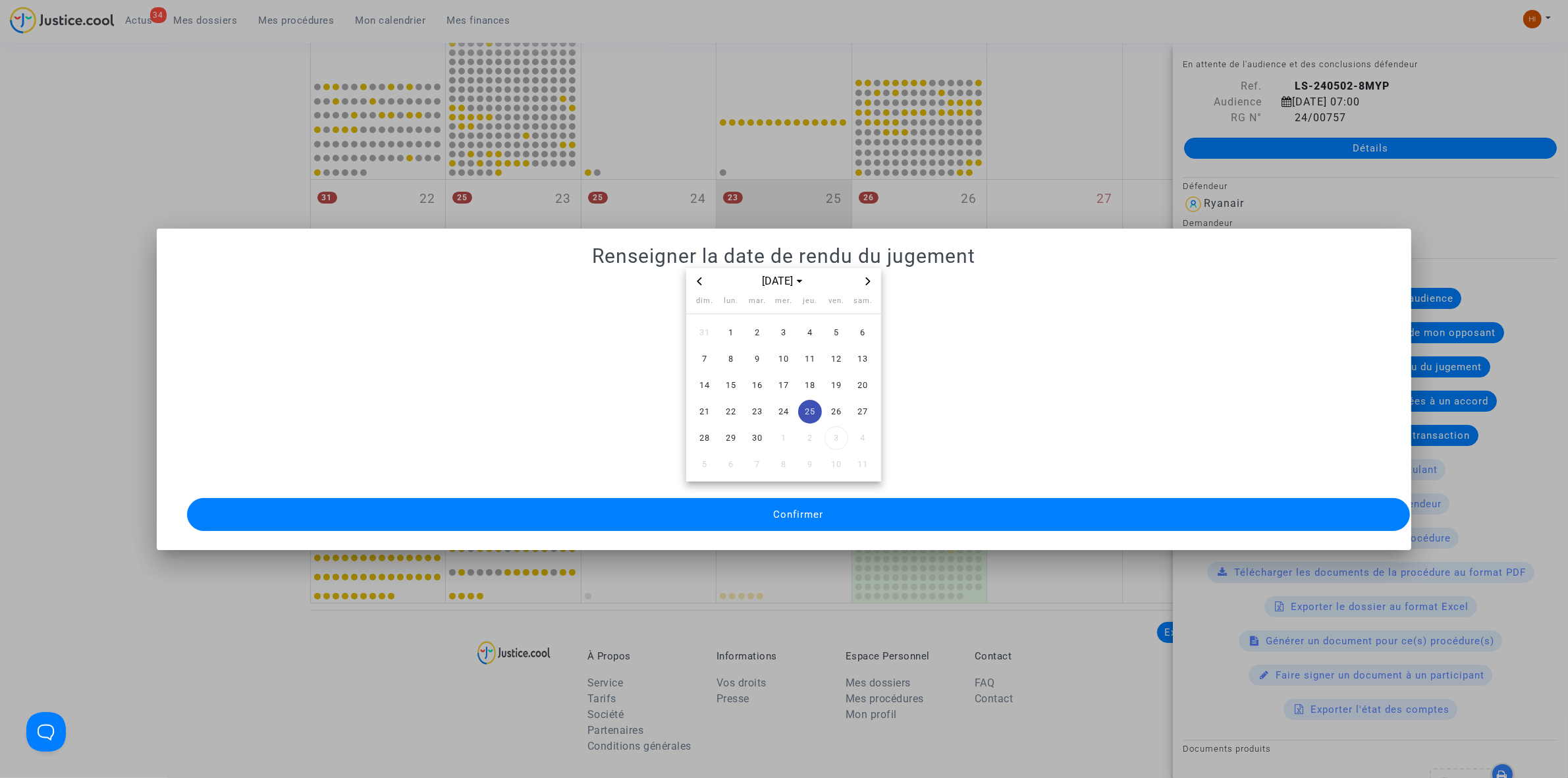
click at [803, 521] on button "Confirmer" at bounding box center [798, 514] width 1223 height 33
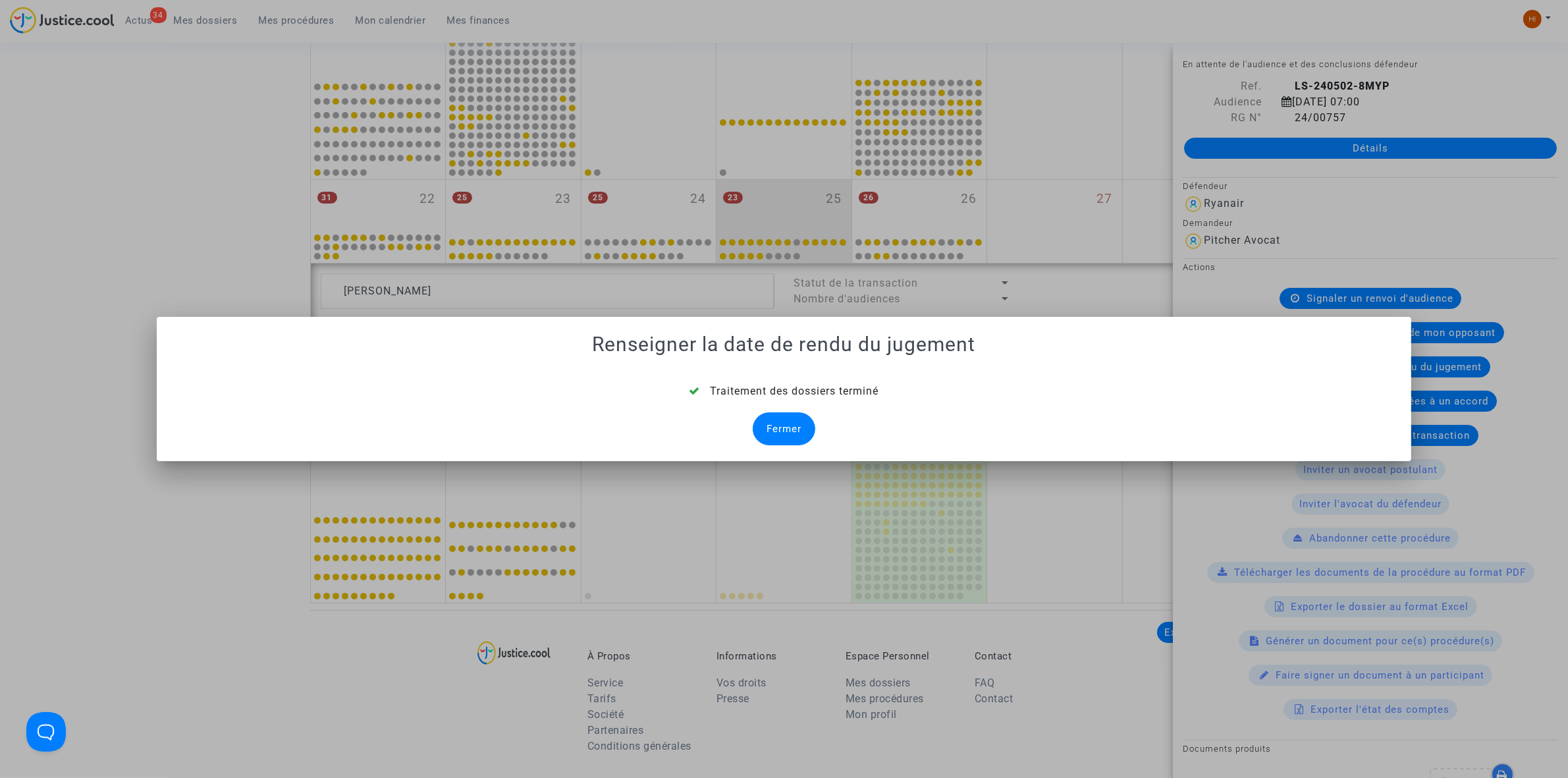
click at [771, 433] on div "Fermer" at bounding box center [784, 429] width 62 height 33
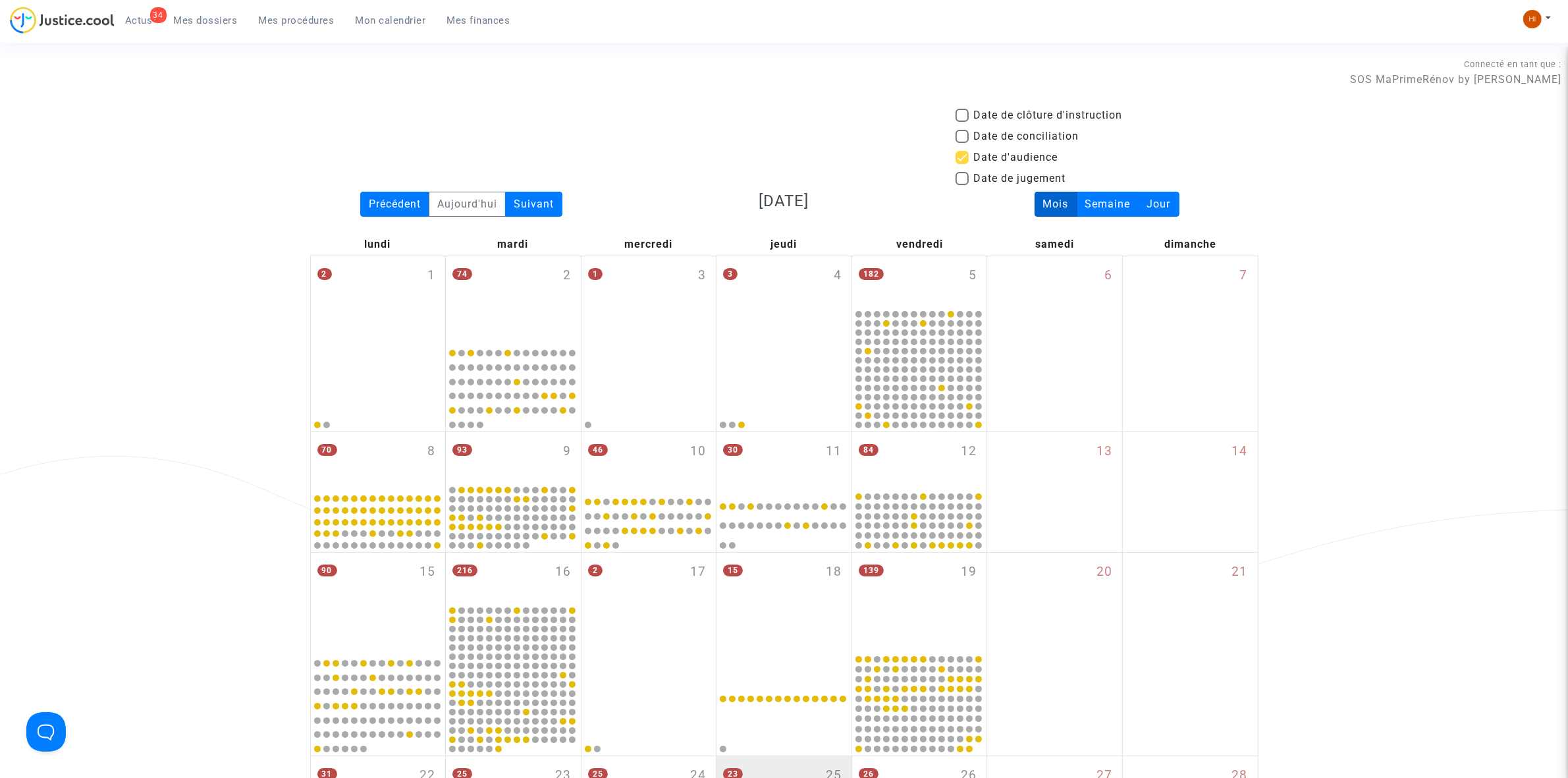
scroll to position [576, 0]
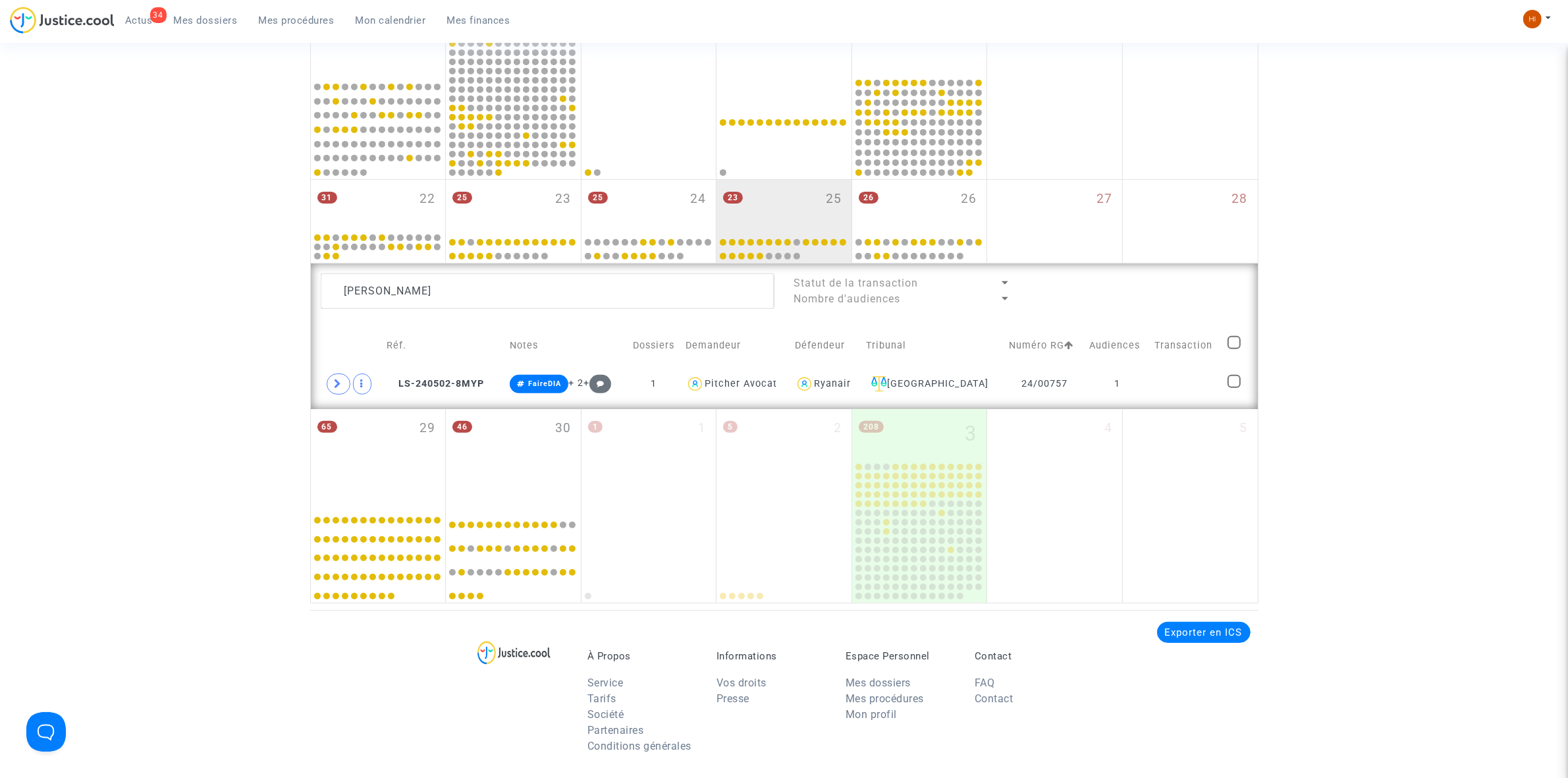
click at [276, 11] on link "Mes procédures" at bounding box center [297, 20] width 97 height 20
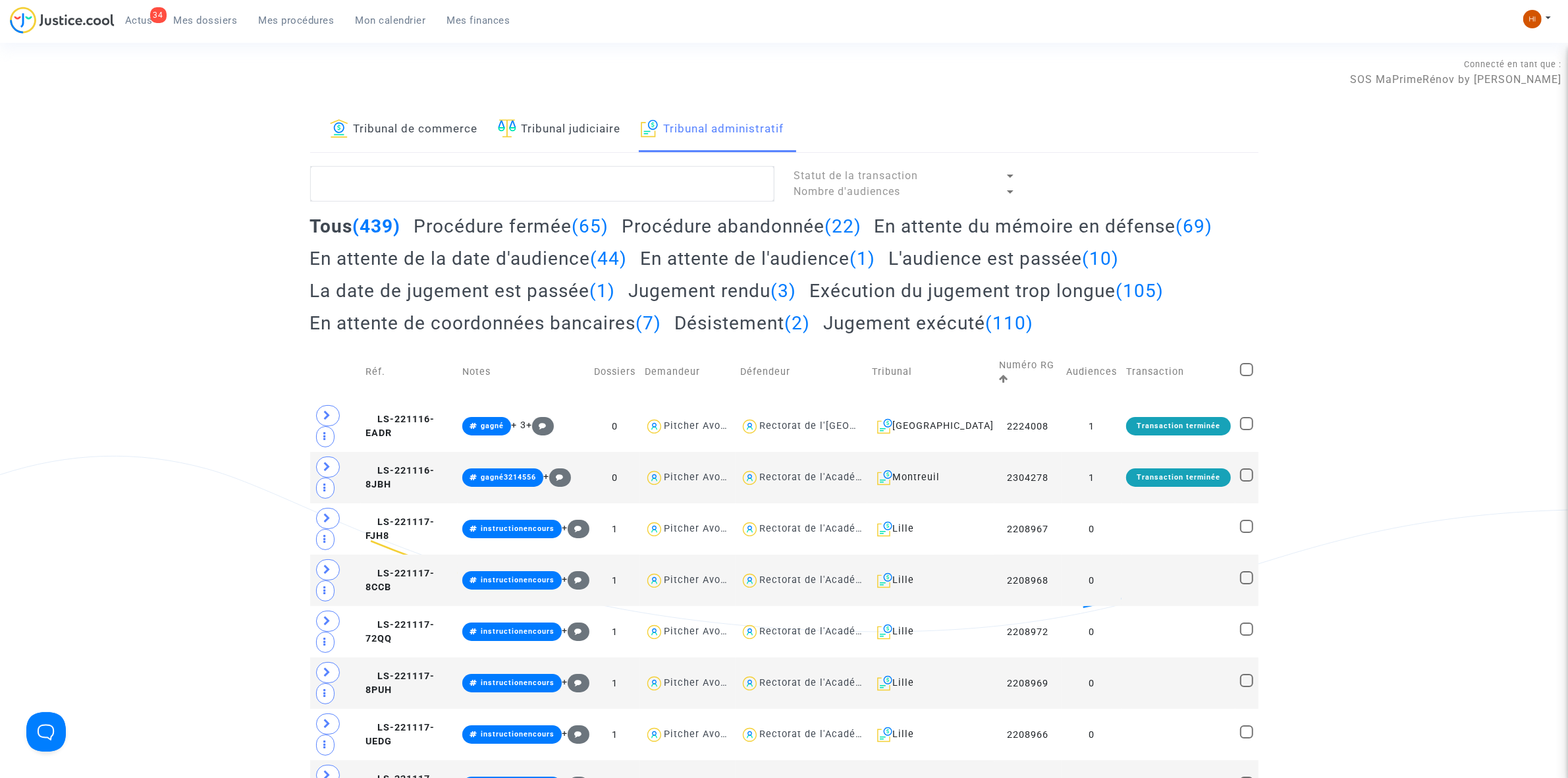
click at [596, 139] on link "Tribunal judiciaire" at bounding box center [559, 130] width 123 height 45
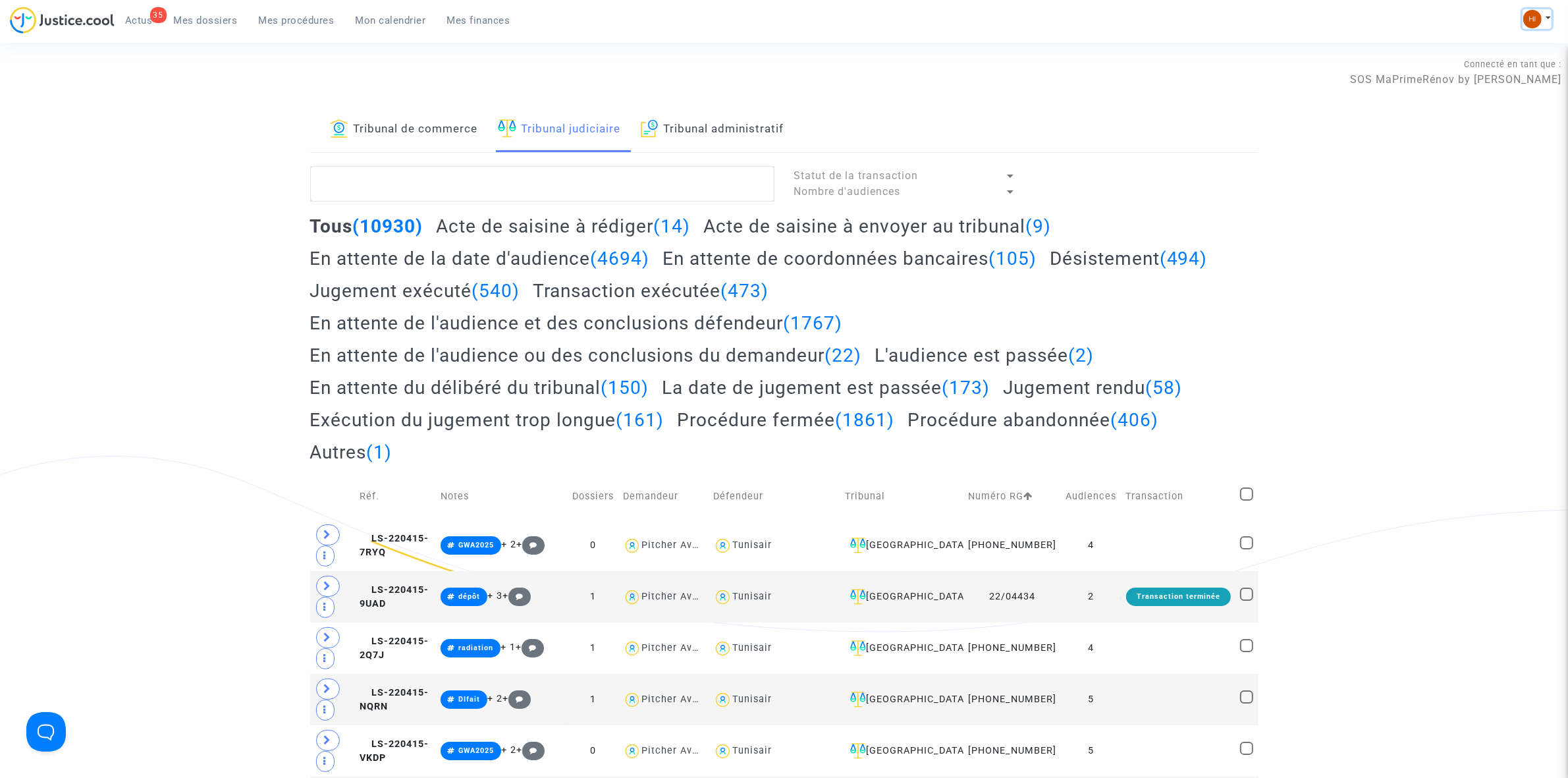
click at [1538, 18] on img at bounding box center [1533, 19] width 18 height 18
click at [829, 32] on div "35 Actus Mes dossiers Mes procédures Mon calendrier Mes finances Mon profil Cha…" at bounding box center [784, 25] width 1568 height 36
click at [366, 189] on textarea at bounding box center [542, 183] width 464 height 35
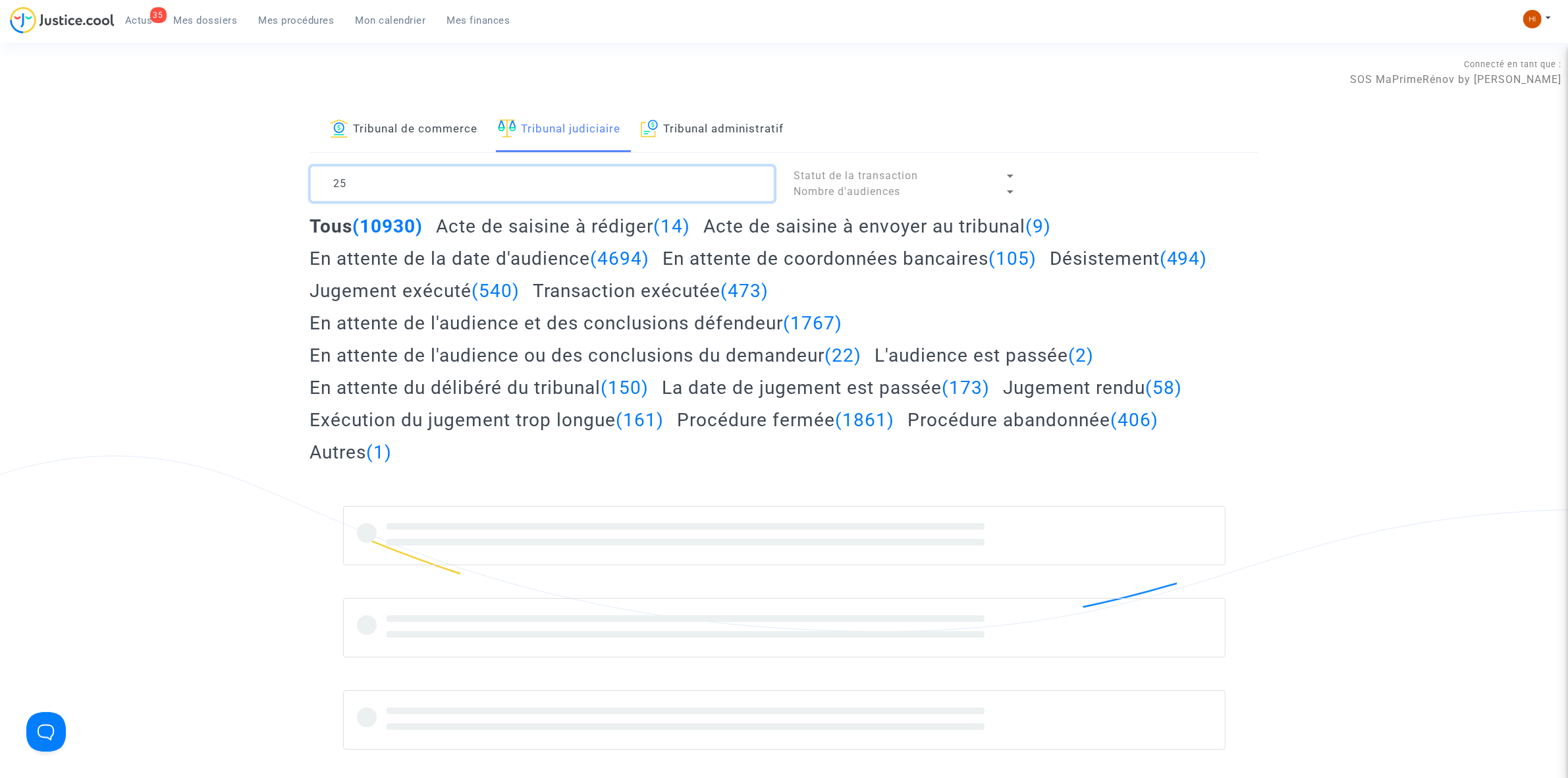
type textarea "2"
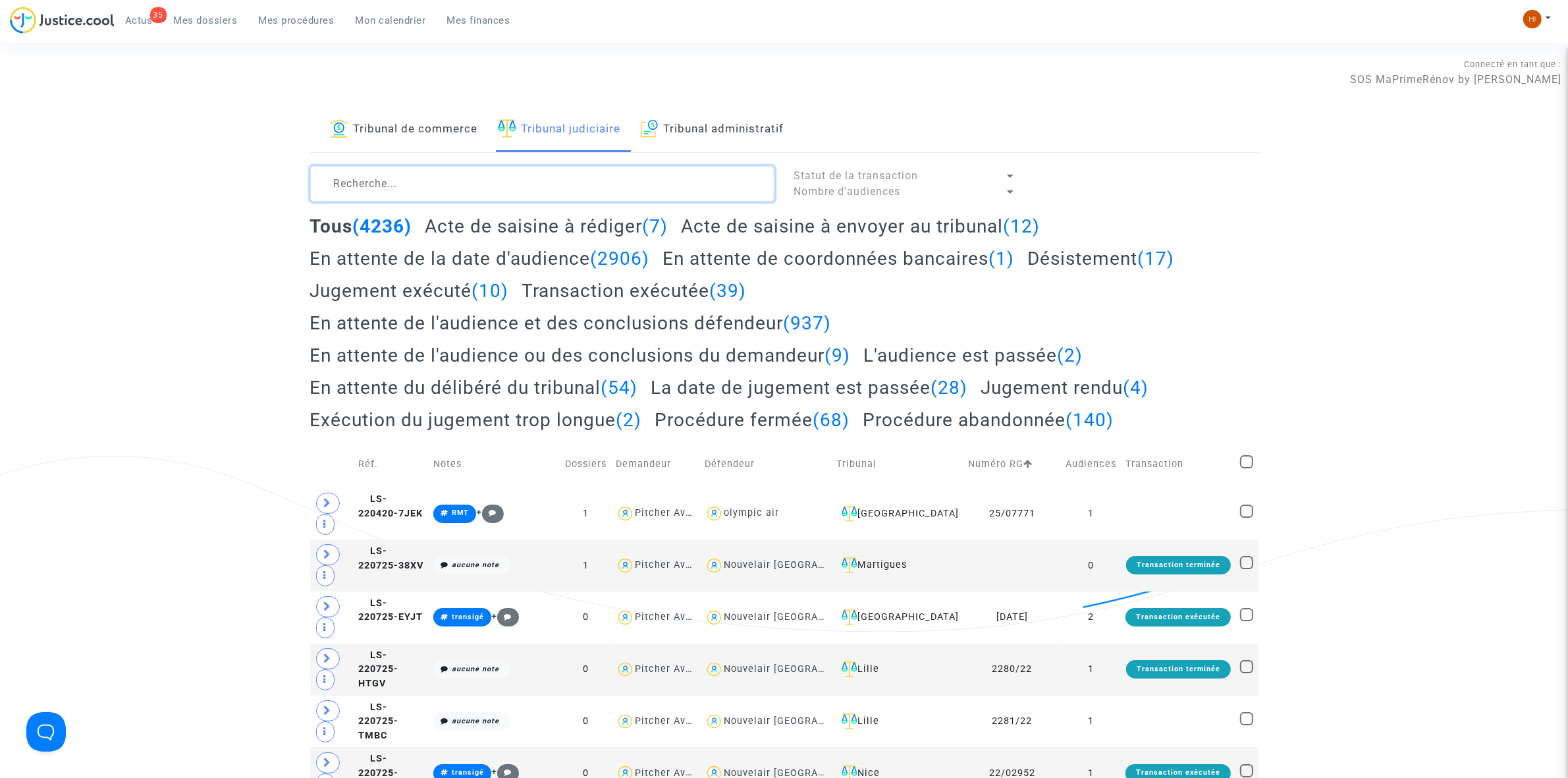
type textarea "2"
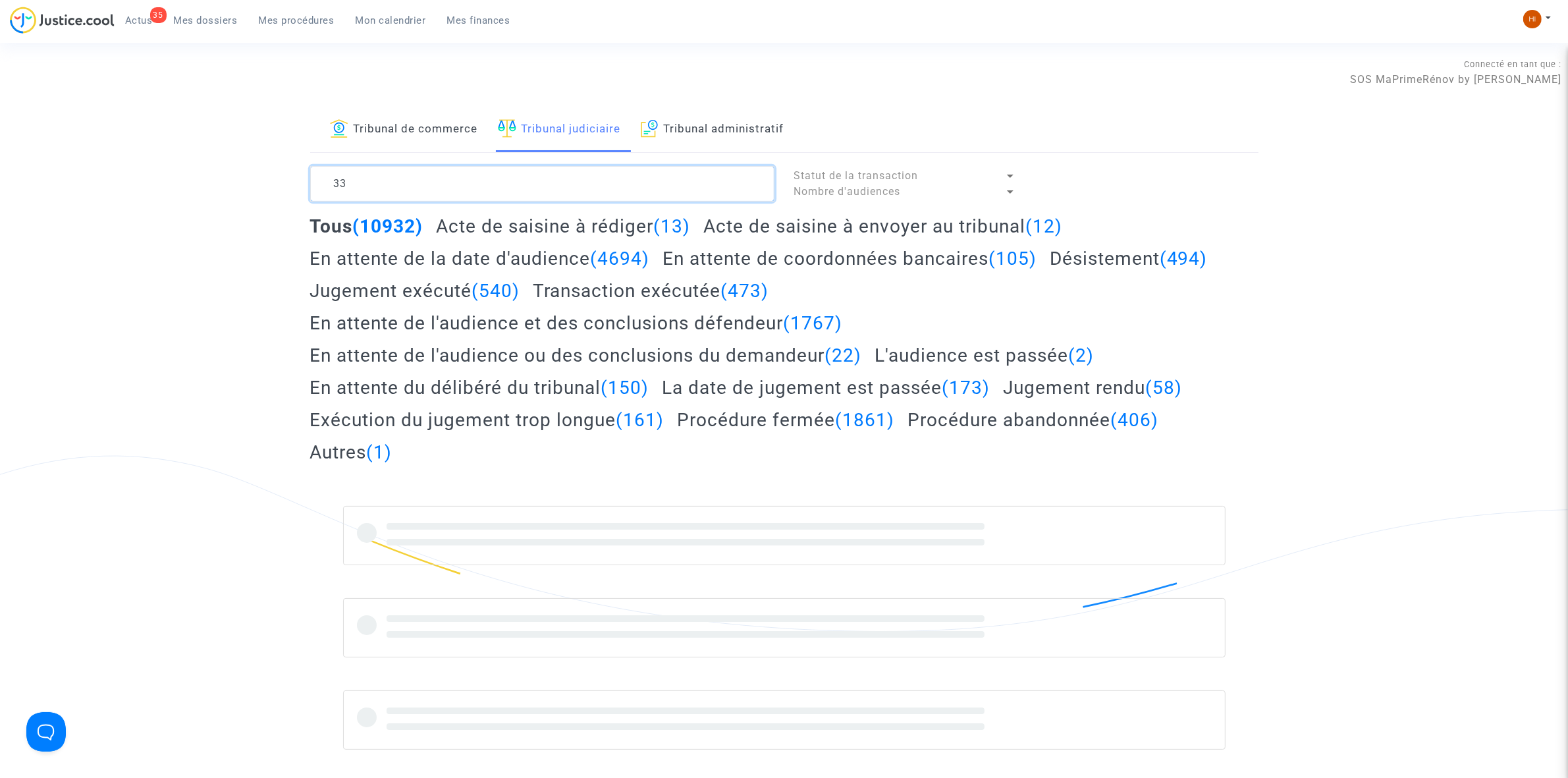
type textarea "33"
click at [722, 146] on link "Tribunal administratif" at bounding box center [712, 130] width 143 height 45
click at [690, 182] on textarea at bounding box center [542, 183] width 464 height 35
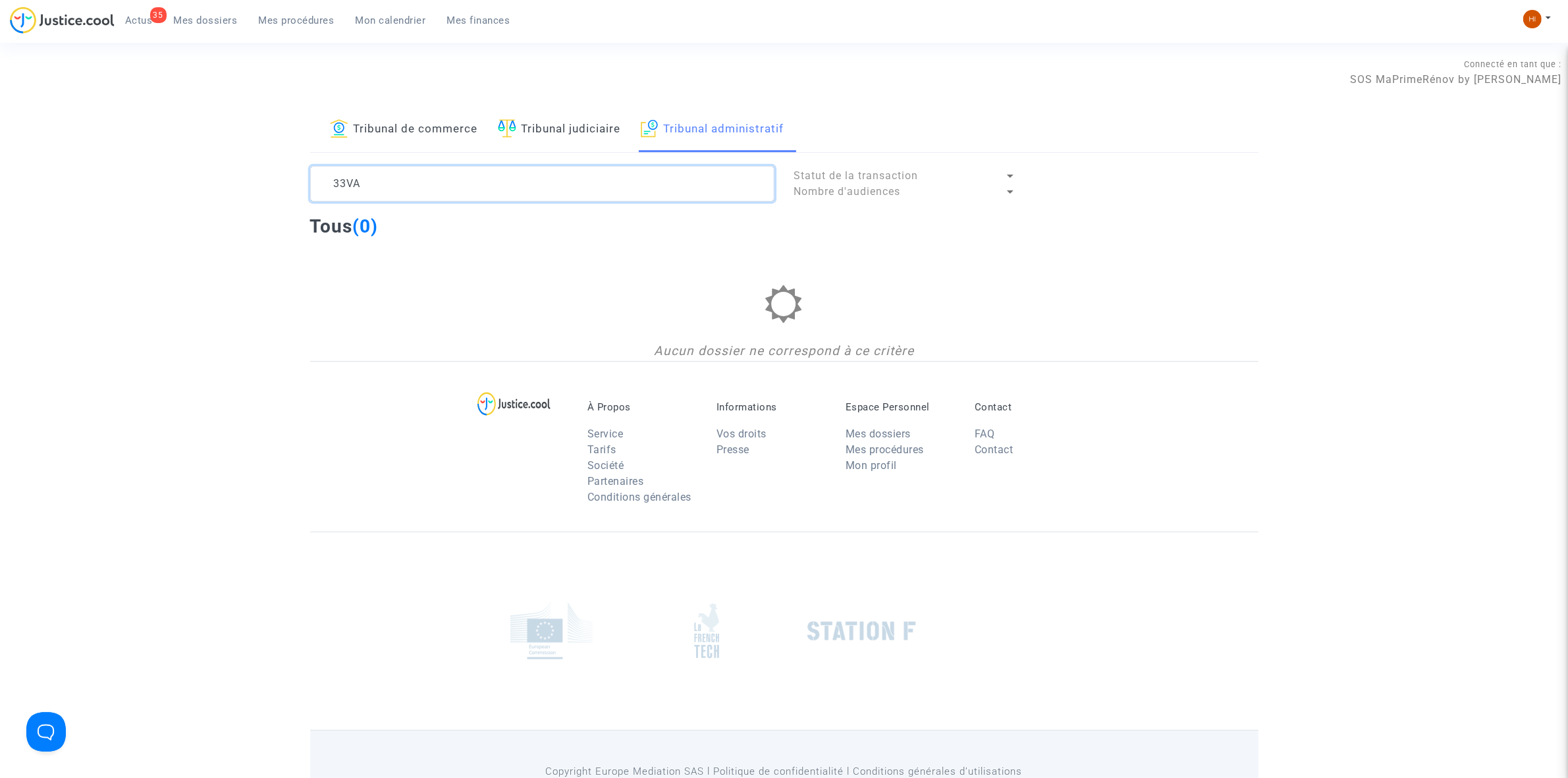
type textarea "33VA"
click at [1538, 20] on img at bounding box center [1533, 19] width 18 height 18
click at [1515, 75] on link "Changer de compte" at bounding box center [1484, 68] width 133 height 21
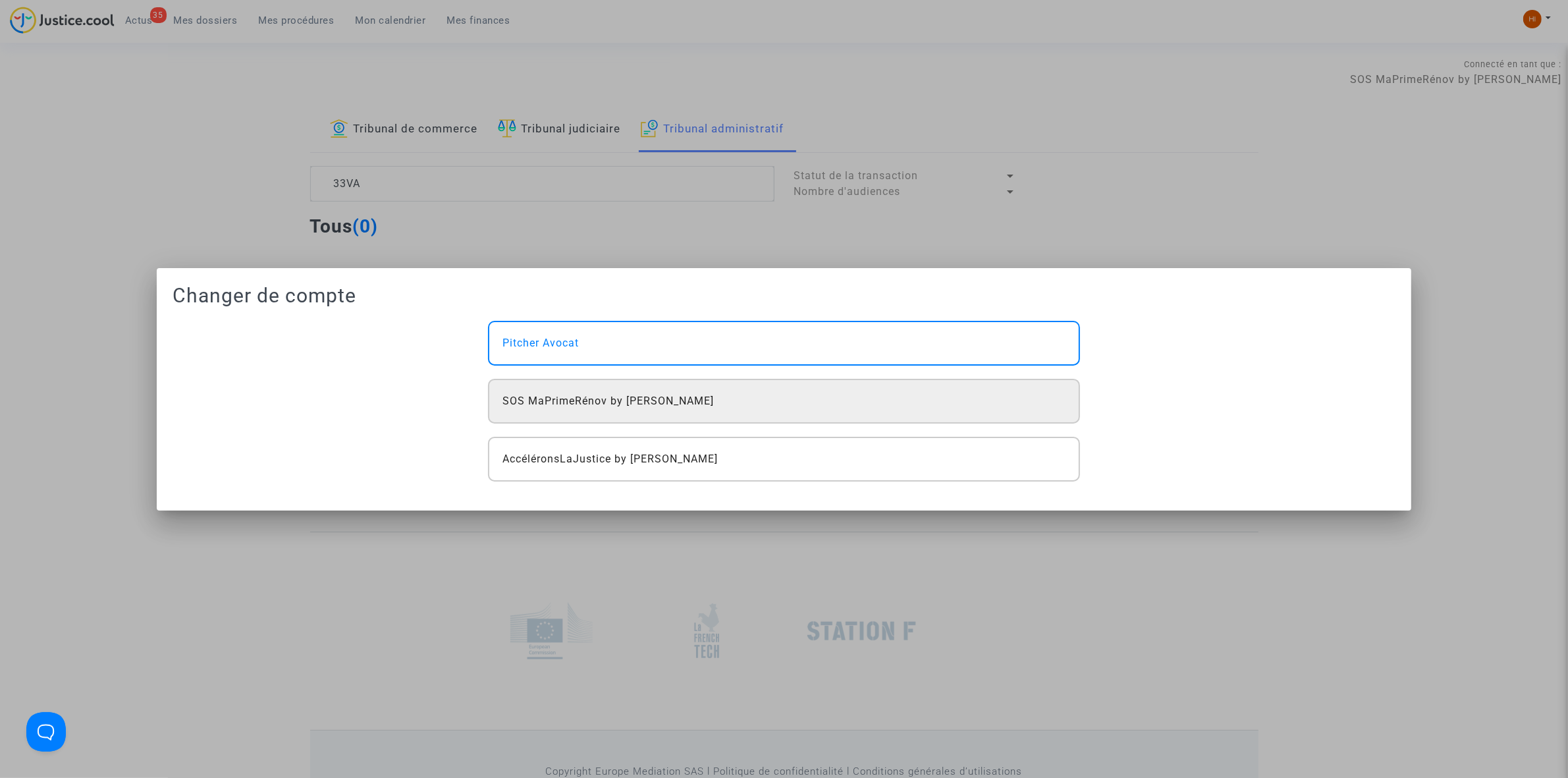
click at [713, 392] on div "SOS MaPrimeRénov by [PERSON_NAME]" at bounding box center [784, 401] width 592 height 45
